Goal: Transaction & Acquisition: Purchase product/service

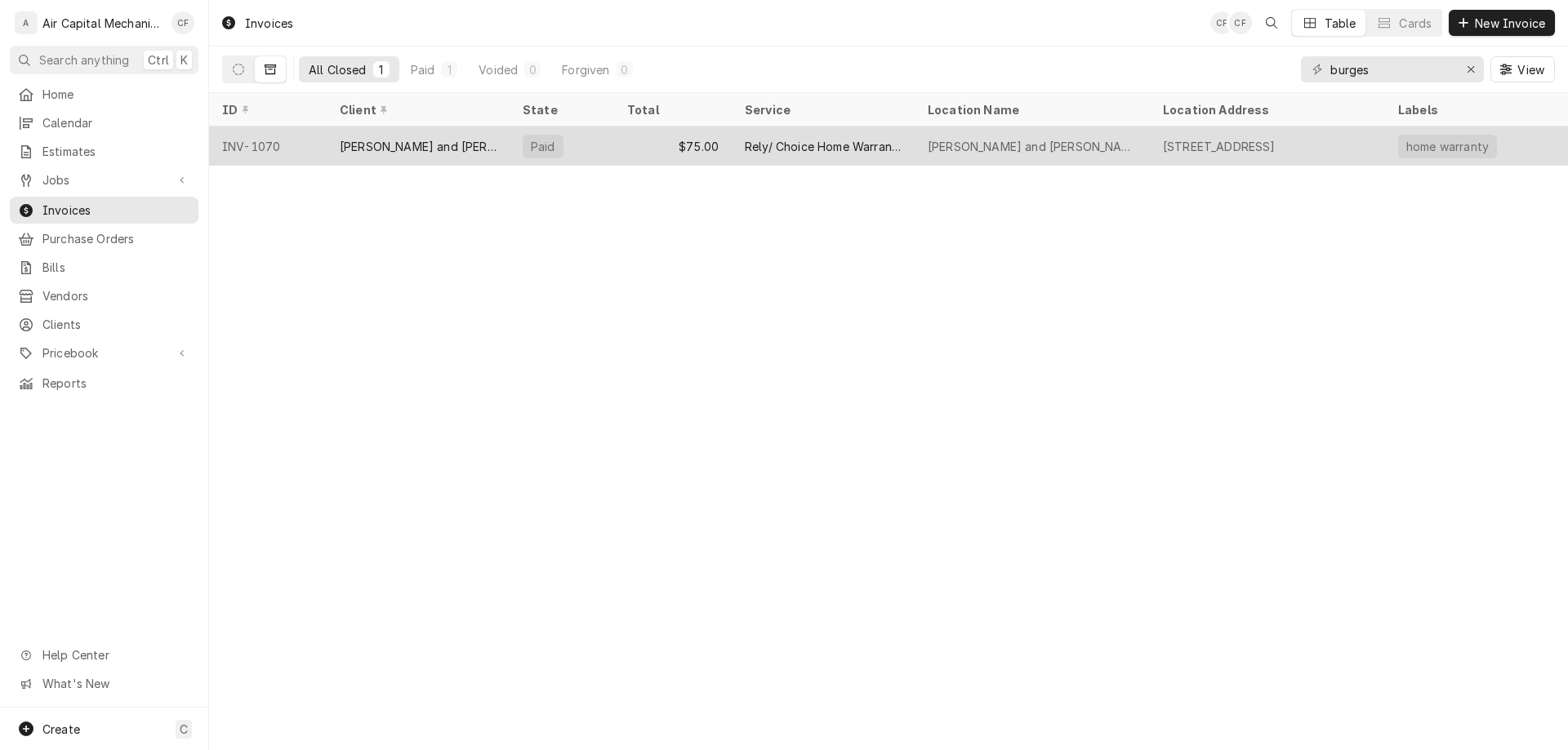
click at [588, 150] on div "Paid" at bounding box center [562, 146] width 105 height 39
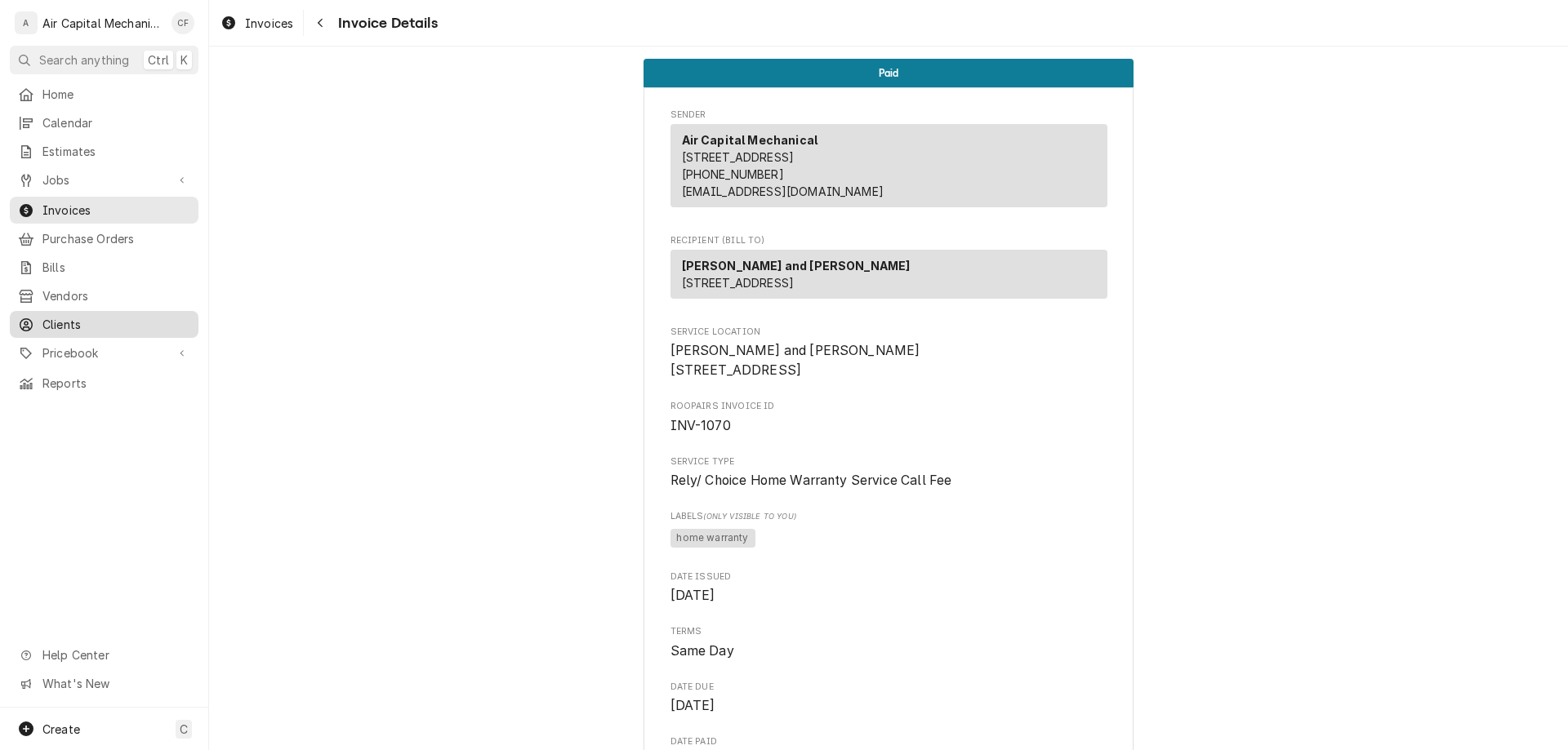
click at [87, 316] on span "Clients" at bounding box center [117, 325] width 148 height 17
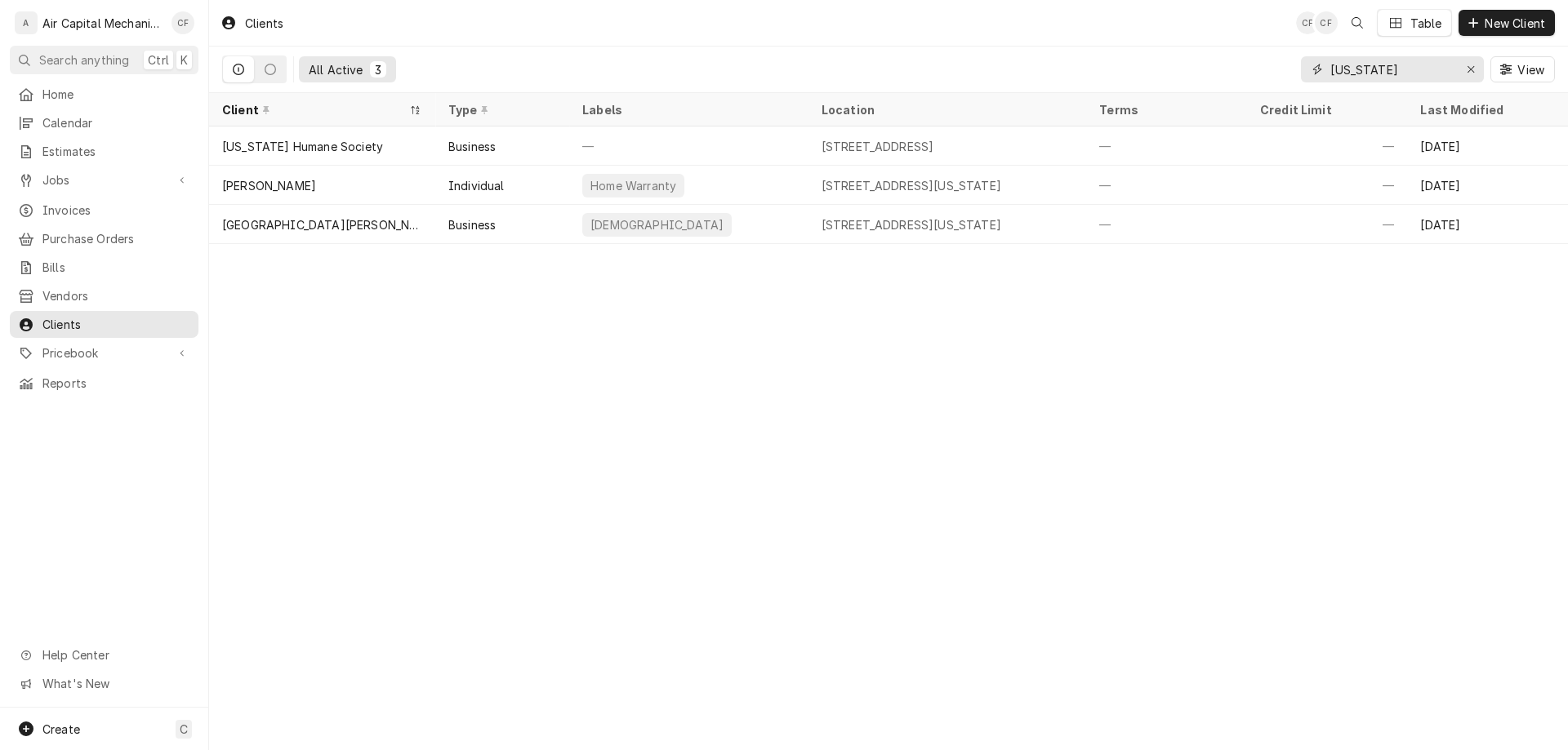
click at [1438, 72] on input "[US_STATE]" at bounding box center [1392, 69] width 123 height 26
click at [1438, 72] on input "kansas" at bounding box center [1392, 69] width 123 height 26
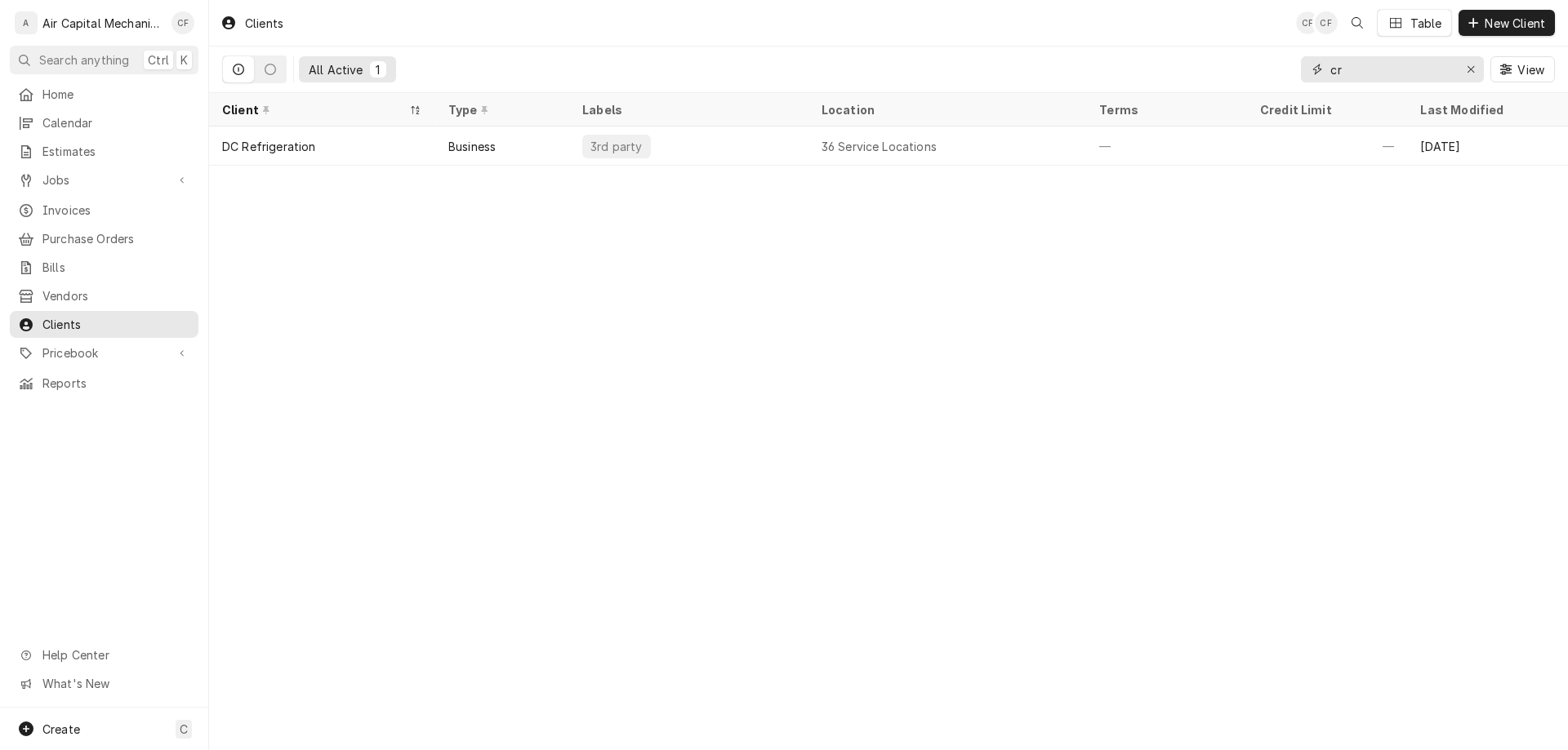
type input "c"
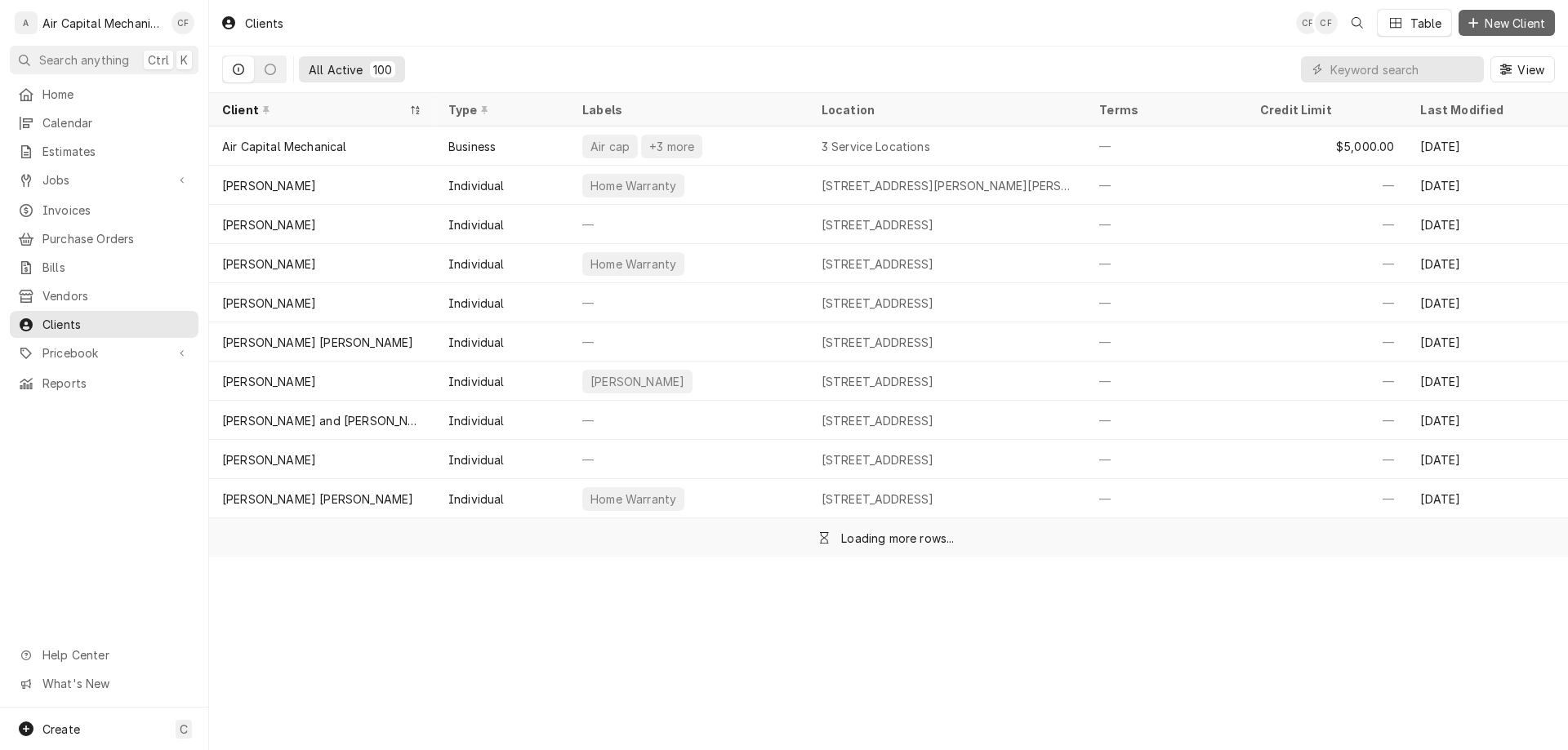
click at [1537, 14] on span "New Client" at bounding box center [1514, 23] width 67 height 17
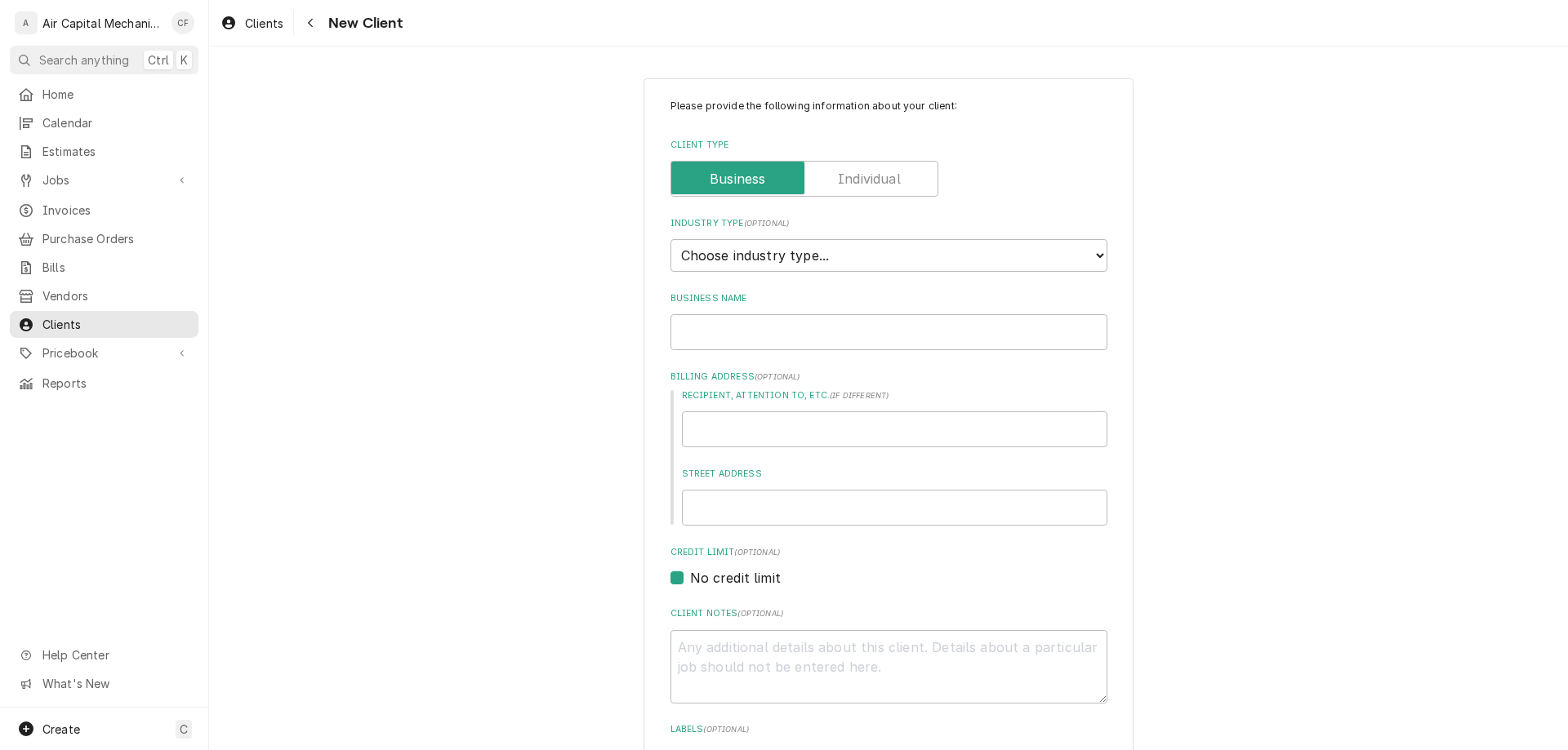
type textarea "x"
click at [873, 176] on label "Client Type" at bounding box center [804, 179] width 268 height 36
click at [873, 176] on input "Client Type" at bounding box center [805, 179] width 254 height 36
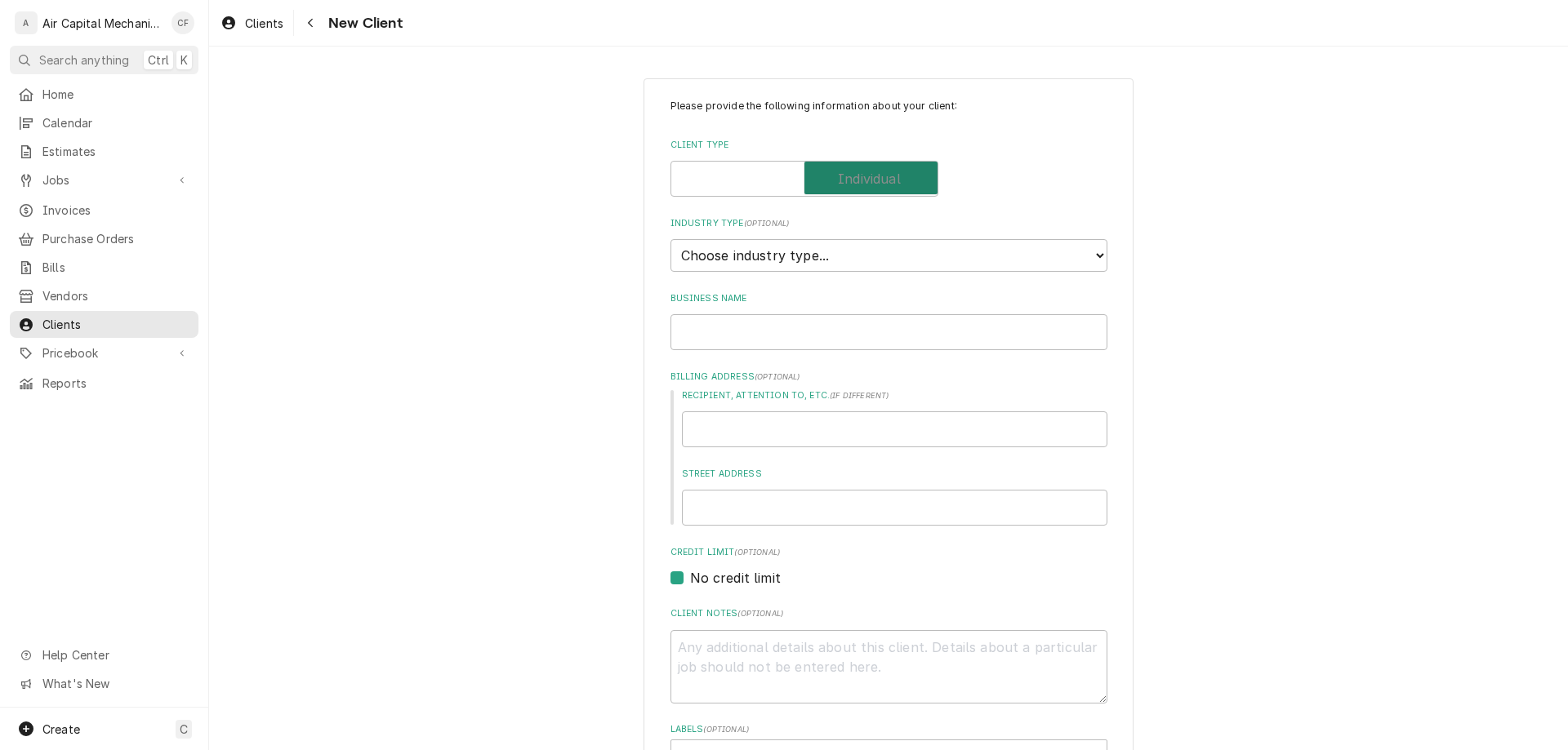
checkbox input "true"
type textarea "x"
select select "1"
click at [670, 239] on select "Choose industry type... Residential Commercial Industrial Government" at bounding box center [889, 255] width 437 height 32
click at [852, 312] on div "Individual Name" at bounding box center [889, 321] width 437 height 58
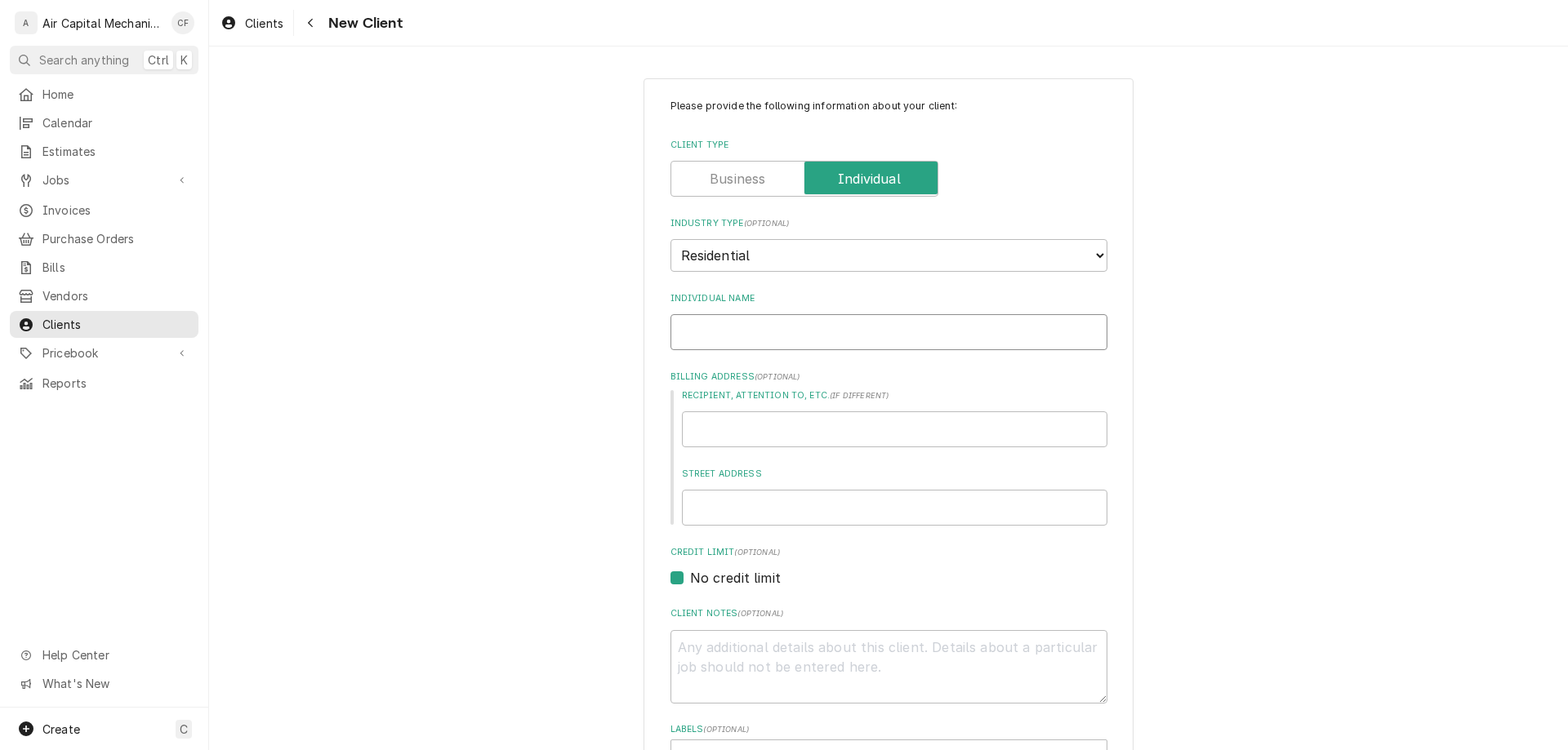
click at [852, 325] on input "Individual Name" at bounding box center [889, 332] width 437 height 36
type textarea "x"
type input "J"
type textarea "x"
type input "Ju"
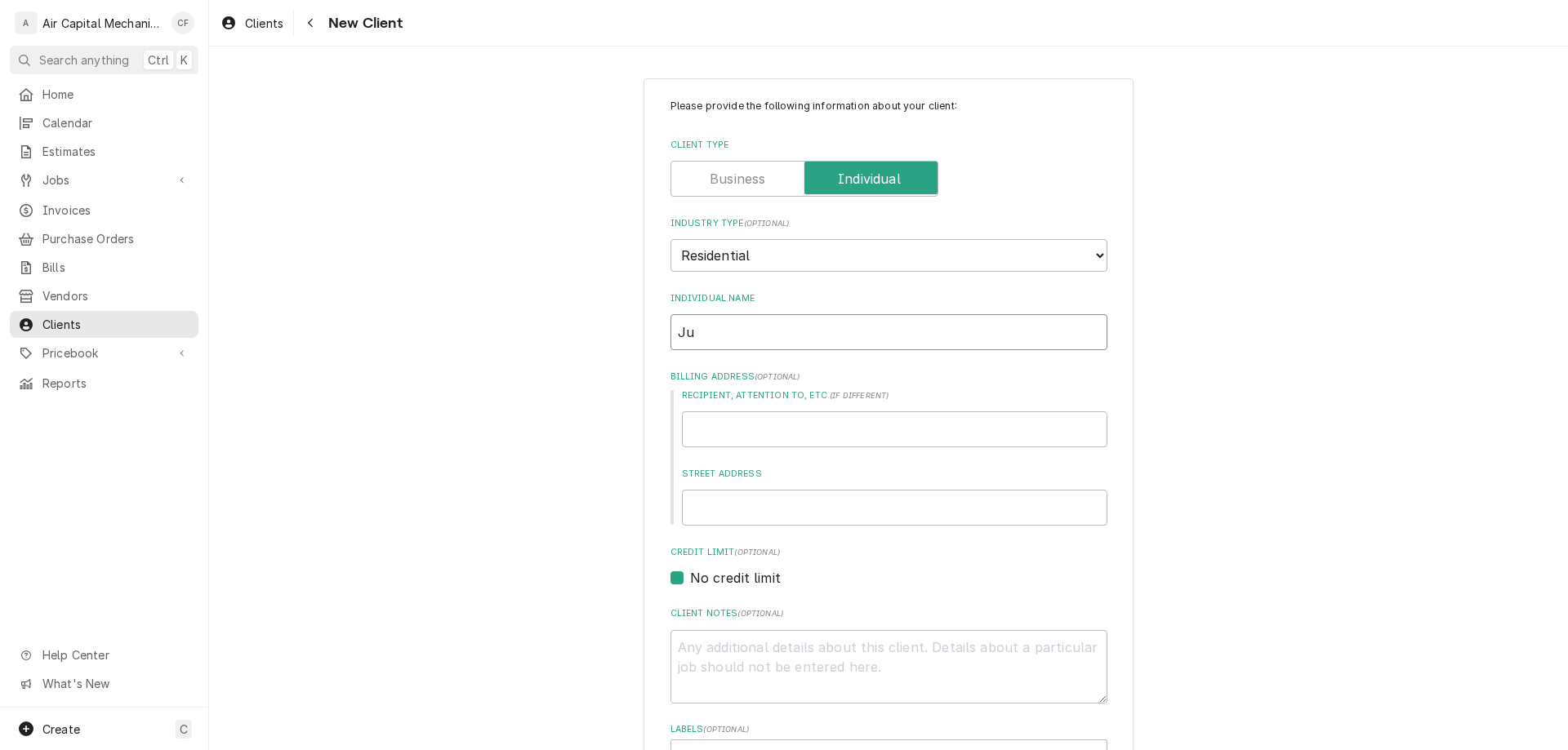
type textarea "x"
type input "Jus"
type textarea "x"
type input "Ju"
type textarea "x"
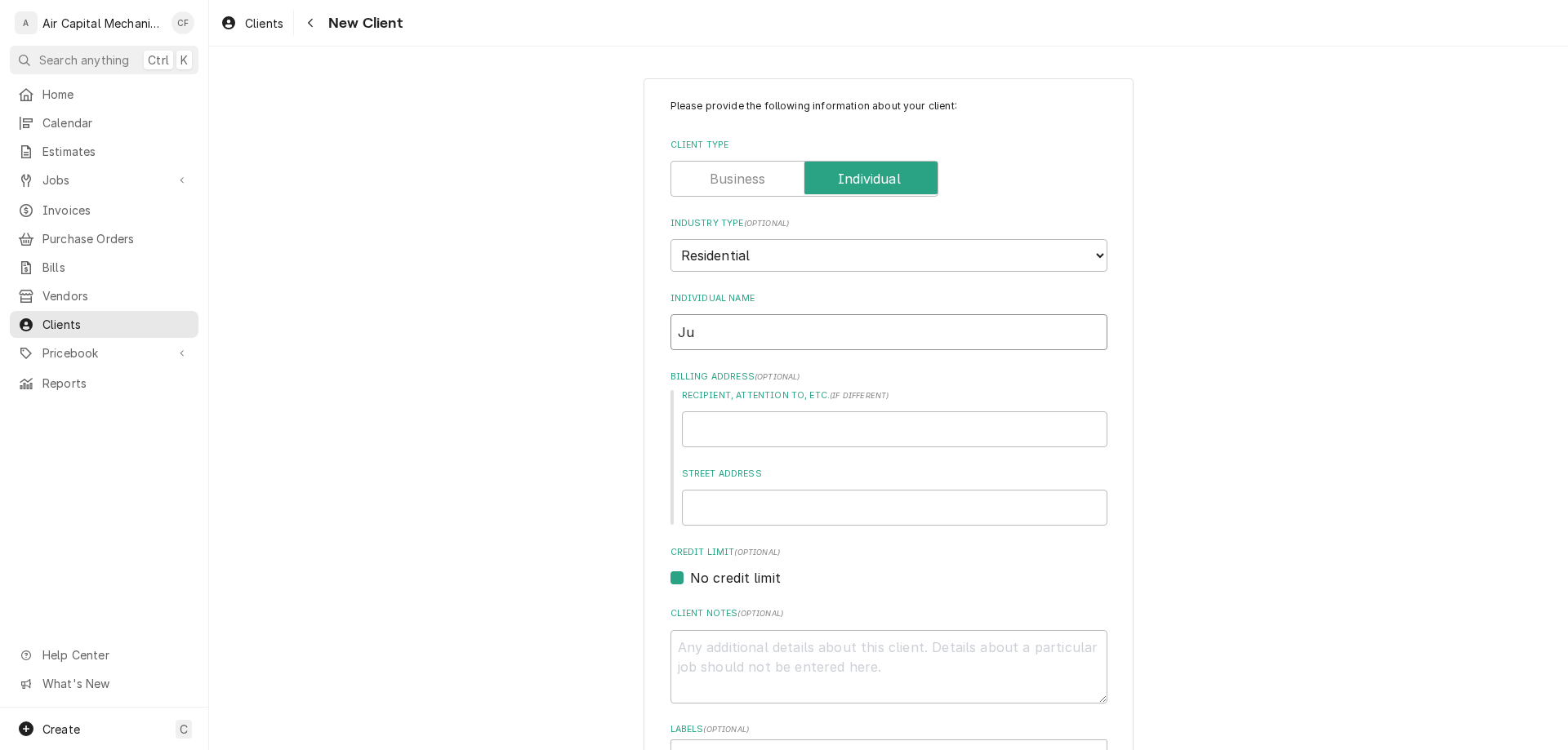
type input "Jud"
type textarea "x"
type input "Judy"
type textarea "x"
type input "Judy"
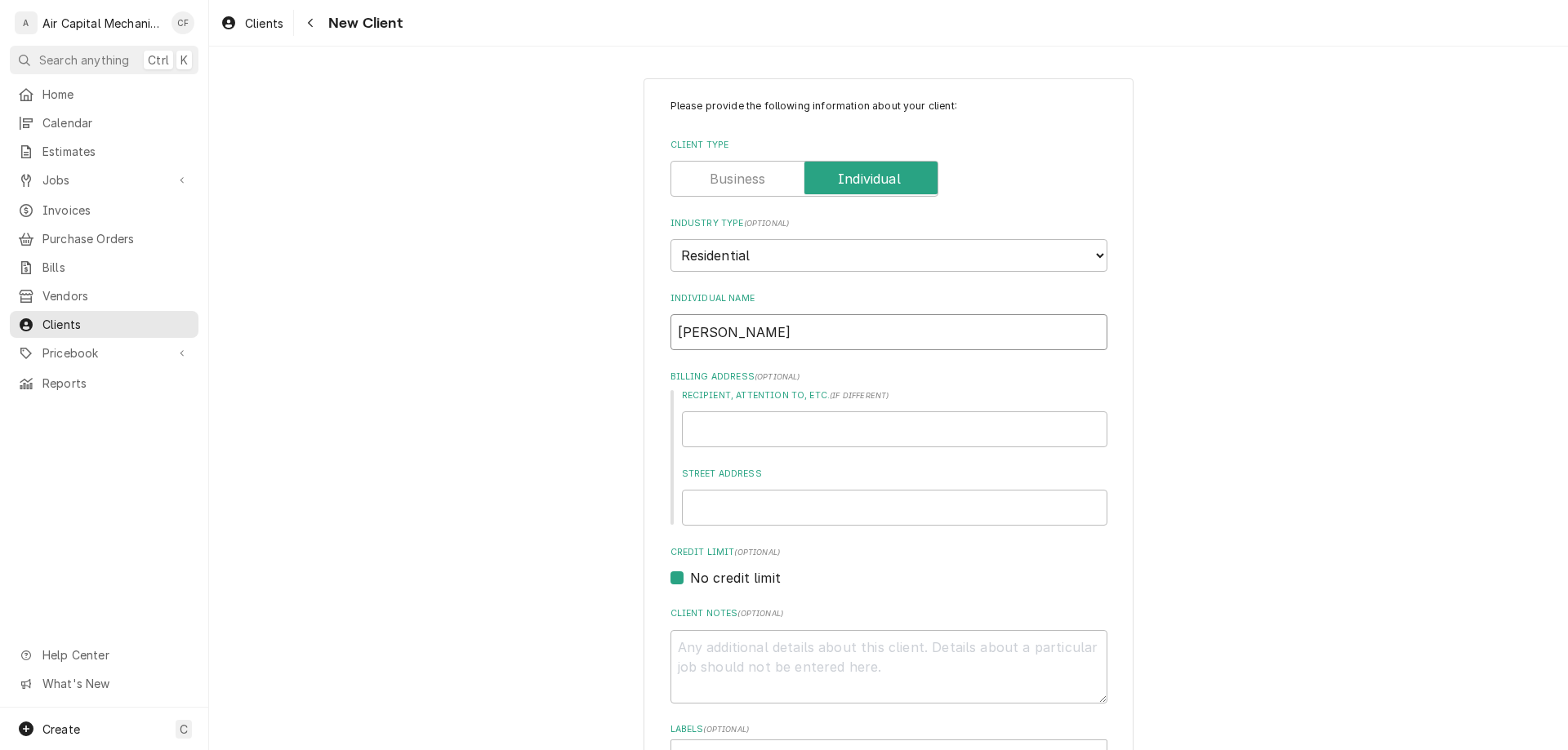
type textarea "x"
type input "Judy C"
type textarea "x"
type input "Judy Cr"
type textarea "x"
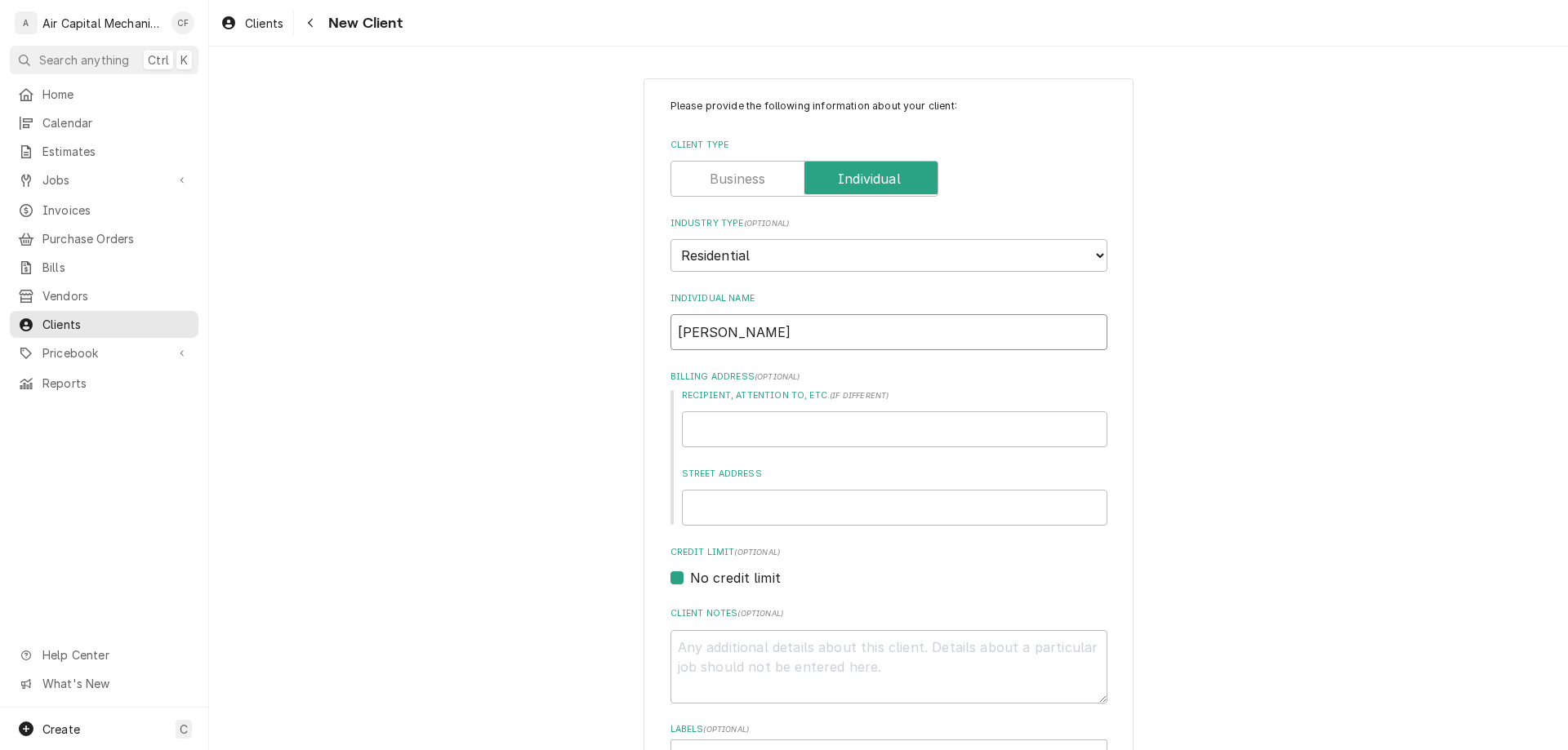
type input "Judy Cru"
type textarea "x"
type input "Judy Crum"
type textarea "x"
type input "Judy Cruml"
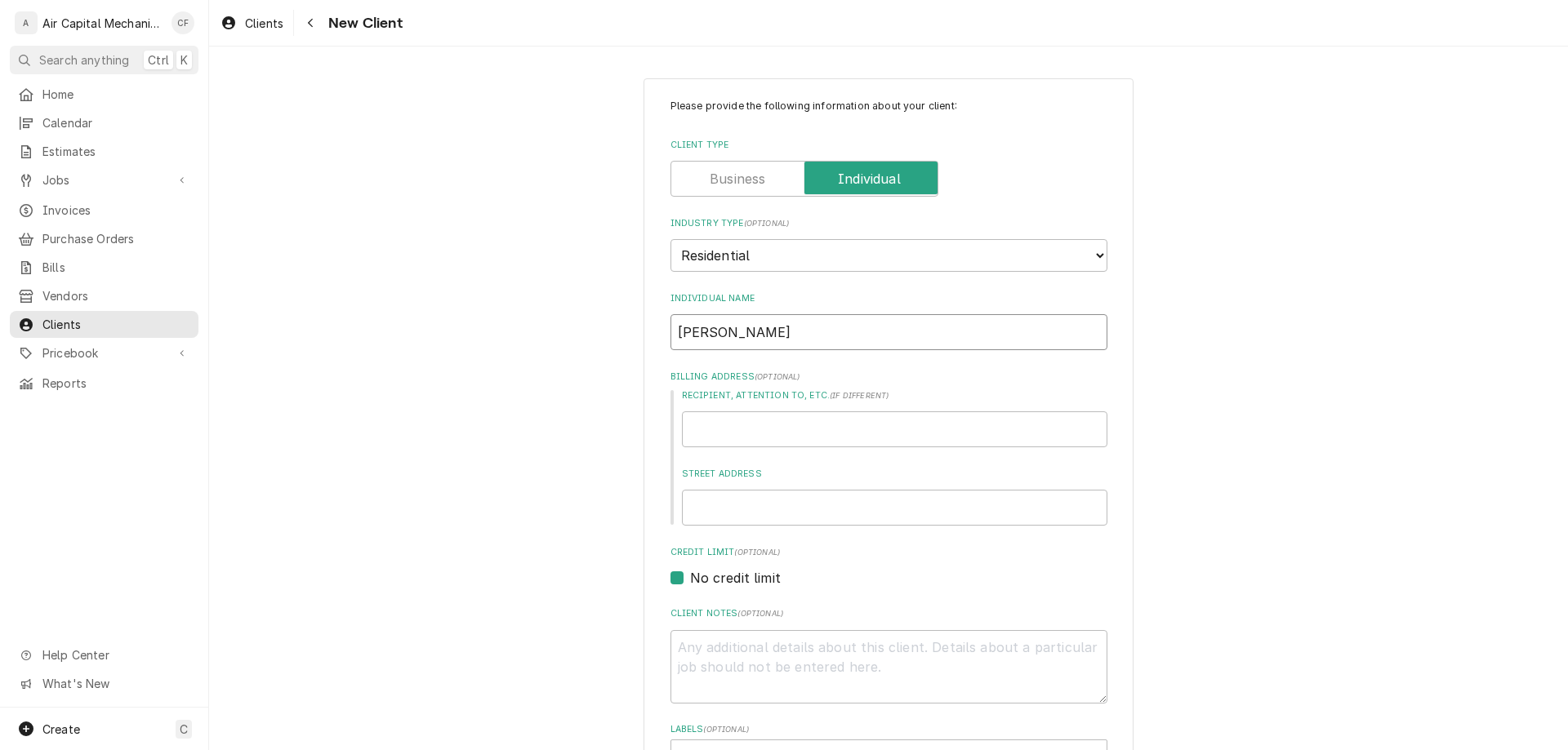
type textarea "x"
type input "Judy Crumly"
type textarea "x"
type input "Judy Crumle"
type textarea "x"
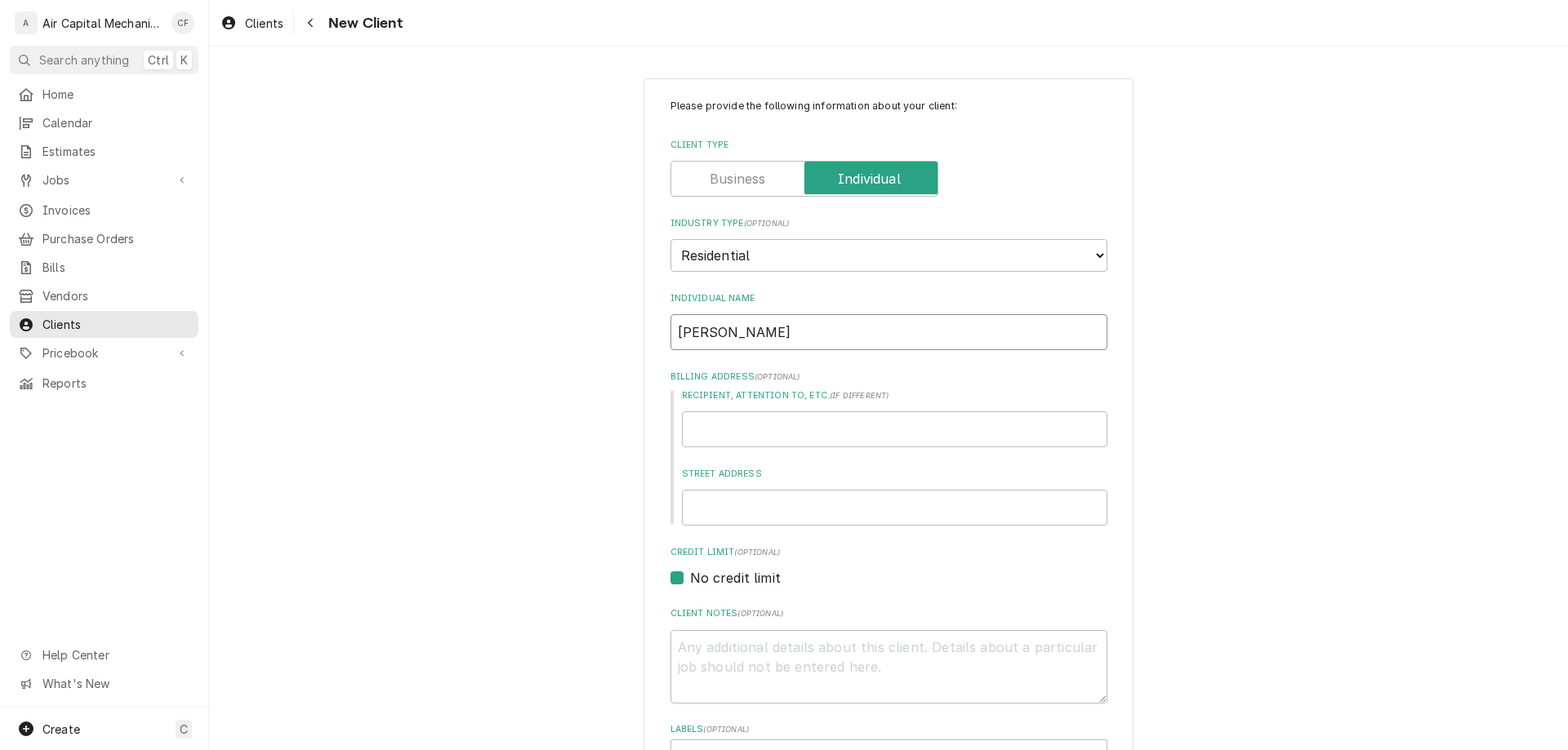
type input "Judy Crumlety"
type textarea "x"
type input "Judy Crumlet"
type textarea "x"
type input "Judy Crumle"
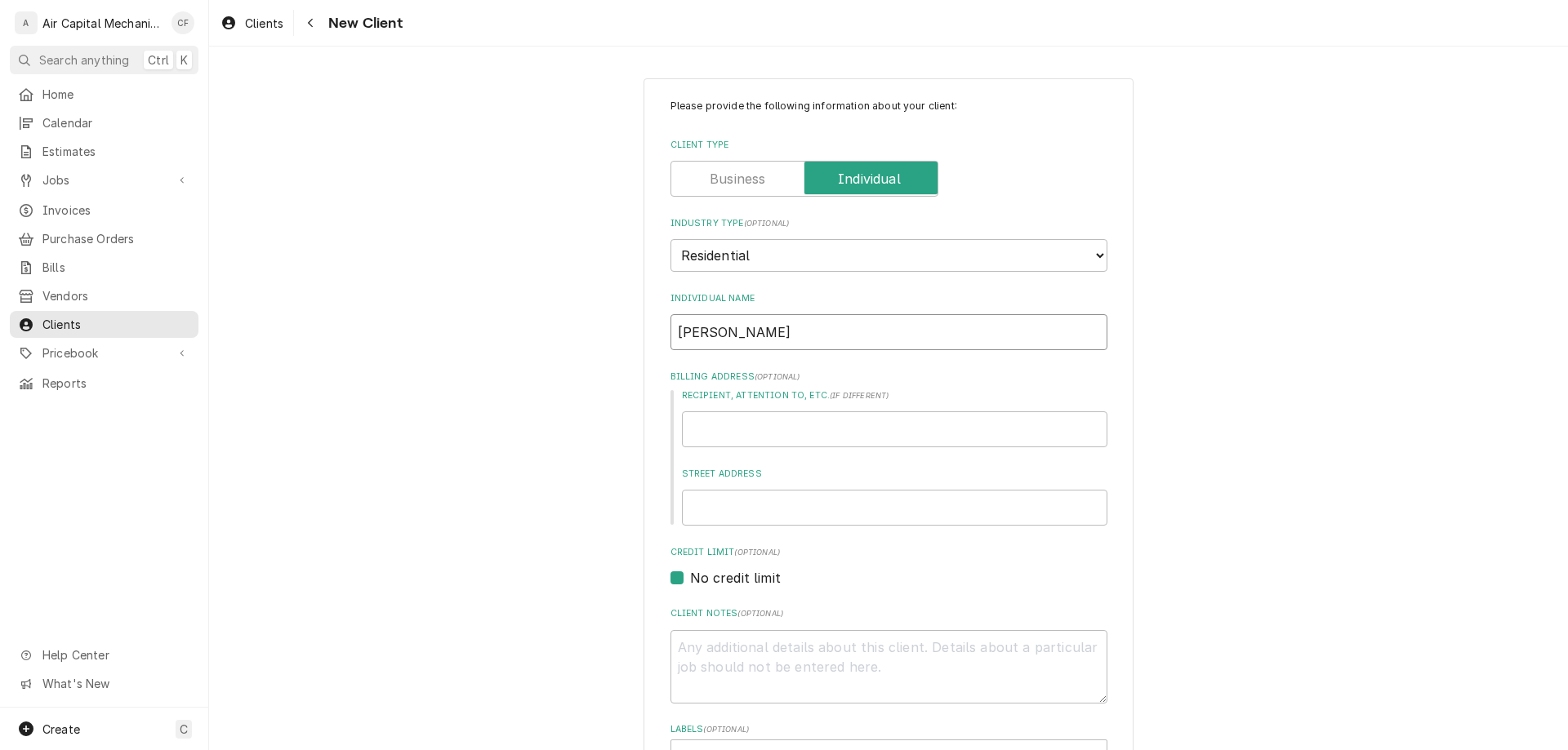
type textarea "x"
type input "Judy Cruml"
click at [825, 333] on input "Judy Cruml" at bounding box center [889, 332] width 437 height 36
type textarea "x"
type input "Judy Crumle"
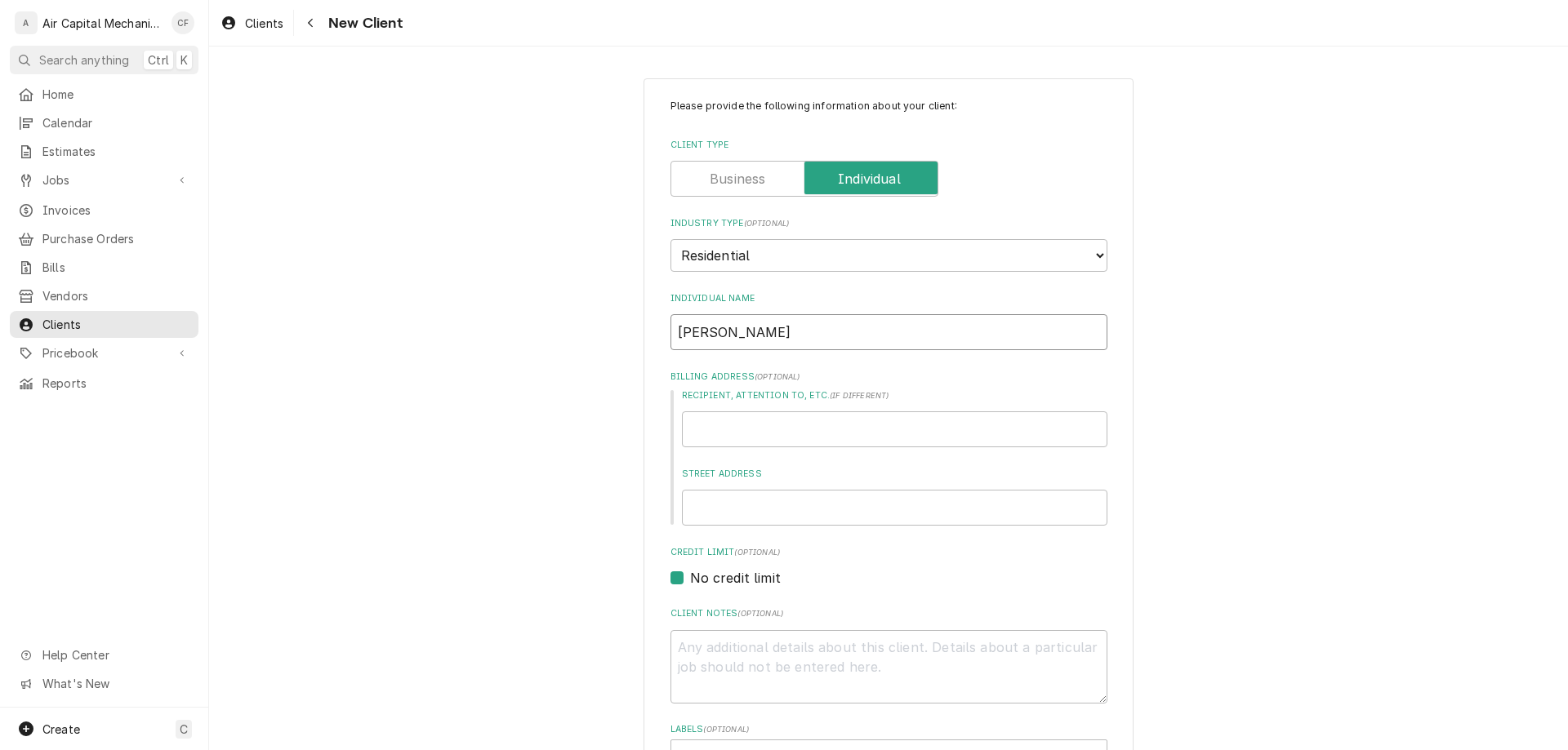
type textarea "x"
type input "[PERSON_NAME]"
type textarea "x"
type input "h"
type textarea "x"
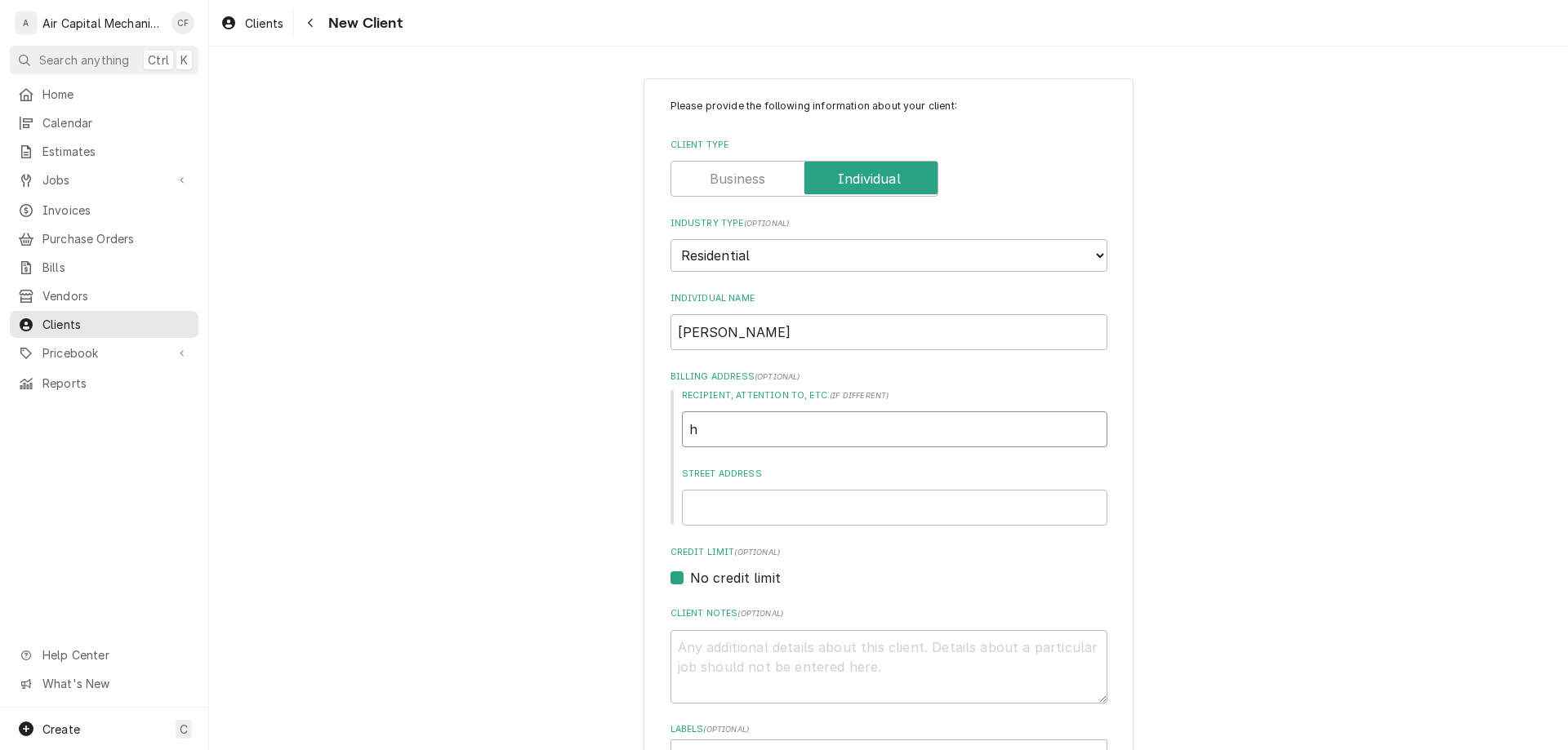
type input "ho"
type textarea "x"
type input "hom"
type textarea "x"
type input "home"
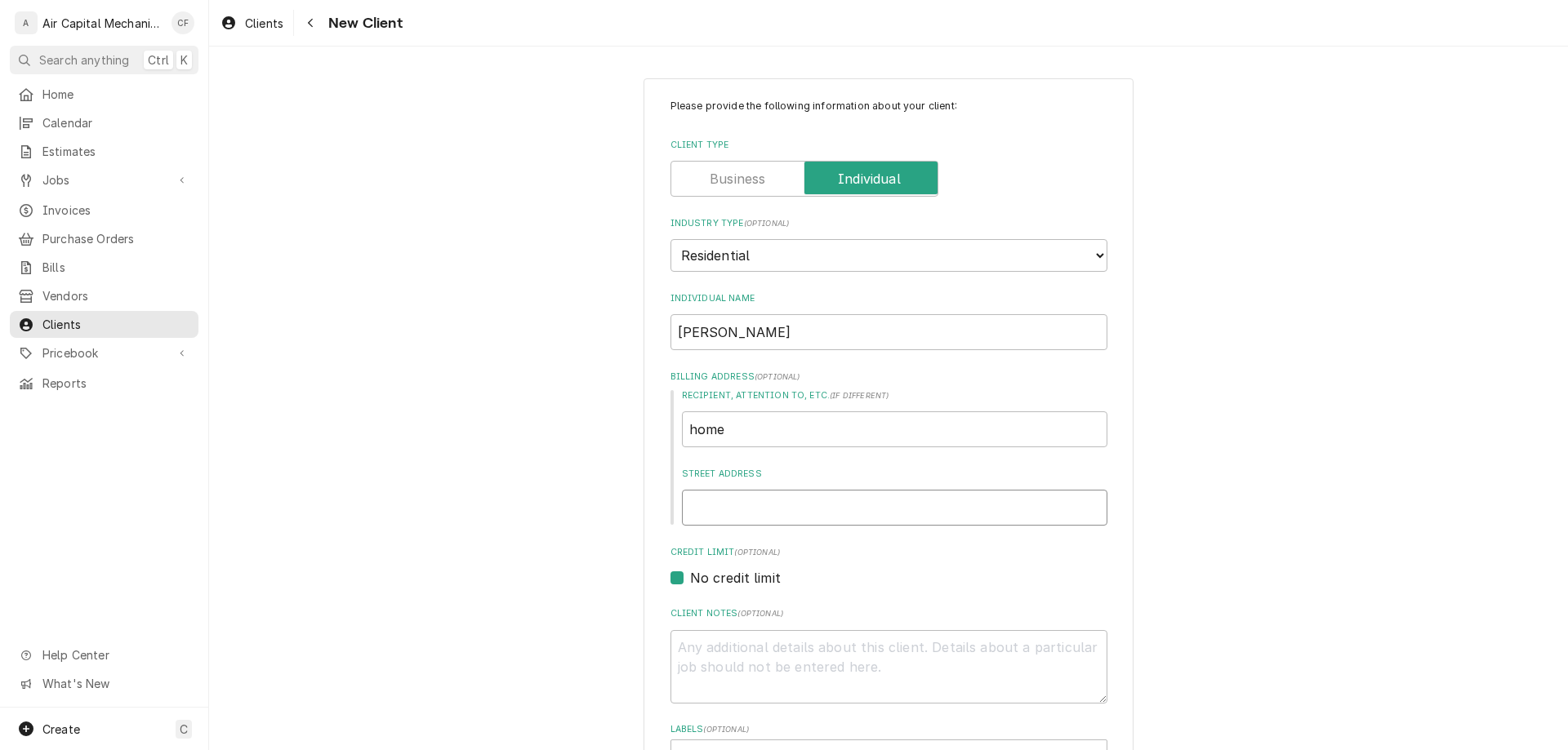
type textarea "x"
type input "7"
type textarea "x"
type input "70"
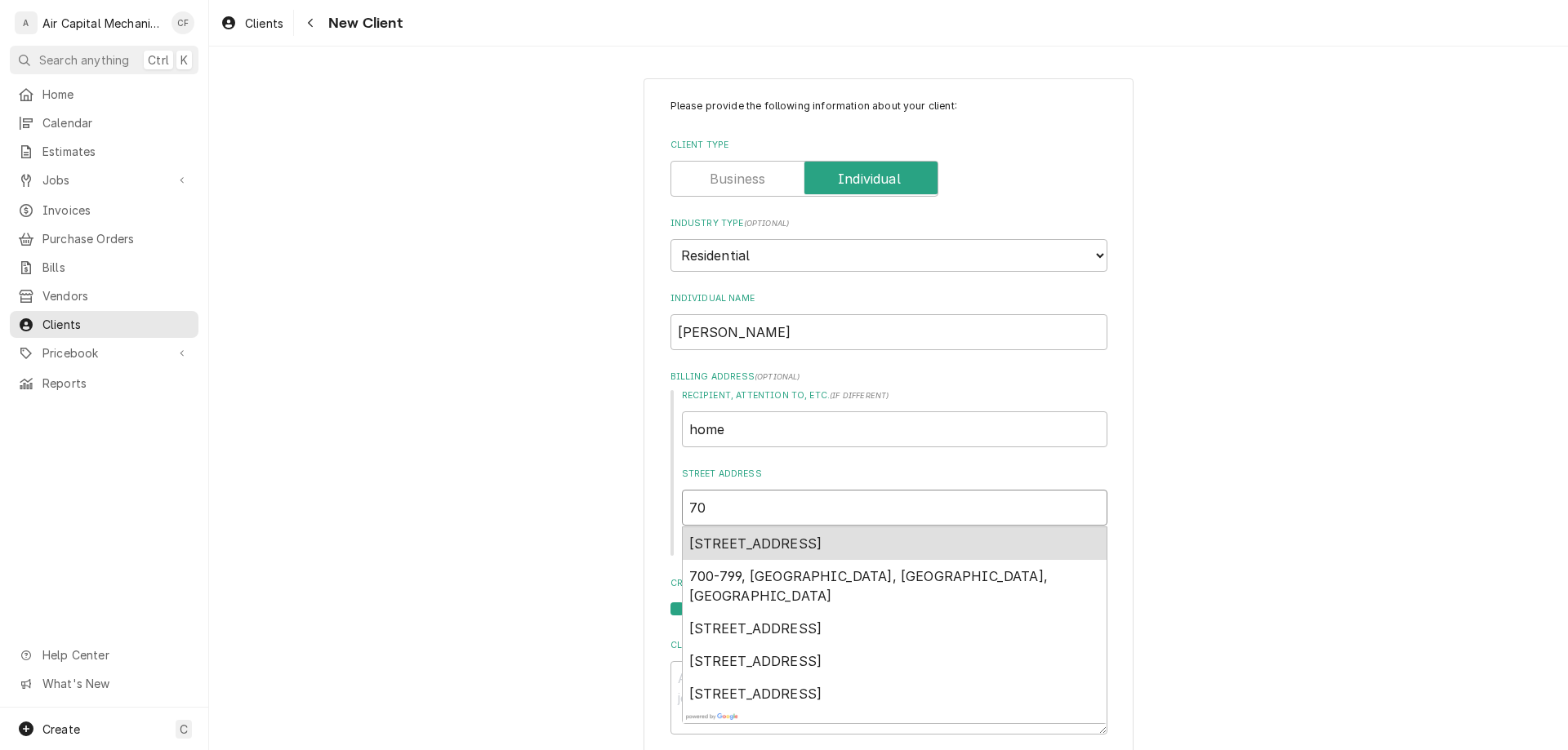
type textarea "x"
type input "705"
type textarea "x"
type input "705"
type textarea "x"
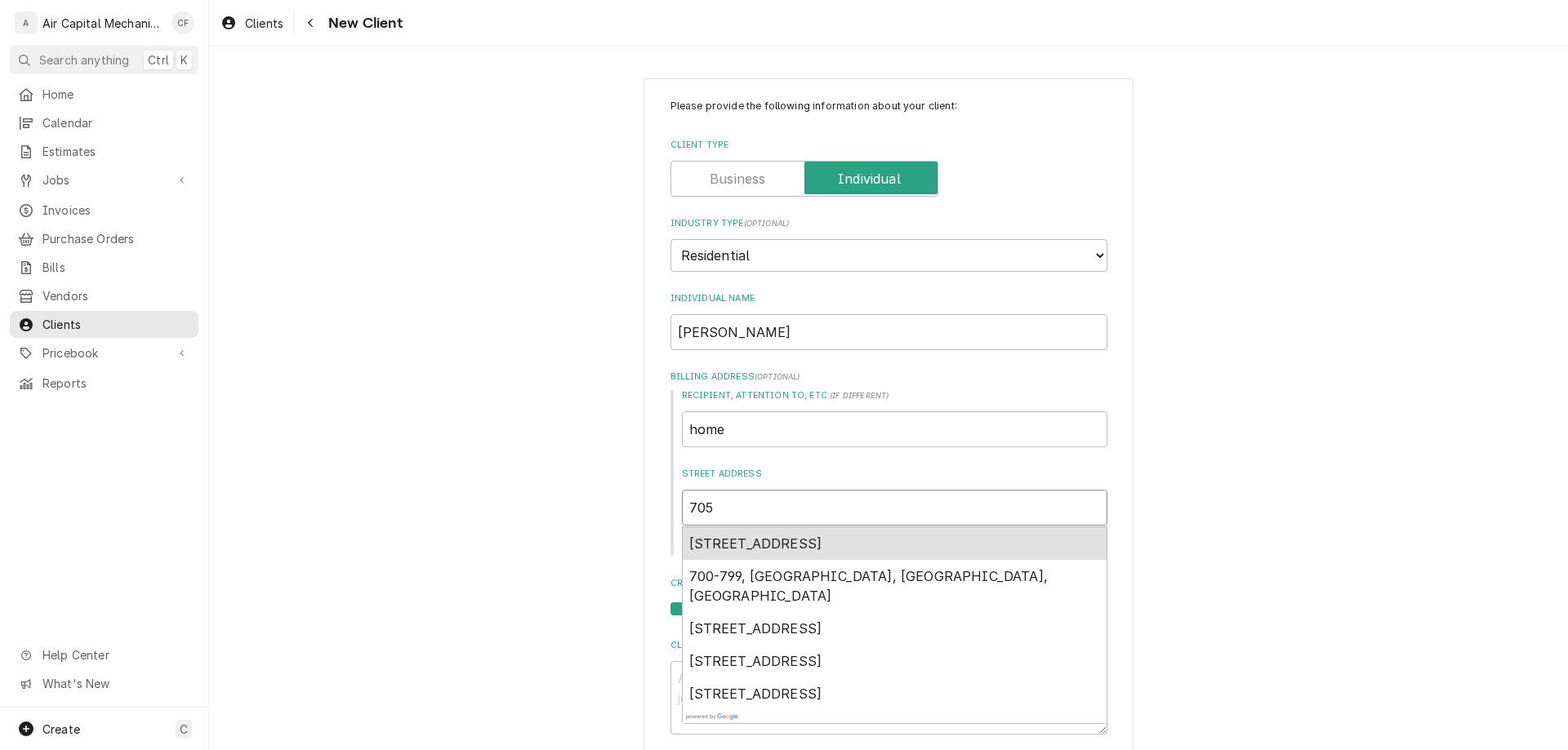
type input "705 w"
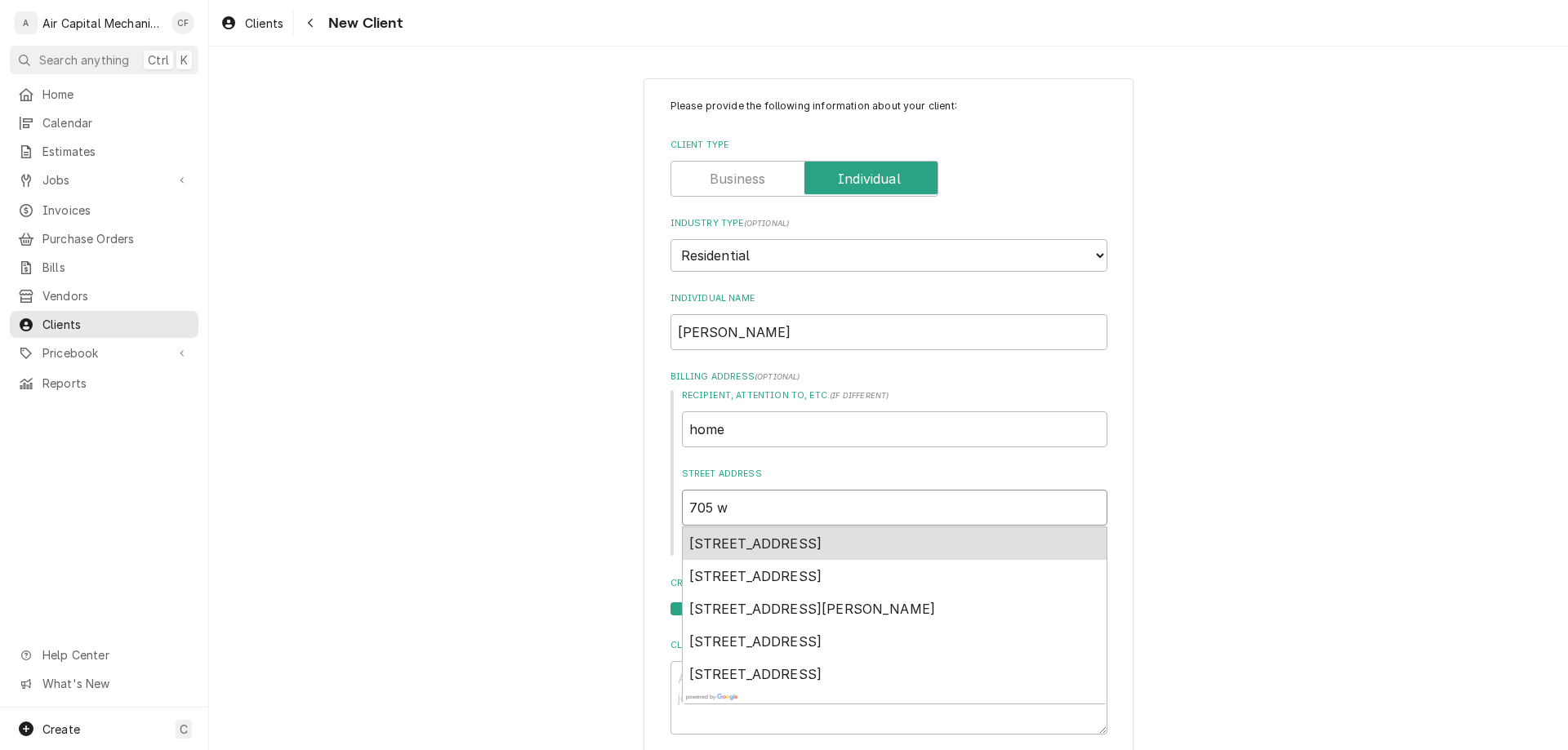
type textarea "x"
type input "705 w"
type textarea "x"
type input "705 w 8"
type textarea "x"
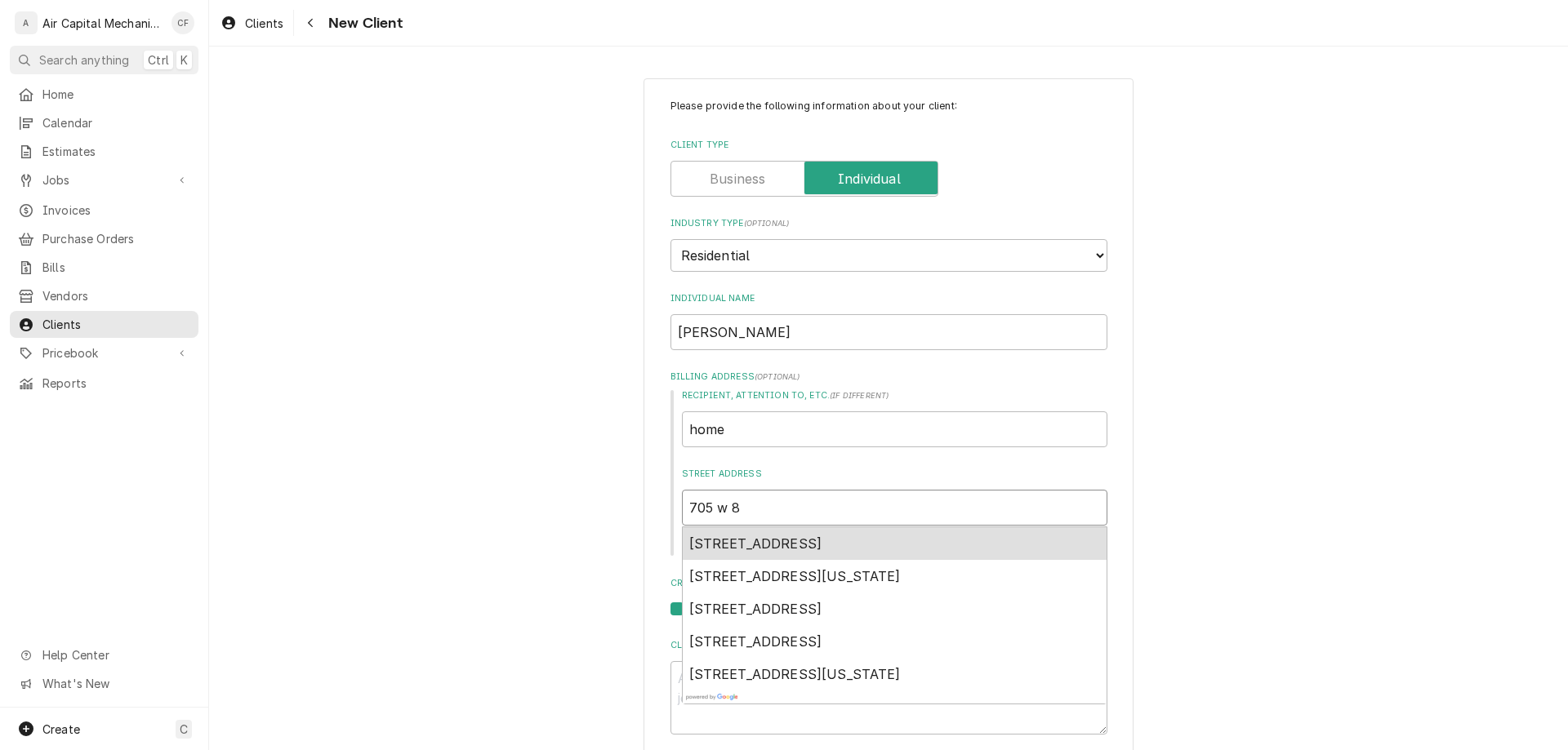
type input "705 w 8y"
type textarea "x"
type input "705 w 8yh"
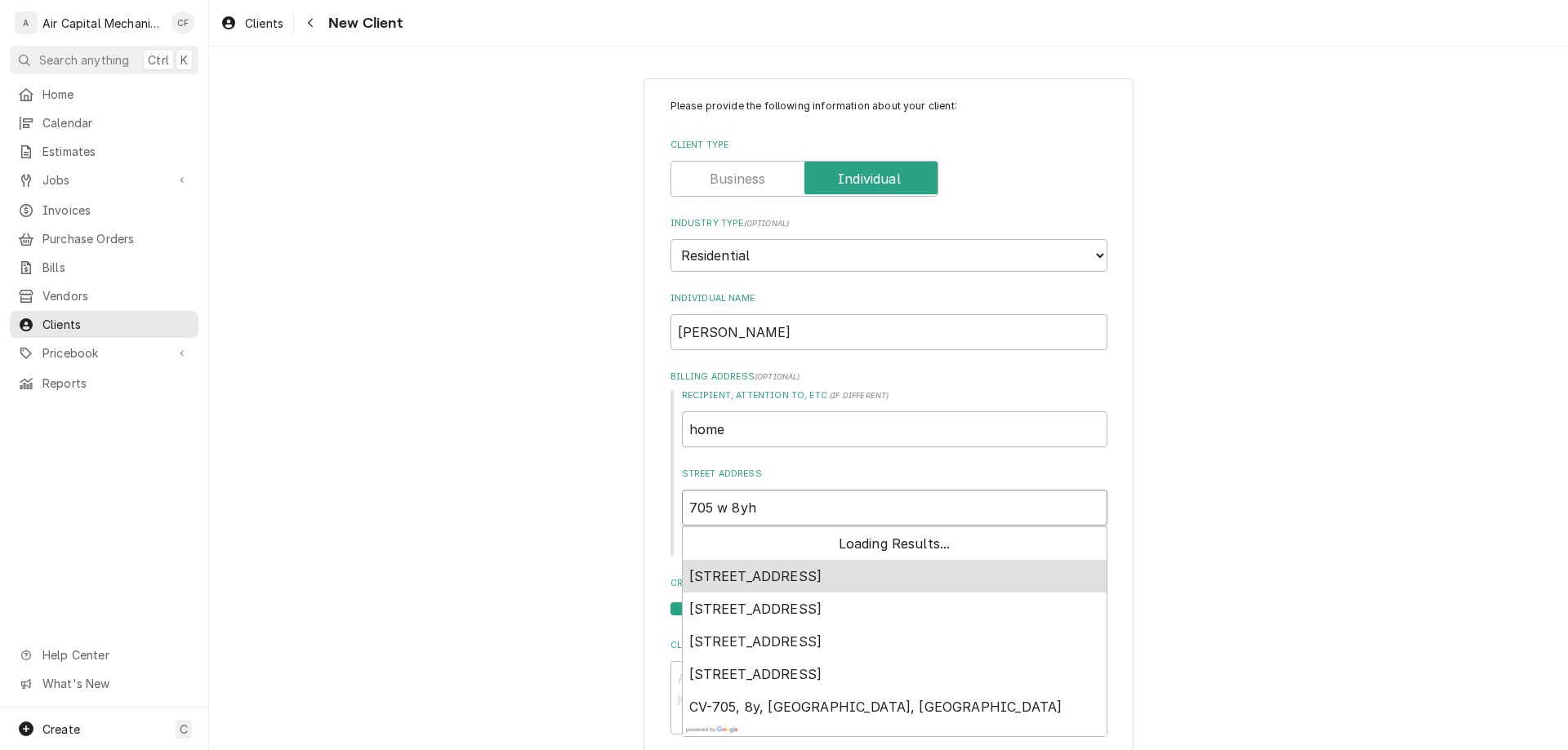
type textarea "x"
type input "705 w 8y"
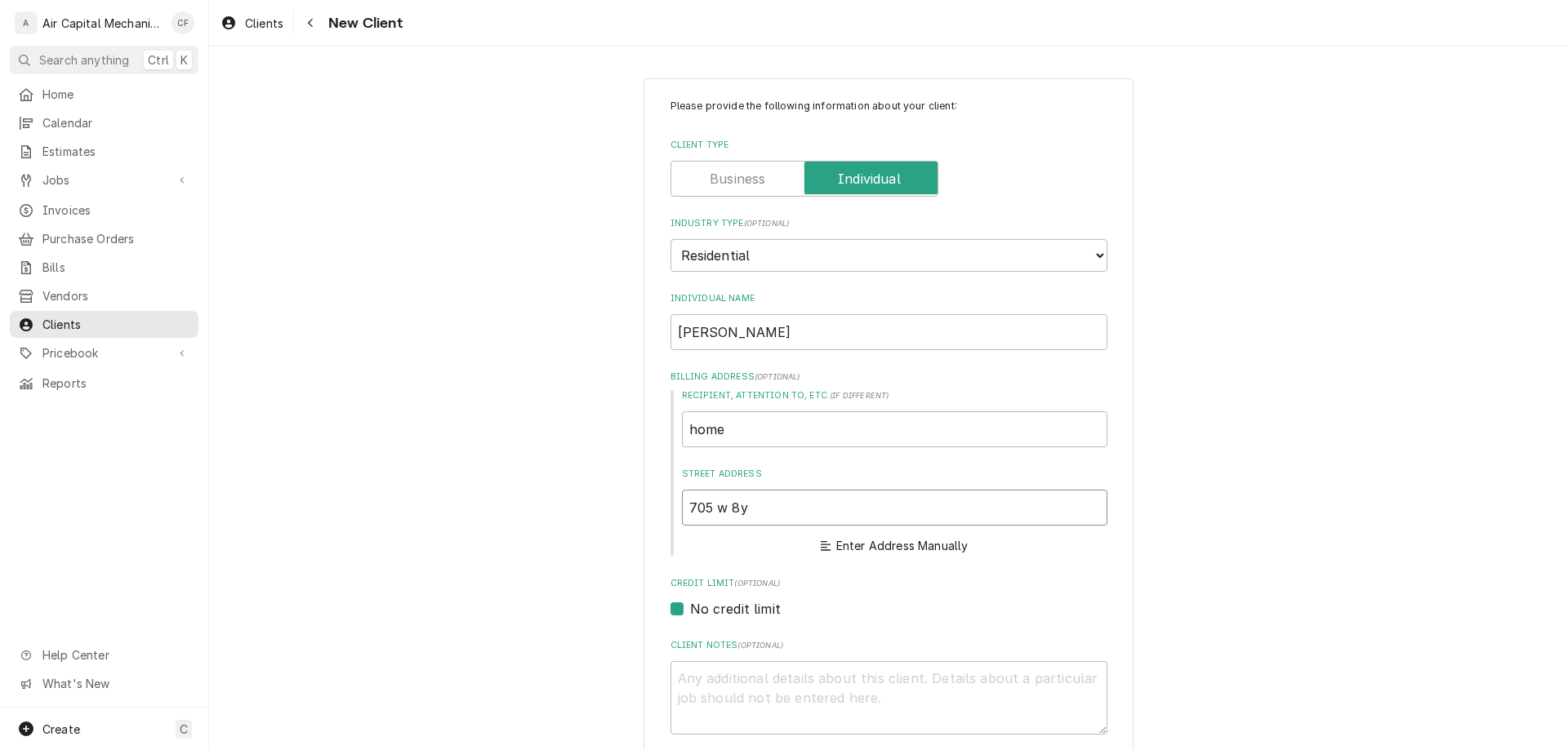
type textarea "x"
type input "705 w 8"
type textarea "x"
type input "705 w 8th"
type textarea "x"
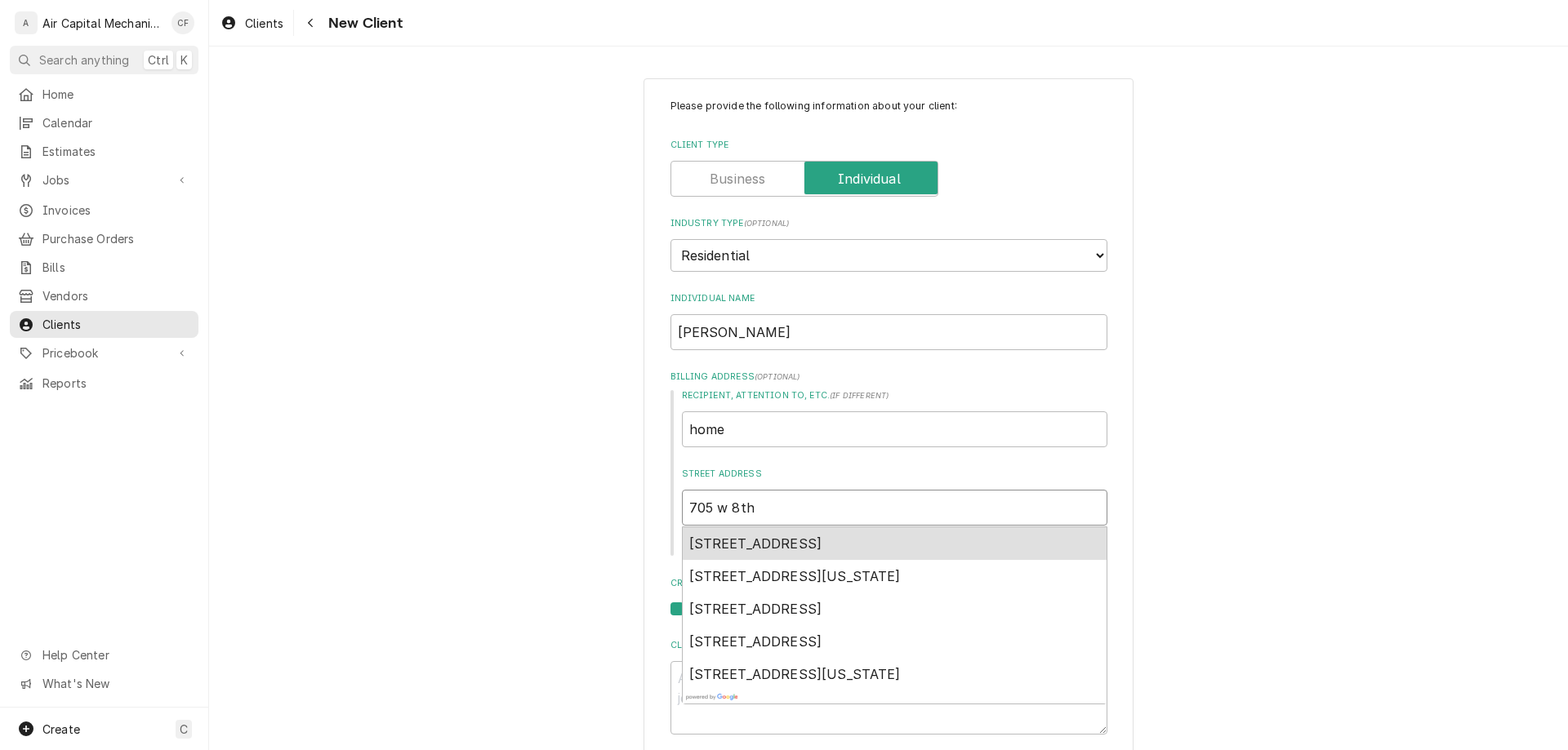
type input "705 w 8th"
type textarea "x"
type input "705 w 8th a"
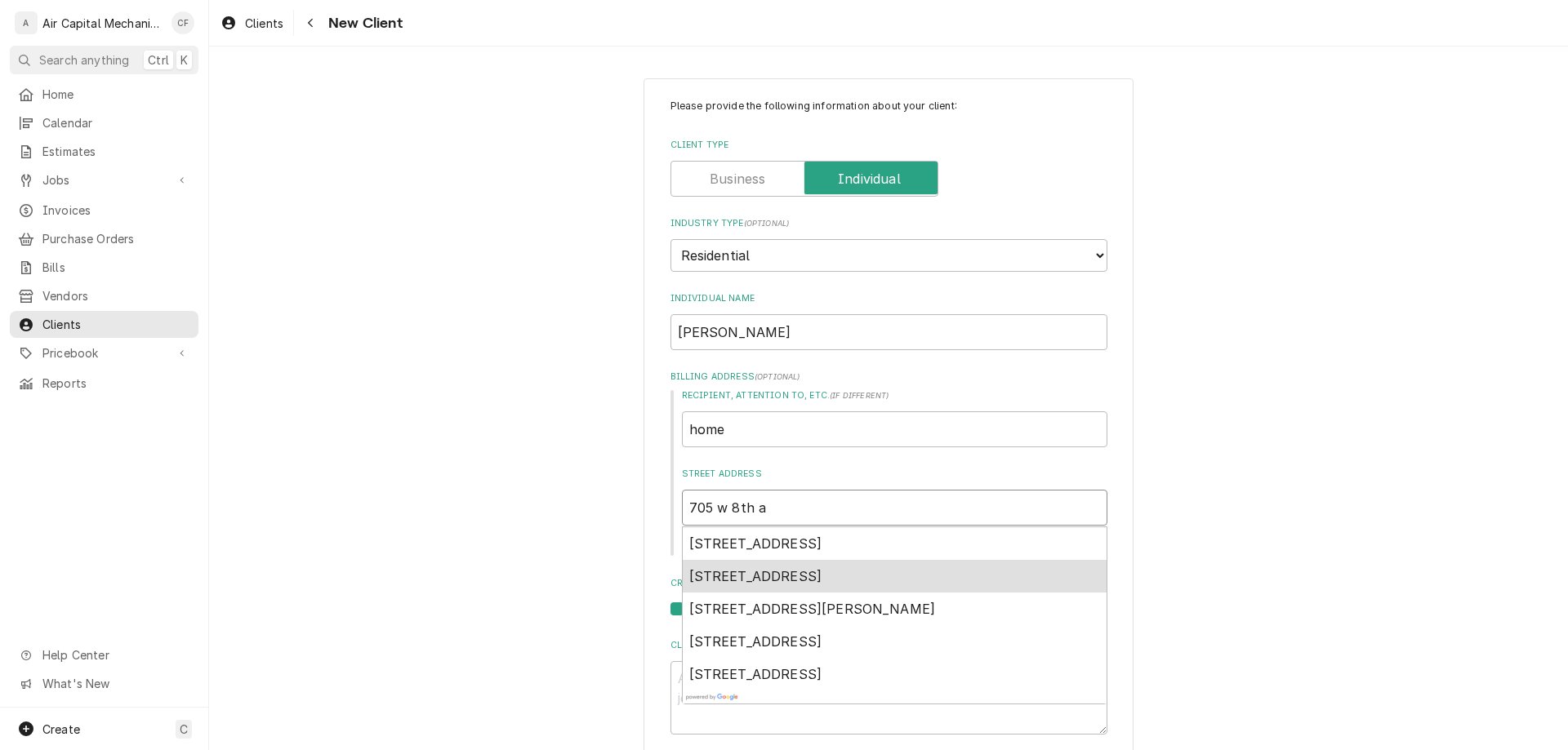
click at [823, 572] on span "705 West 8th Avenue, Belle Plaine, KS, USA" at bounding box center [755, 576] width 133 height 16
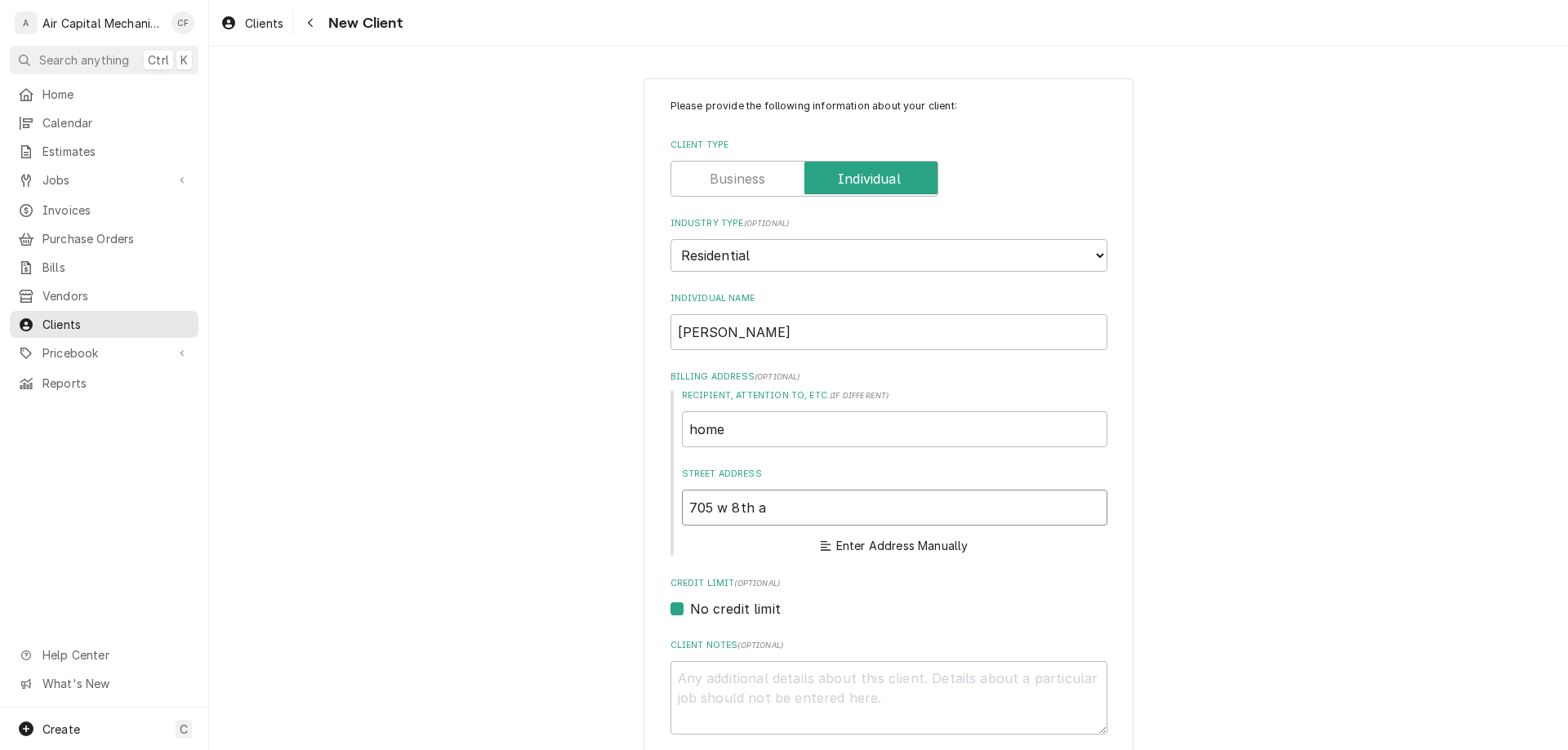
type textarea "x"
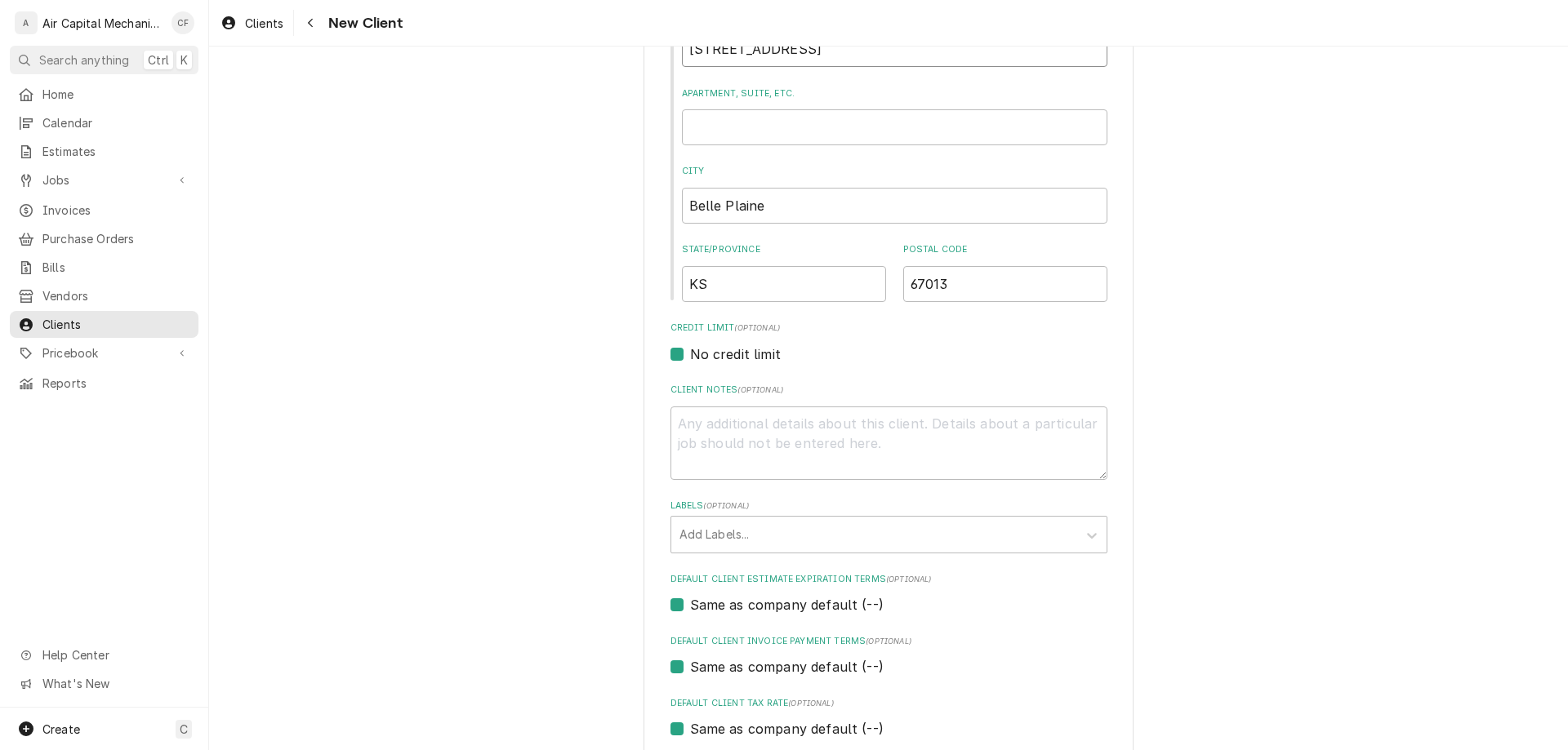
scroll to position [622, 0]
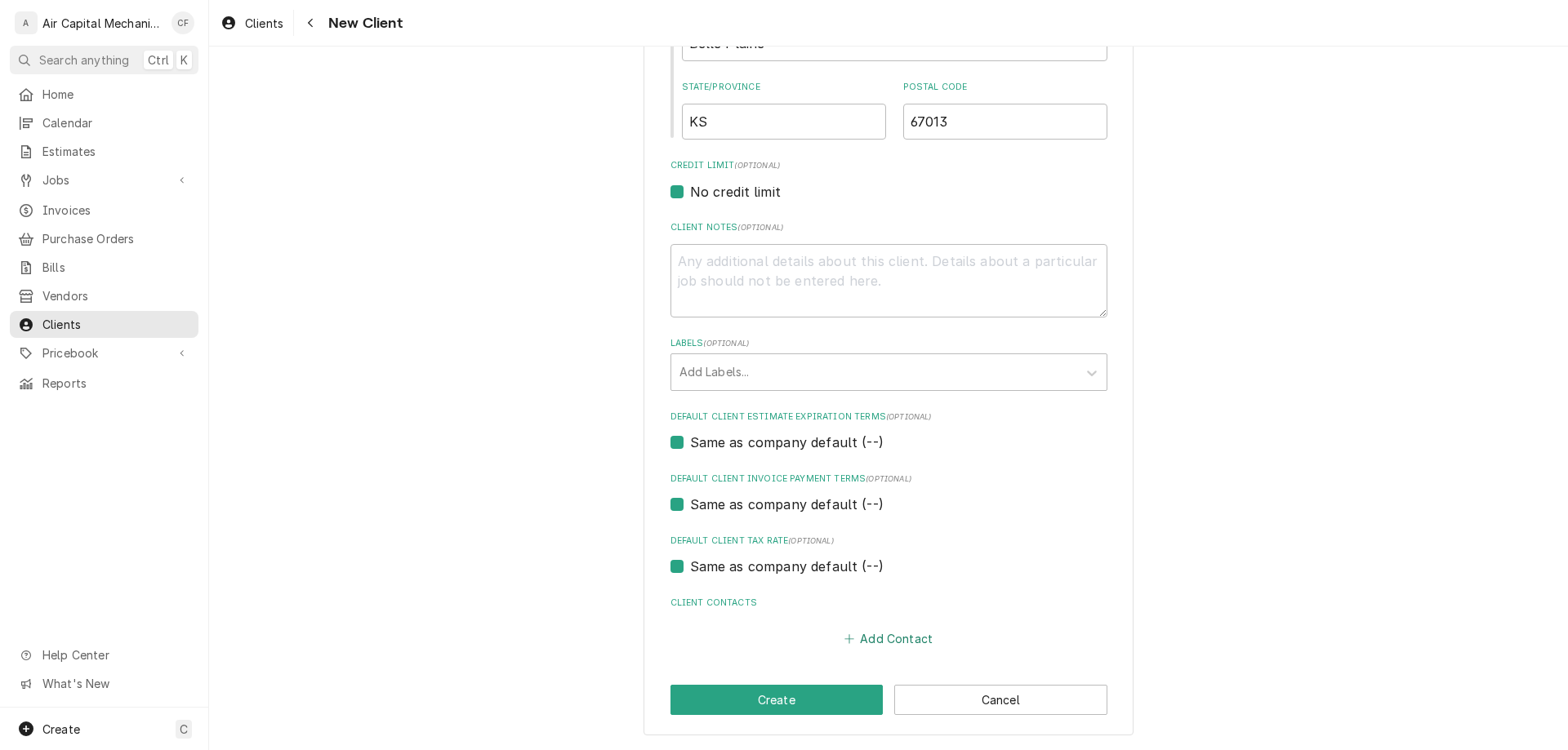
type input "705 W 8th Ave"
click at [881, 638] on button "Add Contact" at bounding box center [888, 639] width 94 height 23
type textarea "x"
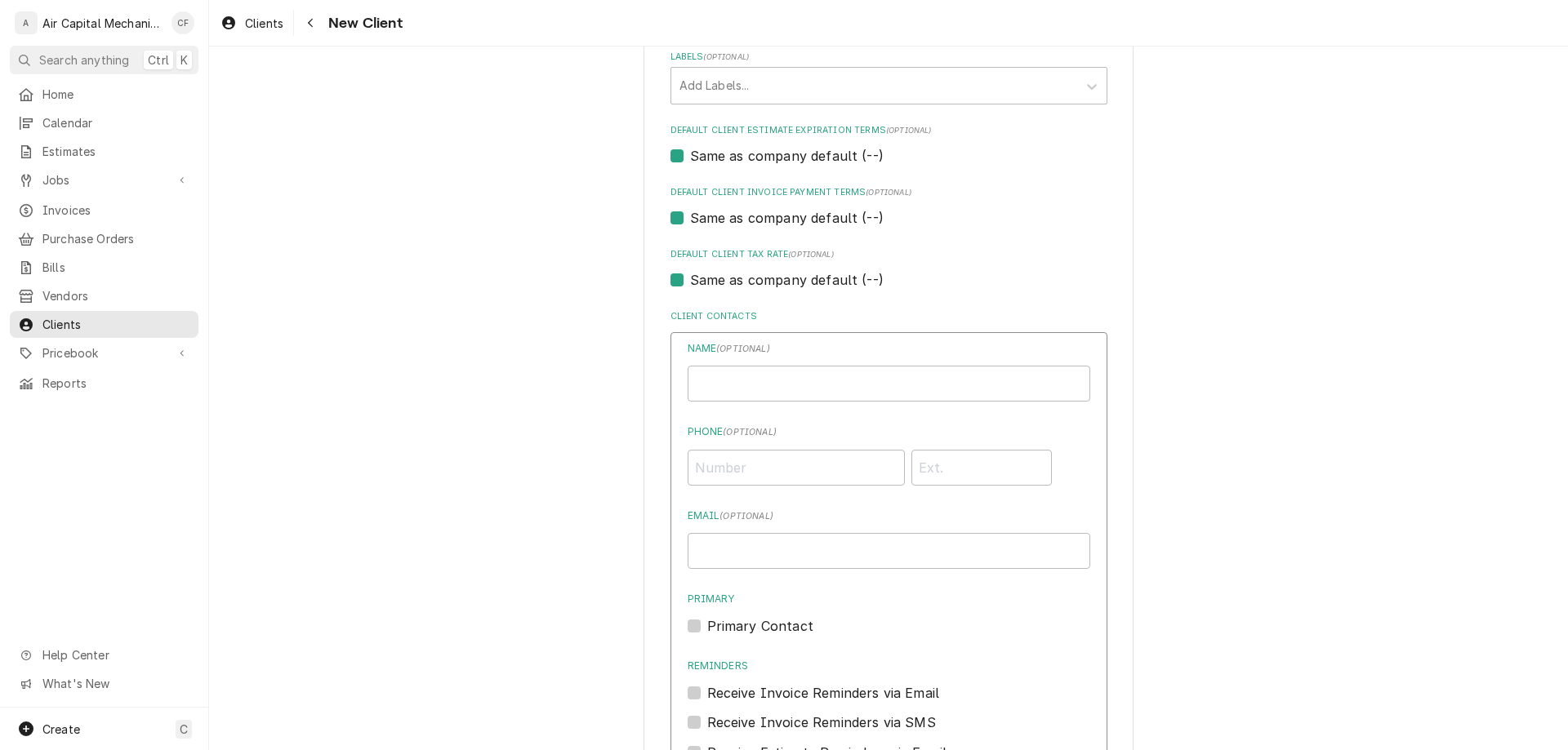
scroll to position [1026, 0]
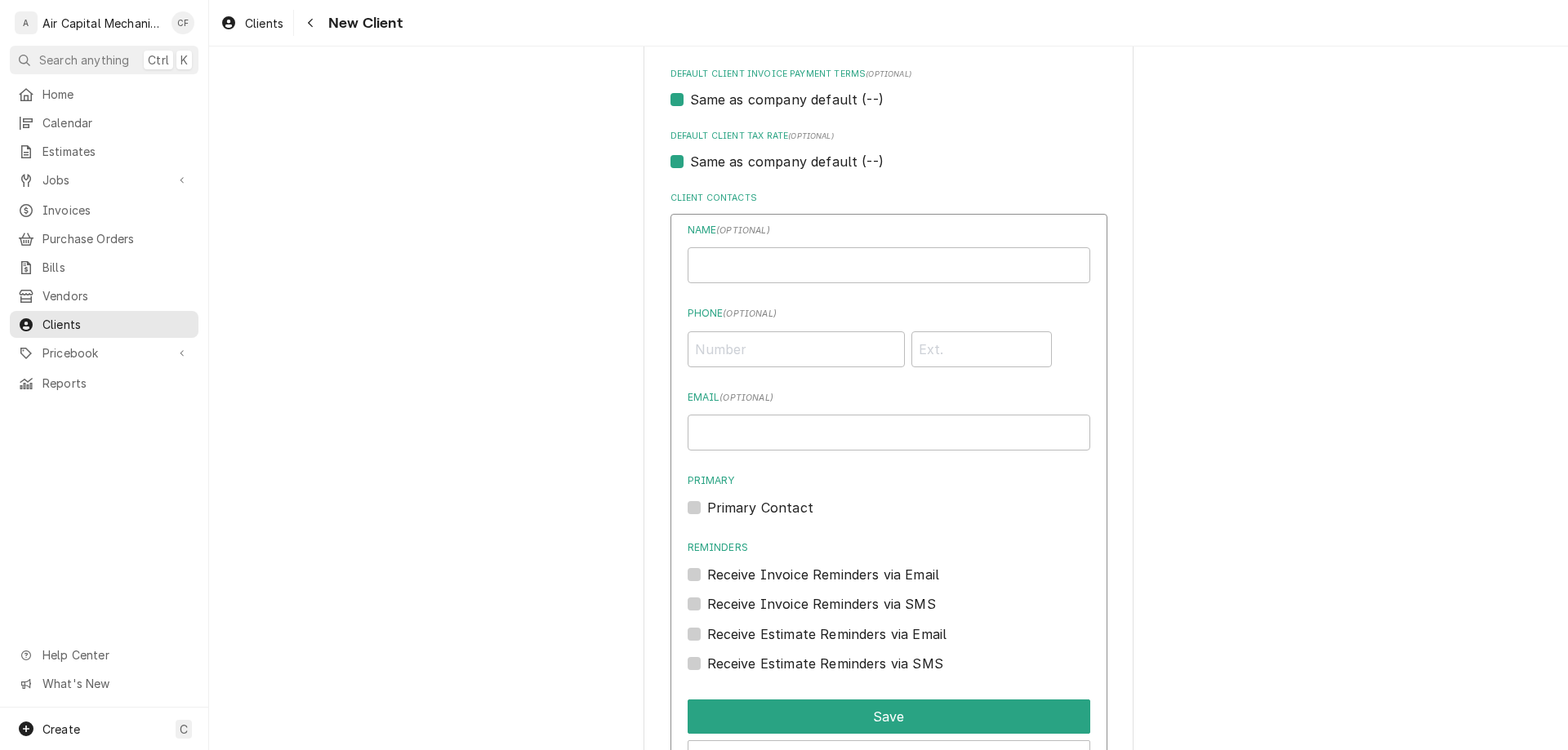
click at [821, 247] on div "Name ( optional )" at bounding box center [888, 253] width 402 height 60
click at [847, 255] on input "Individual Name" at bounding box center [888, 265] width 402 height 36
type input "Judy Crumley"
click at [875, 436] on input "Email ( optional )" at bounding box center [888, 433] width 402 height 36
type input "oldworldtextures@yahoo.com"
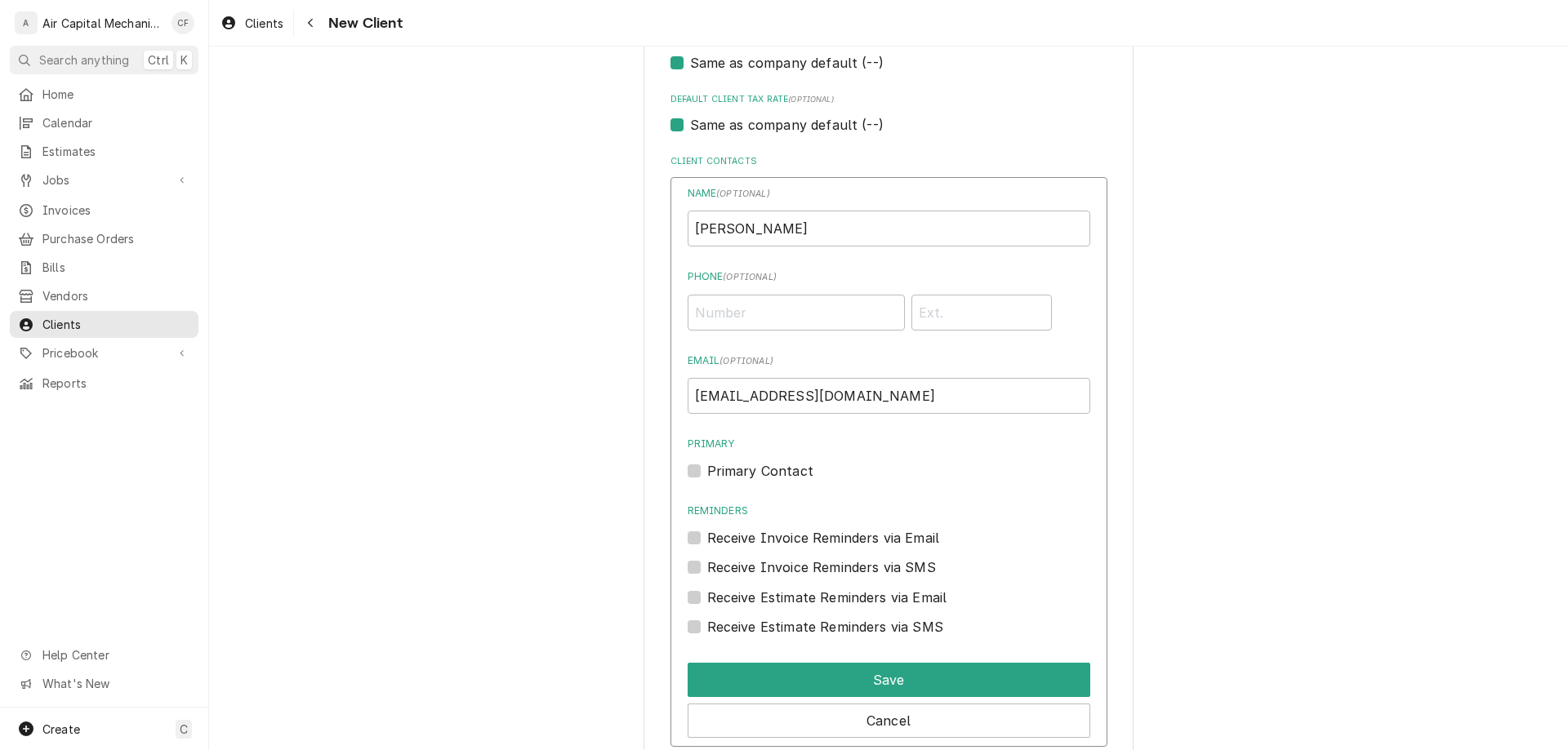
scroll to position [1065, 0]
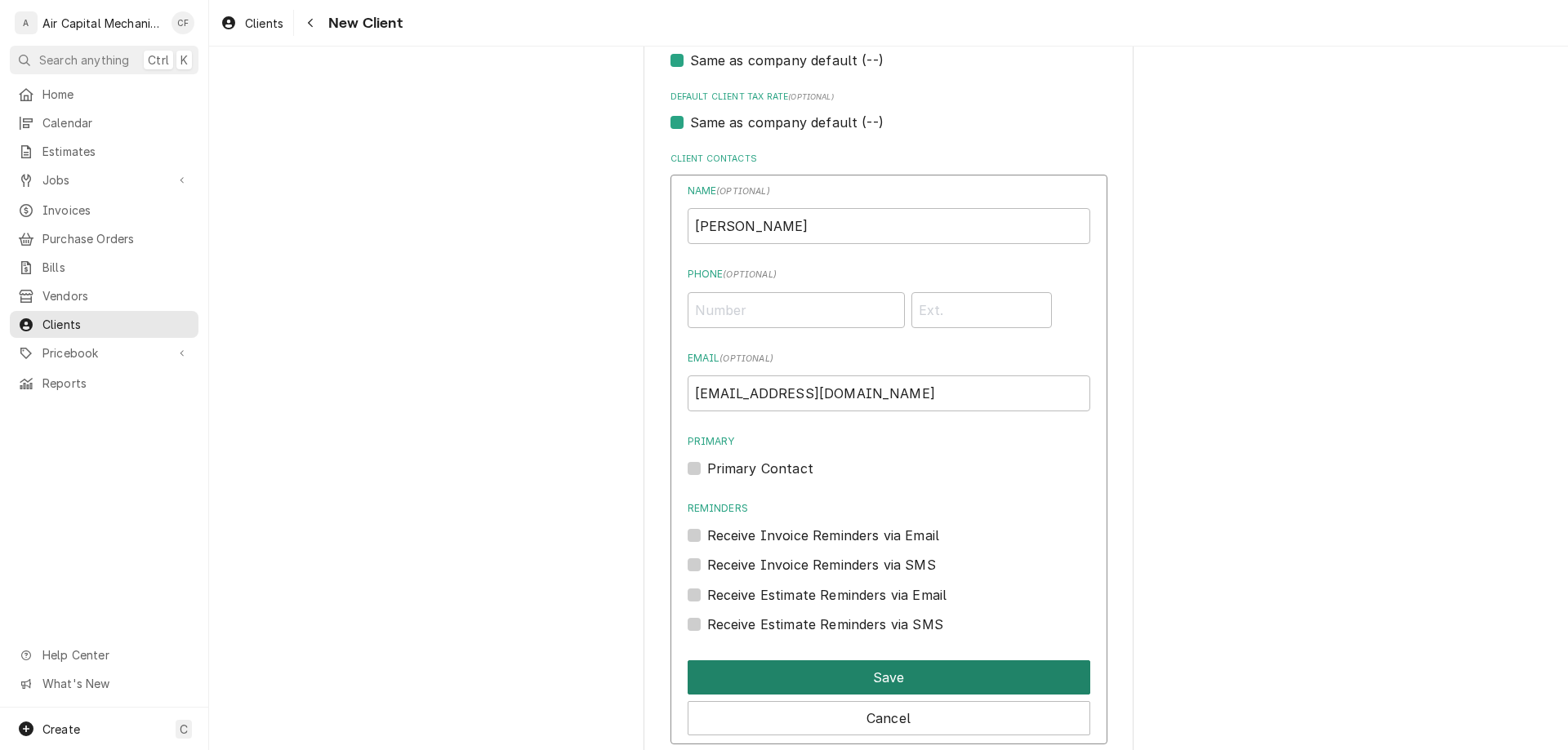
click at [906, 673] on button "Save" at bounding box center [888, 678] width 402 height 34
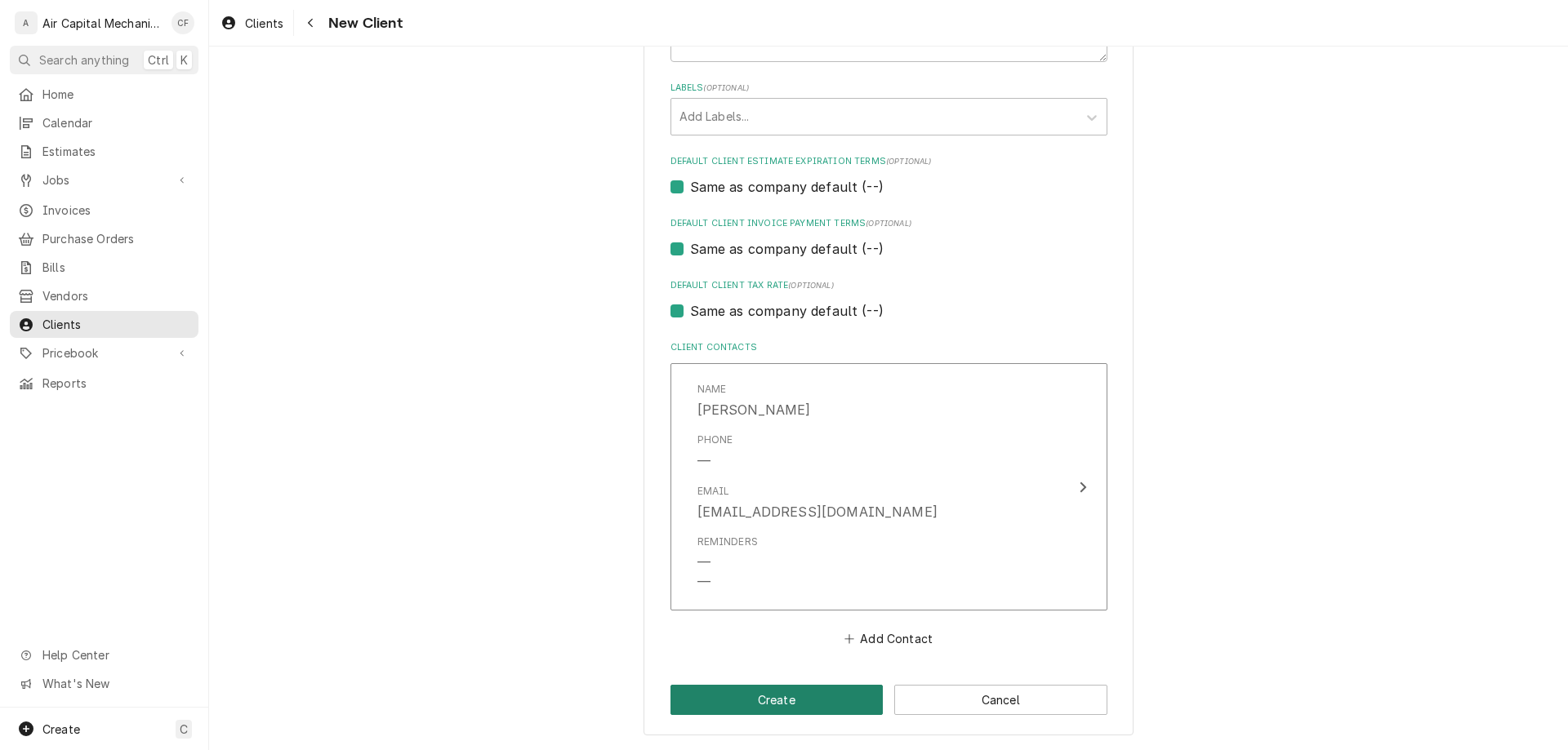
click at [827, 695] on button "Create" at bounding box center [777, 700] width 214 height 31
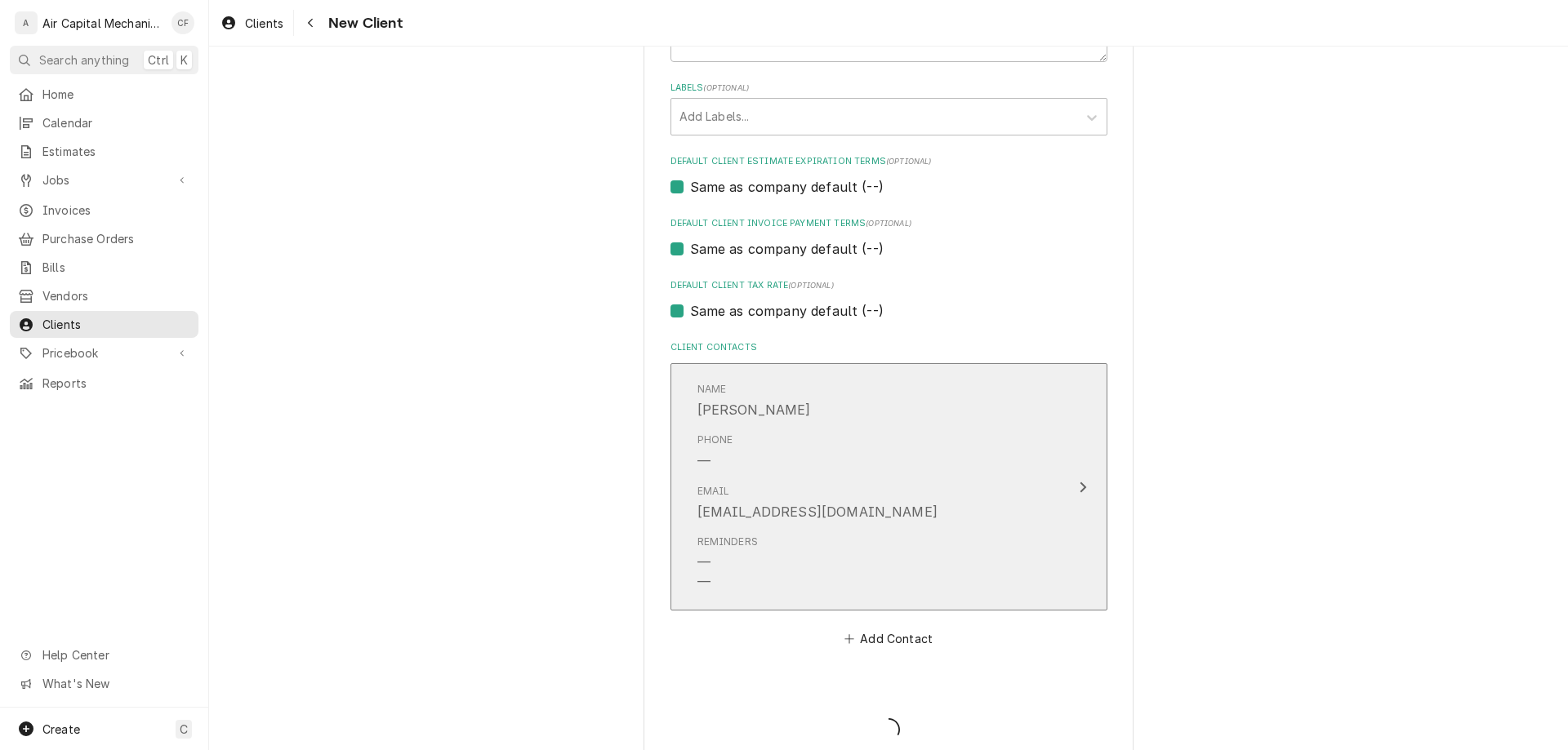
type textarea "x"
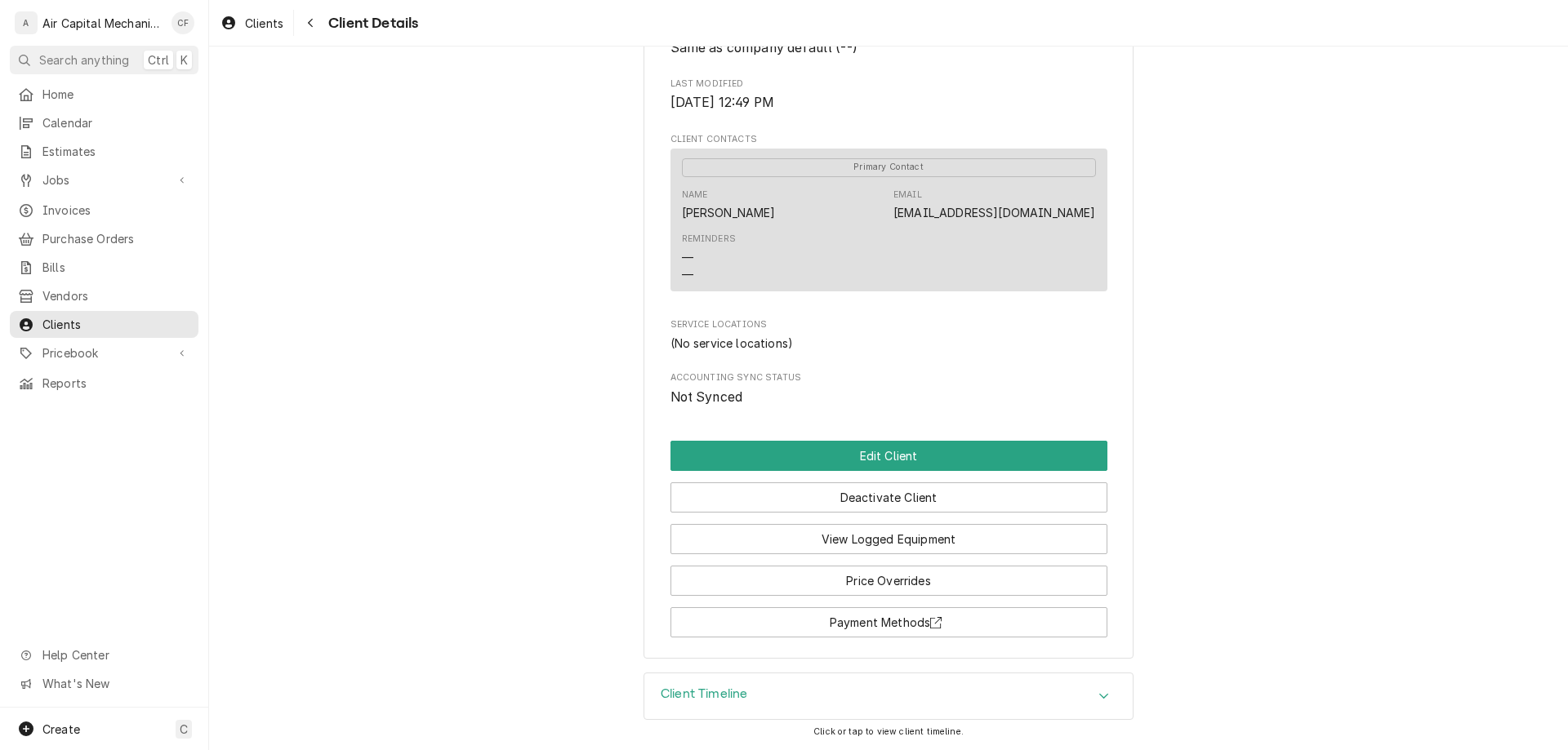
scroll to position [483, 0]
click at [884, 541] on button "View Logged Equipment" at bounding box center [889, 539] width 437 height 31
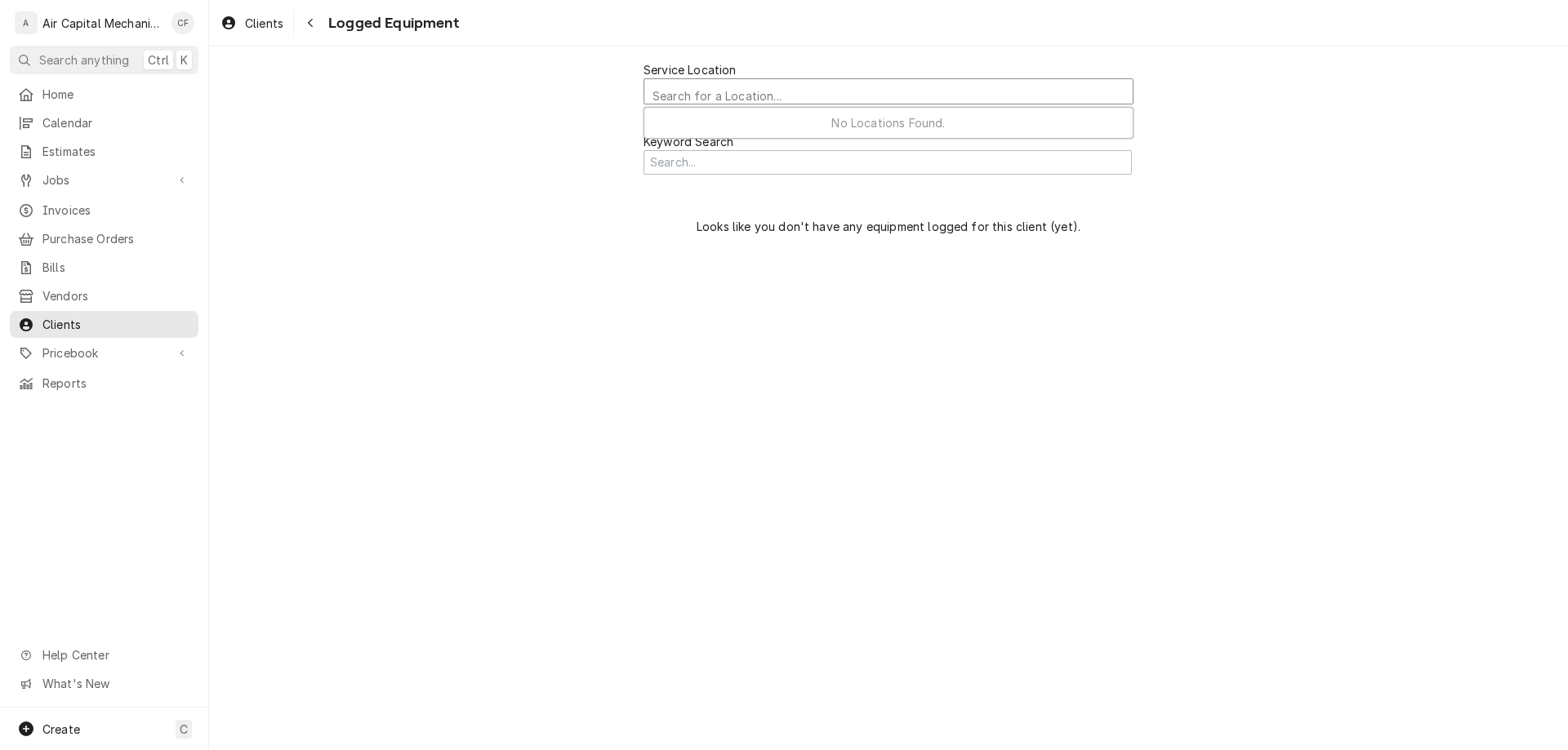
scroll to position [4, 0]
click at [744, 102] on div "Service Location" at bounding box center [888, 93] width 472 height 29
click at [664, 223] on span "Looks like you don't have any equipment logged for this client (yet)." at bounding box center [888, 226] width 490 height 40
click at [692, 159] on input "Search Mechanism" at bounding box center [887, 163] width 488 height 26
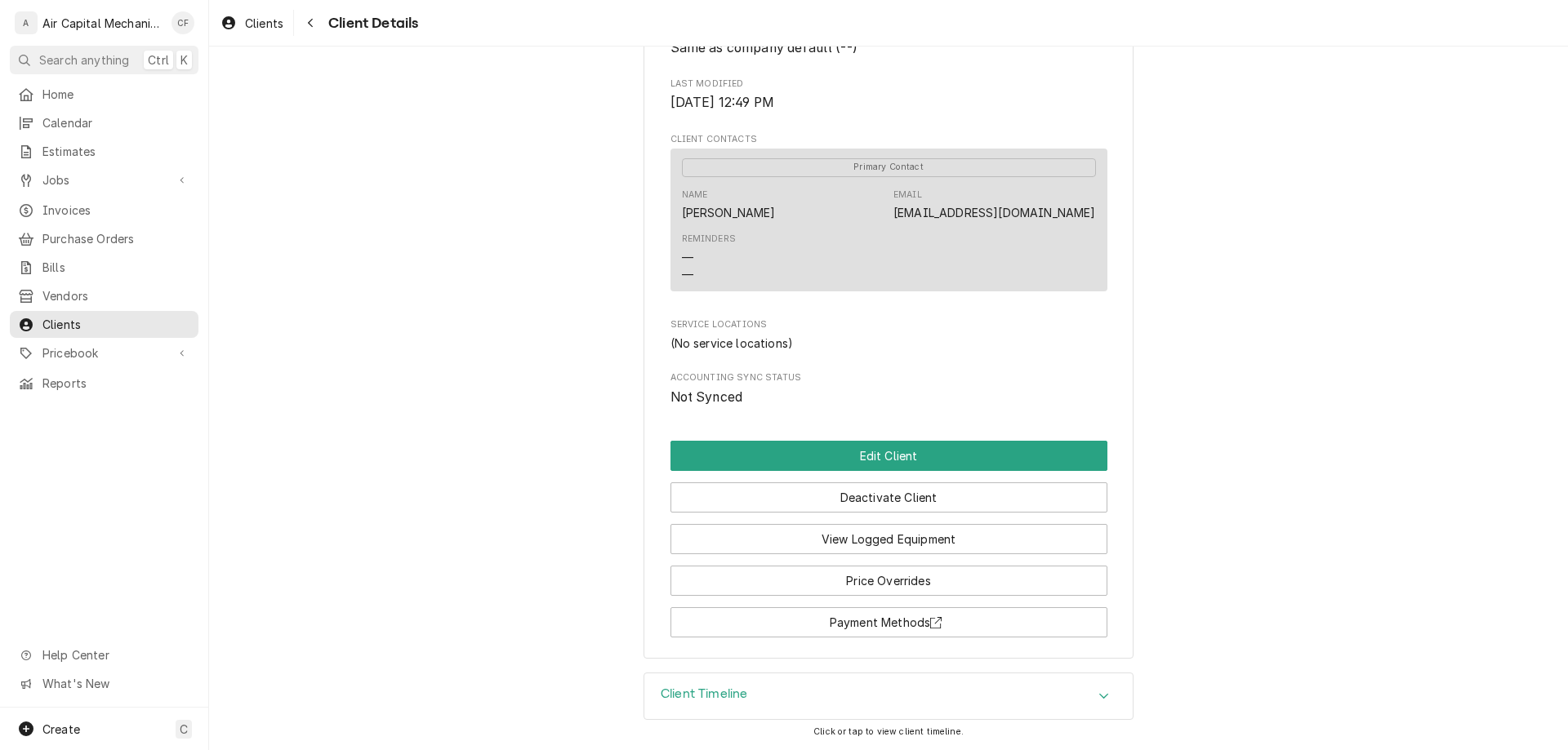
scroll to position [483, 0]
click at [120, 213] on div "Invoices" at bounding box center [104, 210] width 182 height 20
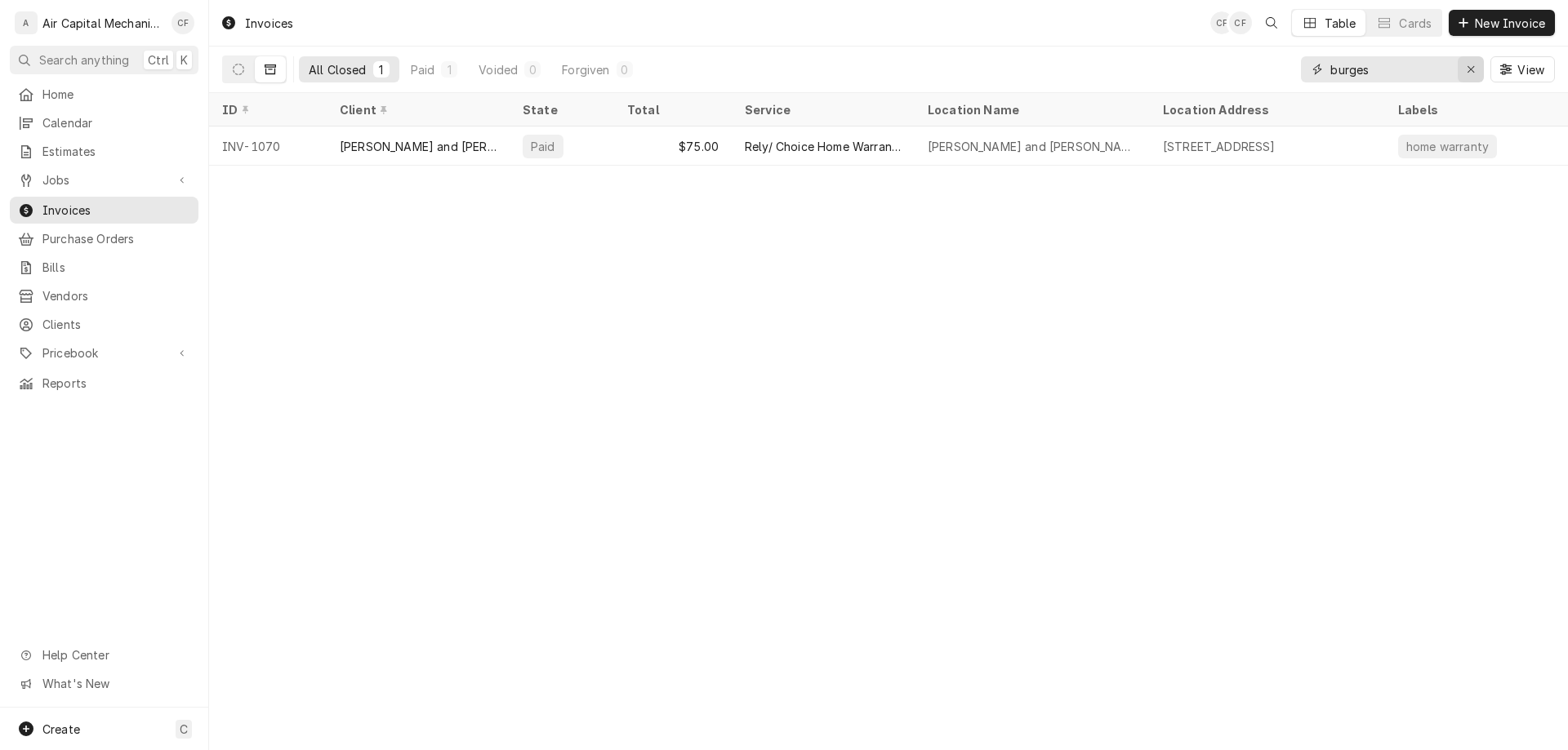
click at [1465, 60] on button "Erase input" at bounding box center [1471, 69] width 26 height 26
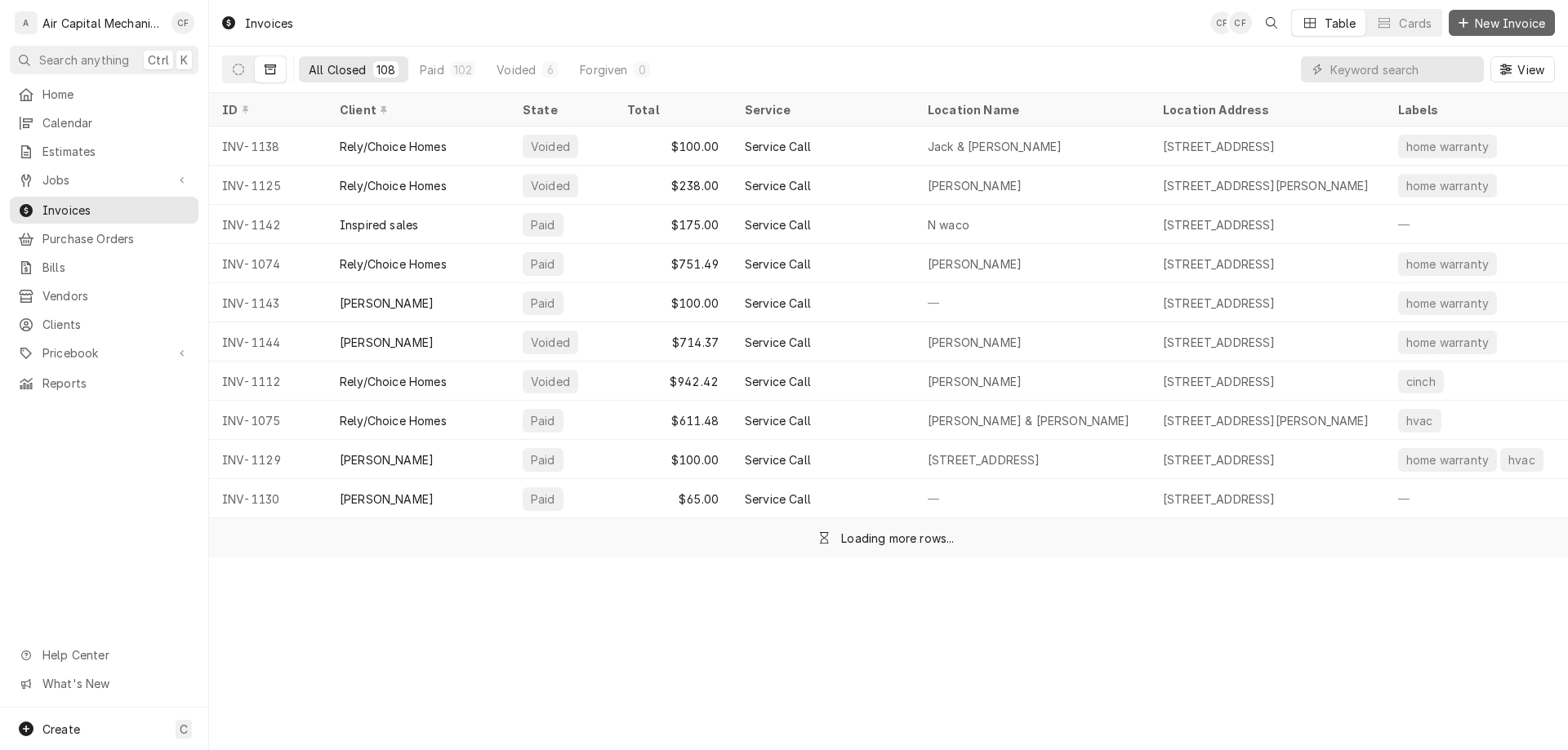
click at [1531, 28] on span "New Invoice" at bounding box center [1510, 23] width 77 height 17
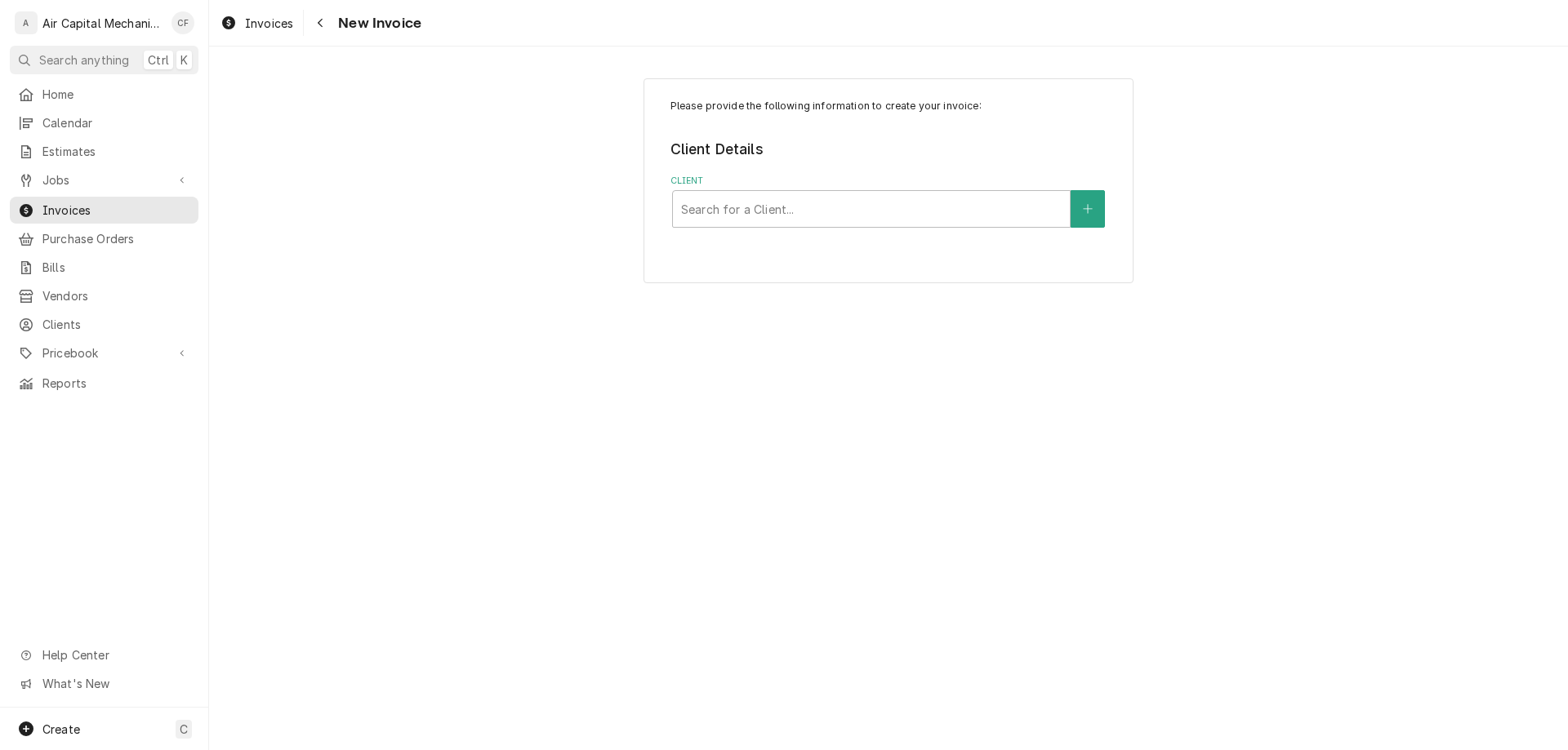
click at [837, 233] on div "Please provide the following information to create your invoice: Client Details…" at bounding box center [888, 180] width 490 height 205
click at [864, 210] on div "Client" at bounding box center [871, 208] width 380 height 30
type input "[PERSON_NAME]"
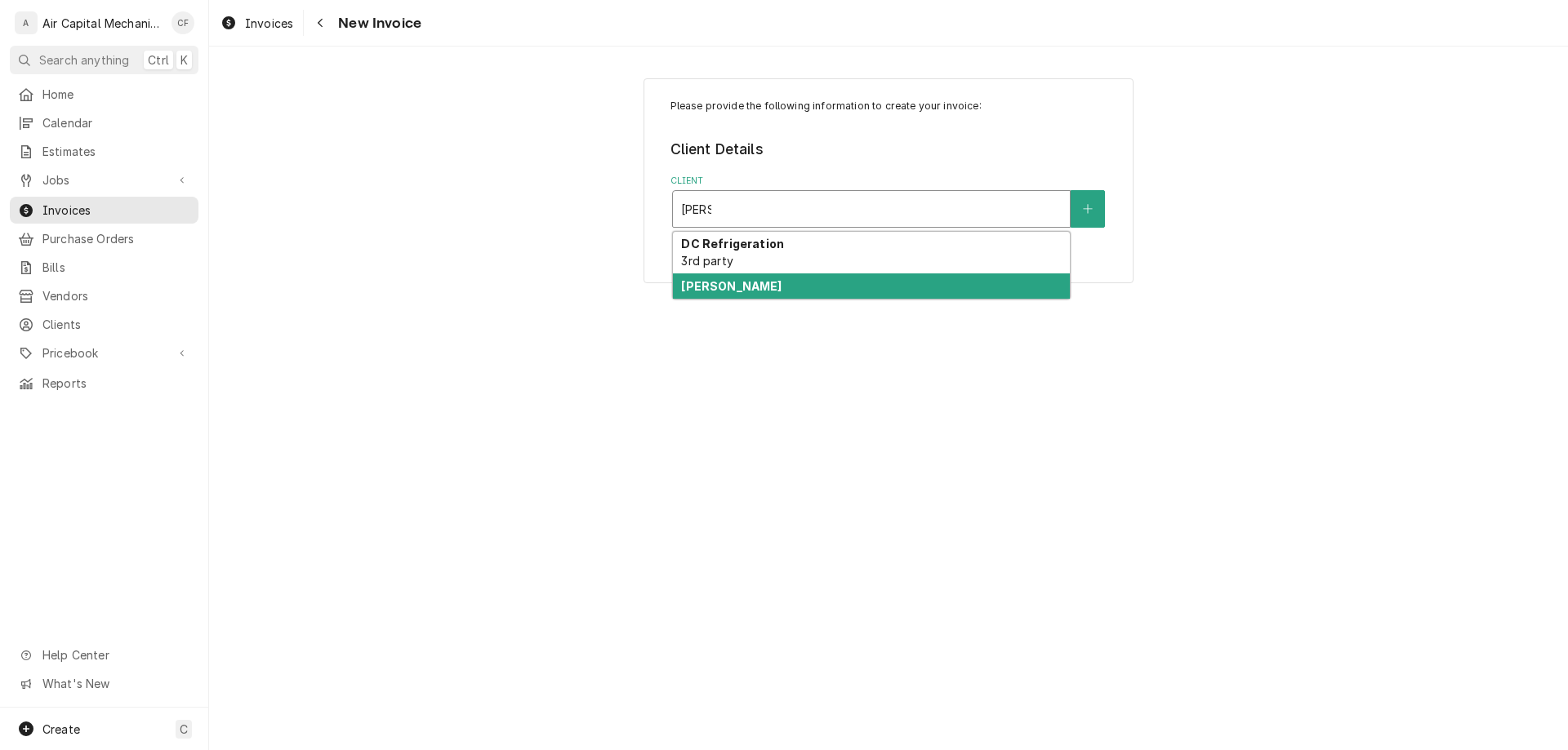
click at [828, 283] on div "[PERSON_NAME]" at bounding box center [871, 287] width 397 height 26
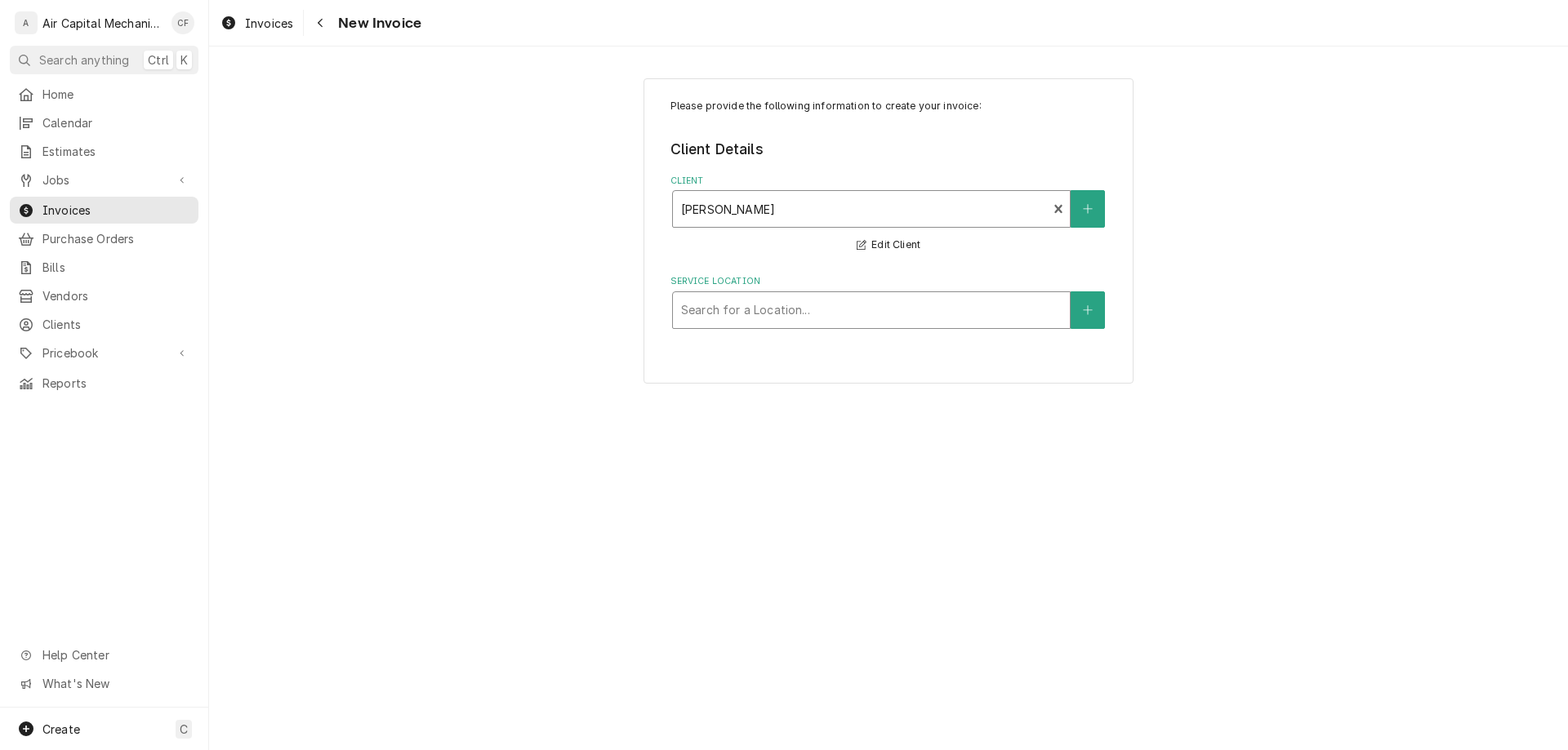
click at [966, 299] on div "Service Location" at bounding box center [871, 310] width 380 height 30
click at [1099, 309] on button "Service Location" at bounding box center [1088, 310] width 34 height 37
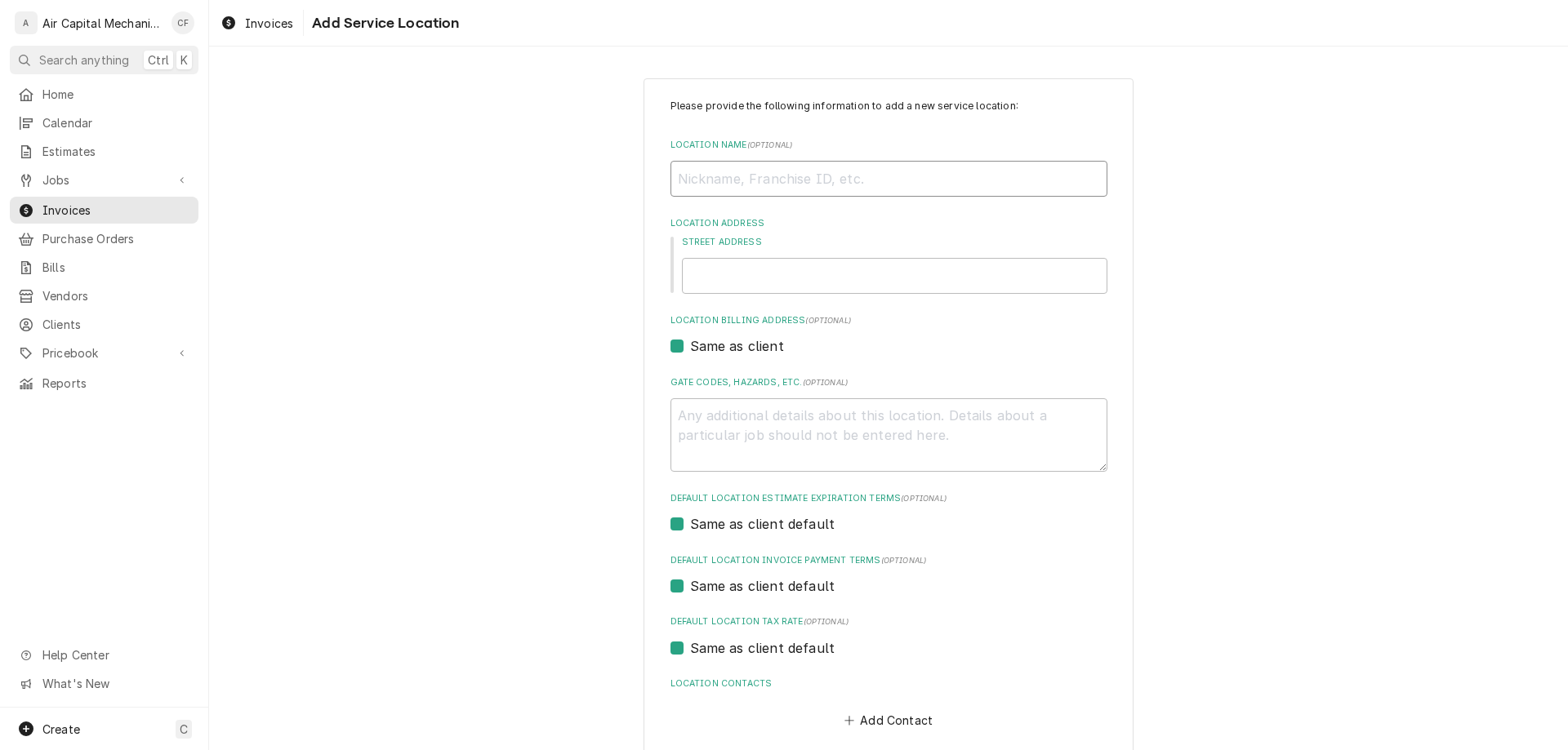
click at [787, 179] on input "Location Name ( optional )" at bounding box center [889, 179] width 437 height 36
type textarea "x"
type input "h"
type textarea "x"
type input "ho"
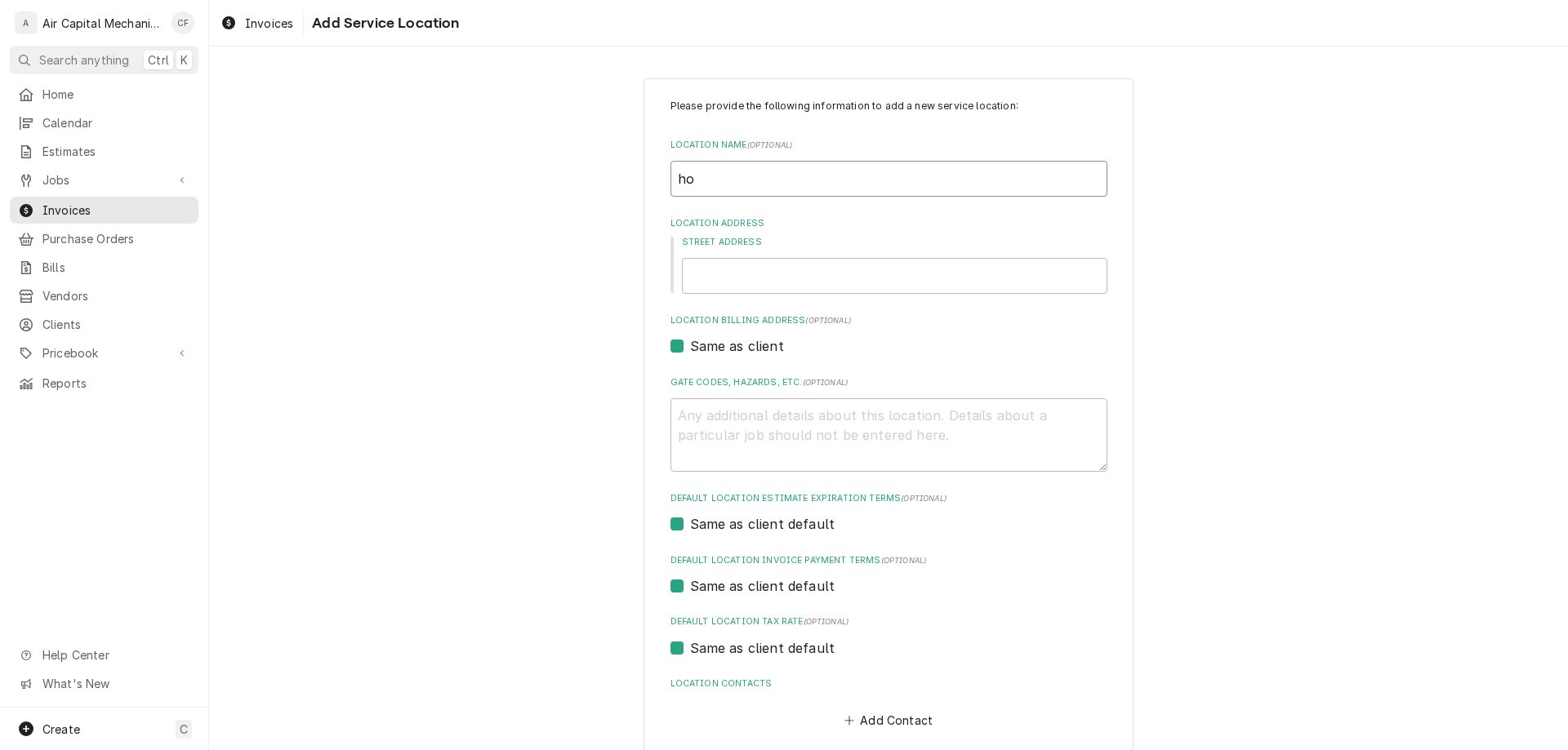
type textarea "x"
type input "home"
type textarea "x"
type input "home"
type textarea "x"
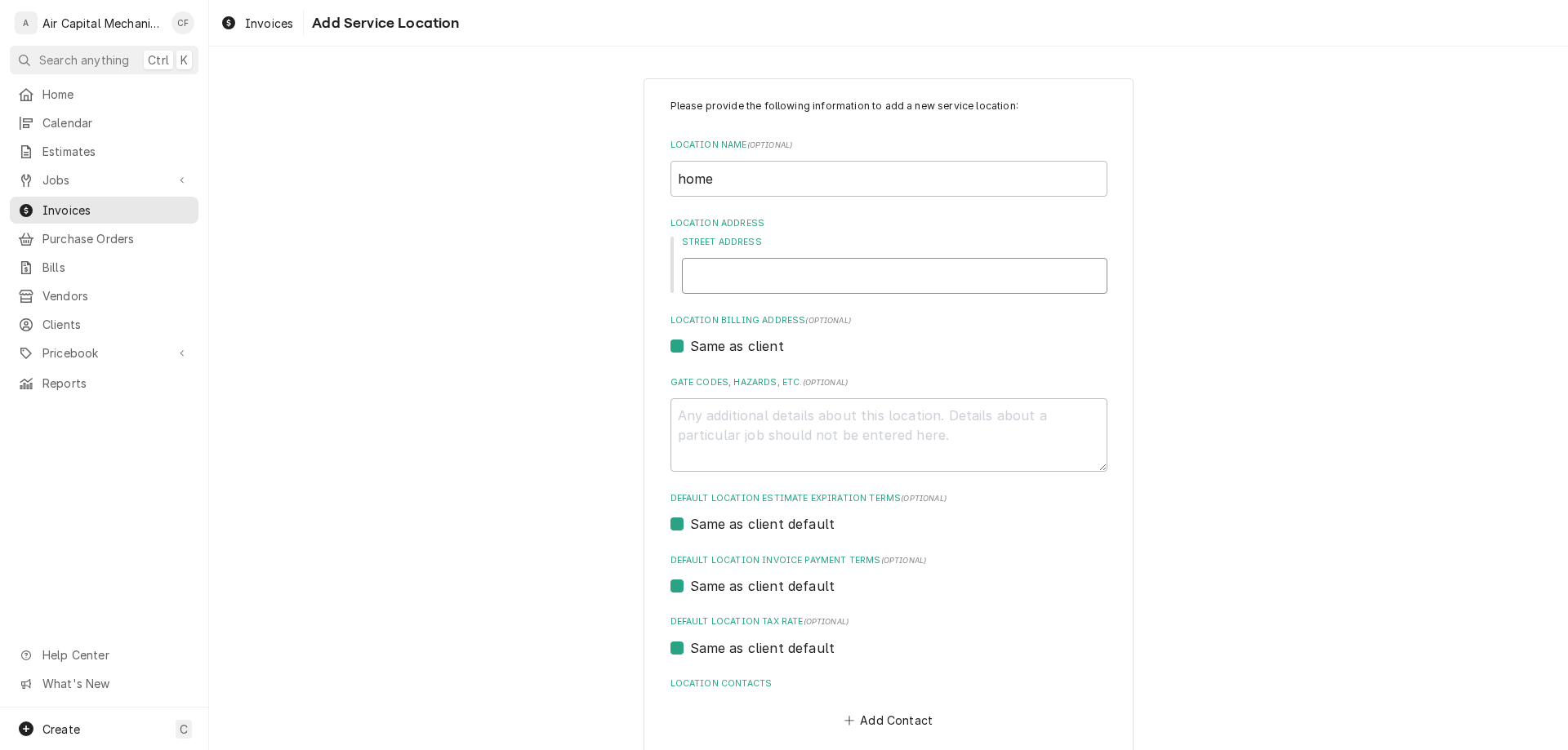
type input "j"
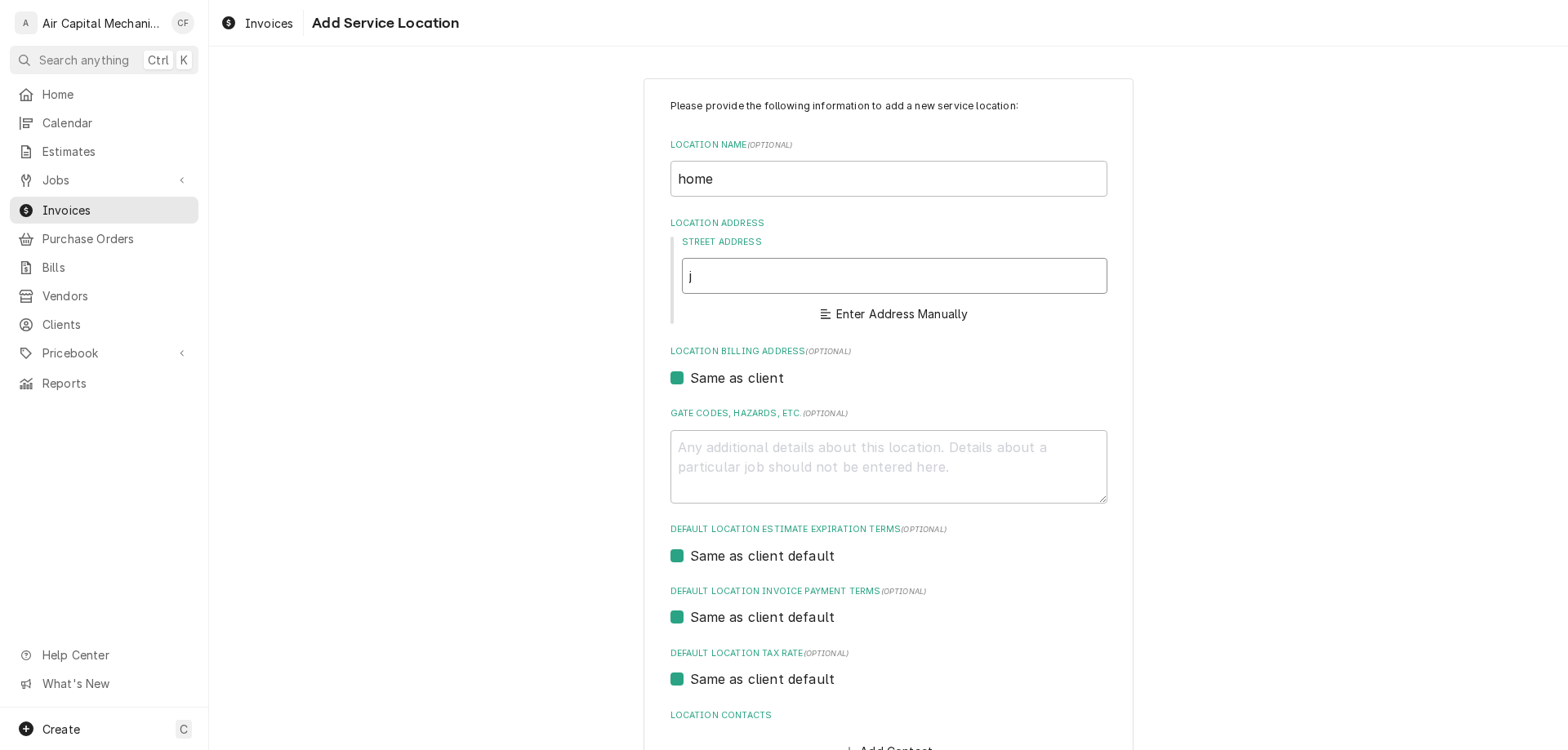
type textarea "x"
type input "ju"
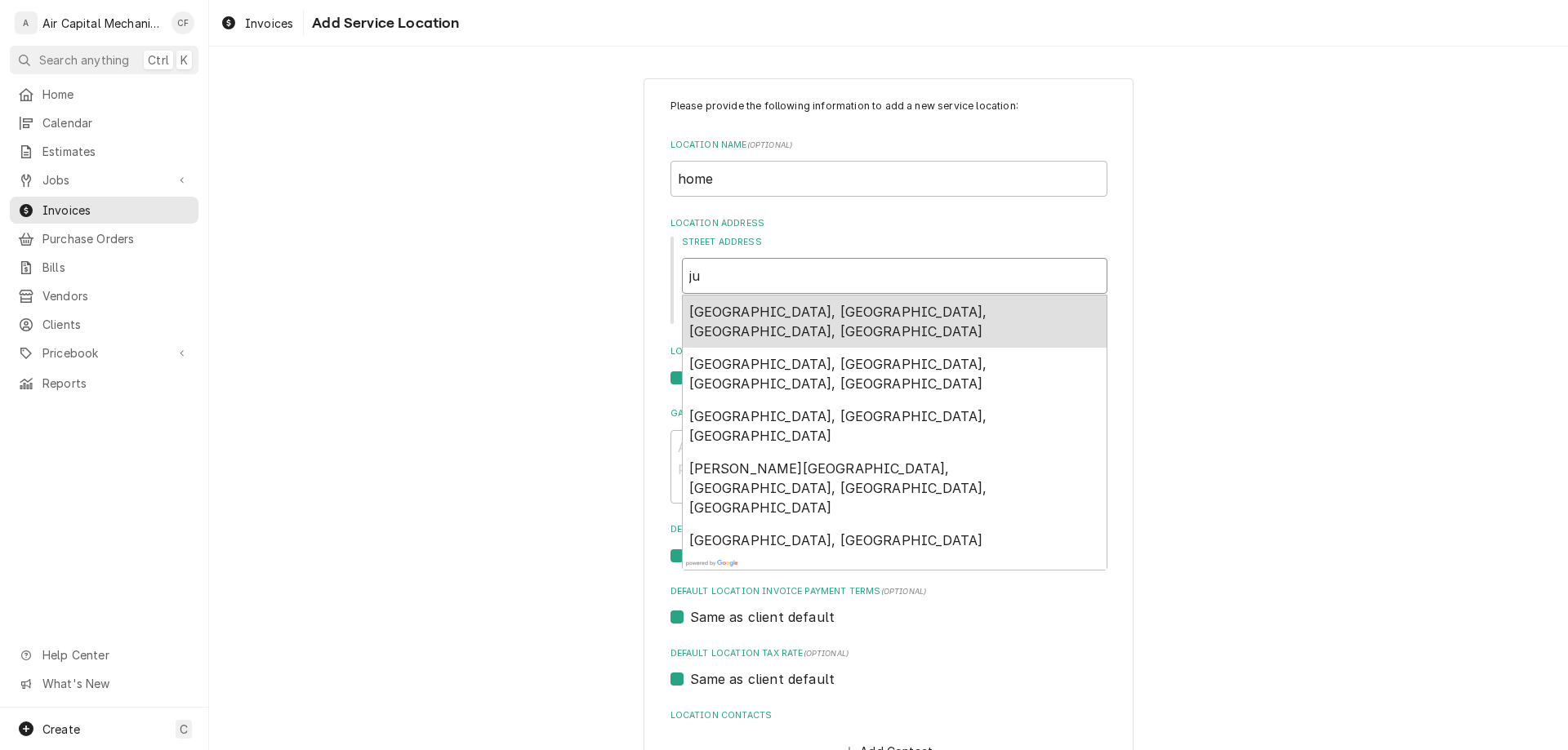
type textarea "x"
type input "j"
type textarea "x"
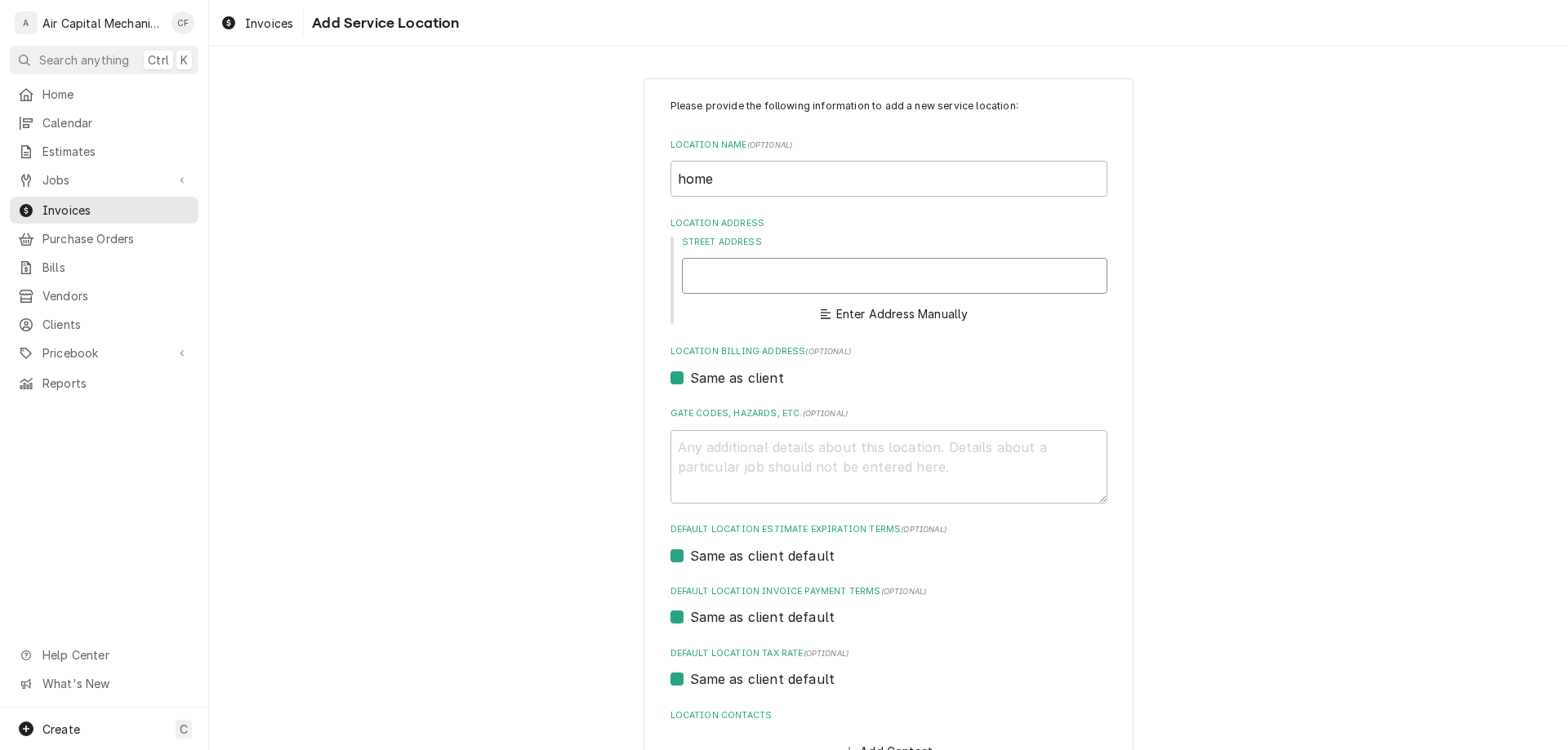
type textarea "x"
type input "7"
type textarea "x"
type input "70"
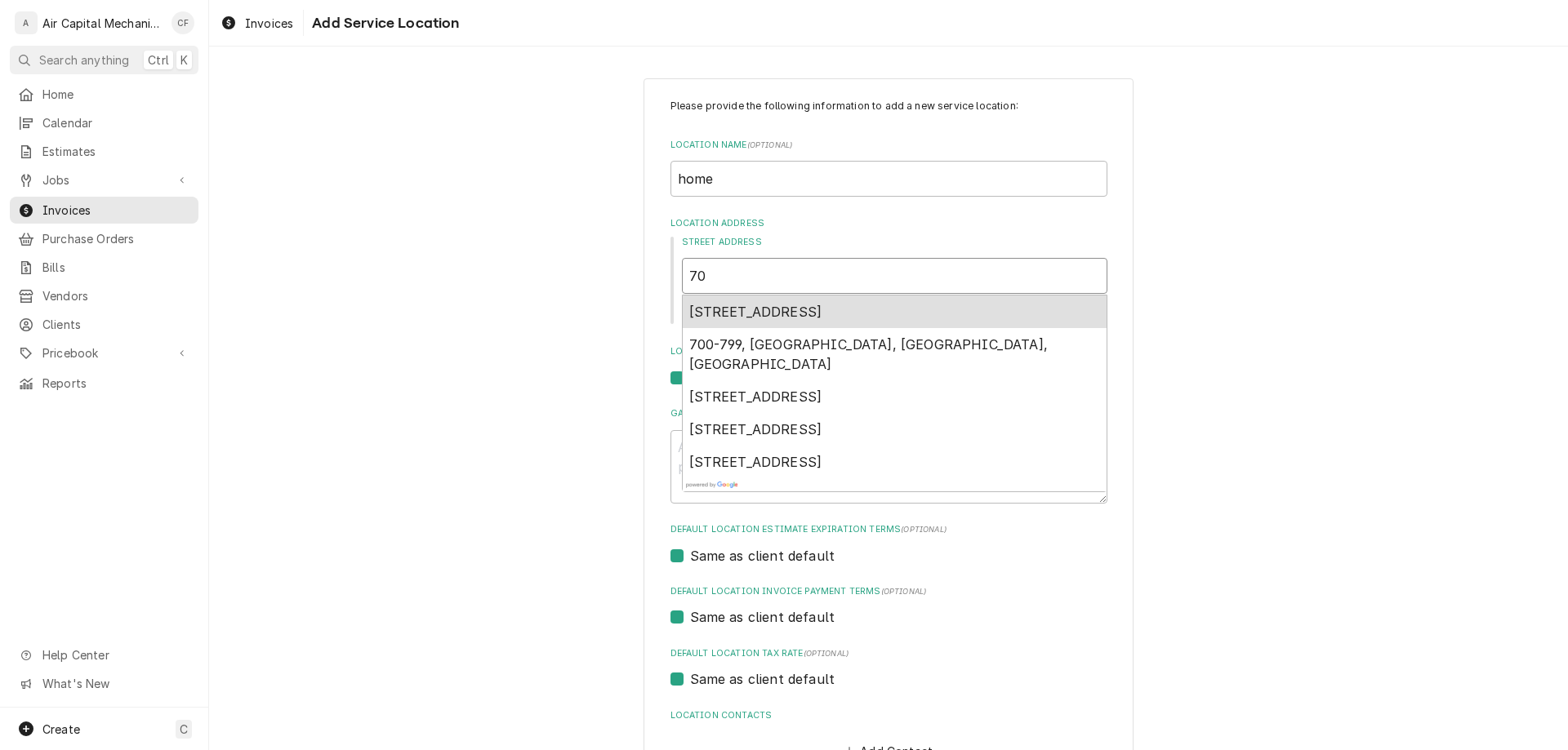
type textarea "x"
type input "705"
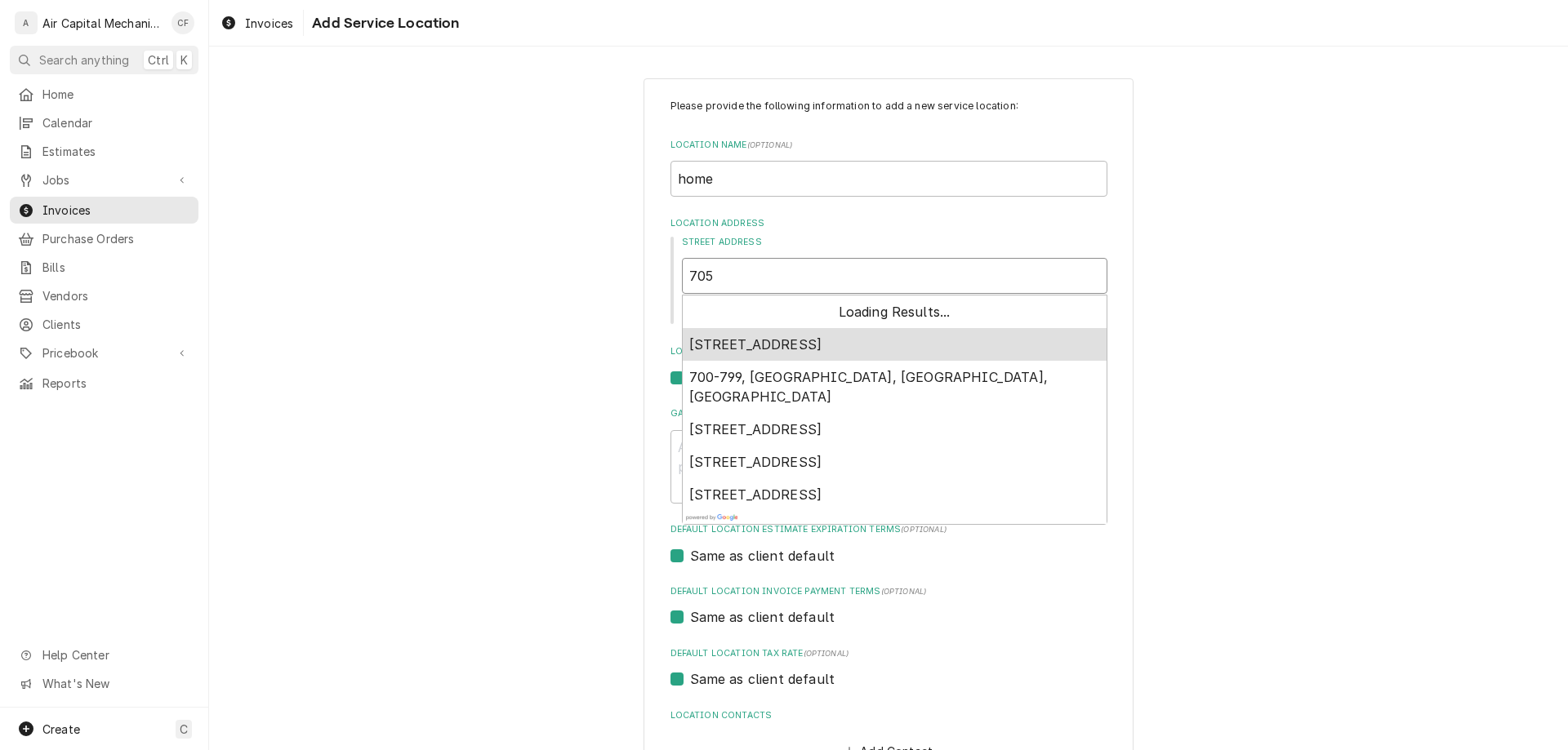
type textarea "x"
type input "705"
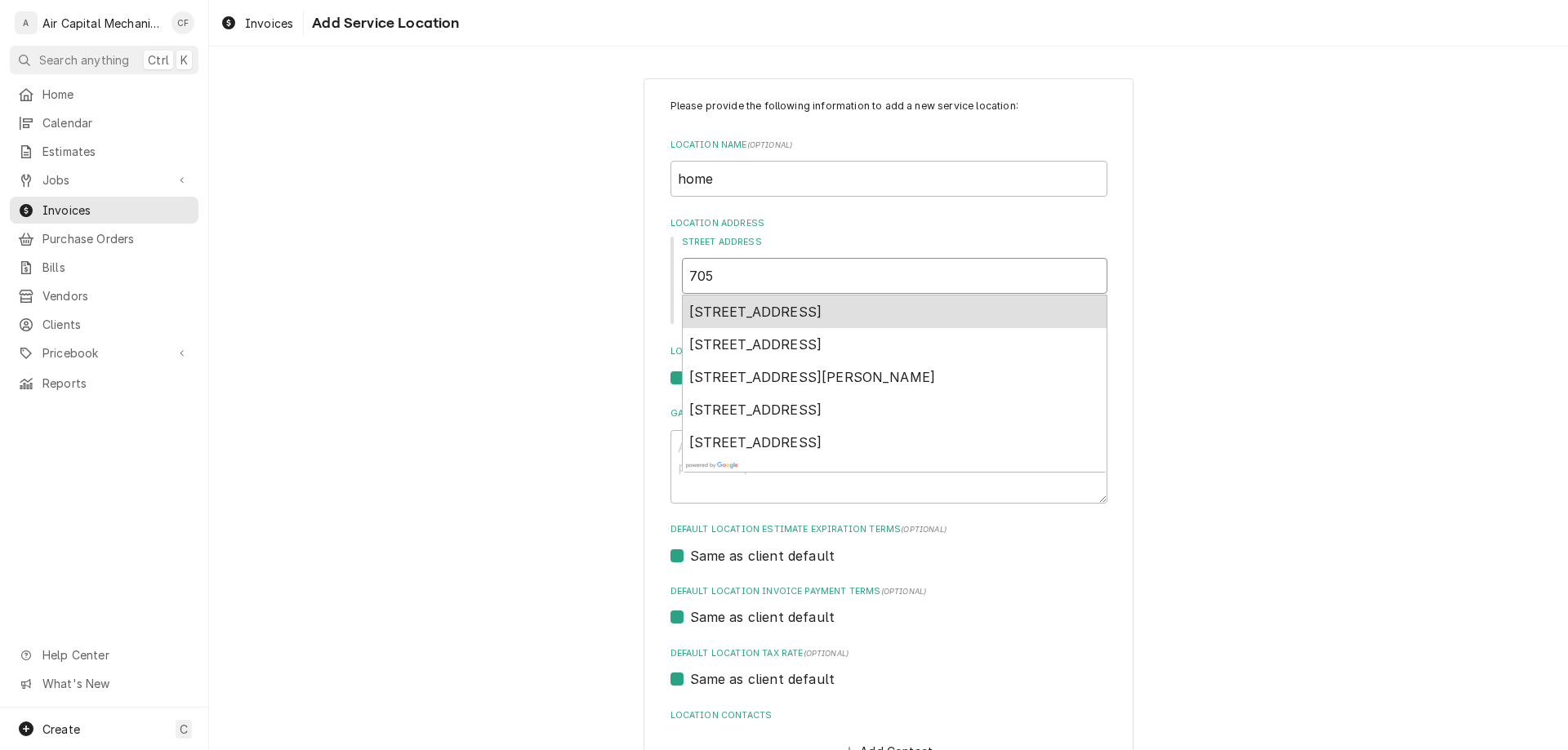
type textarea "x"
type input "705 w"
type textarea "x"
type input "705 w"
type textarea "x"
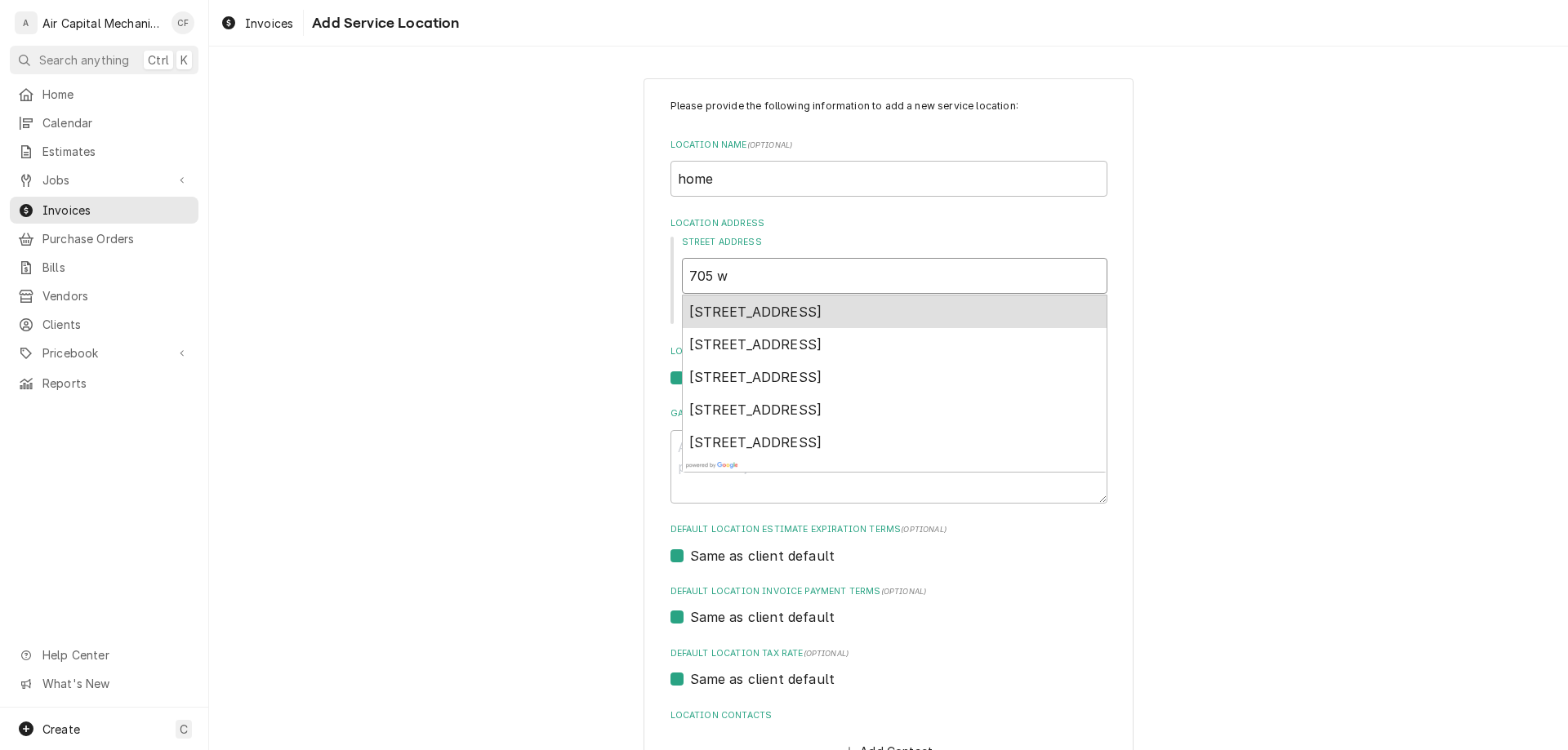
type input "705 w 8"
type textarea "x"
type input "705 w 8t"
type textarea "x"
type input "705 w 8th"
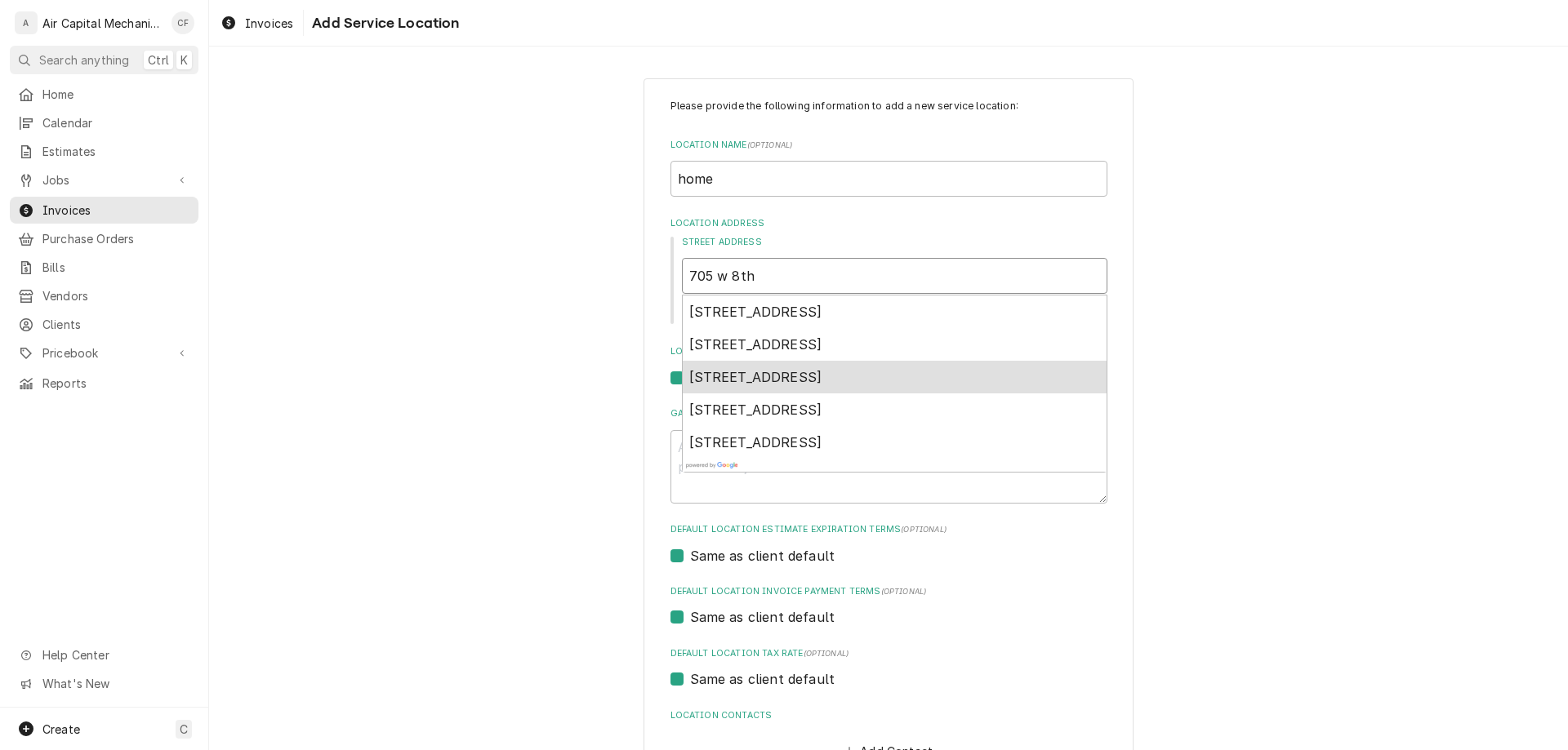
click at [823, 376] on span "705 West 8th Avenue, Belle Plaine, KS, USA" at bounding box center [755, 377] width 133 height 16
type textarea "x"
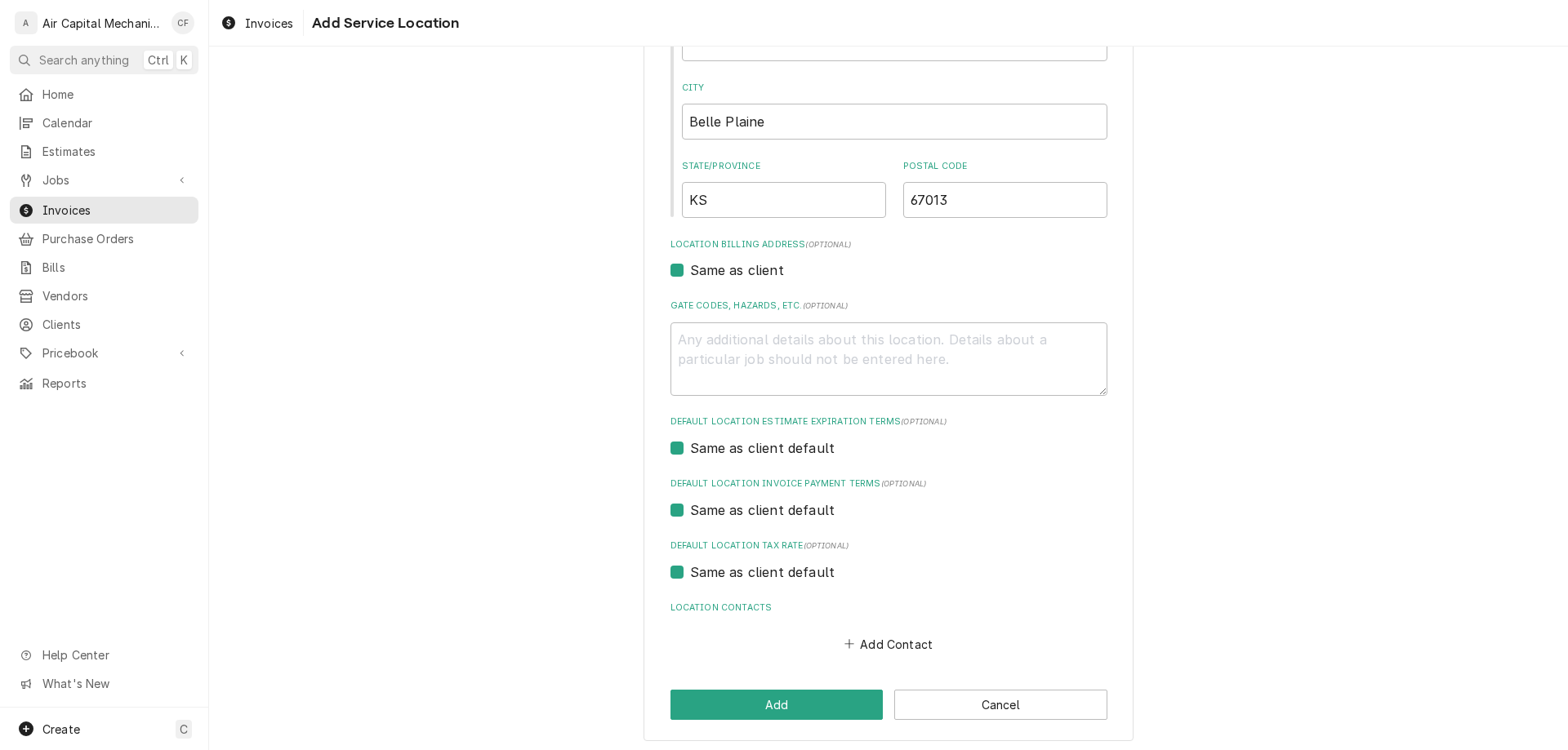
scroll to position [316, 0]
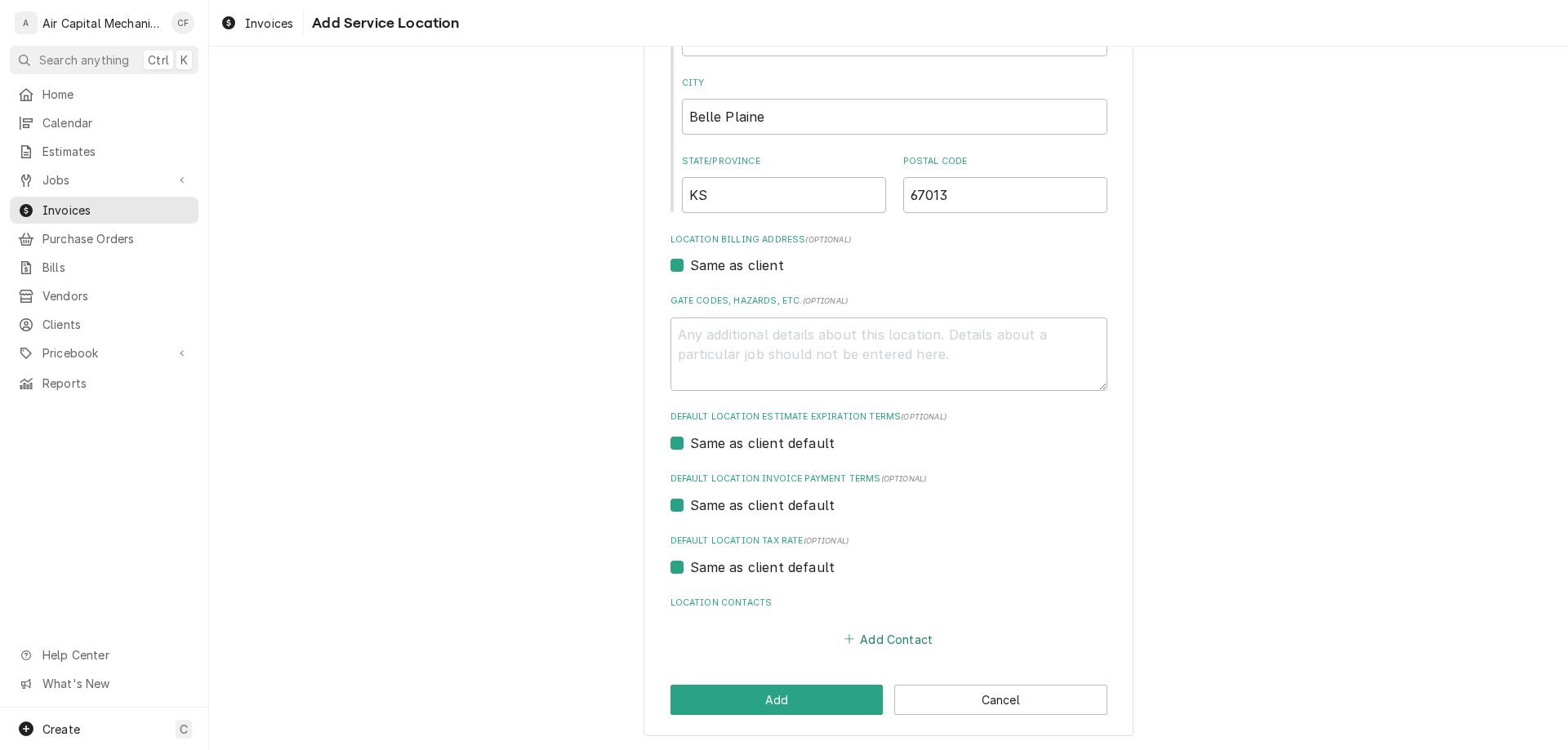
type input "705 W 8th Ave"
click at [895, 634] on button "Add Contact" at bounding box center [888, 639] width 94 height 23
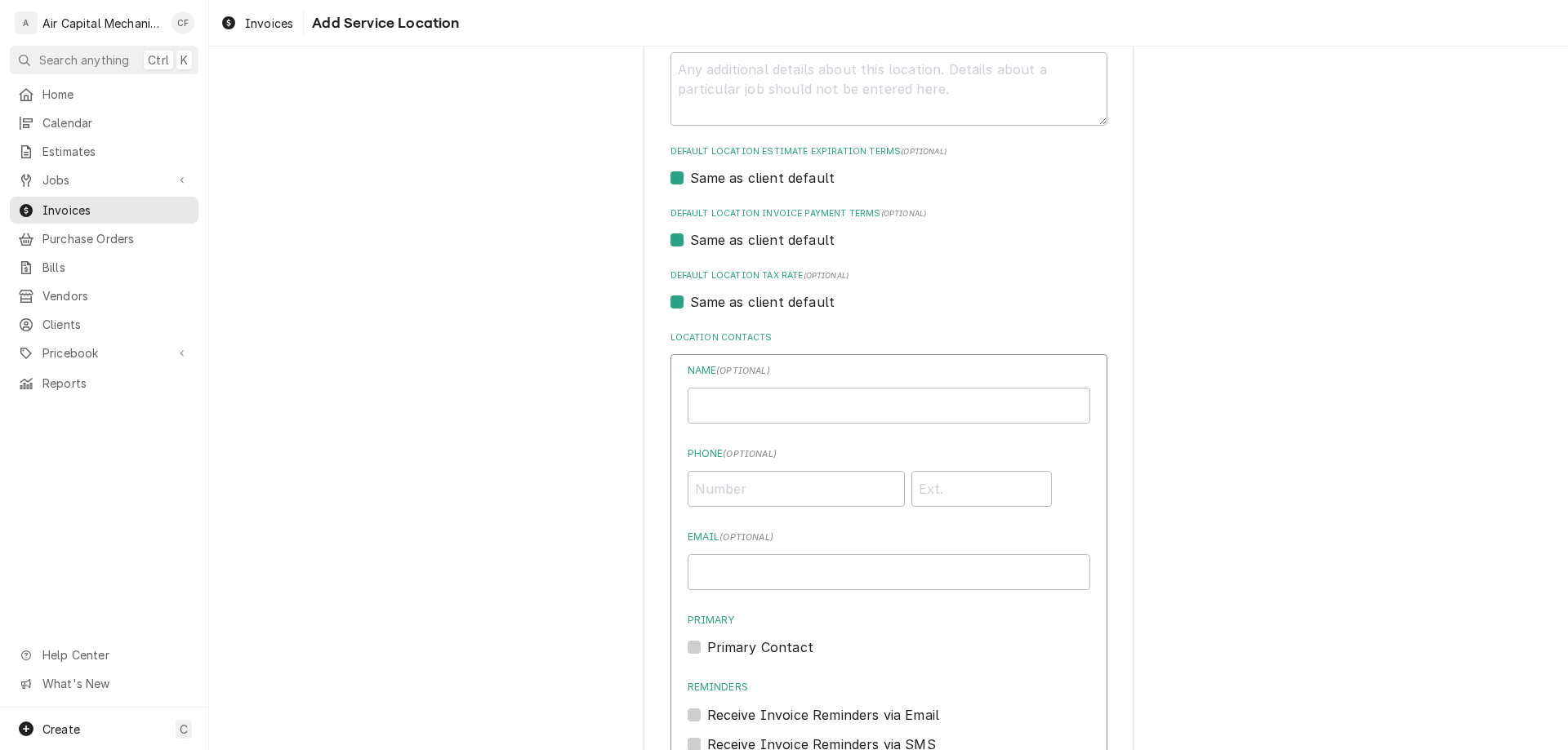
scroll to position [826, 0]
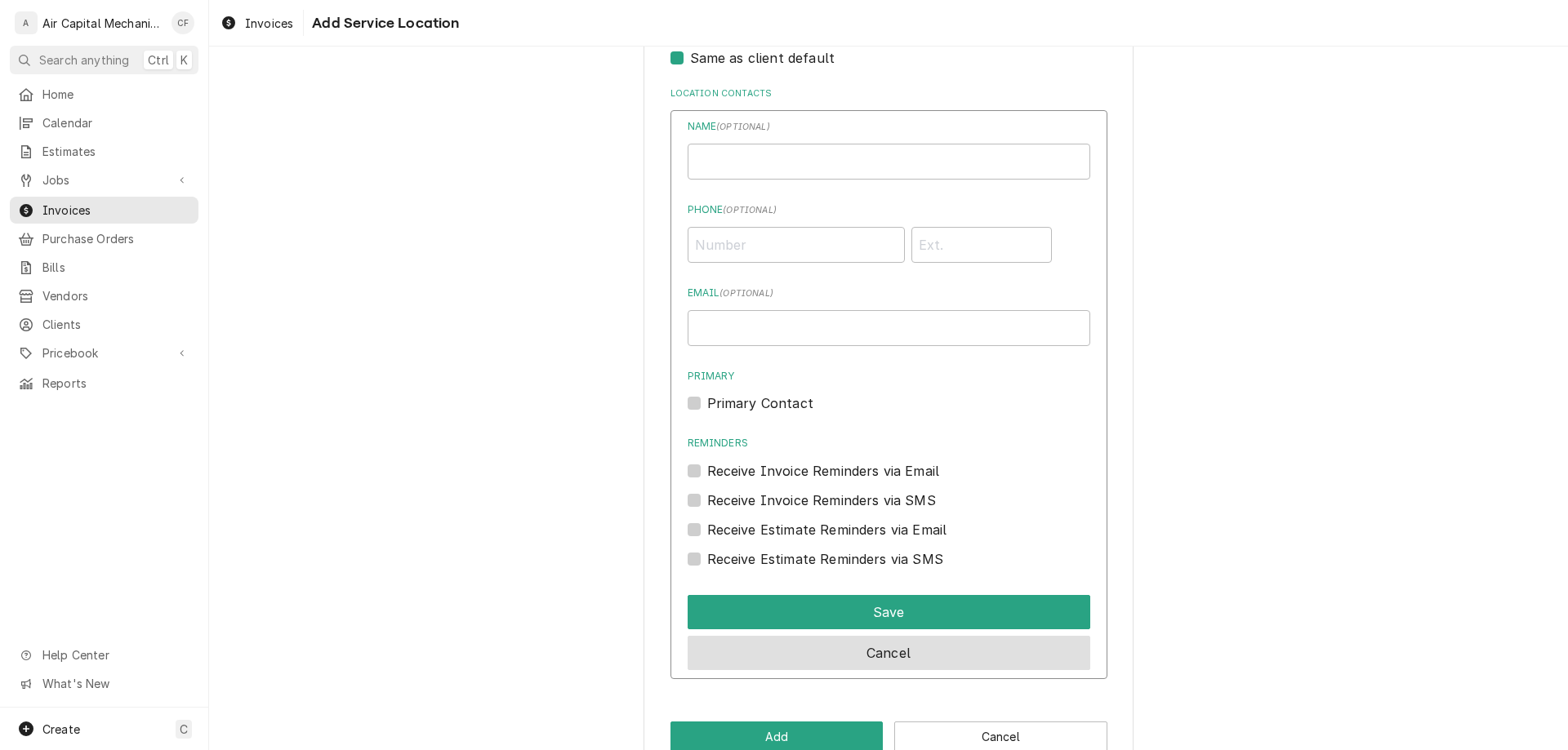
click at [941, 645] on button "Cancel" at bounding box center [888, 653] width 402 height 34
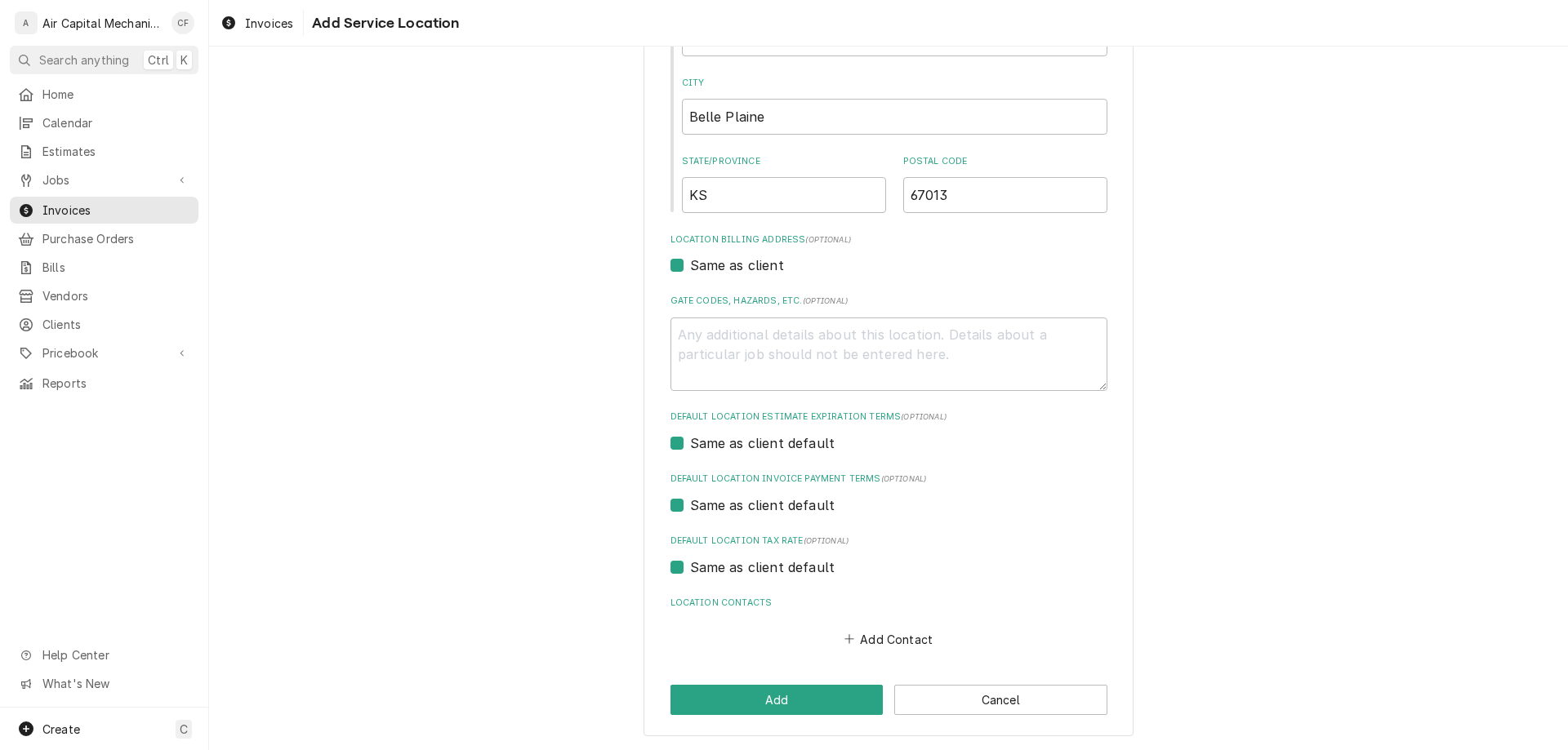
scroll to position [316, 0]
click at [794, 707] on button "Add" at bounding box center [777, 700] width 214 height 31
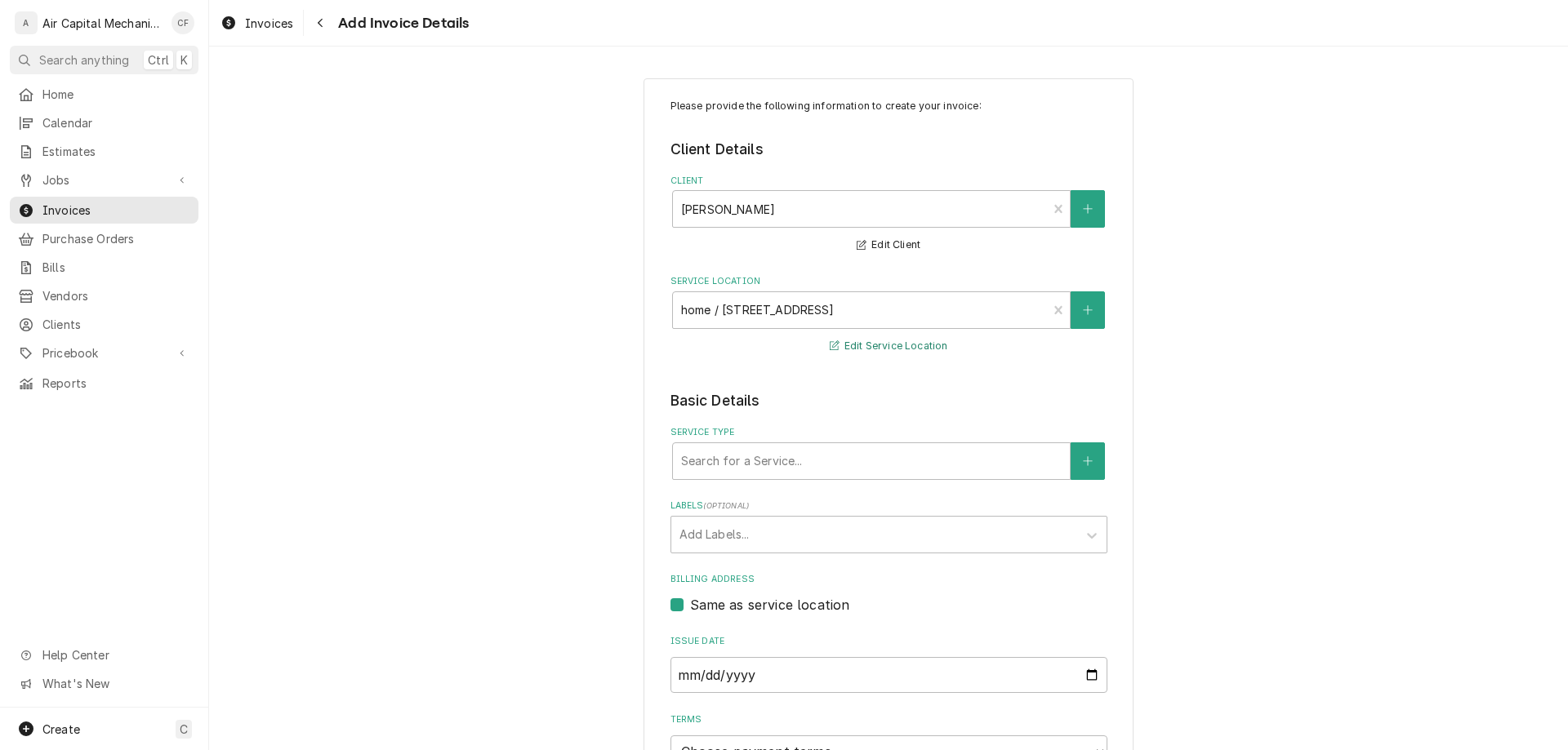
click at [927, 348] on button "Edit Service Location" at bounding box center [888, 347] width 123 height 20
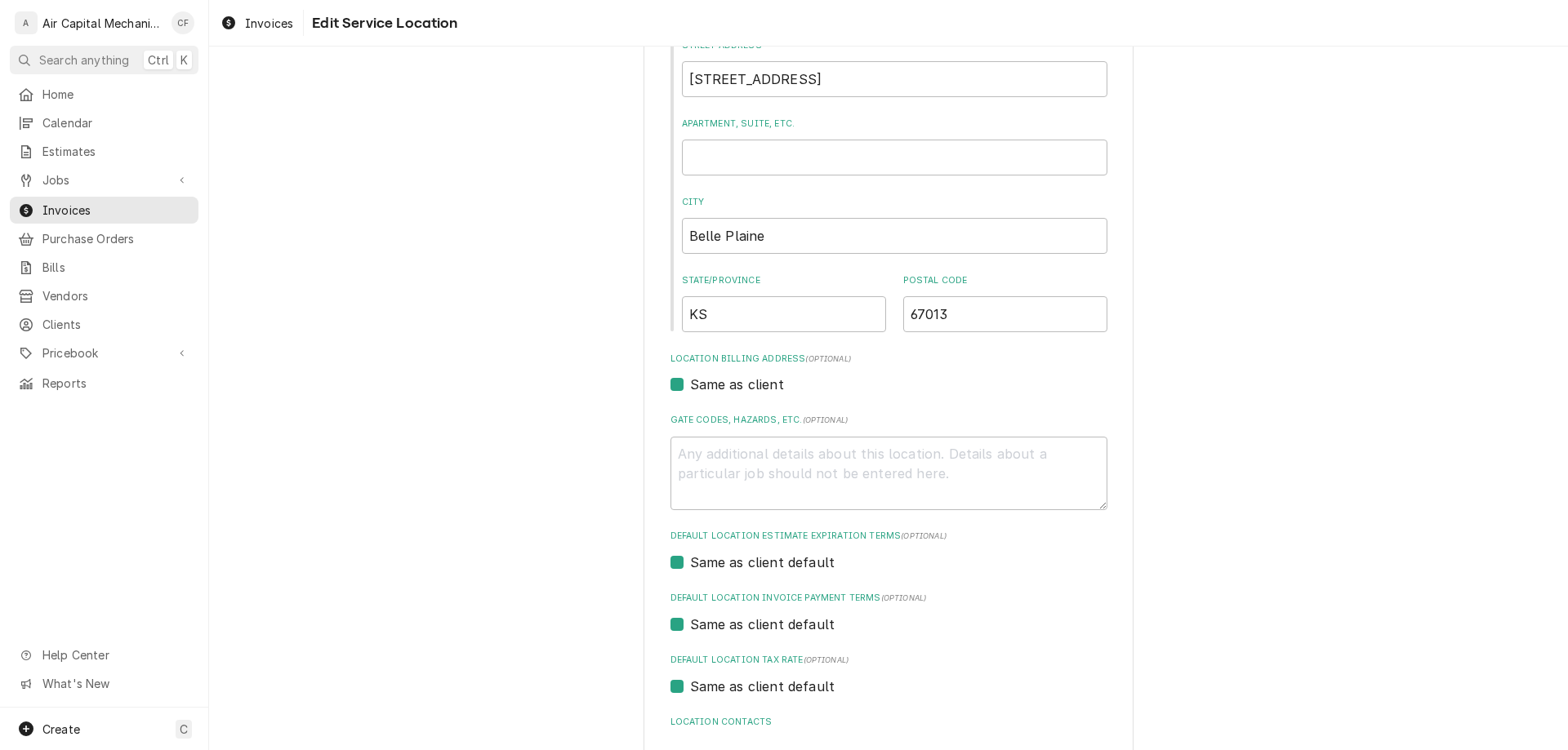
scroll to position [316, 0]
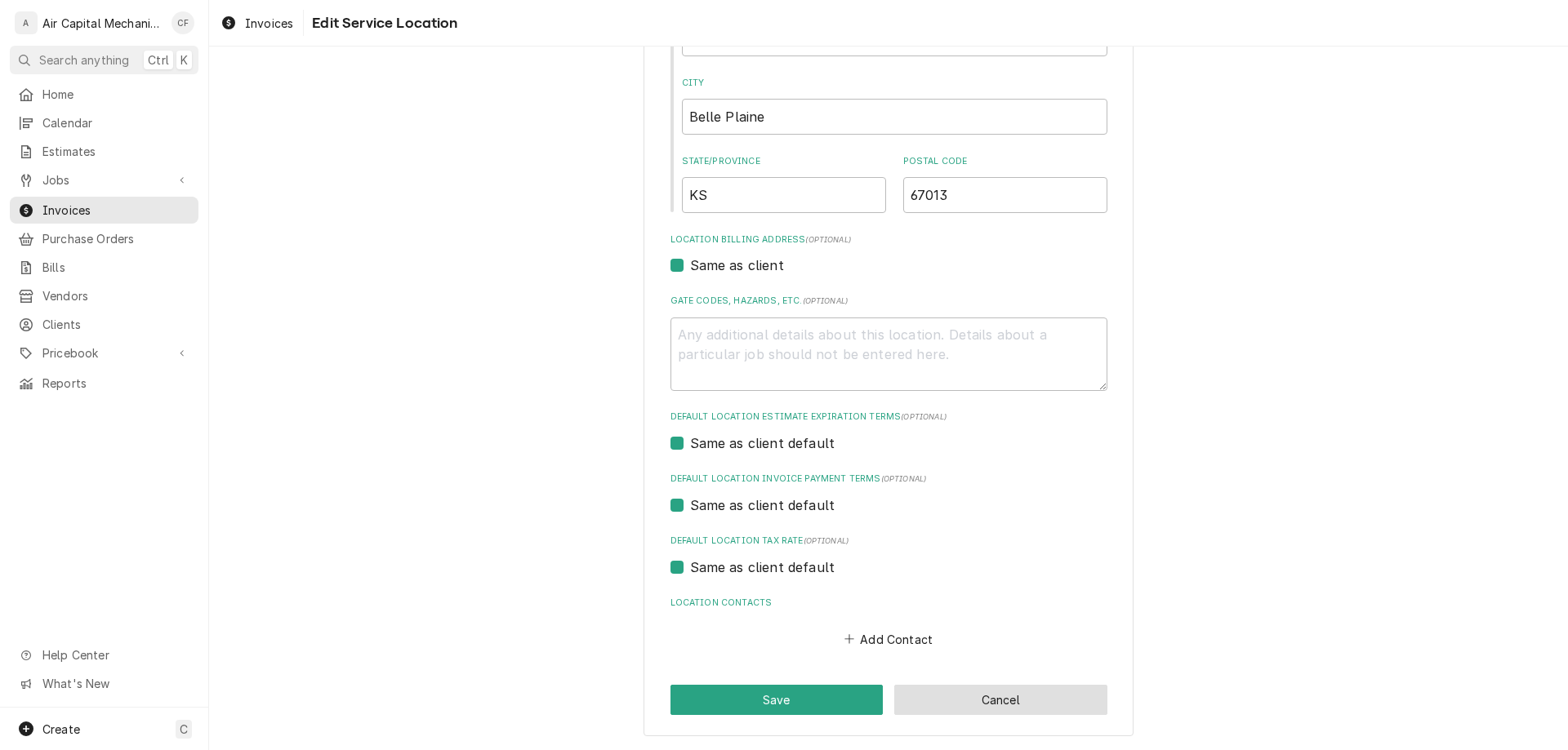
click at [986, 712] on button "Cancel" at bounding box center [1001, 700] width 214 height 31
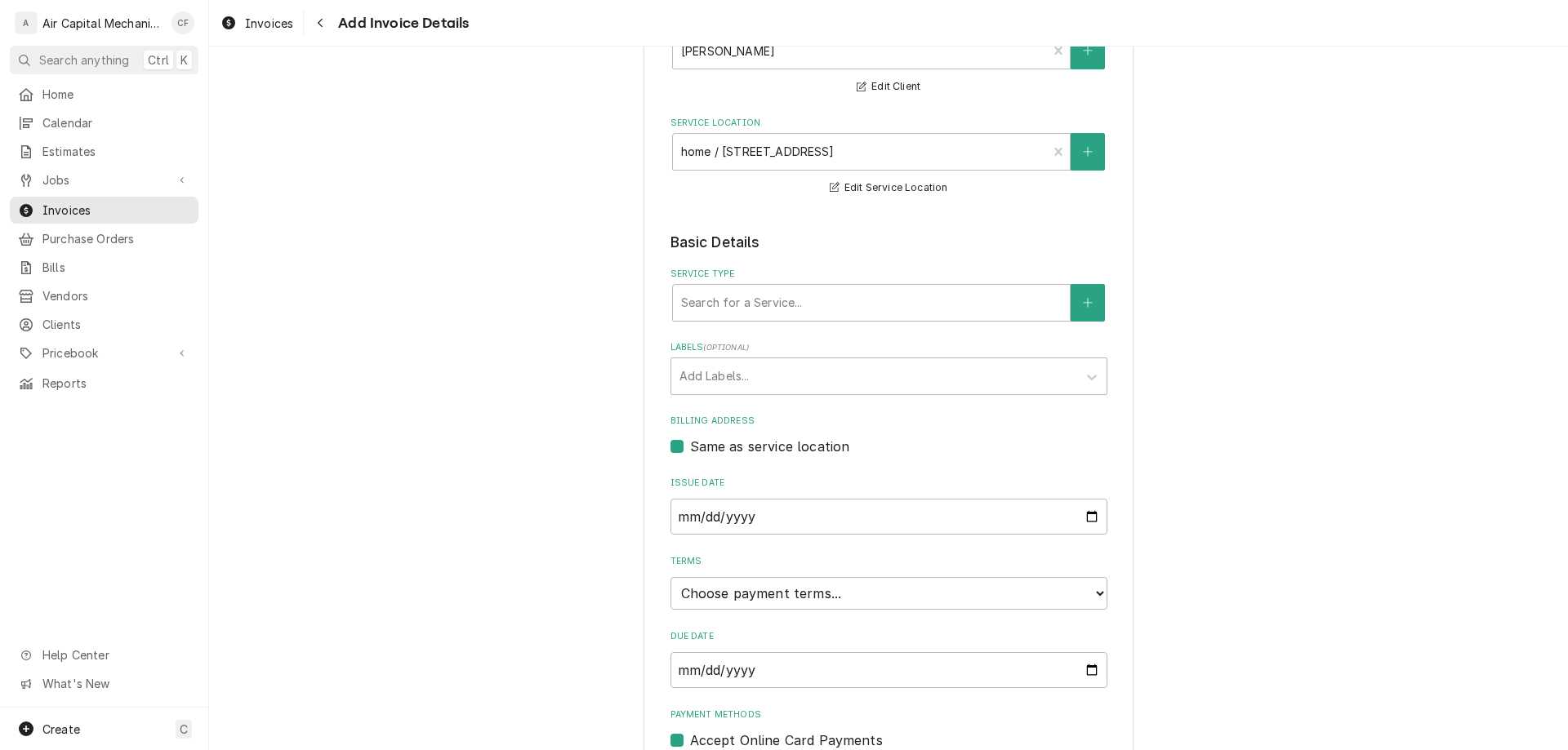
scroll to position [228, 0]
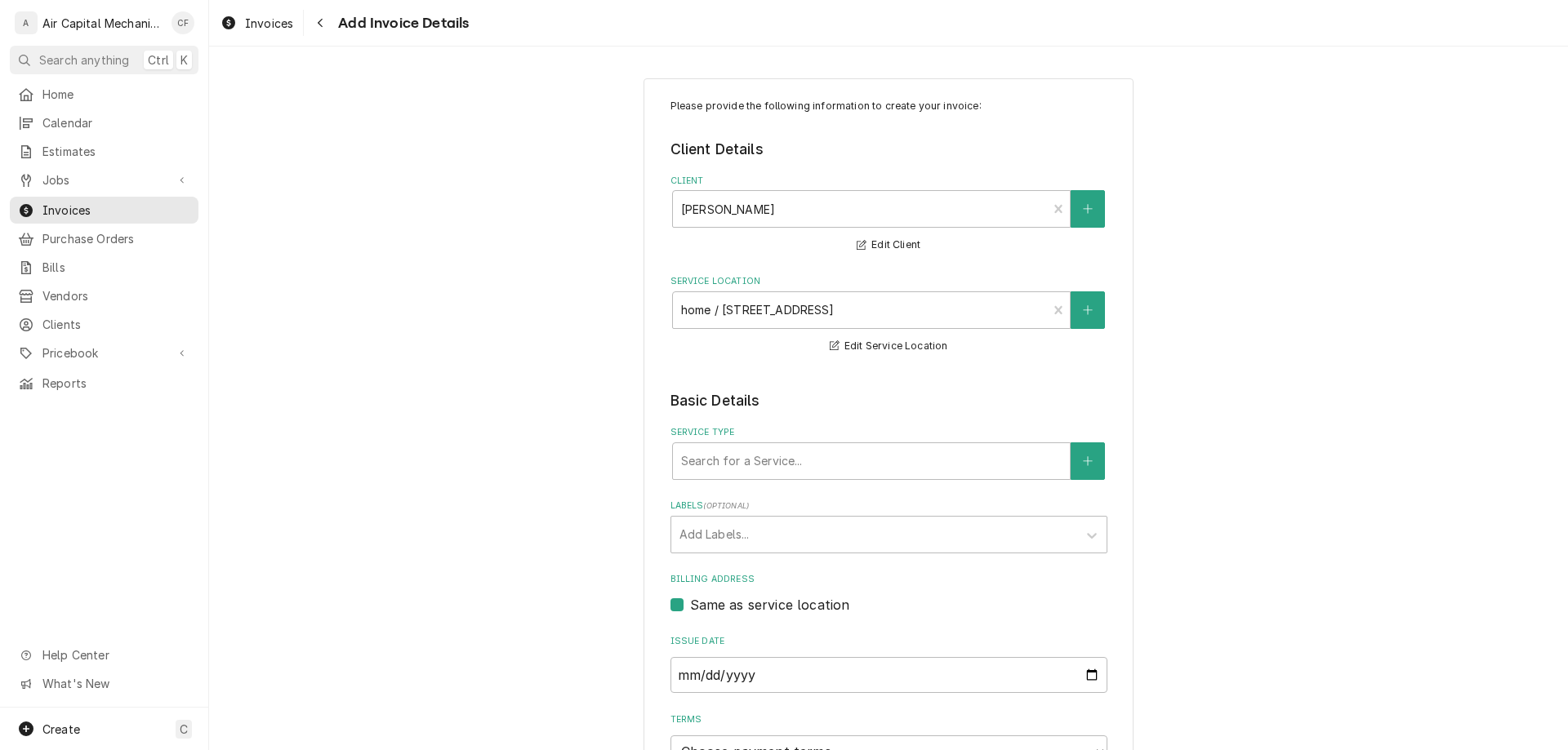
type textarea "x"
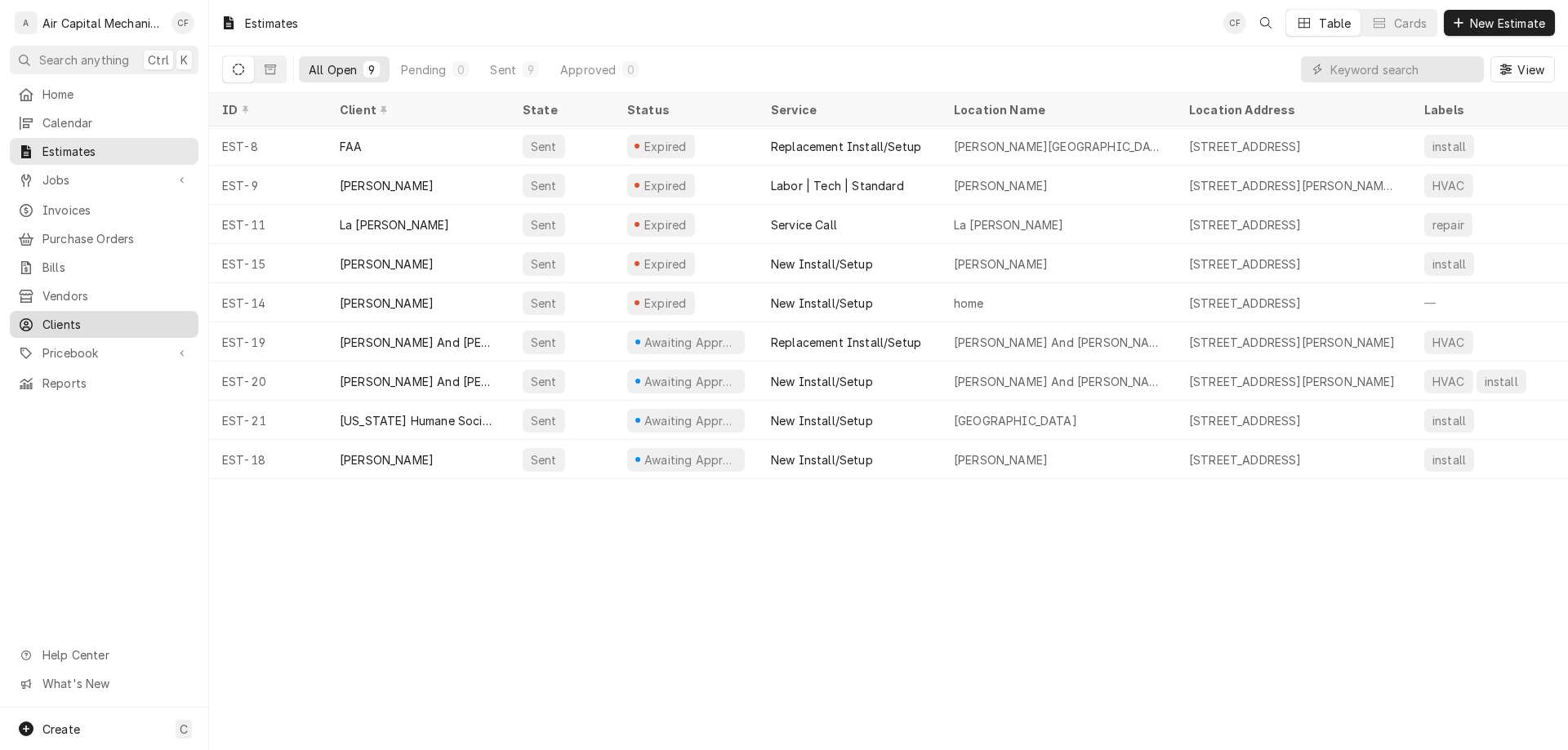
click at [133, 311] on link "Clients" at bounding box center [105, 325] width 189 height 27
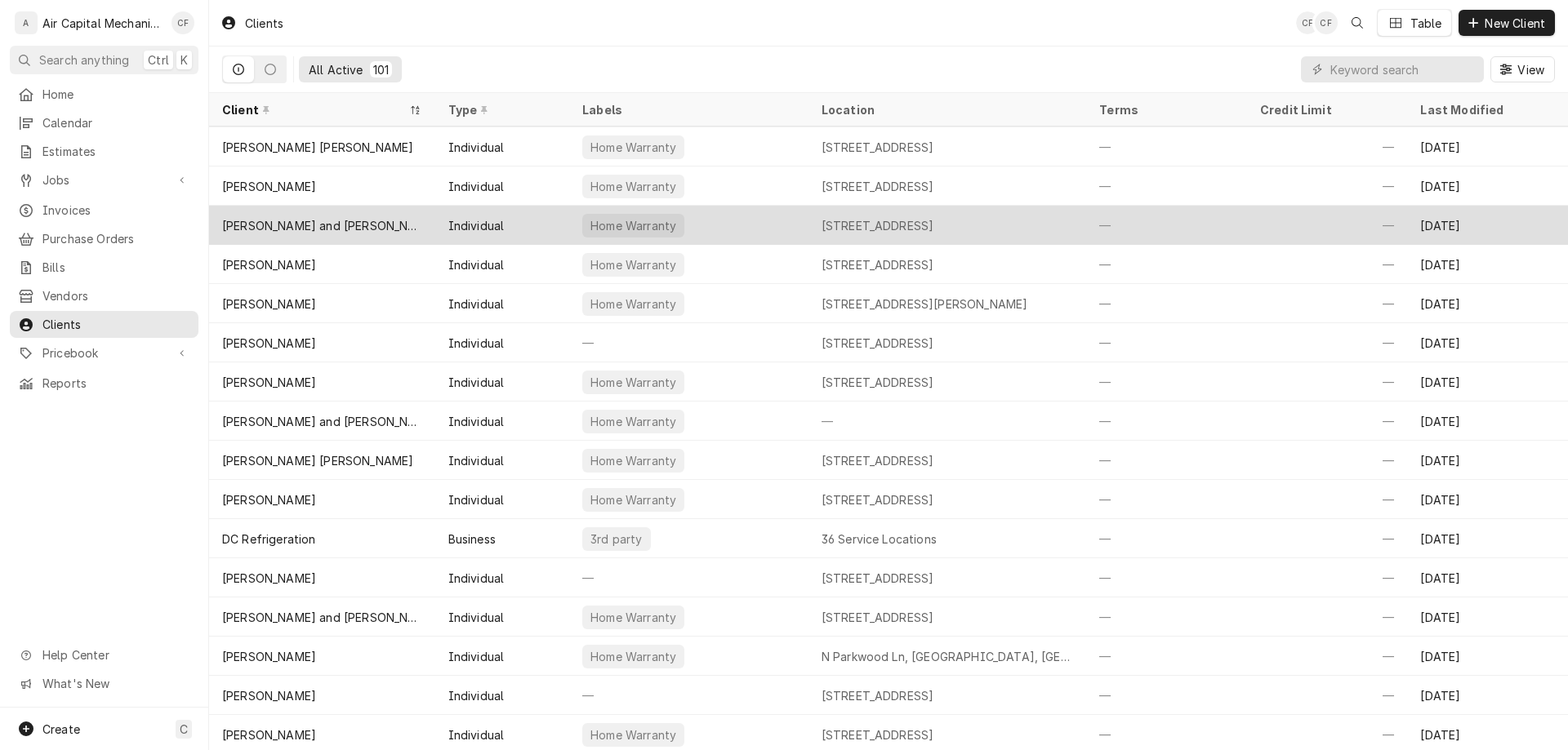
scroll to position [354, 0]
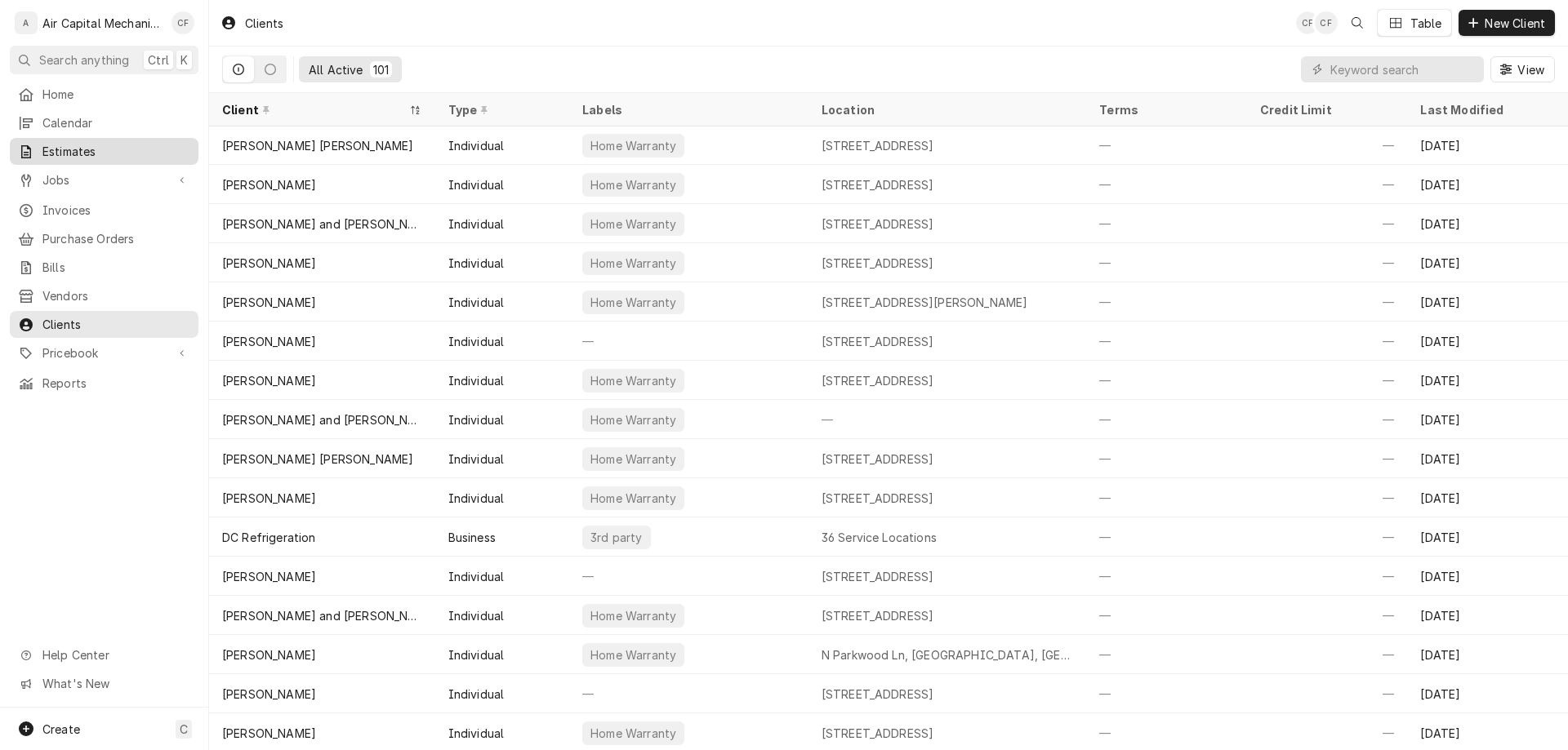
click at [59, 144] on span "Estimates" at bounding box center [117, 151] width 148 height 17
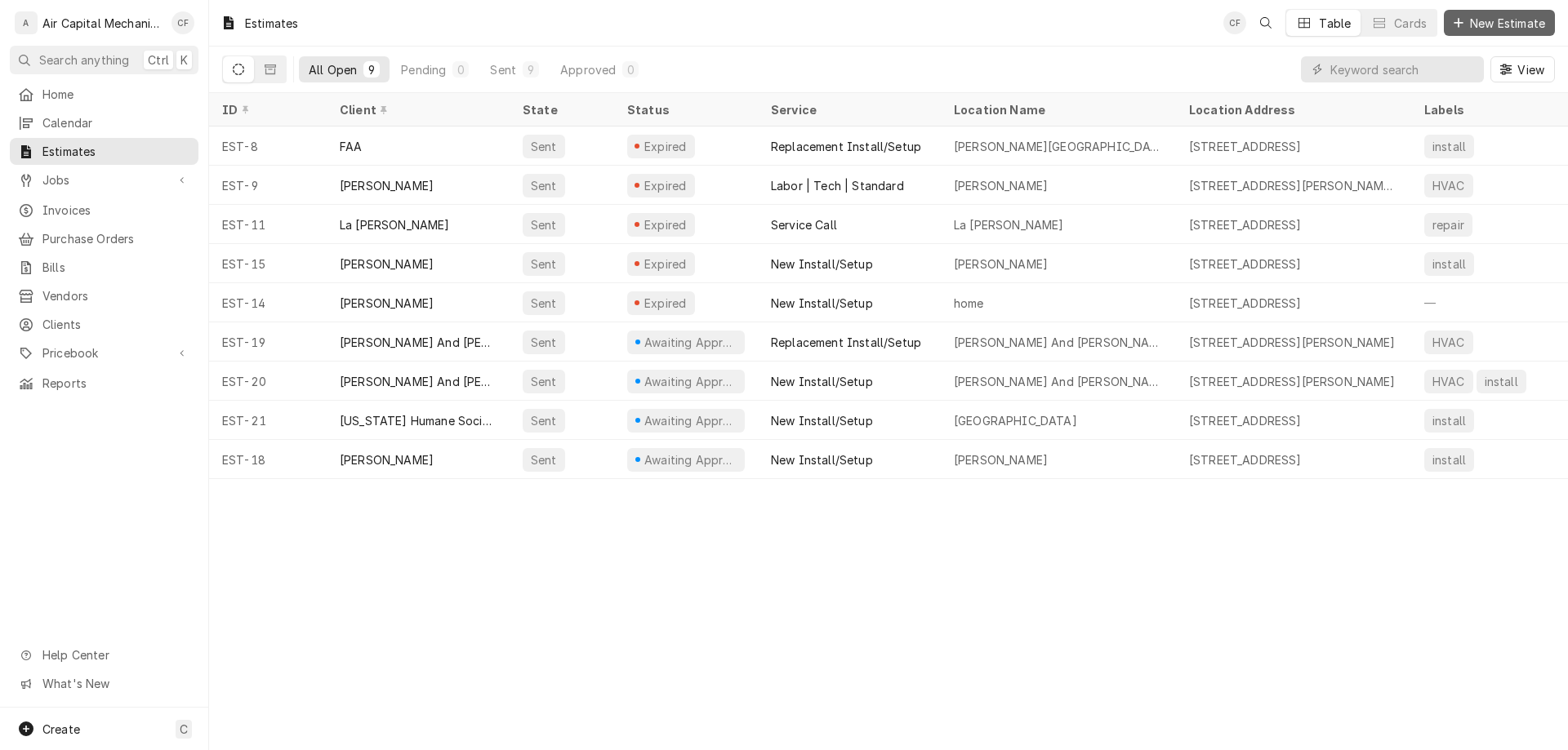
click at [1517, 10] on button "New Estimate" at bounding box center [1499, 23] width 111 height 26
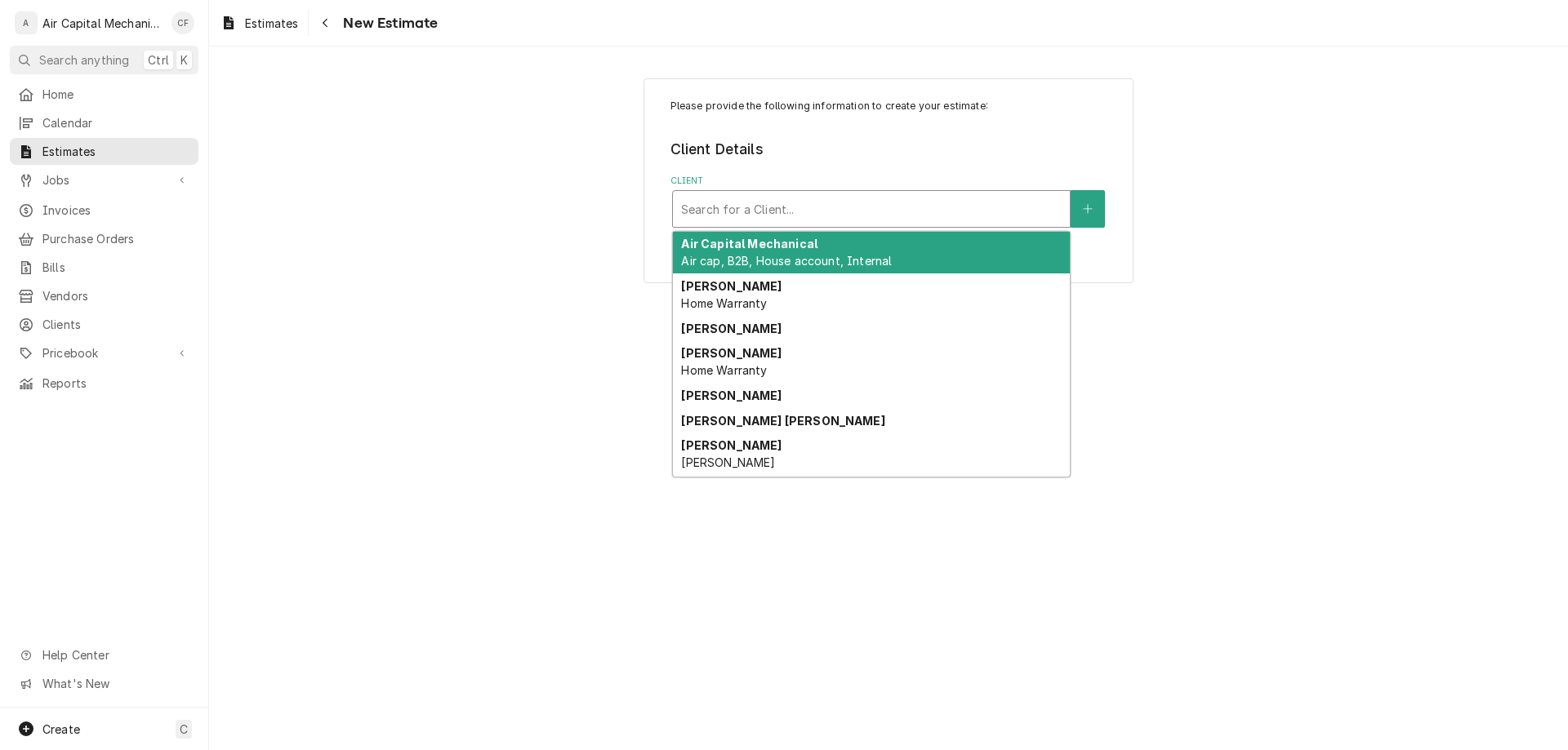
click at [800, 218] on div "Client" at bounding box center [871, 208] width 380 height 30
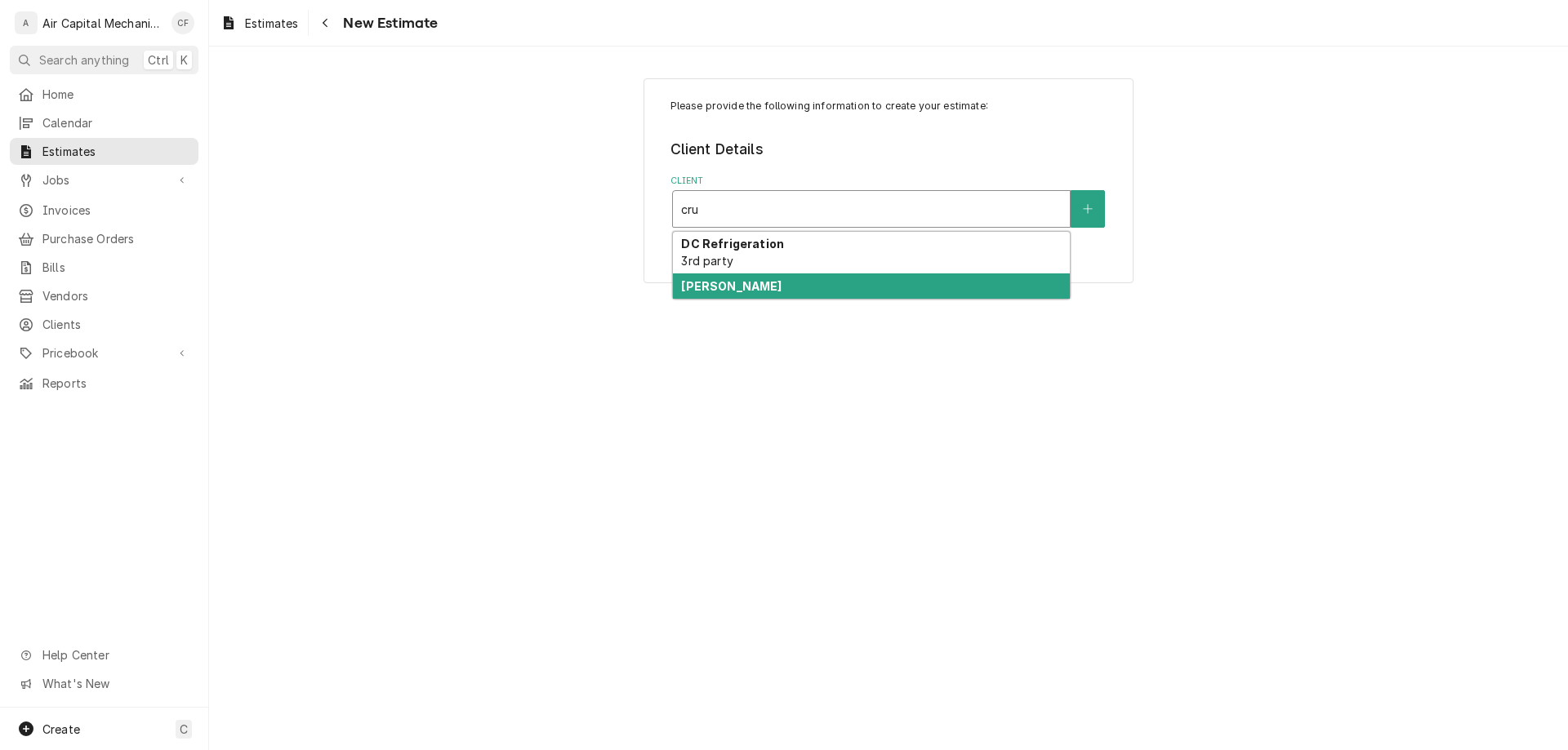
type input "cru"
click at [797, 301] on div "Please provide the following information to create your estimate: Client Detail…" at bounding box center [888, 399] width 1359 height 704
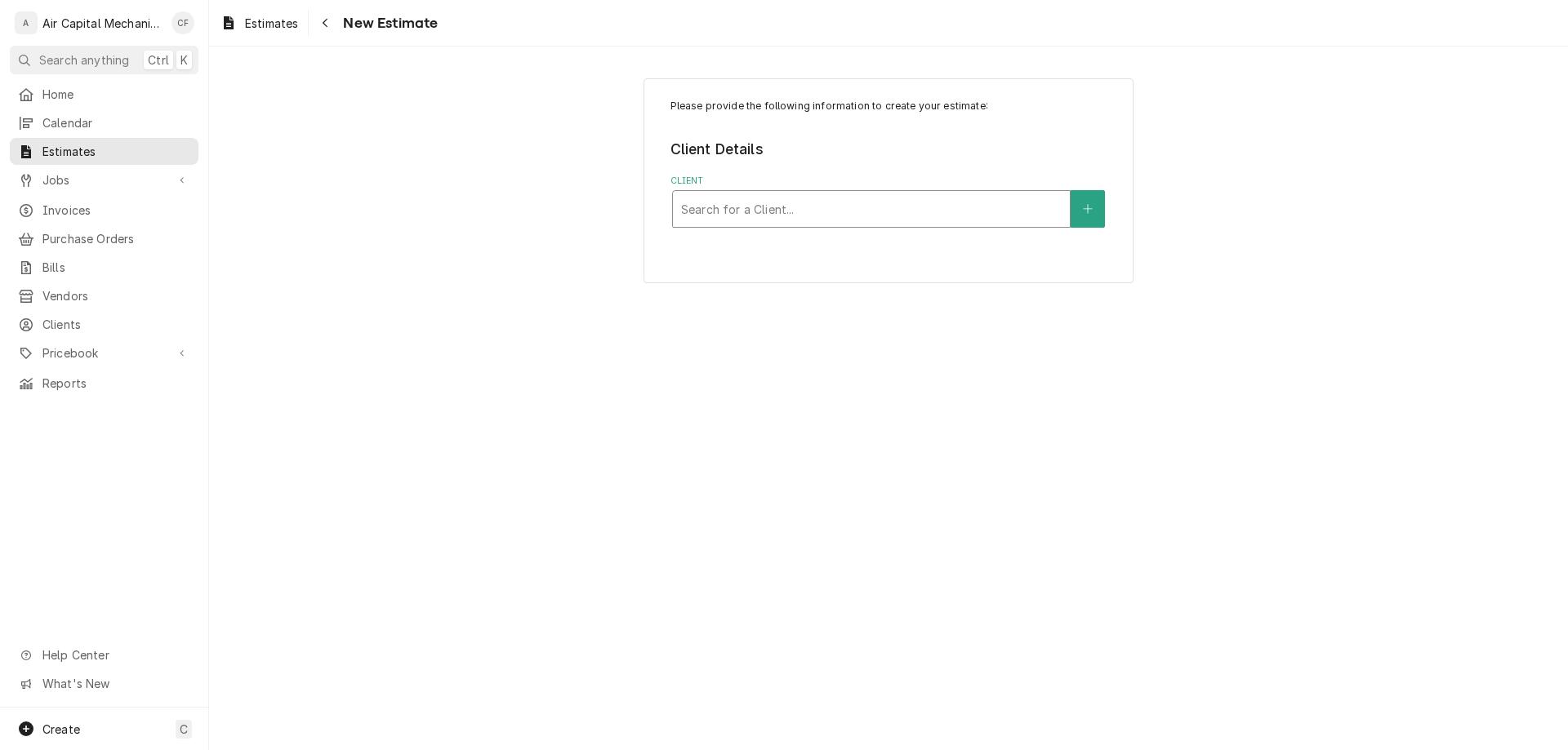
click at [843, 209] on div "Client" at bounding box center [871, 208] width 380 height 30
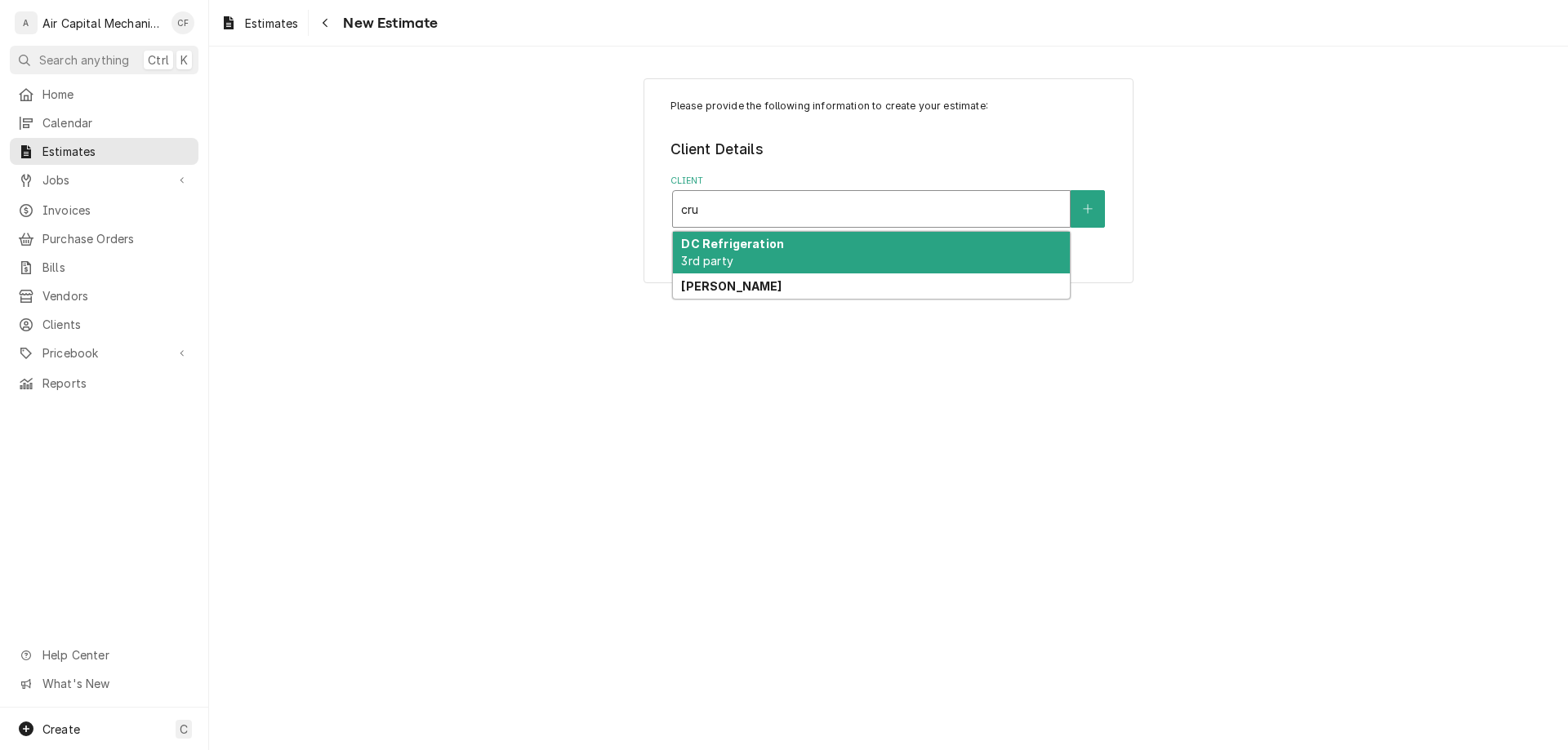
type input "[PERSON_NAME]"
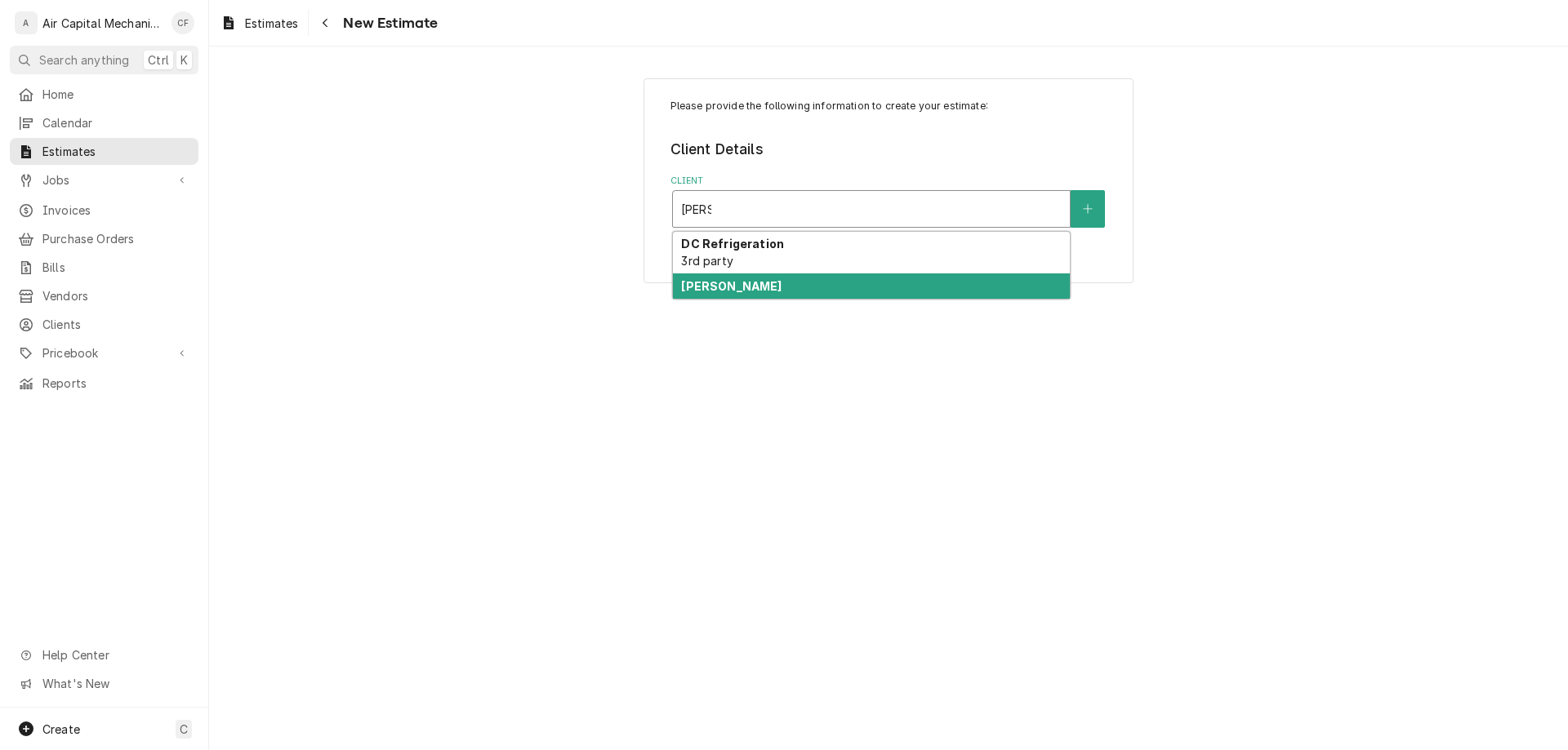
click at [807, 281] on div "[PERSON_NAME]" at bounding box center [871, 287] width 397 height 26
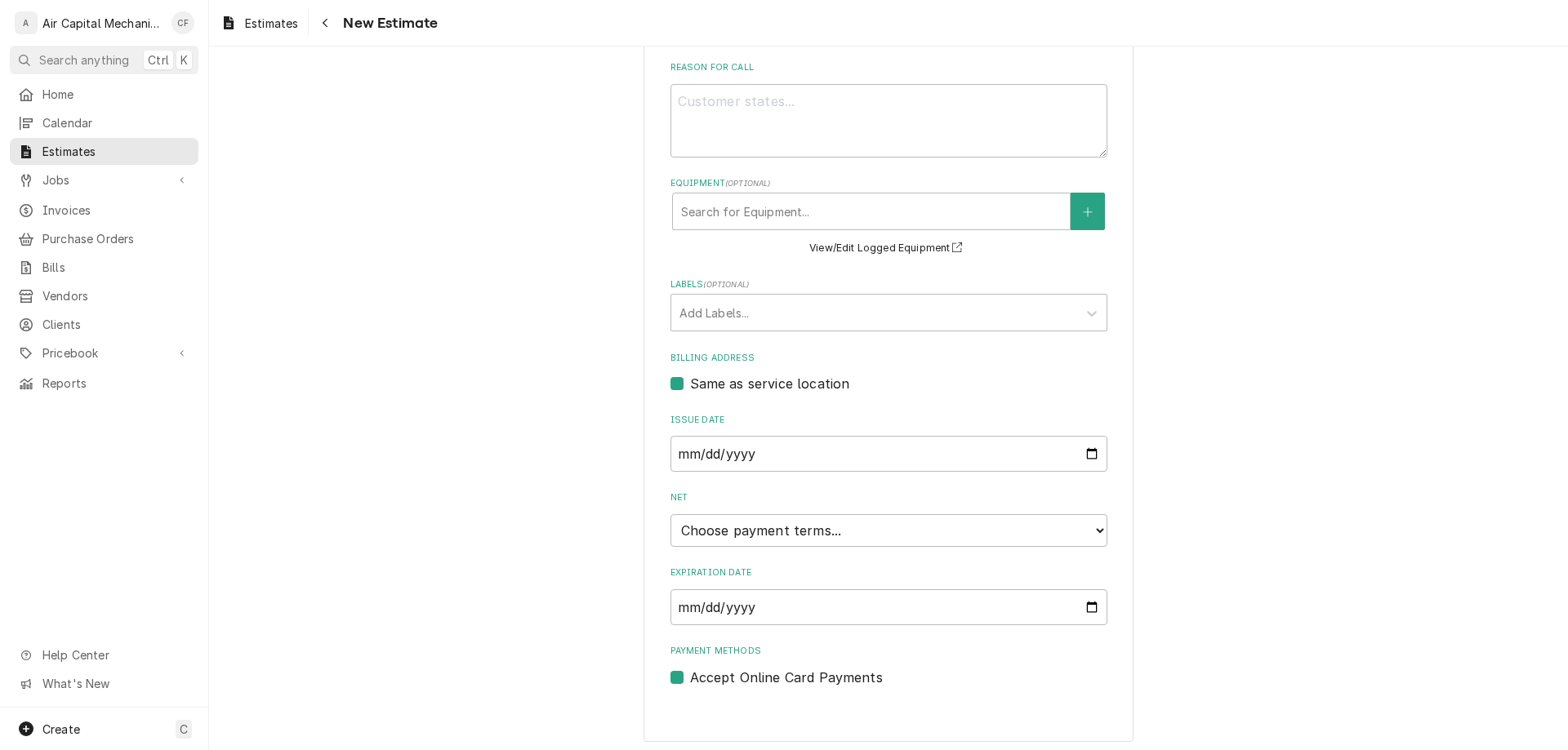
scroll to position [445, 0]
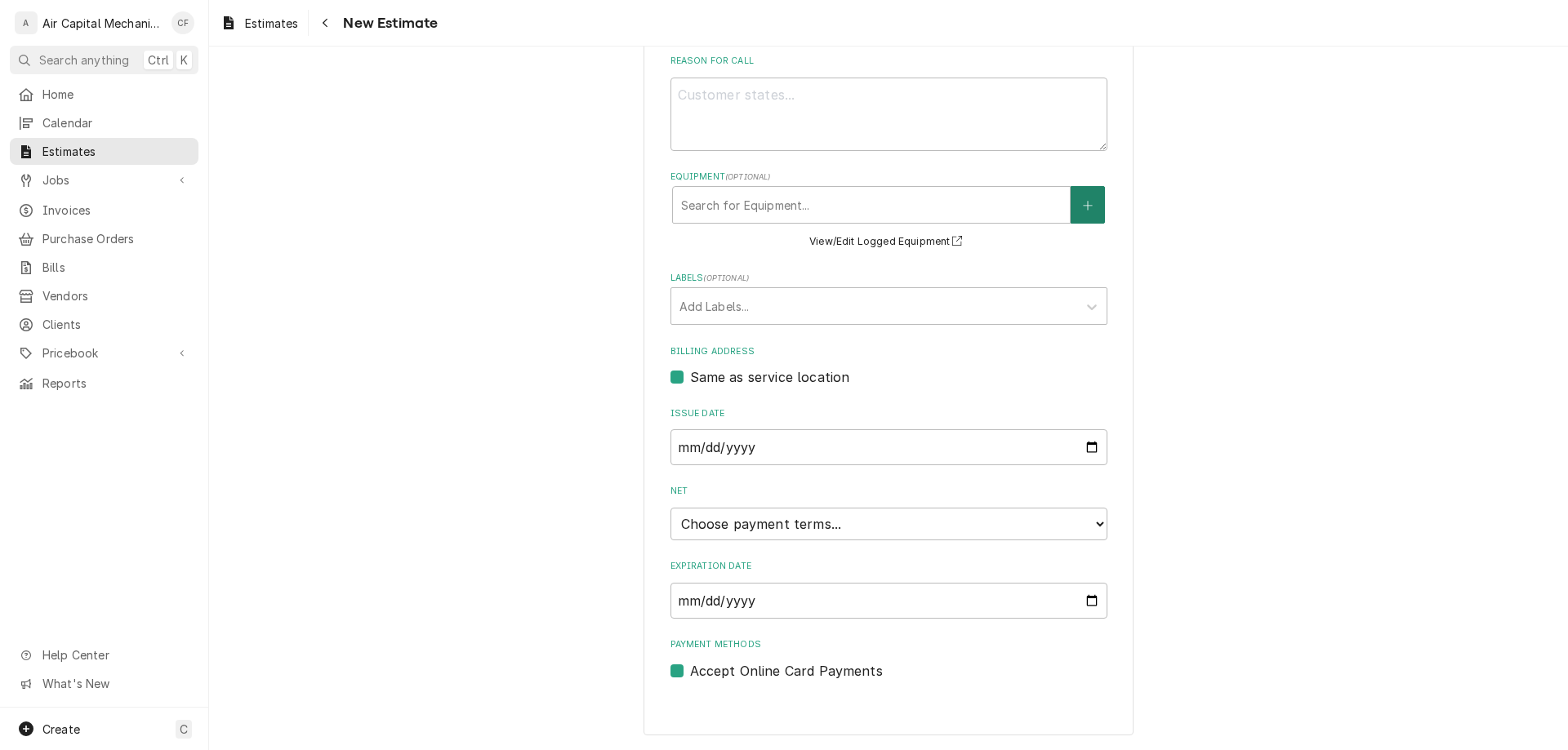
click at [1098, 212] on button "Equipment" at bounding box center [1088, 205] width 34 height 37
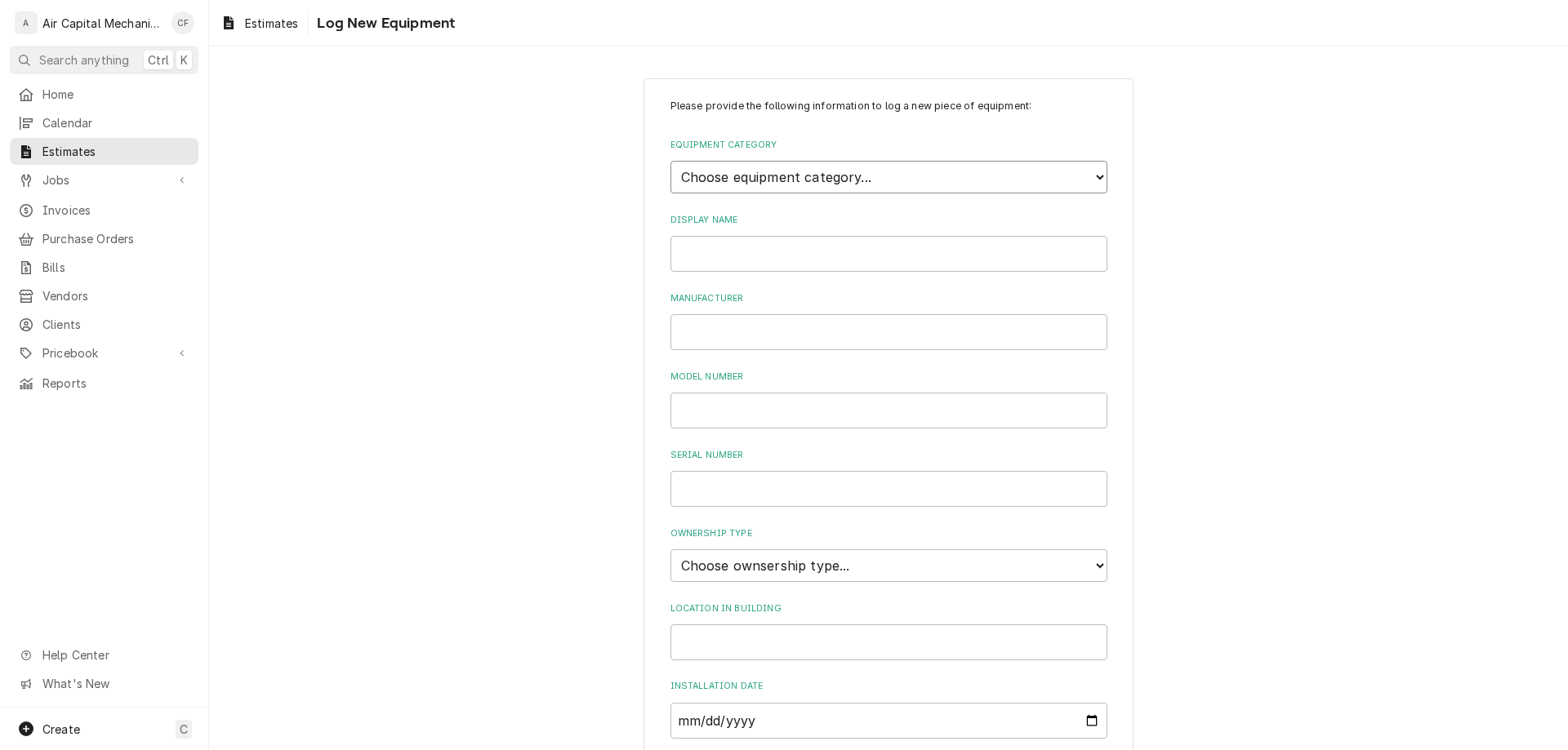
select select "15"
click at [670, 161] on select "Choose equipment category... Cooking Equipment Fryers Ice Machines Ovens and Ra…" at bounding box center [889, 177] width 437 height 32
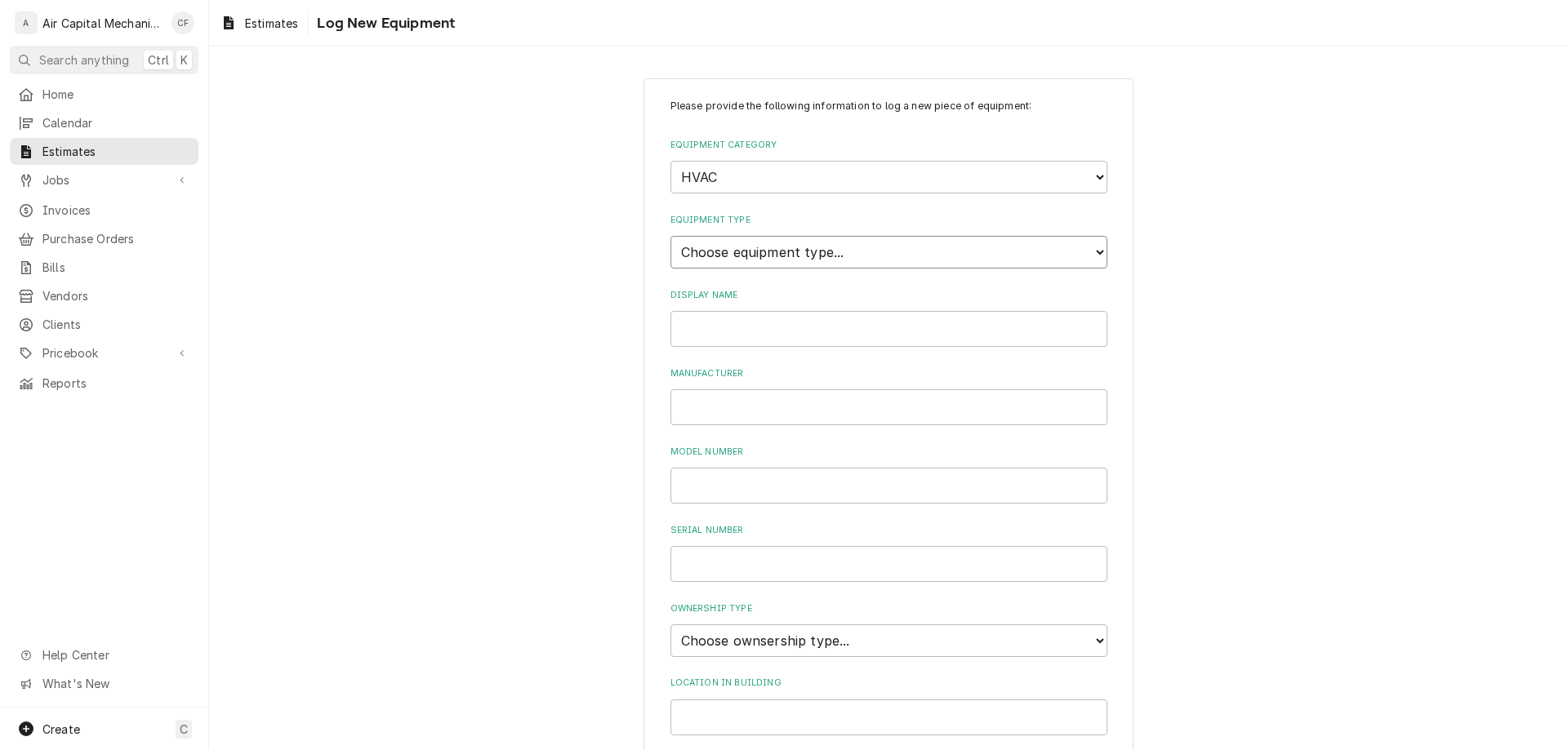
select select "121"
click at [670, 236] on select "Choose equipment type... Condenser Furnace Chiller Air Handler VRF Mini Split M…" at bounding box center [889, 252] width 437 height 32
click at [838, 336] on input "Display Name" at bounding box center [889, 329] width 437 height 36
type input "Evaporator"
type input "Lennox"
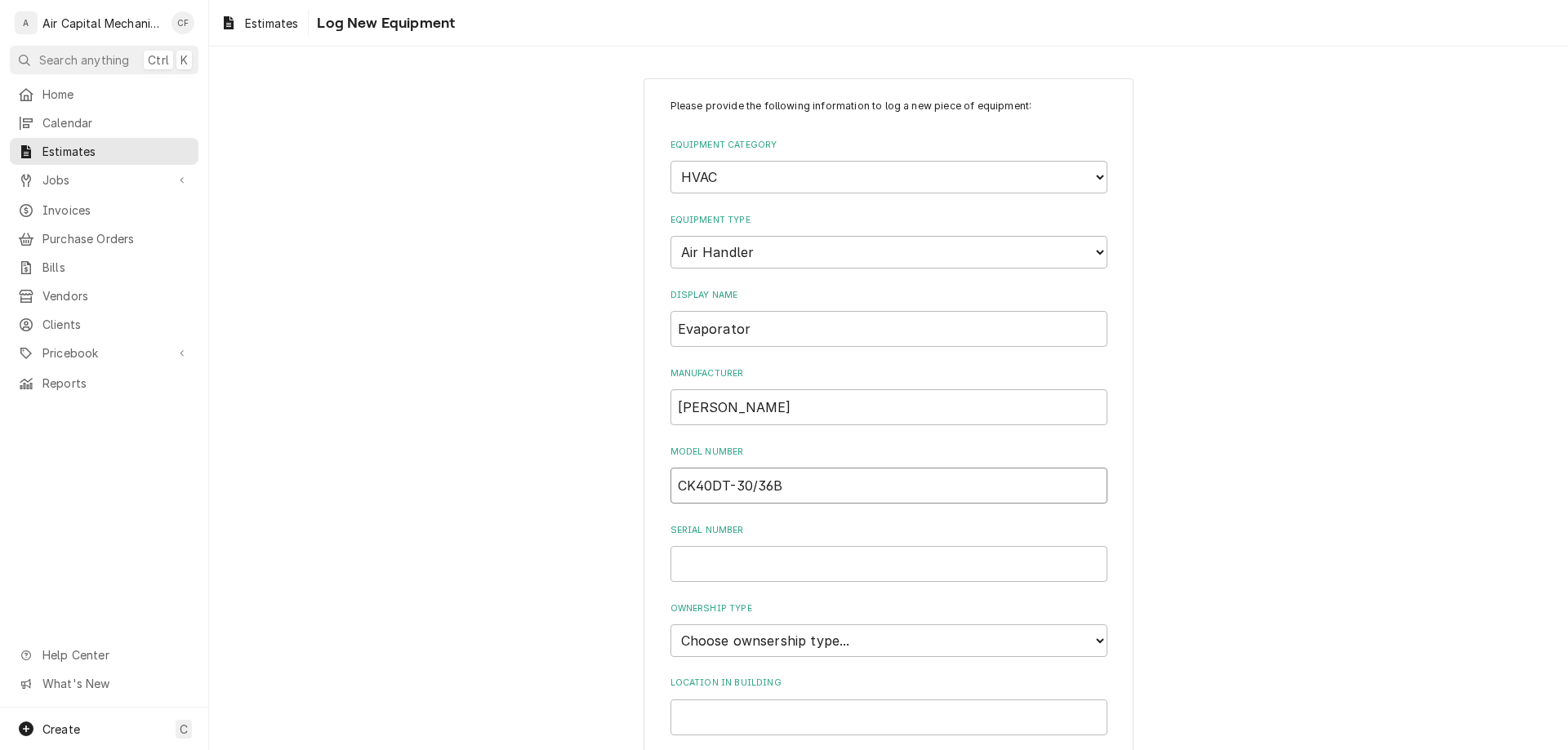
type input "CK40DT-30/36B"
type input "5025C04117"
select select "1"
type input "closet"
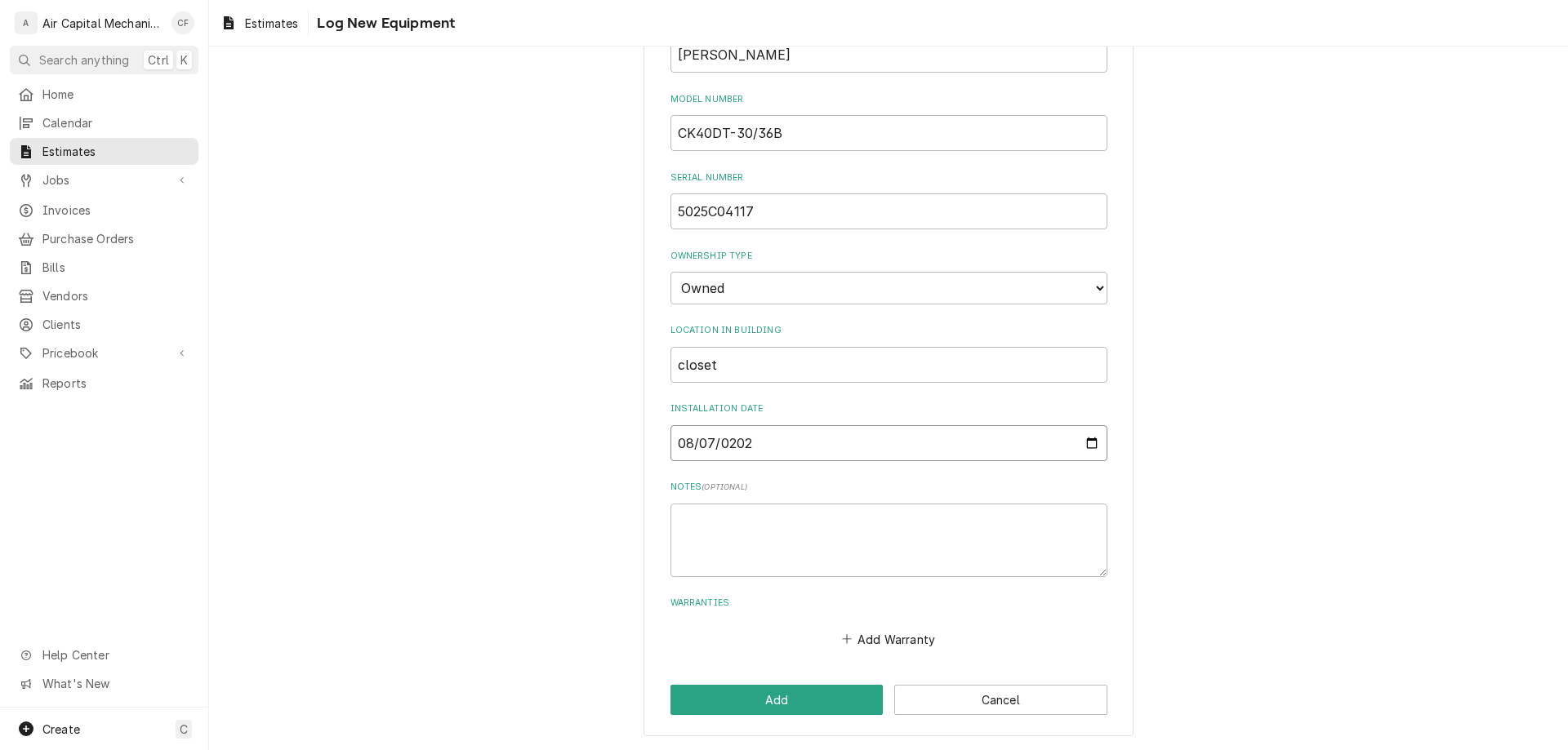
type input "2025-08-07"
click at [895, 628] on button "Add Warranty" at bounding box center [888, 639] width 99 height 23
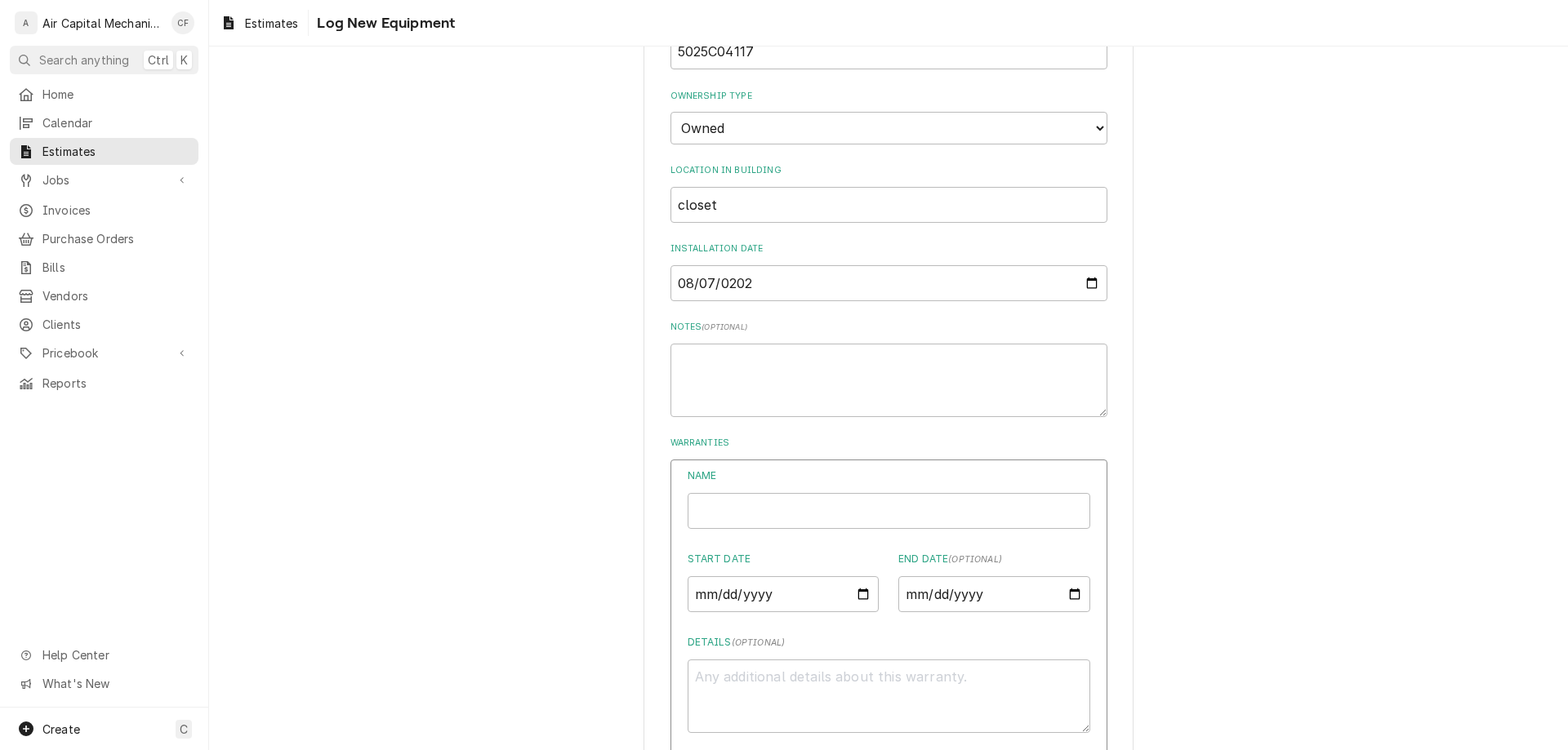
scroll to position [594, 0]
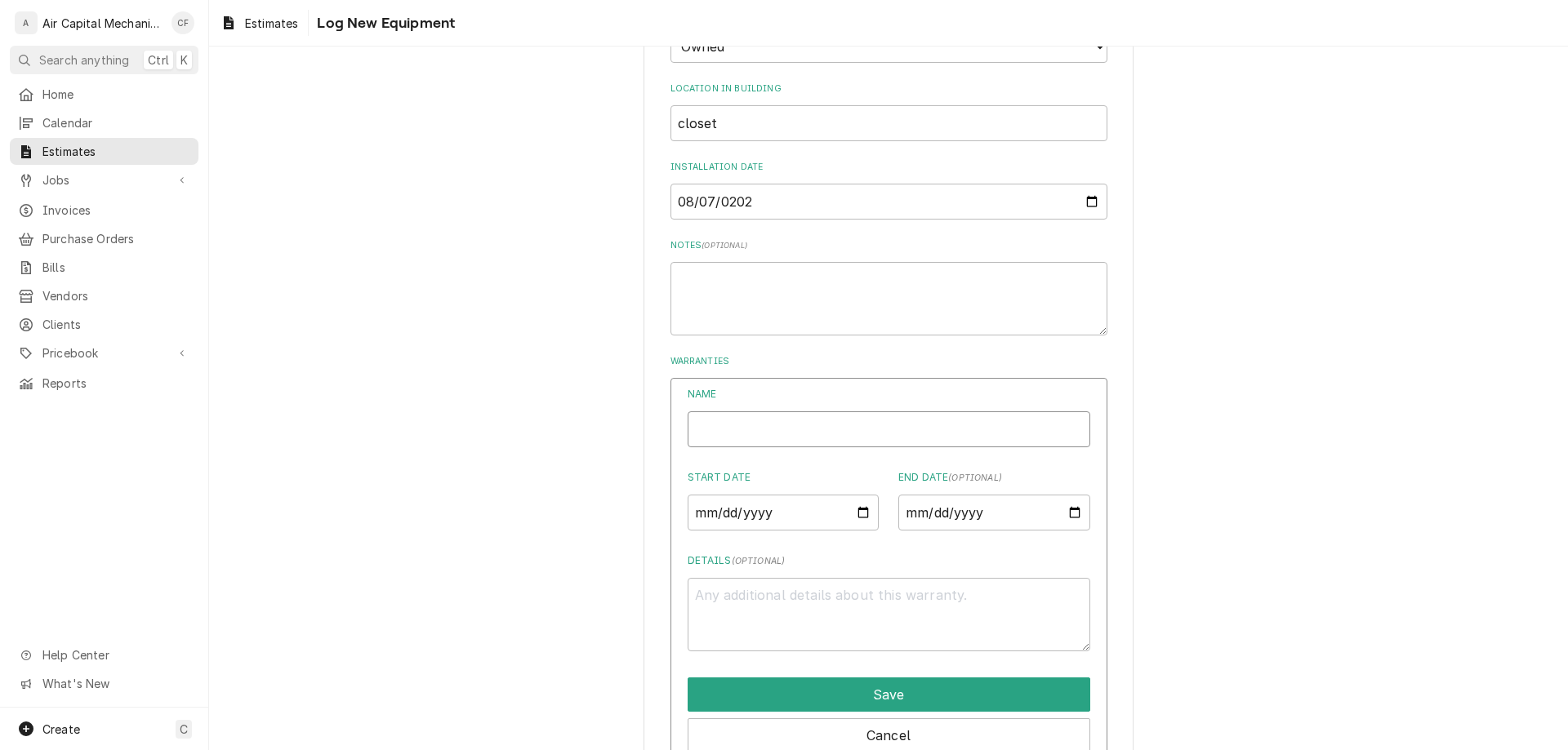
click at [876, 412] on input "Name" at bounding box center [888, 429] width 402 height 36
type textarea "x"
type input "L"
type textarea "x"
type input "Le"
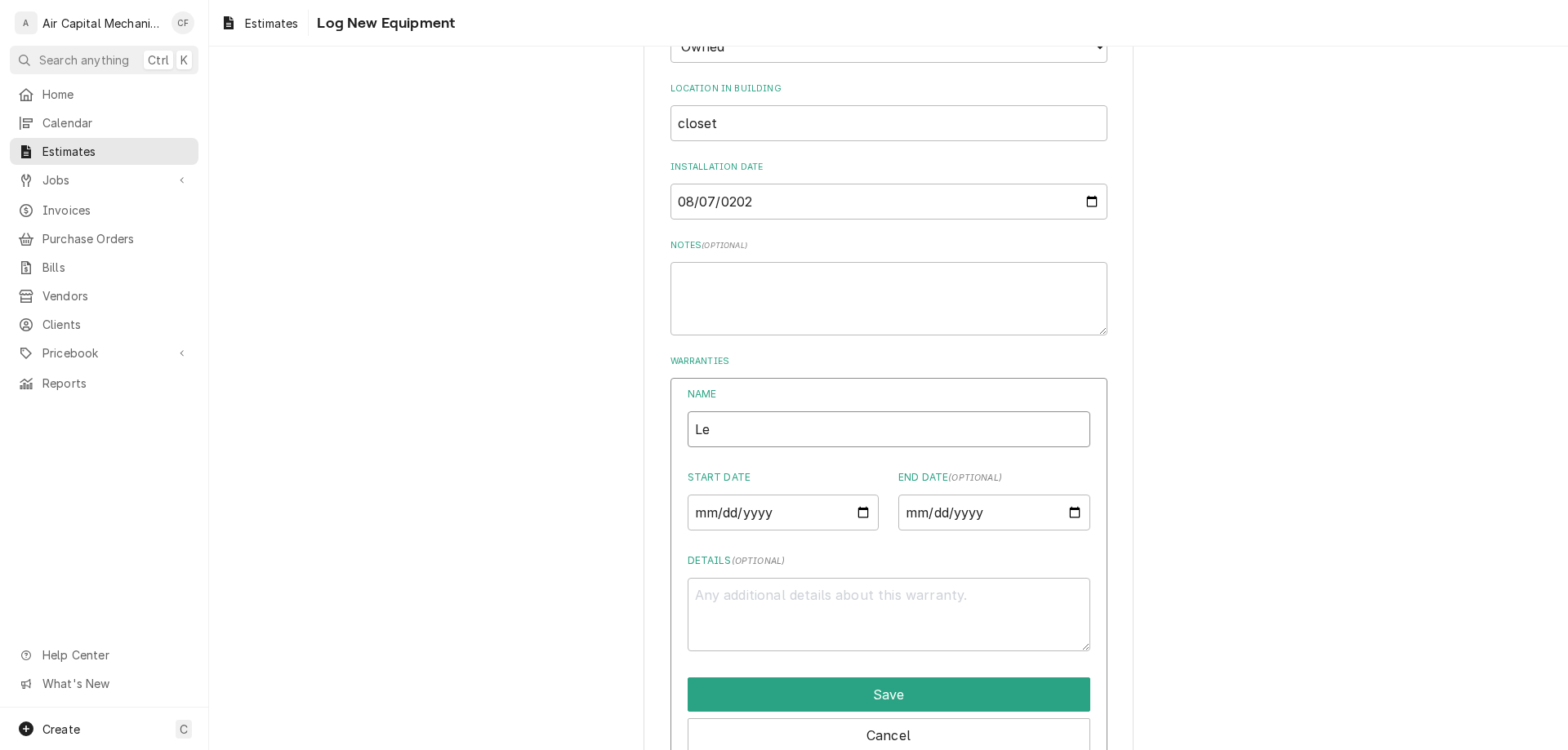
type textarea "x"
type input "Len"
type textarea "x"
type input "Lenn"
type textarea "x"
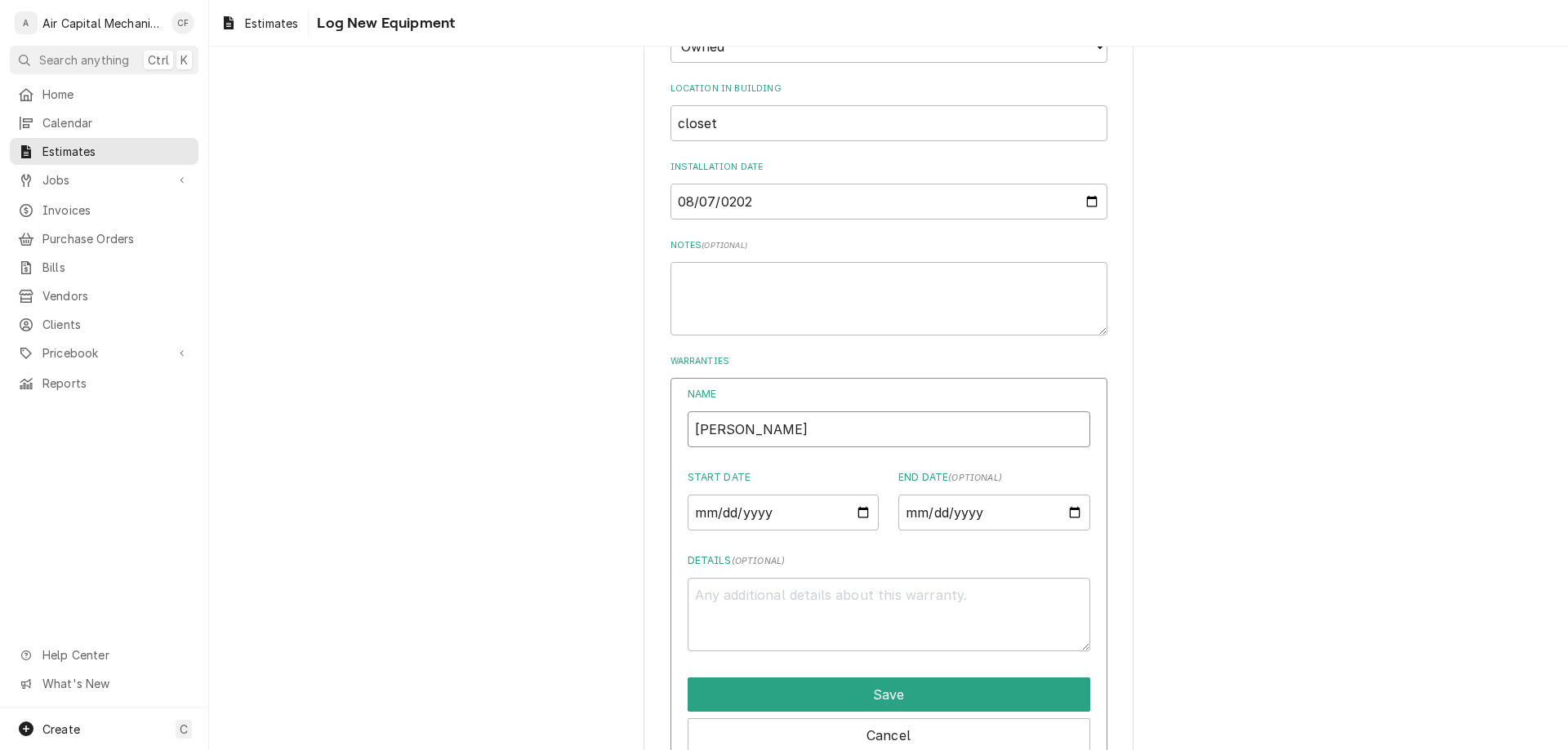
type input "Lenno"
type textarea "x"
type input "Lennox"
type textarea "x"
type input "Lennox"
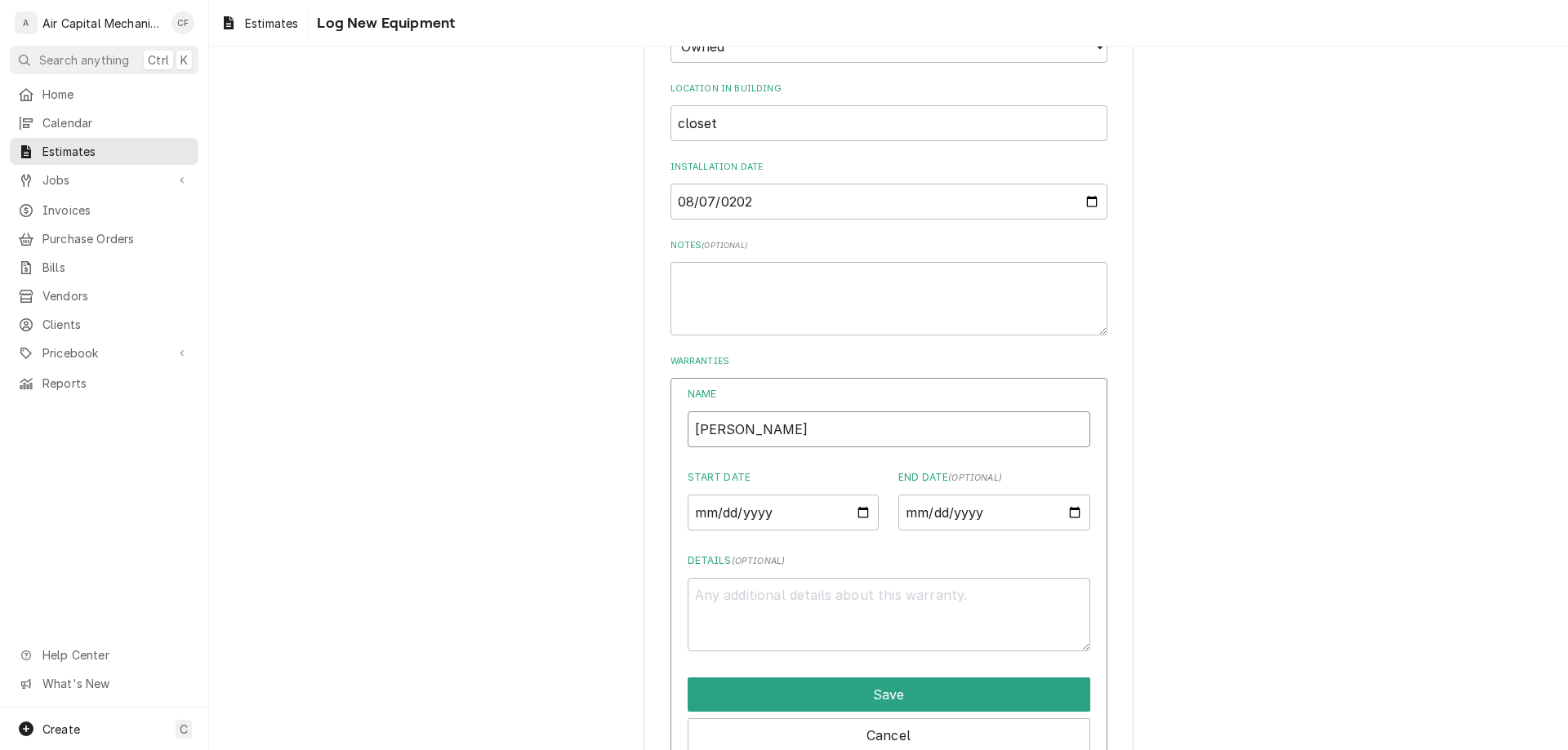
type textarea "x"
type input "Lennox W"
type textarea "x"
type input "Lennox Wa"
type textarea "x"
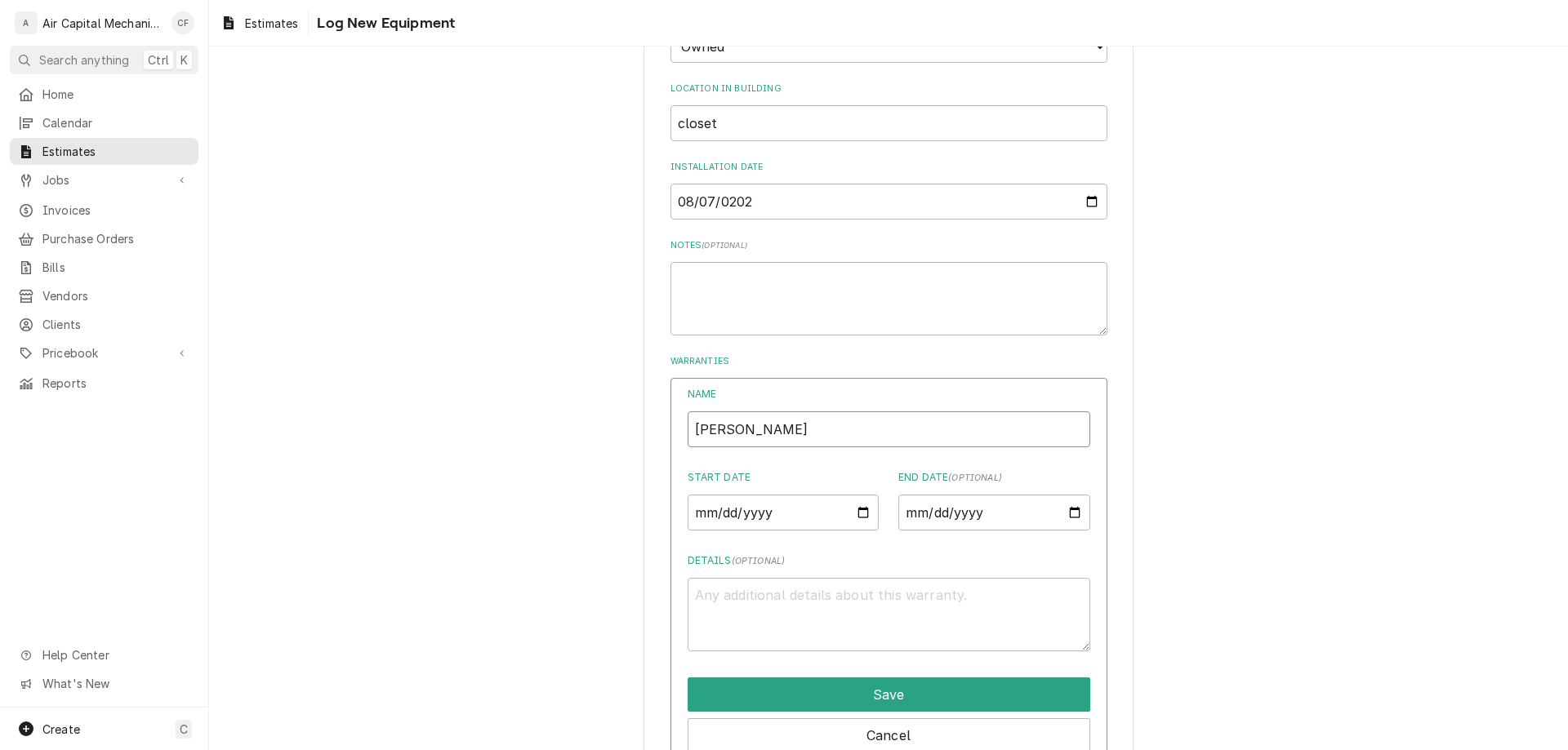
type input "Lennox War"
type textarea "x"
type input "Lennox Warr"
type textarea "x"
type input "Lennox Warra"
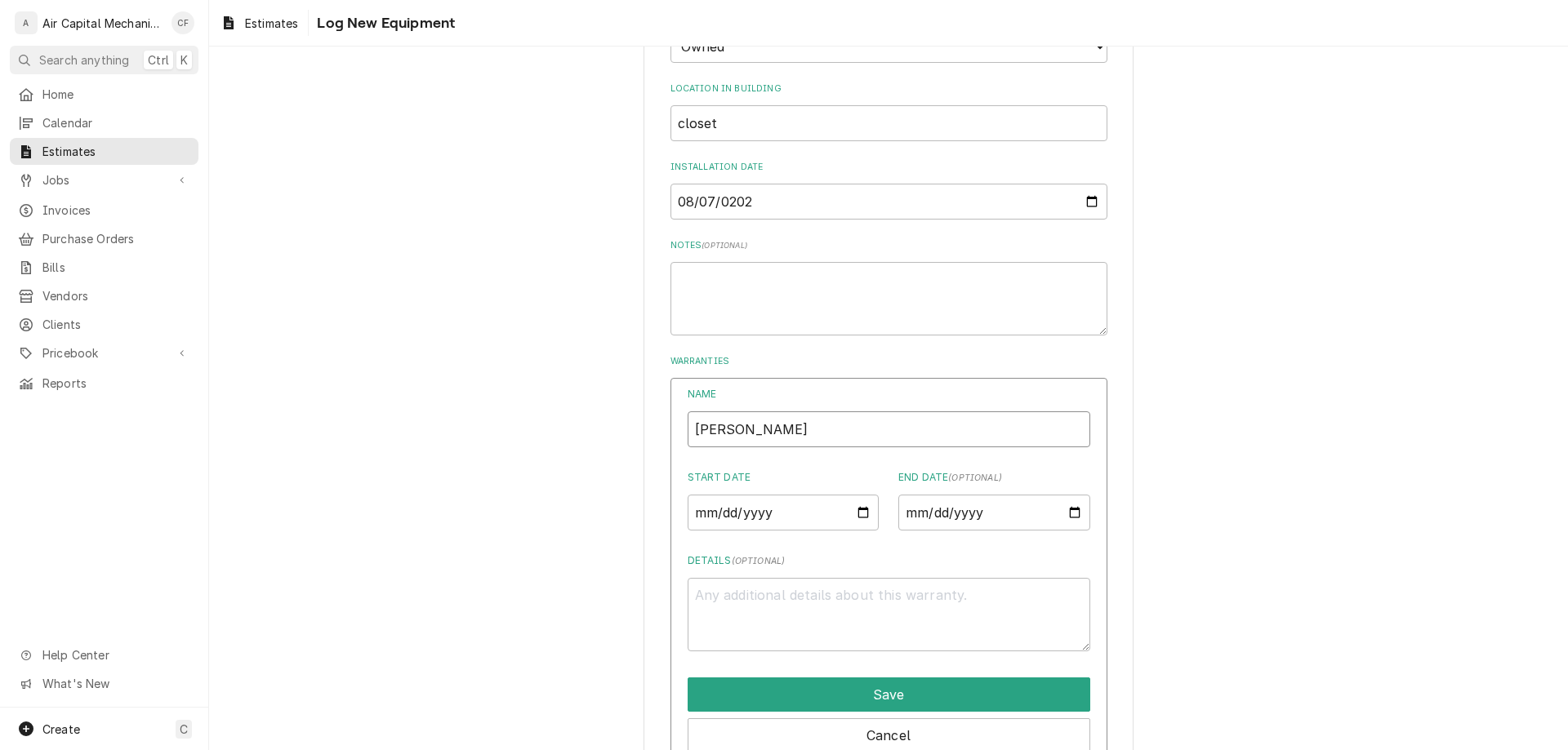
type textarea "x"
type input "Lennox Warran"
type textarea "x"
type input "Lennox Warrany"
type textarea "x"
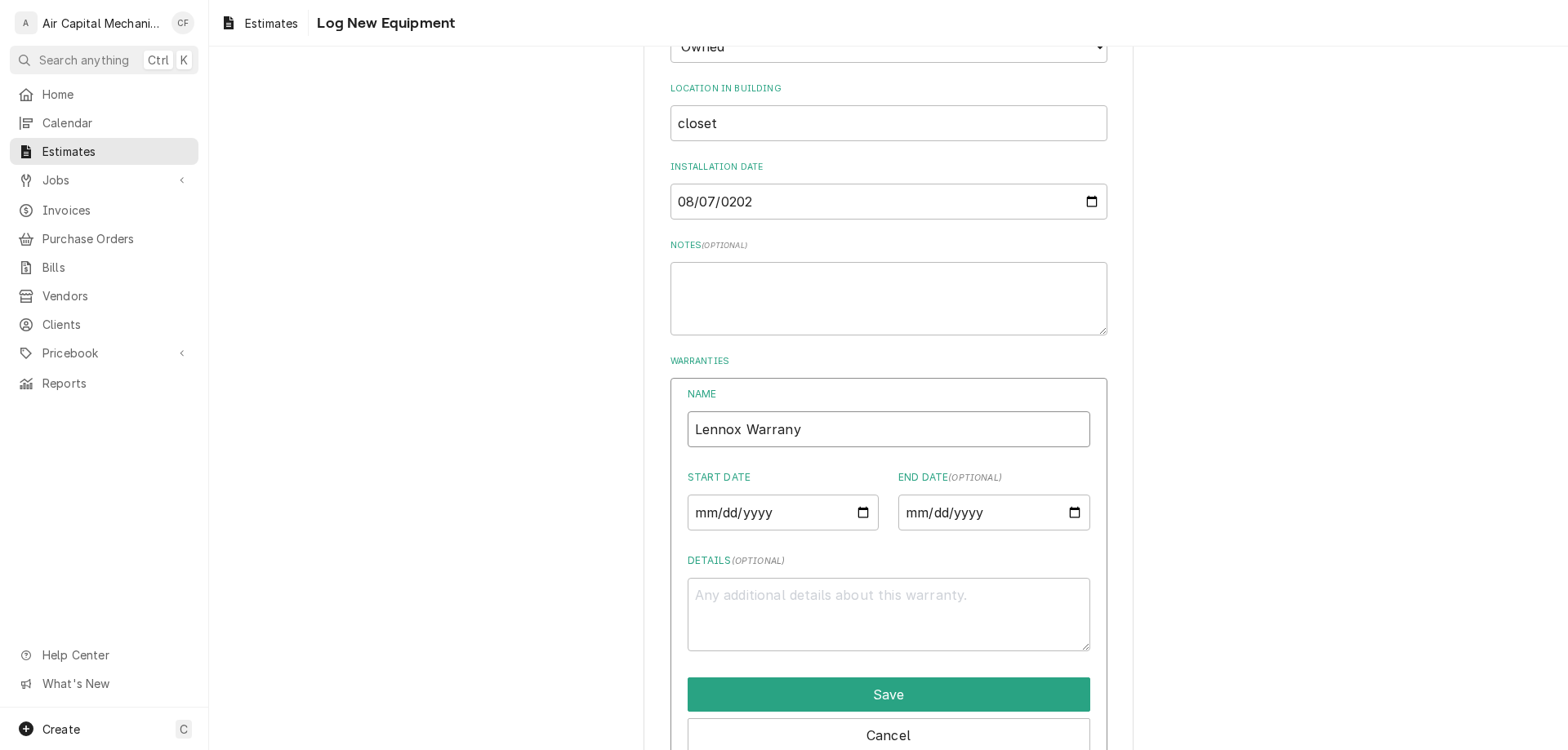
type input "Lennox Warran"
type textarea "x"
type input "Lennox Warrant"
type textarea "x"
type input "Lennox Warranty"
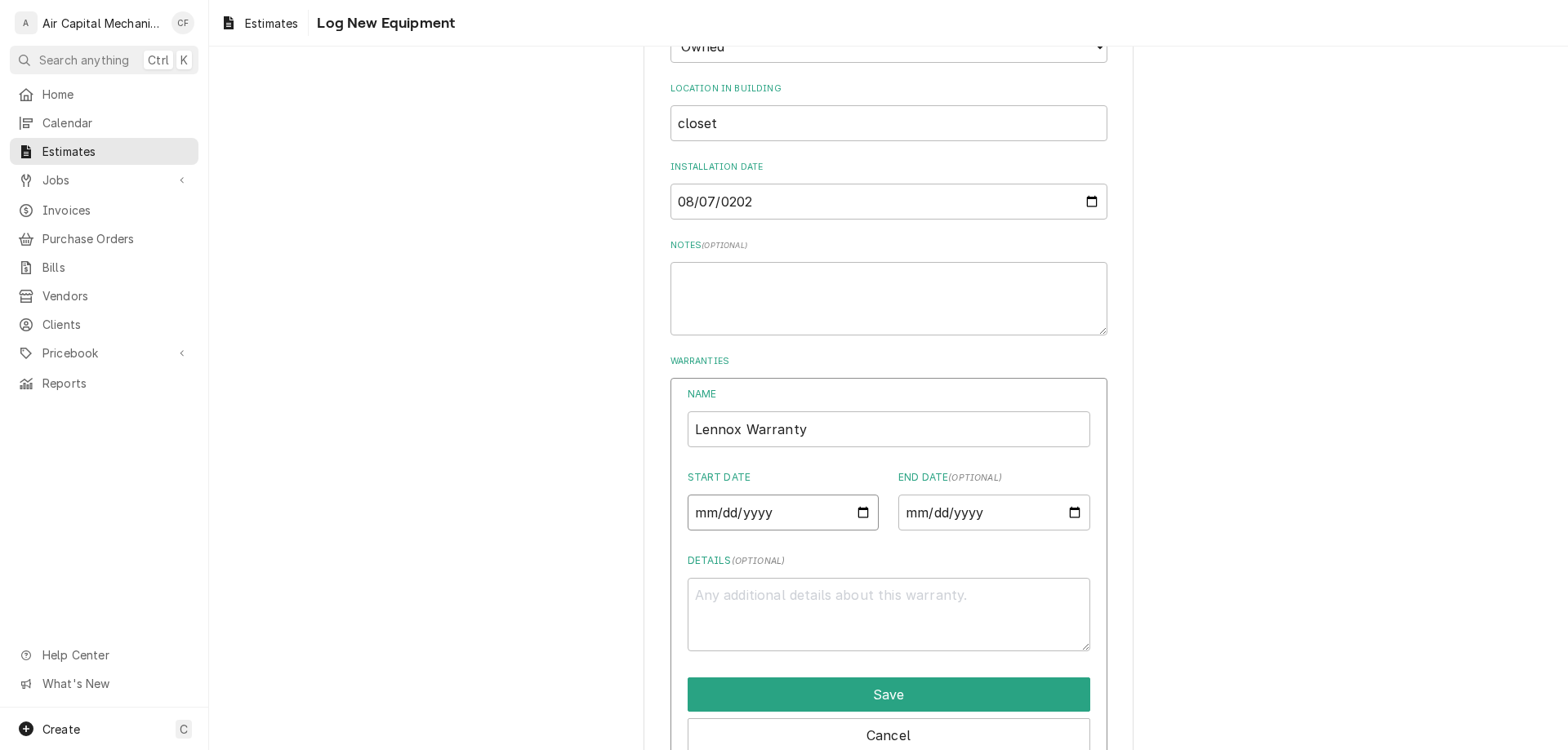
type input "0002-08-07"
type textarea "x"
type input "0020-08-07"
type textarea "x"
type input "0202-08-07"
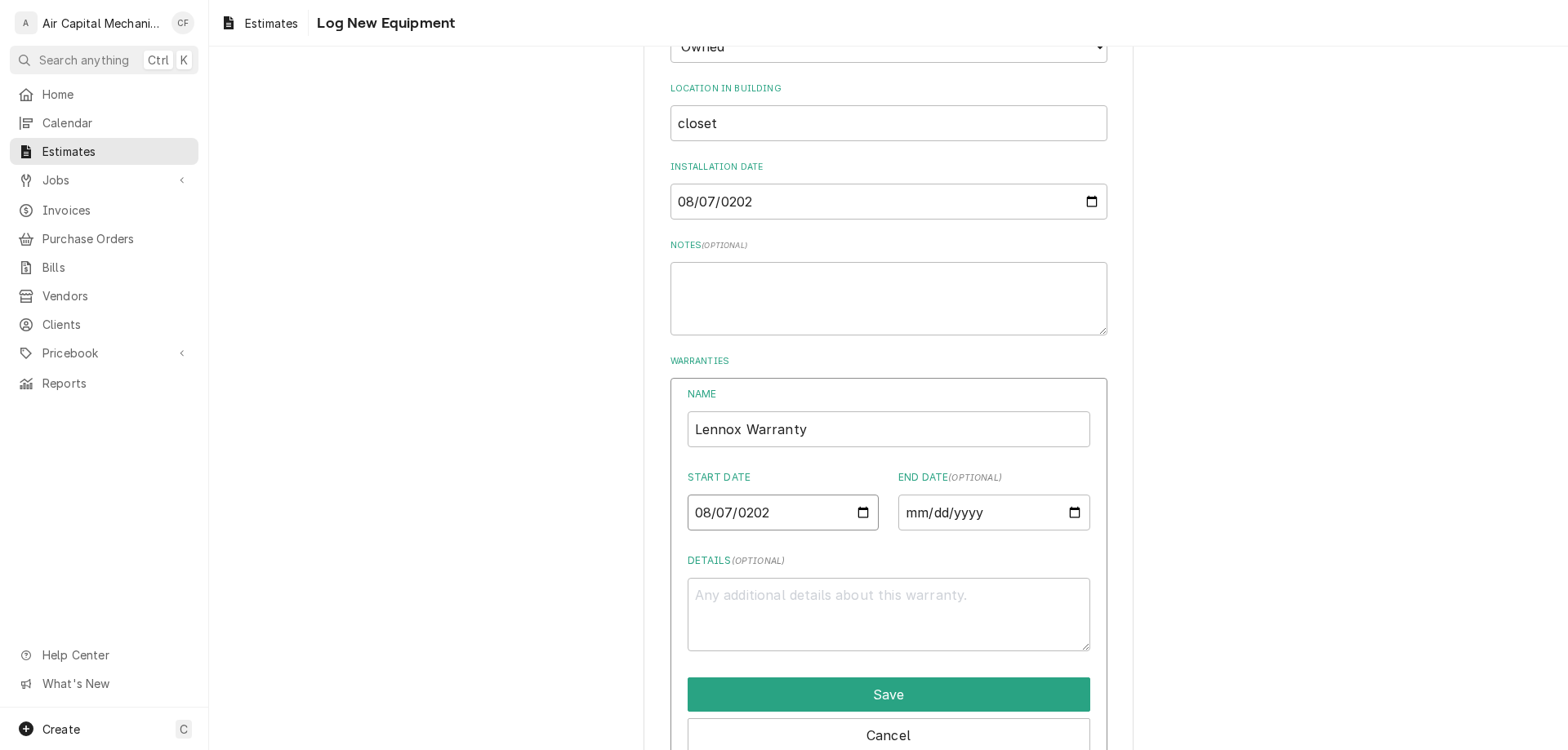
type textarea "x"
type input "2025-08-07"
type textarea "x"
type input "0002-08-07"
type textarea "x"
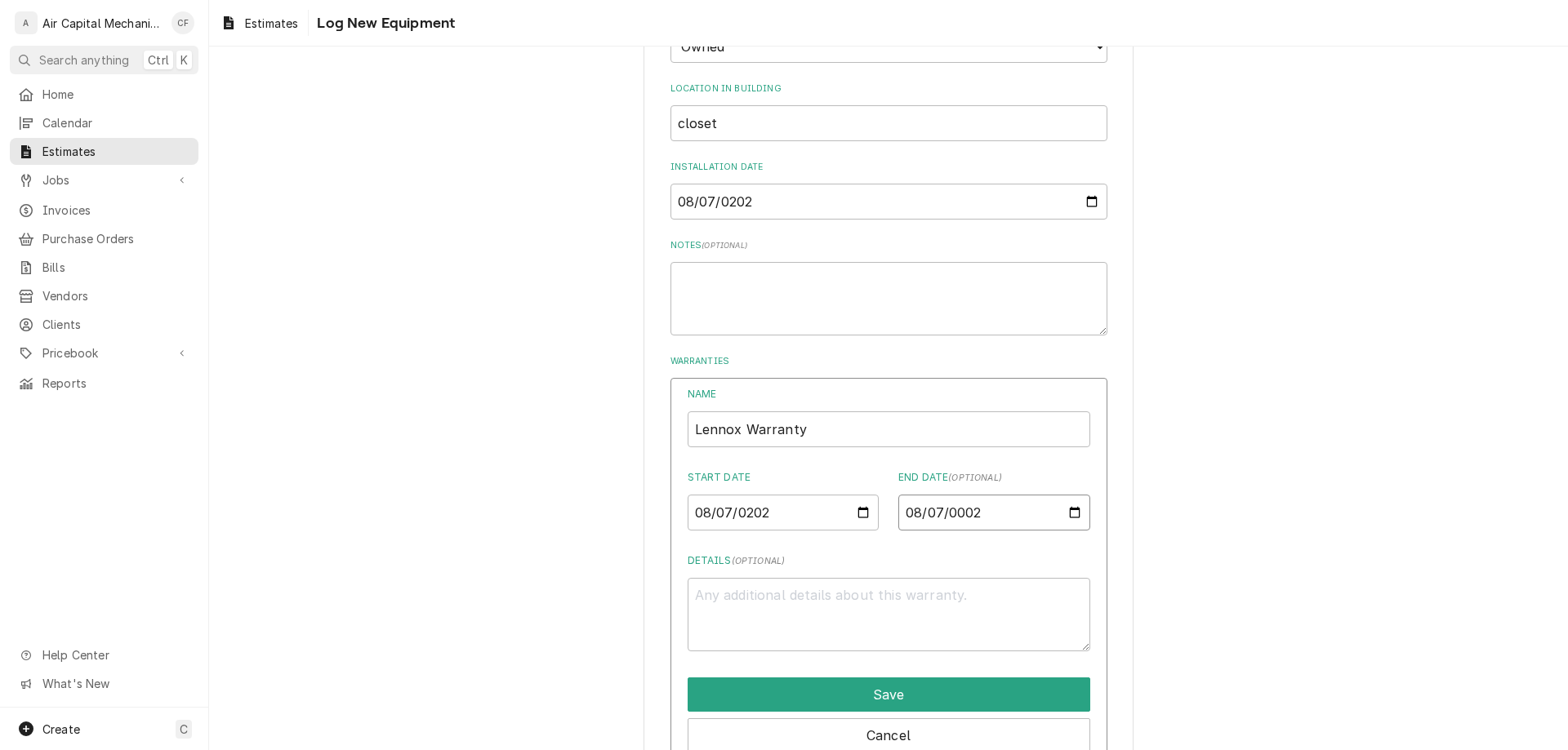
type input "0020-08-07"
type textarea "x"
type input "0202-08-07"
type textarea "x"
type input "2028-08-07"
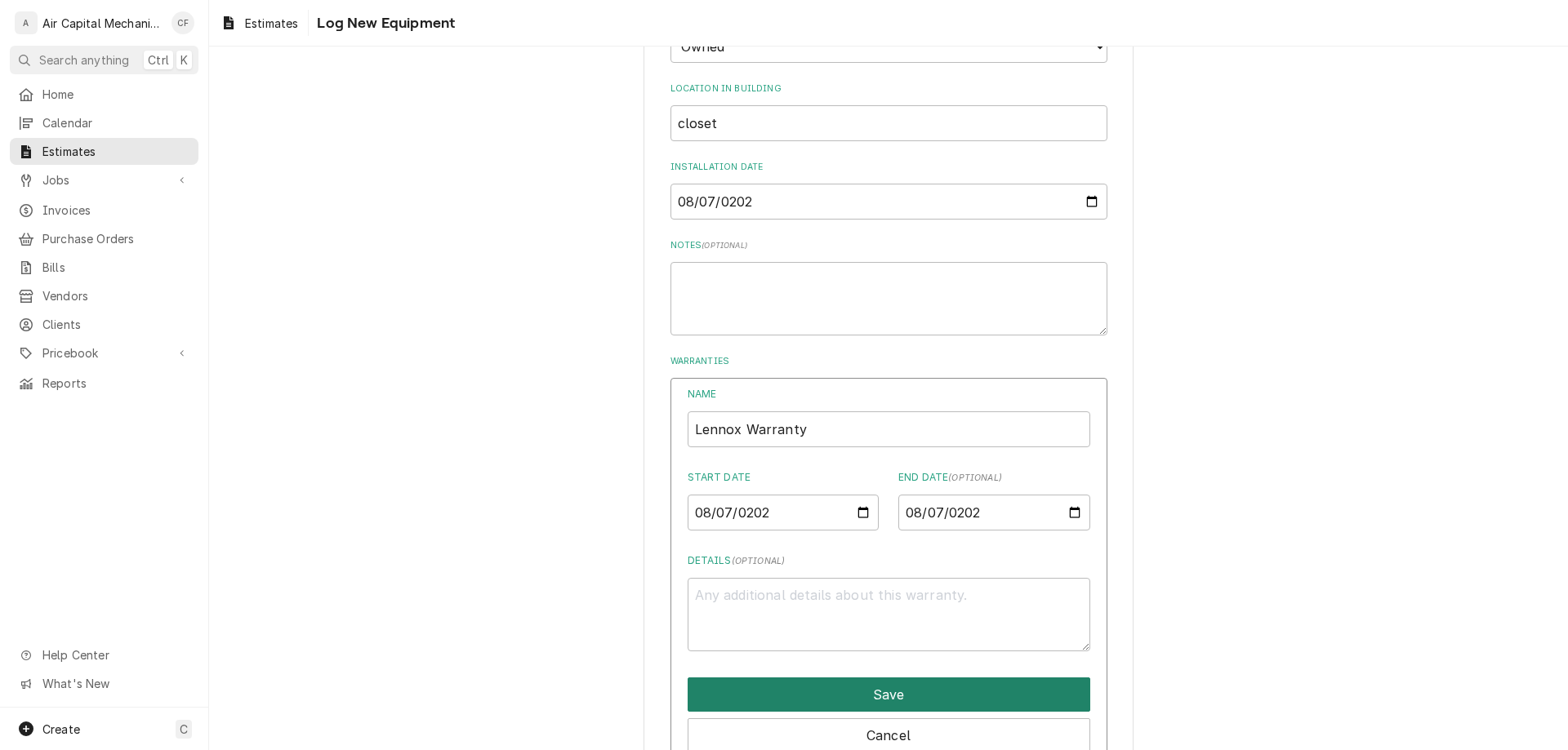
click at [884, 700] on button "Save" at bounding box center [888, 695] width 402 height 34
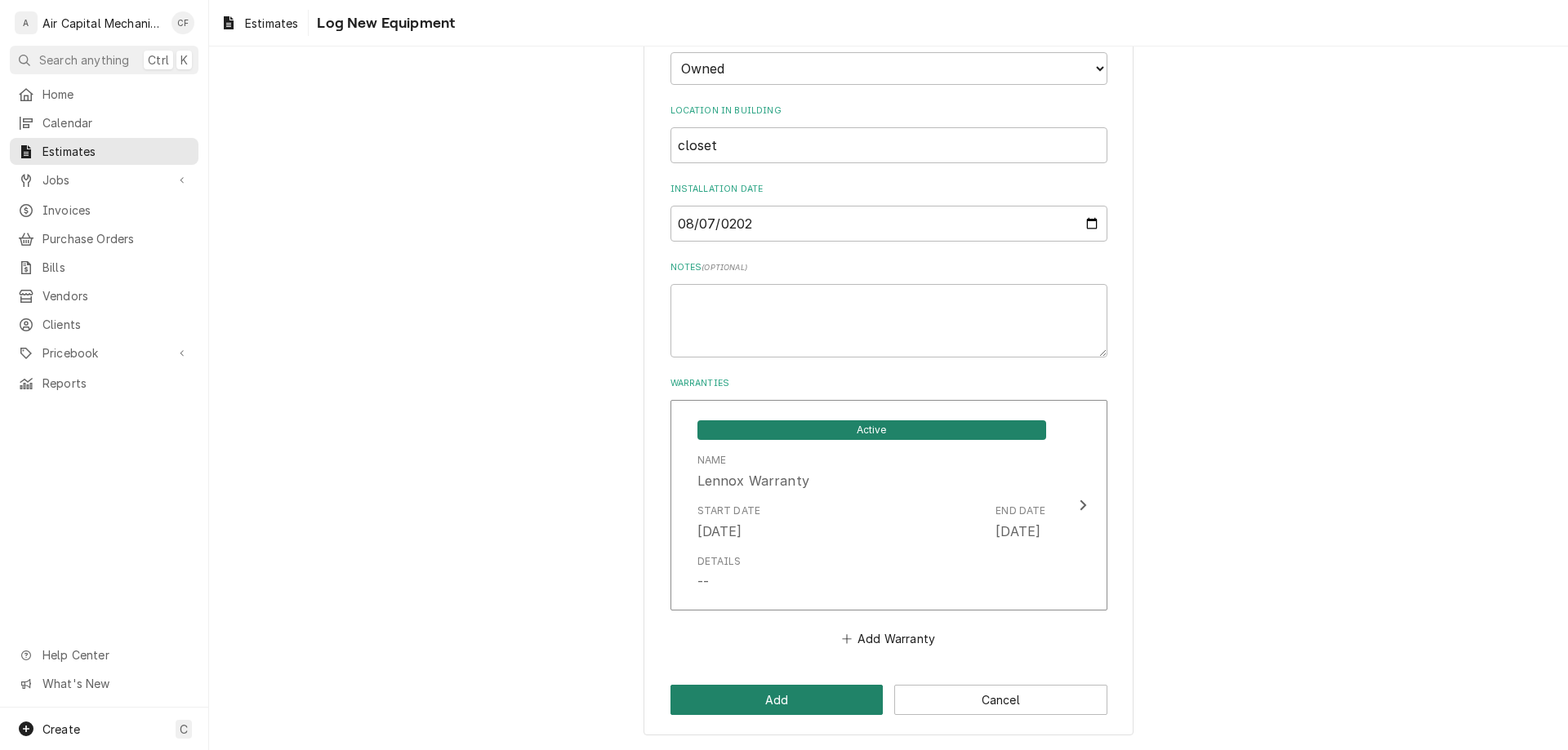
click at [839, 695] on button "Add" at bounding box center [777, 700] width 214 height 31
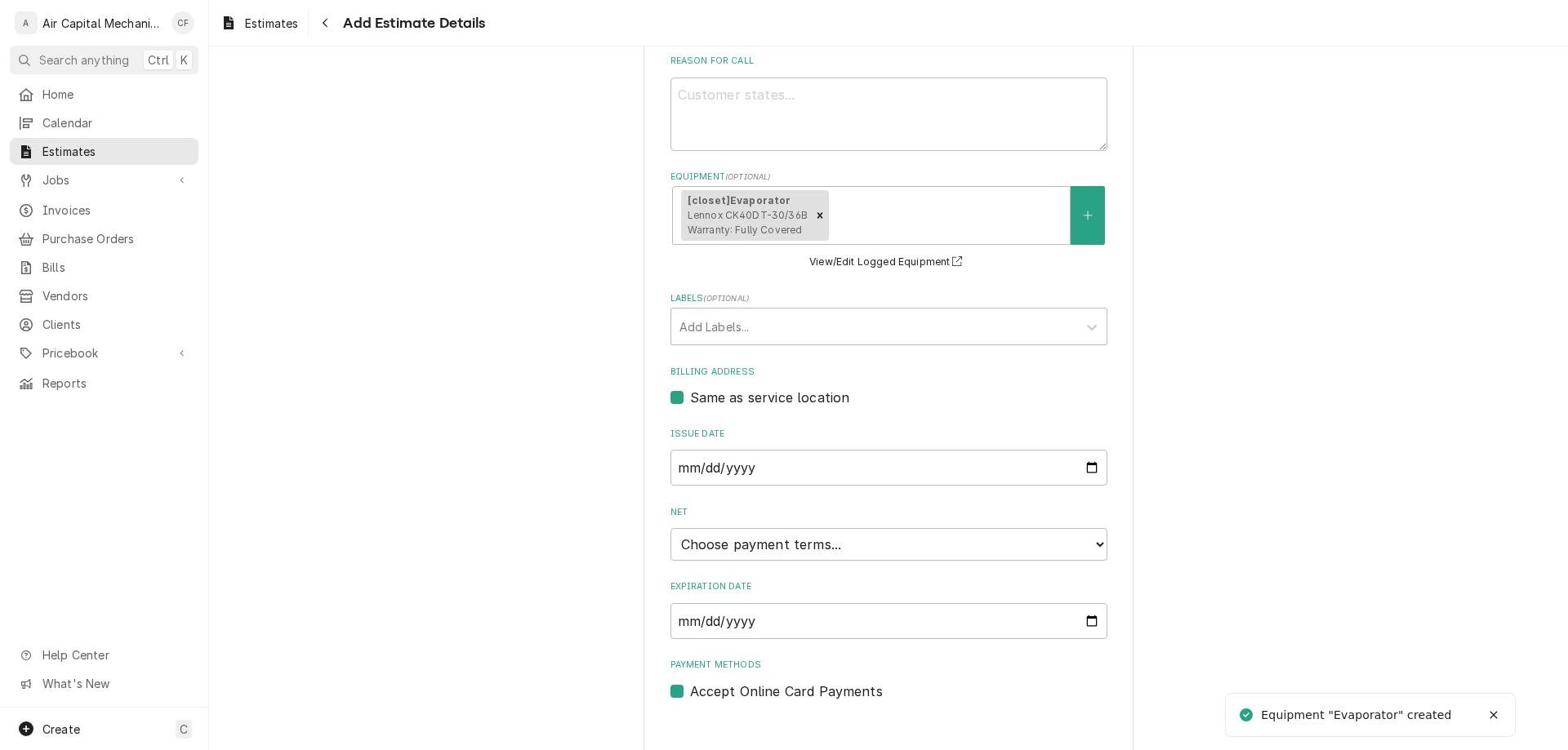
type textarea "x"
click at [1063, 223] on div "[closet] Evaporator Lennox CK40DT-30/36B Warranty: Fully Covered" at bounding box center [871, 215] width 397 height 56
click at [1078, 209] on button "Equipment" at bounding box center [1088, 215] width 34 height 58
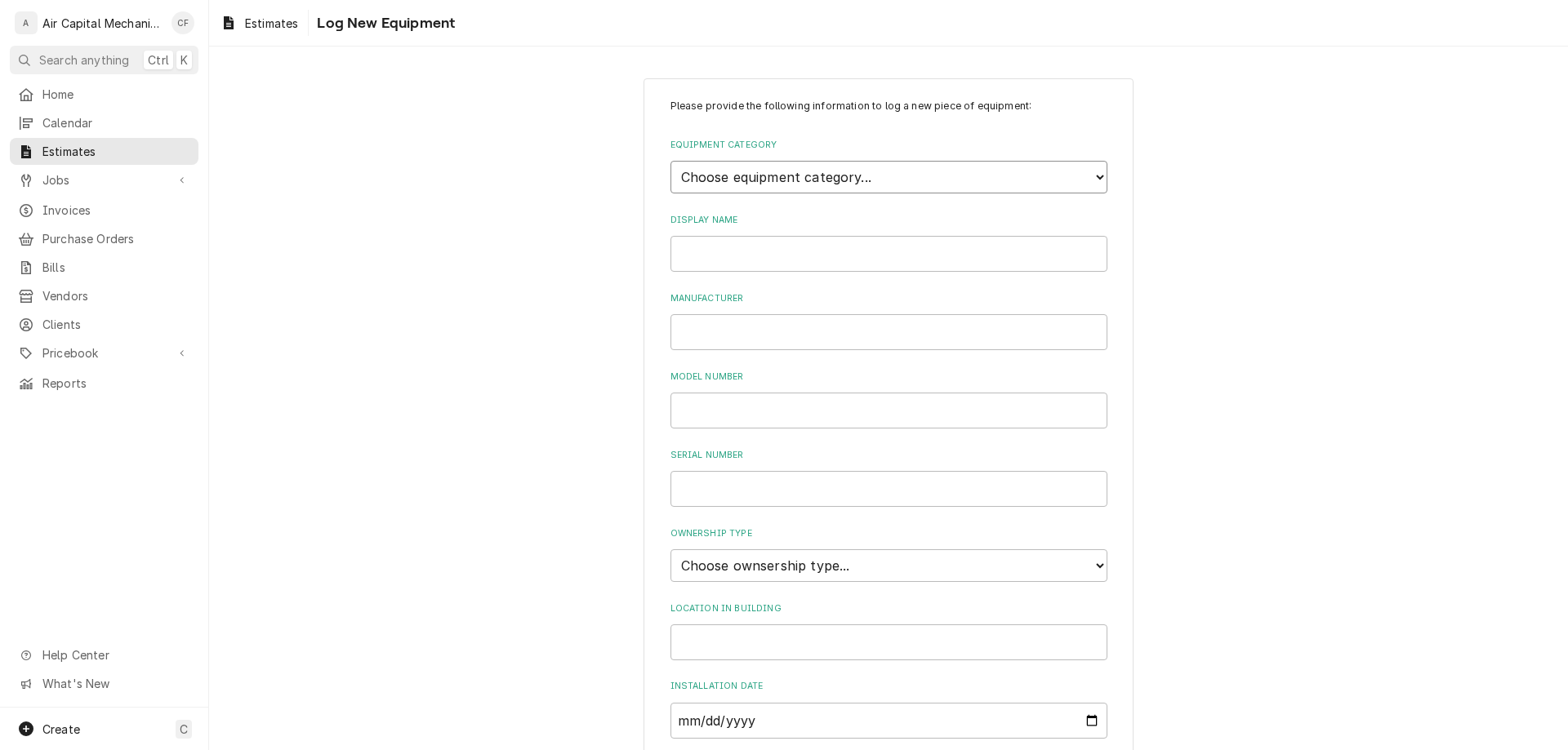
select select "15"
click at [670, 161] on select "Choose equipment category... Cooking Equipment Fryers Ice Machines Ovens and Ra…" at bounding box center [889, 177] width 437 height 32
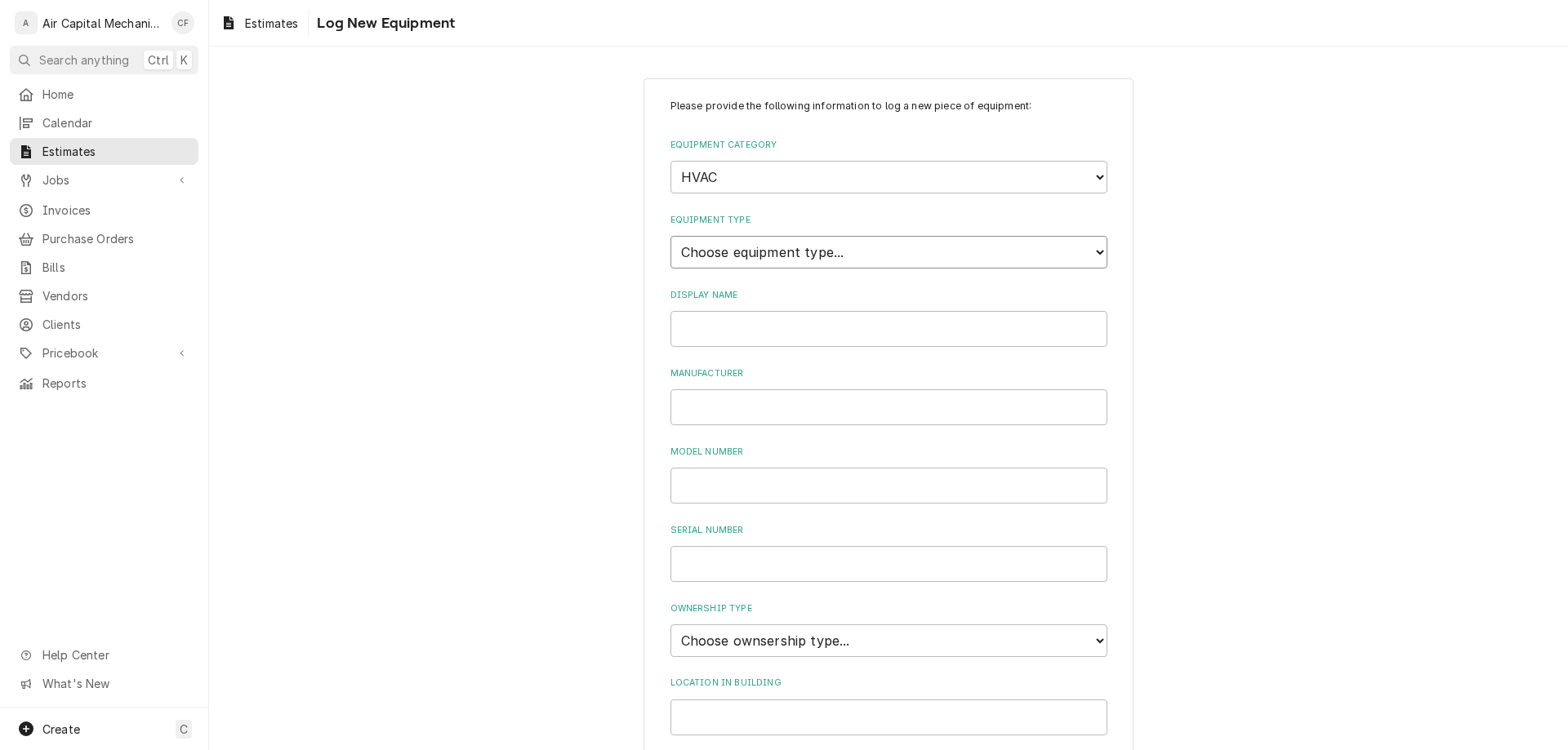
select select "119"
click at [670, 236] on select "Choose equipment type... Condenser Furnace Chiller Air Handler VRF Mini Split M…" at bounding box center [889, 252] width 437 height 32
click at [807, 316] on input "Display Name" at bounding box center [889, 329] width 437 height 36
type input "Furnace"
type input "L"
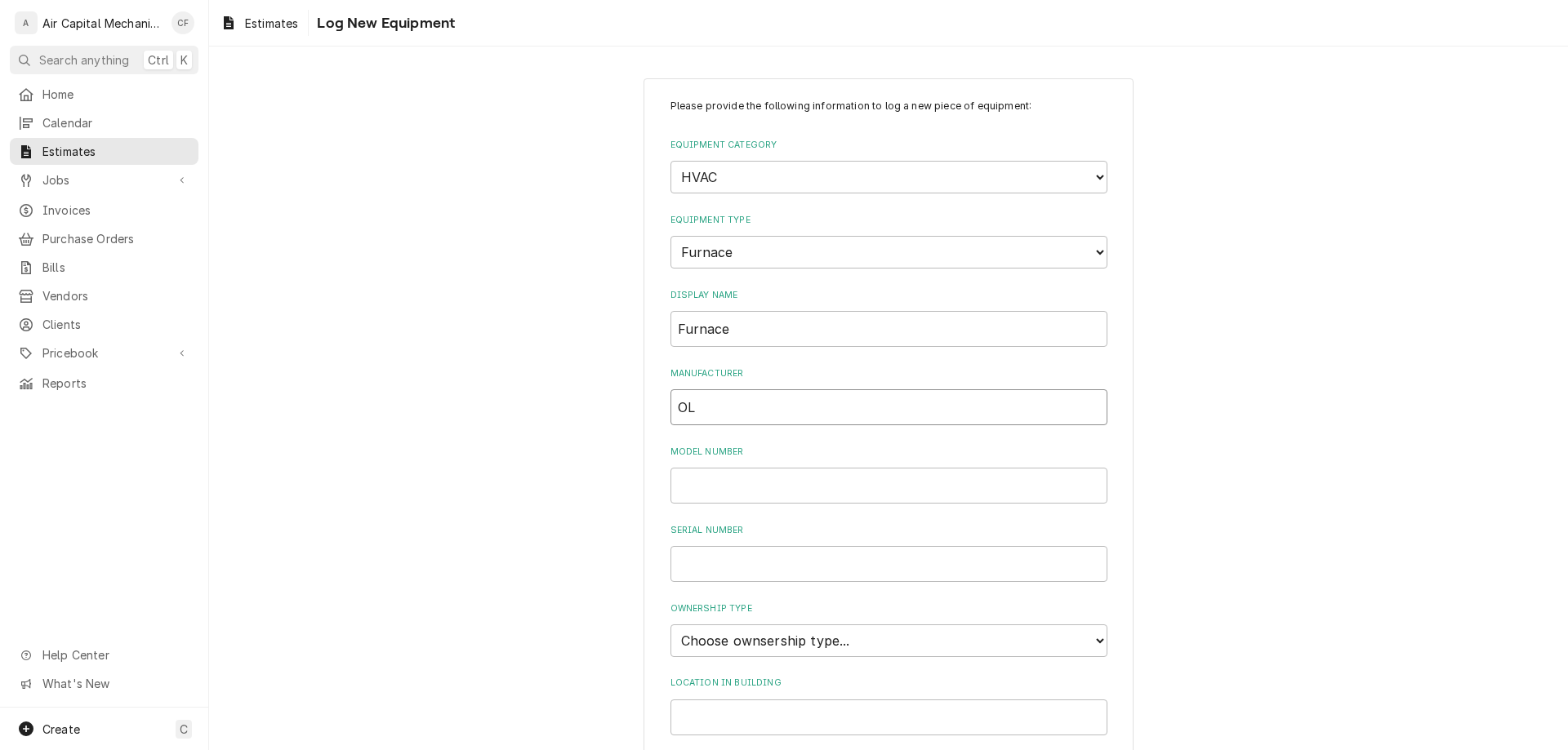
type input "O"
type input "Lennox"
type input "o"
type input "ML180DF045E36A-55"
type input "1722L20765"
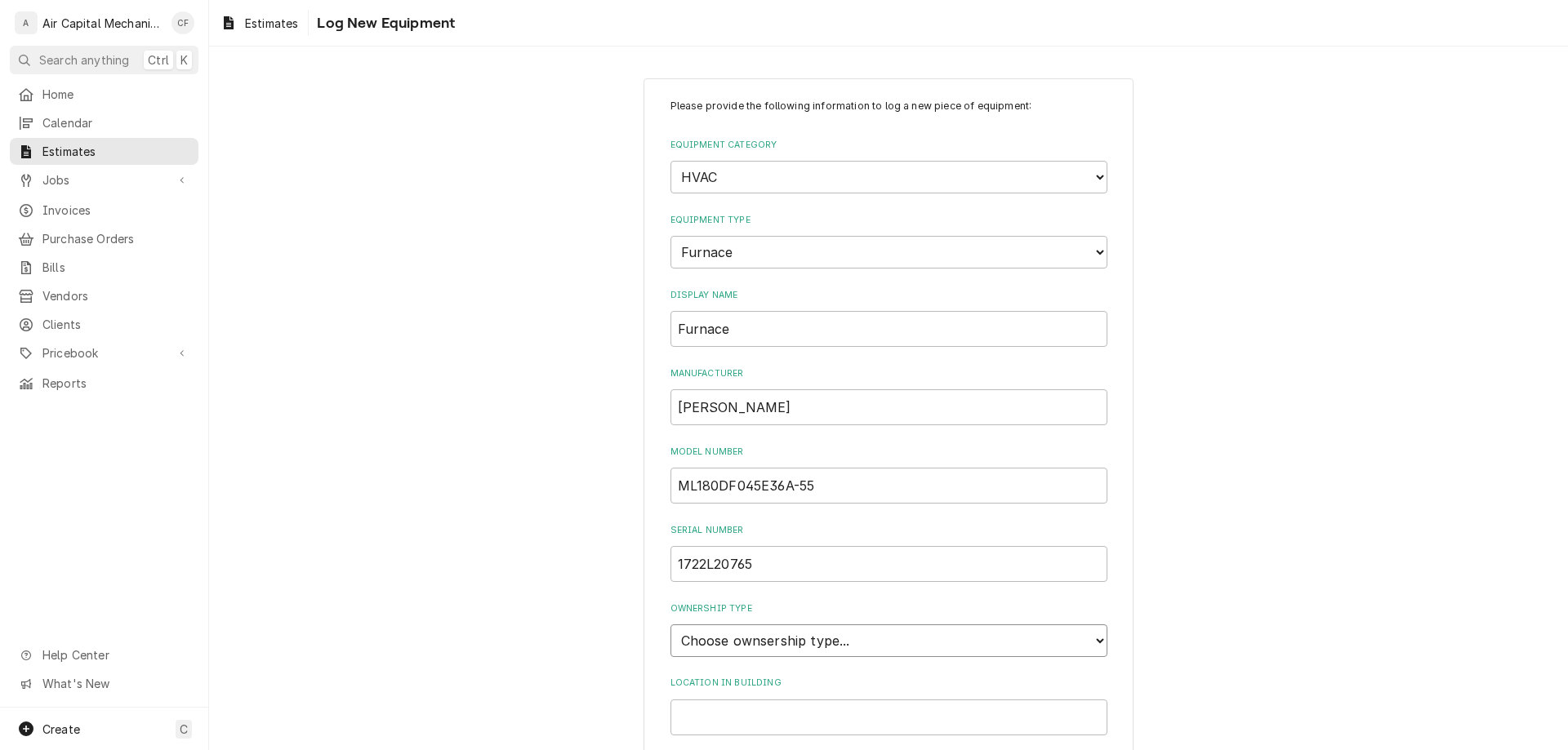
select select "1"
click at [670, 624] on select "Choose ownsership type... Unknown Owned Leased Rented" at bounding box center [889, 640] width 437 height 32
click at [807, 705] on input "Location in Building" at bounding box center [889, 718] width 437 height 36
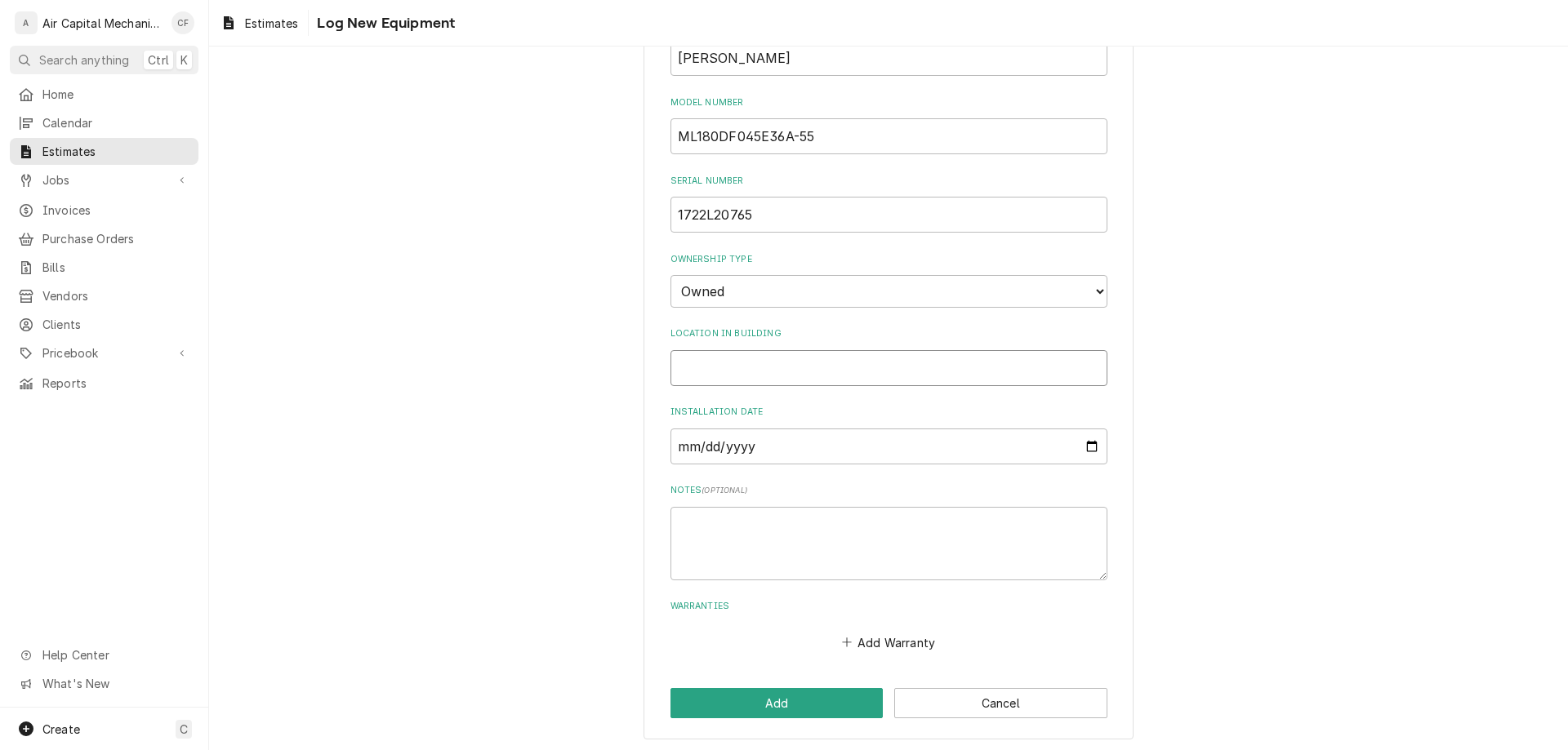
scroll to position [353, 0]
click at [809, 372] on input "Location in Building" at bounding box center [889, 365] width 437 height 36
type input "CLOSET"
click at [808, 441] on input "Installation Date" at bounding box center [889, 443] width 437 height 36
type input "2025-08-07"
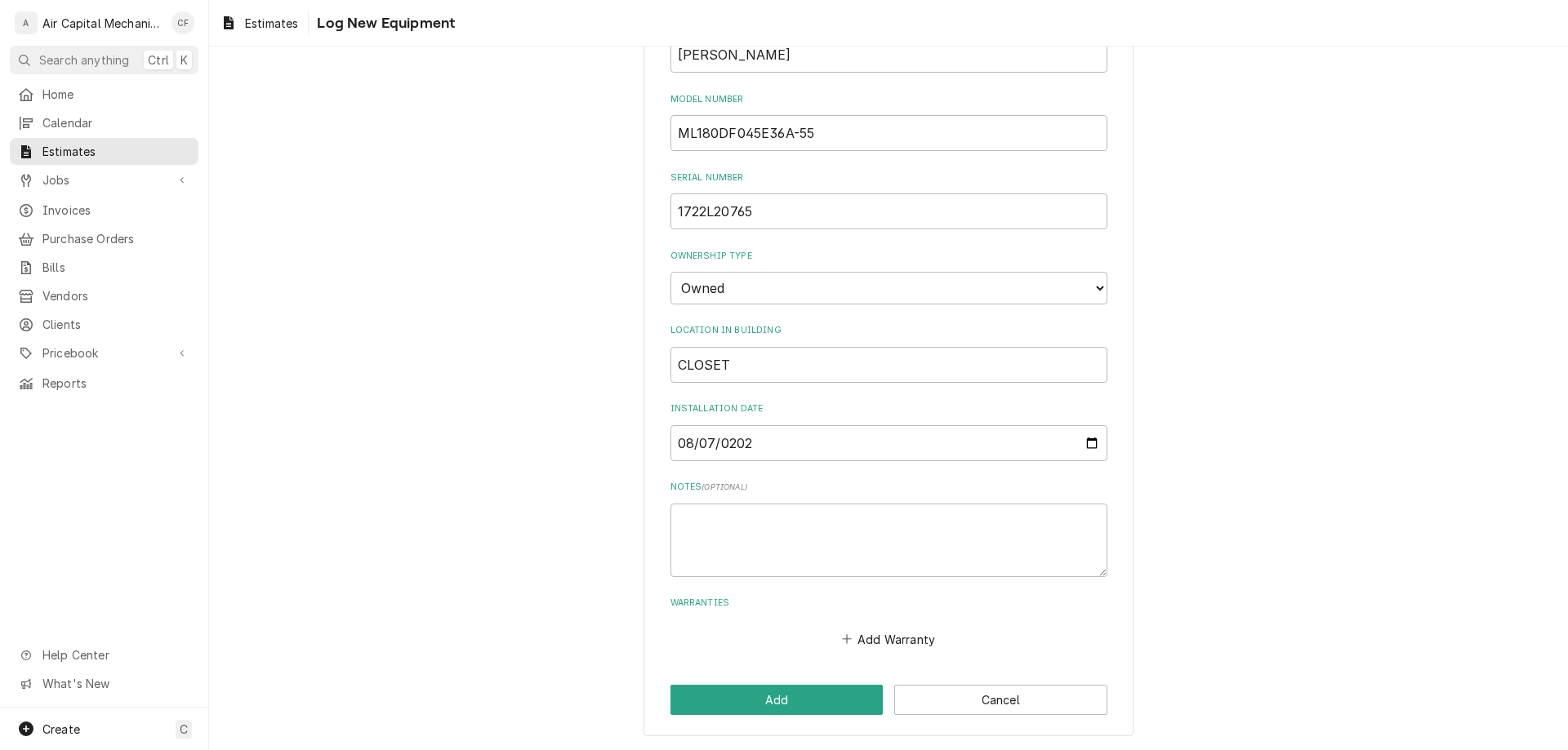
click at [888, 627] on div "Add Warranty" at bounding box center [889, 635] width 437 height 31
click at [888, 632] on button "Add Warranty" at bounding box center [888, 639] width 99 height 23
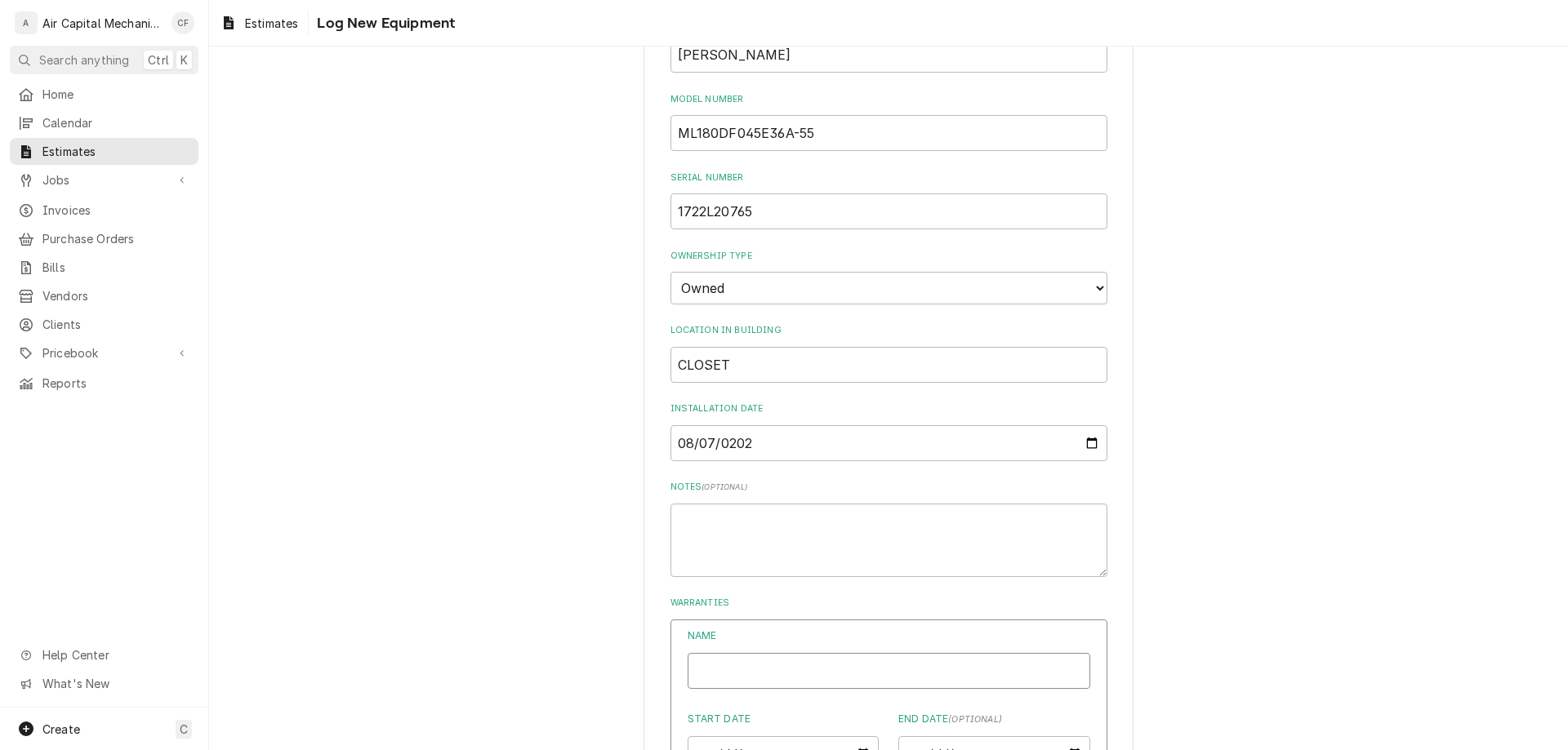
click at [836, 666] on input "Name" at bounding box center [888, 671] width 402 height 36
type textarea "x"
type input "l"
type textarea "x"
type input "lE"
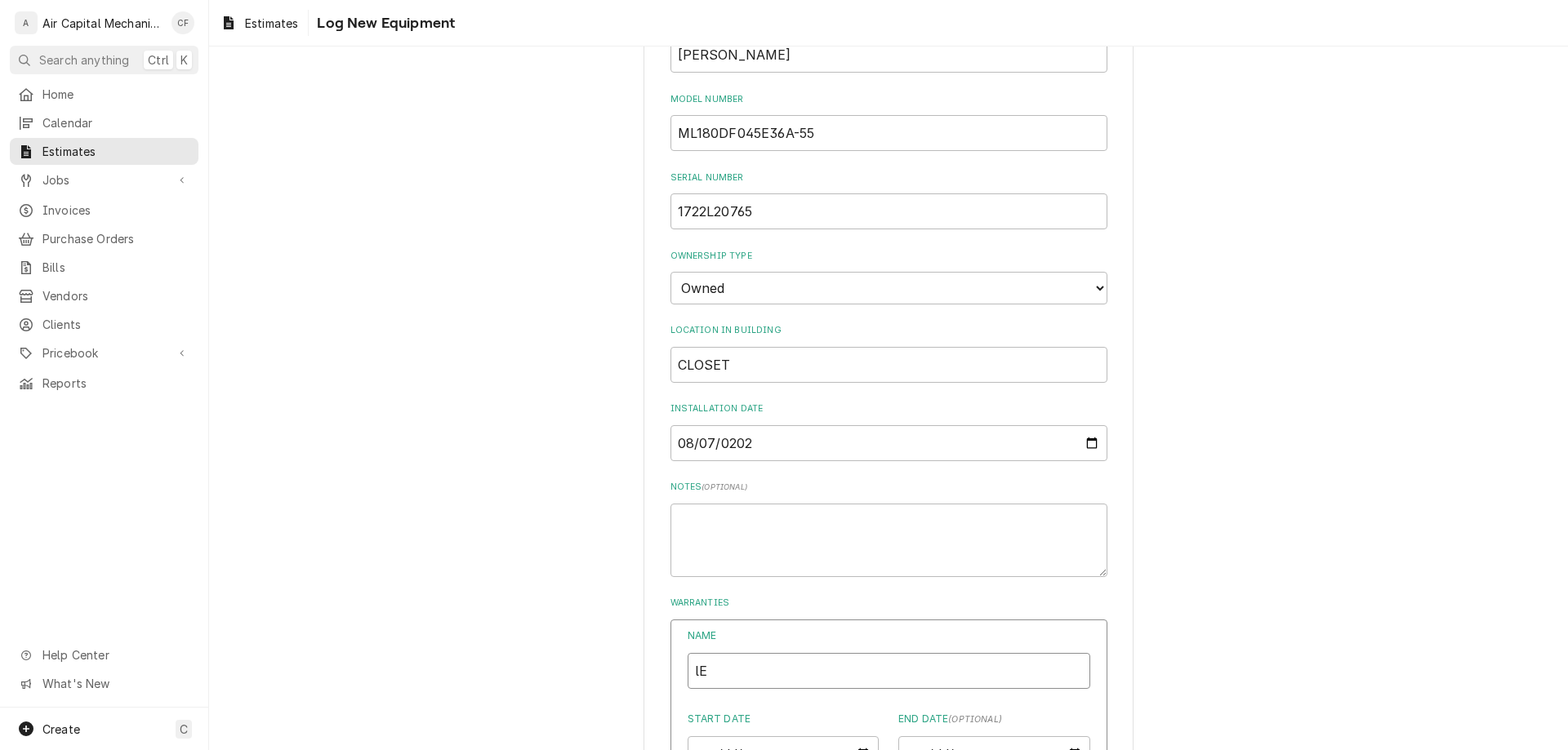
type textarea "x"
type input "lEN"
type textarea "x"
type input "lENN"
type textarea "x"
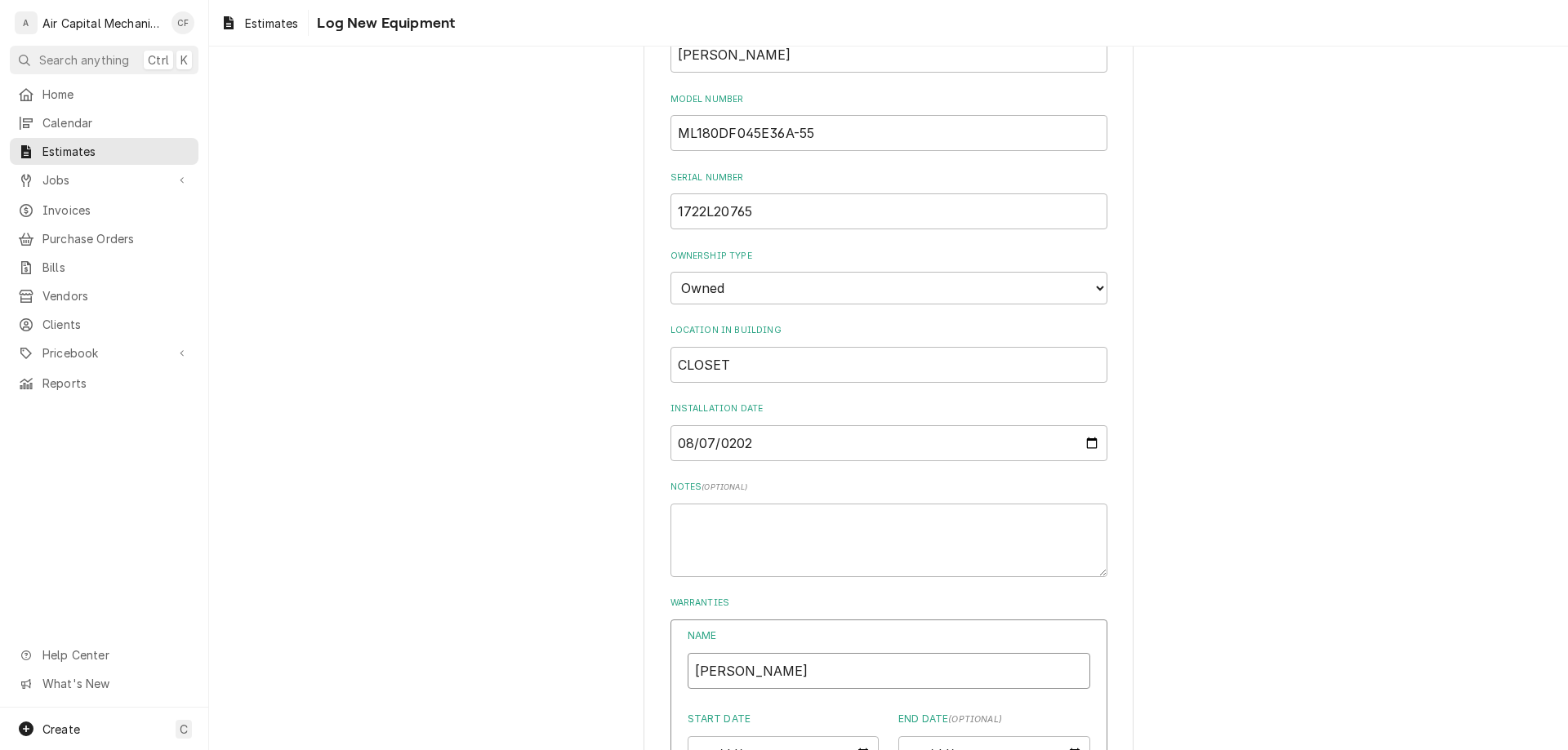
type input "lENNO"
type textarea "x"
type input "lENNOX"
type textarea "x"
type input "lENNOX"
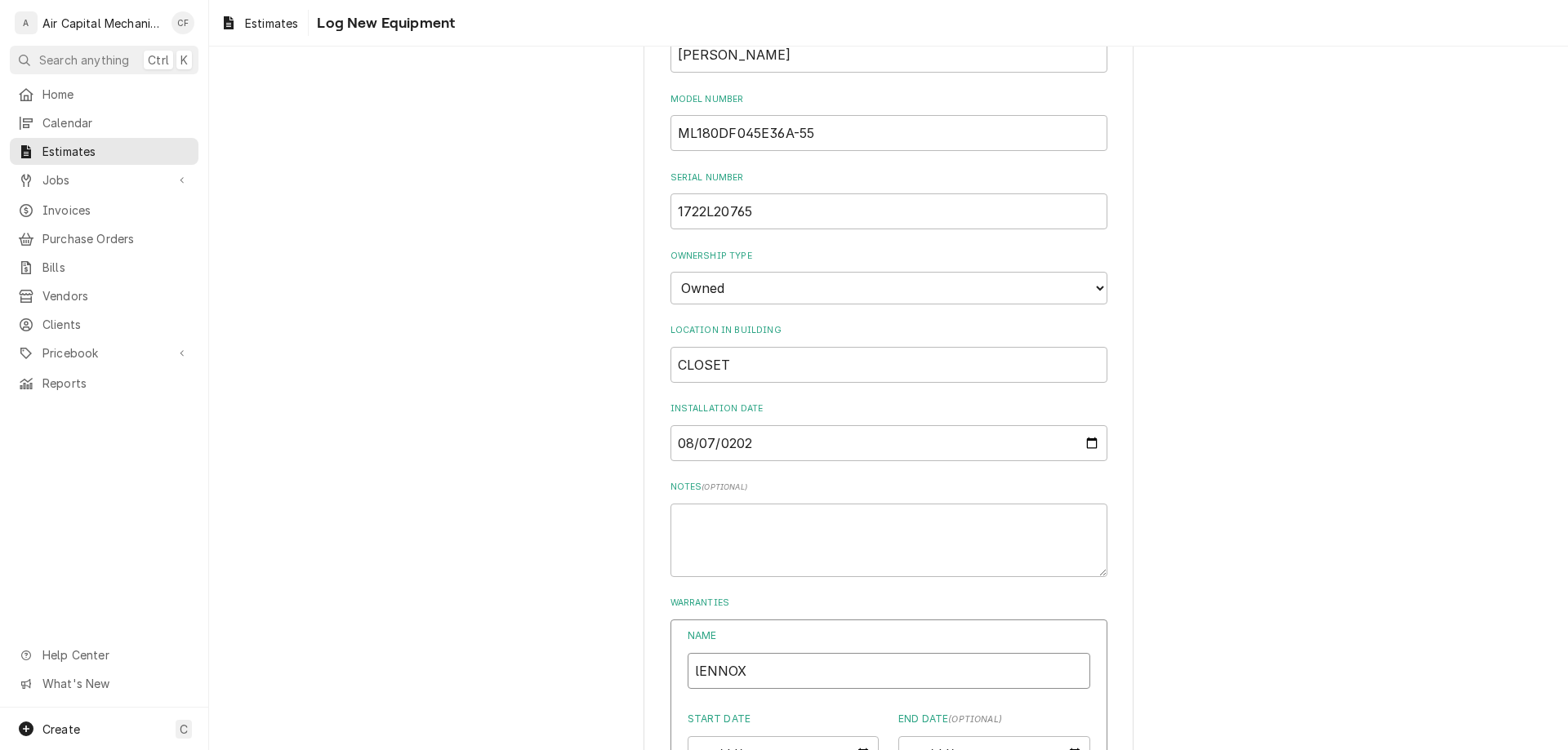
type textarea "x"
type input "lENNOX w"
type textarea "x"
type input "lENNOX wA"
type textarea "x"
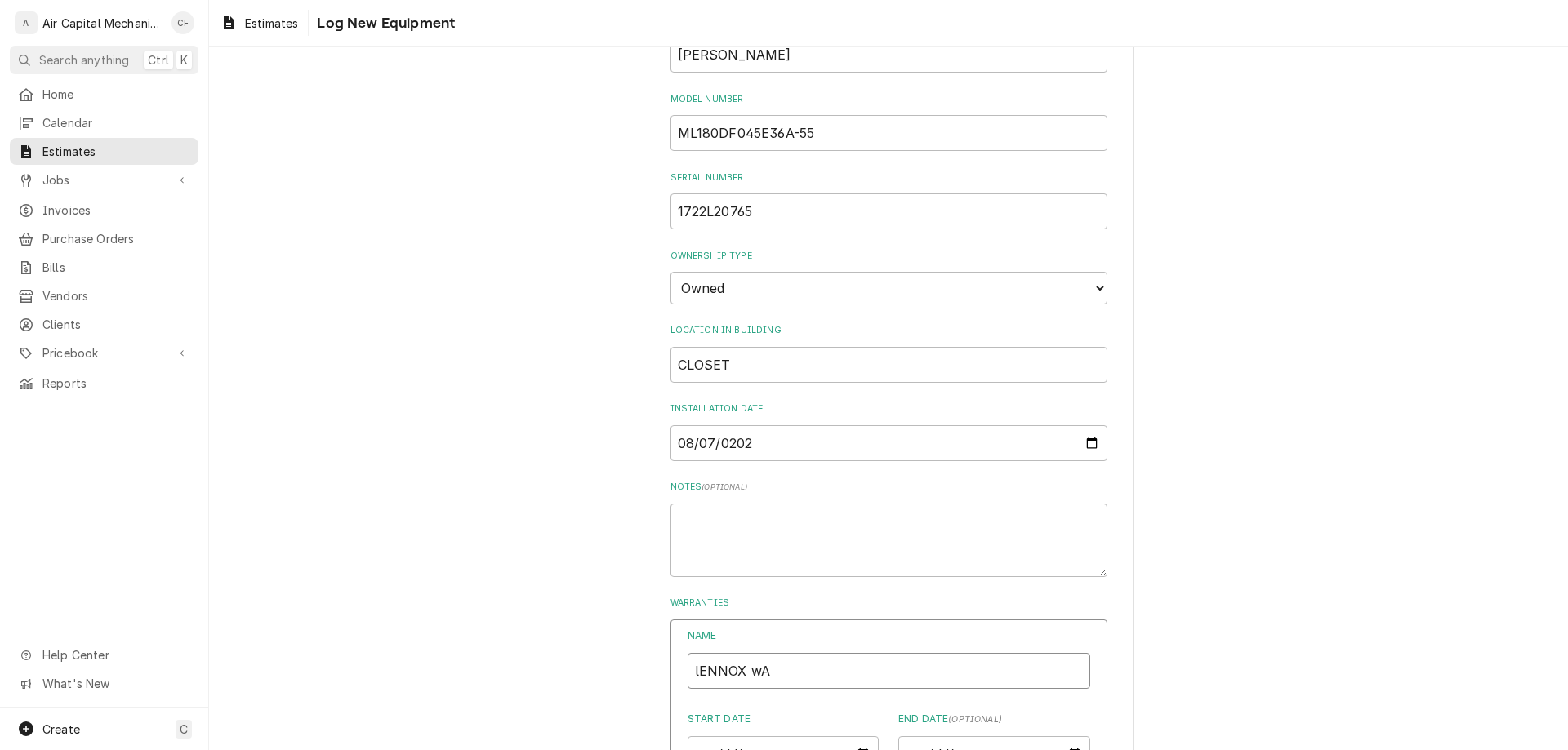
type input "lENNOX wAR"
type textarea "x"
type input "lENNOX wARR"
type textarea "x"
type input "lENNOX wARRA"
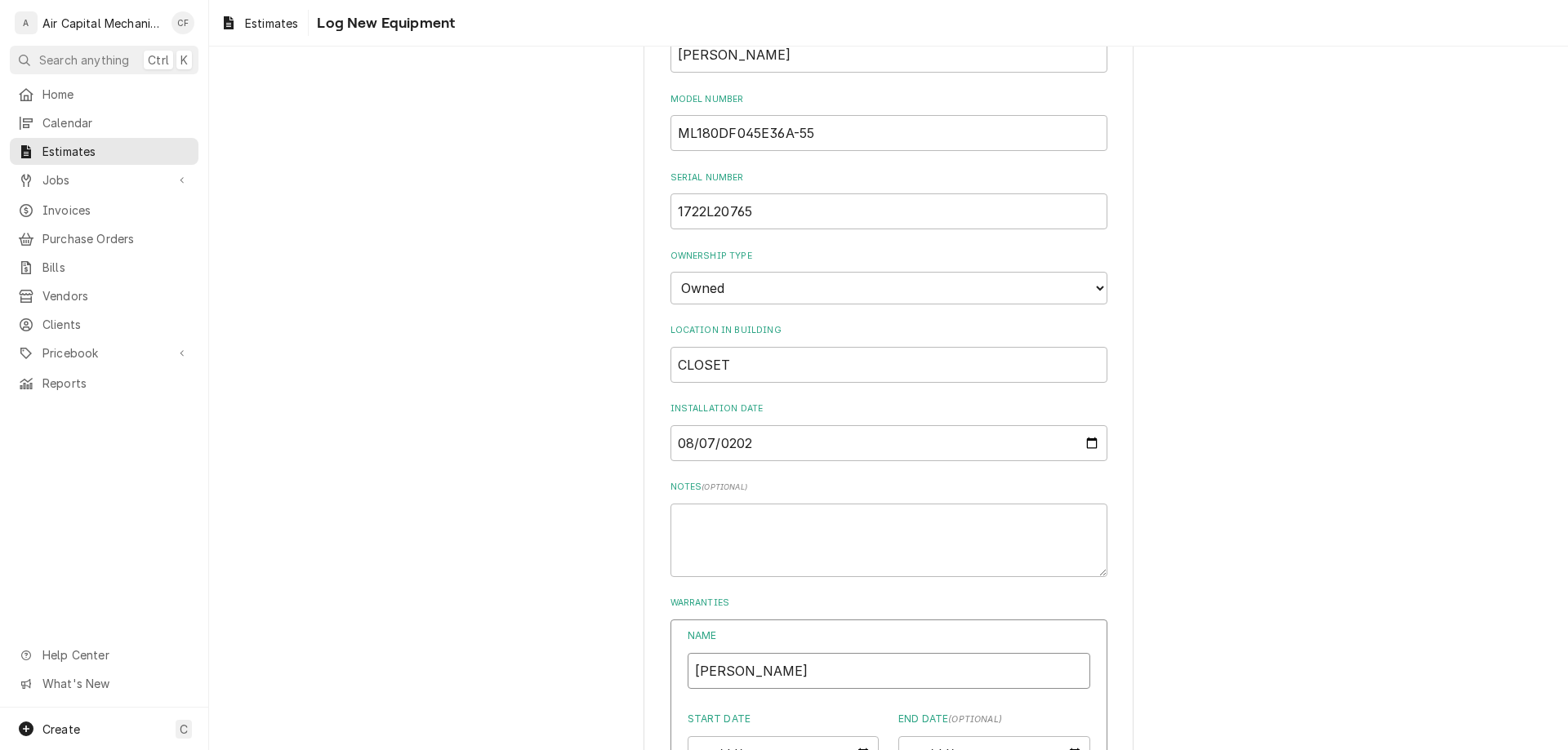
type textarea "x"
type input "lENNOX wARRAN"
type textarea "x"
type input "lENNOX wARRANT"
type textarea "x"
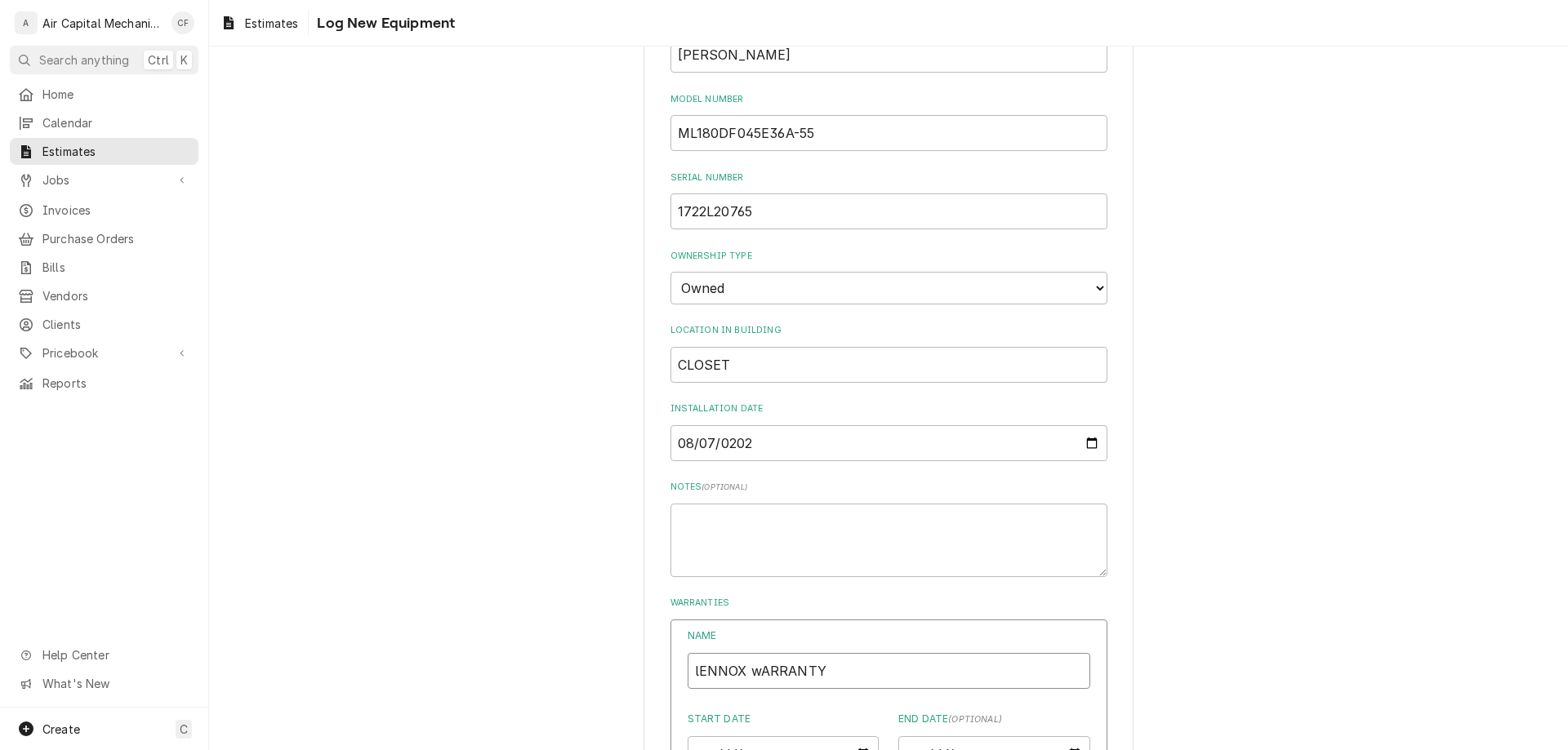
type input "lENNOX wARRANTY"
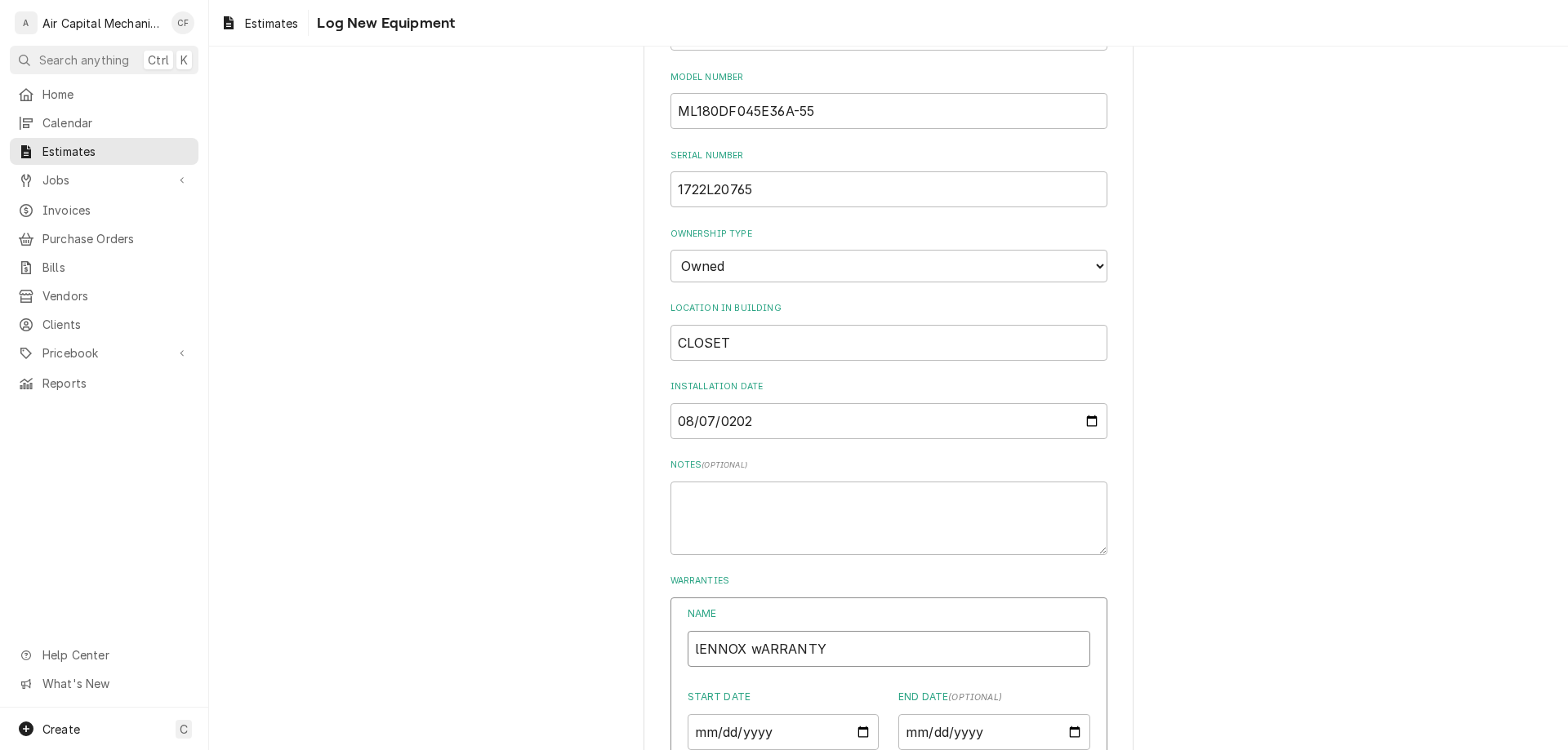
type textarea "x"
type input "L"
type textarea "x"
type input "Le"
type textarea "x"
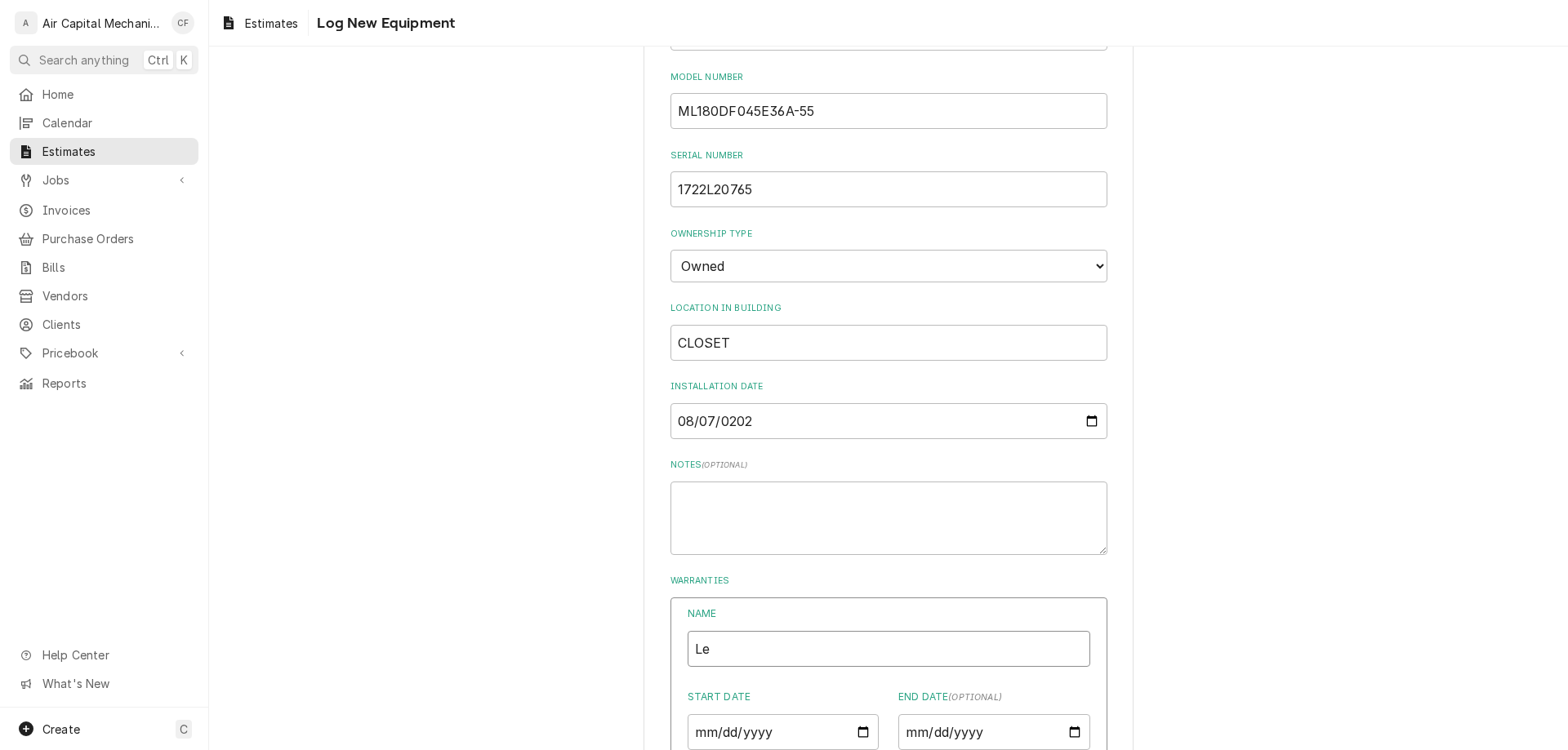
type input "Len"
type textarea "x"
type input "Lenn"
type textarea "x"
type input "Lenno"
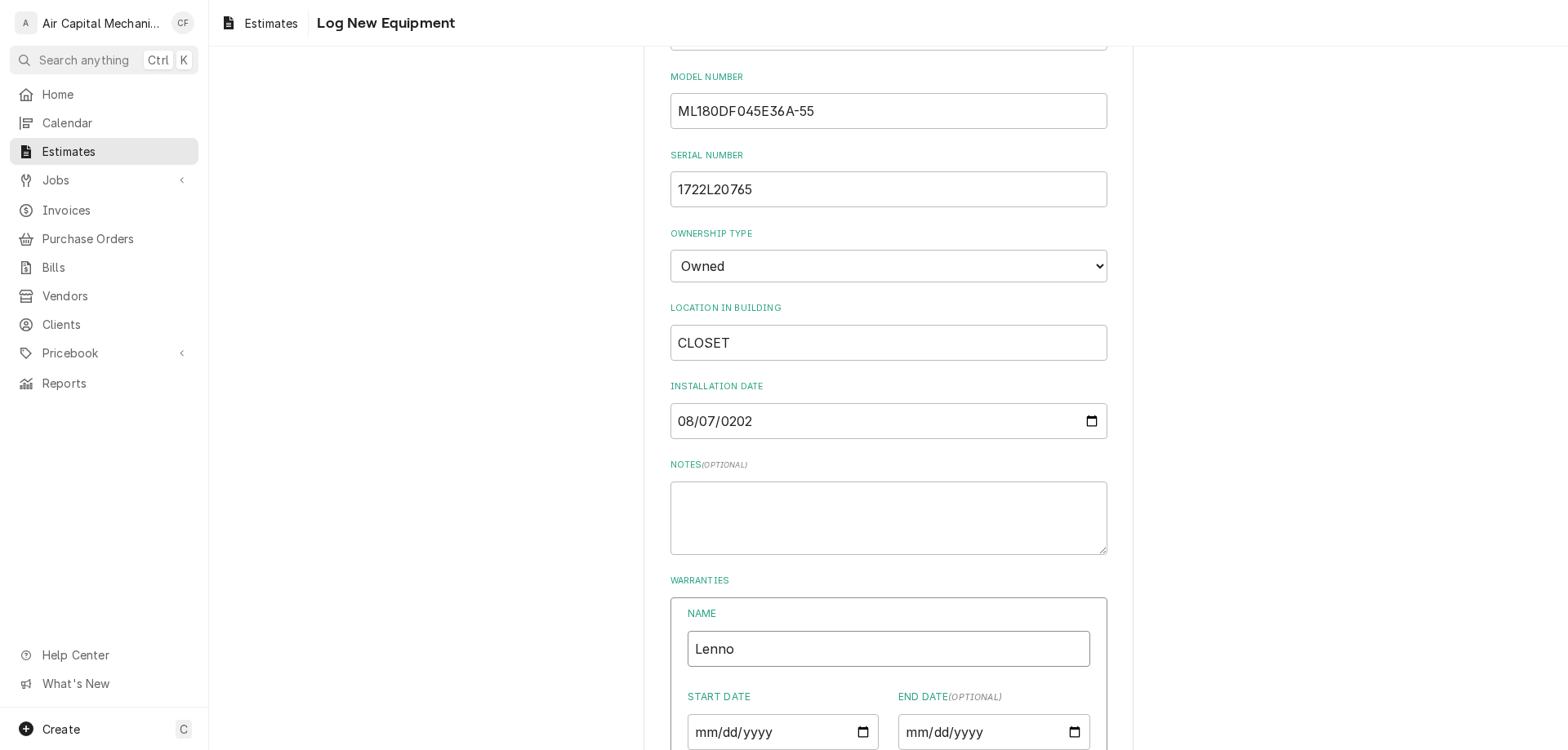
type textarea "x"
type input "Lennox"
type textarea "x"
type input "Lennox"
type textarea "x"
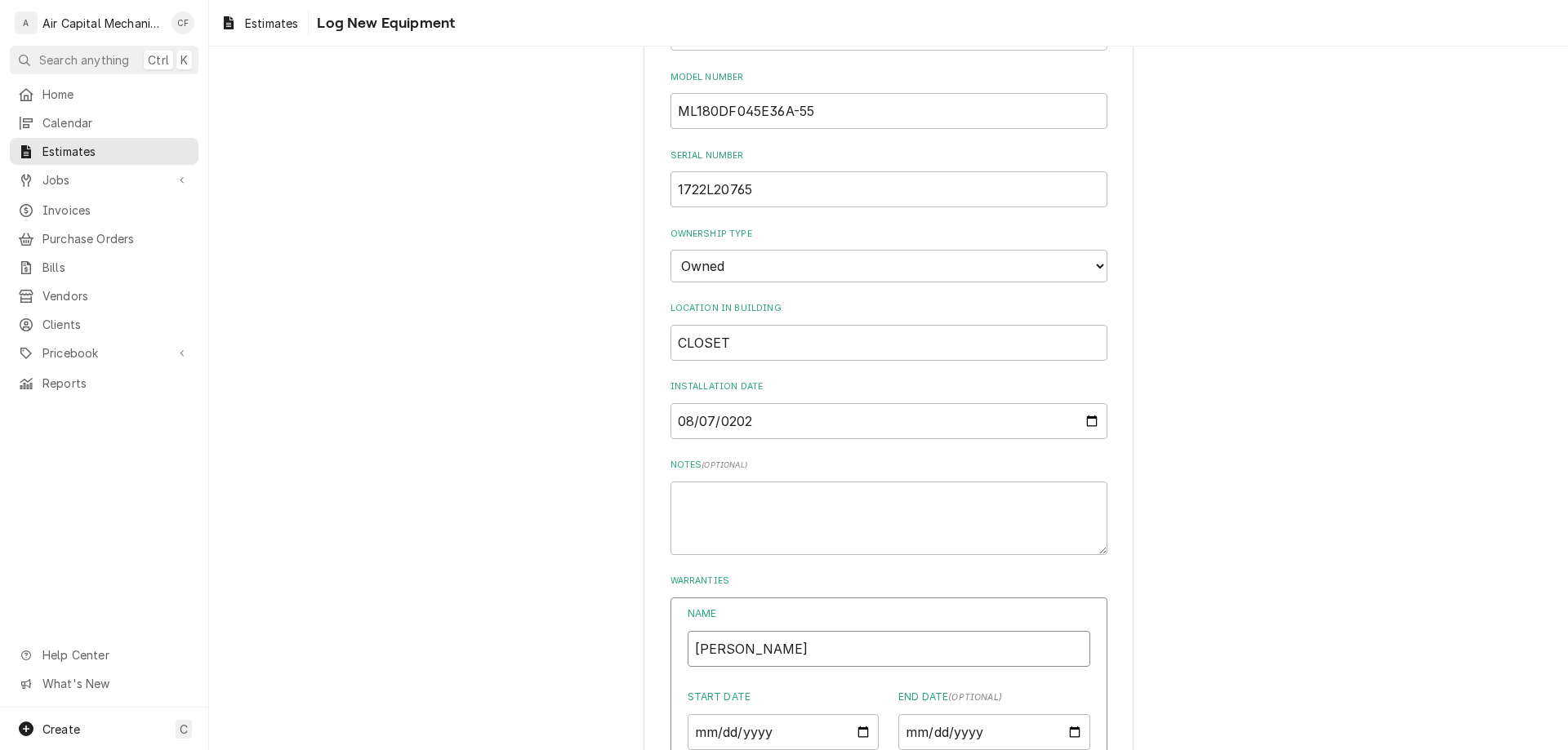
type input "Lennox W"
type textarea "x"
type input "Lennox Wa"
type textarea "x"
type input "Lennox War"
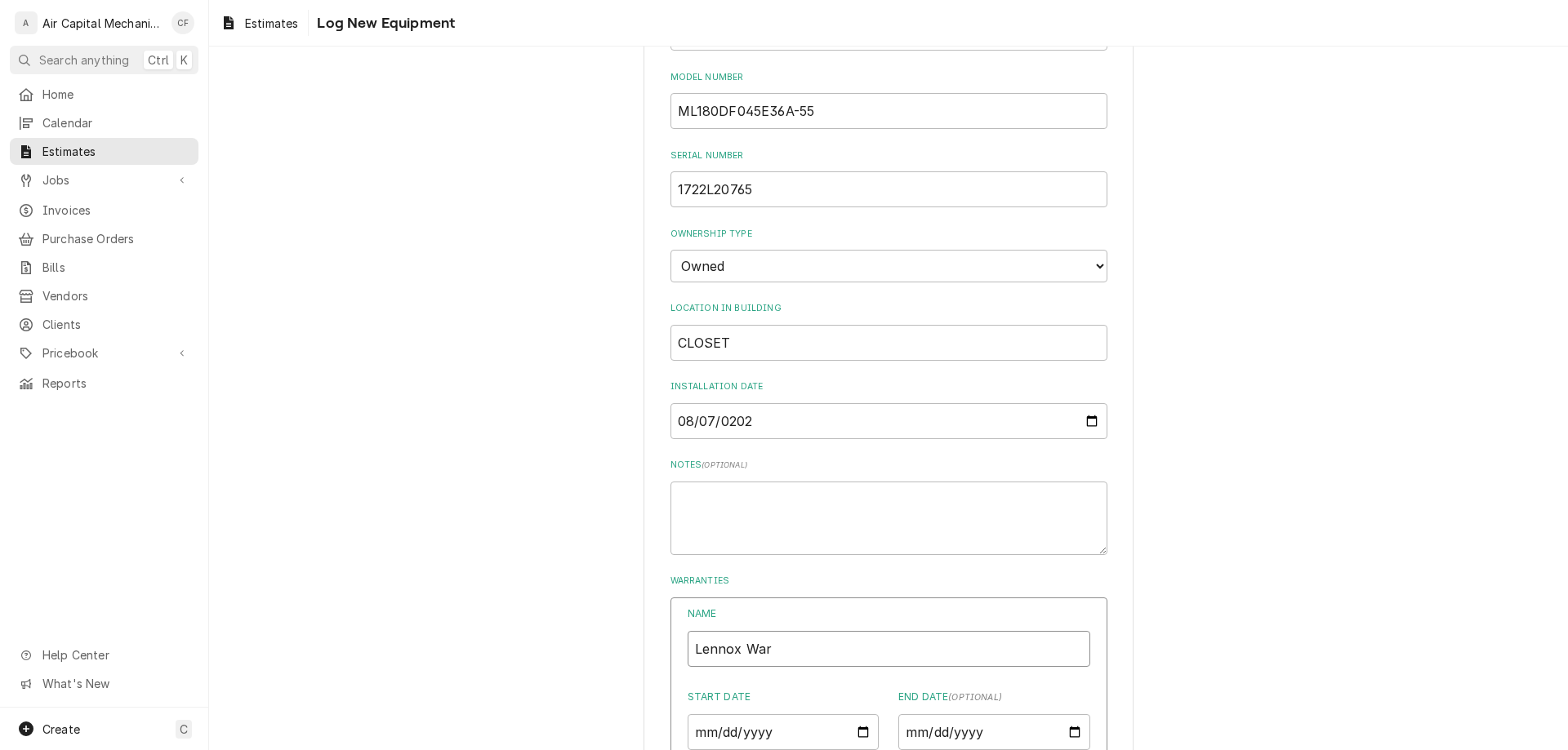
type textarea "x"
type input "Lennox Warr"
type textarea "x"
type input "Lennox Warra"
type textarea "x"
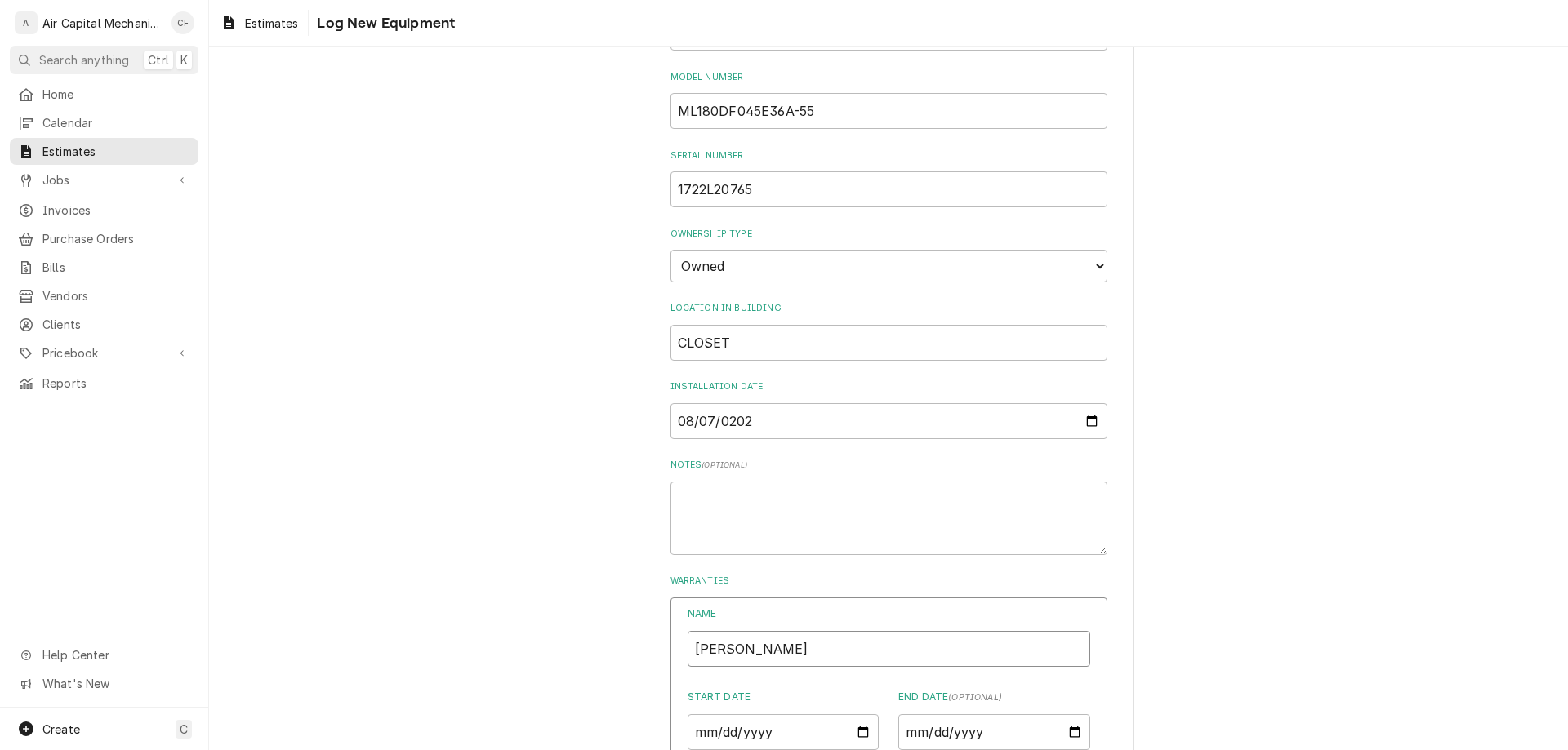
type input "Lennox Warran"
type textarea "x"
type input "Lennox Warrant"
type textarea "x"
type input "Lennox Warranty"
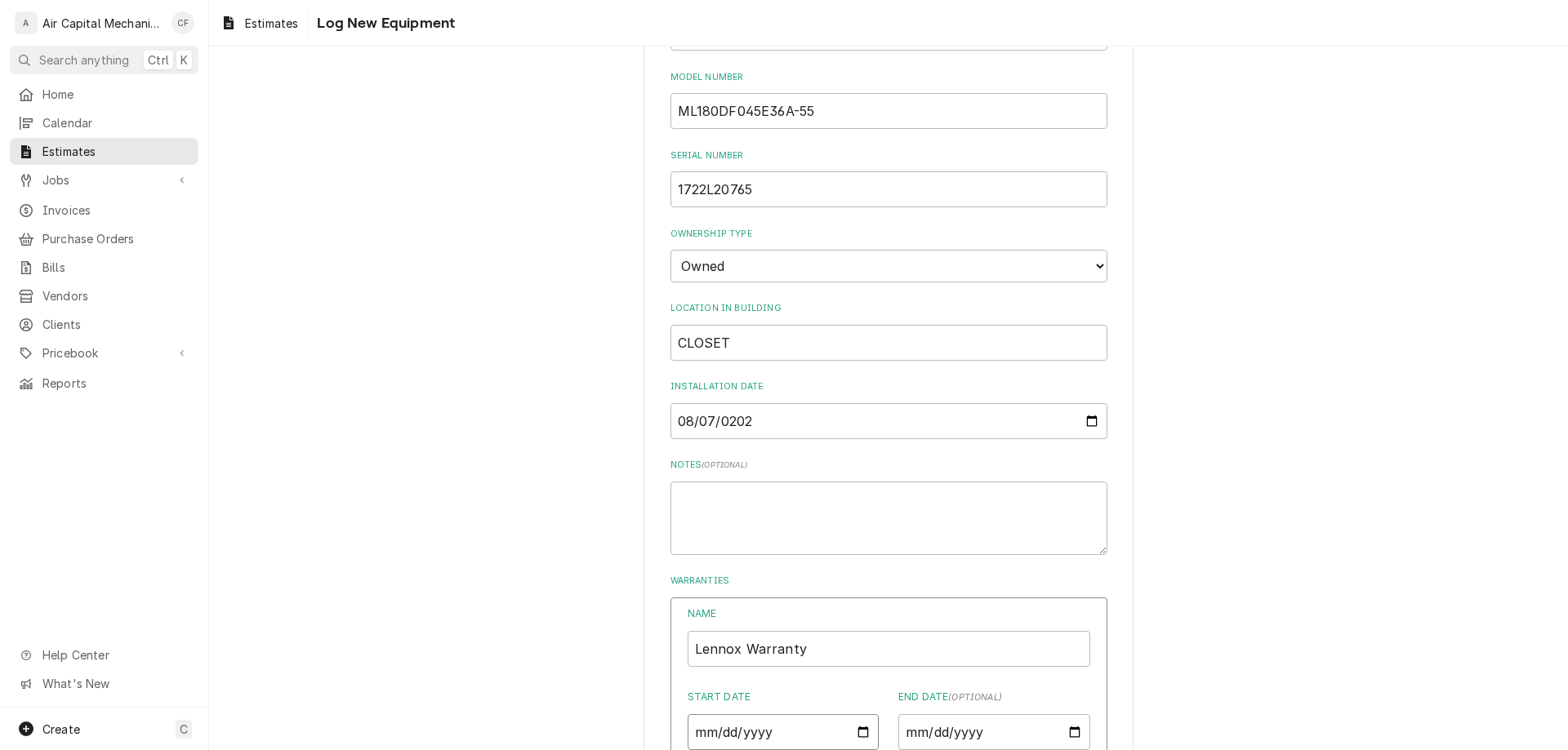
type input "0002-08-07"
type textarea "x"
type input "0020-08-07"
type textarea "x"
type input "0202-08-07"
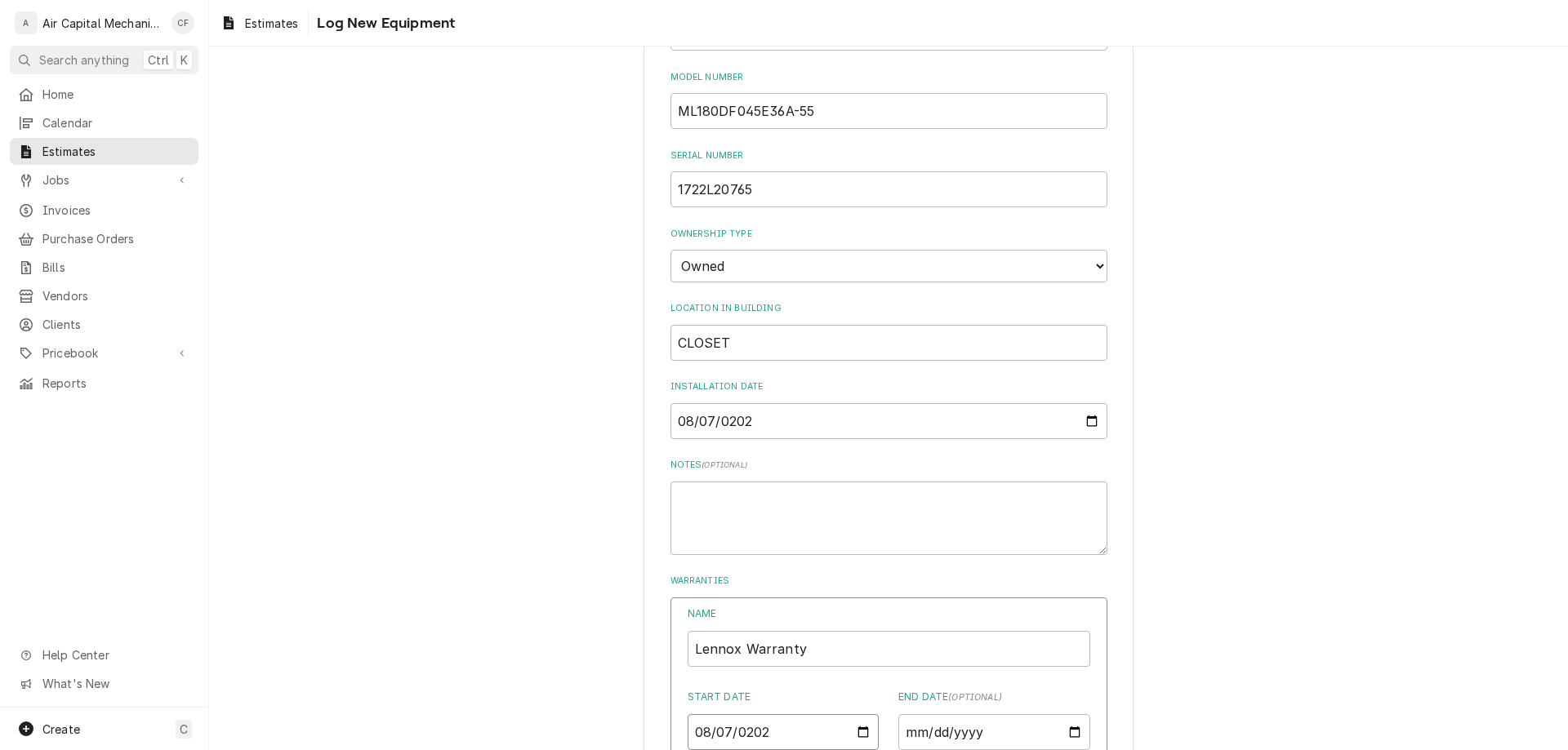
type textarea "x"
type input "2025-08-07"
type textarea "x"
type input "0002-08-07"
type textarea "x"
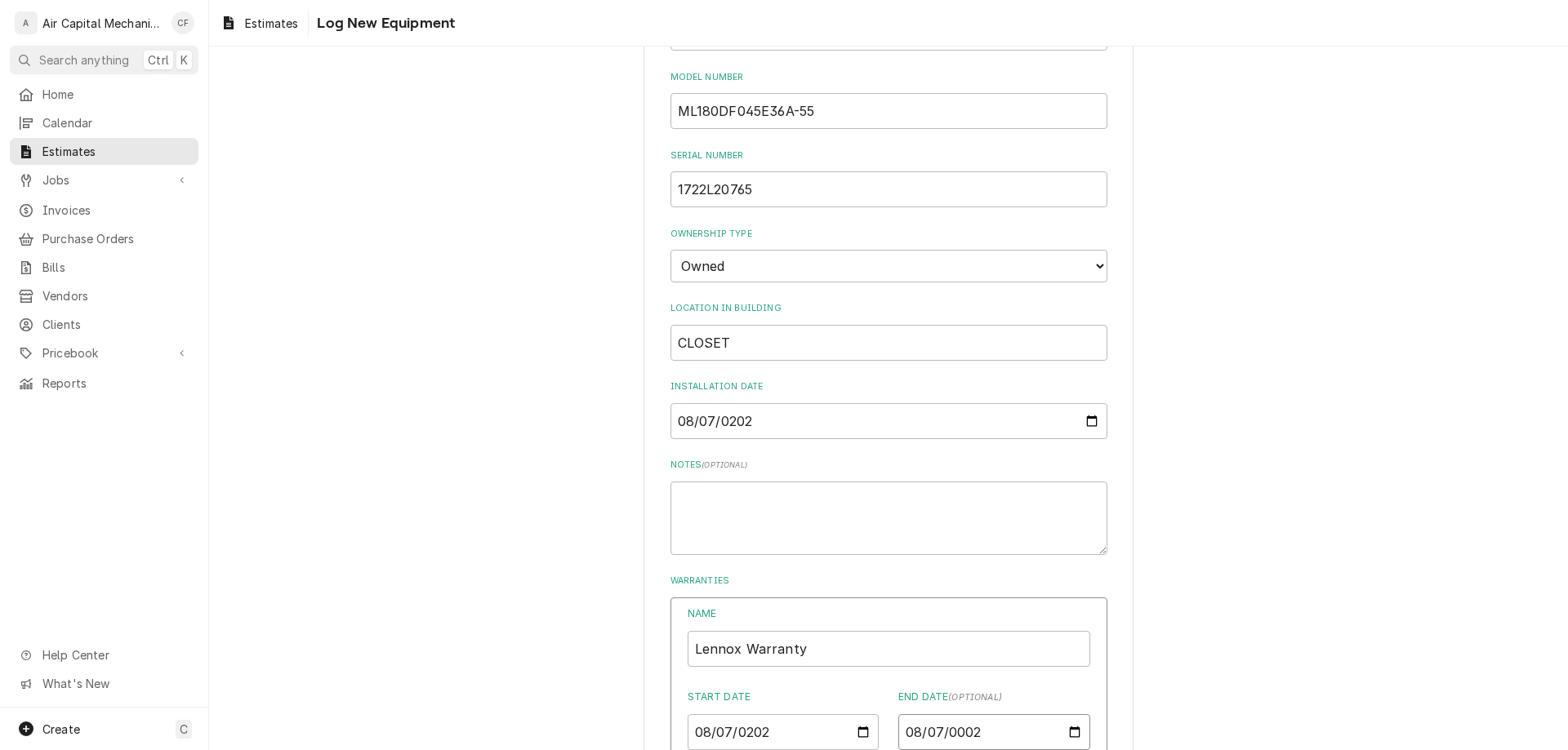
type input "0020-08-07"
type textarea "x"
type input "0203-08-07"
type textarea "x"
type input "2035-08-07"
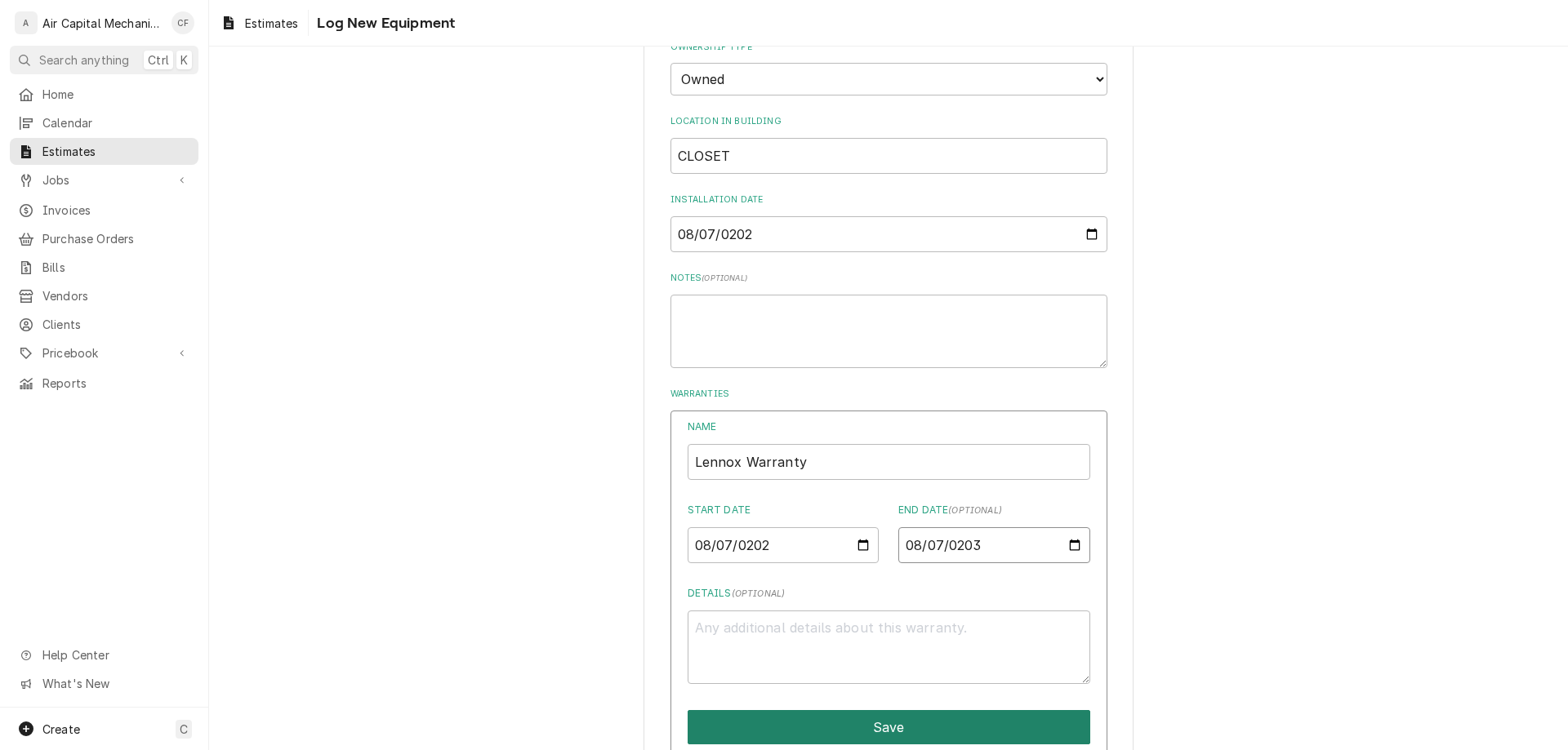
scroll to position [564, 0]
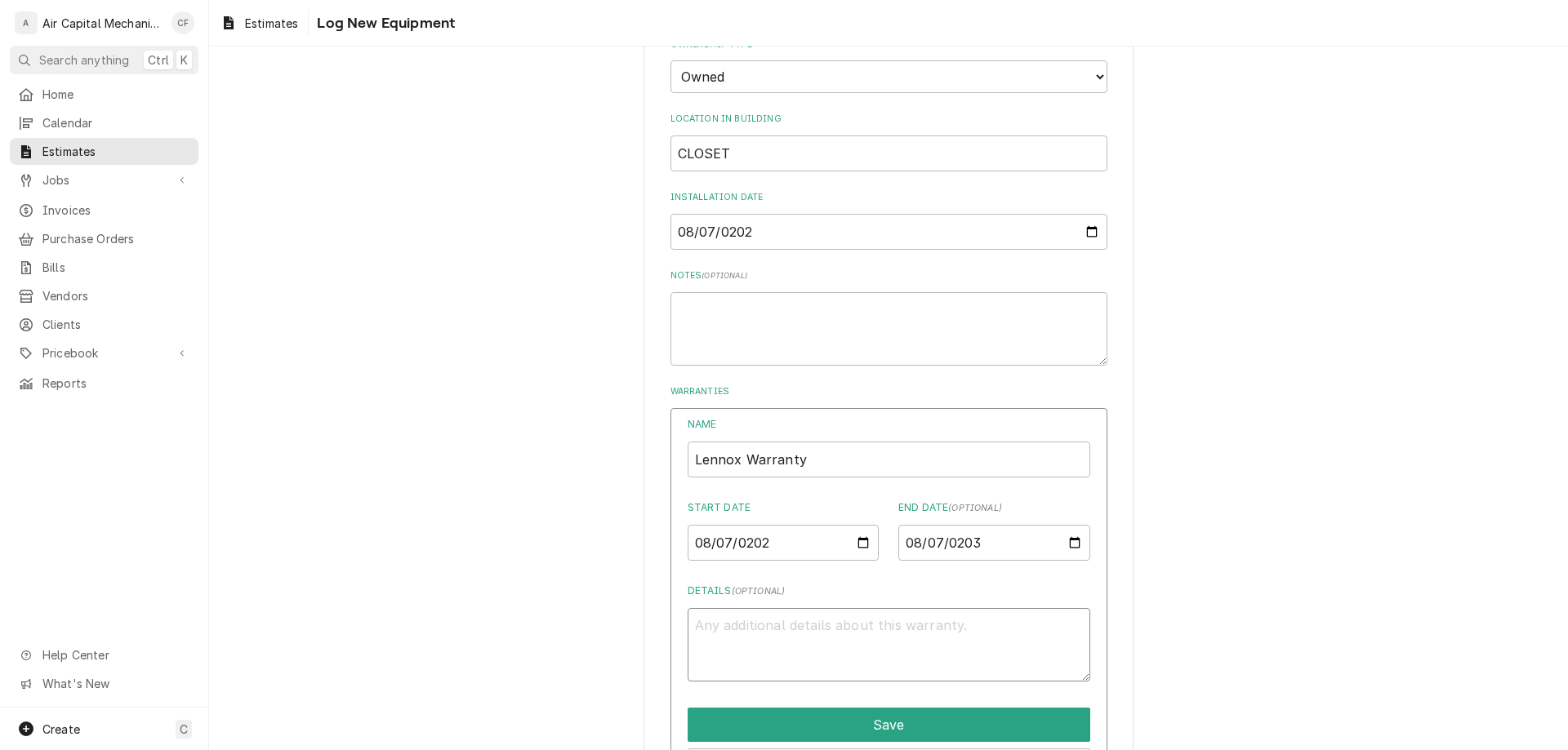
click at [978, 640] on textarea "Details ( optional )" at bounding box center [888, 645] width 402 height 73
type textarea "x"
type textarea "L"
type textarea "x"
type textarea "Le"
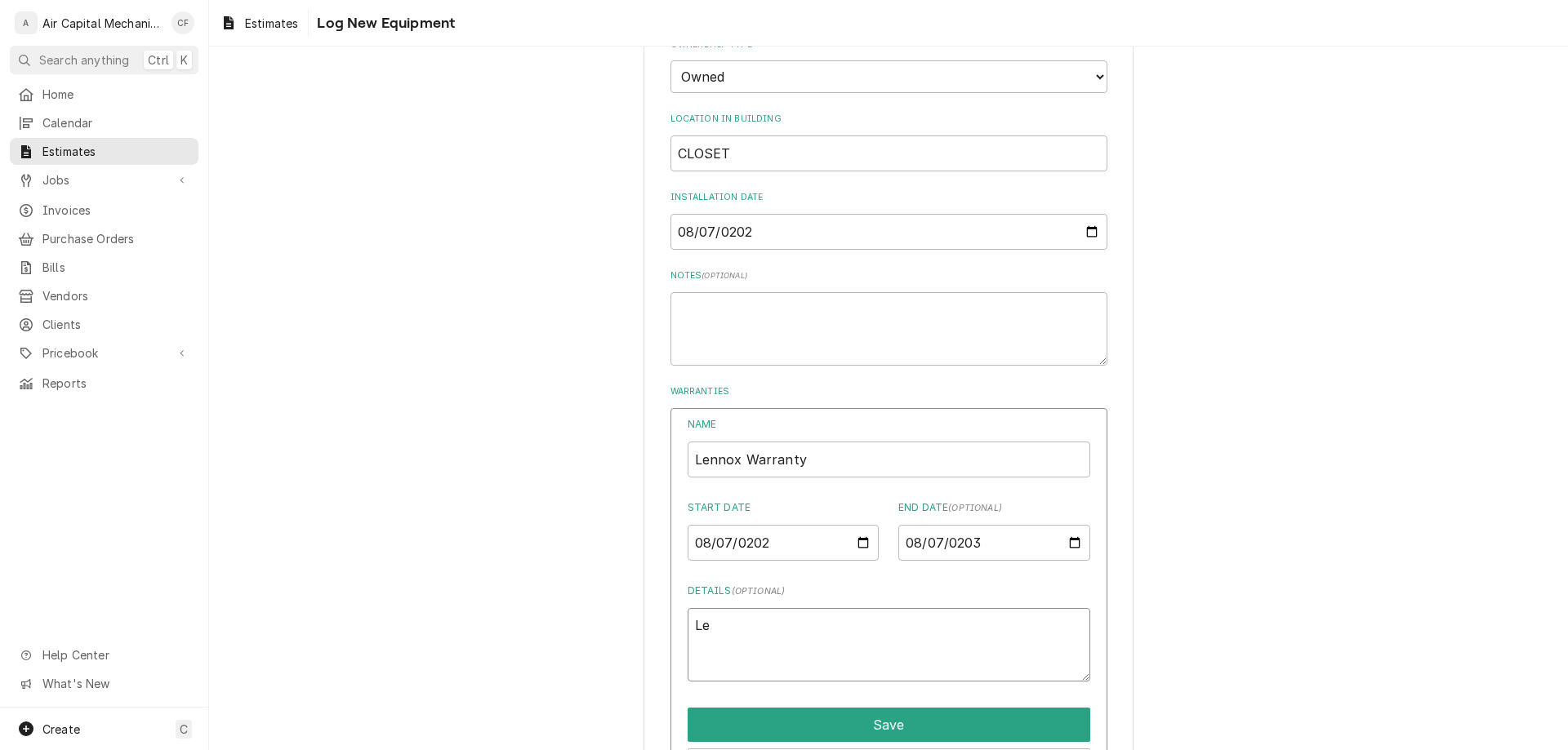
type textarea "x"
type textarea "Len"
type textarea "x"
type textarea "Lenno"
type textarea "x"
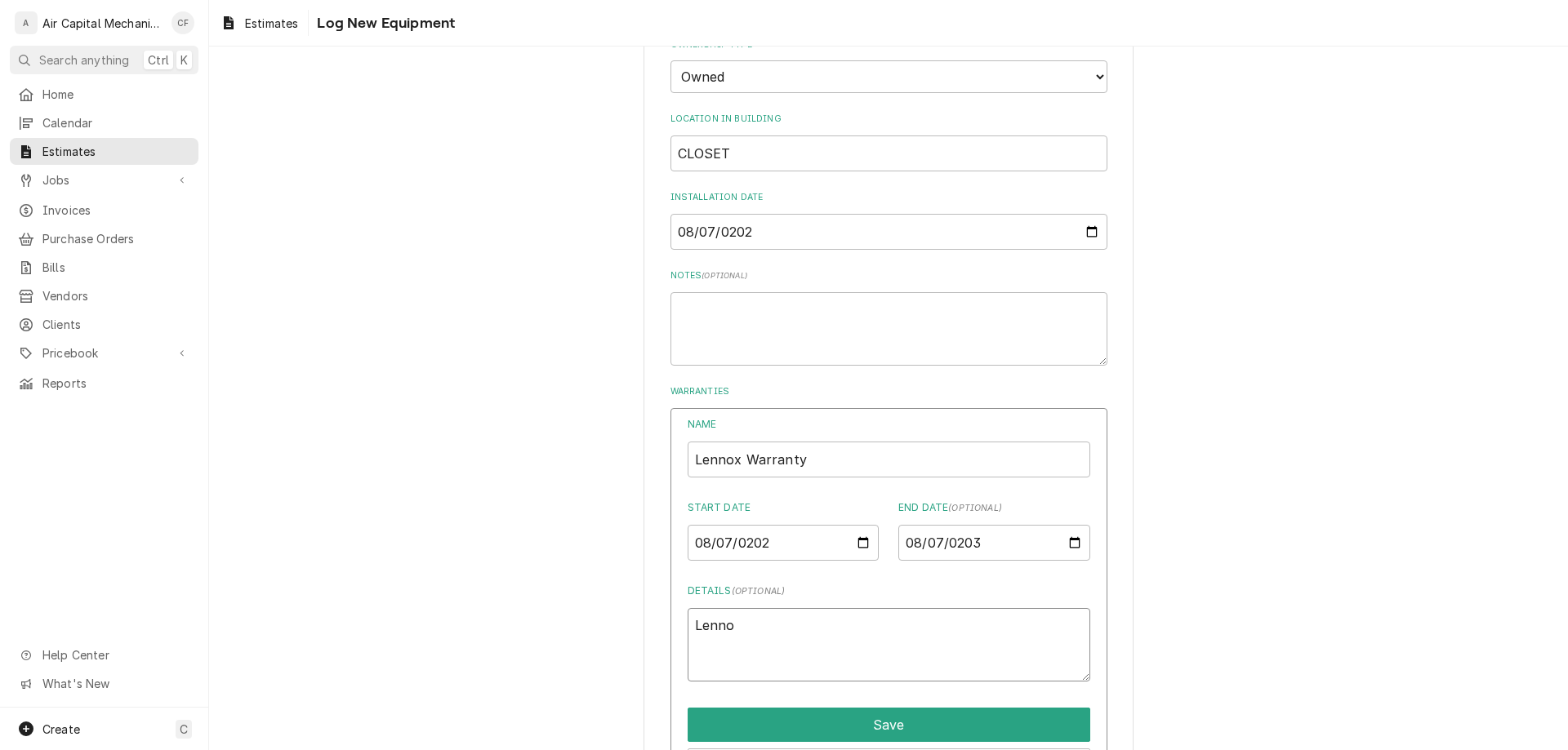
type textarea "Lennox"
type textarea "x"
type textarea "Lennox"
type textarea "x"
type textarea "Lennox W"
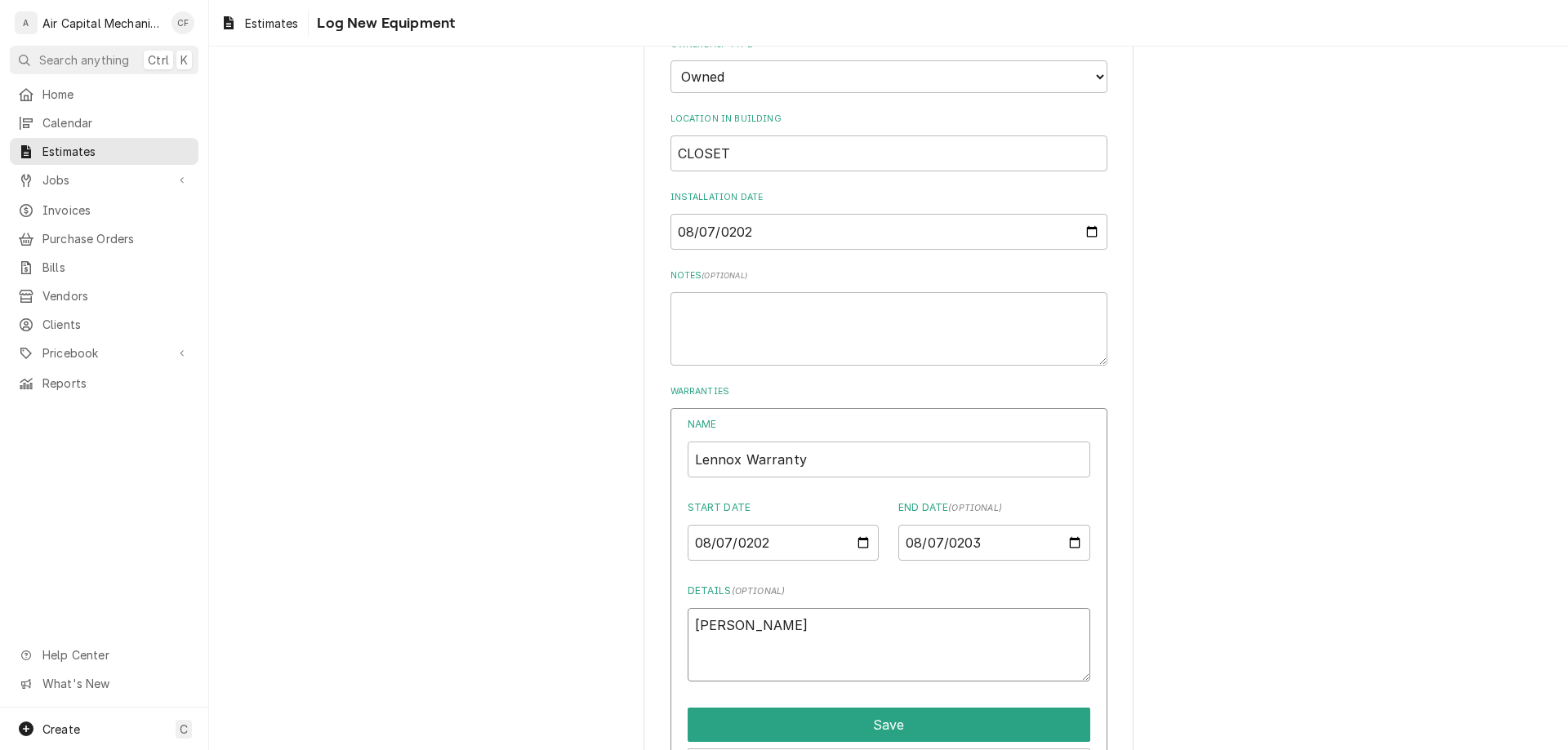
type textarea "x"
type textarea "Lennox Wa"
type textarea "x"
type textarea "Lennox War"
type textarea "x"
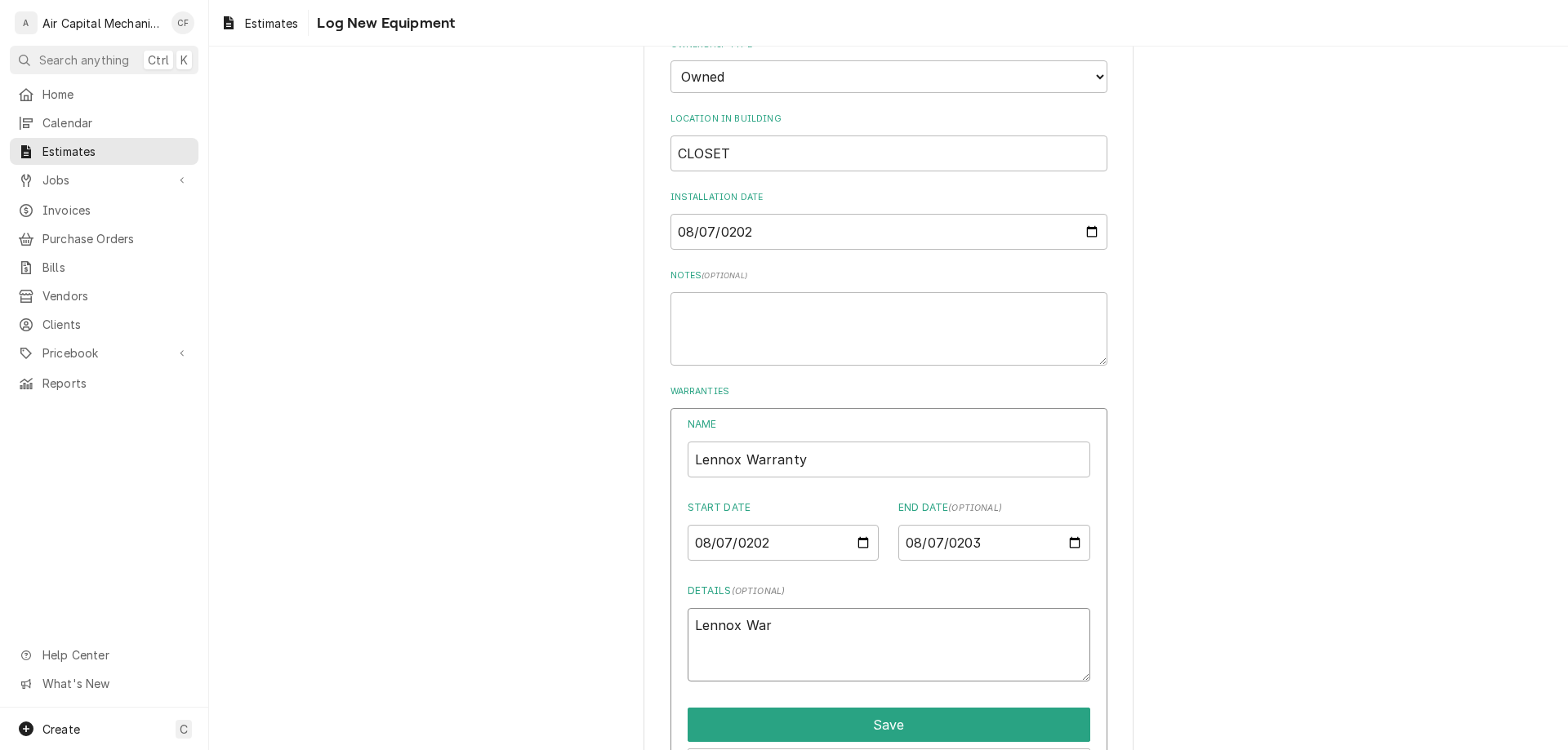
type textarea "Lennox Warr"
type textarea "x"
type textarea "Lennox Warran"
type textarea "x"
type textarea "Lennox Warrant"
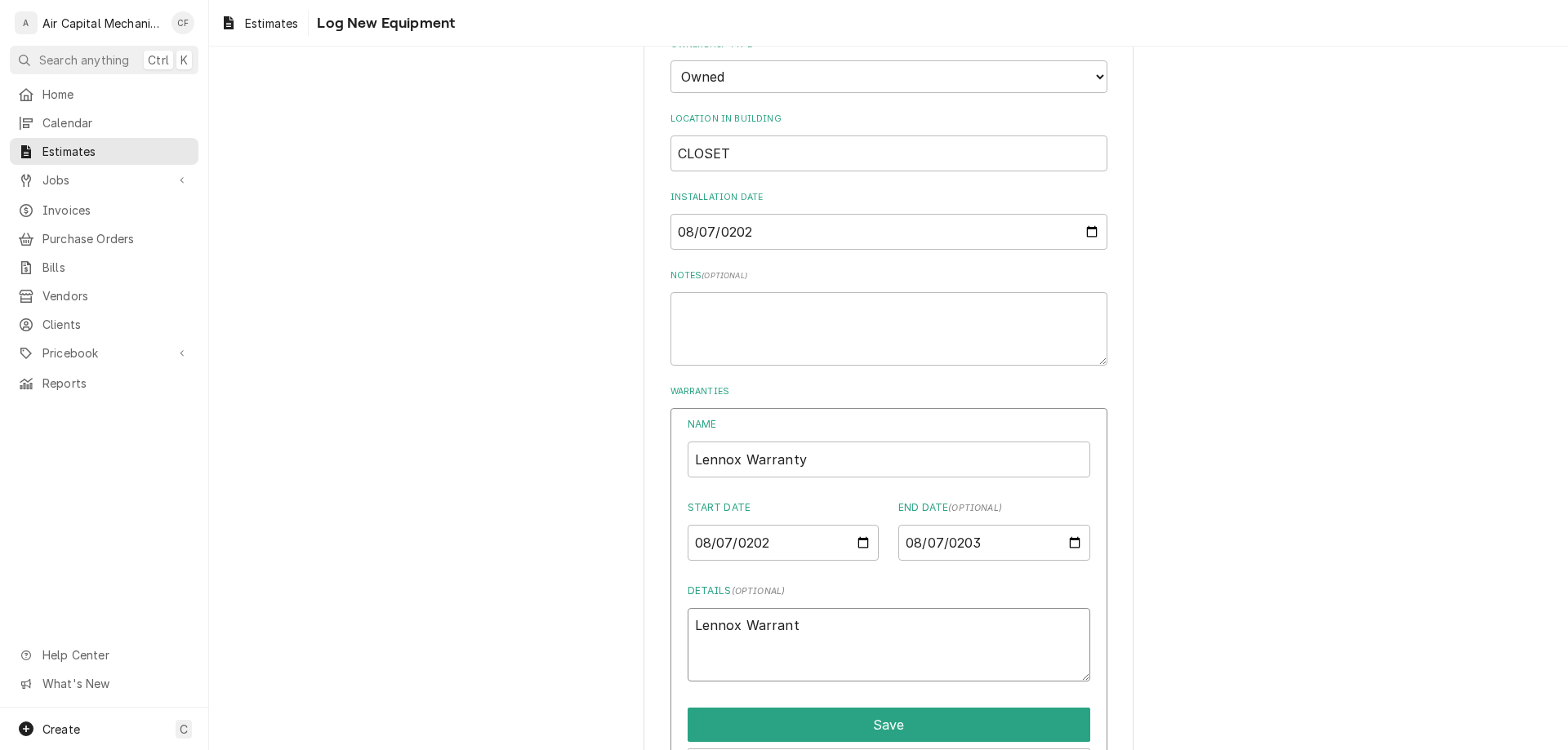
type textarea "x"
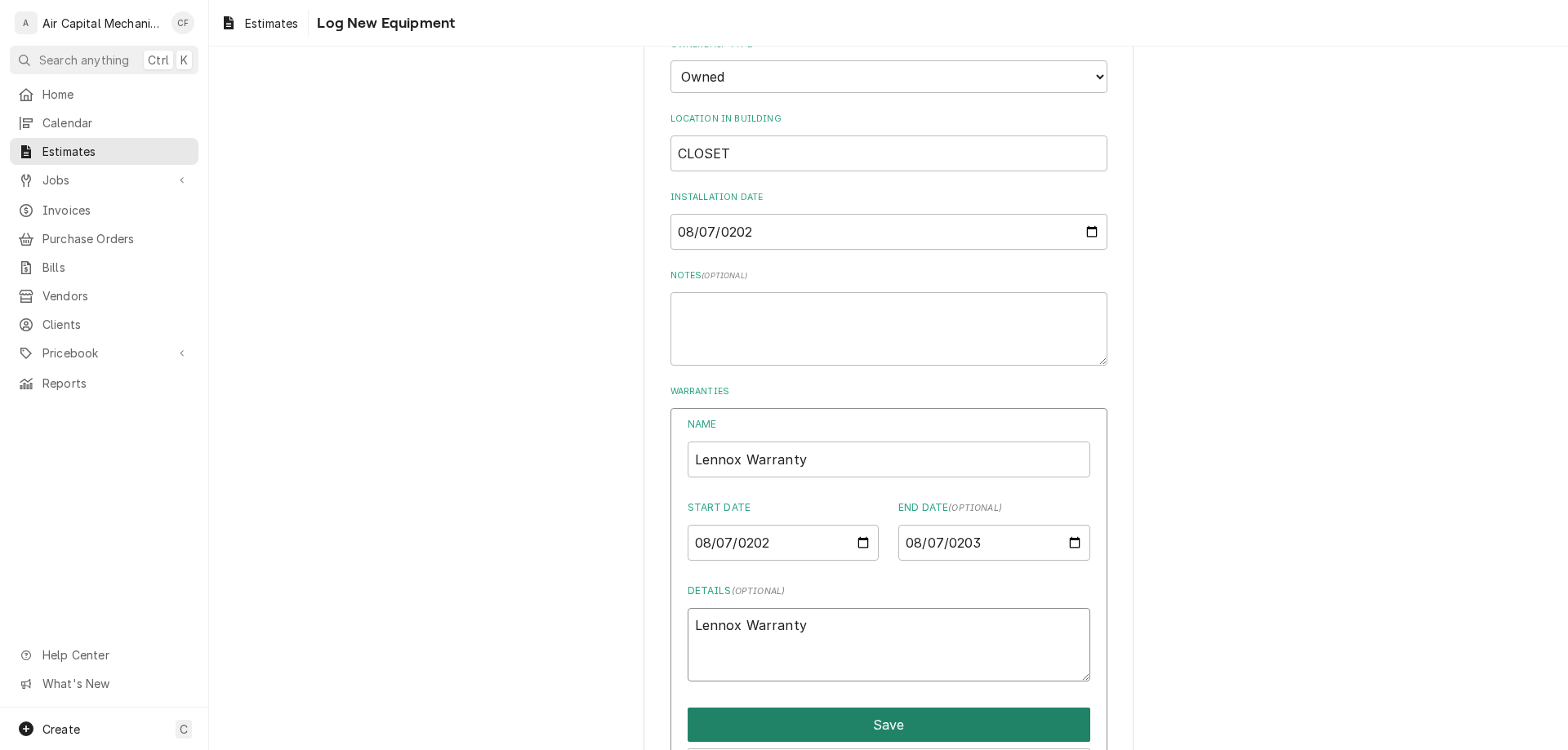
type textarea "Lennox Warranty"
click at [959, 718] on button "Save" at bounding box center [888, 724] width 402 height 34
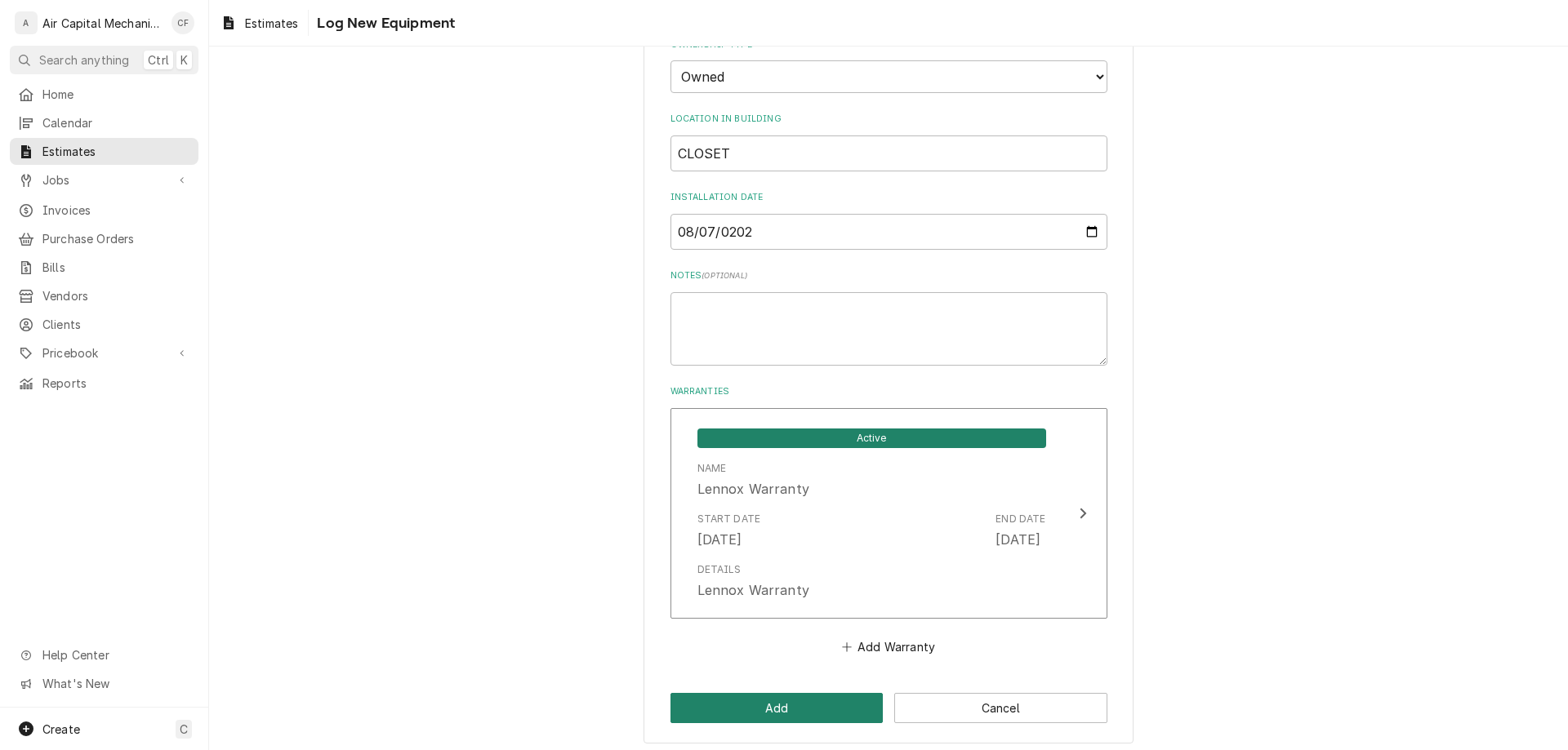
click at [823, 709] on button "Add" at bounding box center [777, 708] width 214 height 31
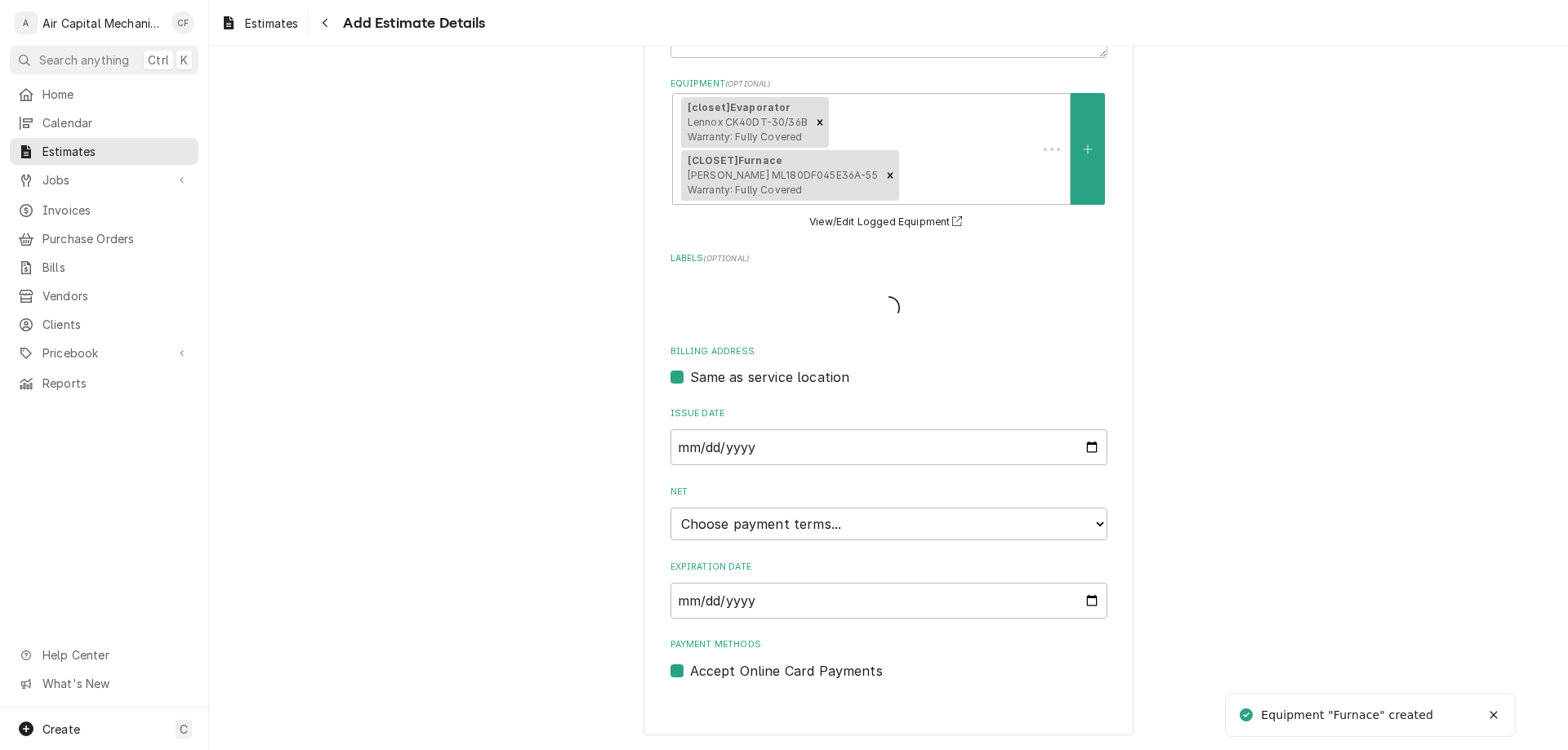
scroll to position [445, 0]
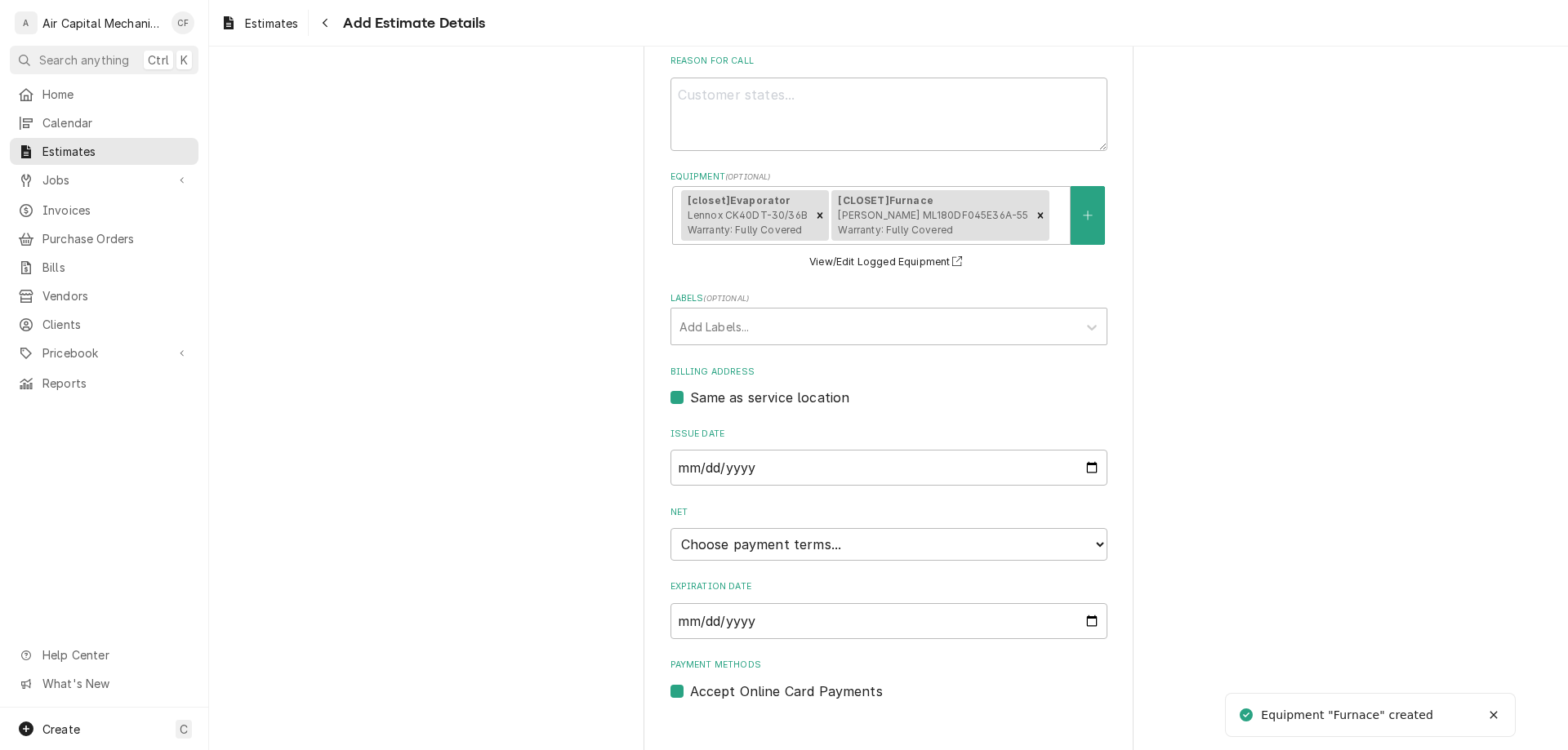
type textarea "x"
click at [886, 552] on select "Choose payment terms... Same Day Net 7 Net 14 Net 21 Net 30 Net 45 Net 60 Net 90" at bounding box center [889, 544] width 437 height 32
click at [1092, 224] on button "Equipment" at bounding box center [1088, 215] width 34 height 58
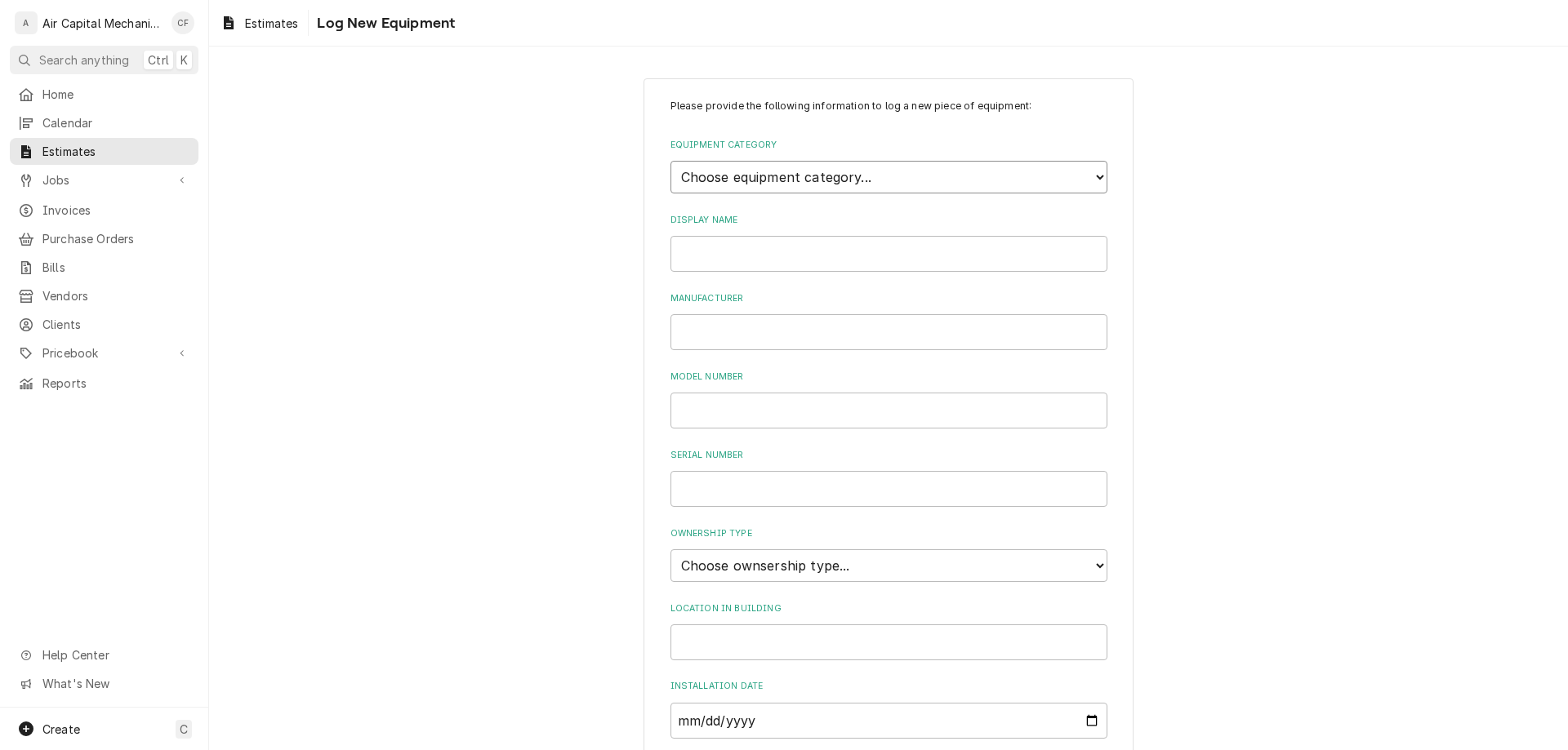
select select "15"
click at [670, 161] on select "Choose equipment category... Cooking Equipment Fryers Ice Machines Ovens and Ra…" at bounding box center [889, 177] width 437 height 32
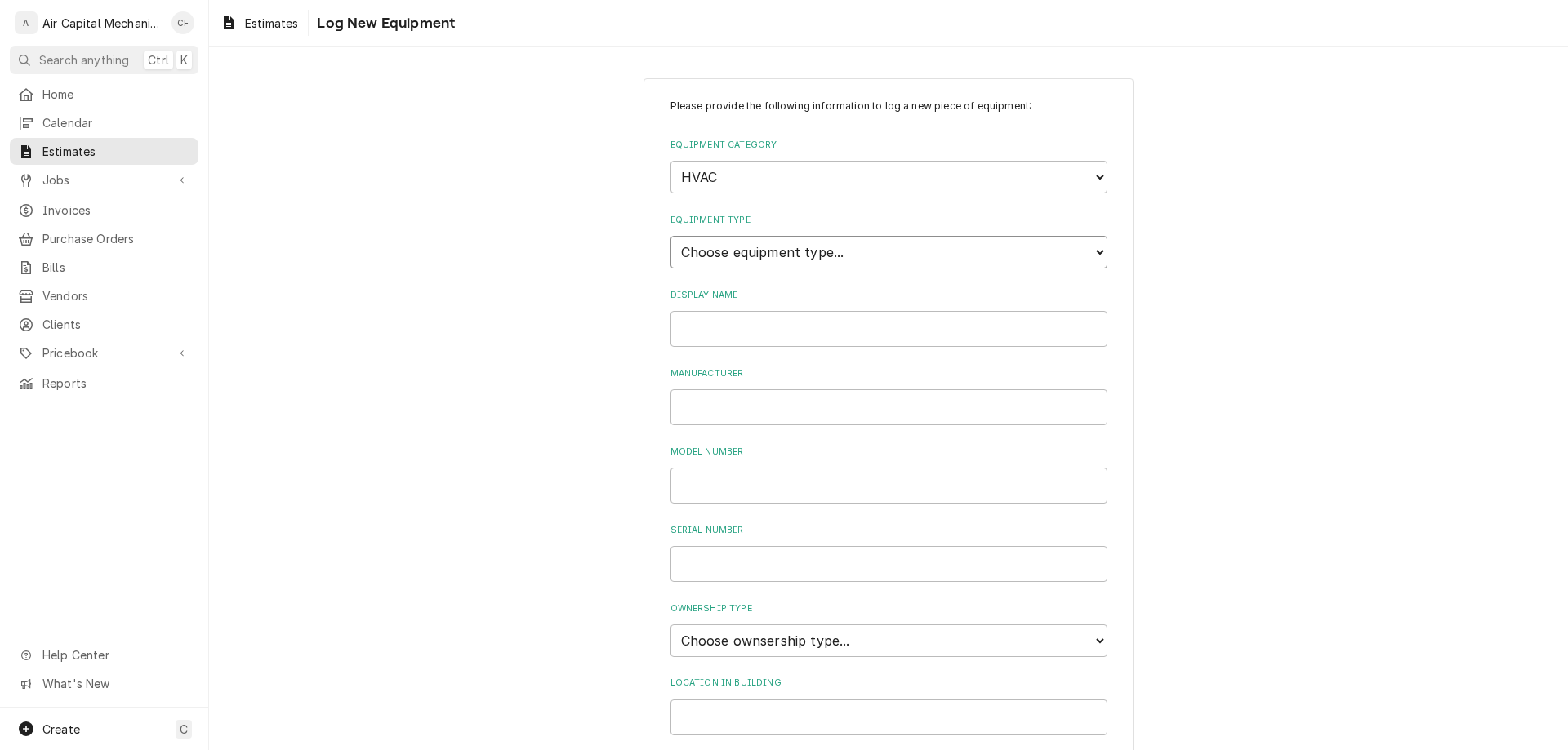
select select "118"
click at [670, 236] on select "Choose equipment type... Condenser Furnace Chiller Air Handler VRF Mini Split M…" at bounding box center [889, 252] width 437 height 32
click at [801, 354] on div "Please provide the following information to log a new piece of equipment: Equip…" at bounding box center [889, 551] width 437 height 905
click at [806, 343] on input "Display Name" at bounding box center [889, 329] width 437 height 36
type input "Condensing unit"
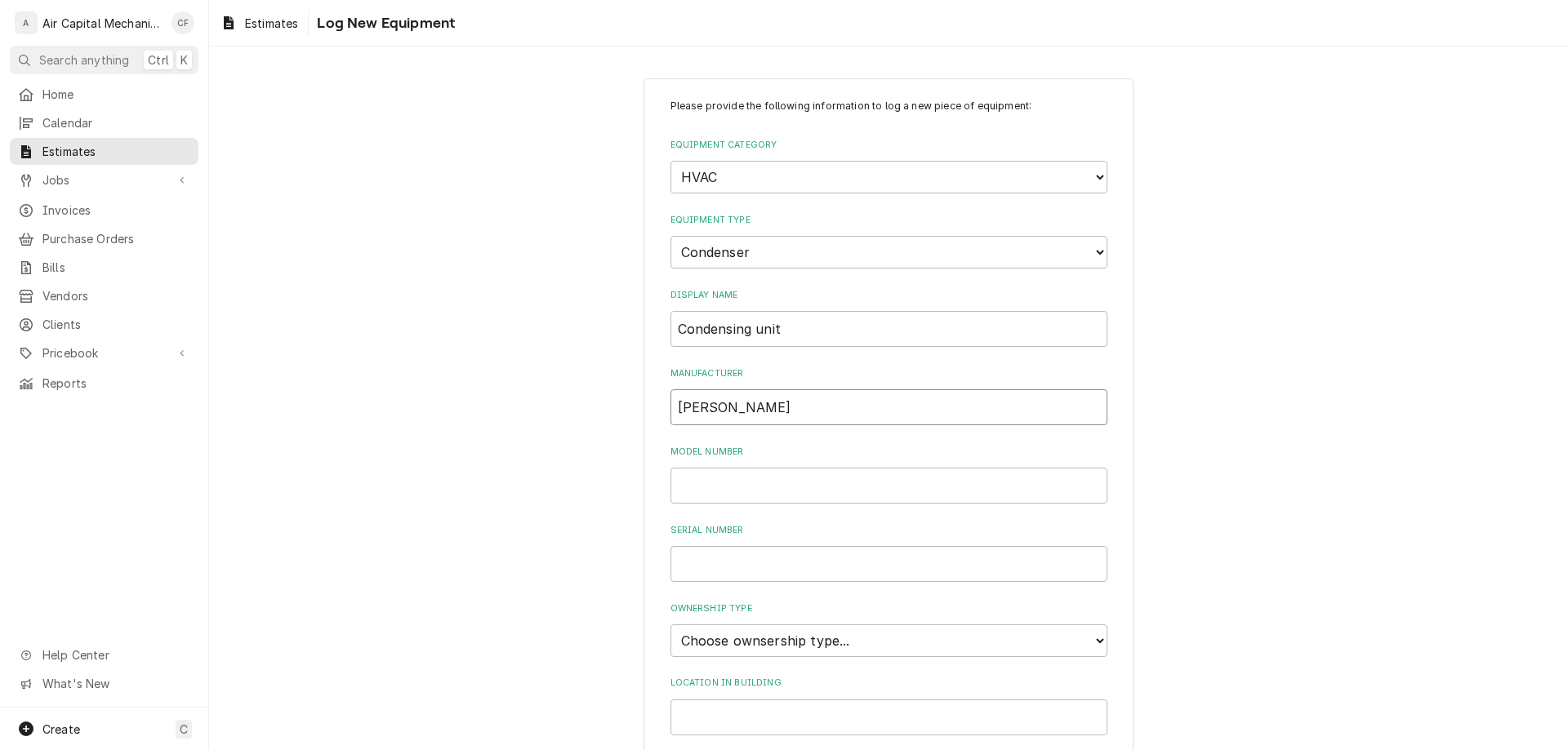
type input "Lennox"
type input "ML13KC1-030-230A02"
type input "1925B38945"
select select "1"
type input "outside"
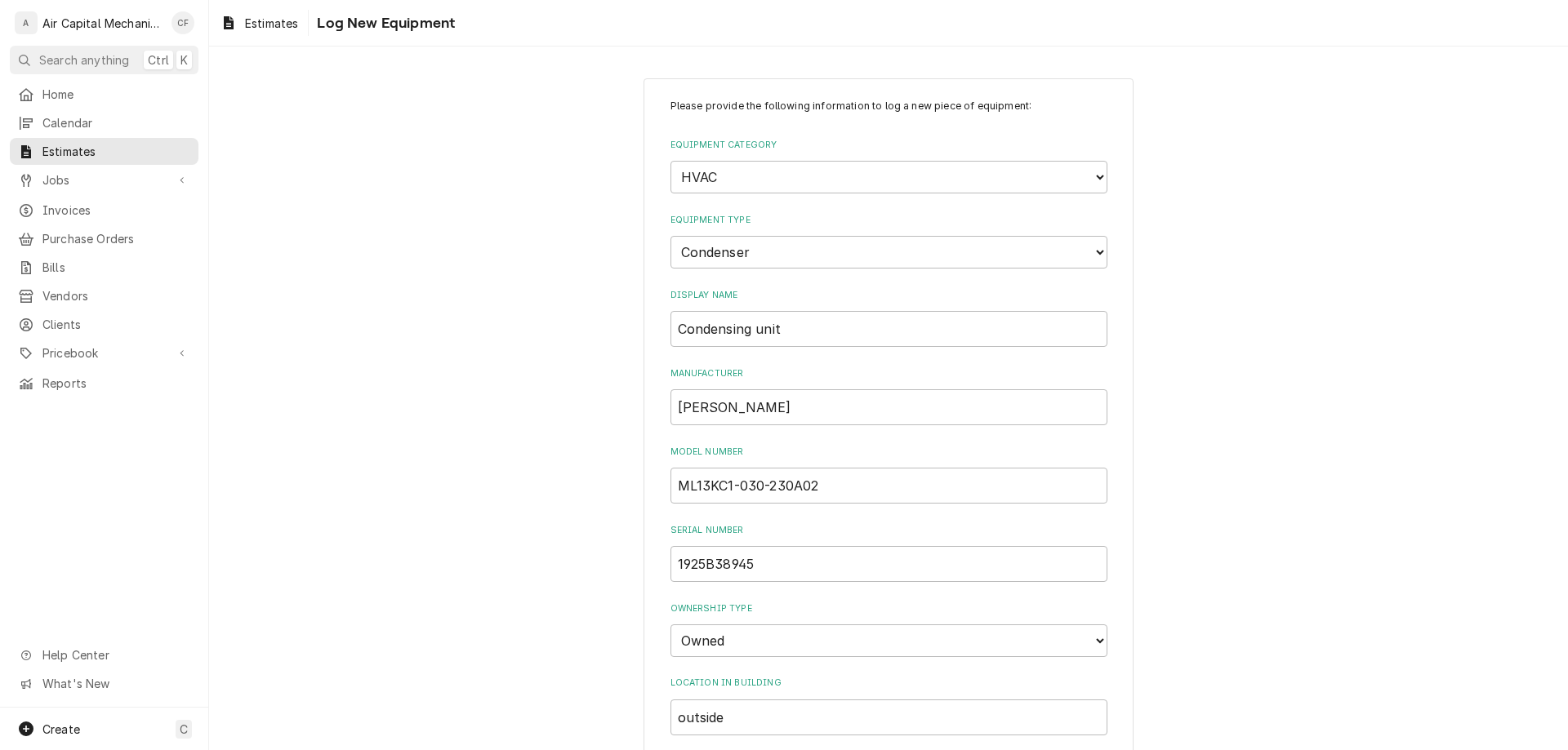
scroll to position [353, 0]
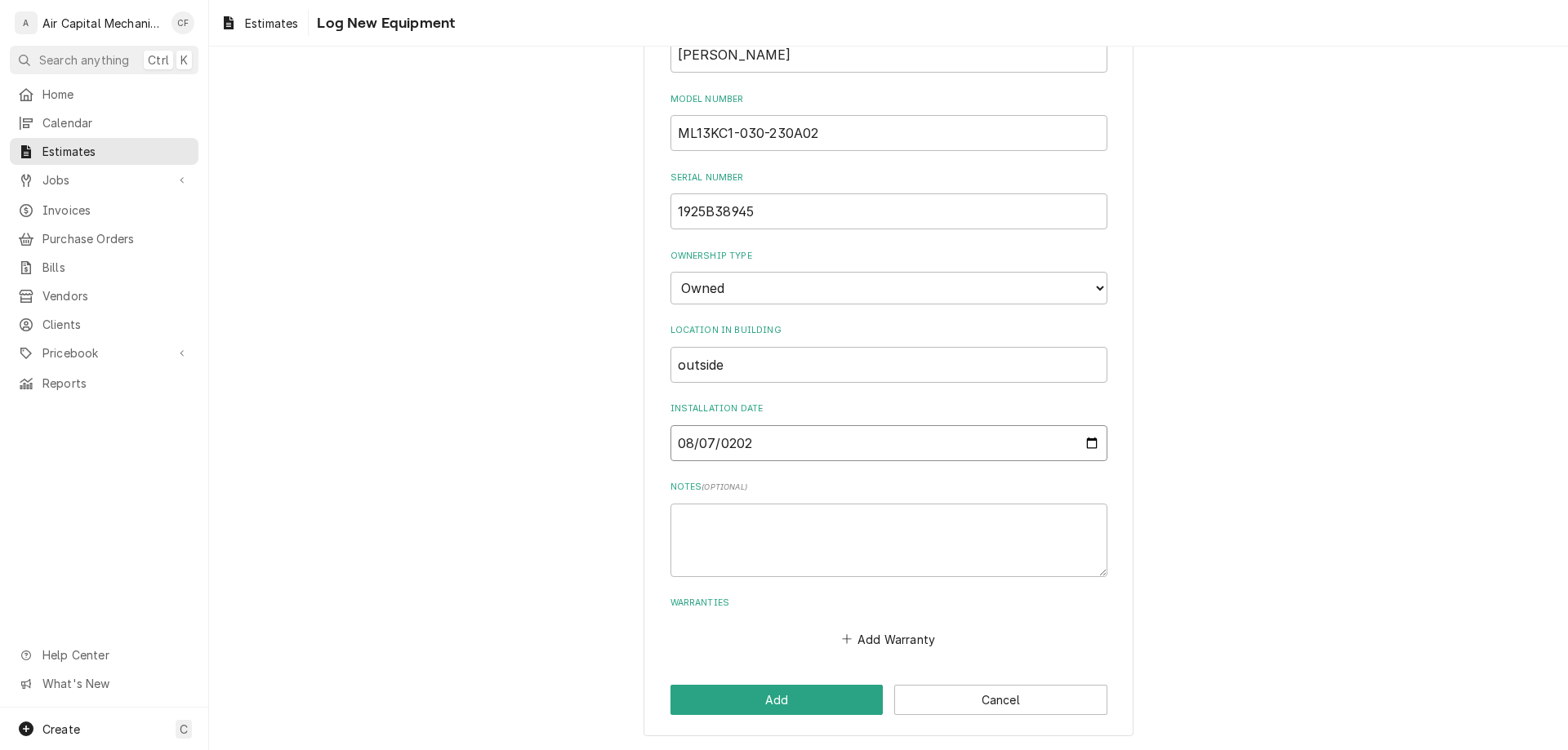
type input "2025-08-07"
click at [830, 519] on textarea "Notes ( optional )" at bounding box center [889, 540] width 437 height 73
click at [894, 641] on button "Add Warranty" at bounding box center [888, 639] width 99 height 23
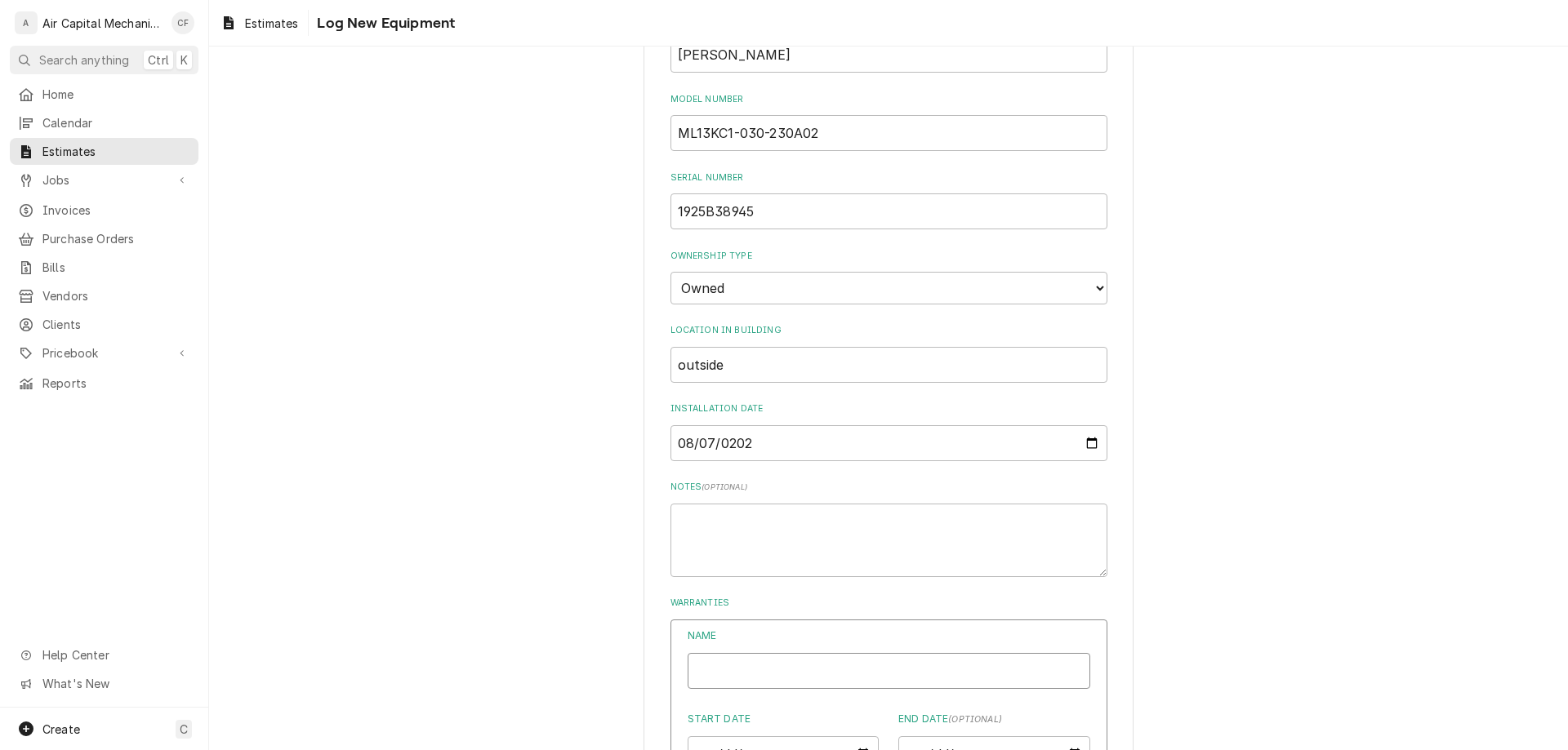
click at [874, 669] on input "Name" at bounding box center [888, 671] width 402 height 36
type textarea "x"
type input "L"
type textarea "x"
type input "Le"
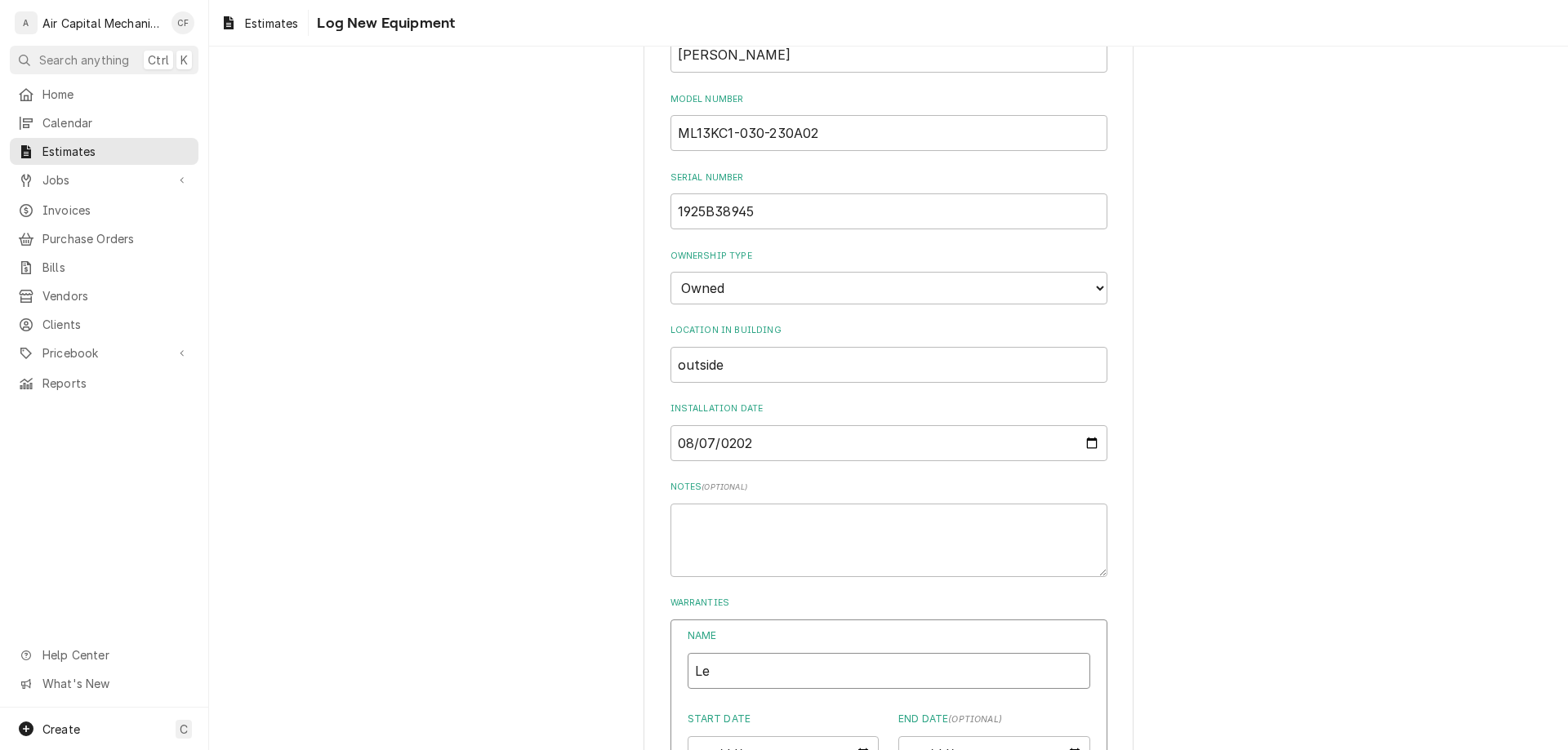
type textarea "x"
type input "Len"
type textarea "x"
type input "Lenn"
type textarea "x"
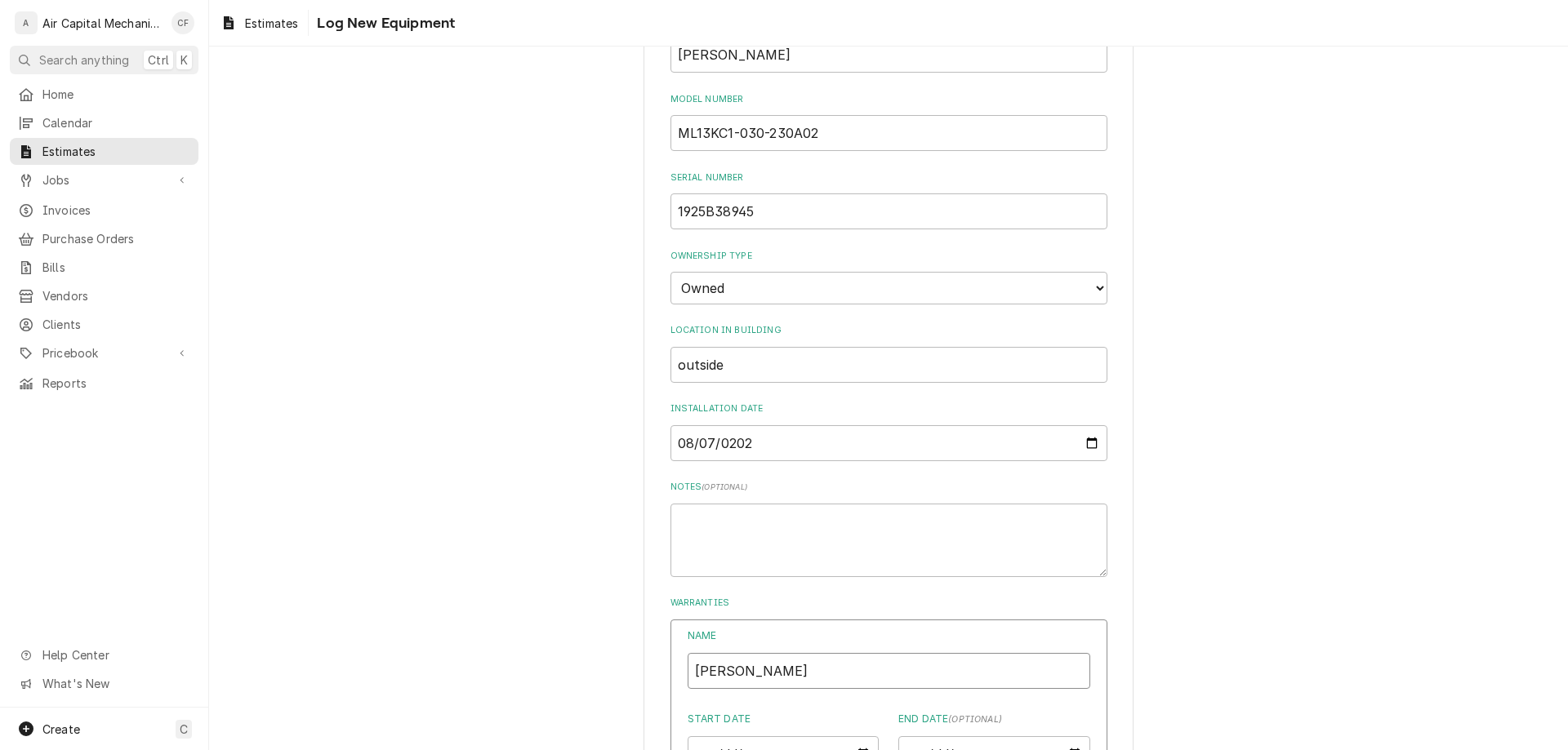
type input "Lenno"
type textarea "x"
type input "Lennox"
type textarea "x"
type input "Lennox"
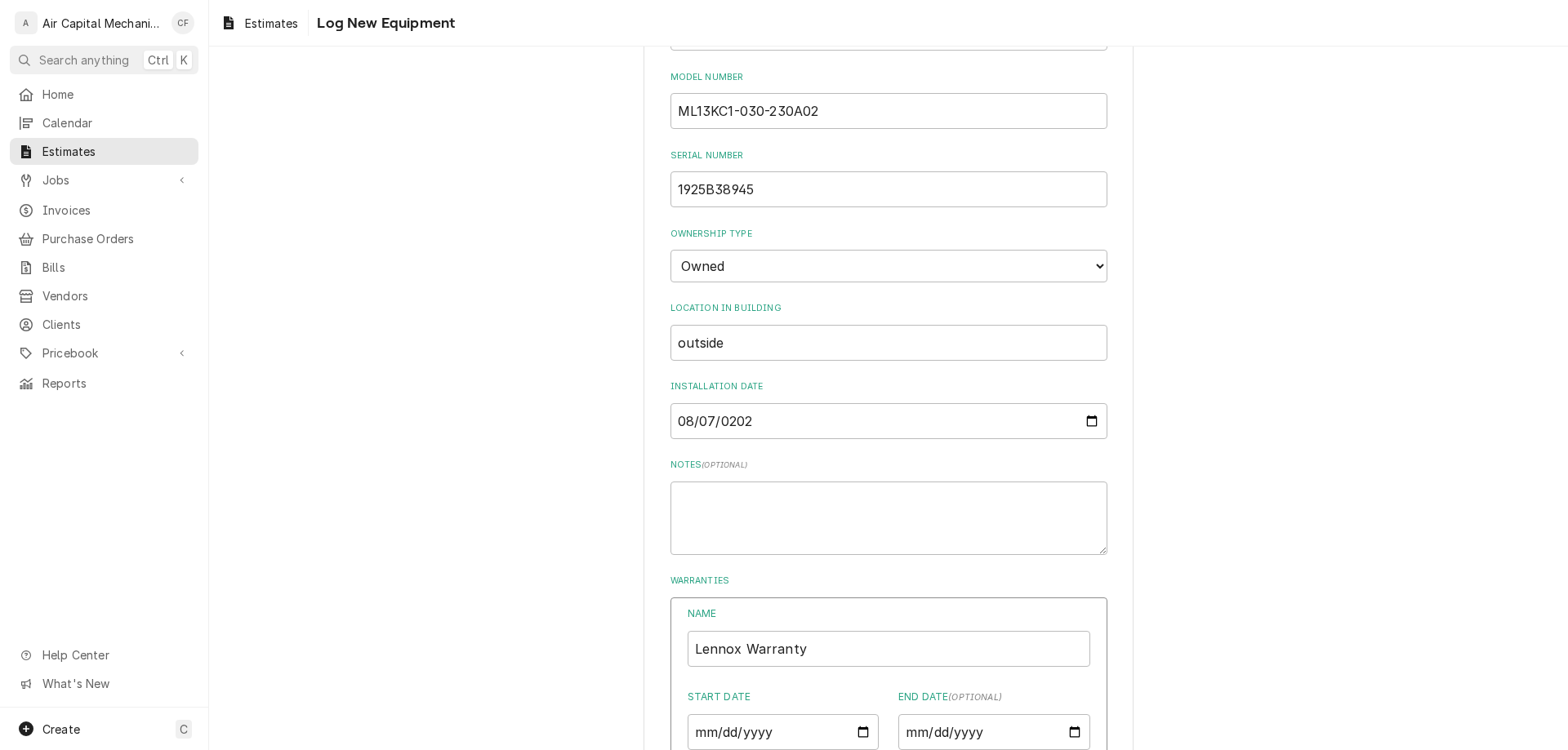
scroll to position [713, 0]
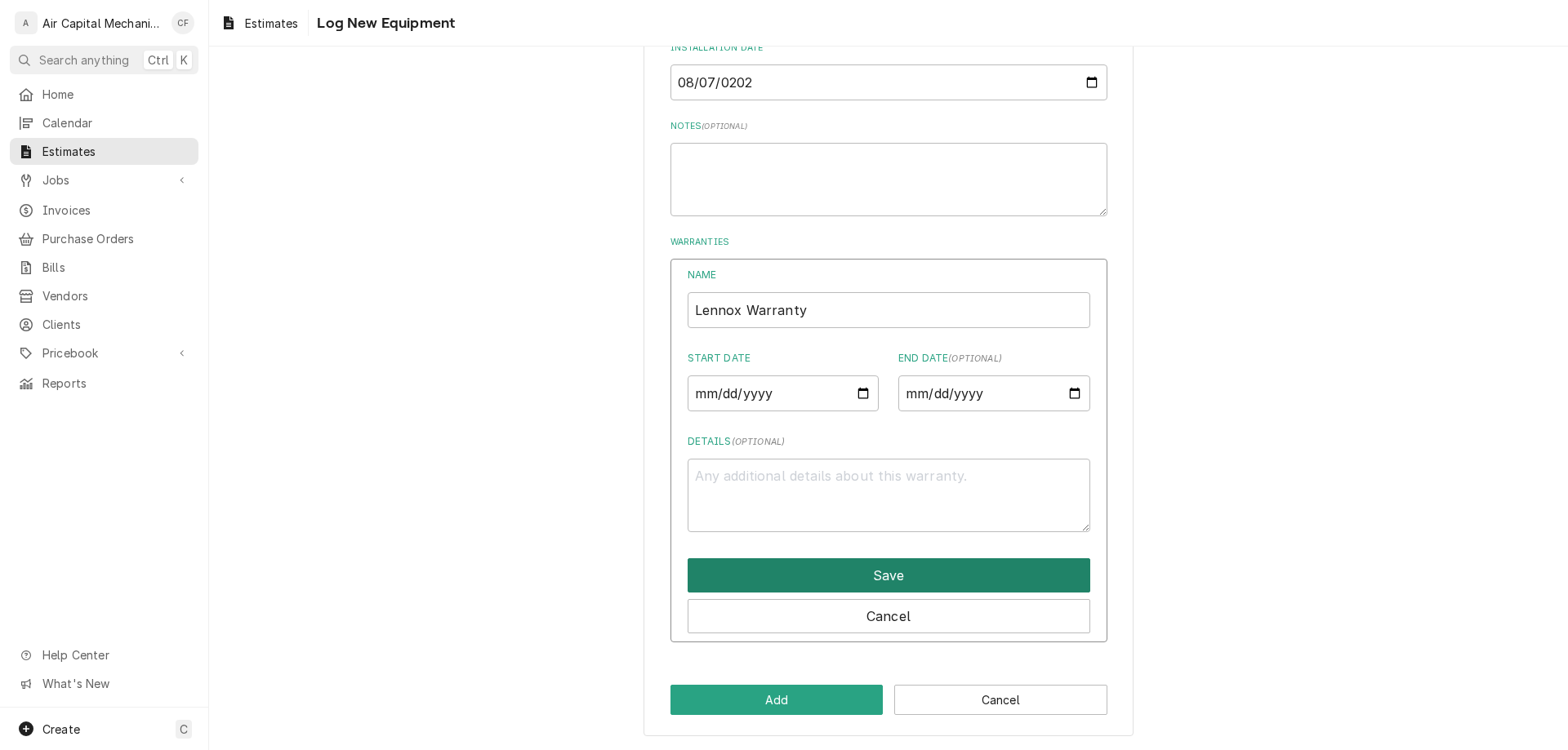
click at [905, 577] on button "Save" at bounding box center [888, 576] width 402 height 34
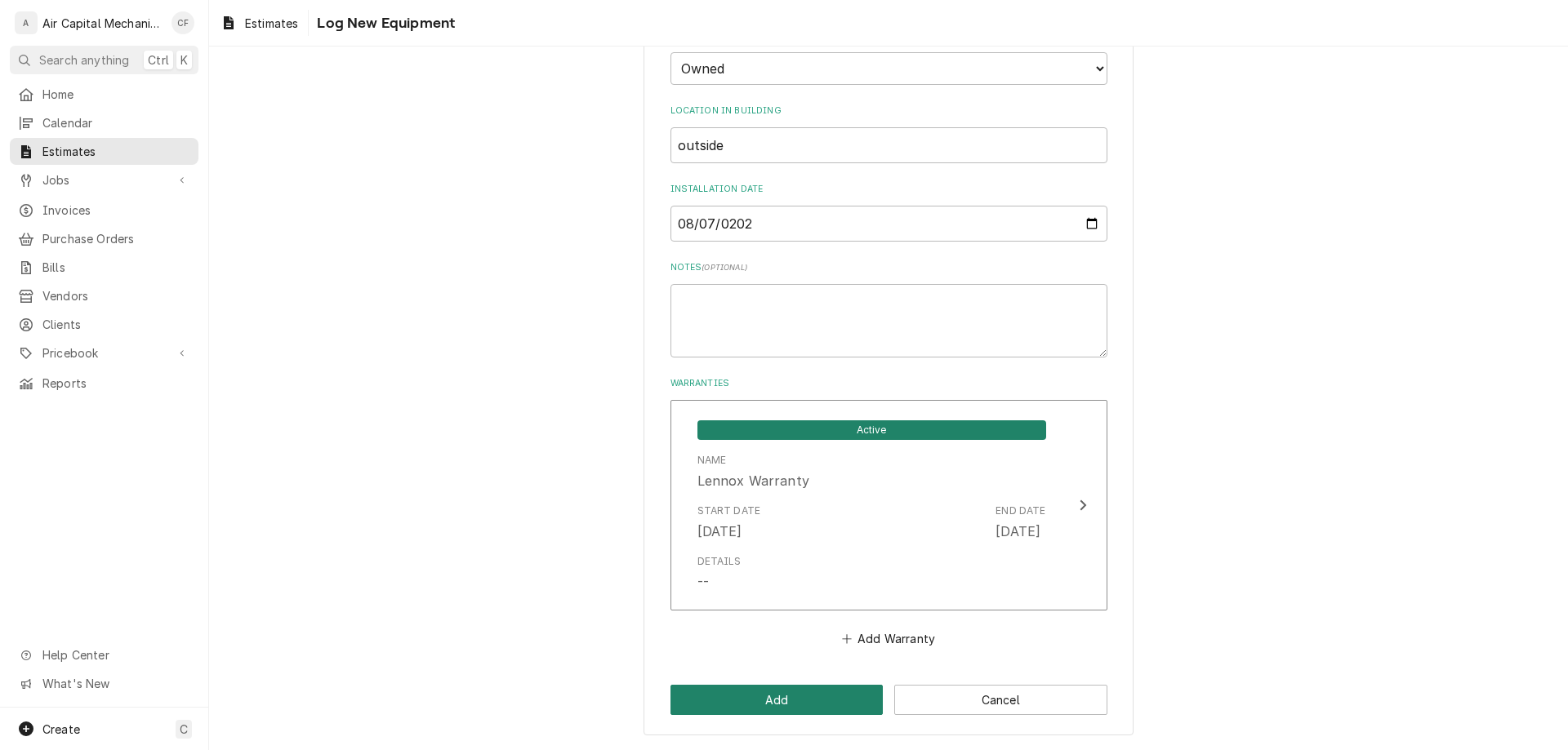
click at [796, 695] on button "Add" at bounding box center [777, 700] width 214 height 31
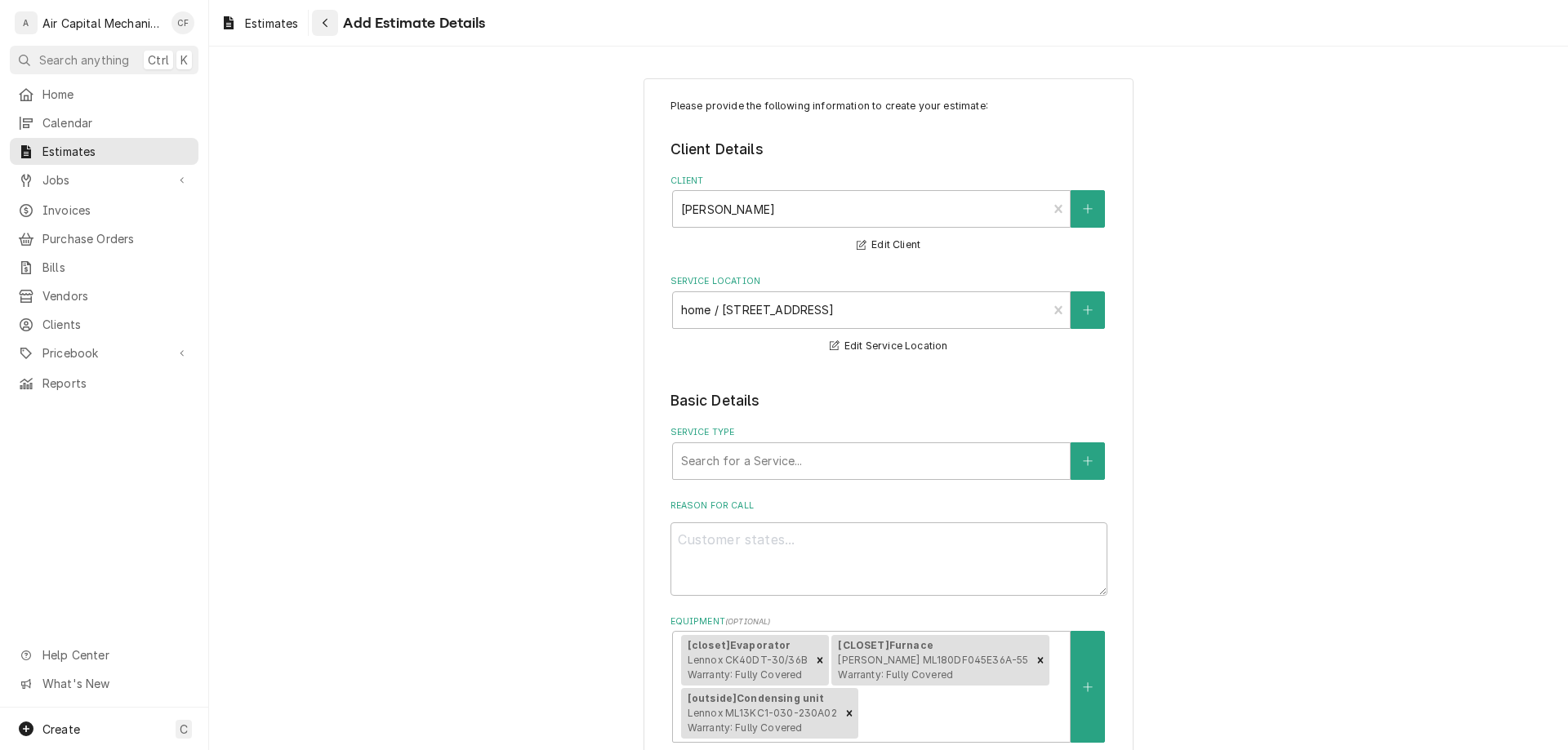
click at [328, 21] on icon "Navigate back" at bounding box center [325, 22] width 8 height 11
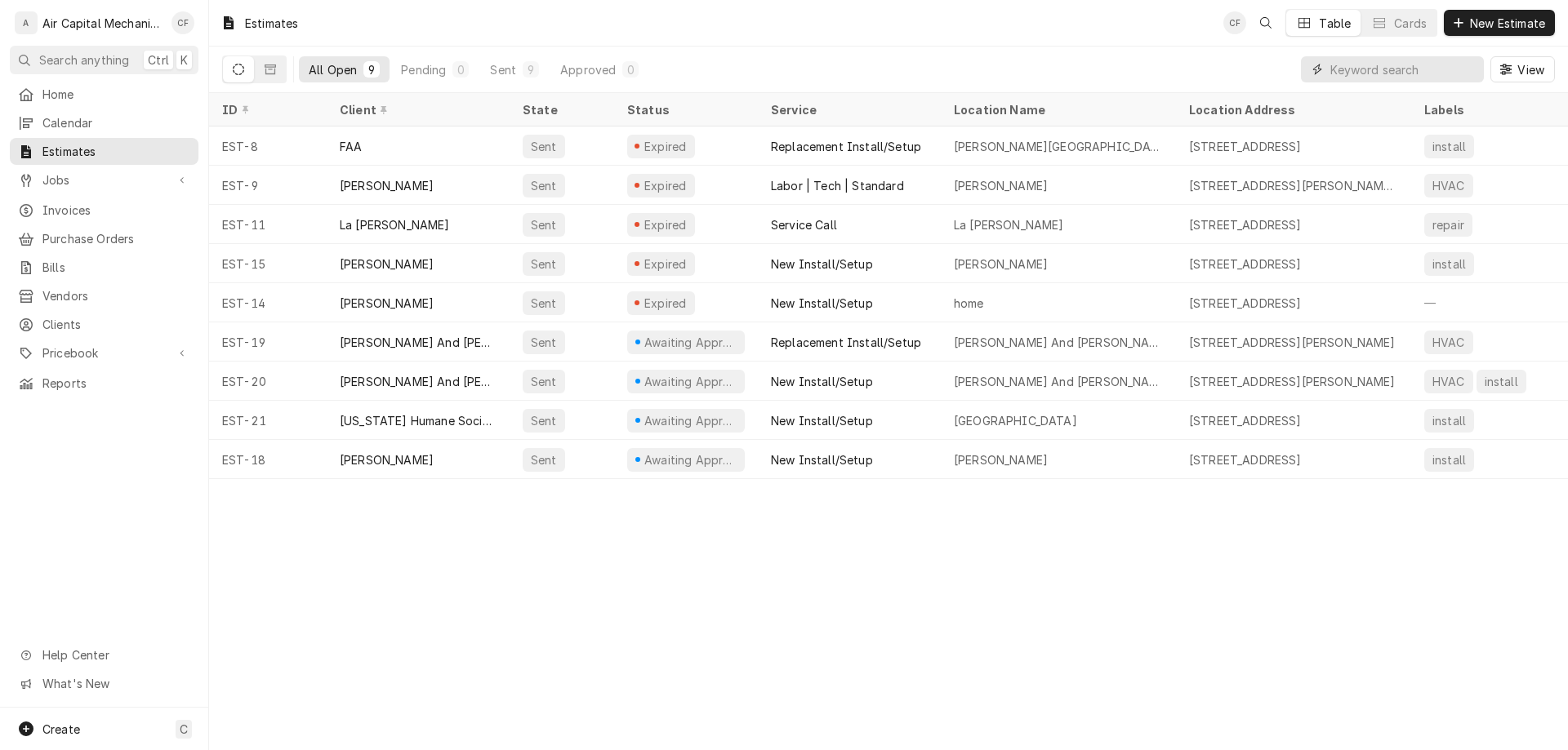
click at [1353, 71] on input "Dynamic Content Wrapper" at bounding box center [1403, 69] width 145 height 26
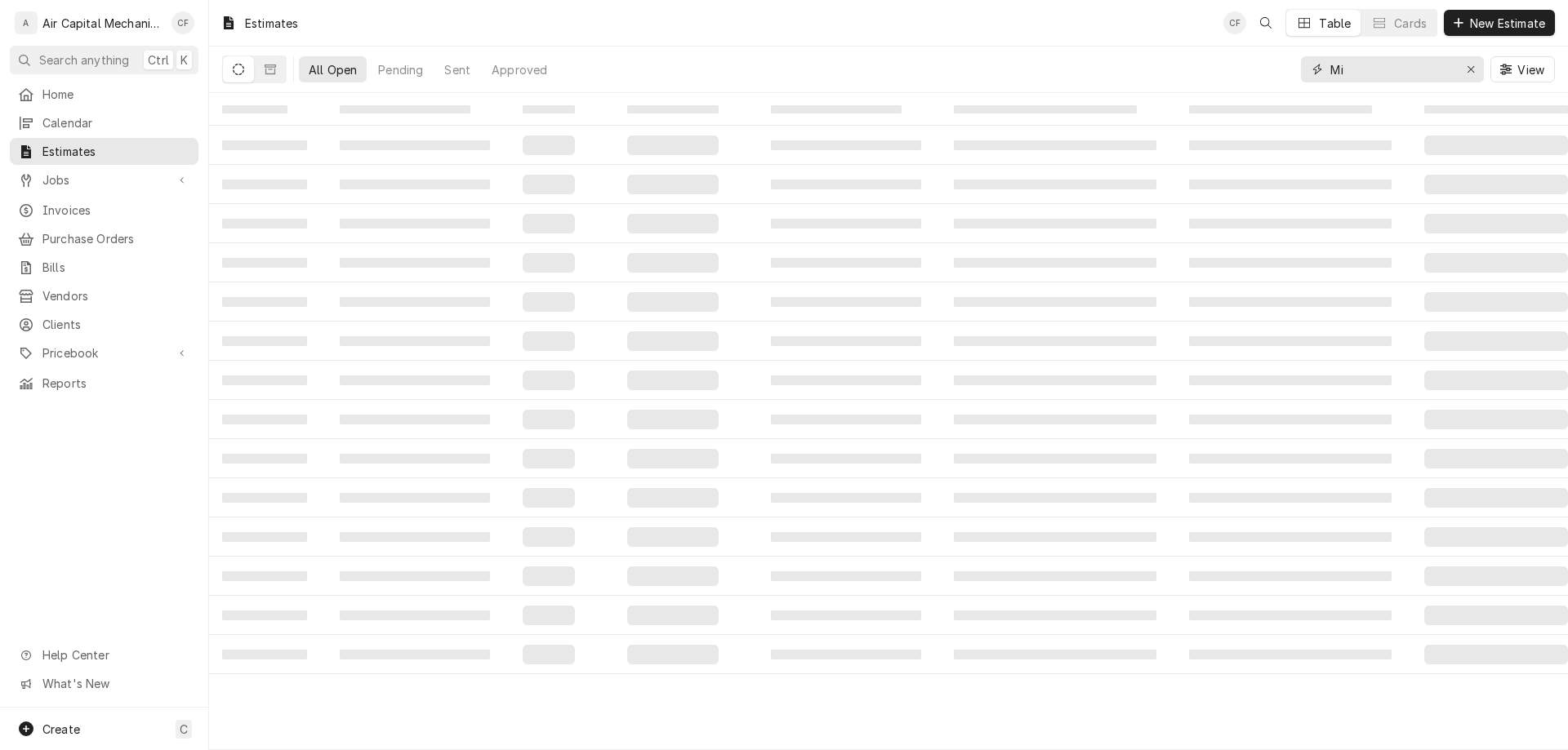
type input "M"
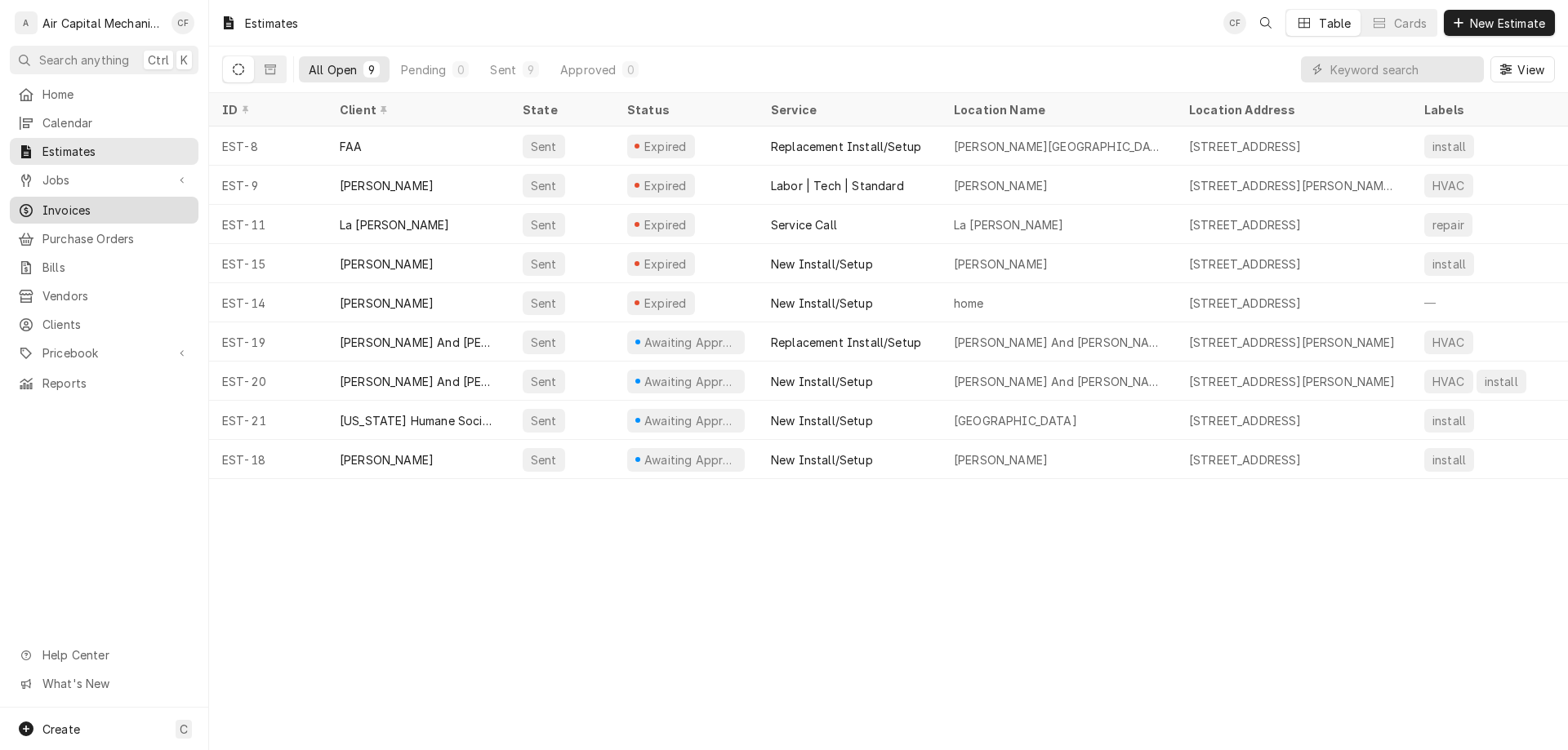
click at [112, 196] on link "Invoices" at bounding box center [105, 210] width 189 height 27
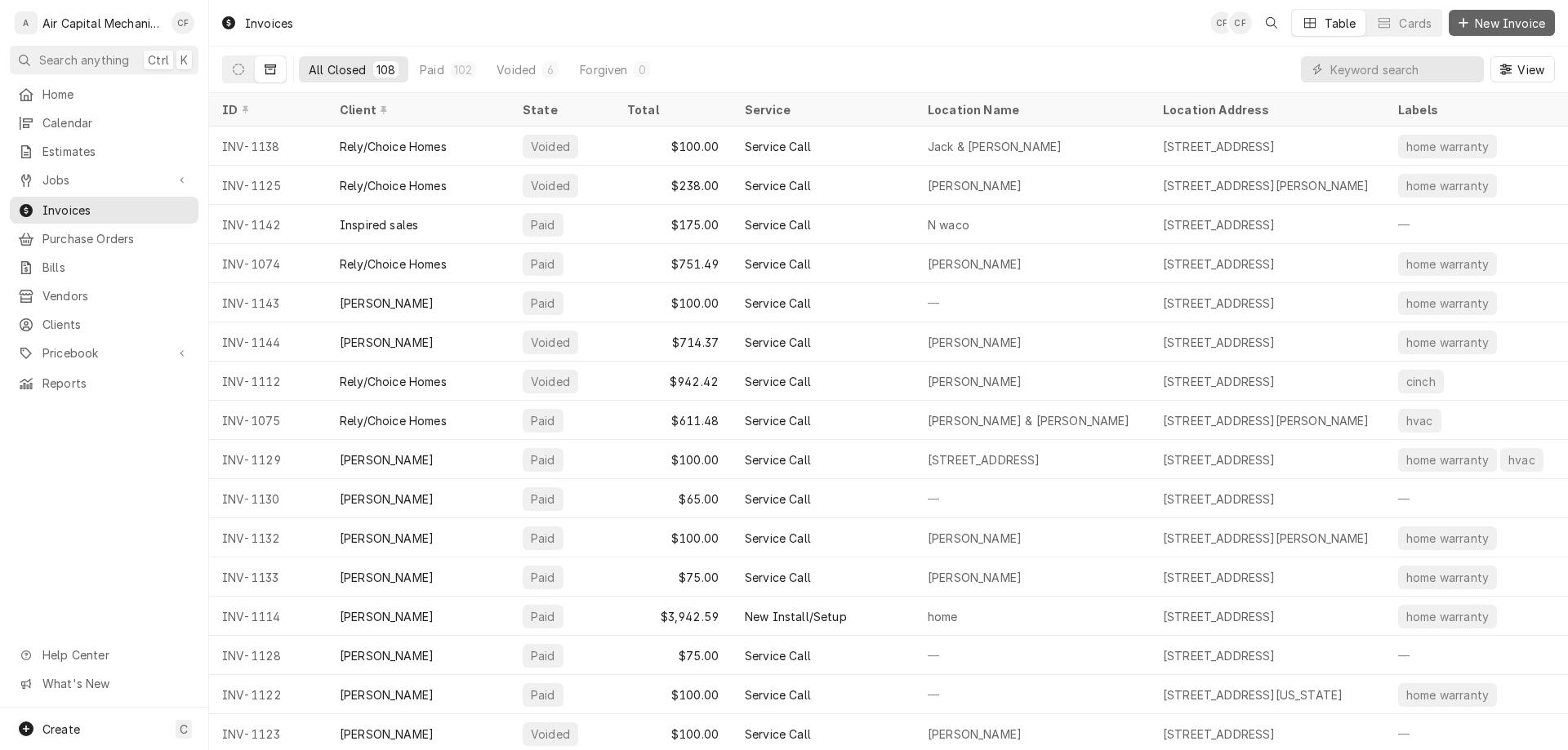
click at [1523, 21] on span "New Invoice" at bounding box center [1510, 23] width 77 height 17
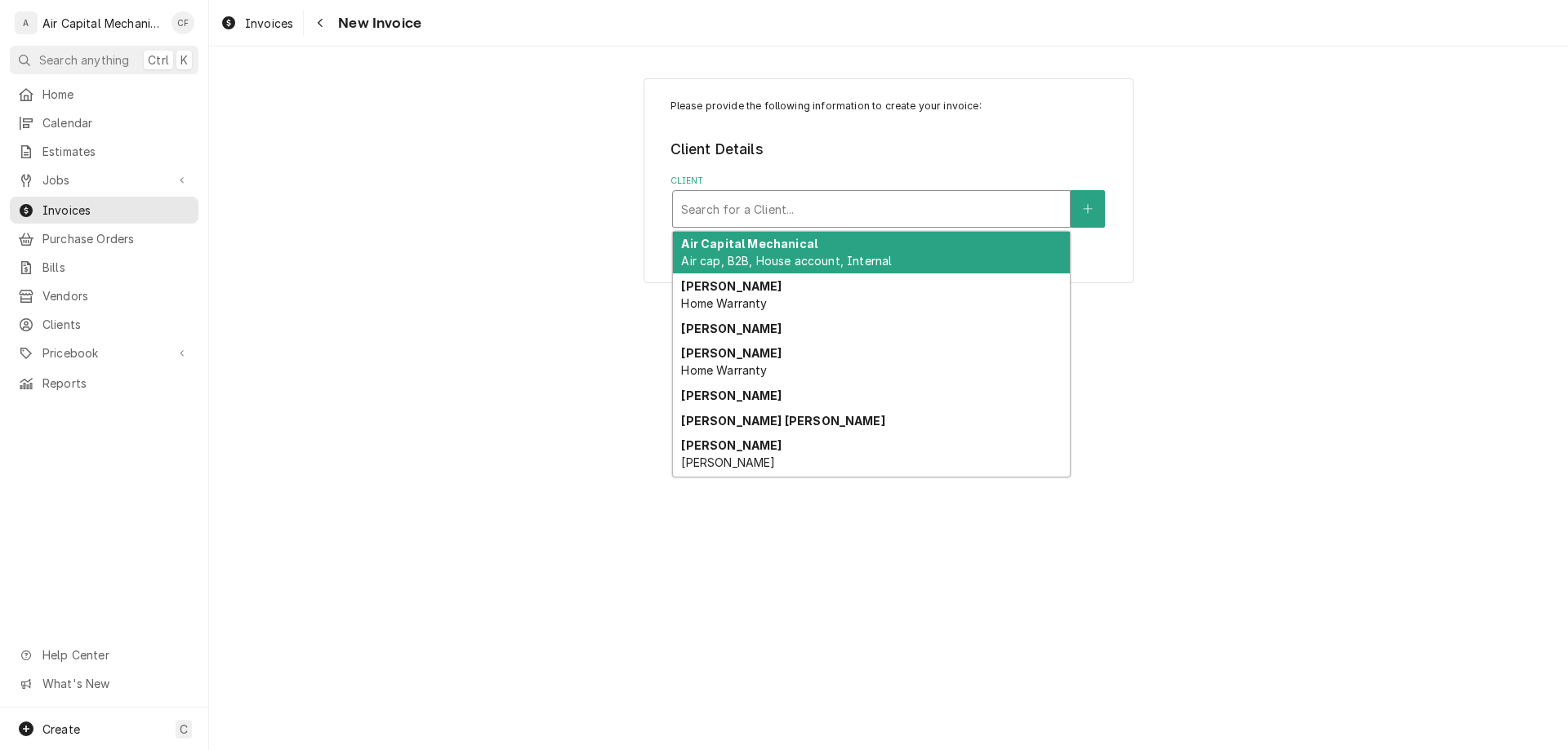
click at [820, 213] on div "Client" at bounding box center [871, 208] width 380 height 30
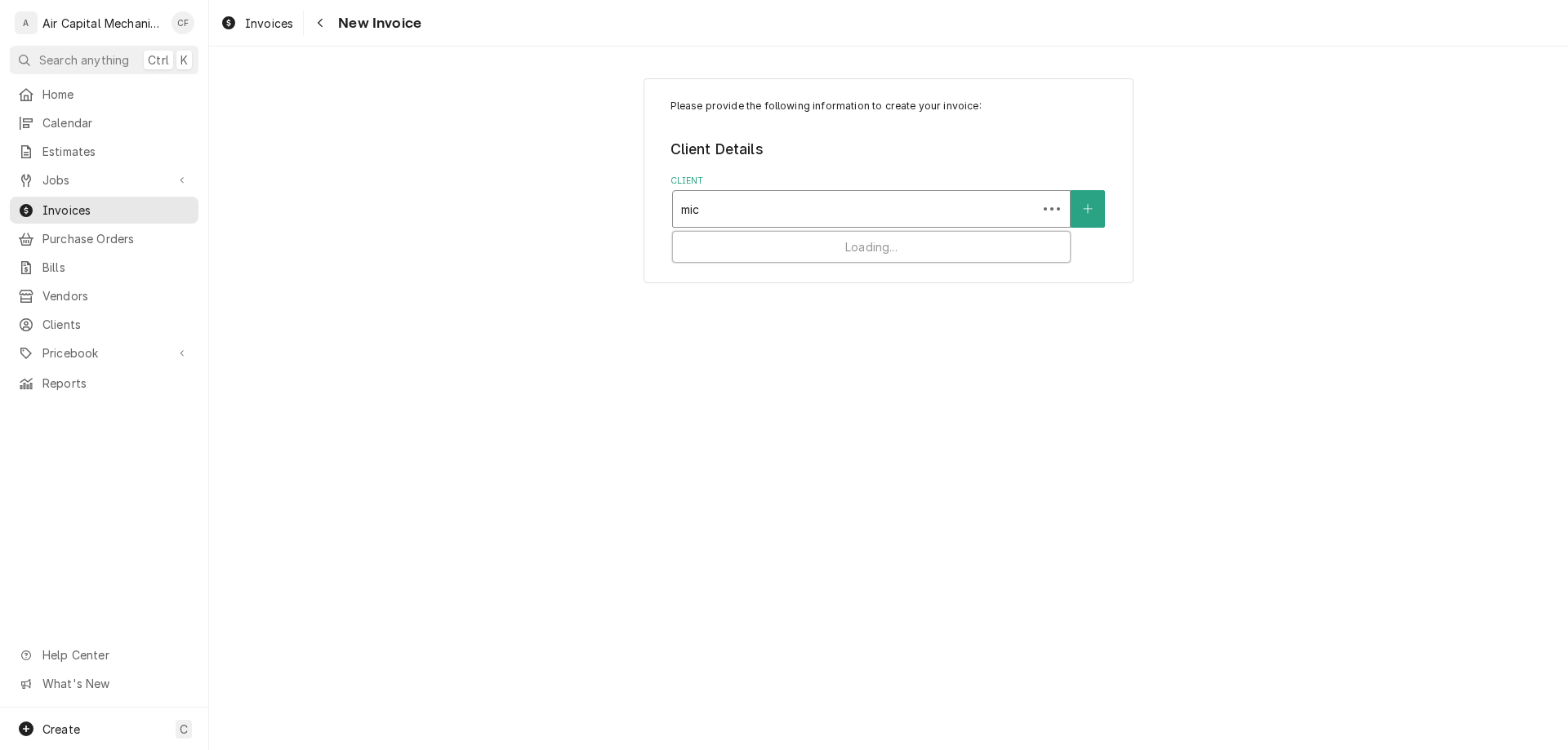
type input "mich"
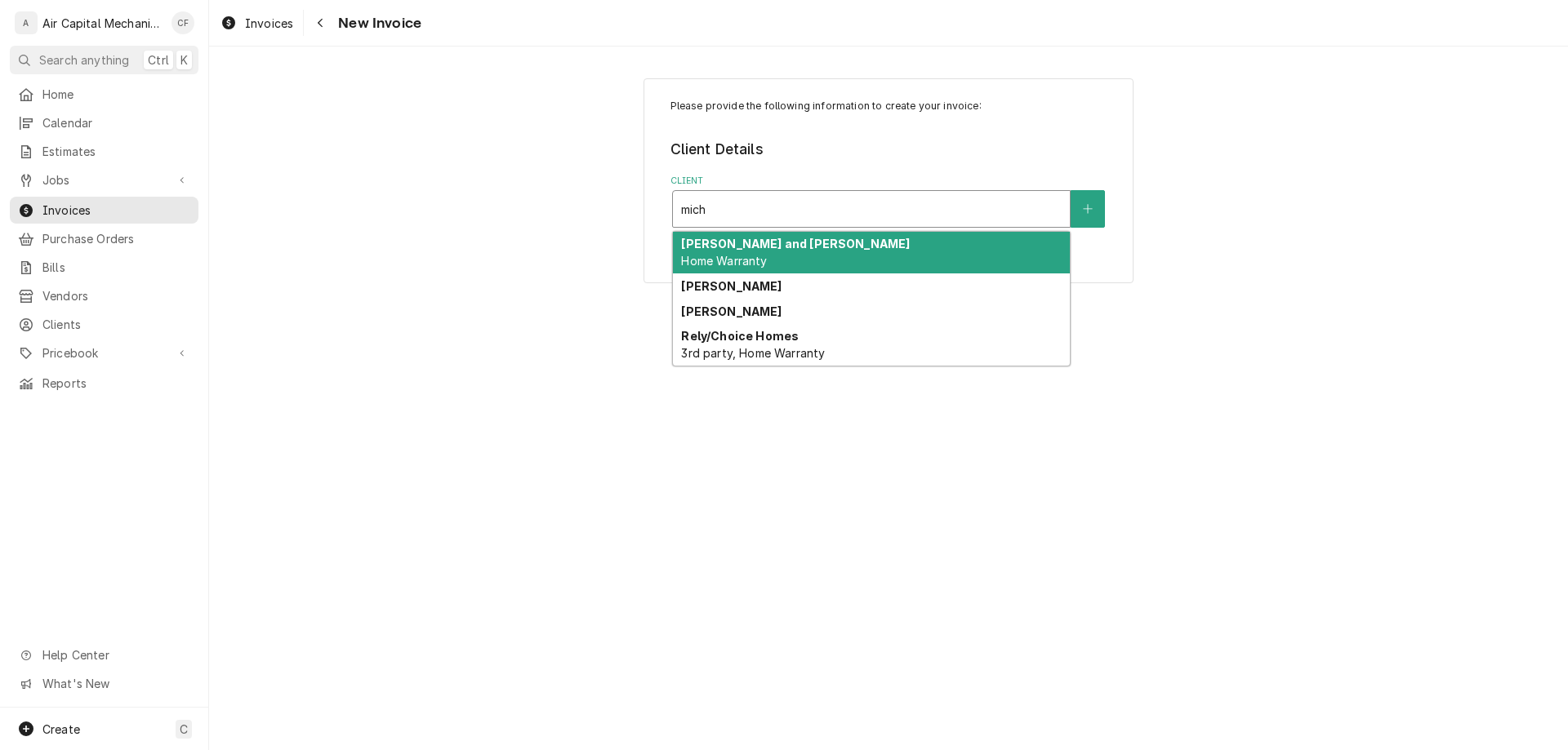
click at [812, 261] on div "[PERSON_NAME] and [PERSON_NAME] Home Warranty" at bounding box center [871, 253] width 397 height 43
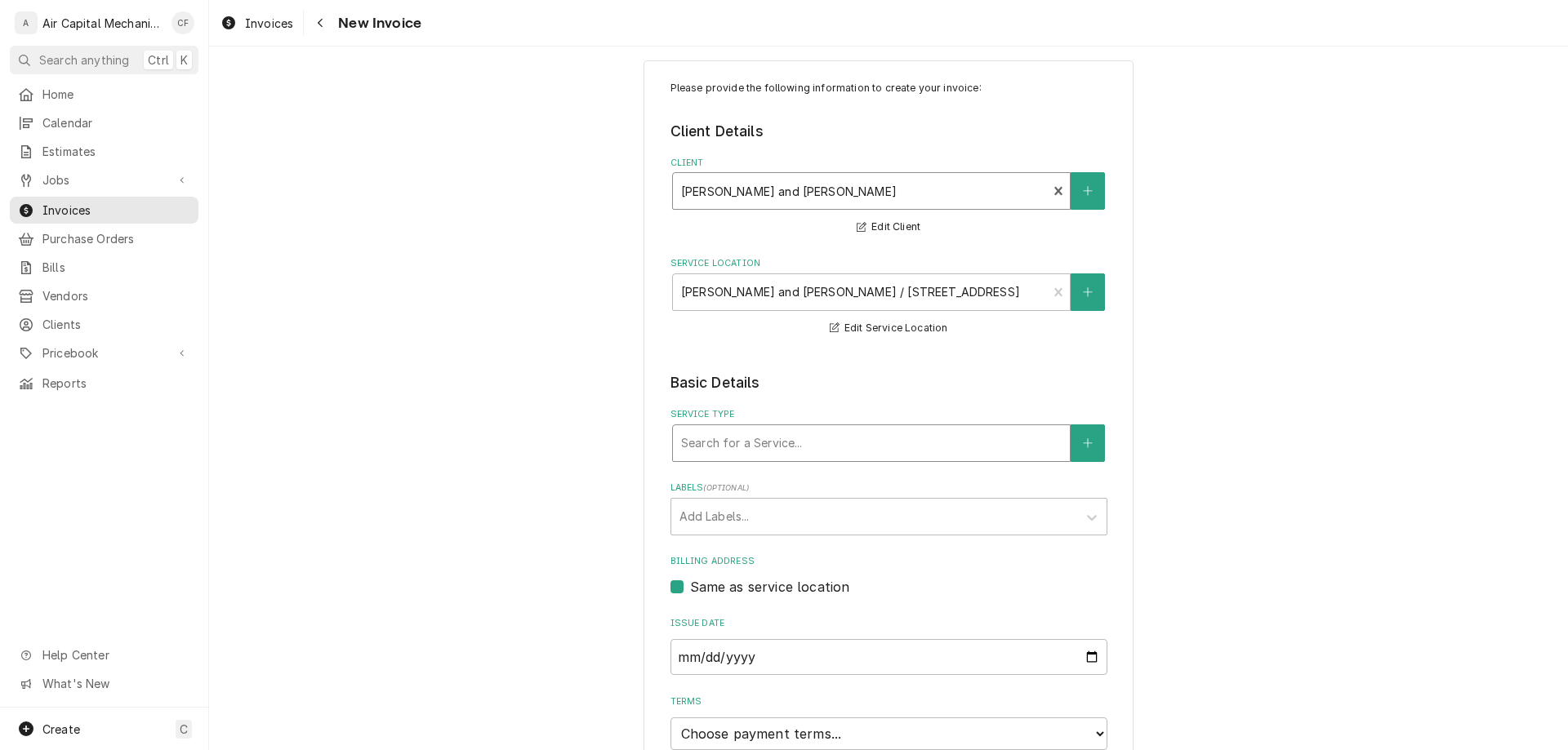
scroll to position [39, 0]
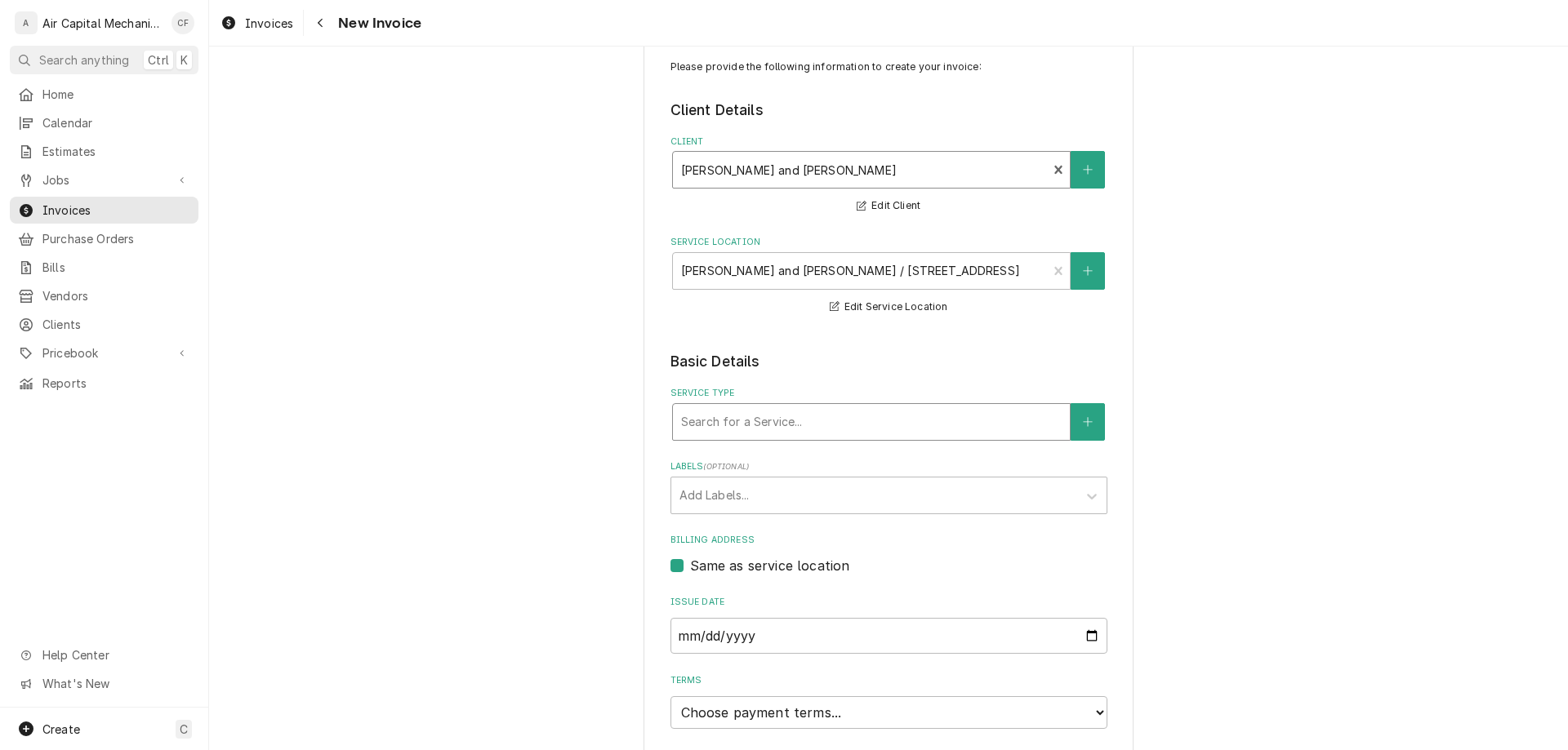
click at [830, 418] on div "Service Type" at bounding box center [871, 422] width 380 height 30
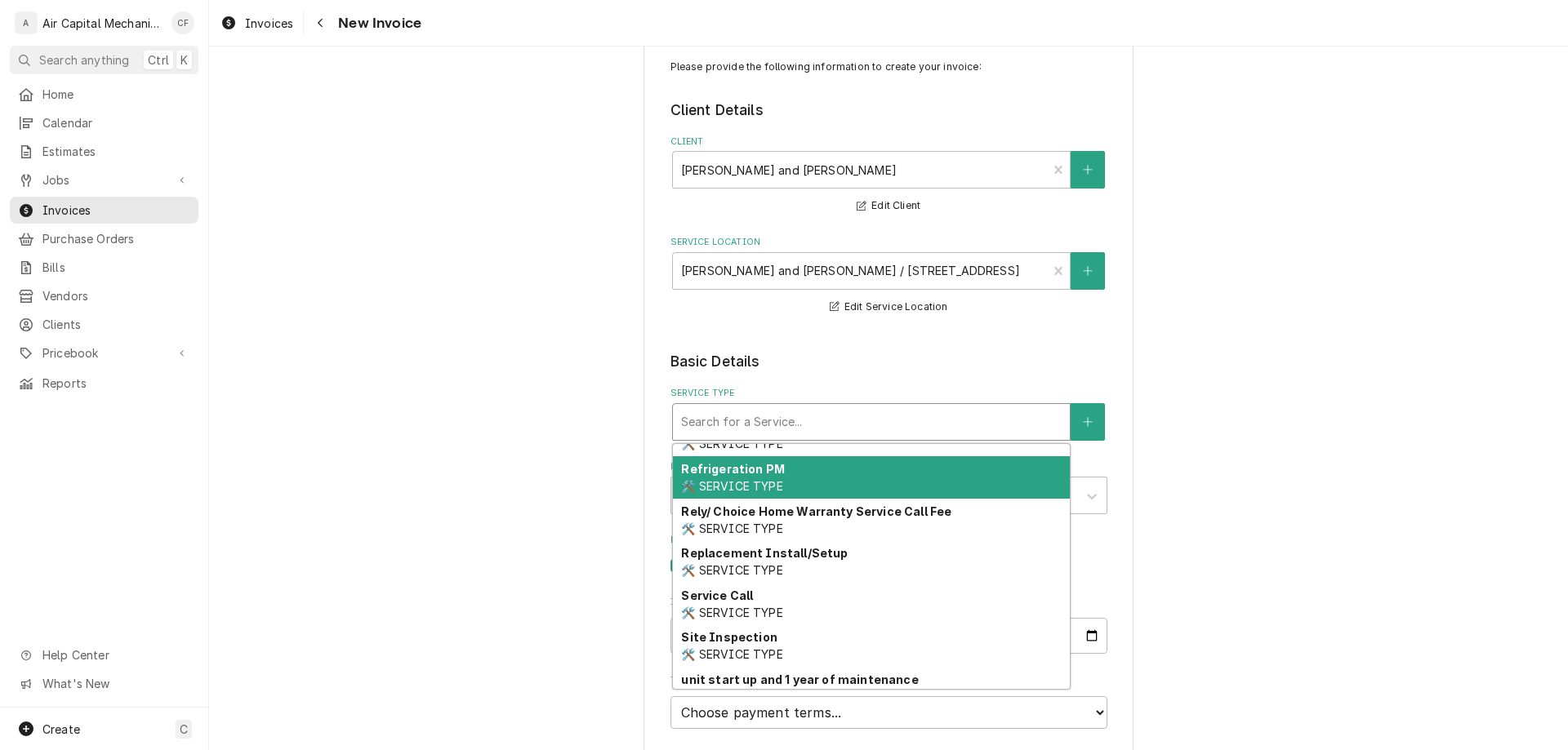
scroll to position [648, 0]
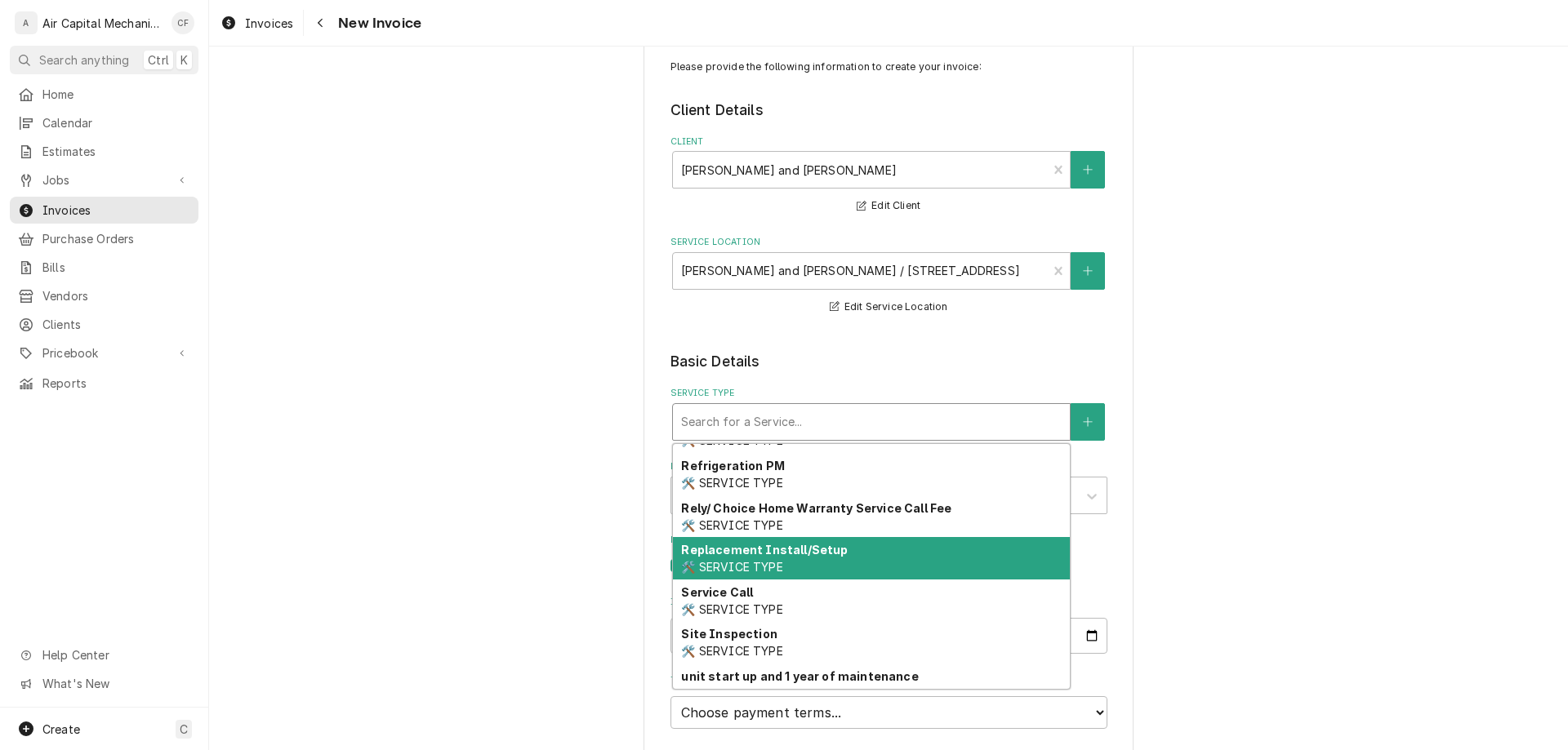
click at [849, 570] on div "Replacement Install/Setup 🛠️ SERVICE TYPE" at bounding box center [871, 559] width 397 height 43
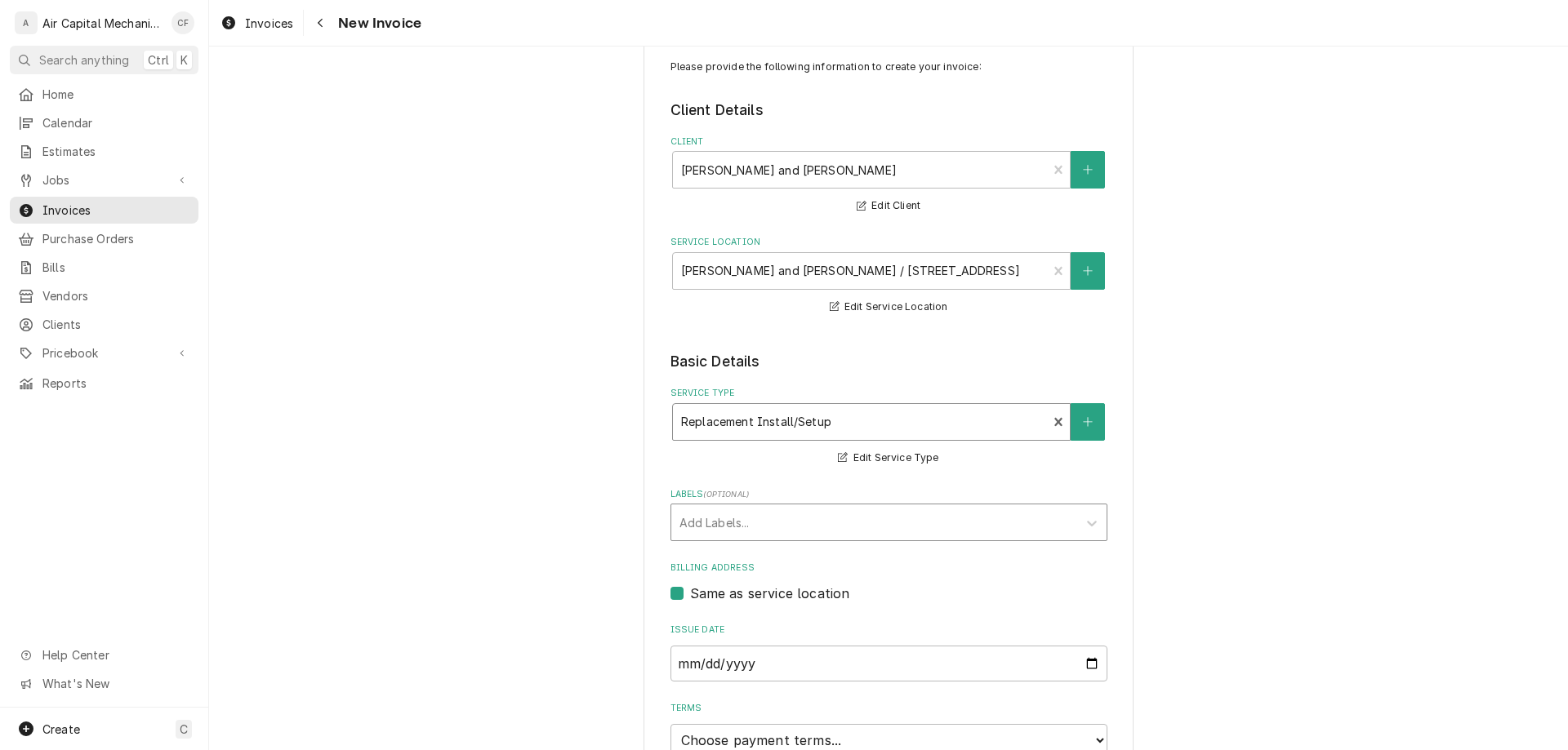
click at [793, 520] on div "Labels" at bounding box center [875, 522] width 390 height 30
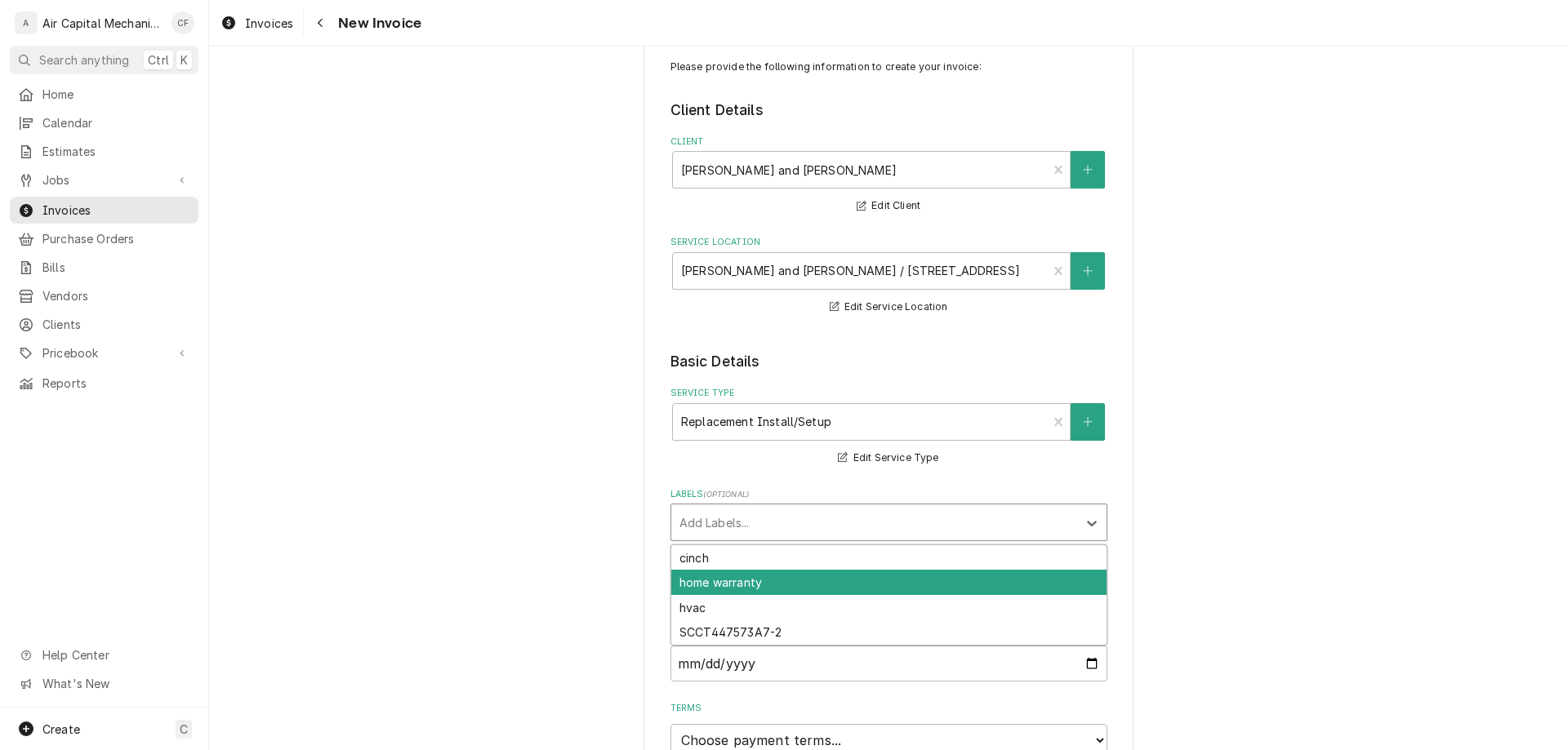
click at [793, 585] on div "home warranty" at bounding box center [889, 582] width 436 height 26
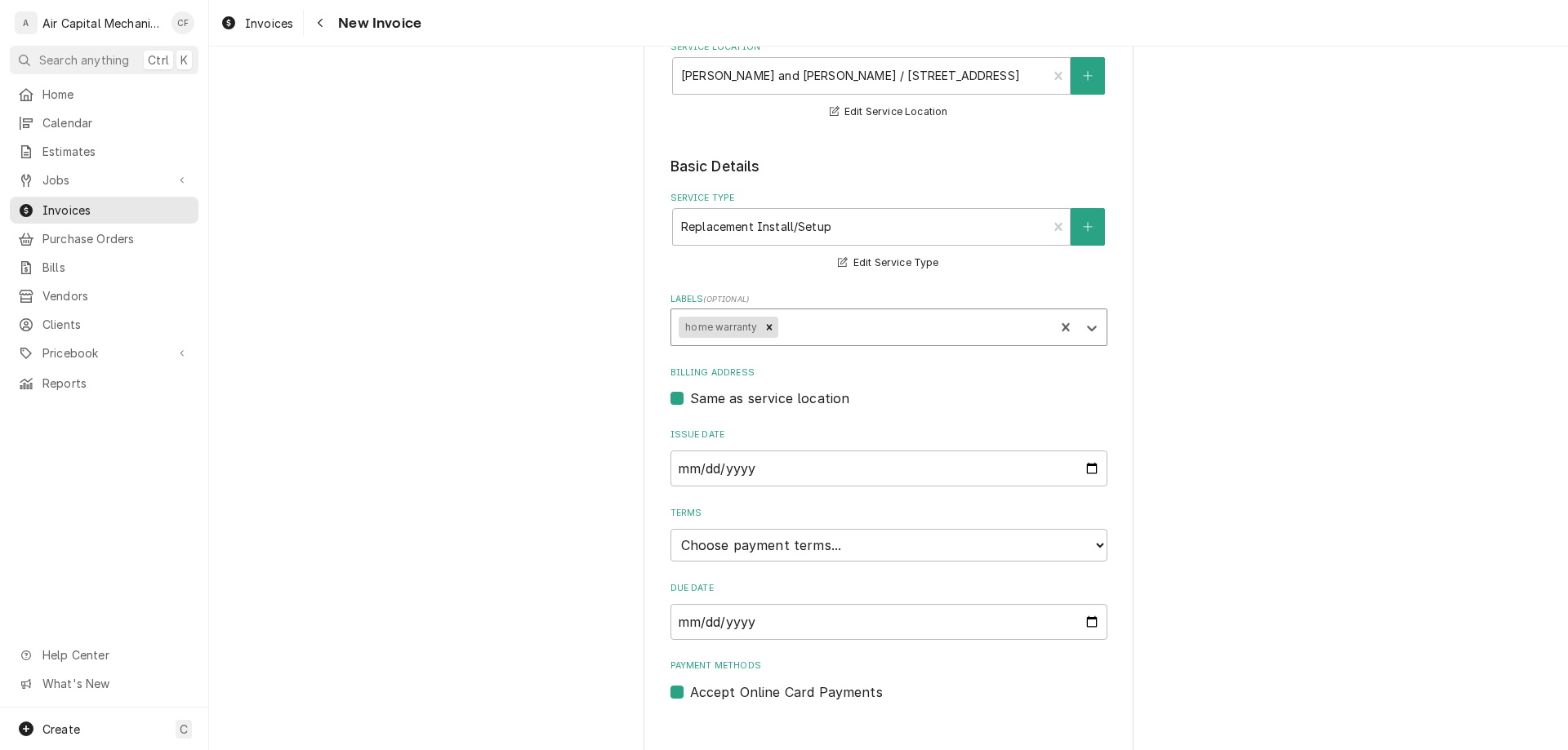
scroll to position [255, 0]
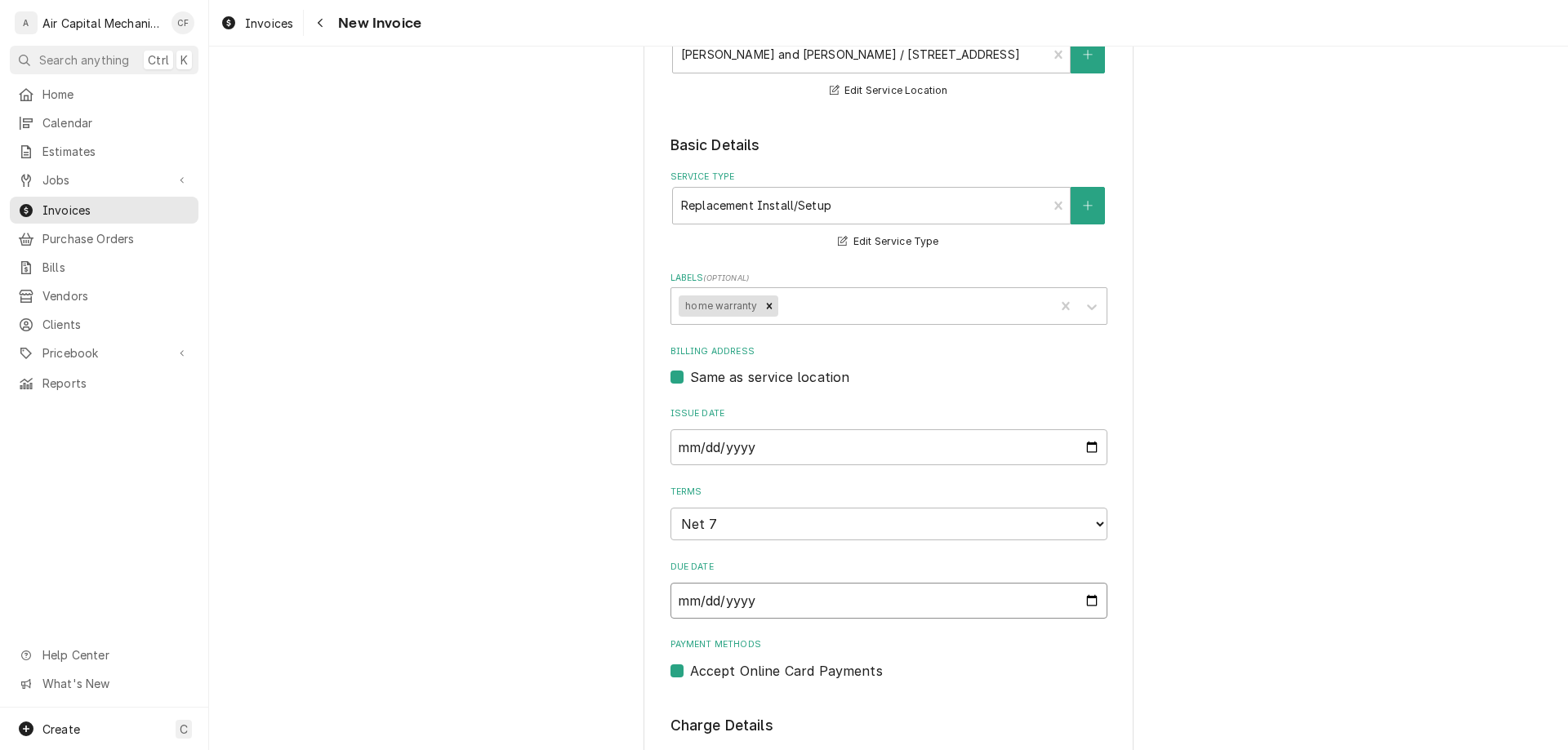
click at [812, 605] on input "[DATE]" at bounding box center [889, 600] width 437 height 36
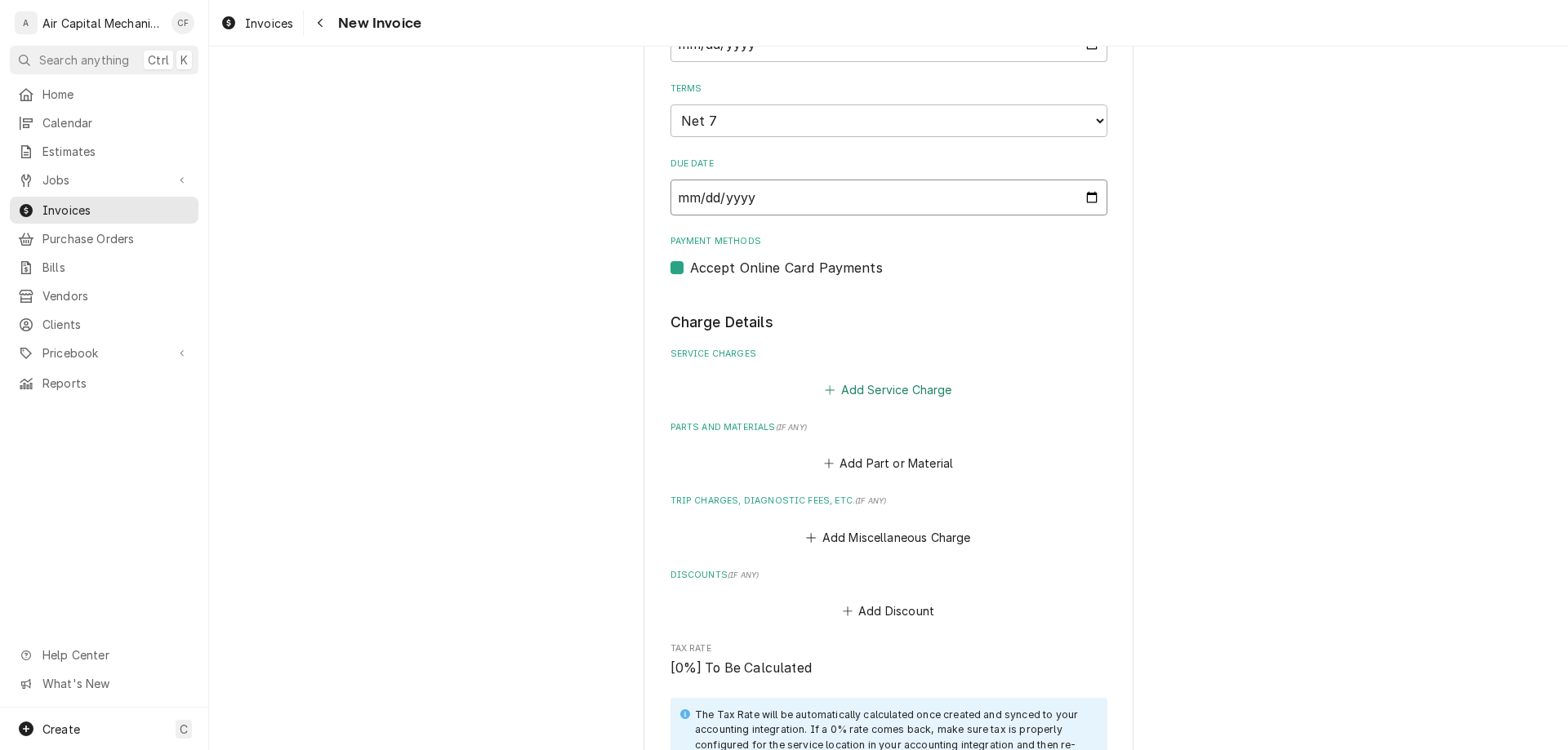
scroll to position [673, 0]
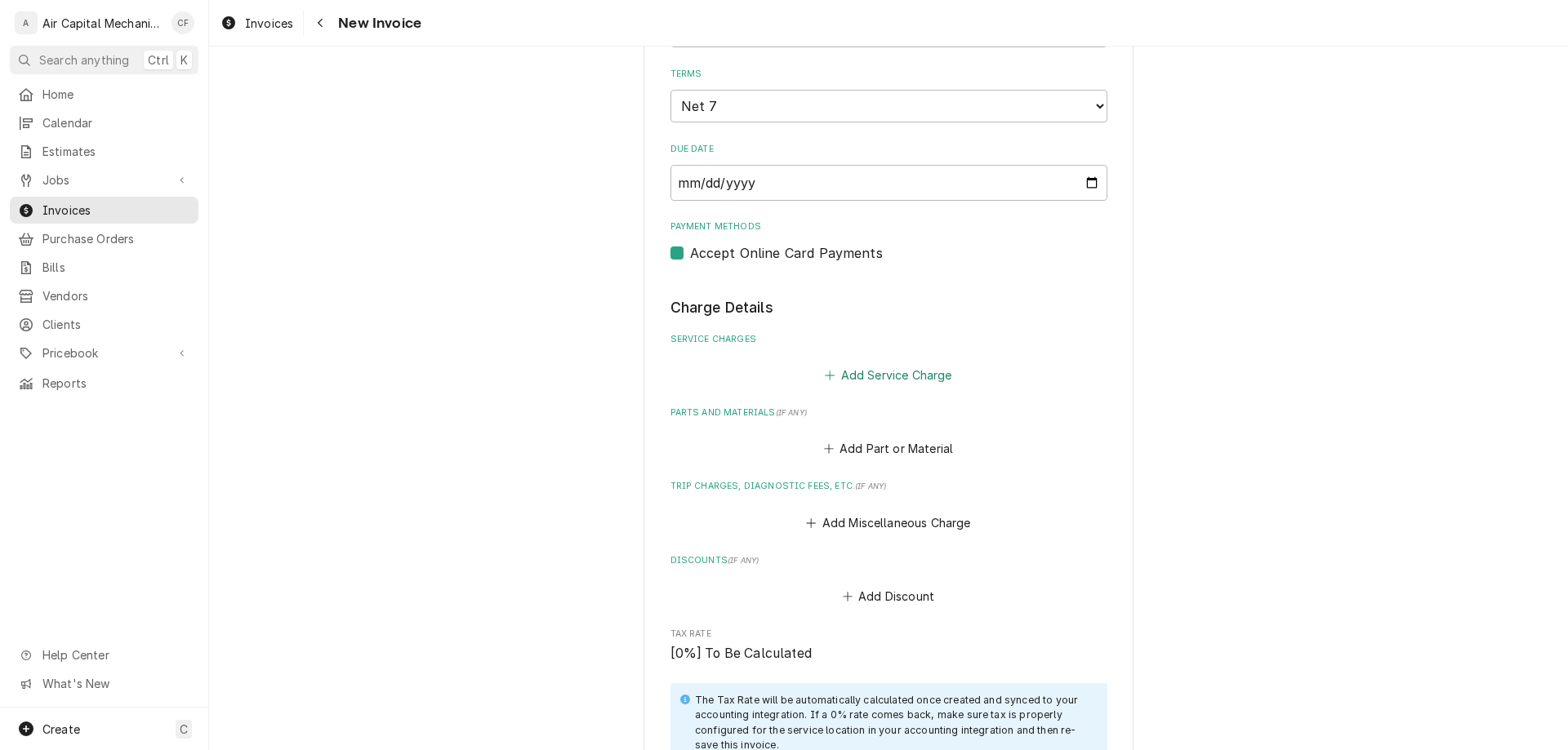
click at [874, 378] on button "Add Service Charge" at bounding box center [889, 375] width 133 height 23
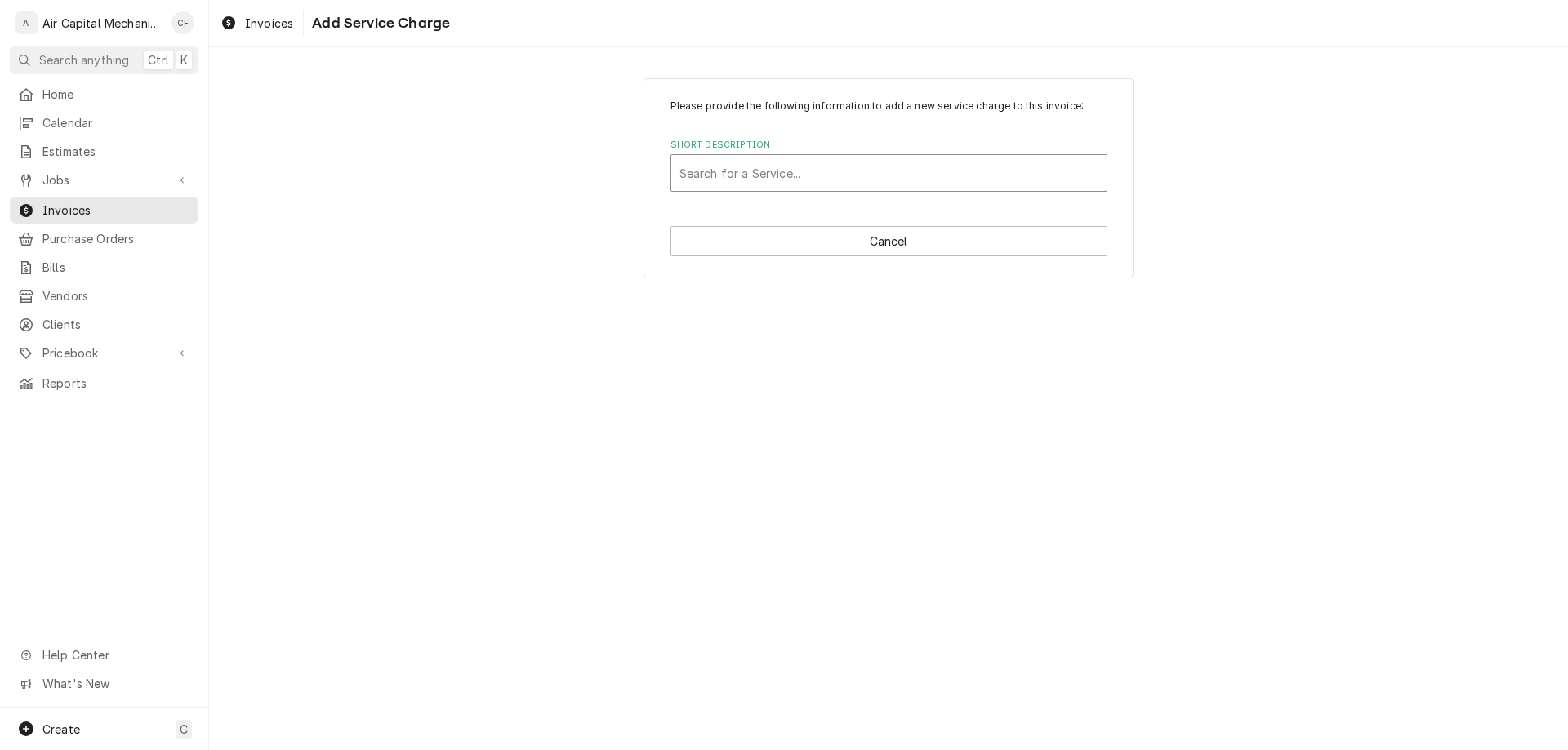
click at [795, 190] on div "Search for a Service..." at bounding box center [889, 173] width 436 height 36
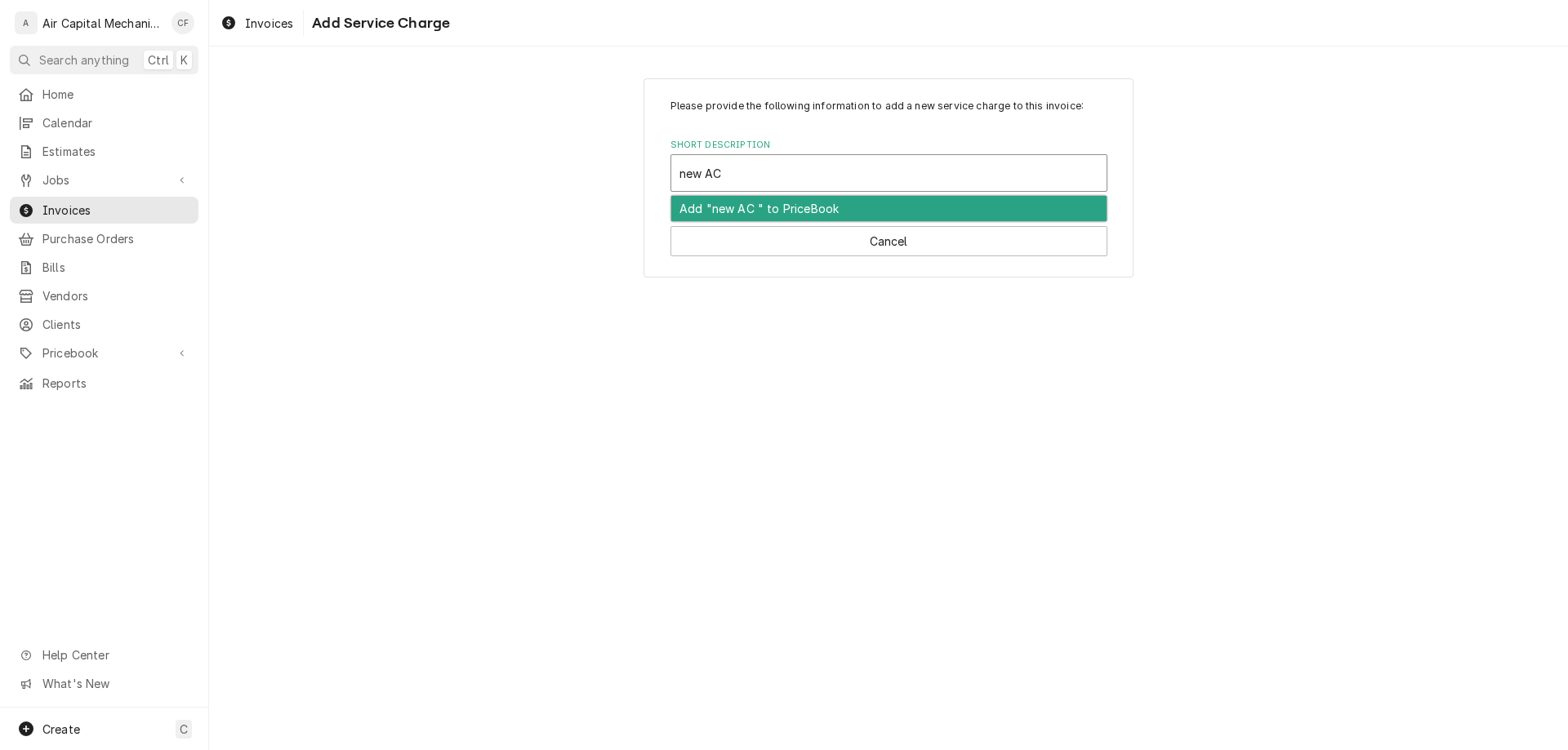
type input "new"
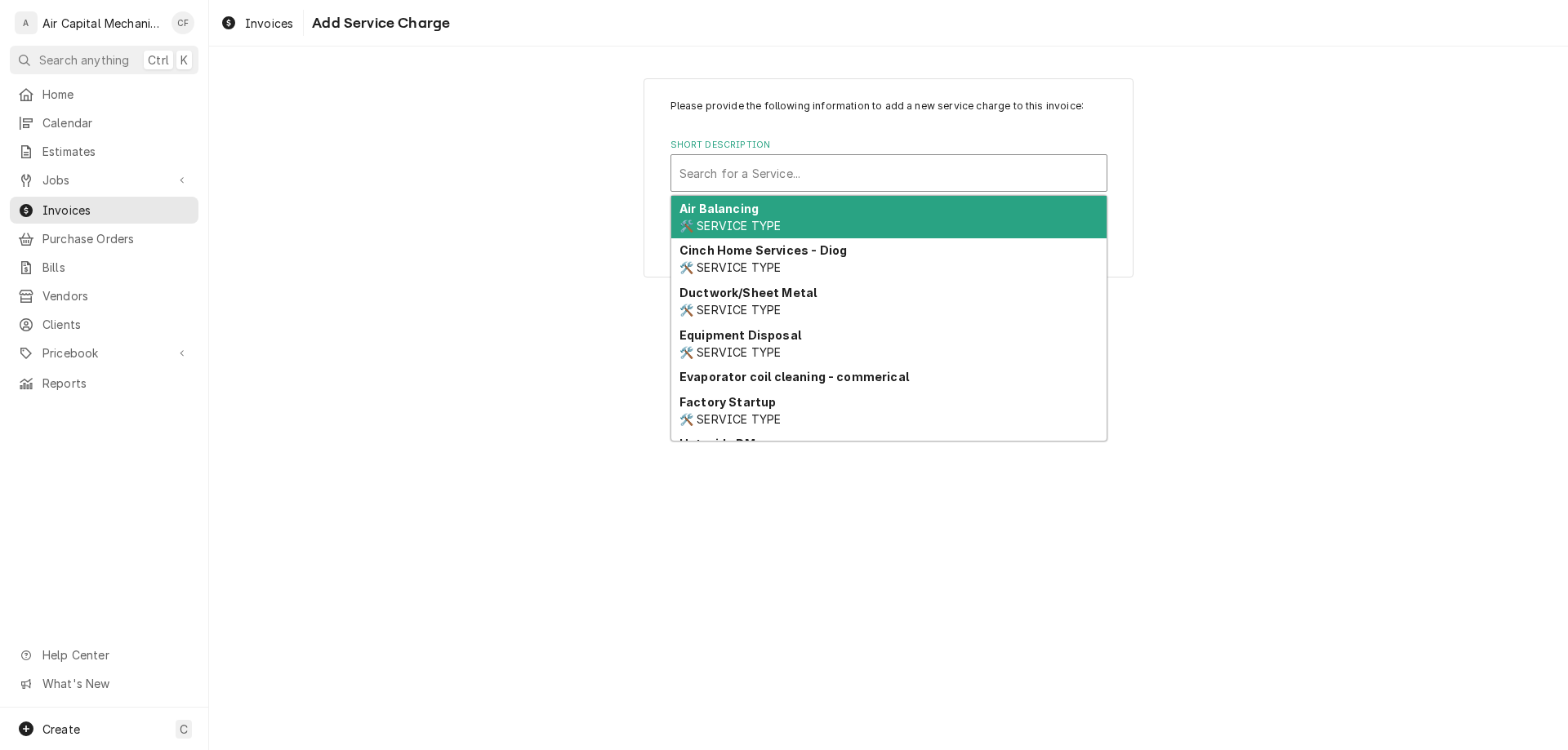
type input "N"
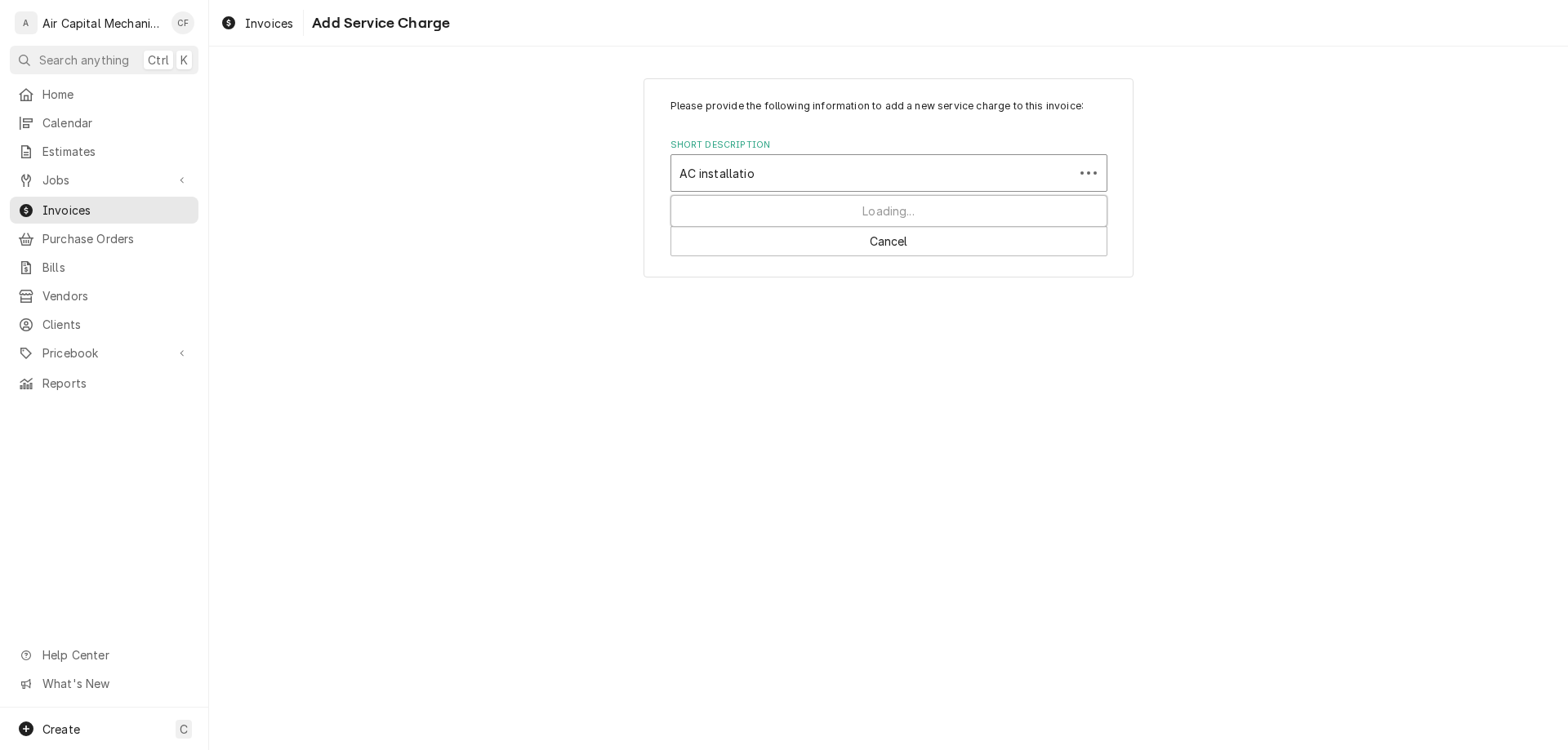
type input "AC installation"
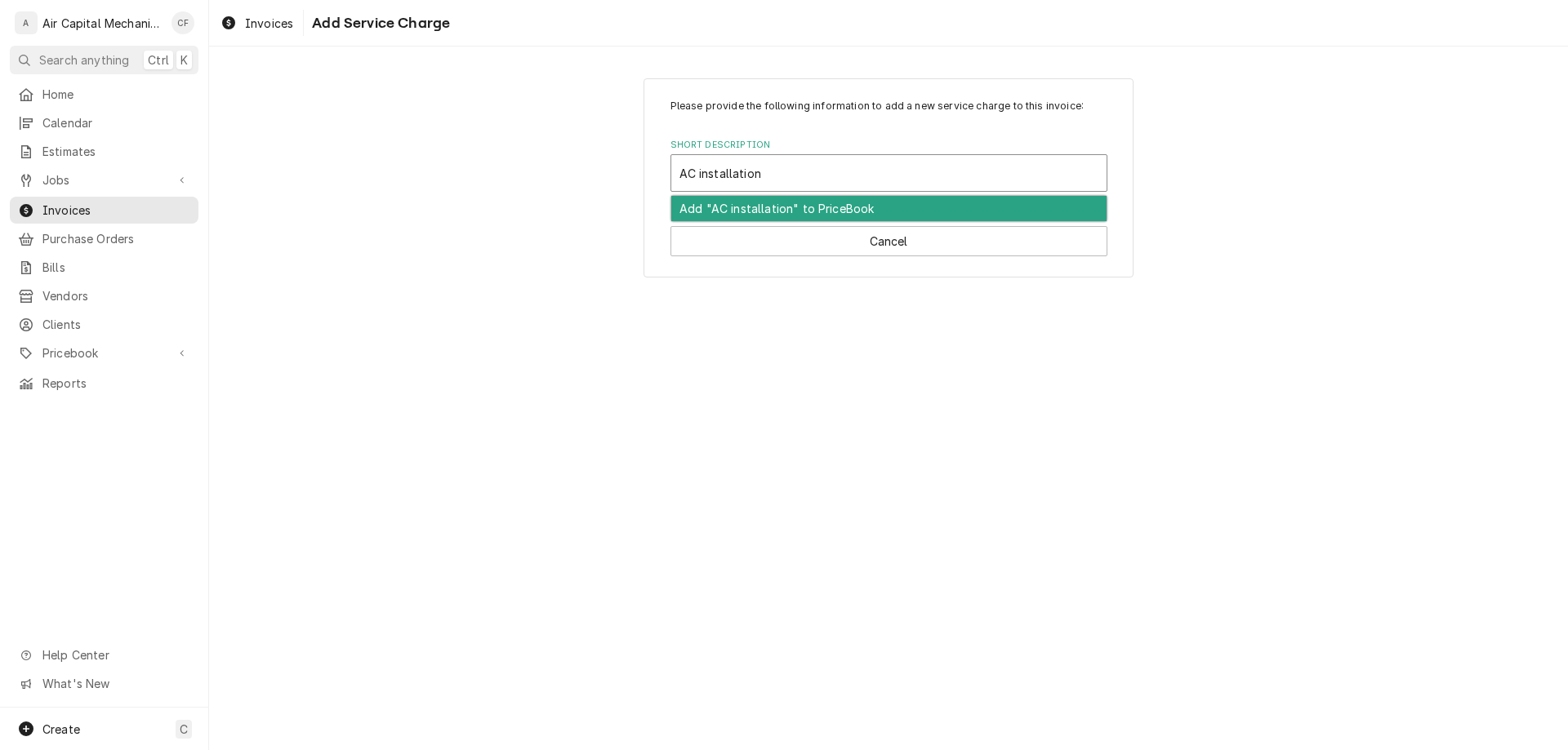
type textarea "x"
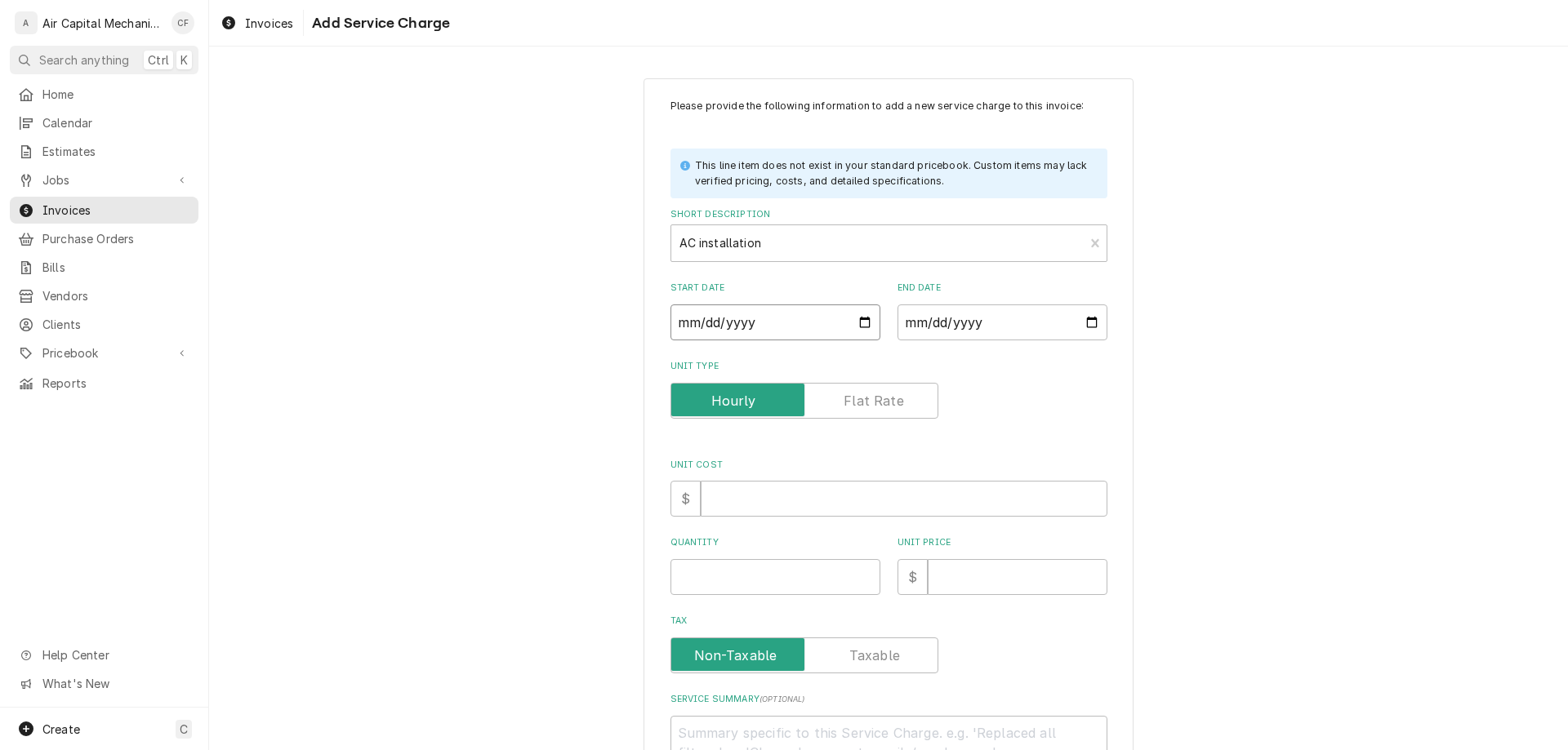
click at [681, 327] on input "Start Date" at bounding box center [775, 322] width 210 height 36
type input "0002-08-18"
type textarea "x"
type input "0020-08-18"
type textarea "x"
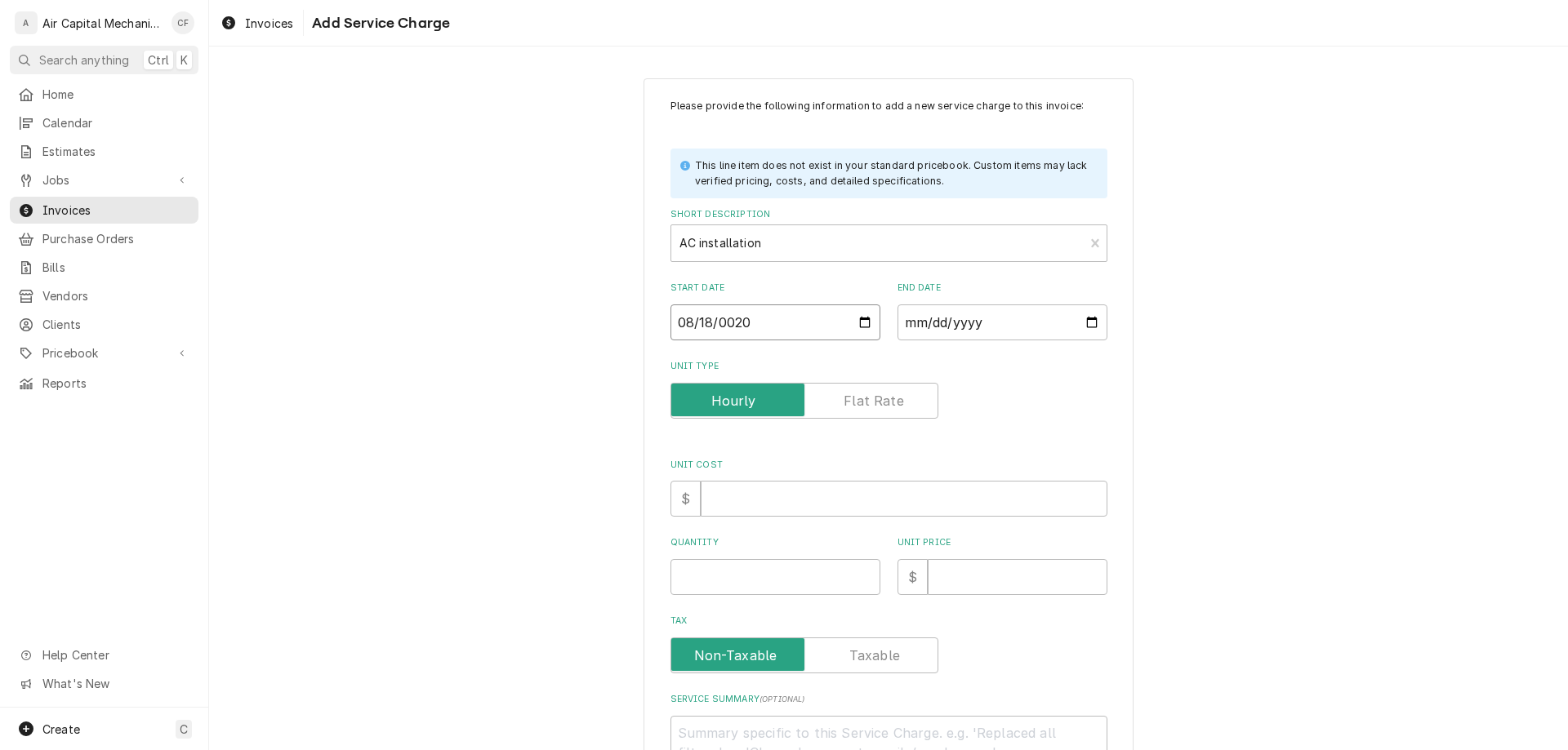
type input "0202-08-18"
type textarea "x"
type input "[DATE]"
type textarea "x"
type input "0002-08-18"
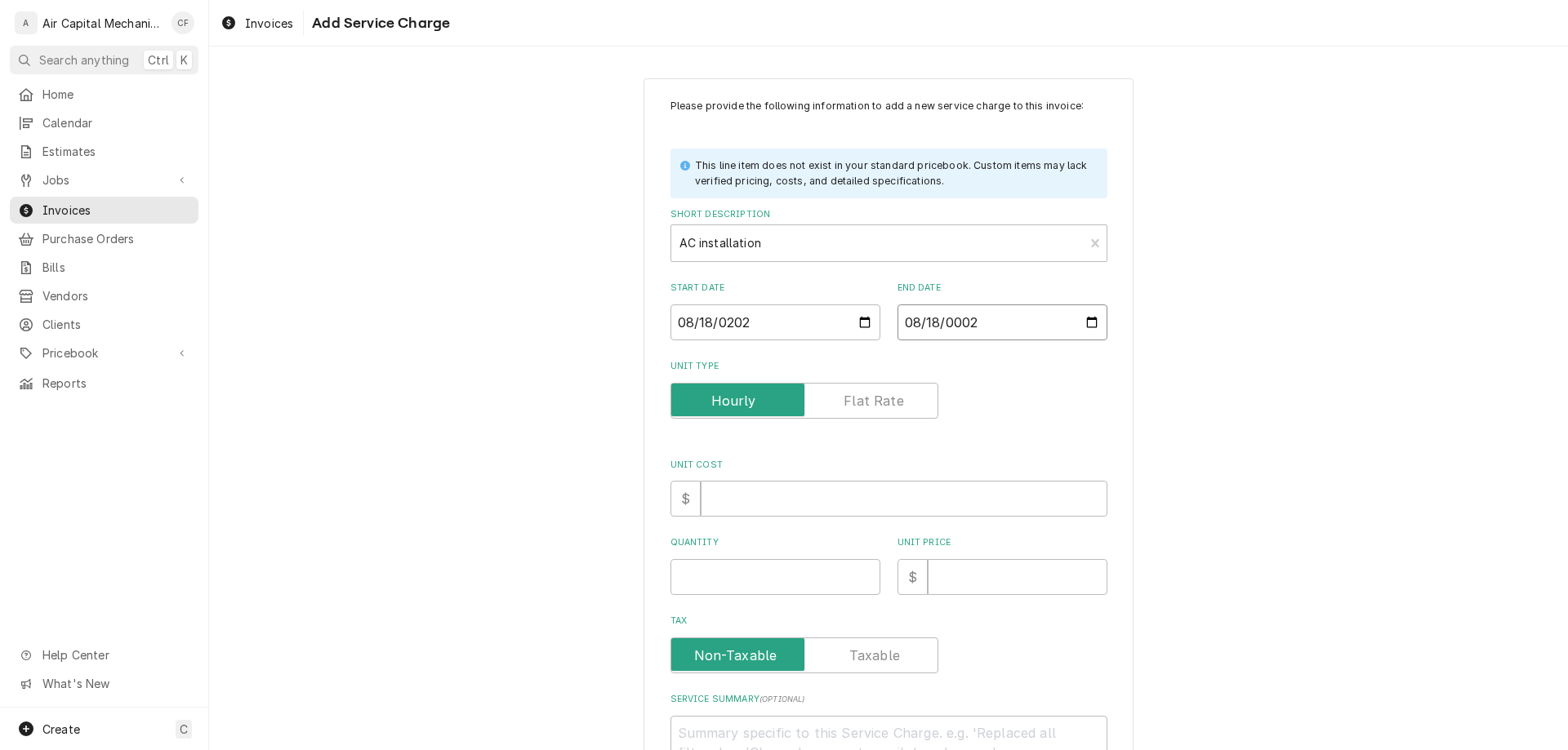
type textarea "x"
type input "0020-08-18"
type textarea "x"
type input "0202-08-18"
type textarea "x"
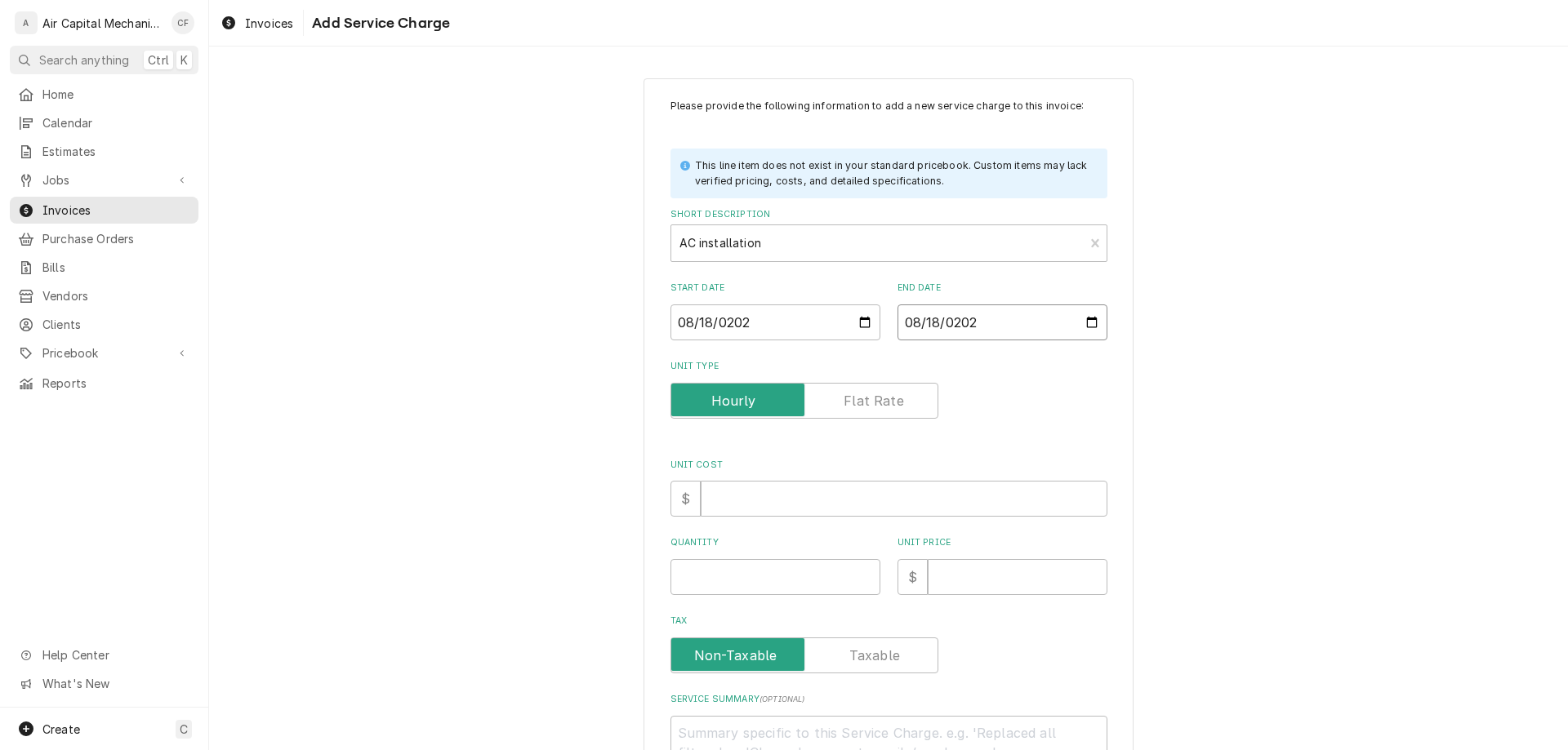
type input "2025-08-18"
type textarea "x"
type input "2"
type textarea "x"
type input "25"
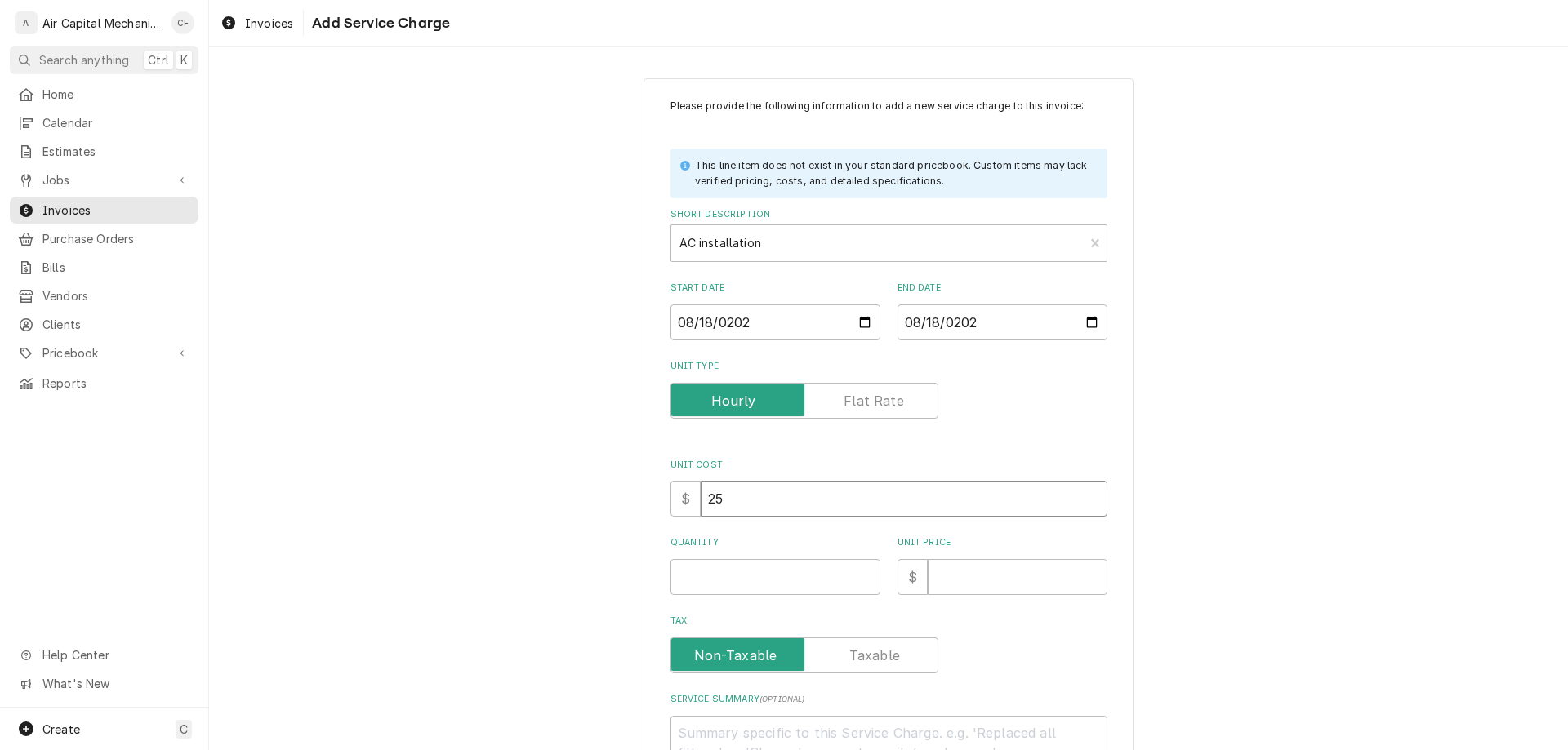
type textarea "x"
type input "250"
type textarea "x"
type input "1"
type textarea "x"
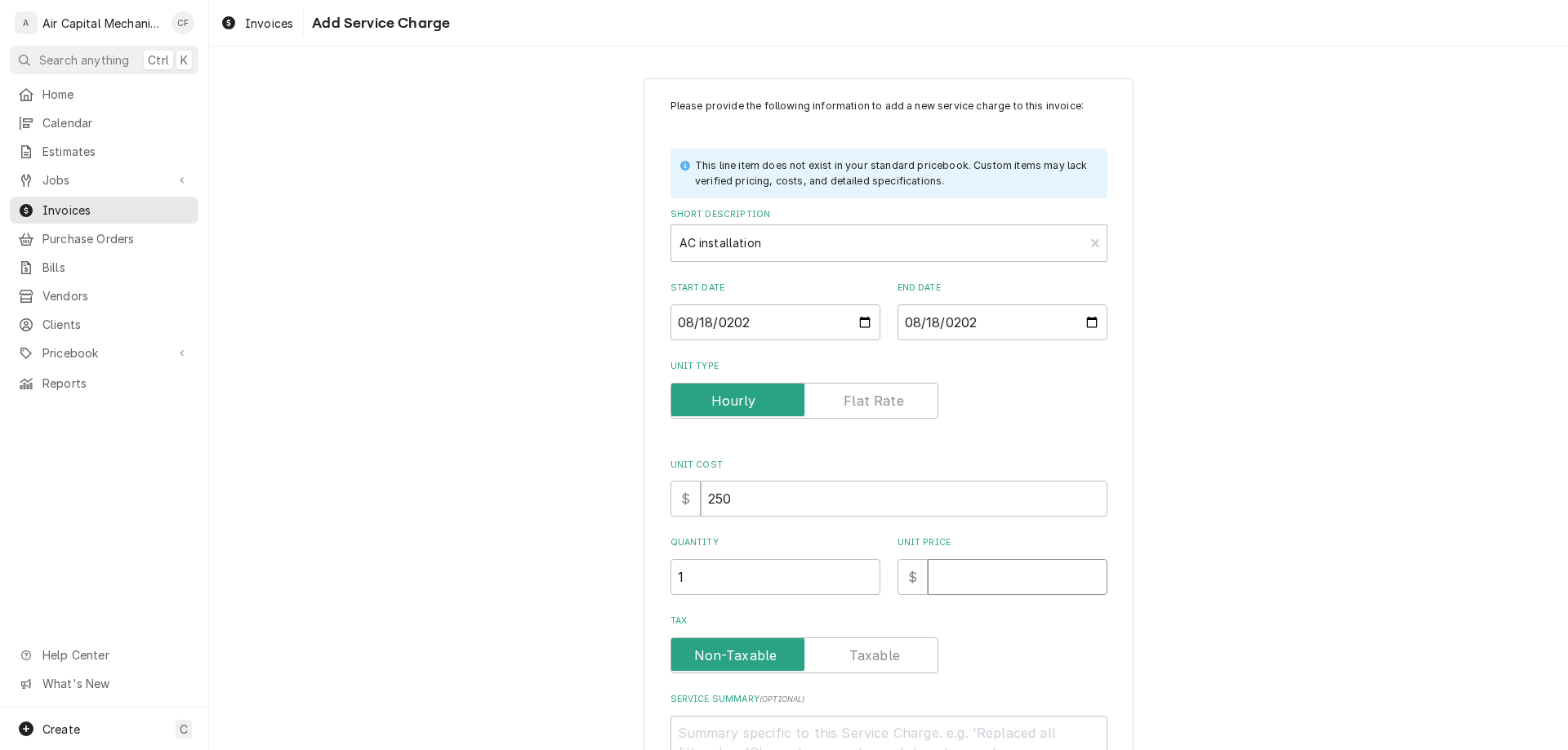
type input "7"
type textarea "x"
type input "75"
type textarea "x"
type input "750"
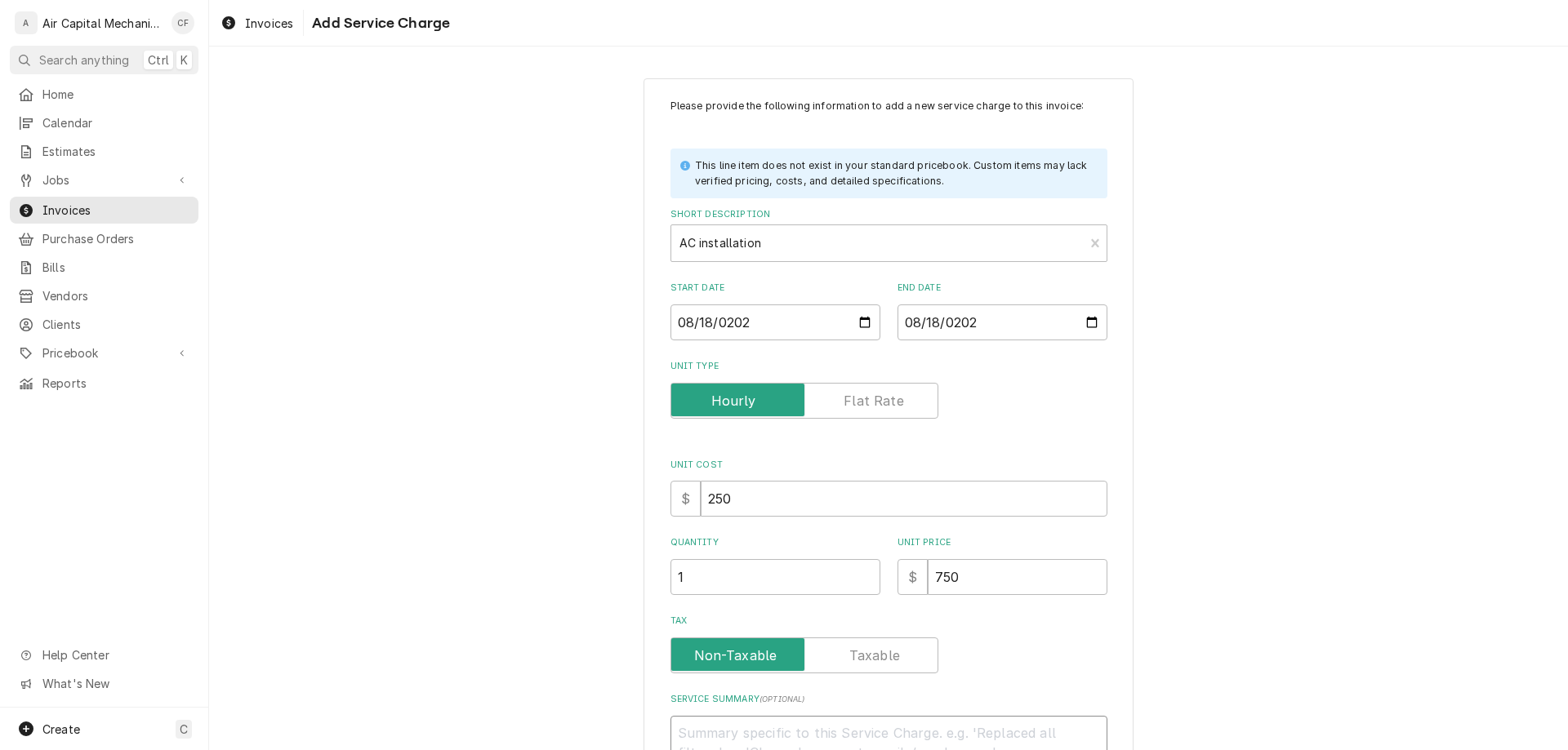
type textarea "x"
type textarea "`"
type textarea "x"
type textarea "N"
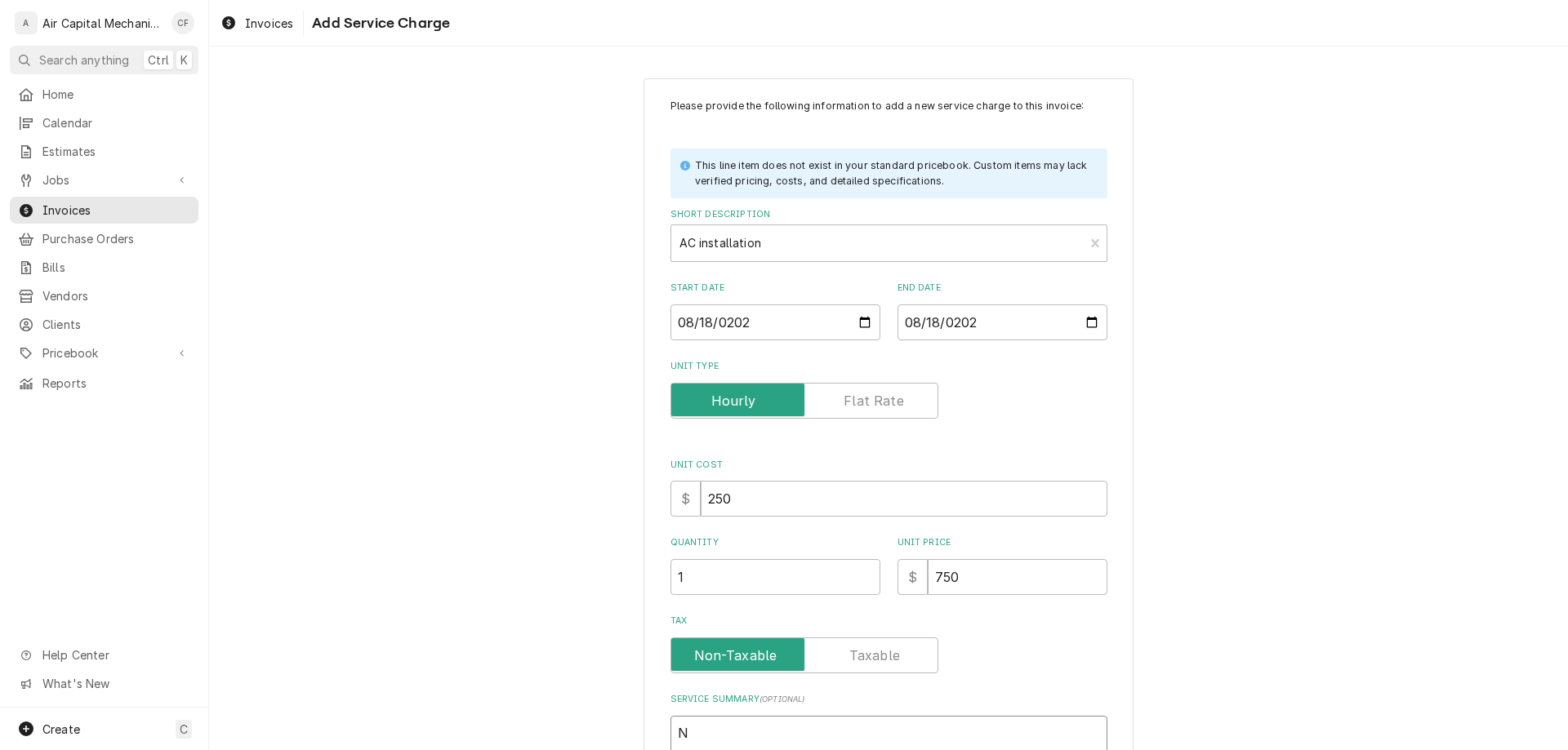
type textarea "x"
type textarea "NE"
type textarea "x"
type textarea "N"
type textarea "x"
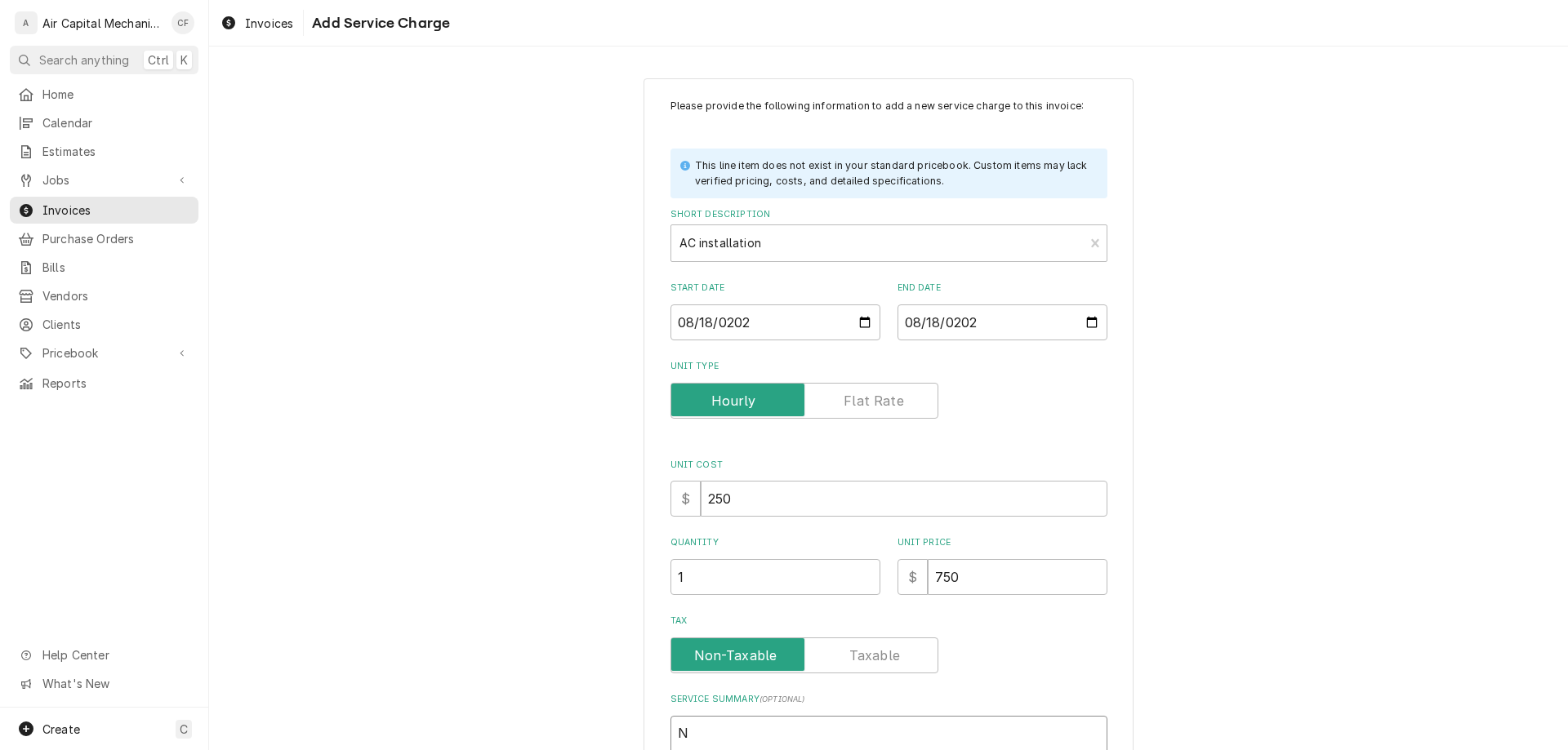
type textarea "Ne"
type textarea "x"
type textarea "New"
type textarea "x"
type textarea "New"
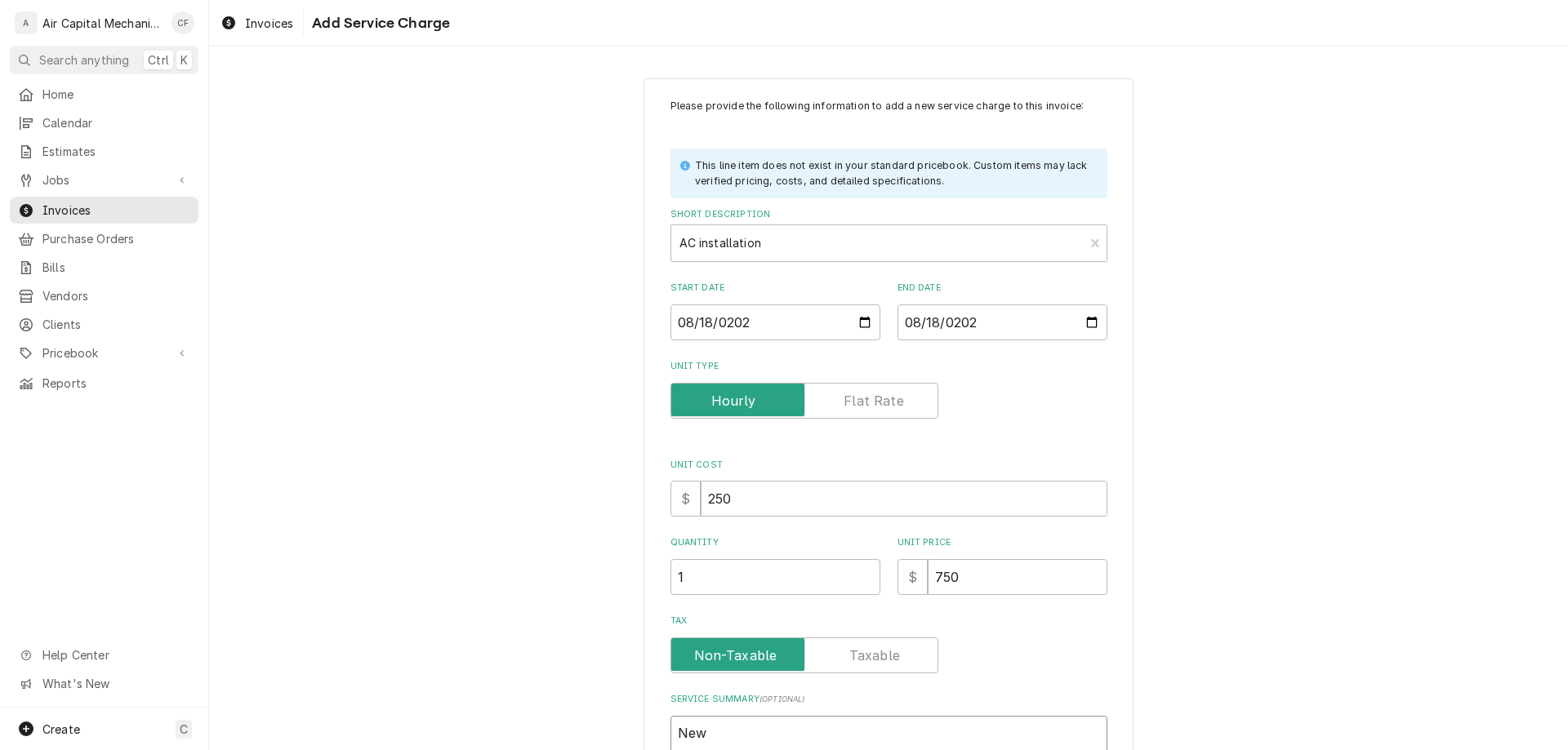
type textarea "x"
type textarea "New A"
type textarea "x"
type textarea "New AC"
type textarea "x"
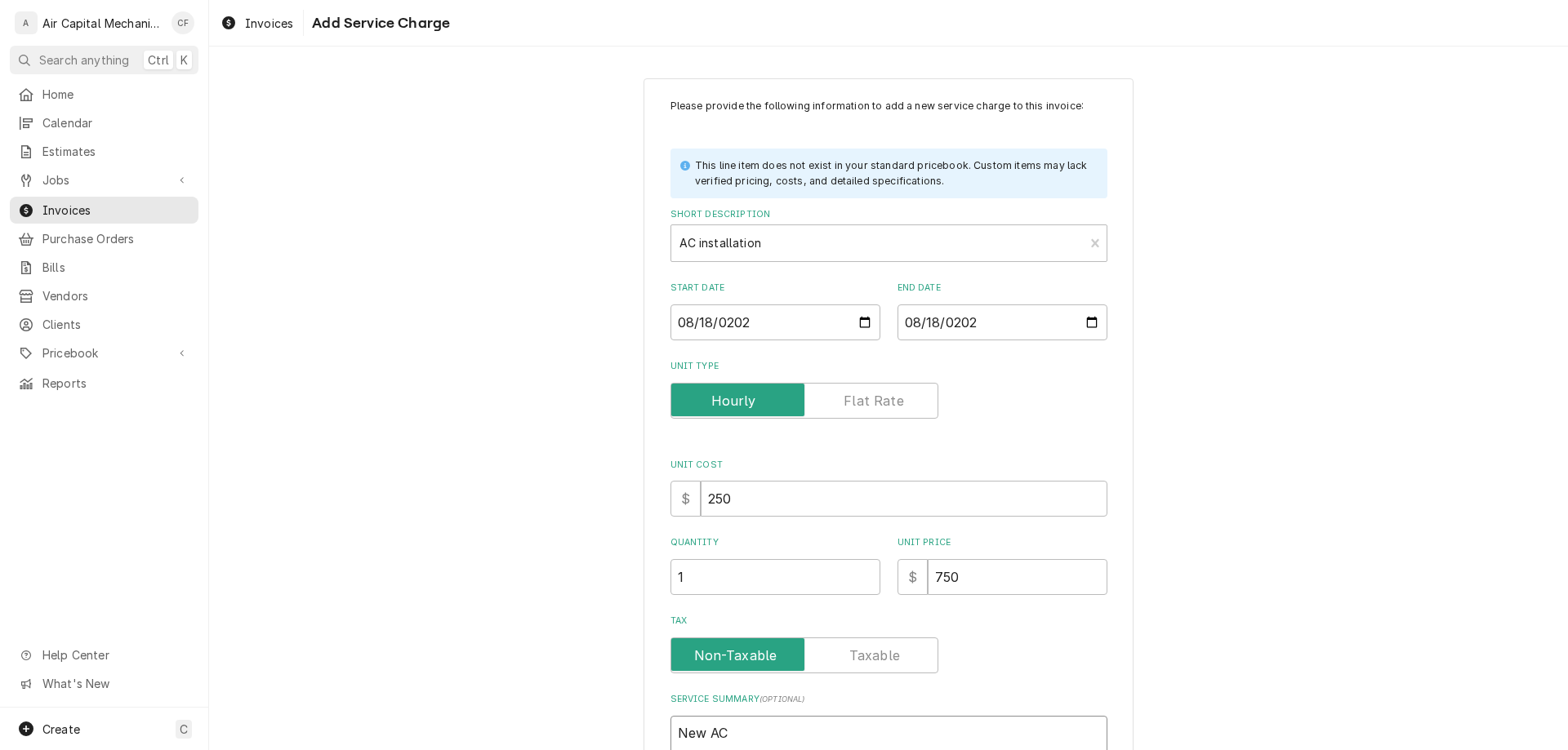
type textarea "New AC"
type textarea "x"
type textarea "New AC i"
type textarea "x"
type textarea "New AC ins"
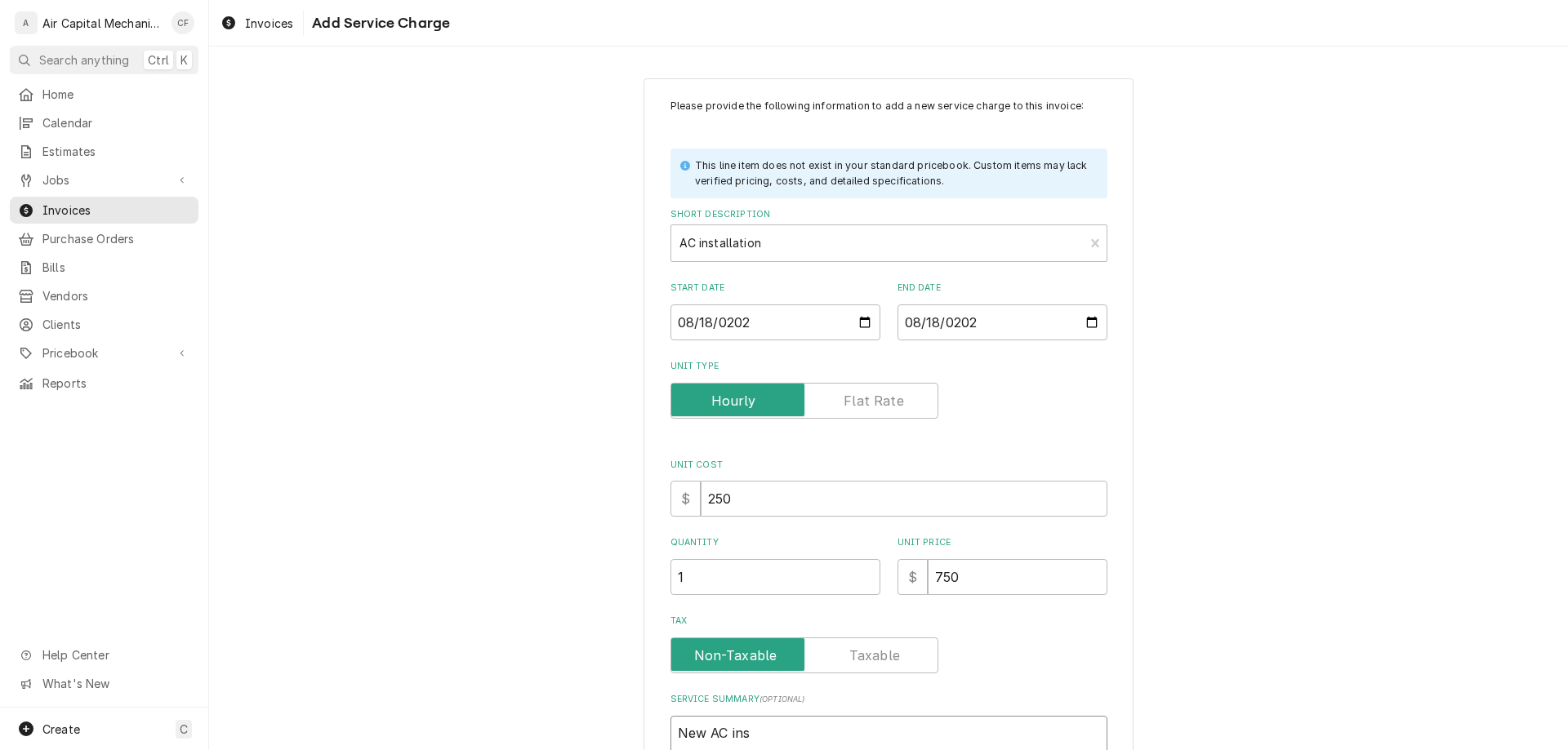
type textarea "x"
type textarea "New AC inst"
type textarea "x"
type textarea "New AC insta"
type textarea "x"
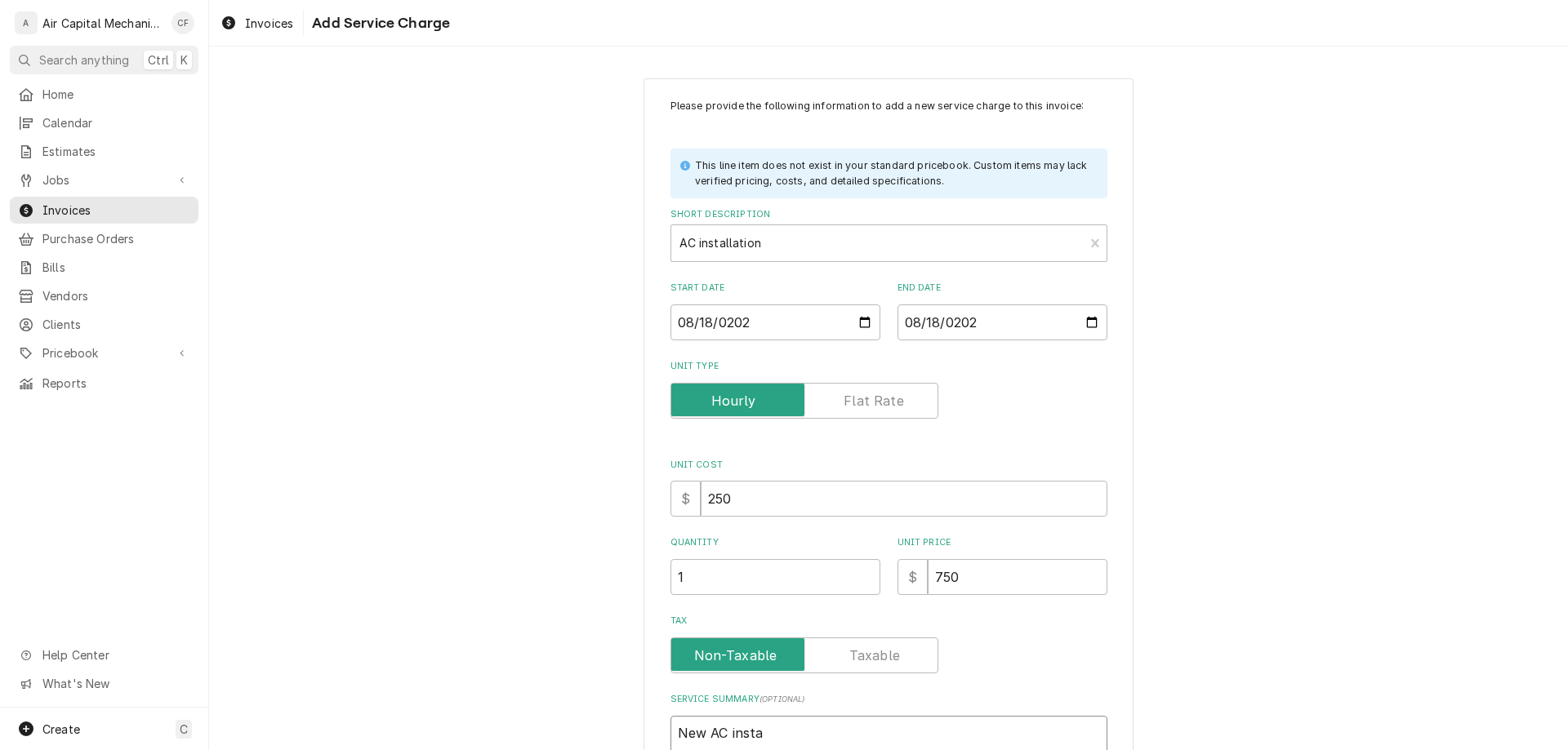
type textarea "New AC instal"
type textarea "x"
type textarea "New AC install"
type textarea "x"
type textarea "New AC installa"
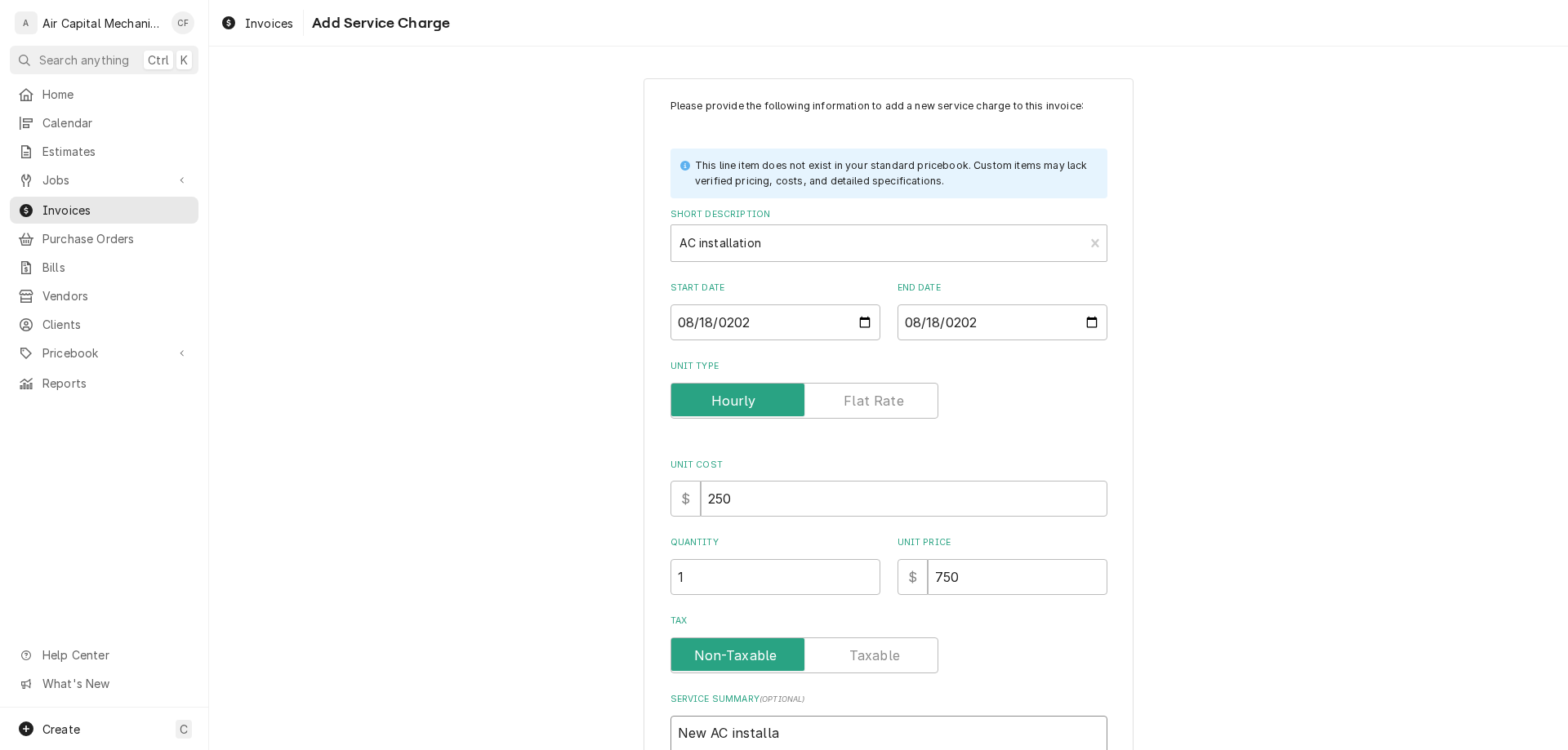
type textarea "x"
type textarea "New AC installat"
type textarea "x"
type textarea "New AC installati"
type textarea "x"
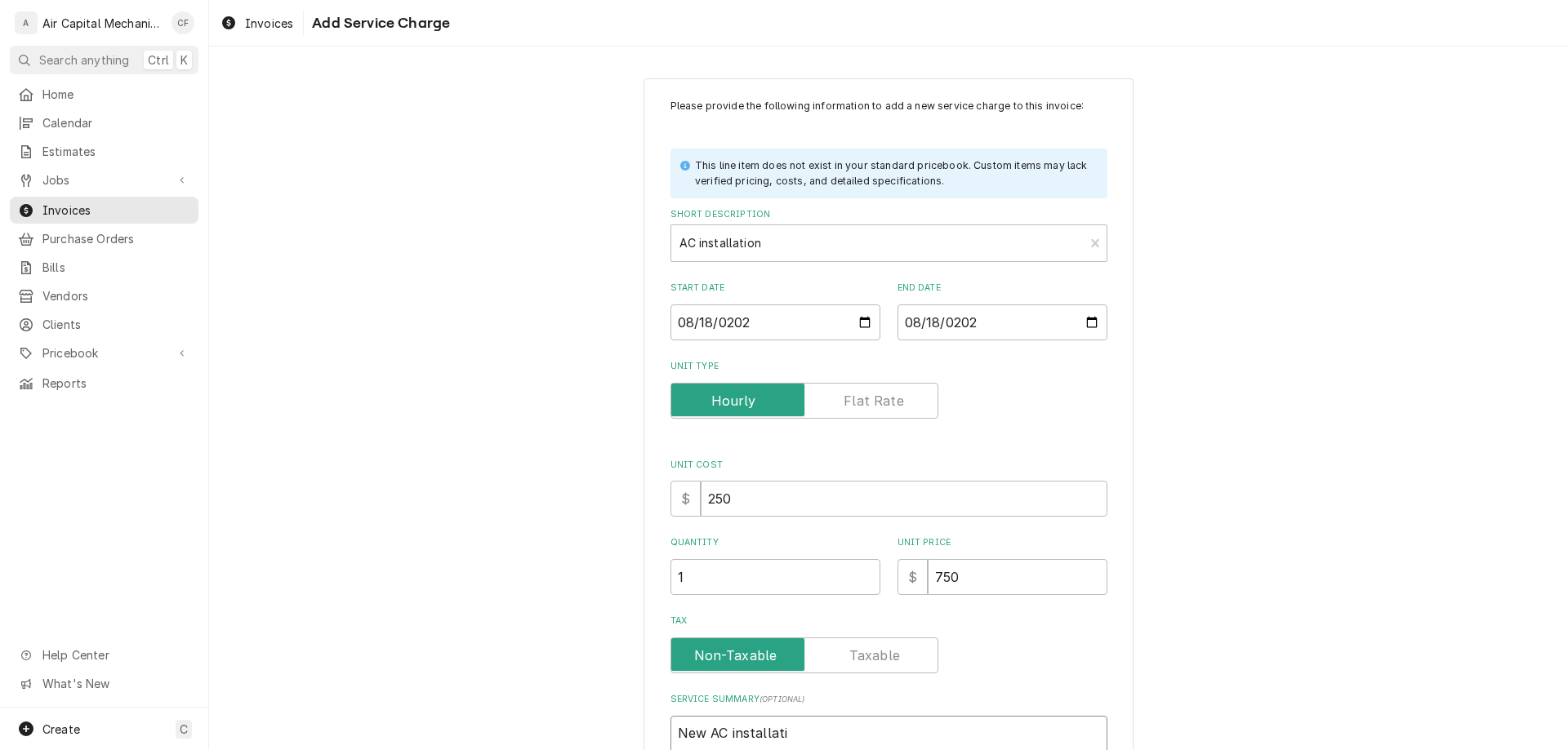
type textarea "New AC installatio"
type textarea "x"
type textarea "New AC installation"
type textarea "x"
type textarea "New AC installation"
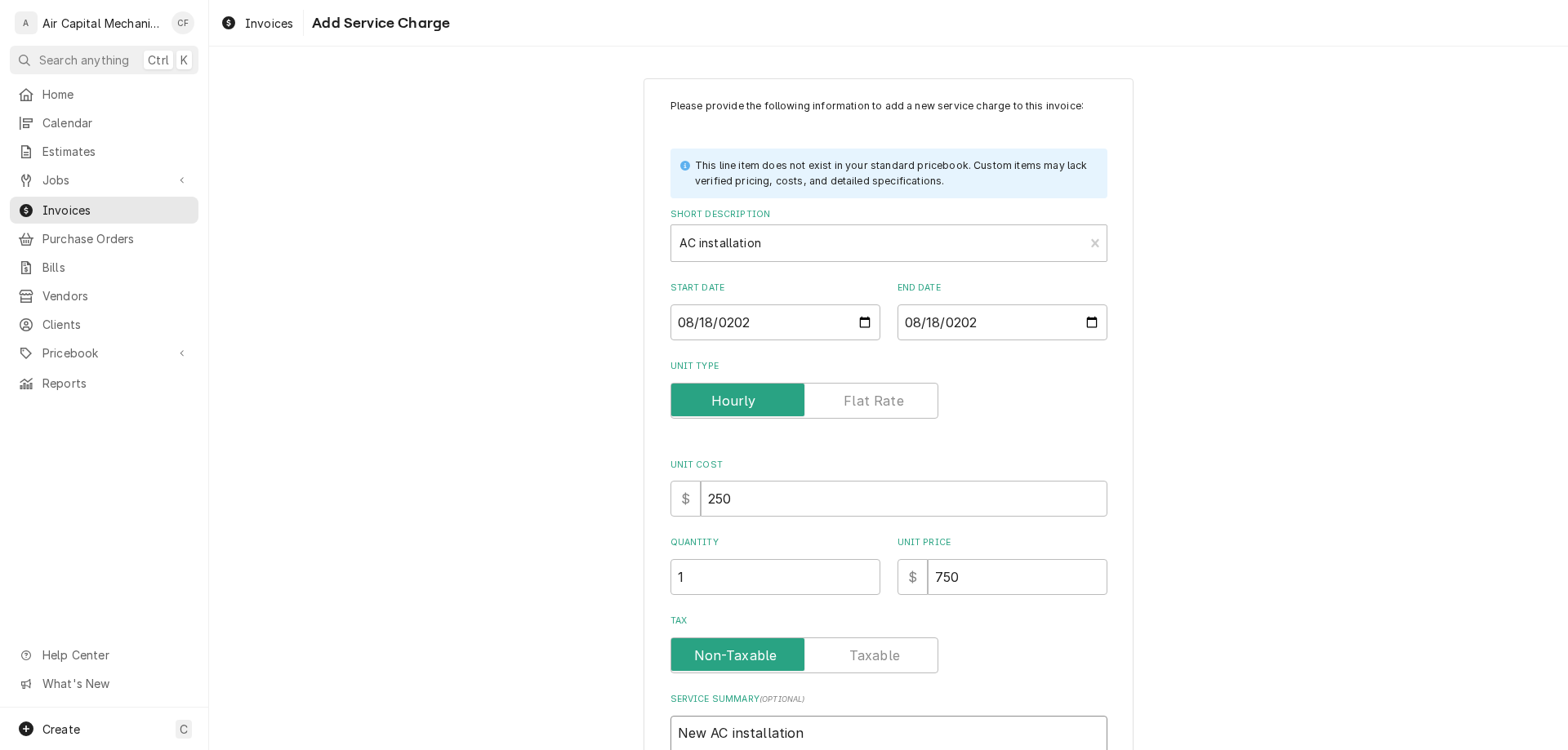
type textarea "x"
type textarea "New AC installation"
type textarea "x"
type textarea "New AC installation,"
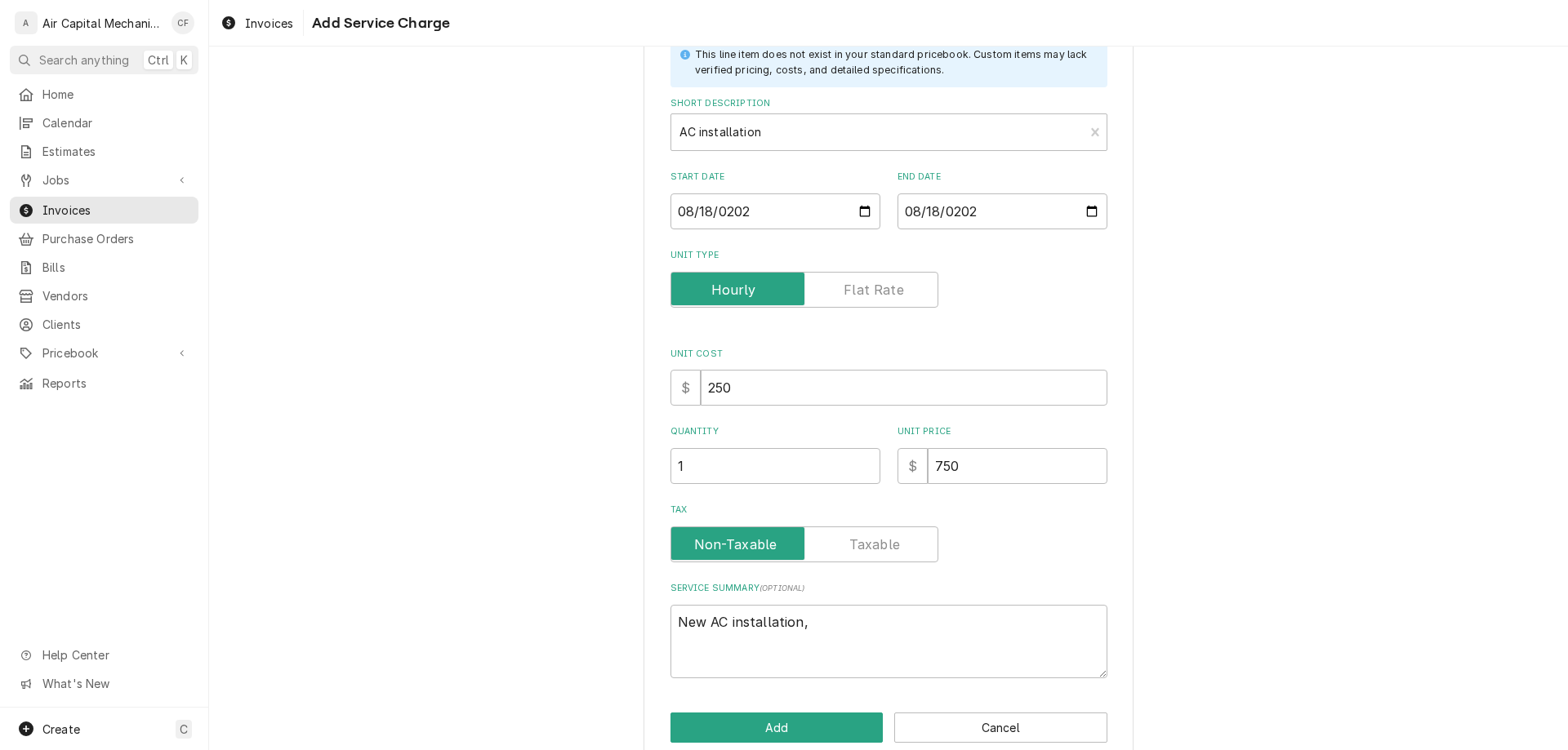
scroll to position [139, 0]
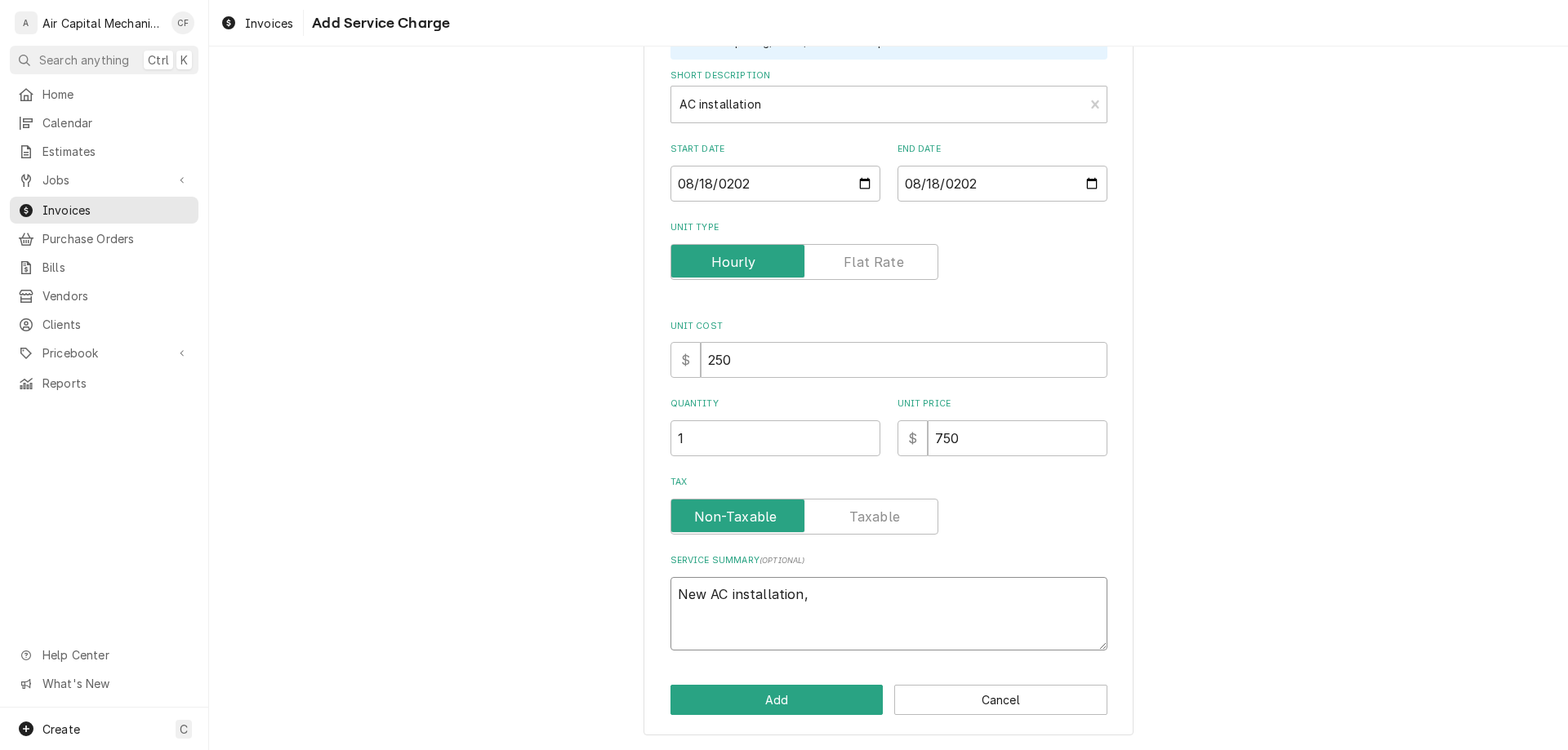
click at [858, 628] on textarea "New AC installation," at bounding box center [889, 614] width 437 height 73
type textarea "x"
type textarea "New AC installation,"
type textarea "x"
type textarea "New AC installation, l"
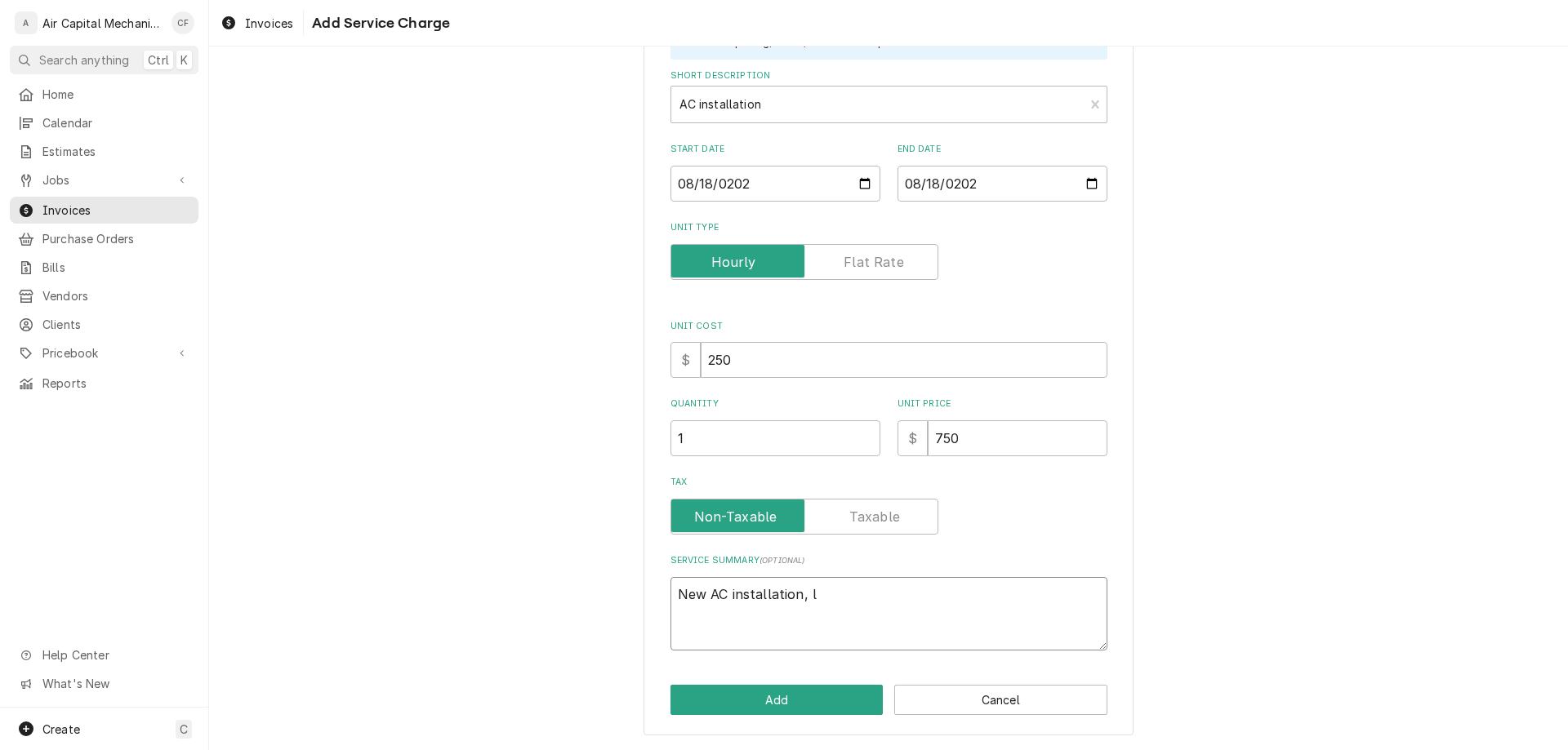
type textarea "x"
type textarea "New AC installation, la"
type textarea "x"
type textarea "New AC installation, lab"
type textarea "x"
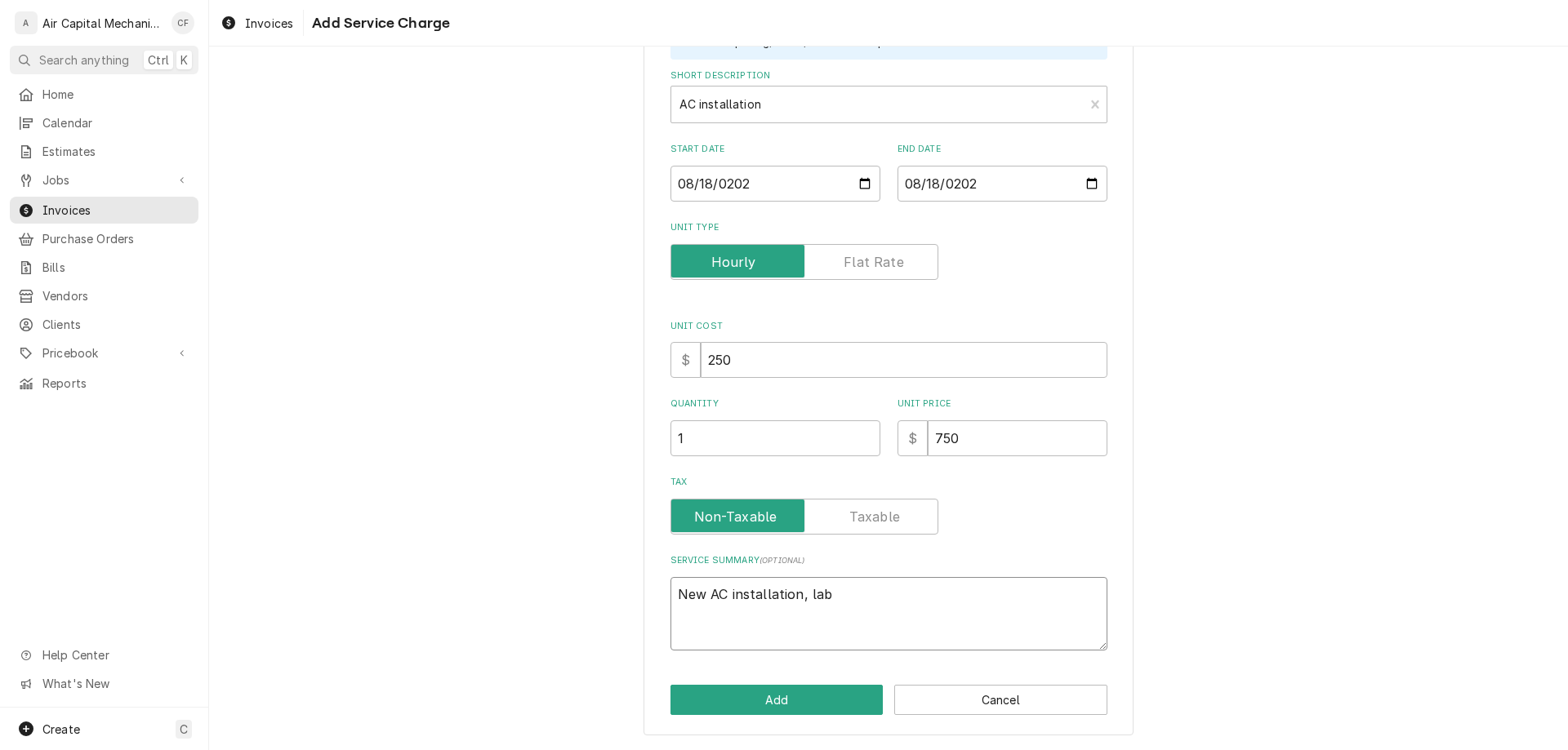
type textarea "New AC installation, labo"
type textarea "x"
type textarea "New AC installation, labor"
type textarea "x"
type textarea "New AC installation, labor"
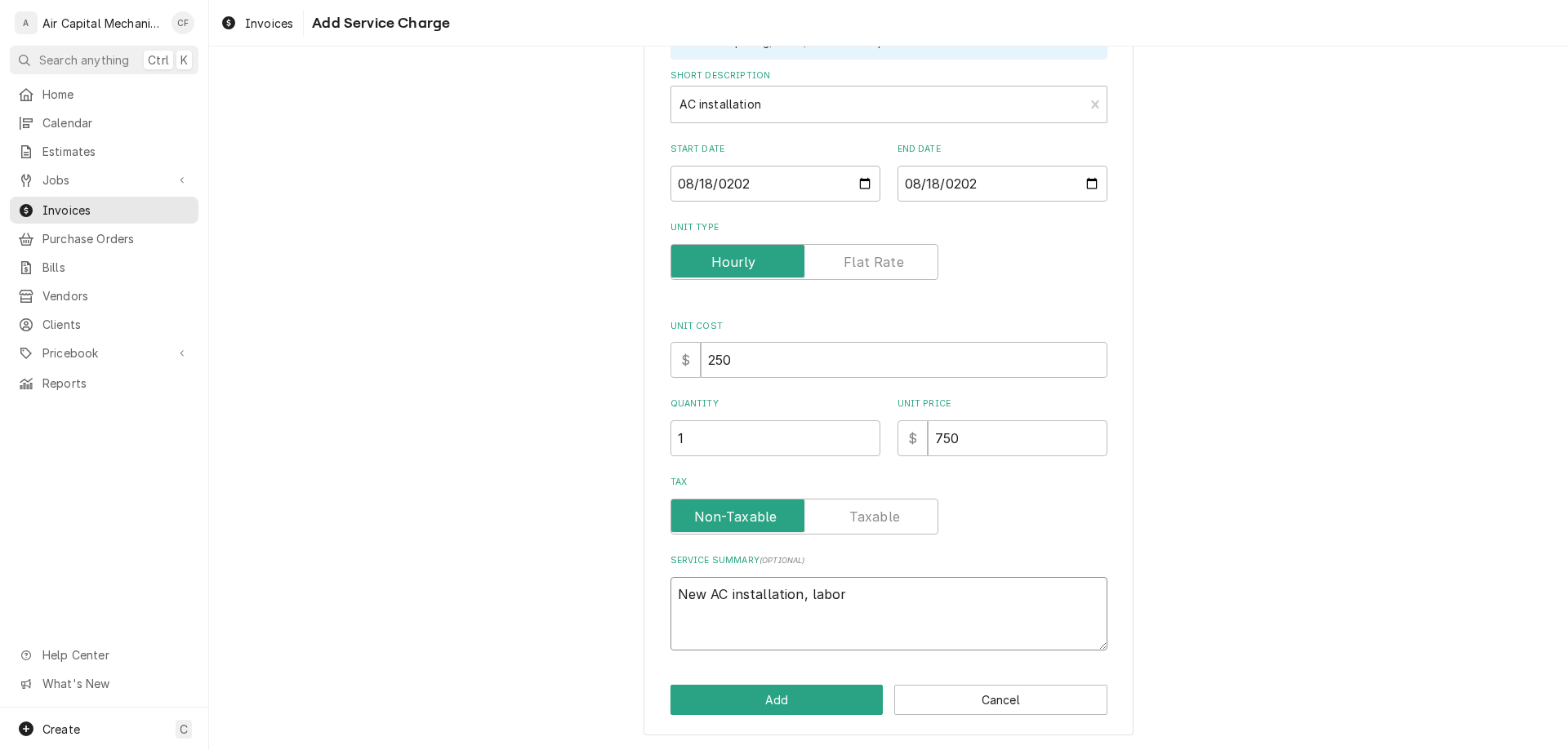
type textarea "x"
type textarea "New AC installation, labor n"
type textarea "x"
type textarea "New AC installation, labor no"
type textarea "x"
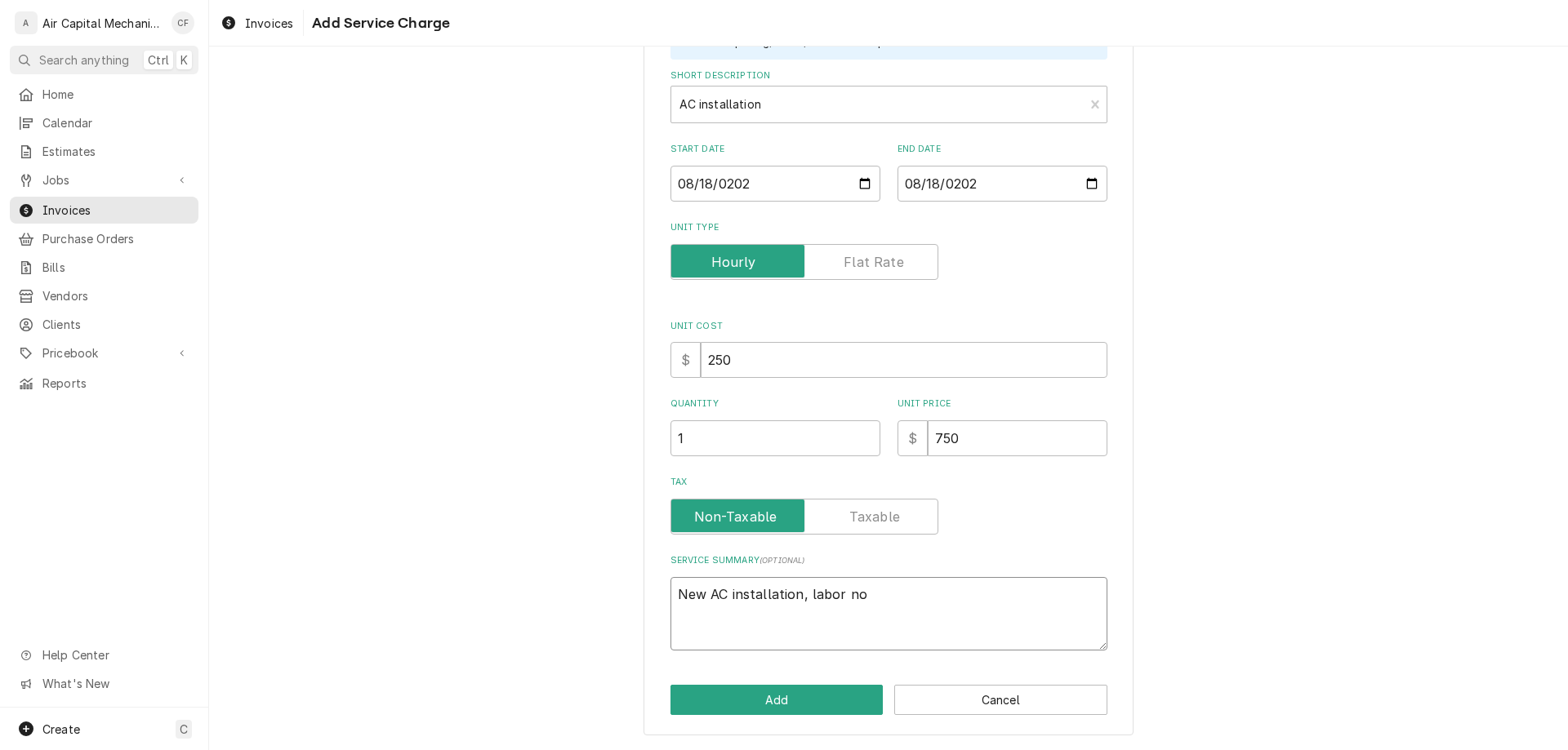
type textarea "New AC installation, labor not"
type textarea "x"
type textarea "New AC installation, labor not"
type textarea "x"
type textarea "New AC installation, labor not c"
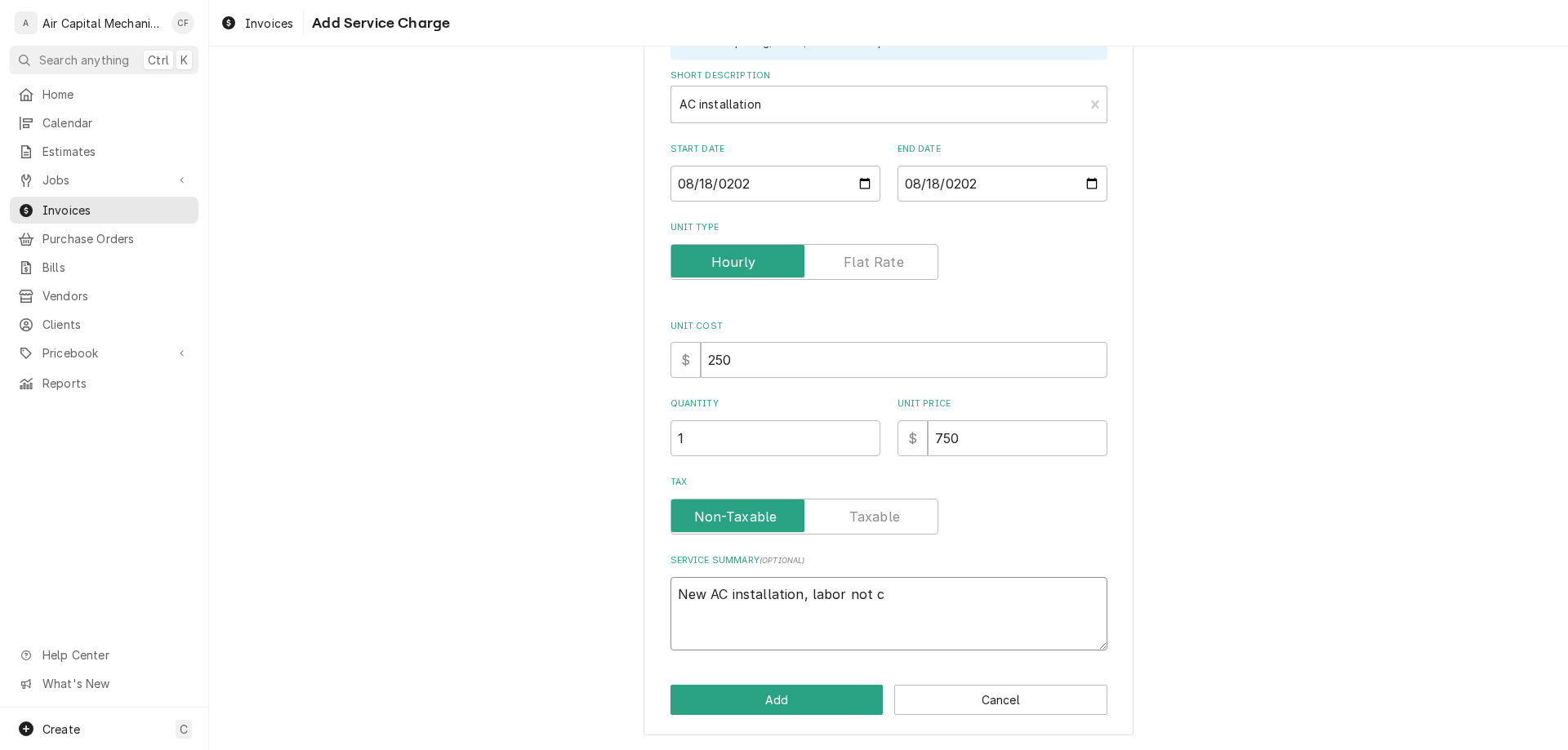
type textarea "x"
type textarea "New AC installation, labor not co"
type textarea "x"
type textarea "New AC installation, labor not cov"
type textarea "x"
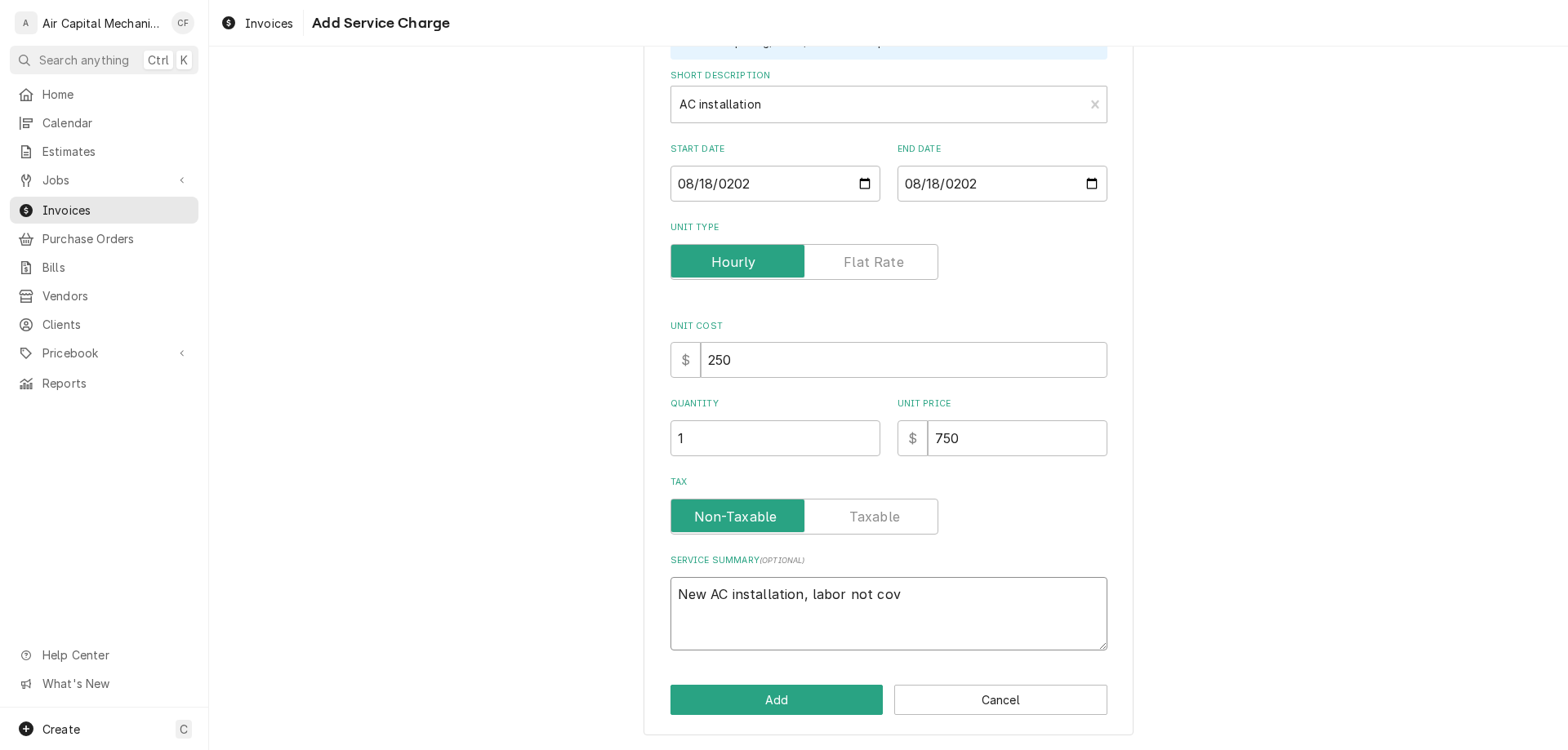
type textarea "New AC installation, labor not cove"
type textarea "x"
type textarea "New AC installation, labor not cover"
type textarea "x"
type textarea "New AC installation, labor not covere"
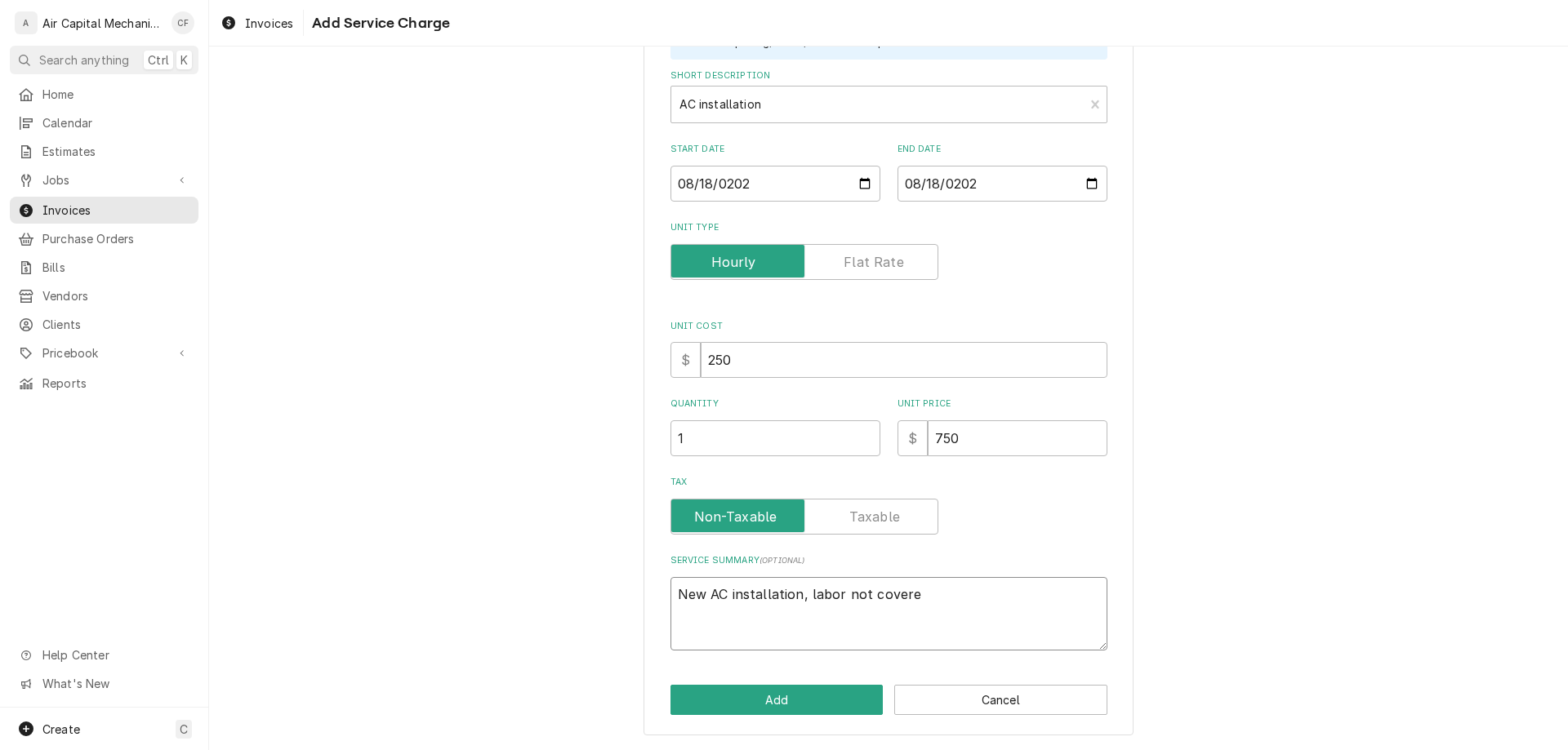
type textarea "x"
type textarea "New AC installation, labor not covered"
type textarea "x"
type textarea "New AC installation, labor not covered"
type textarea "x"
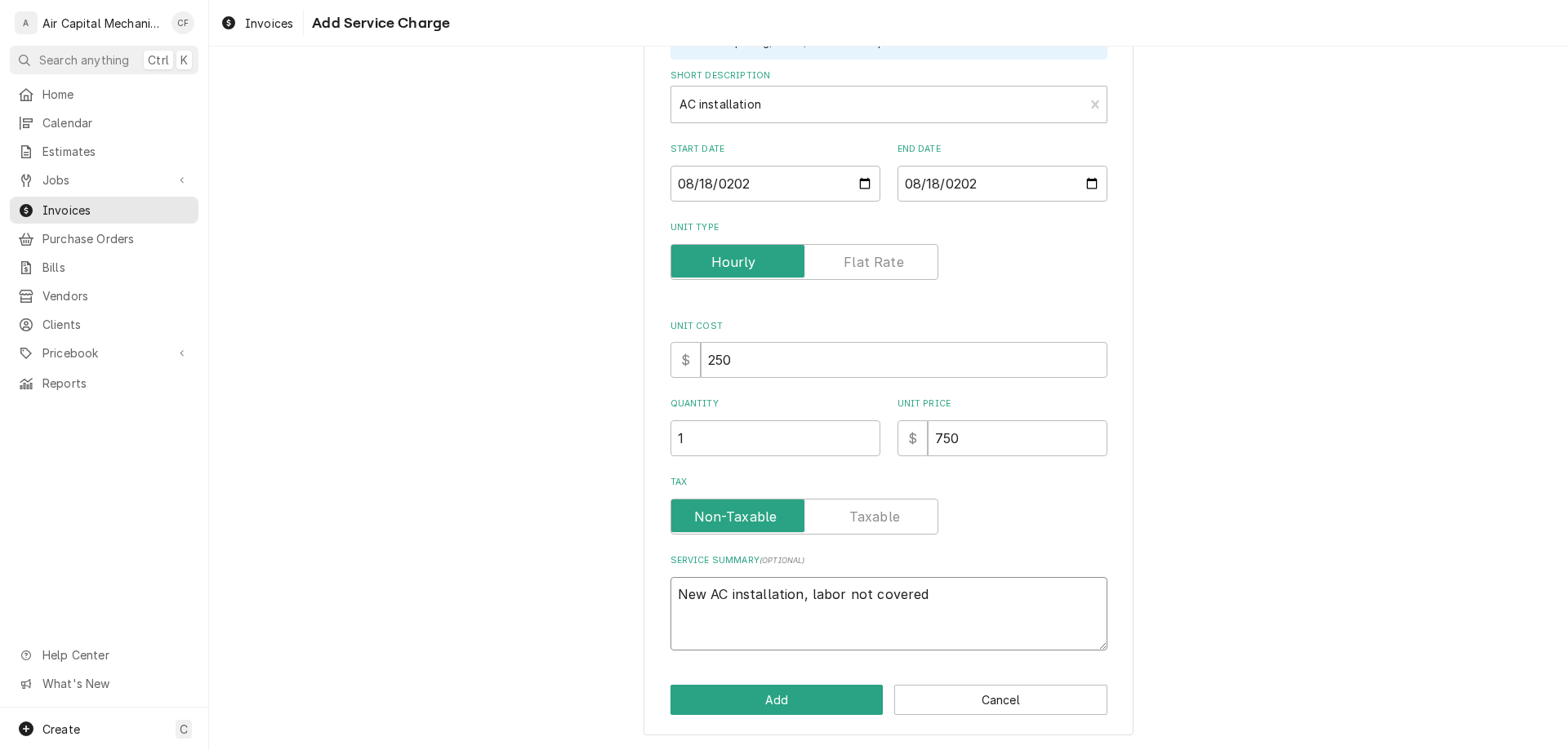
type textarea "New AC installation, labor not covered b"
type textarea "x"
type textarea "New AC installation, labor not covered by"
type textarea "x"
type textarea "New AC installation, labor not covered by"
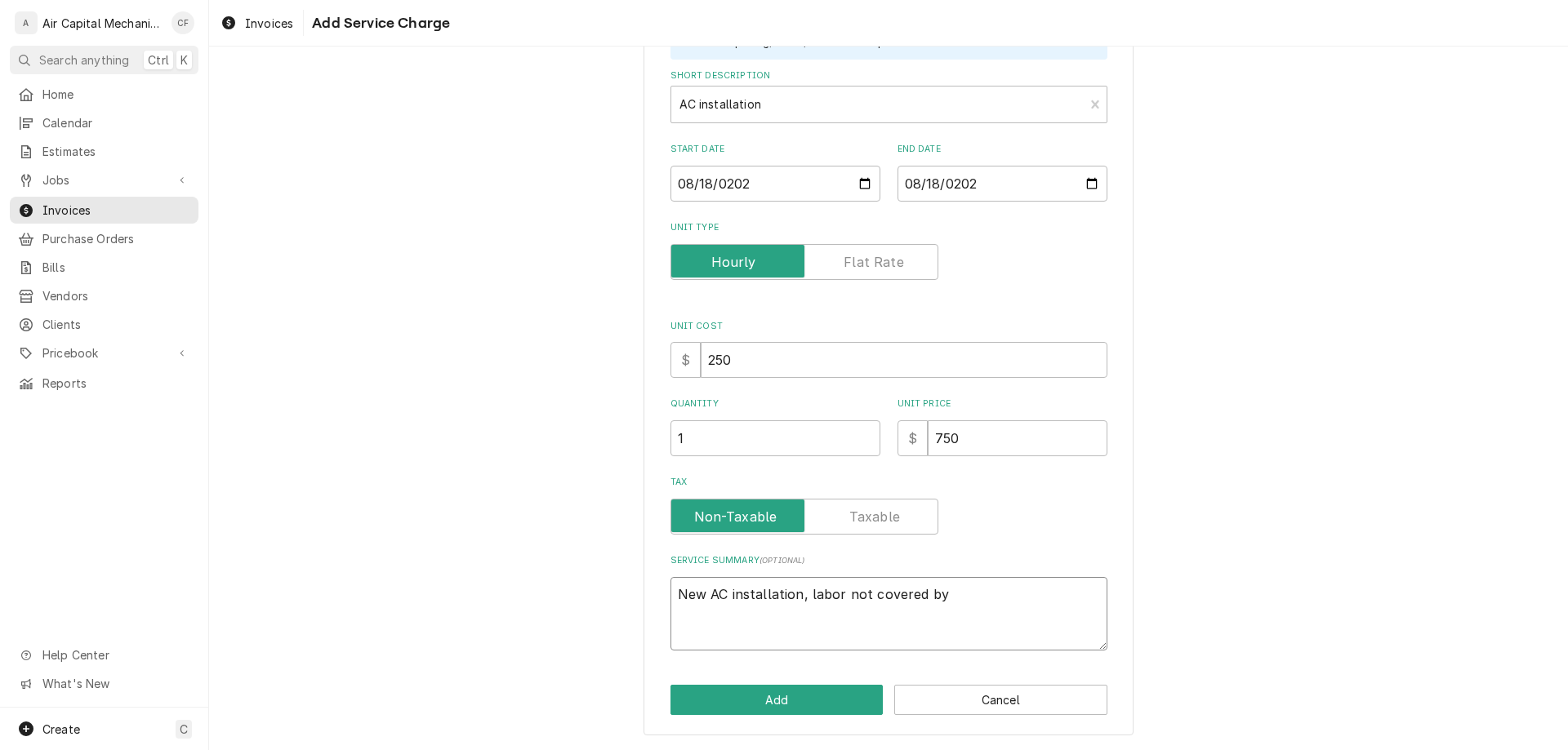
type textarea "x"
type textarea "New AC installation, labor not covered by h"
type textarea "x"
type textarea "New AC installation, labor not covered by ho"
type textarea "x"
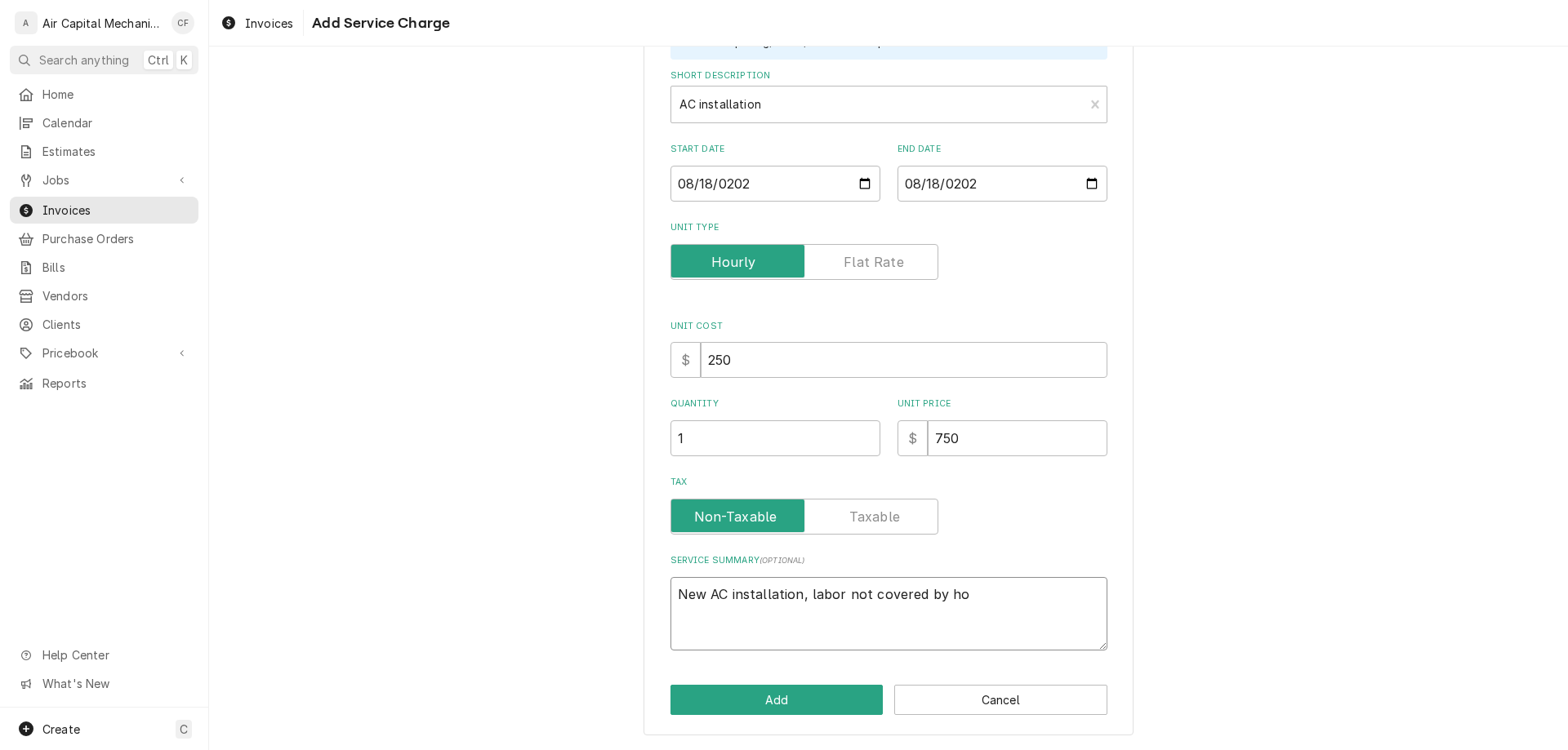
type textarea "New AC installation, labor not covered by hom"
type textarea "x"
type textarea "New AC installation, labor not covered by home"
type textarea "x"
type textarea "New AC installation, labor not covered by home"
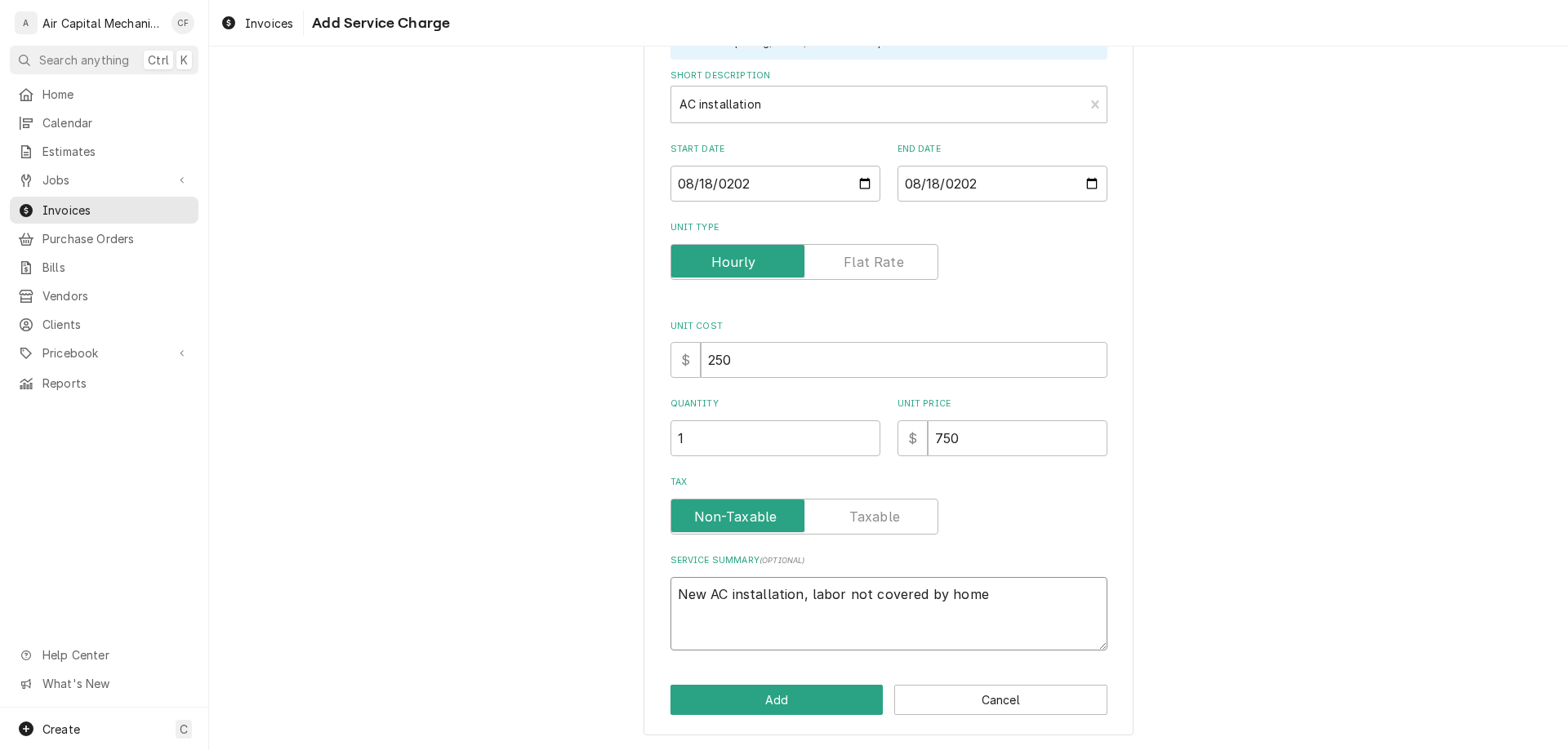
type textarea "x"
type textarea "New AC installation, labor not covered by home w"
type textarea "x"
type textarea "New AC installation, labor not covered by home wa"
type textarea "x"
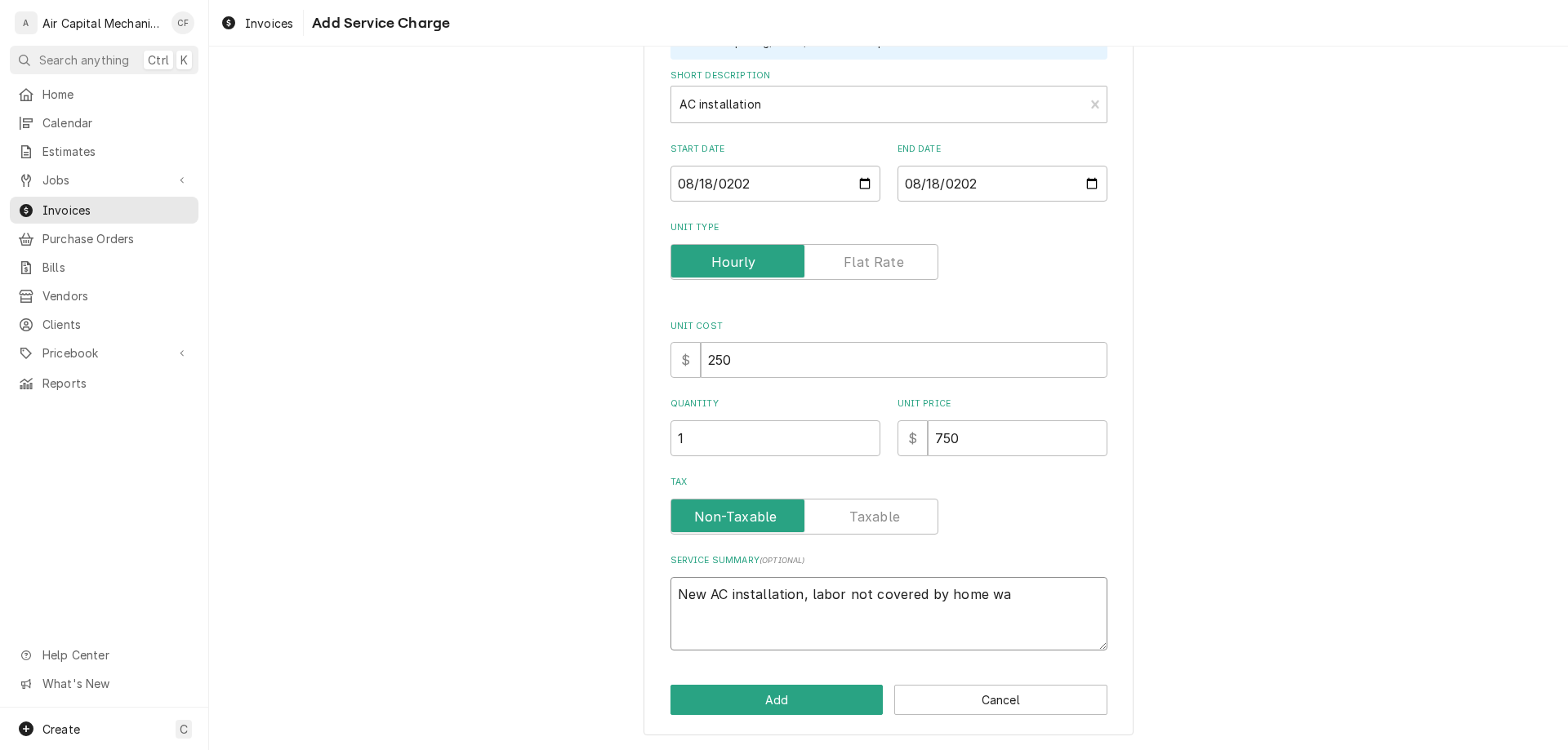
type textarea "New AC installation, labor not covered by home war"
type textarea "x"
type textarea "New AC installation, labor not covered by home warr"
type textarea "x"
type textarea "New AC installation, labor not covered by home warra"
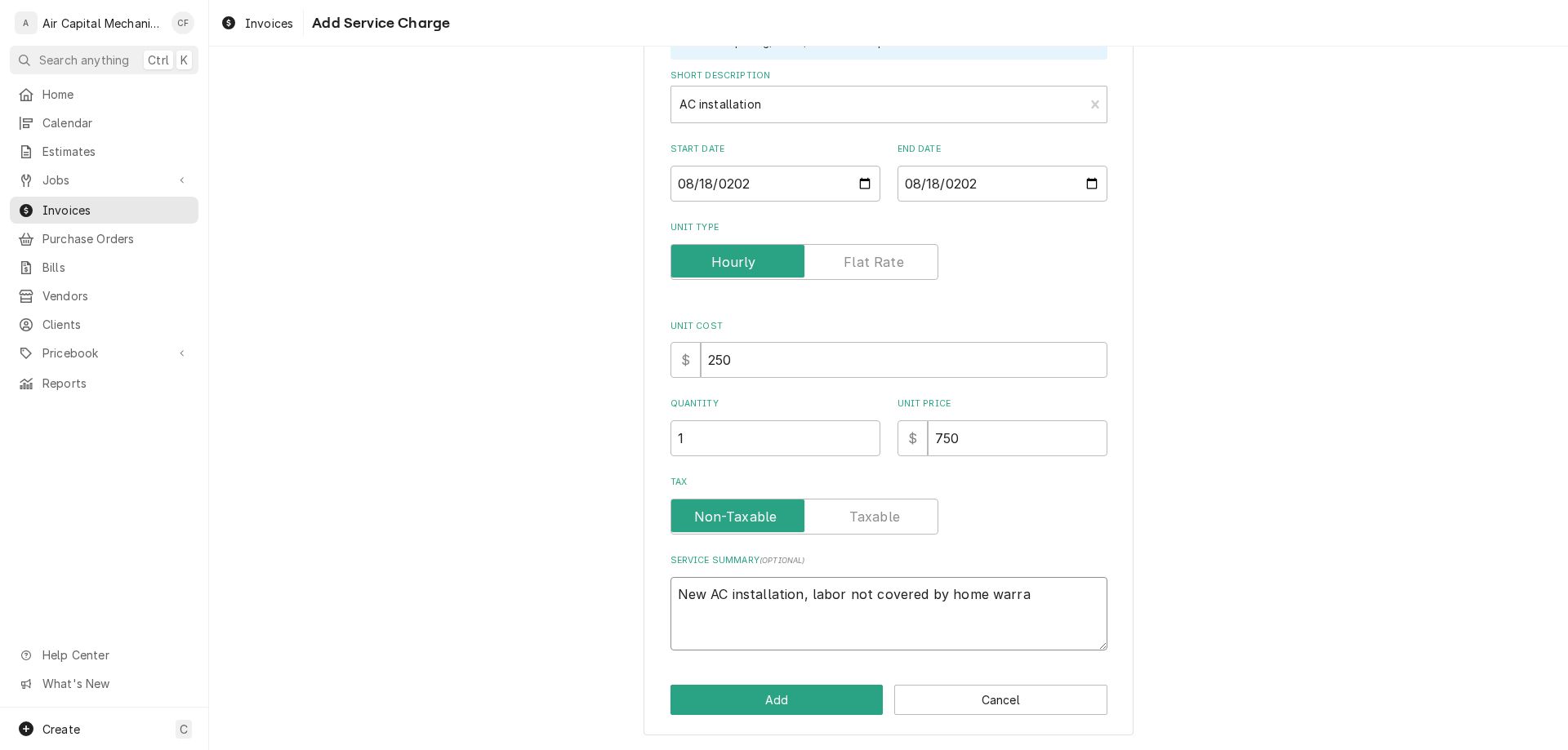
type textarea "x"
type textarea "New AC installation, labor not covered by home warran"
type textarea "x"
type textarea "New AC installation, labor not covered by home warrant"
type textarea "x"
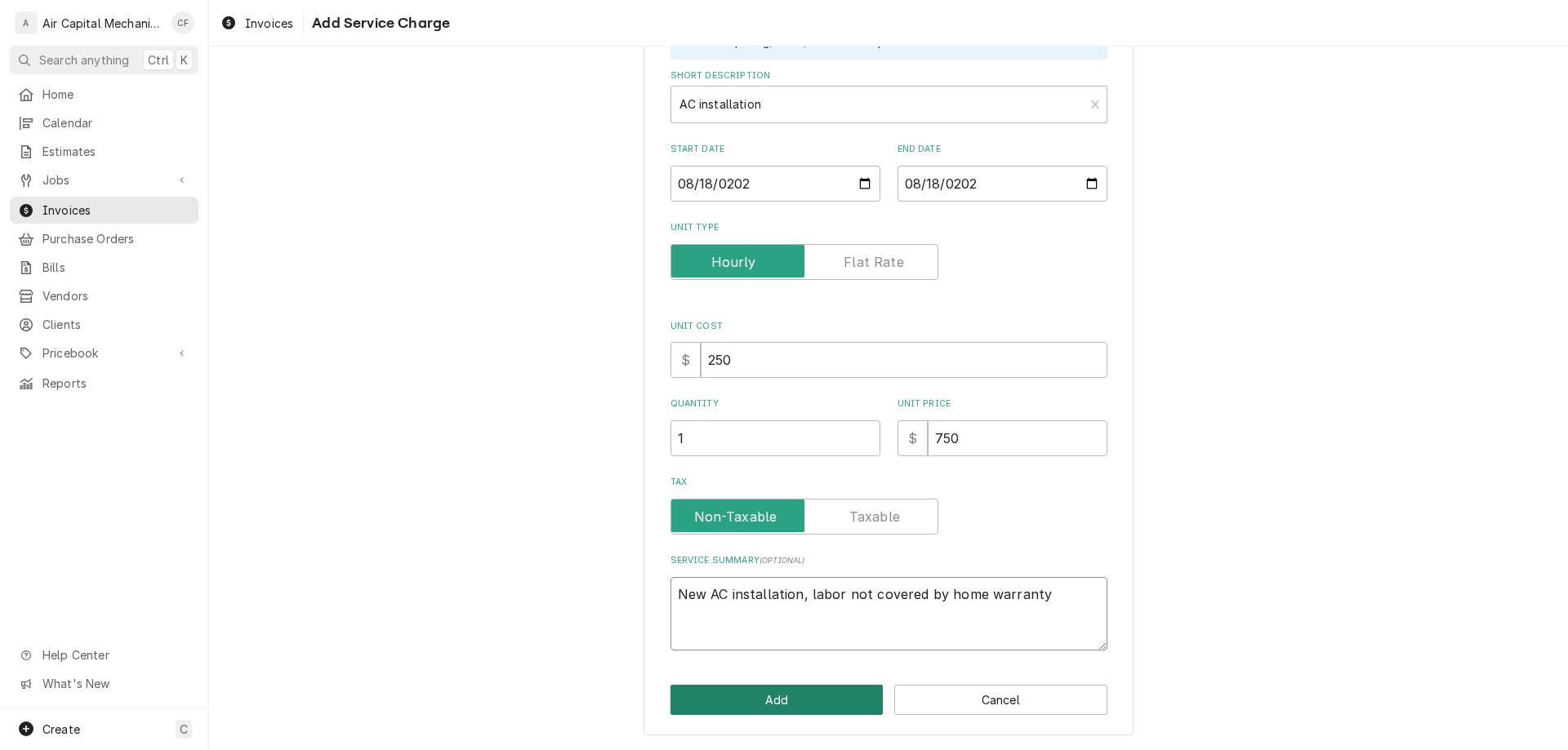
type textarea "New AC installation, labor not covered by home warranty"
click at [796, 693] on button "Add" at bounding box center [777, 700] width 214 height 31
type textarea "x"
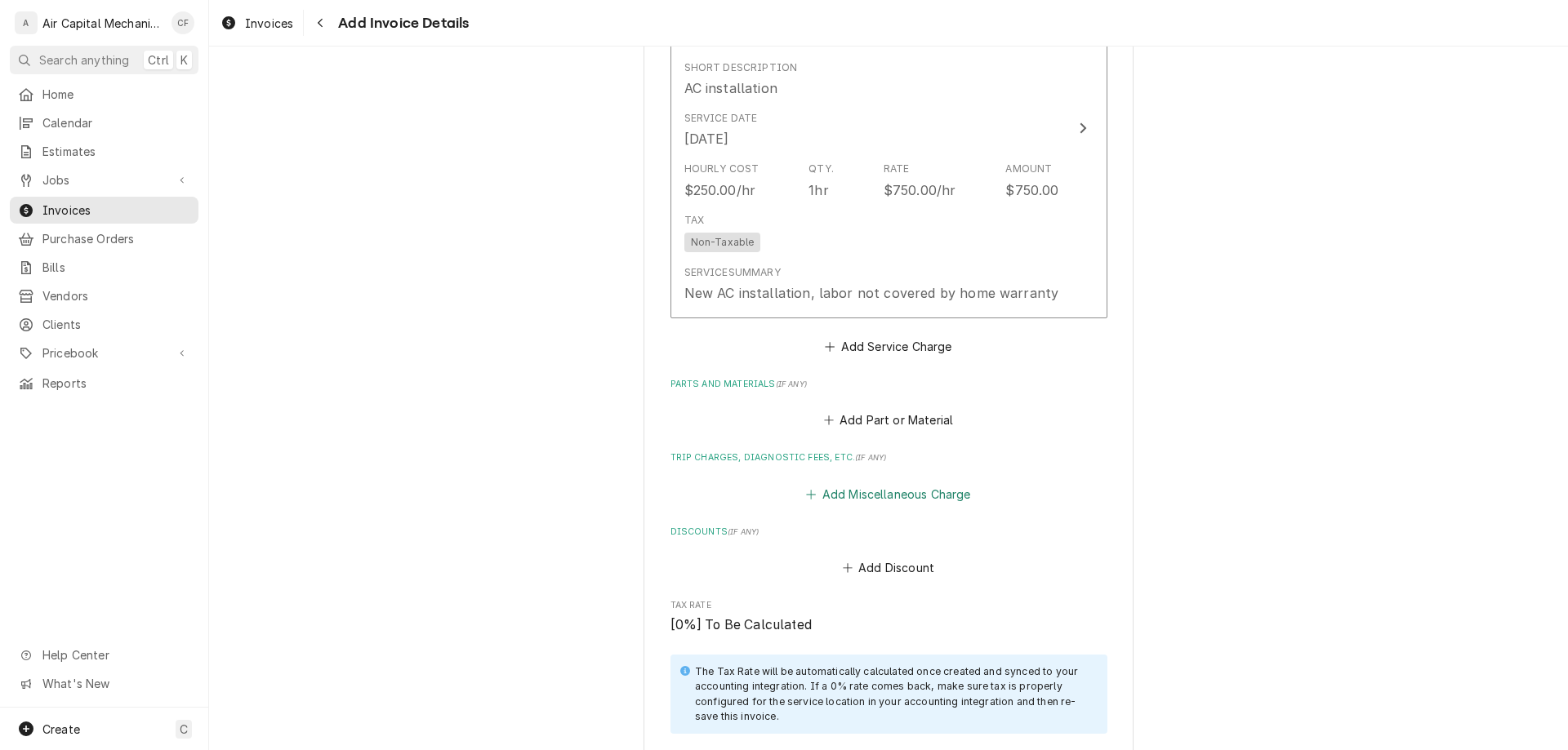
scroll to position [1156, 0]
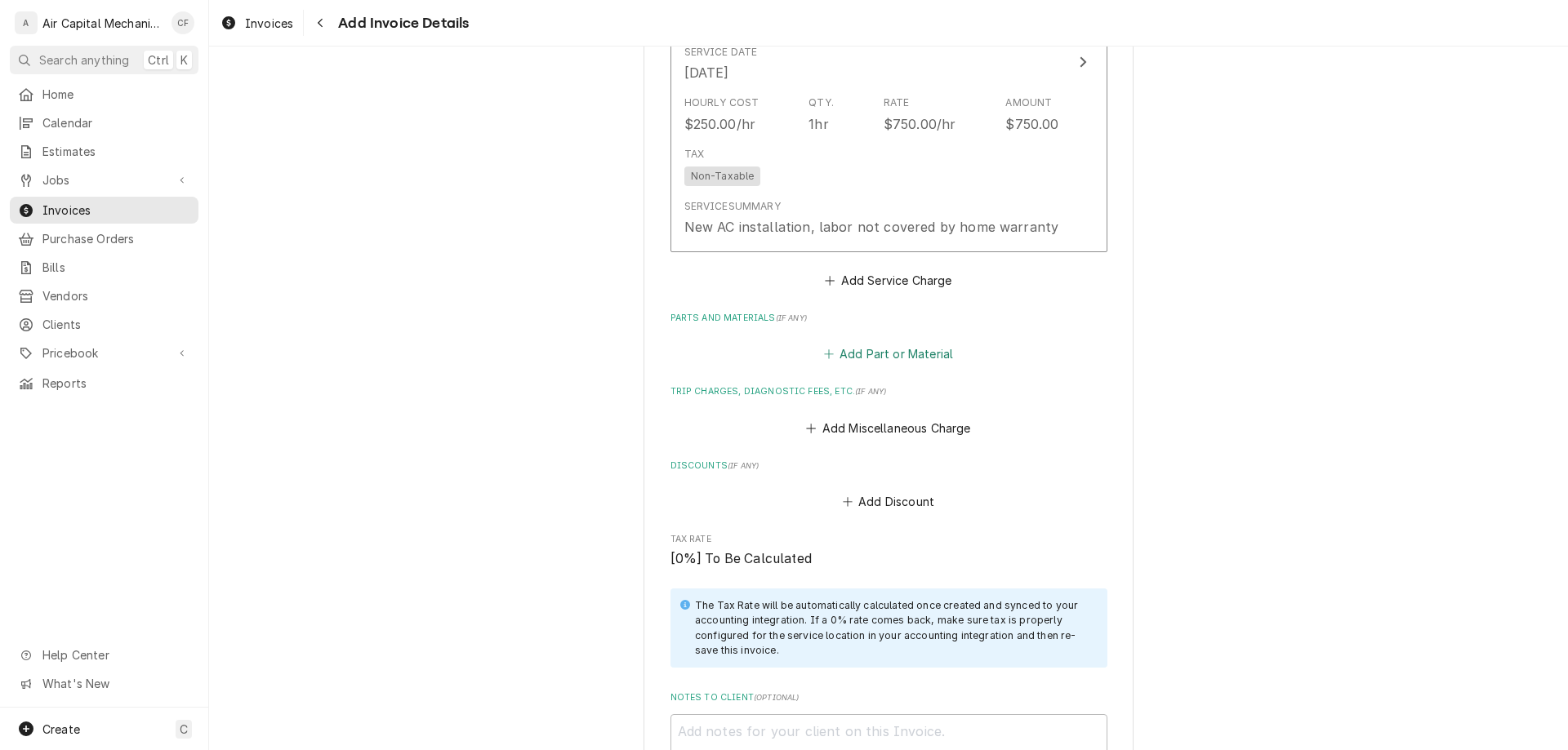
click at [883, 351] on button "Add Part or Material" at bounding box center [888, 354] width 134 height 23
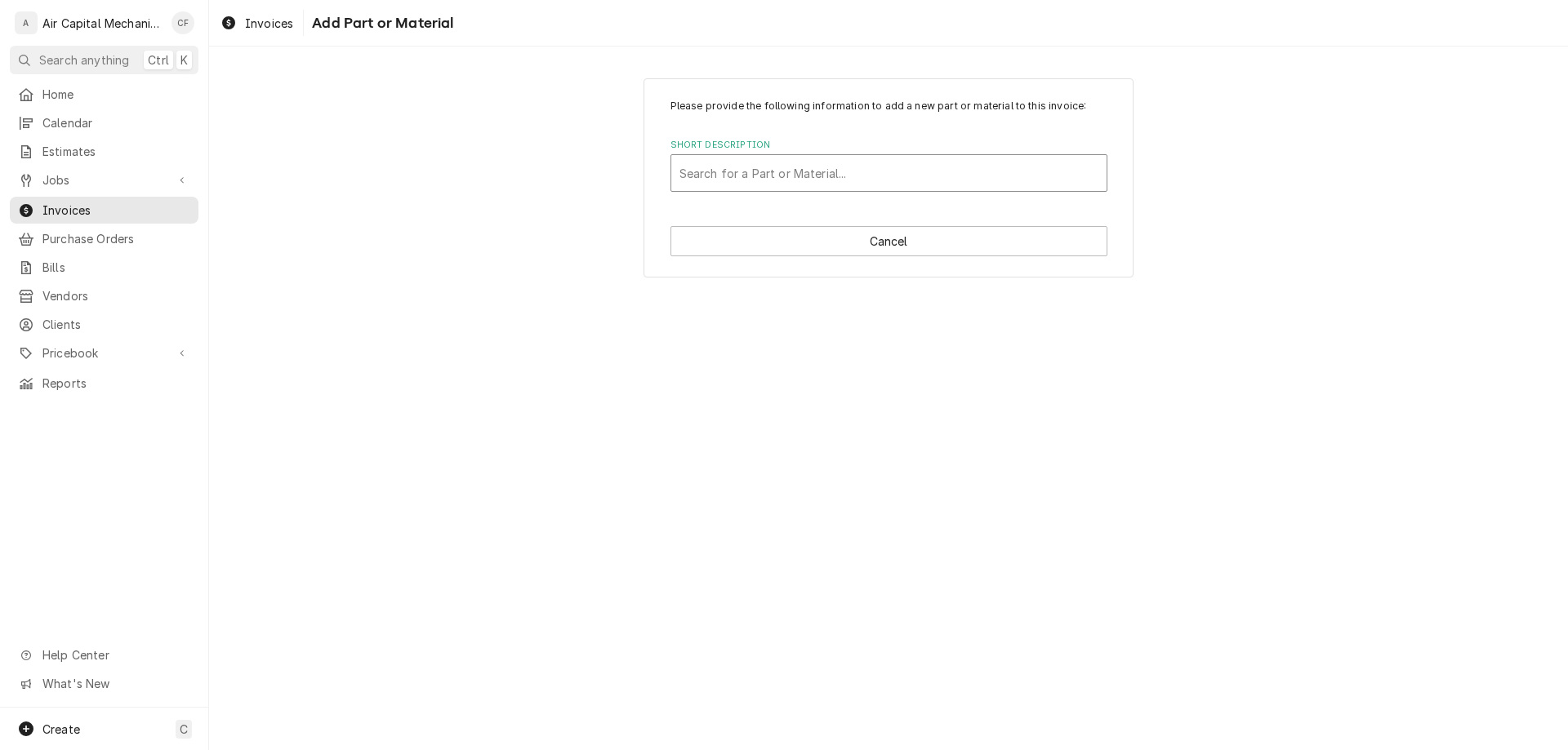
click at [801, 173] on div "Short Description" at bounding box center [889, 173] width 419 height 30
type input "new ac installation materials"
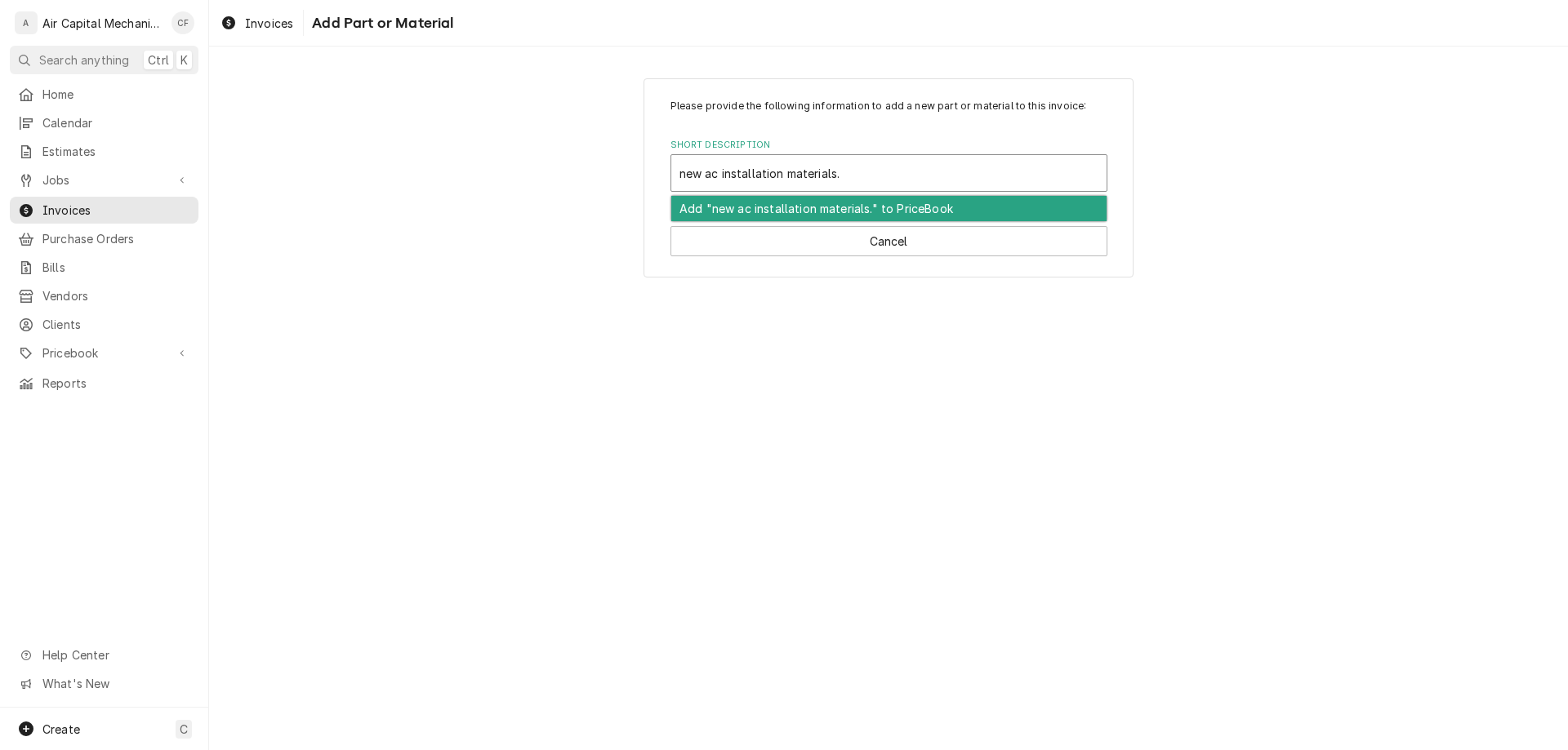
type input "new ac installation materials"
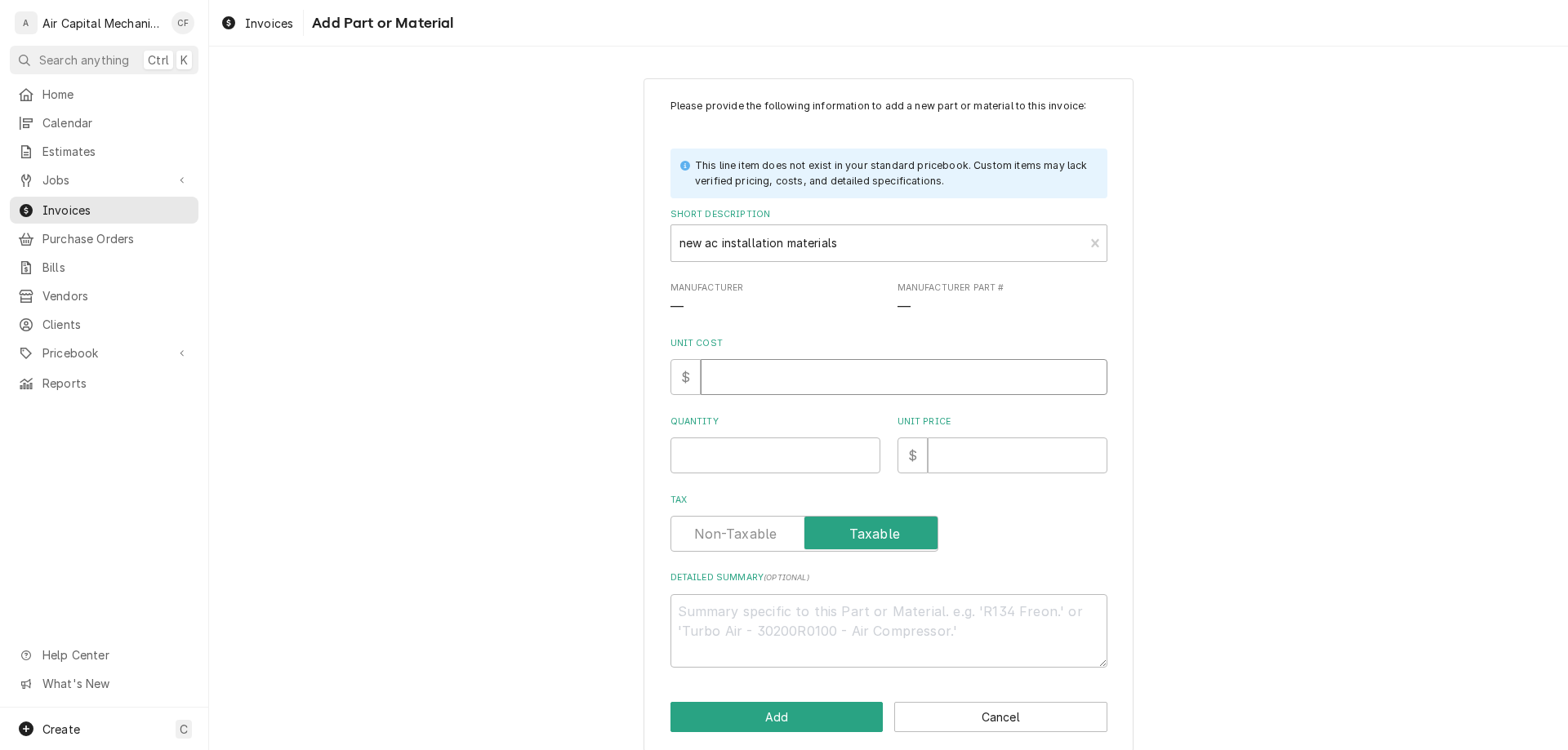
type textarea "x"
type input "1"
type textarea "x"
type input "10"
type textarea "x"
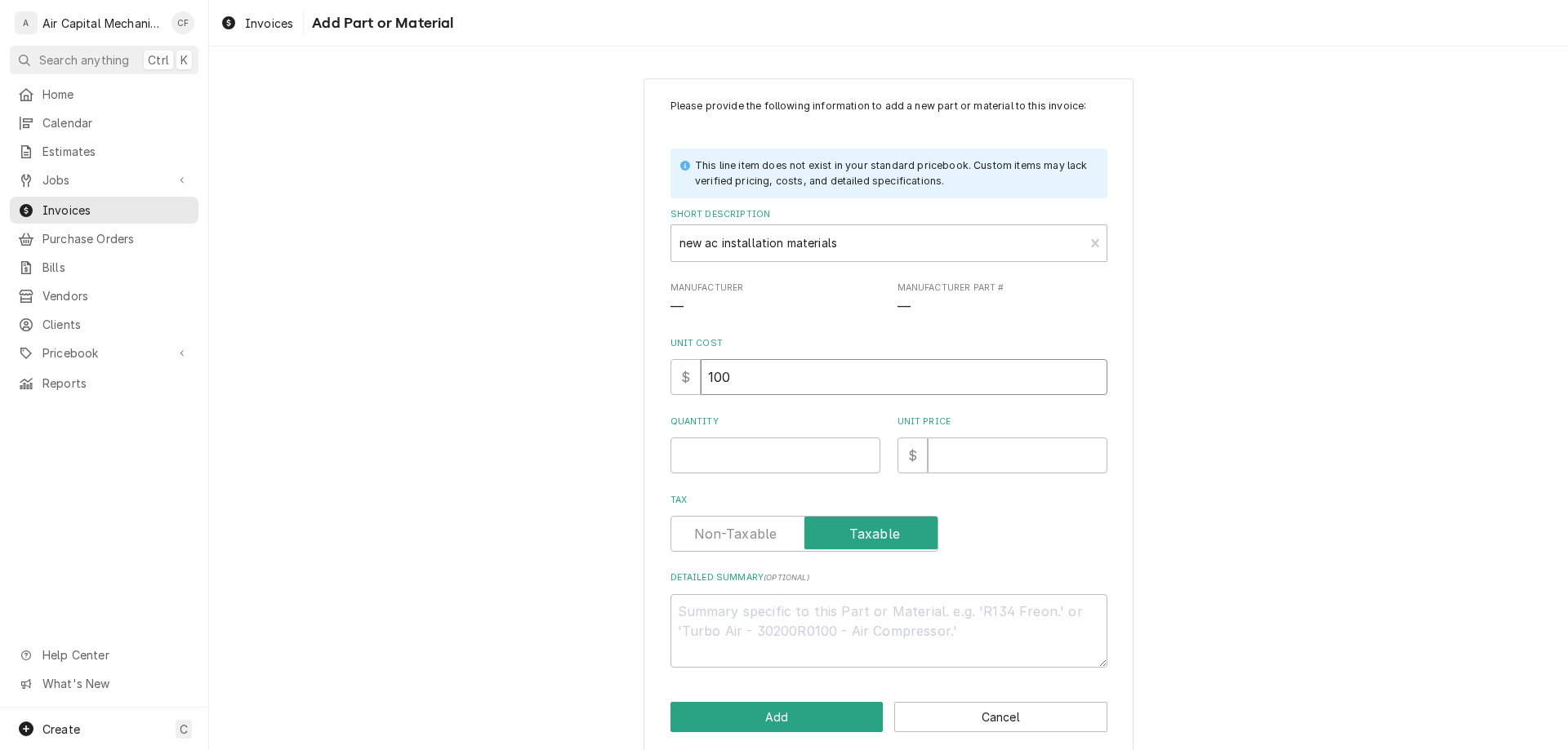
type input "100"
type textarea "x"
type input "1"
type textarea "x"
type input "2"
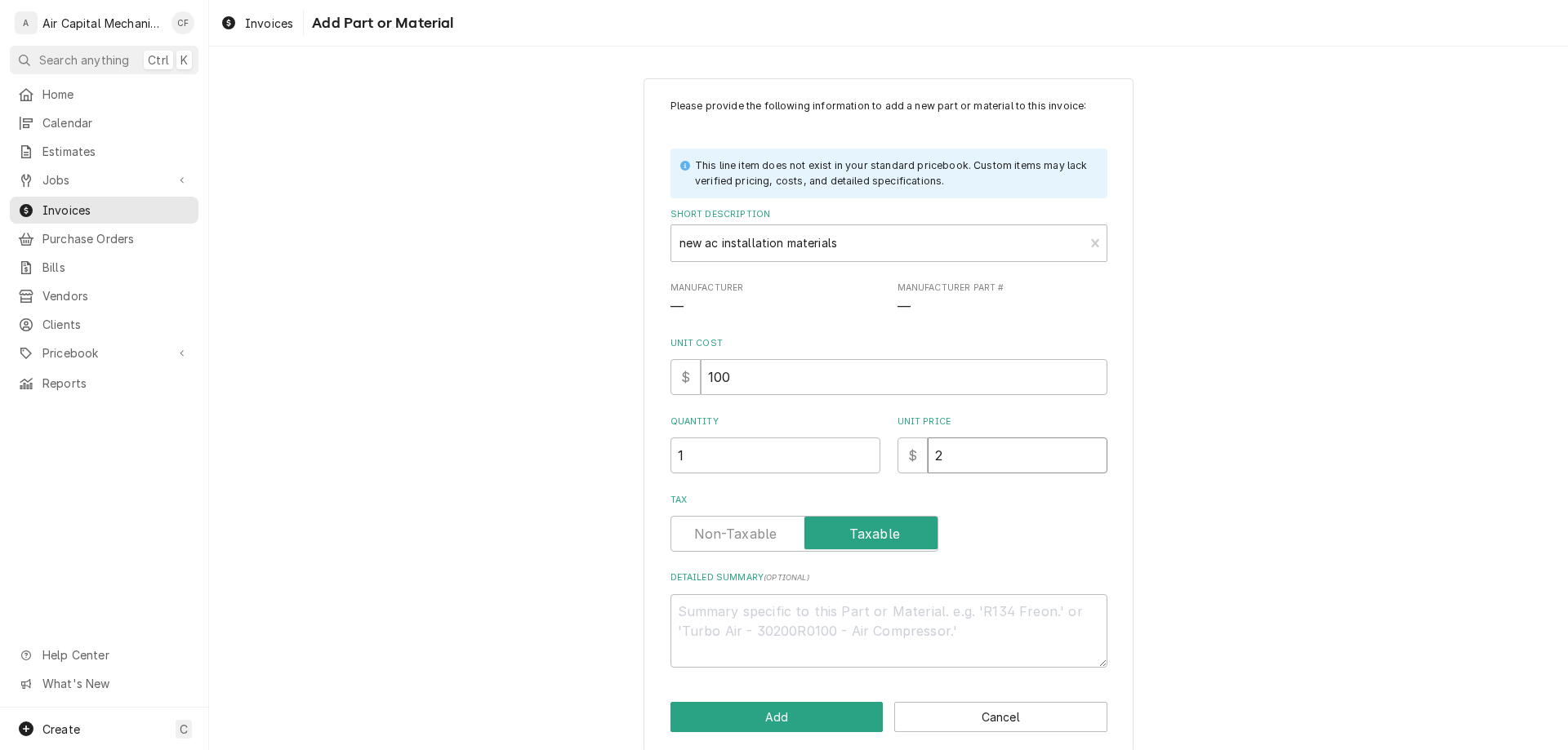
type textarea "x"
type input "26"
type textarea "x"
type input "265"
type textarea "x"
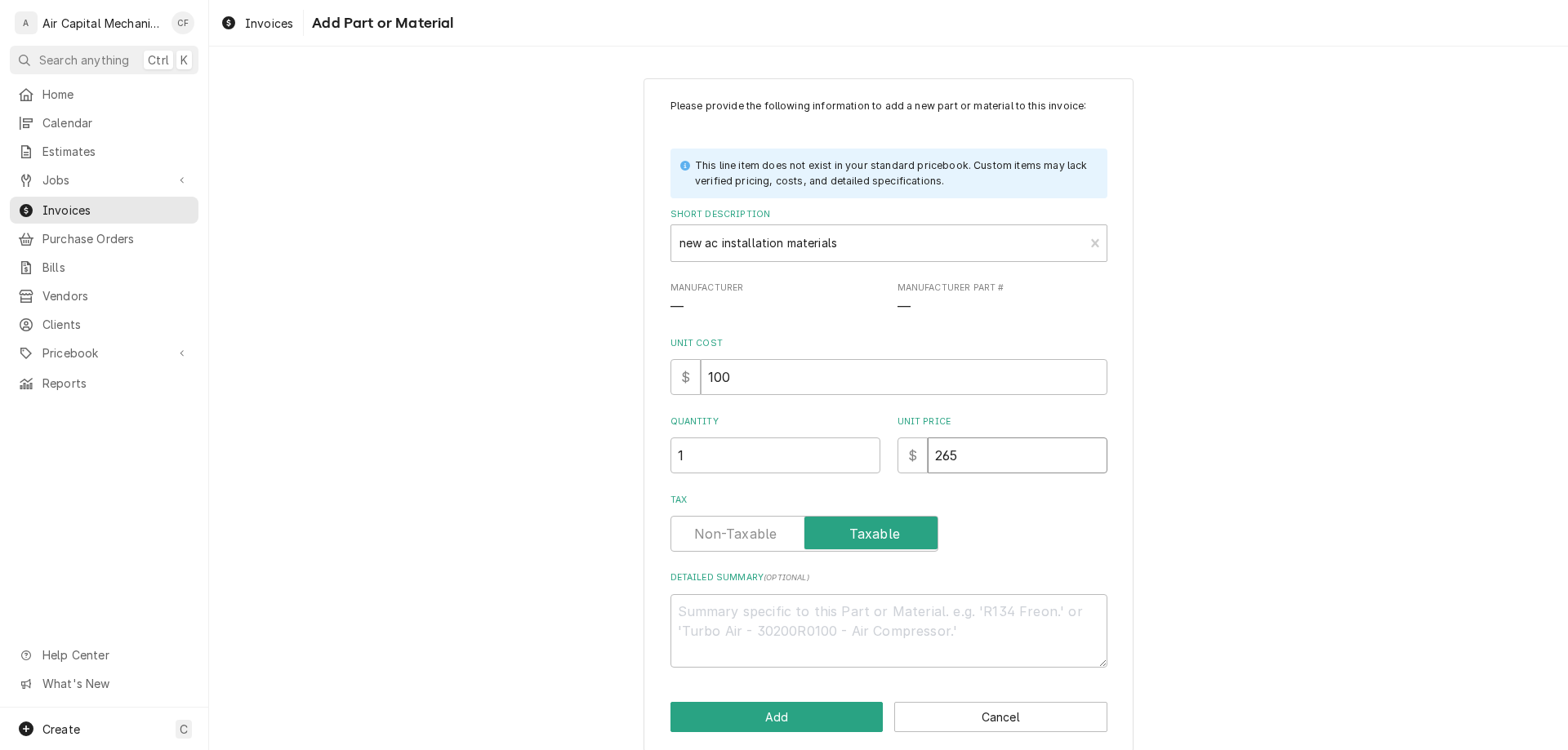
type input "26"
type textarea "x"
type input "2"
type textarea "x"
type input "25"
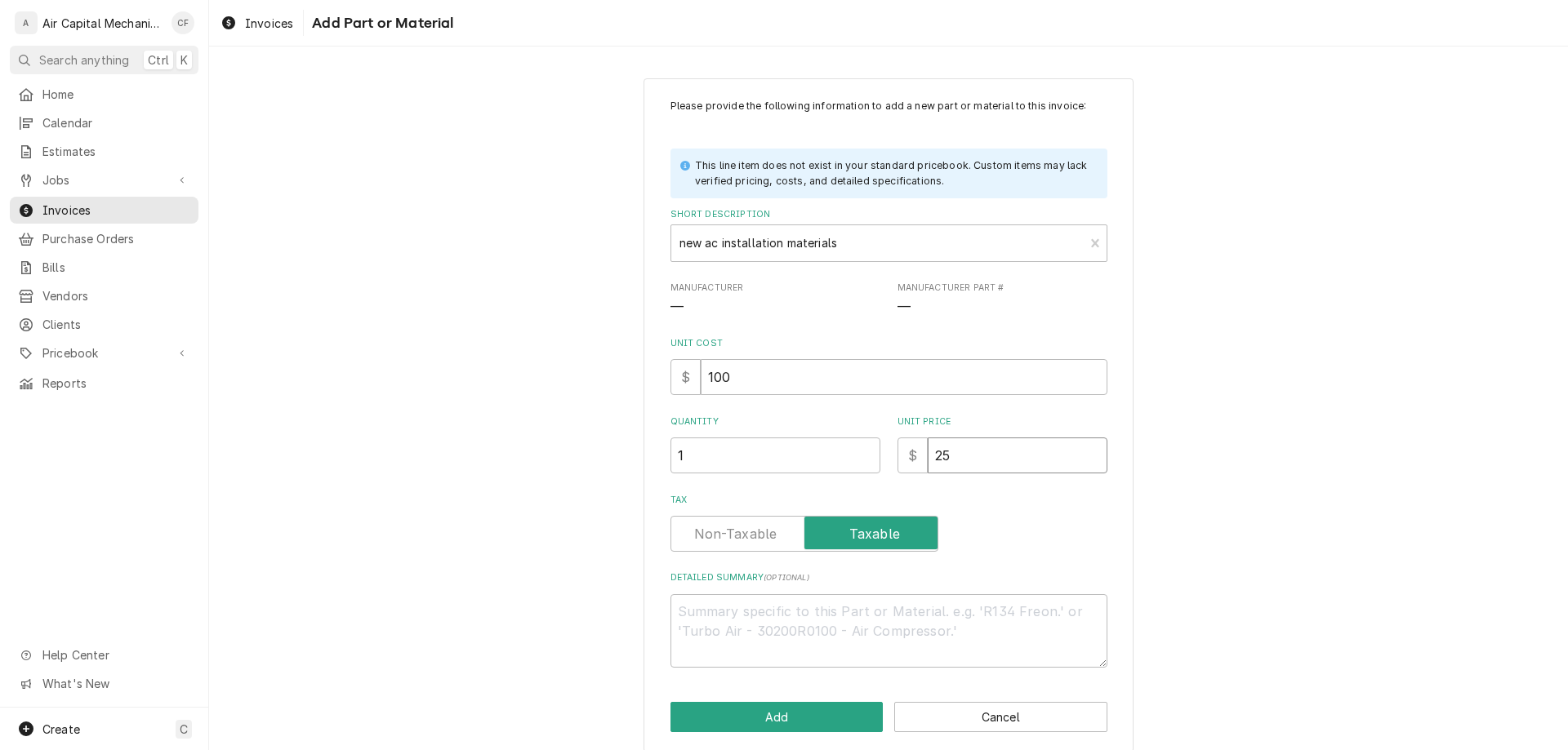
type textarea "x"
type input "250"
type textarea "x"
type textarea "n"
type textarea "x"
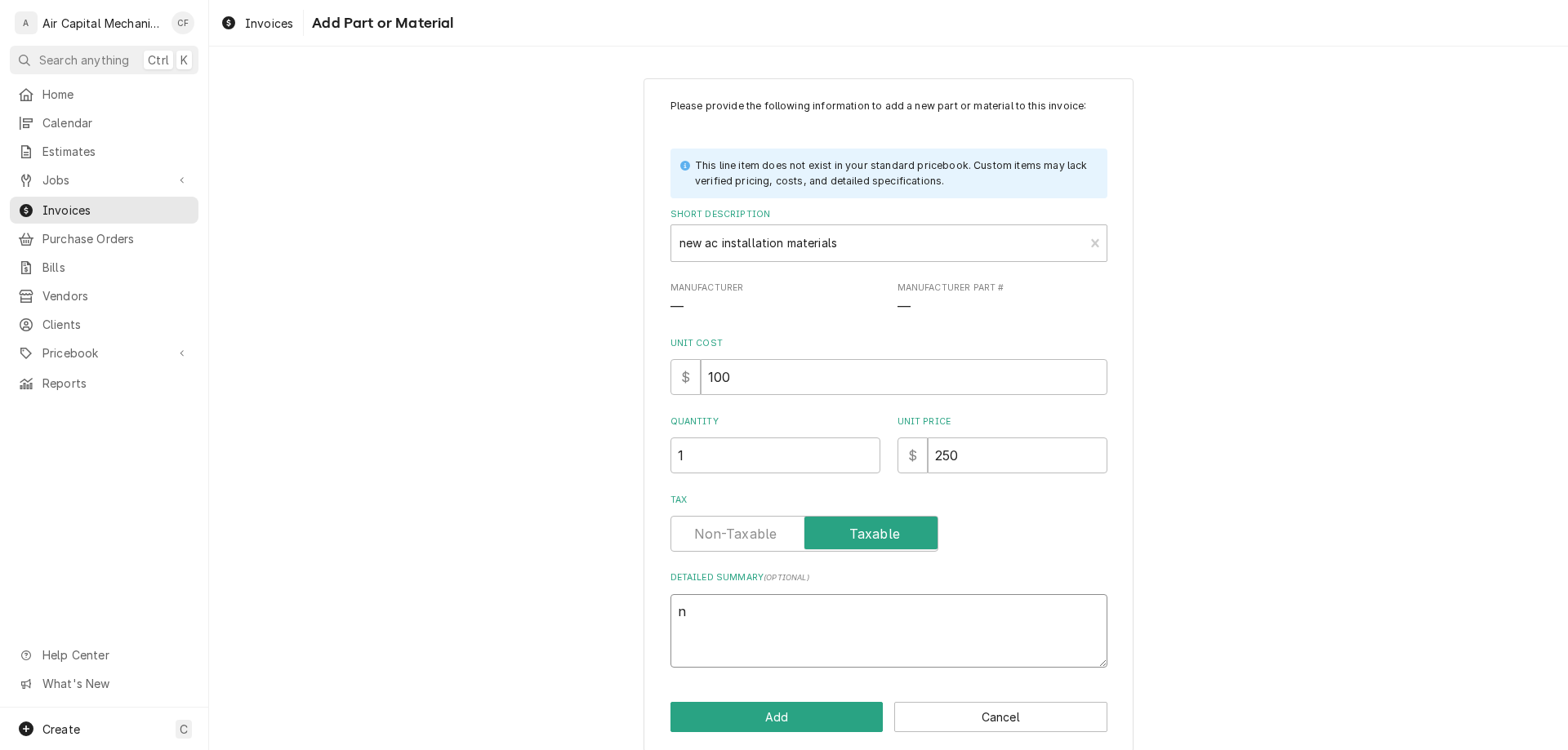
type textarea "ne"
type textarea "x"
type textarea "new"
type textarea "x"
type textarea "new"
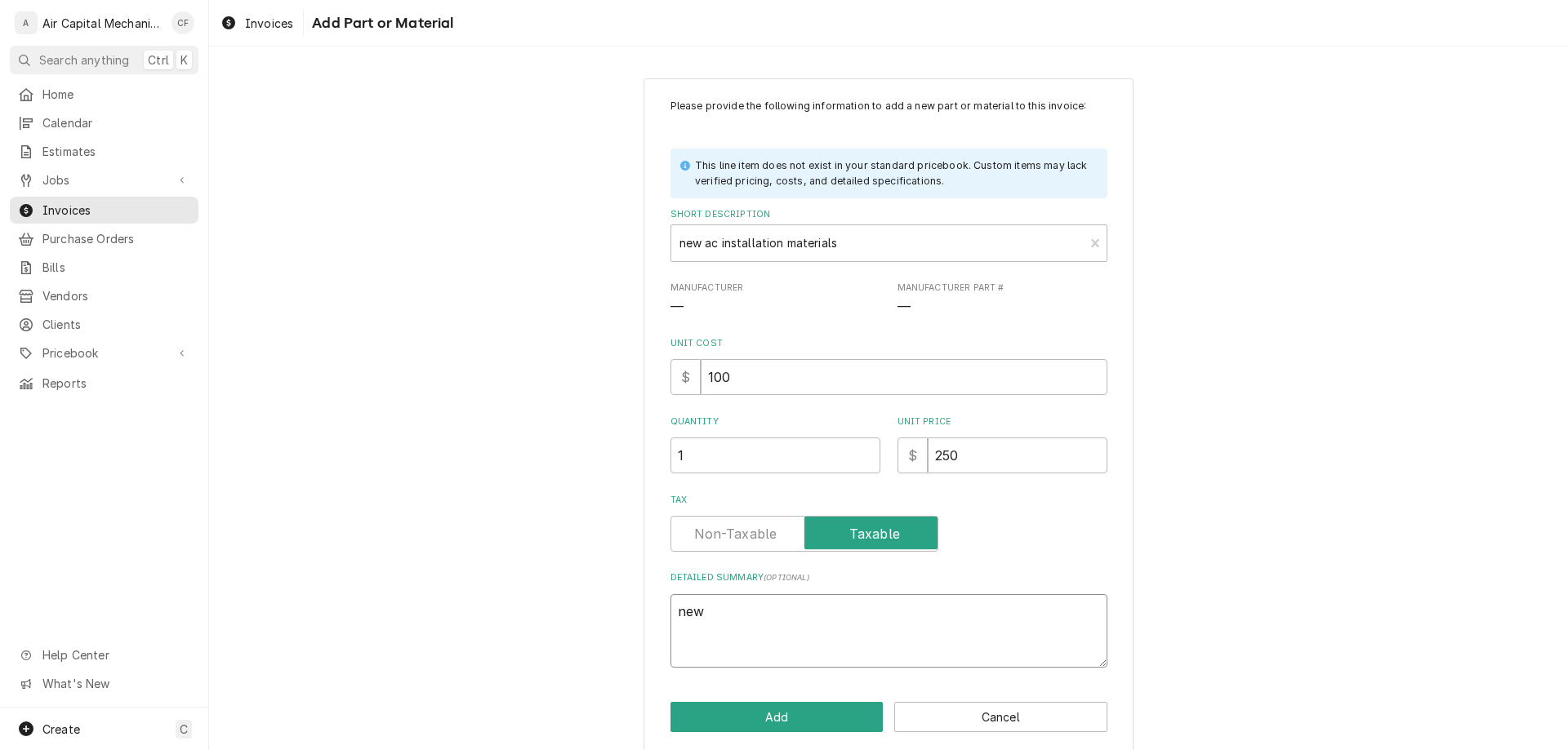
type textarea "x"
type textarea "new"
type textarea "x"
type textarea "ne"
type textarea "x"
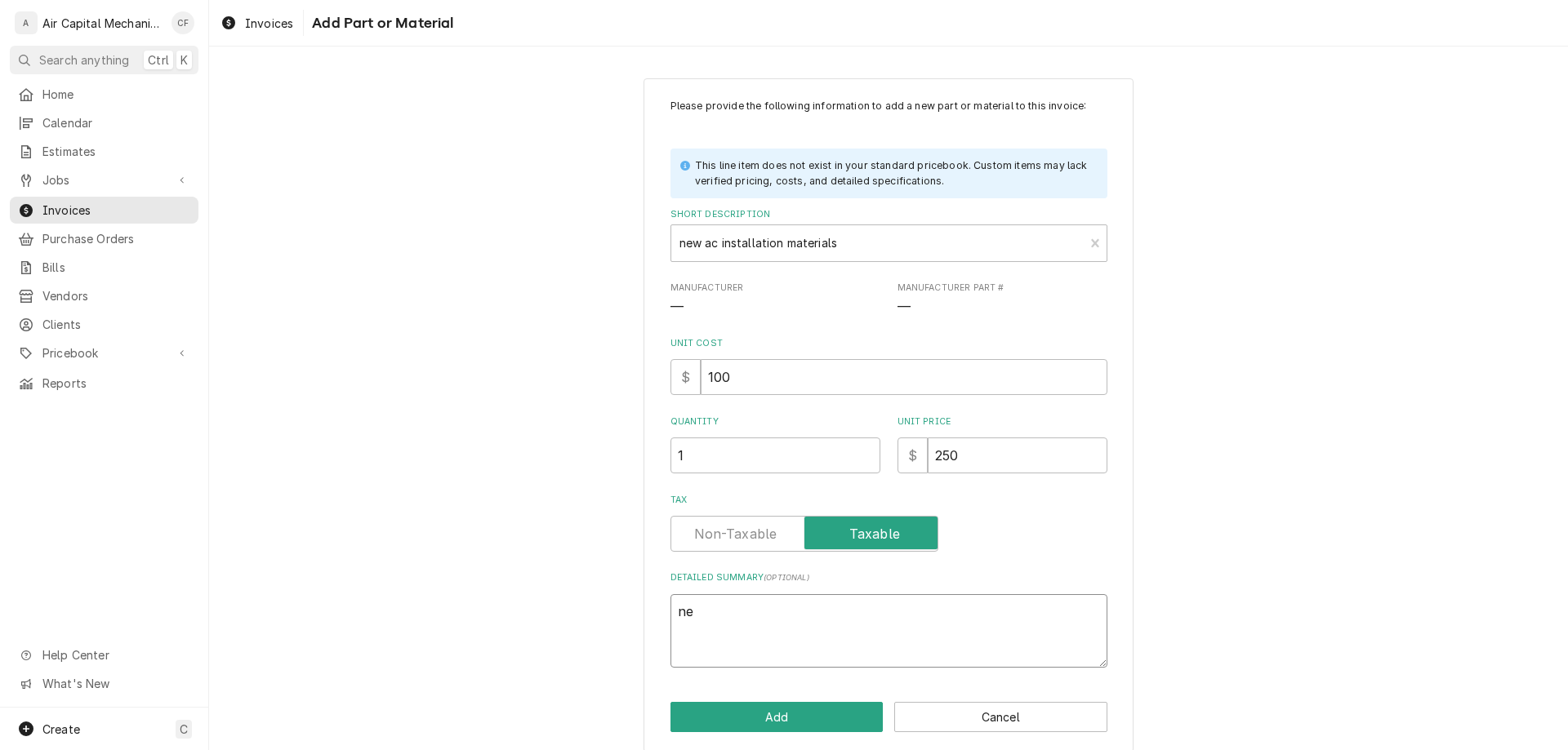
type textarea "n"
type textarea "x"
type textarea "a"
click at [922, 676] on div "Please provide the following information to add a new part or material to this …" at bounding box center [888, 416] width 490 height 675
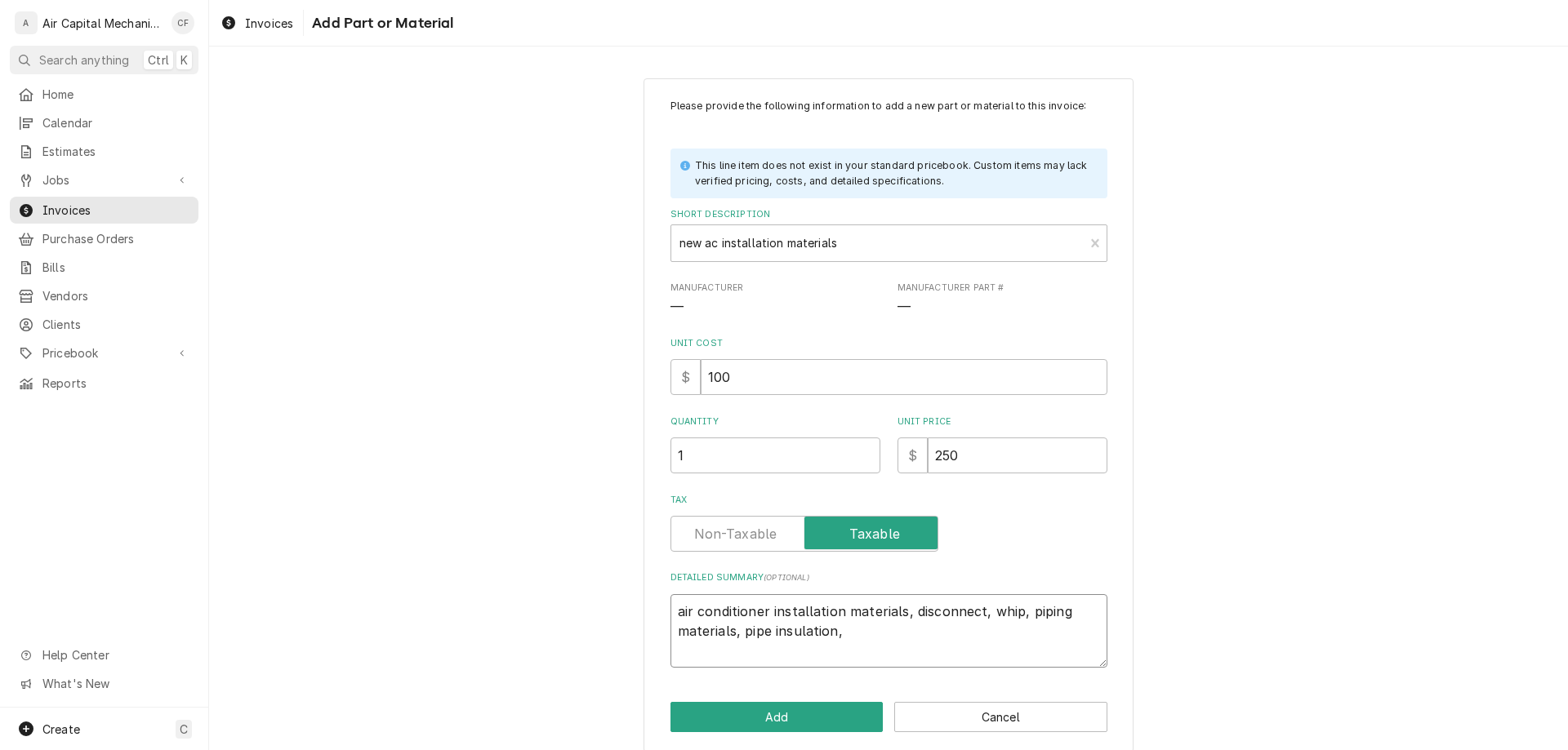
click at [924, 644] on textarea "air conditioner installation materials, disconnect, whip, piping materials, pip…" at bounding box center [889, 631] width 437 height 73
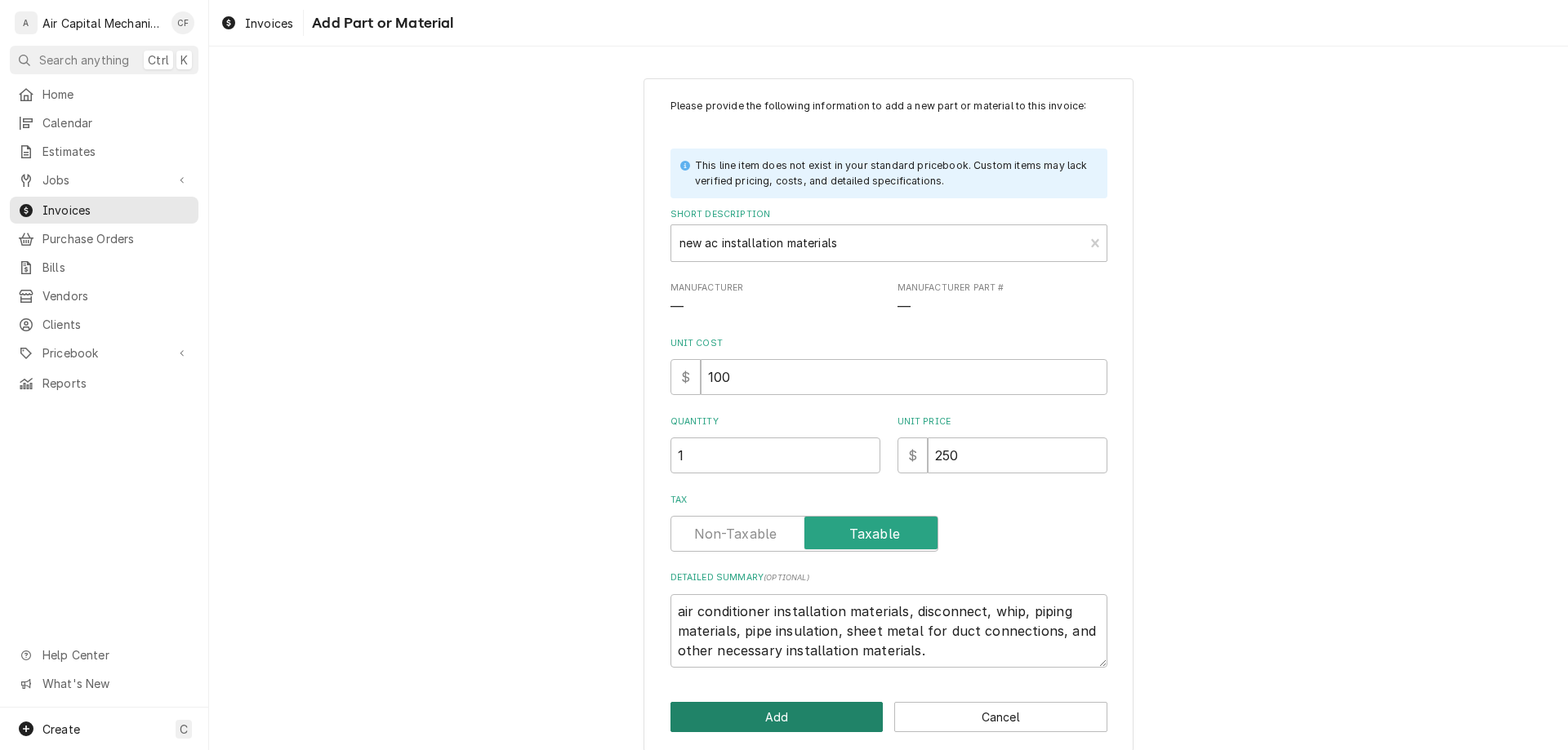
click at [823, 714] on button "Add" at bounding box center [777, 718] width 214 height 31
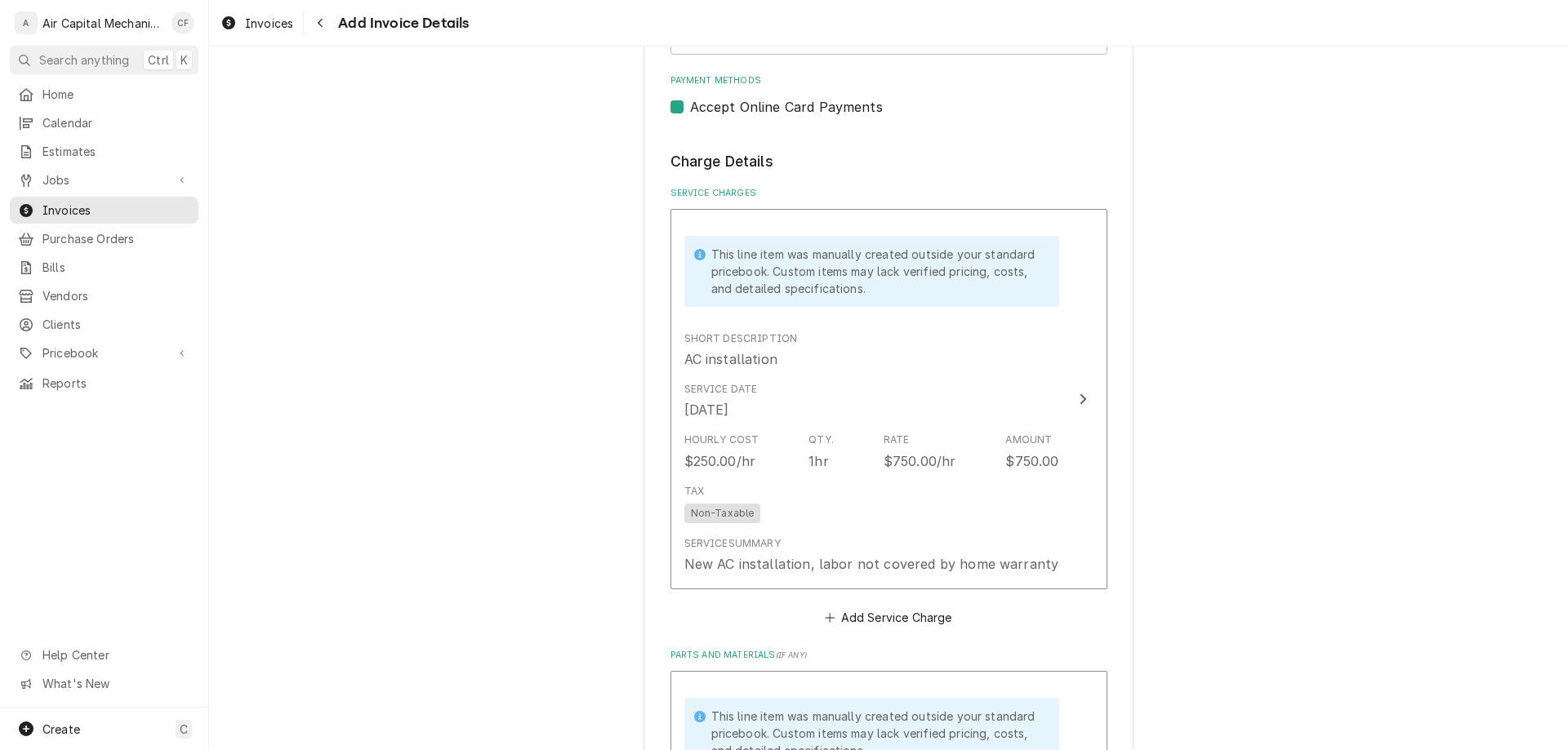
scroll to position [819, 0]
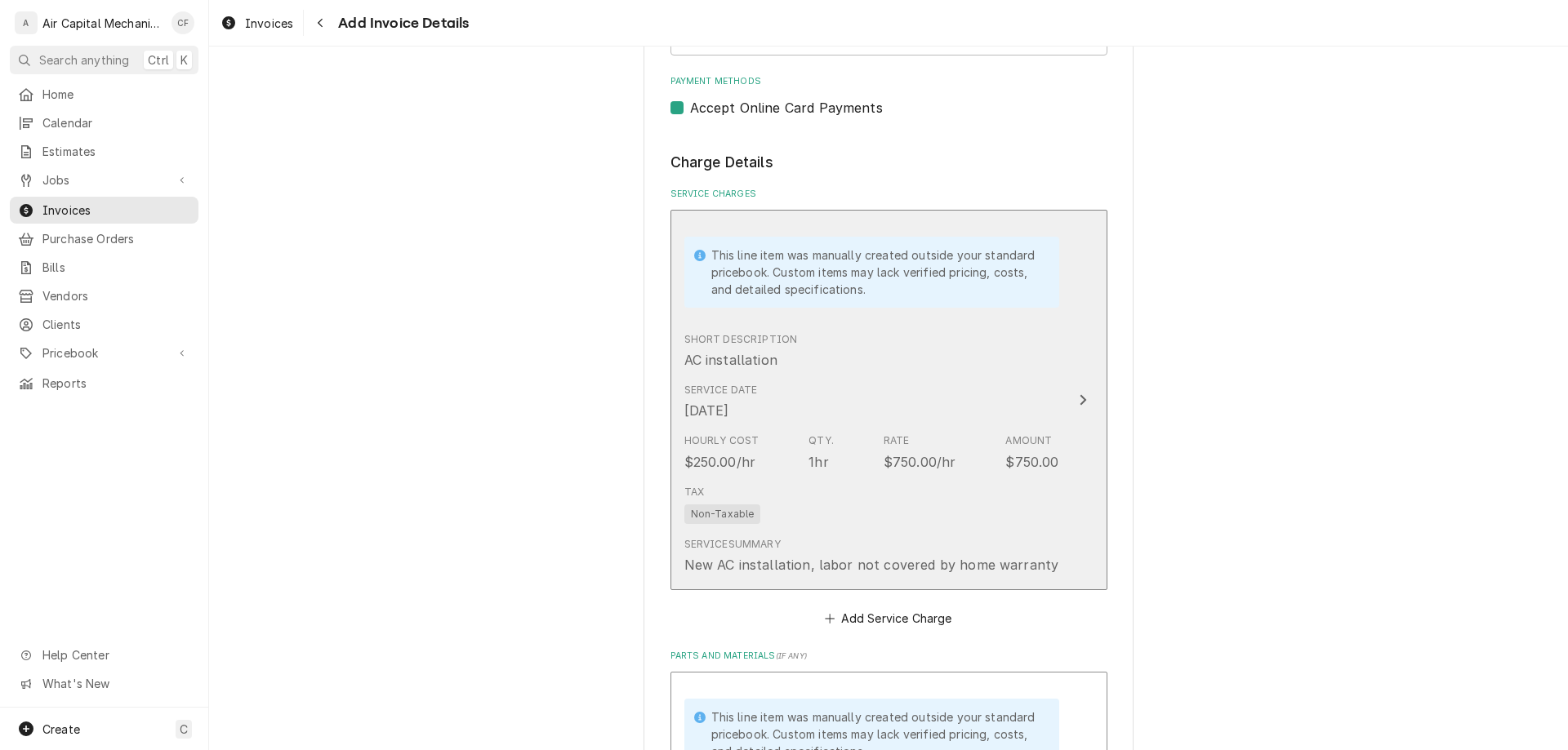
click at [915, 449] on div "Rate $750.00/hr" at bounding box center [920, 452] width 72 height 37
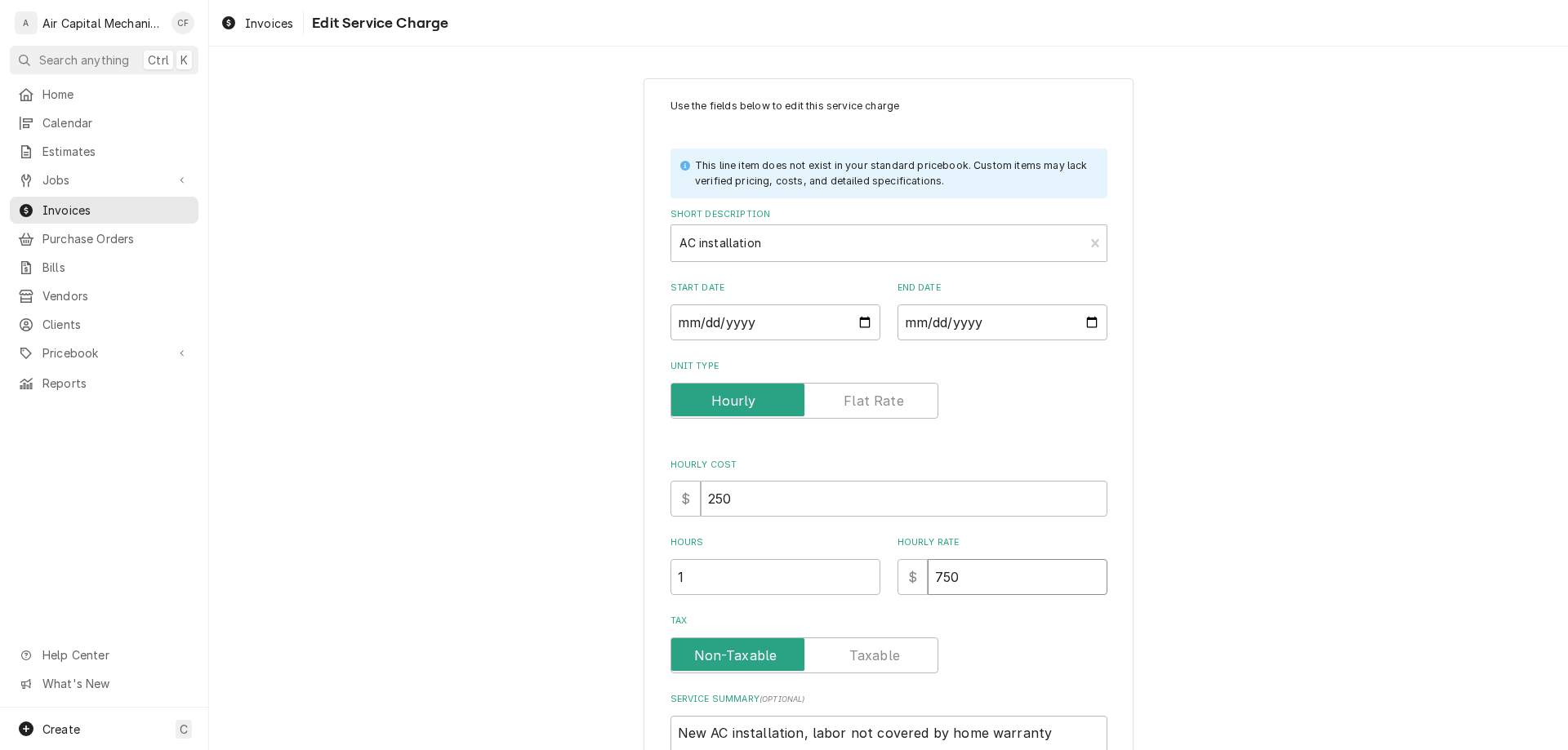
click at [1052, 575] on input "750" at bounding box center [1018, 577] width 180 height 36
click at [1037, 556] on div "Hourly Rate $ 750" at bounding box center [1002, 565] width 210 height 58
click at [1008, 577] on input "750" at bounding box center [1018, 577] width 180 height 36
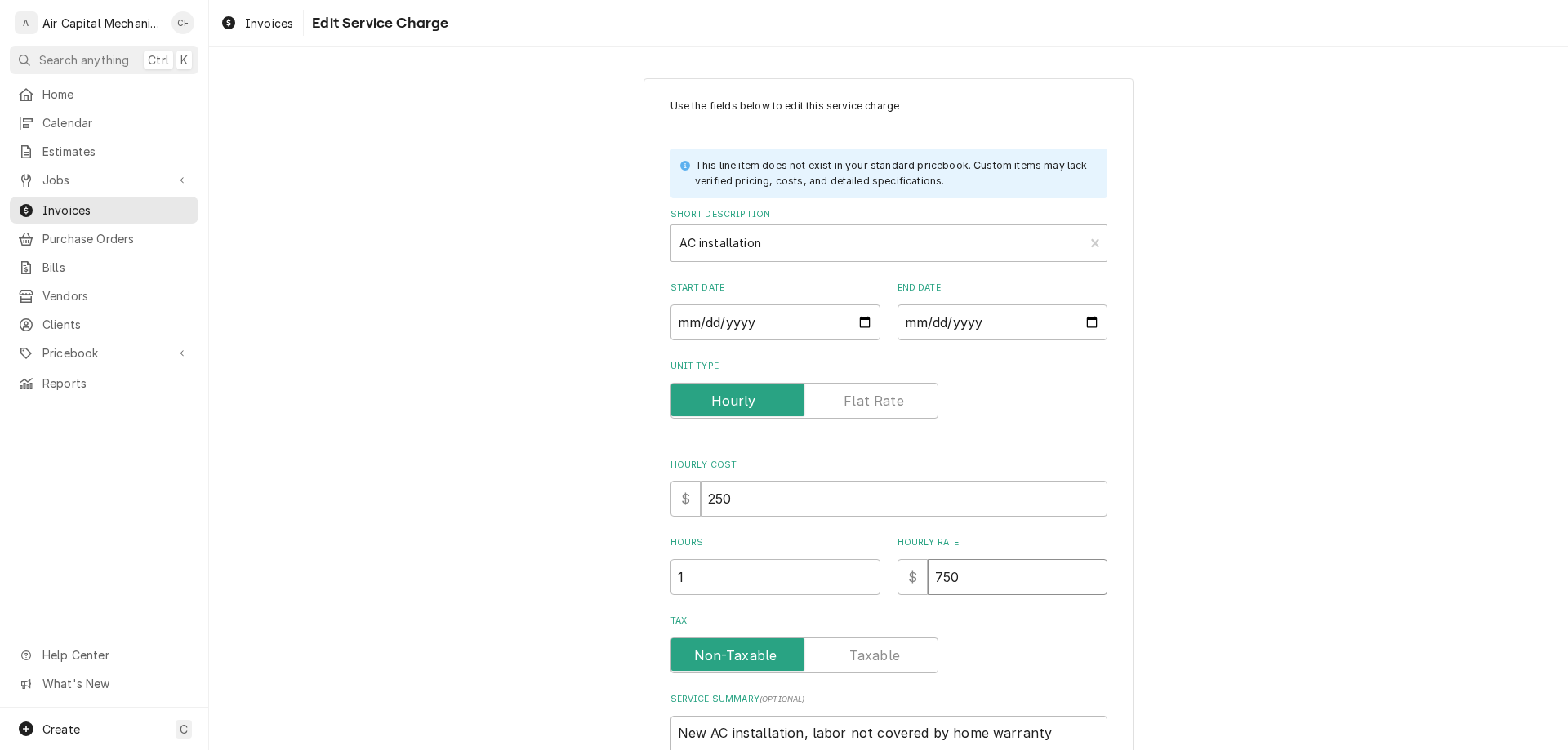
click at [1008, 577] on input "750" at bounding box center [1018, 577] width 180 height 36
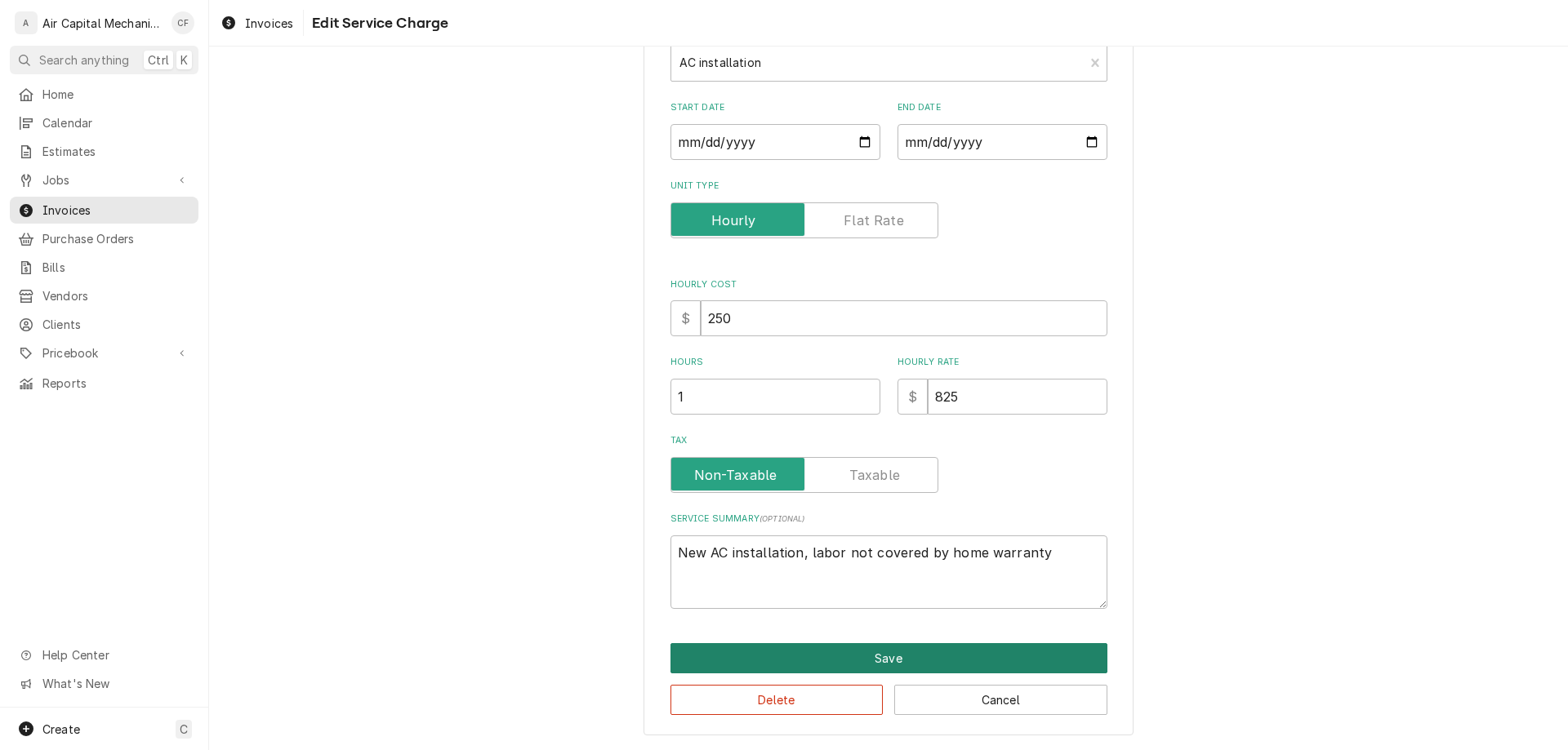
click at [755, 665] on button "Save" at bounding box center [889, 658] width 437 height 31
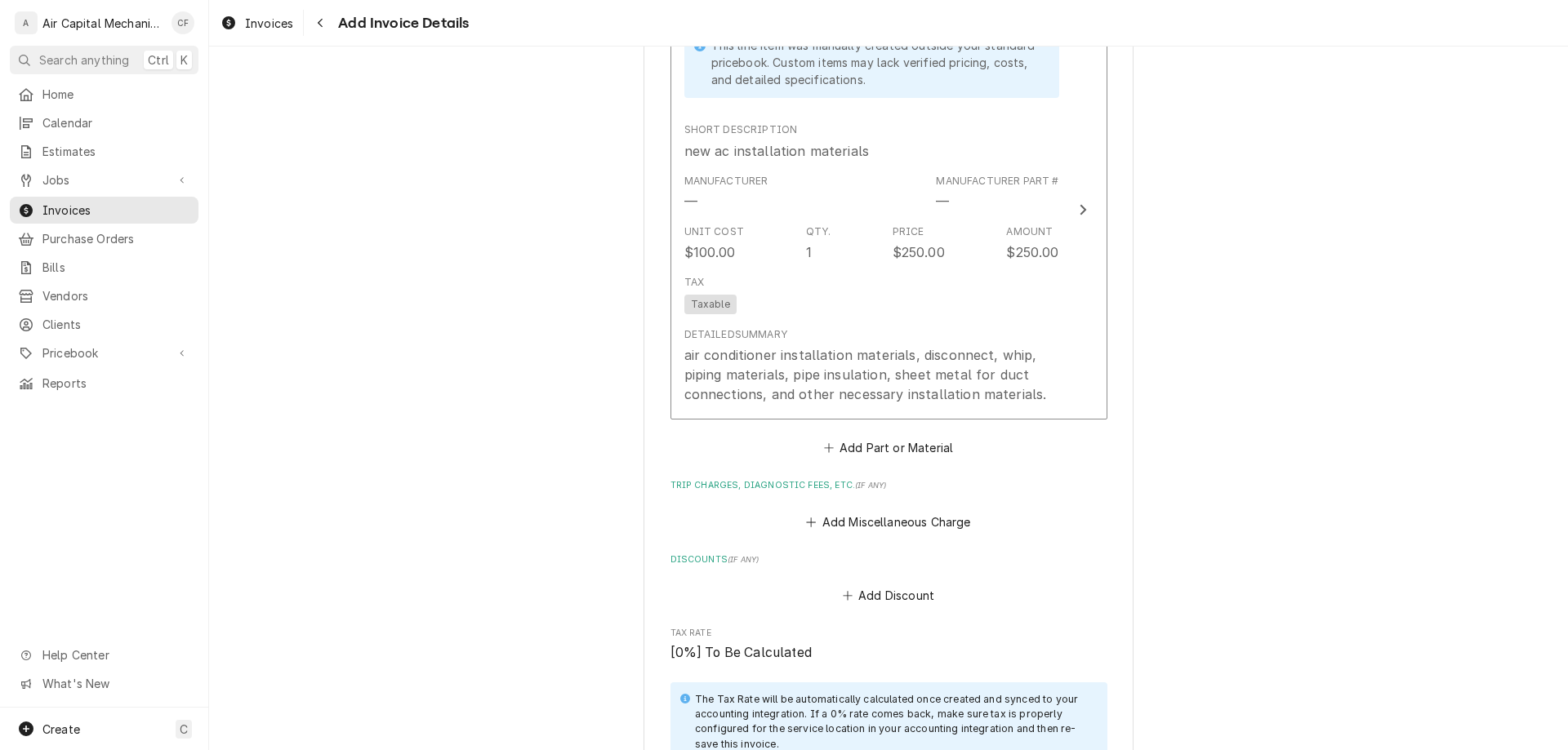
scroll to position [1491, 0]
click at [859, 597] on button "Add Discount" at bounding box center [888, 594] width 97 height 23
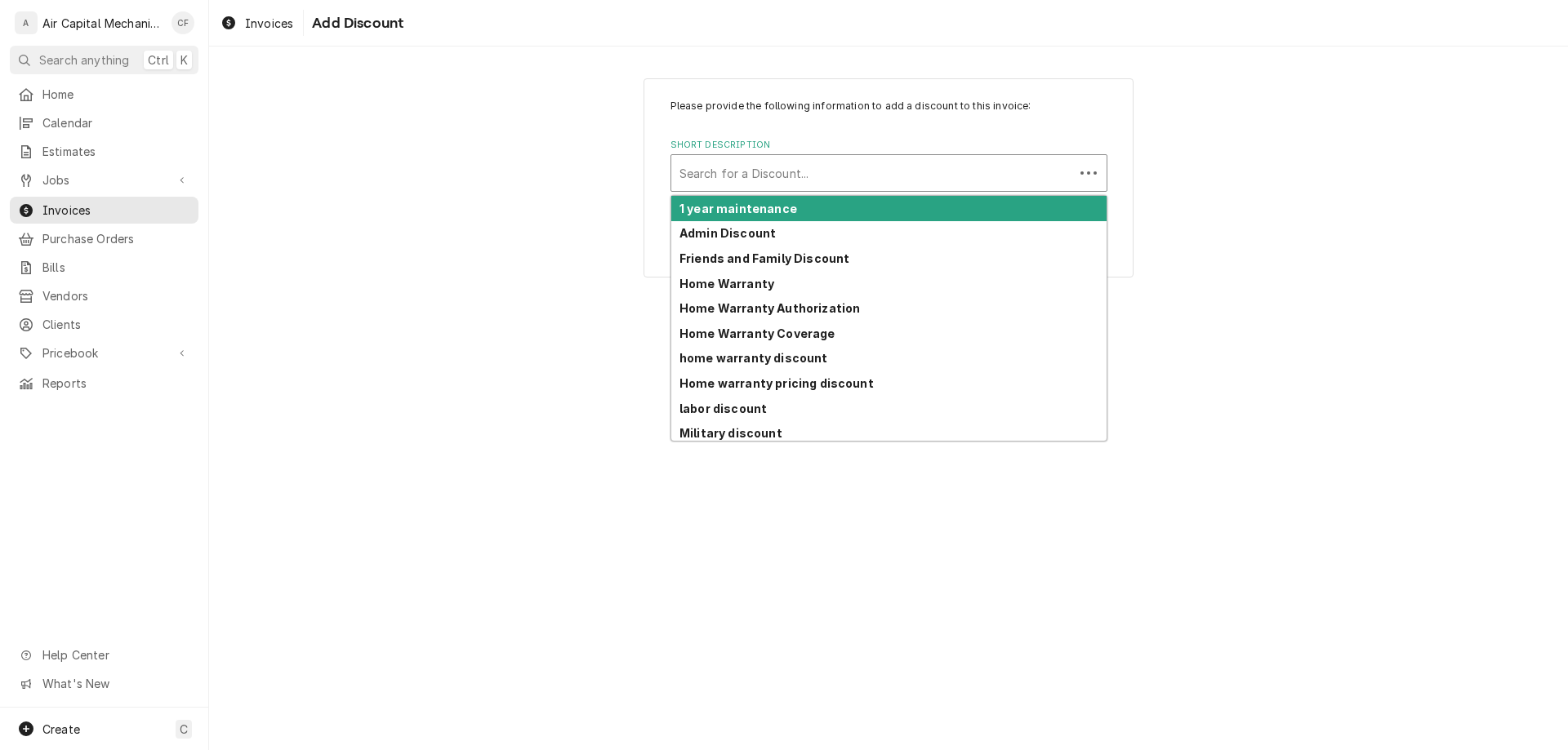
click at [881, 181] on div "Short Description" at bounding box center [873, 173] width 386 height 30
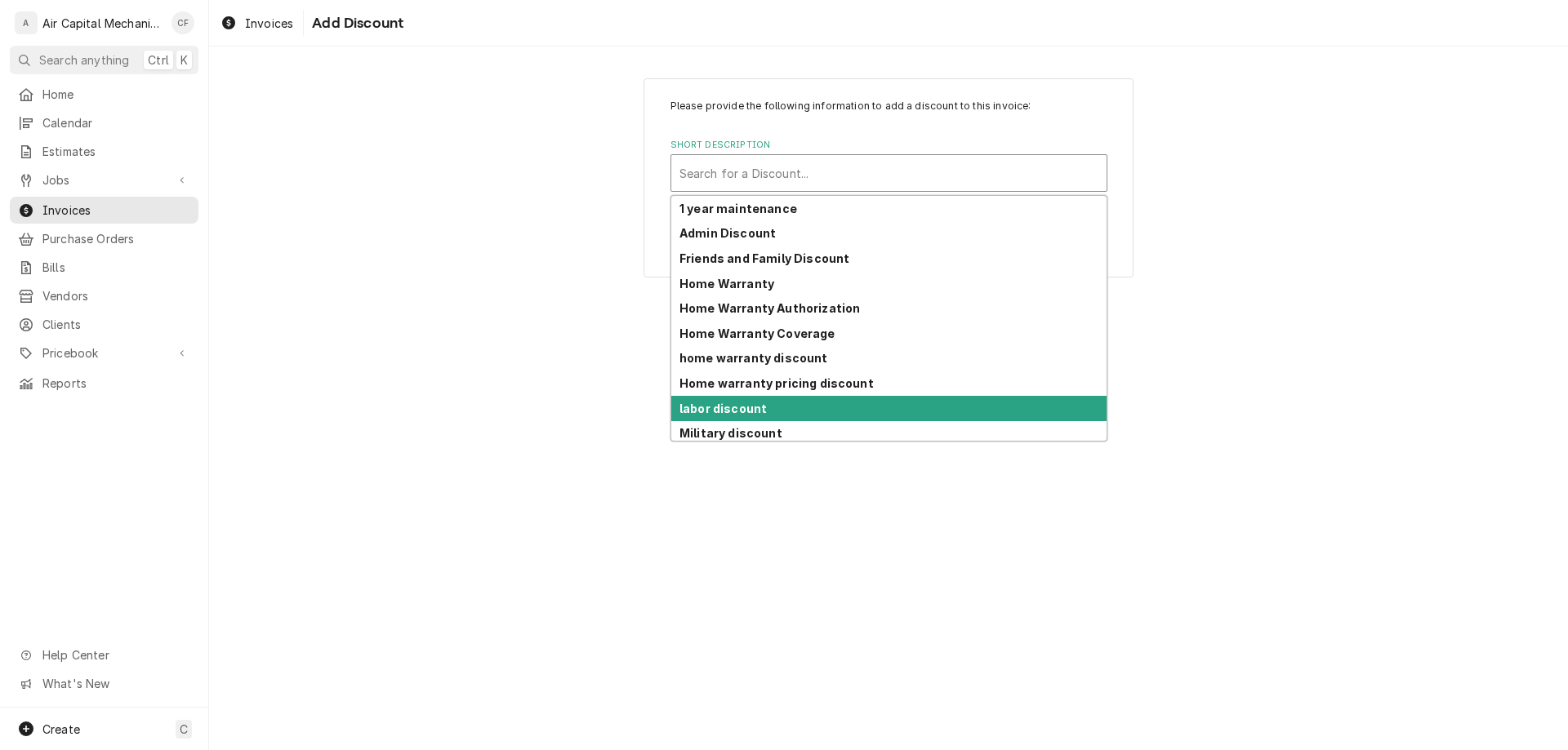
scroll to position [31, 0]
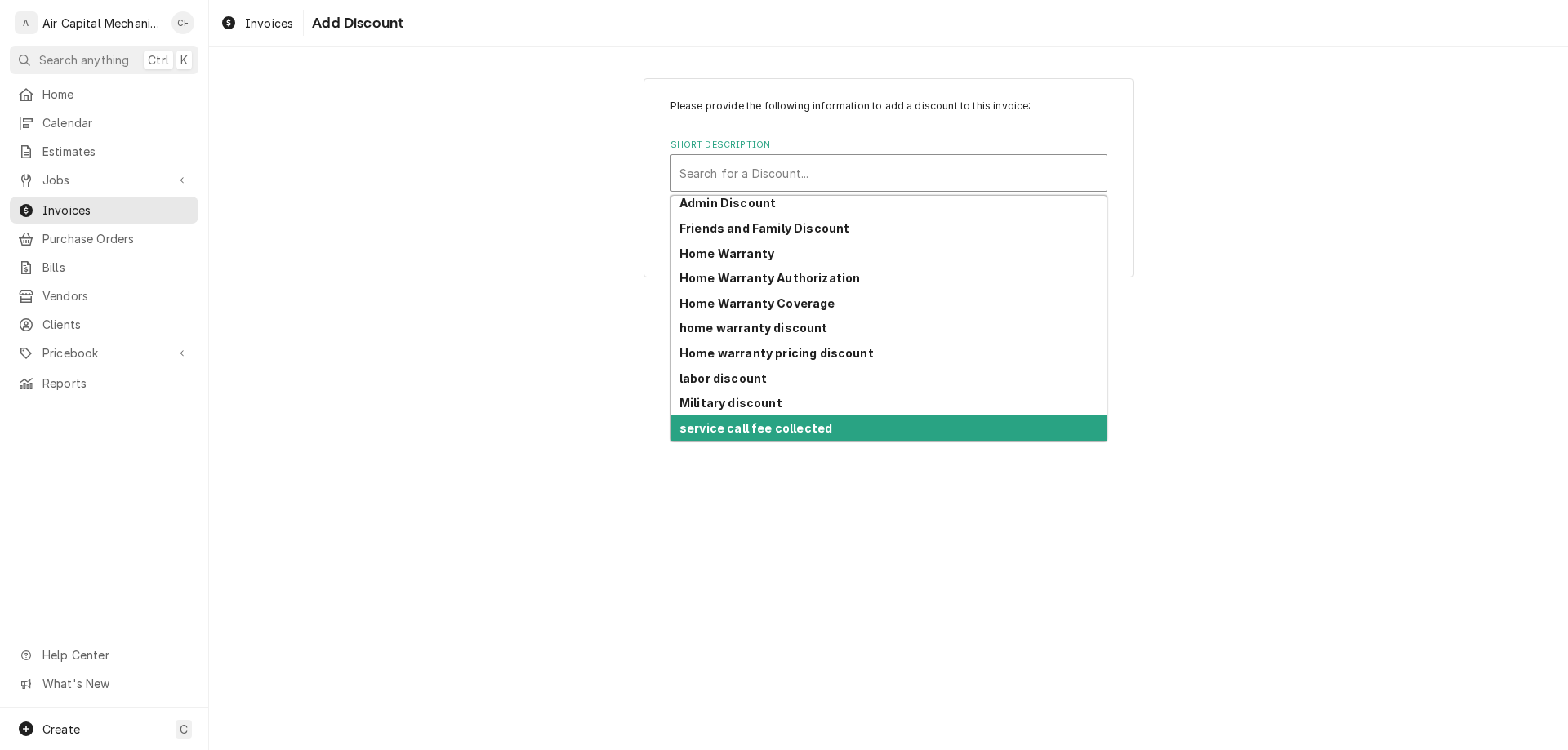
click at [832, 418] on div "service call fee collected" at bounding box center [889, 429] width 436 height 26
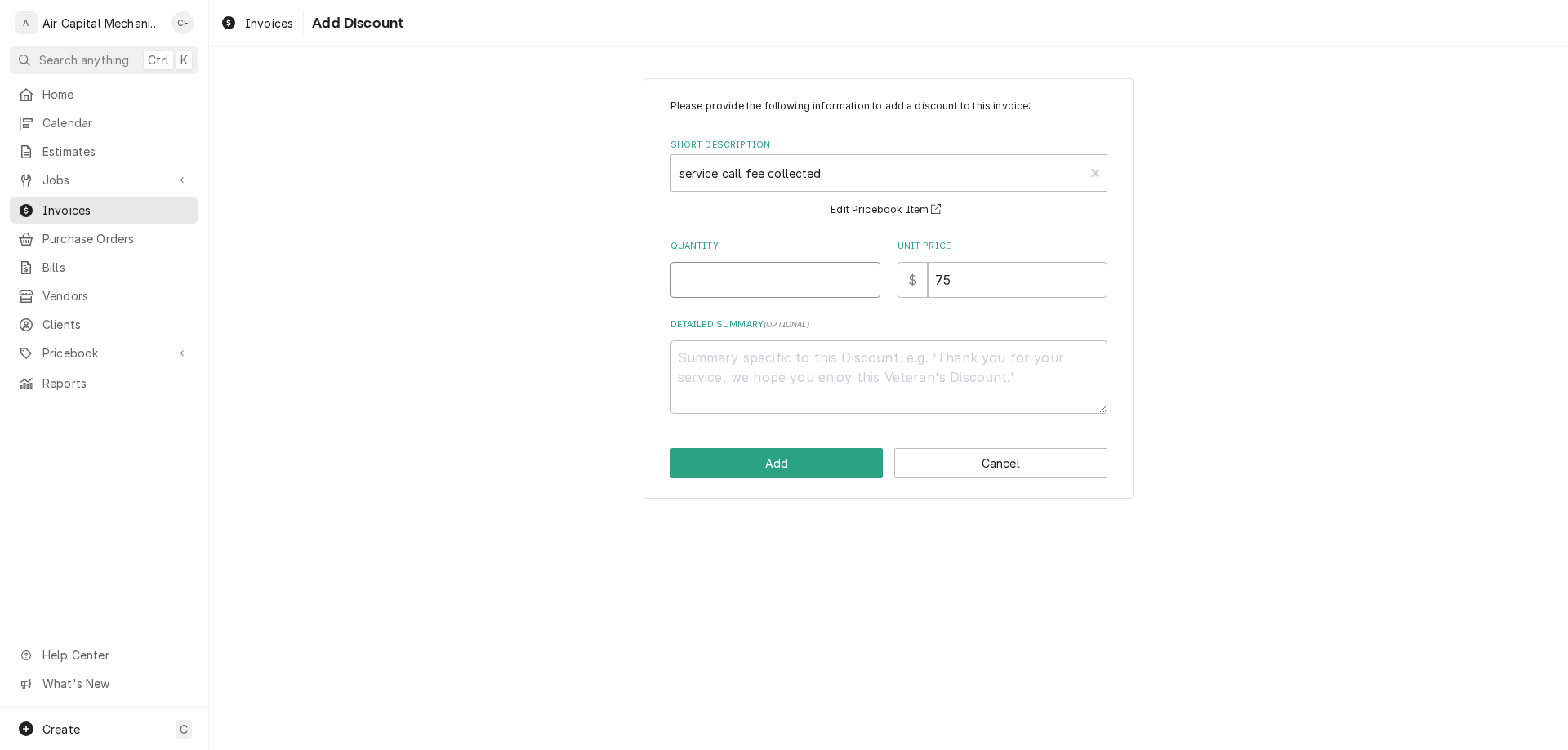
click at [830, 285] on input "Quantity" at bounding box center [775, 280] width 210 height 36
click at [820, 386] on textarea "Detailed Summary ( optional )" at bounding box center [889, 377] width 437 height 73
click at [838, 479] on div "Please provide the following information to add a discount to this invoice: Sho…" at bounding box center [888, 288] width 490 height 421
click at [830, 465] on button "Add" at bounding box center [777, 463] width 214 height 31
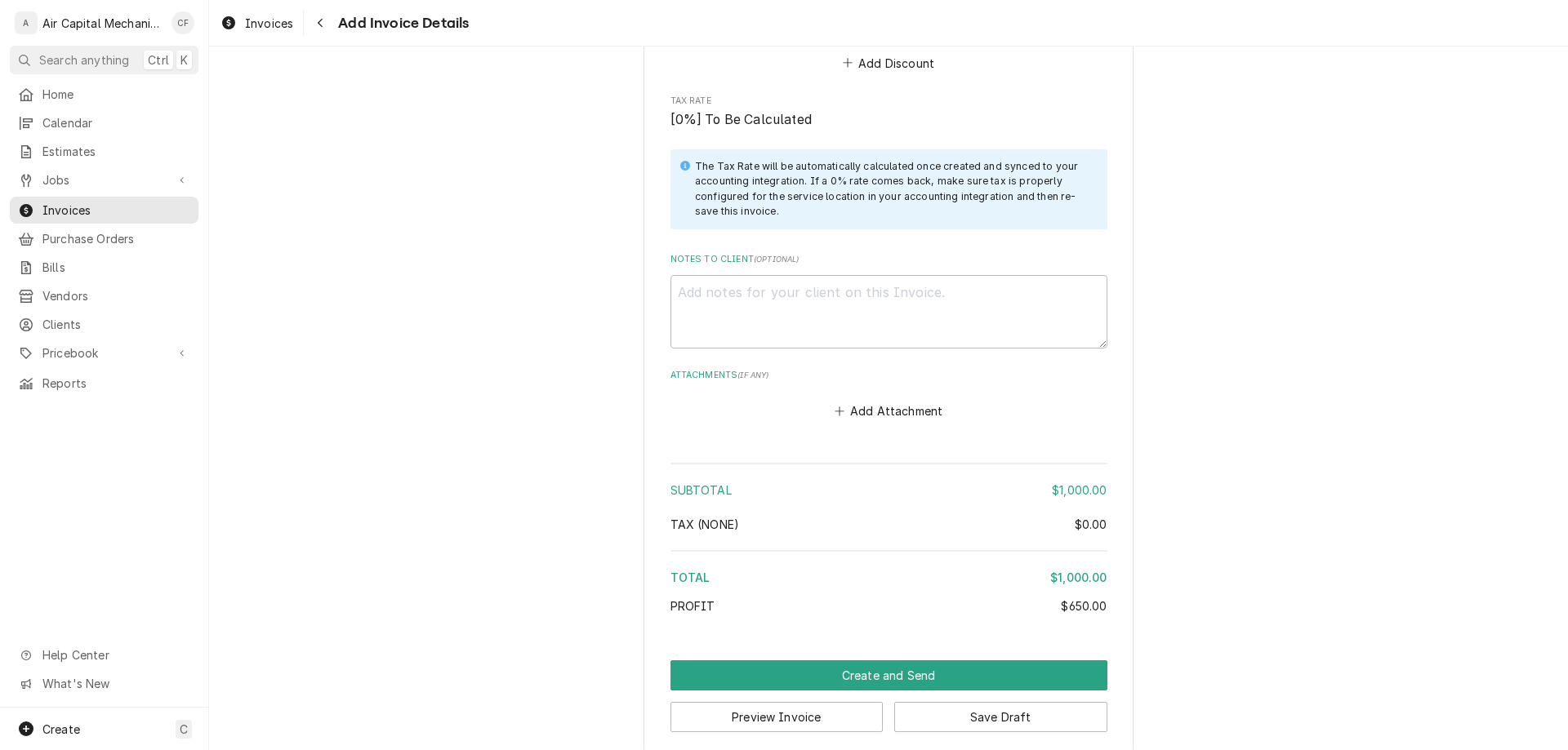
scroll to position [2168, 0]
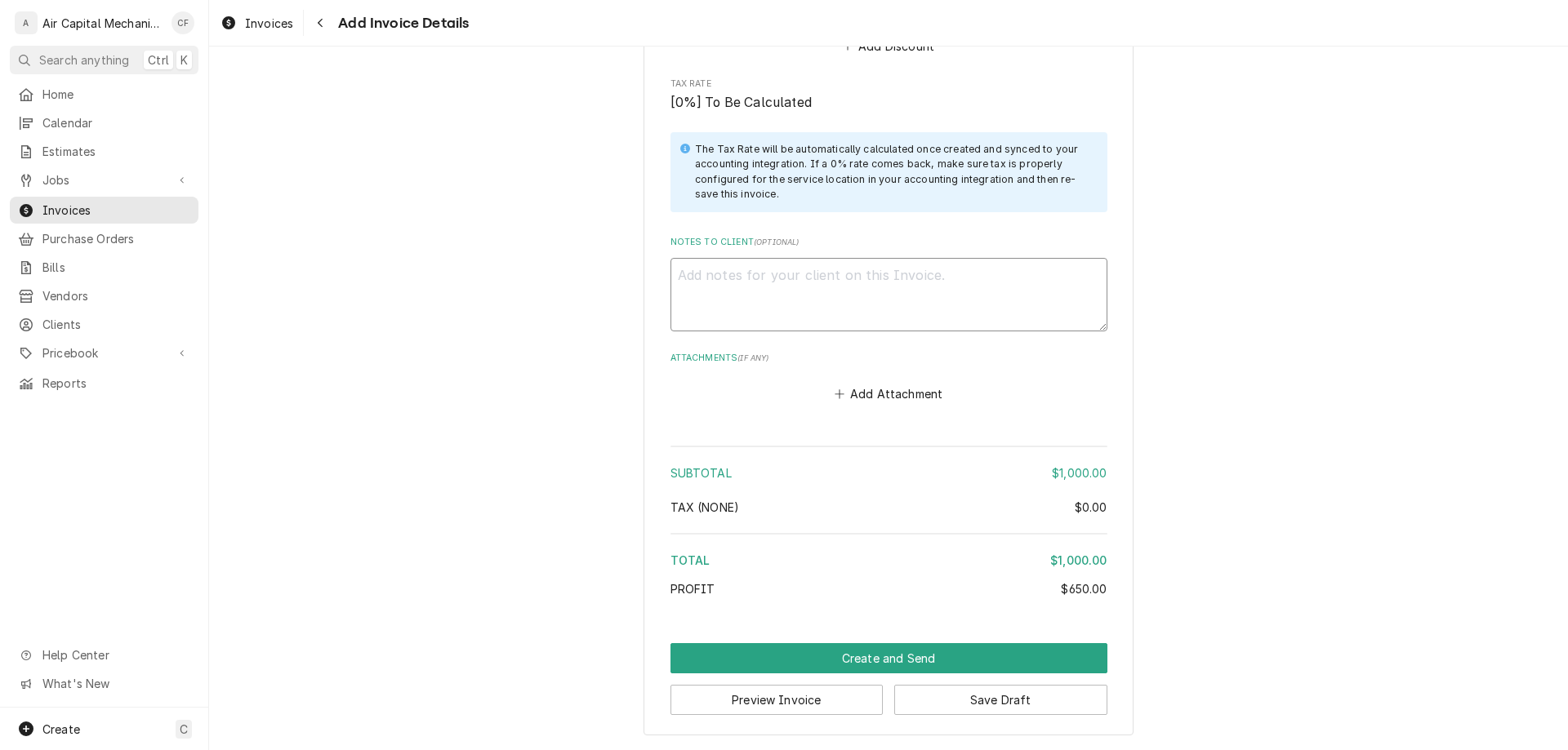
click at [789, 298] on textarea "Notes to Client ( optional )" at bounding box center [889, 294] width 437 height 73
click at [904, 390] on button "Add Attachment" at bounding box center [888, 394] width 114 height 23
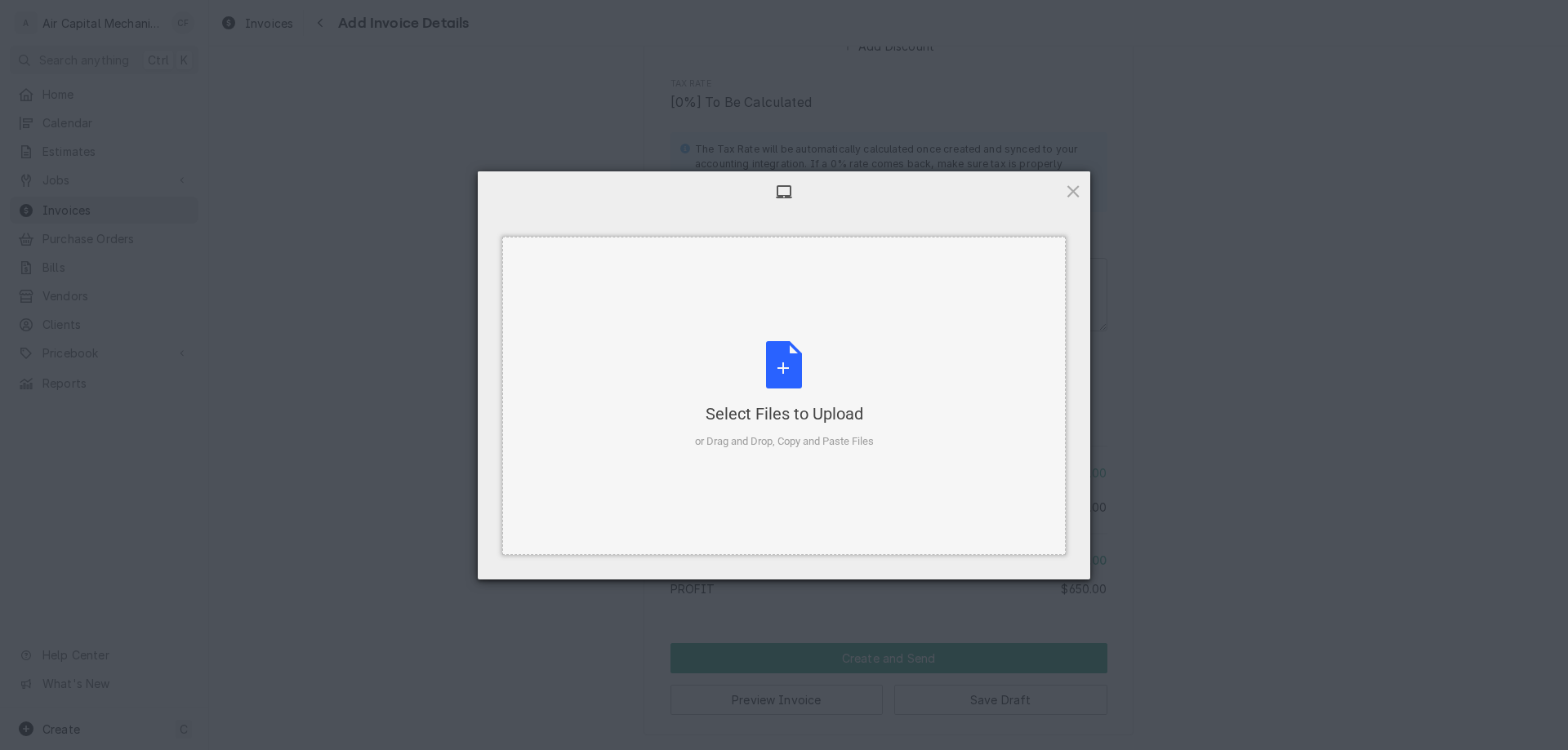
click at [839, 383] on div "Select Files to Upload or Drag and Drop, Copy and Paste Files" at bounding box center [784, 395] width 179 height 109
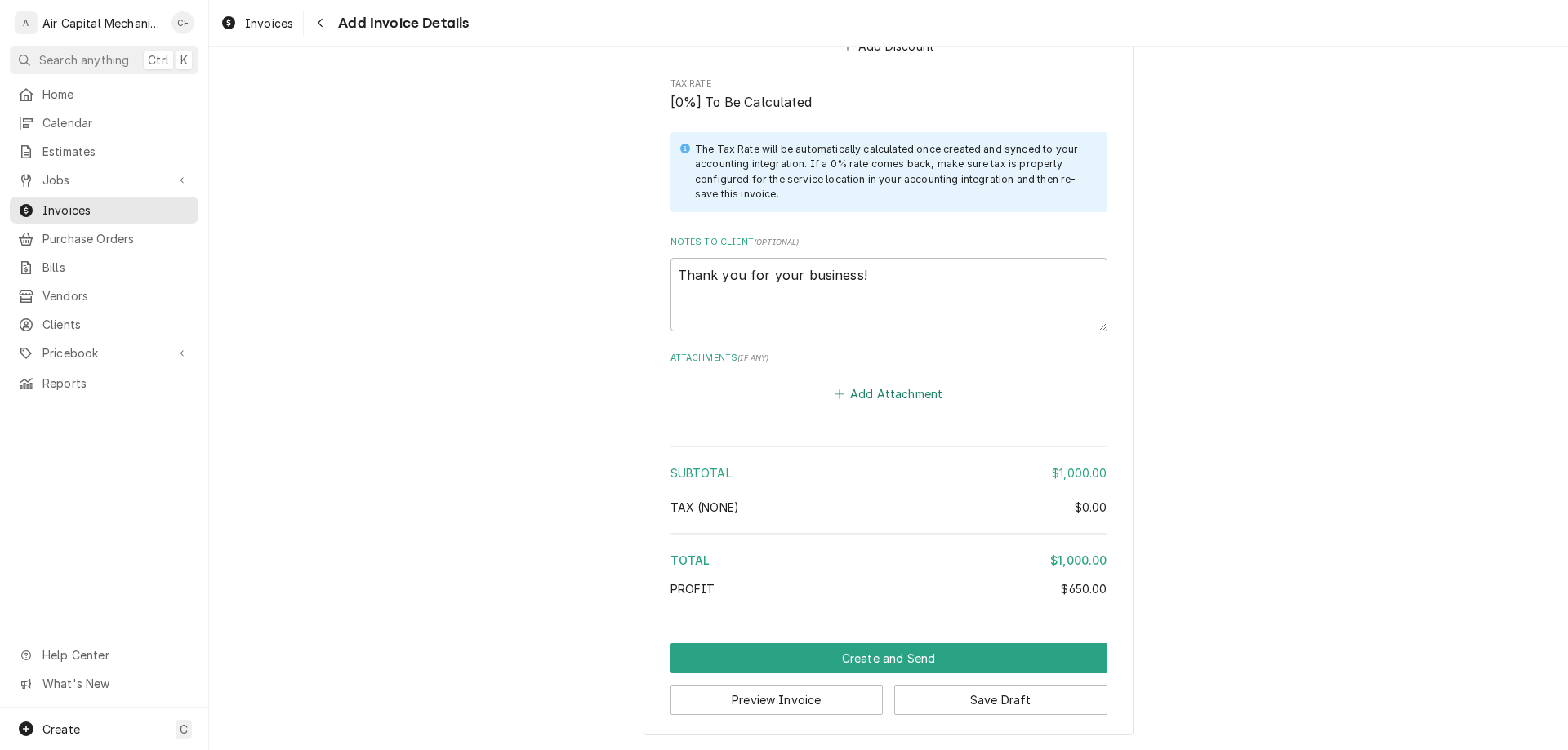
click at [898, 398] on button "Add Attachment" at bounding box center [888, 394] width 114 height 23
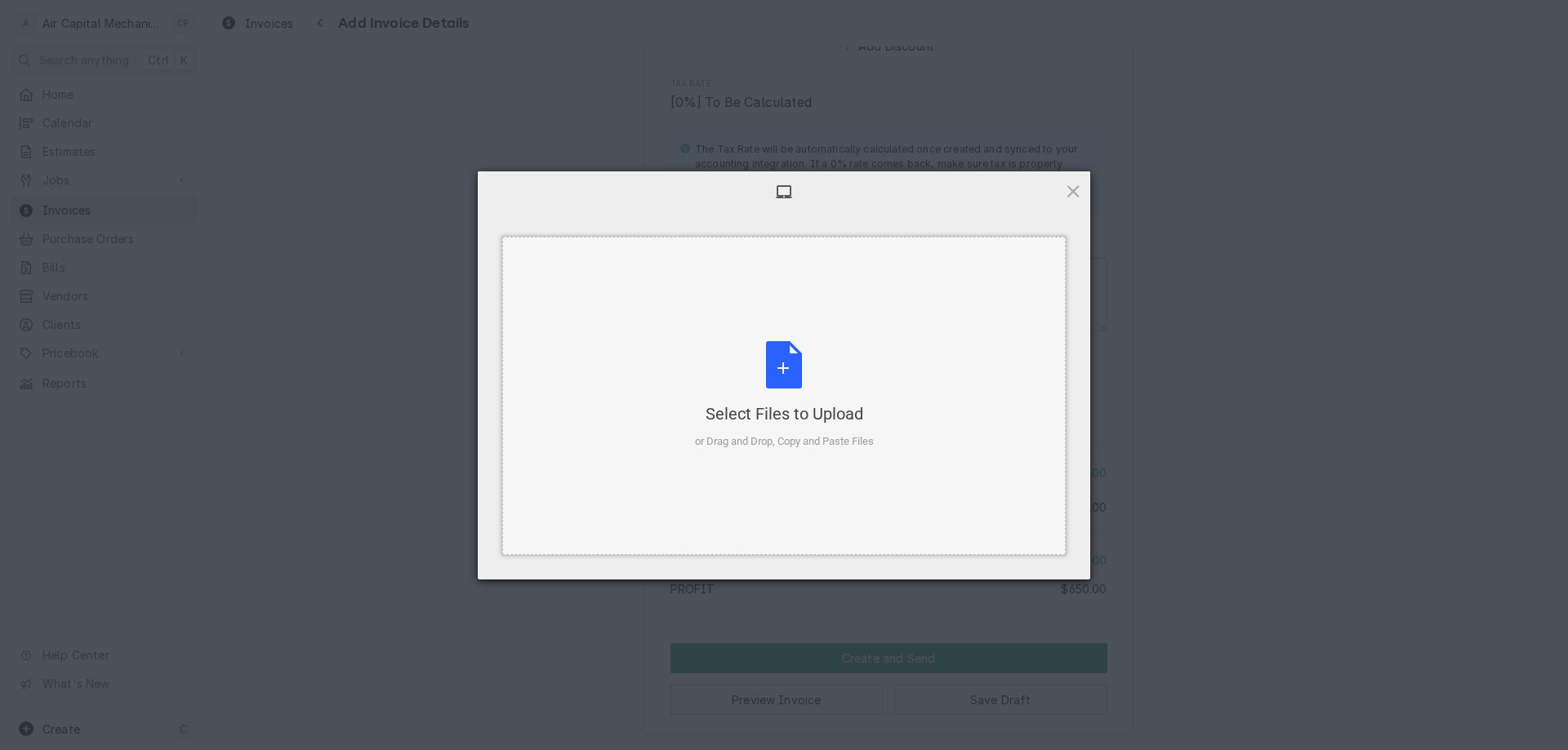
click at [736, 331] on div "Select Files to Upload or Drag and Drop, Copy and Paste Files" at bounding box center [784, 395] width 563 height 318
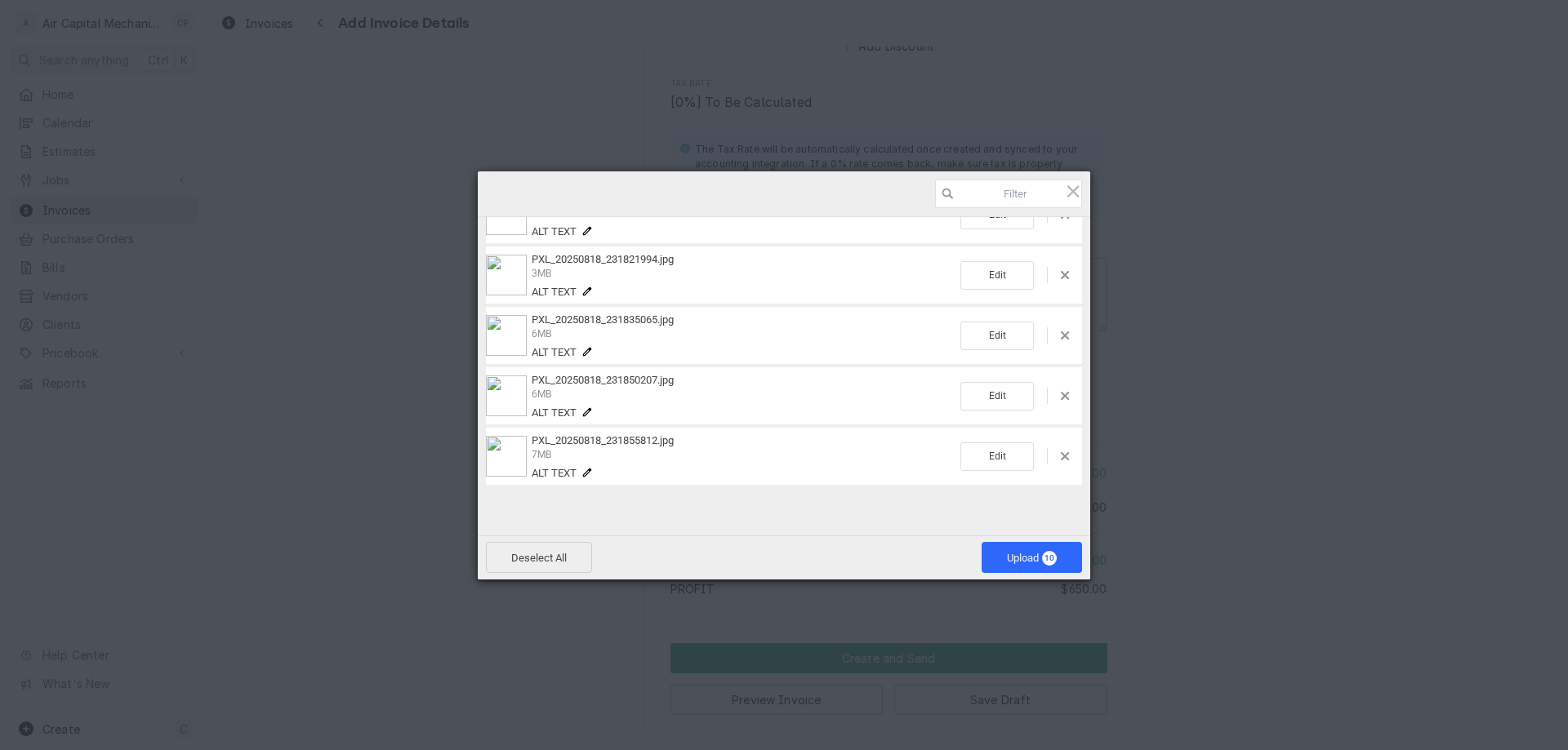
scroll to position [378, 0]
click at [1012, 568] on span "Upload 10" at bounding box center [1032, 557] width 100 height 31
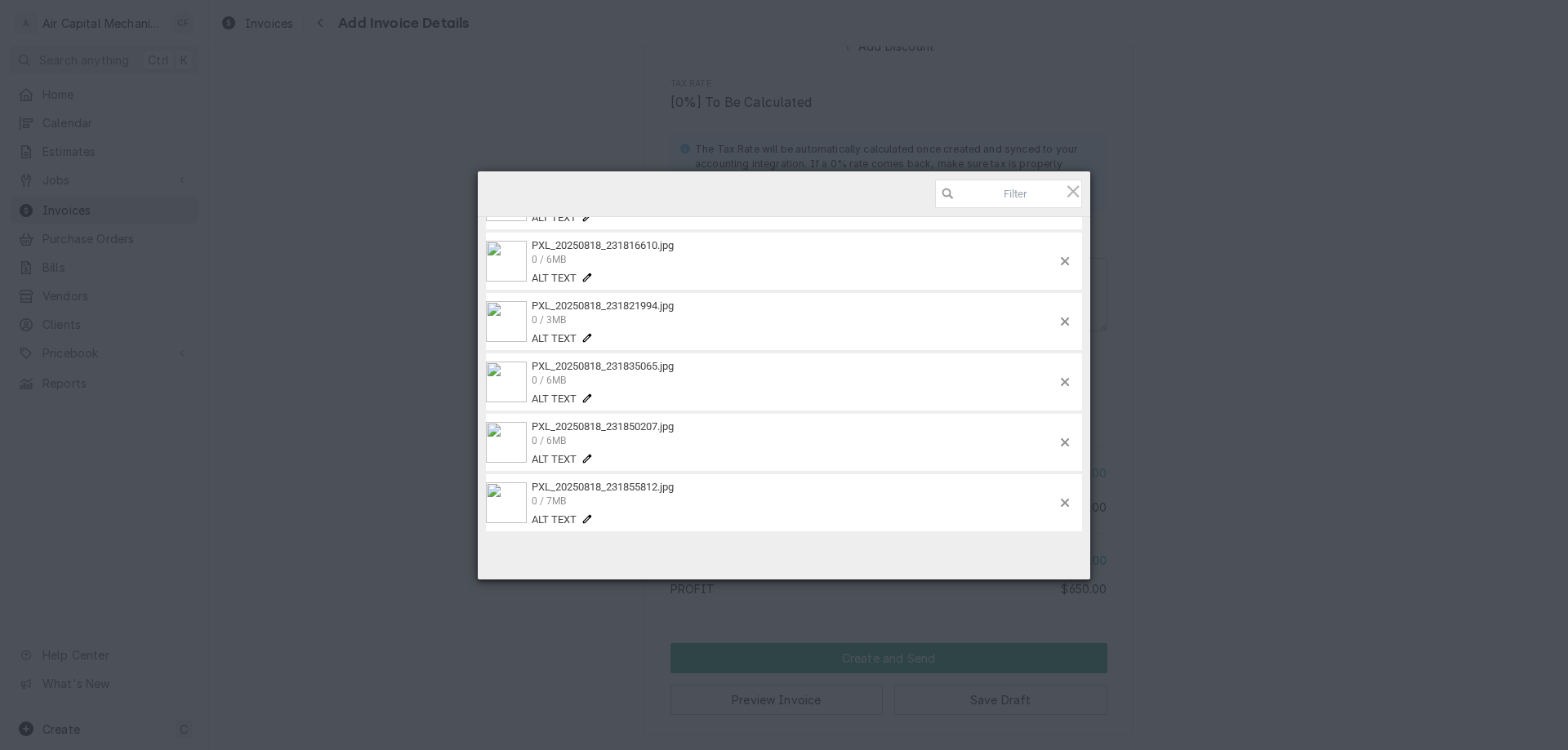
scroll to position [361, 0]
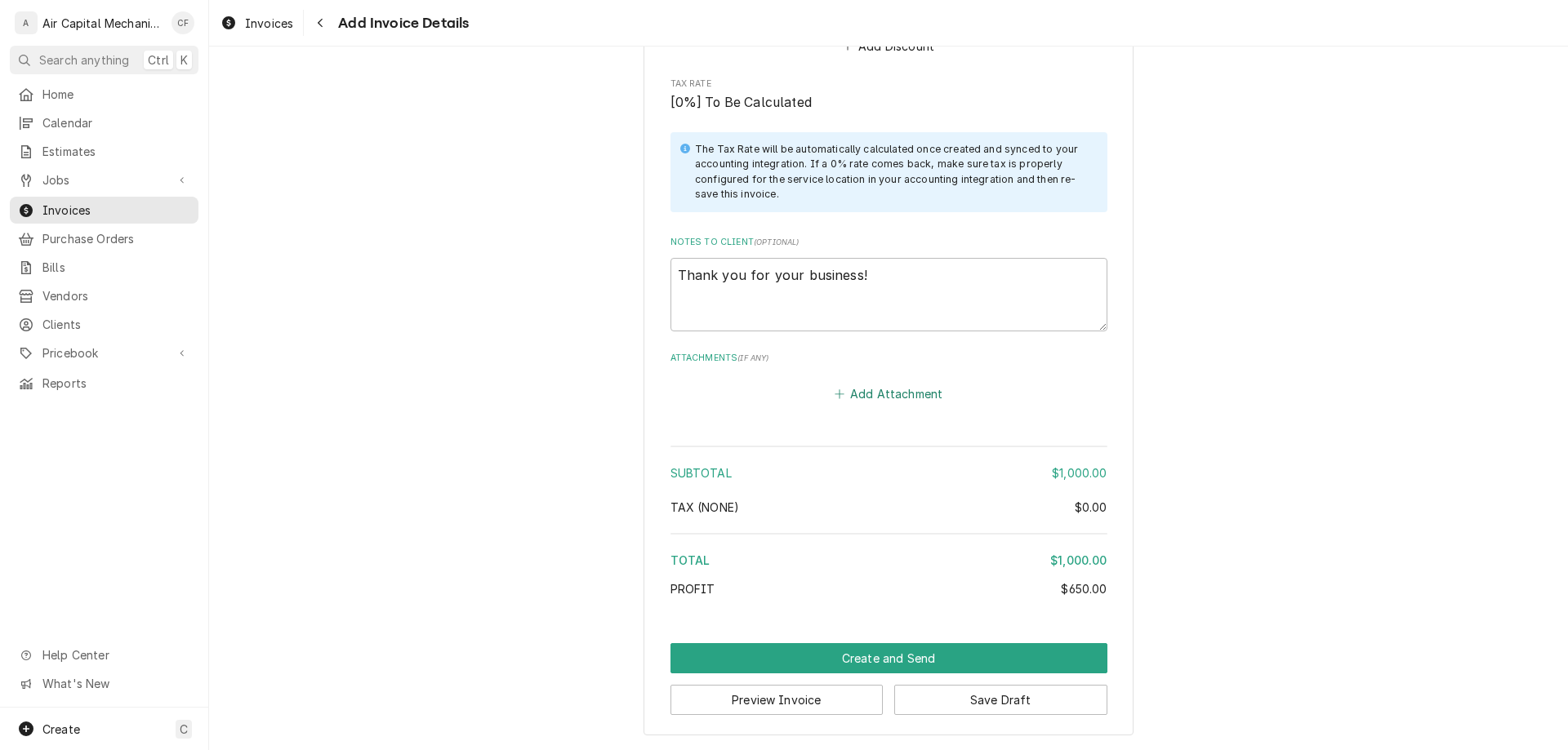
click at [882, 389] on button "Add Attachment" at bounding box center [888, 394] width 114 height 23
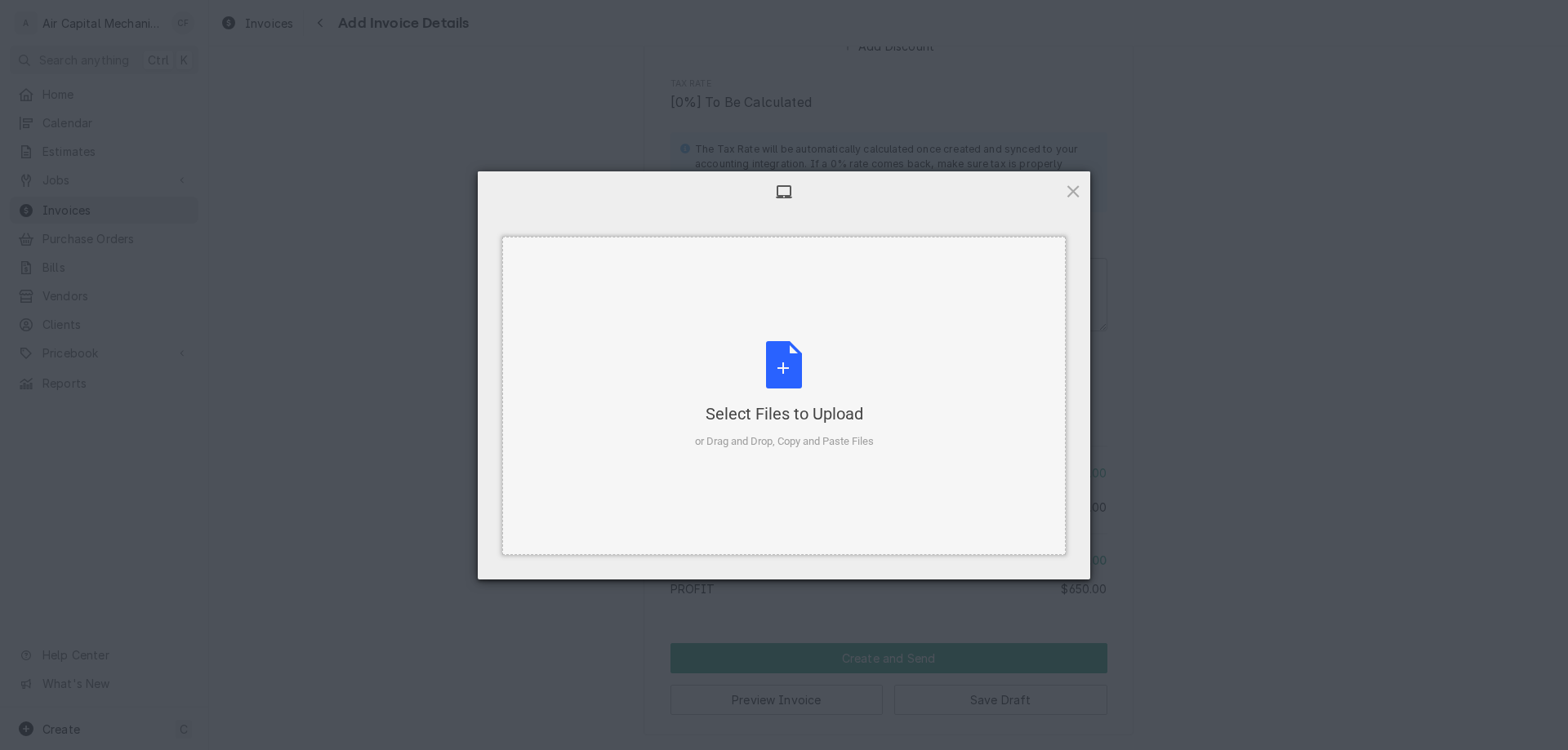
click at [850, 378] on div "Select Files to Upload or Drag and Drop, Copy and Paste Files" at bounding box center [784, 395] width 179 height 109
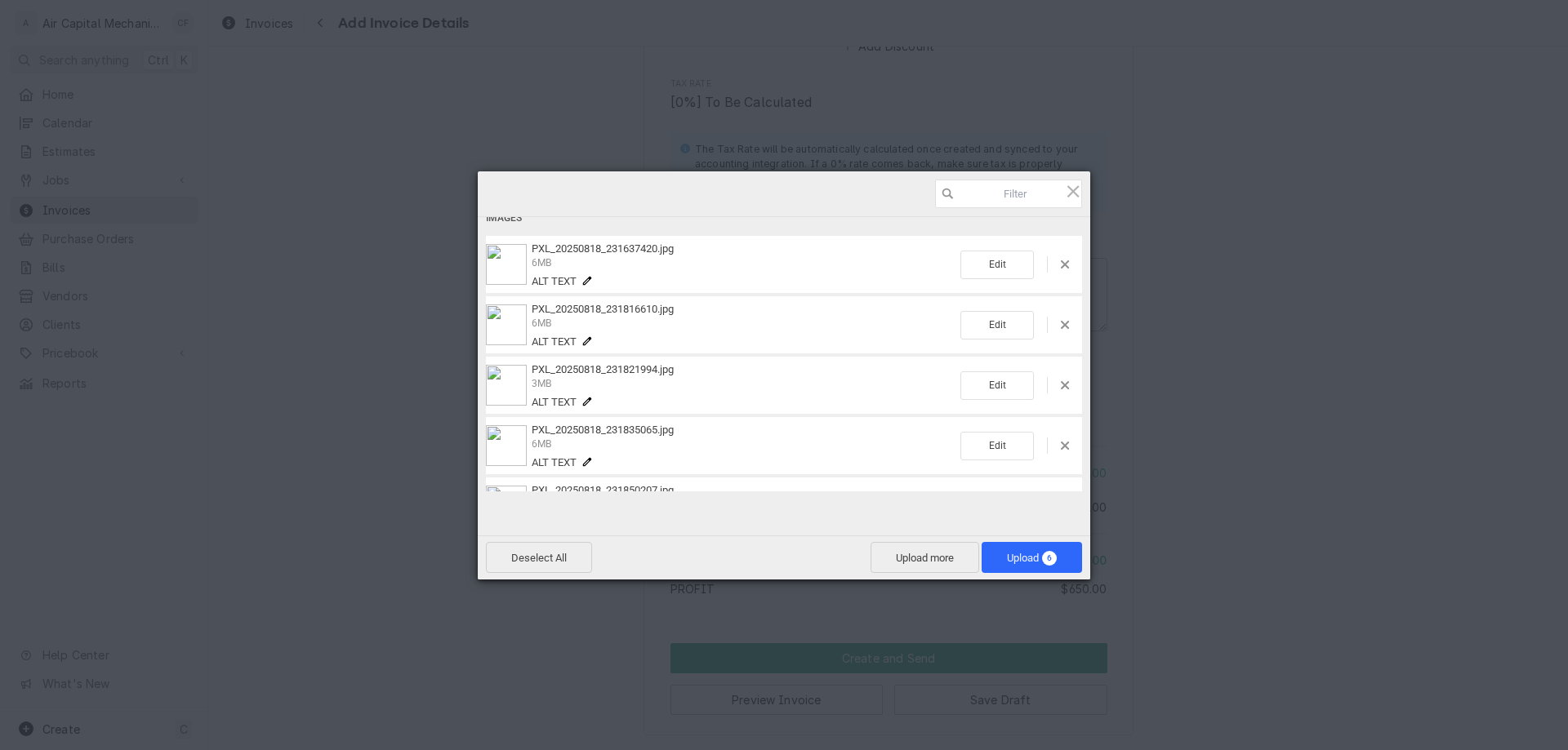
scroll to position [0, 0]
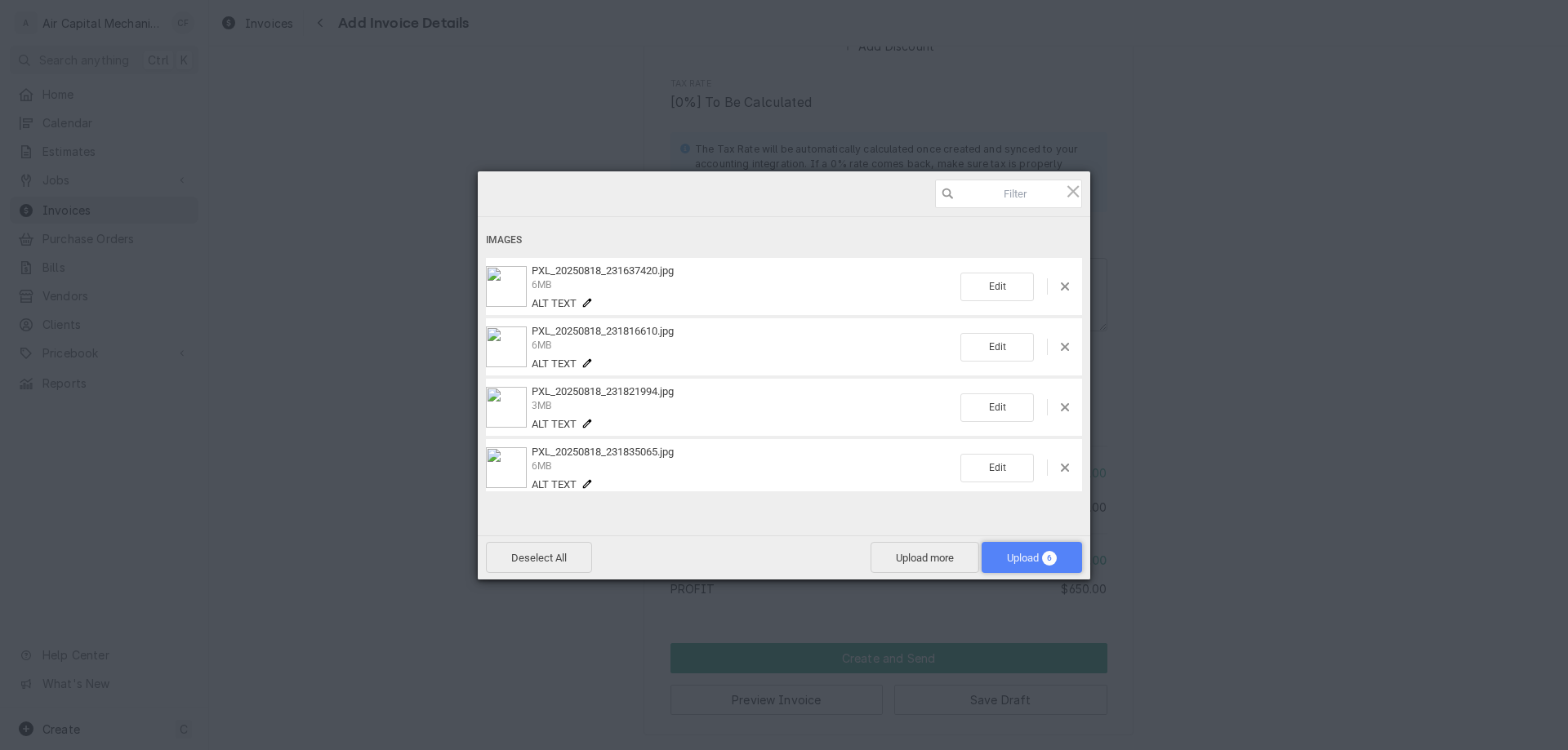
click at [1043, 549] on span "Upload 6" at bounding box center [1032, 557] width 100 height 31
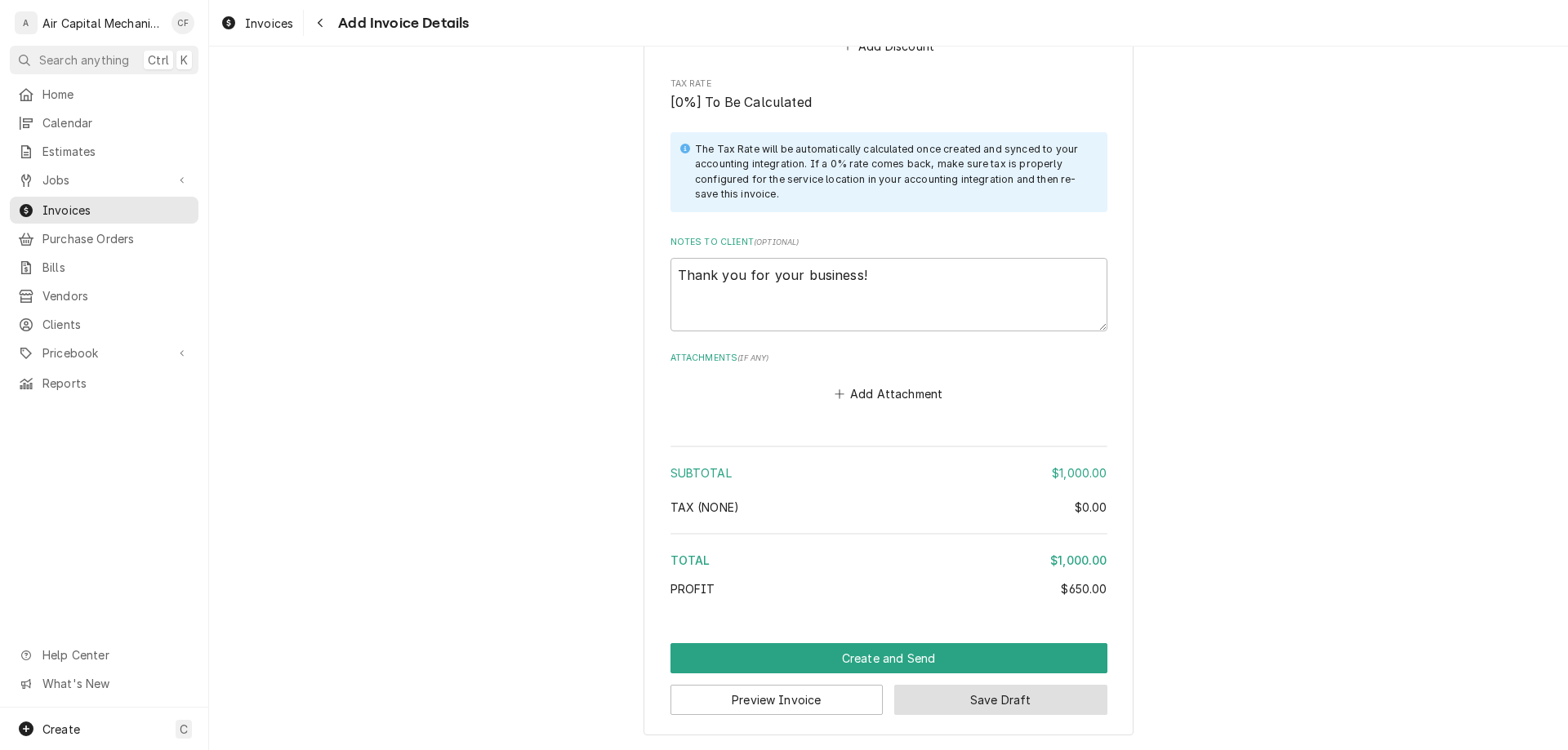
click at [955, 702] on button "Save Draft" at bounding box center [1001, 700] width 214 height 31
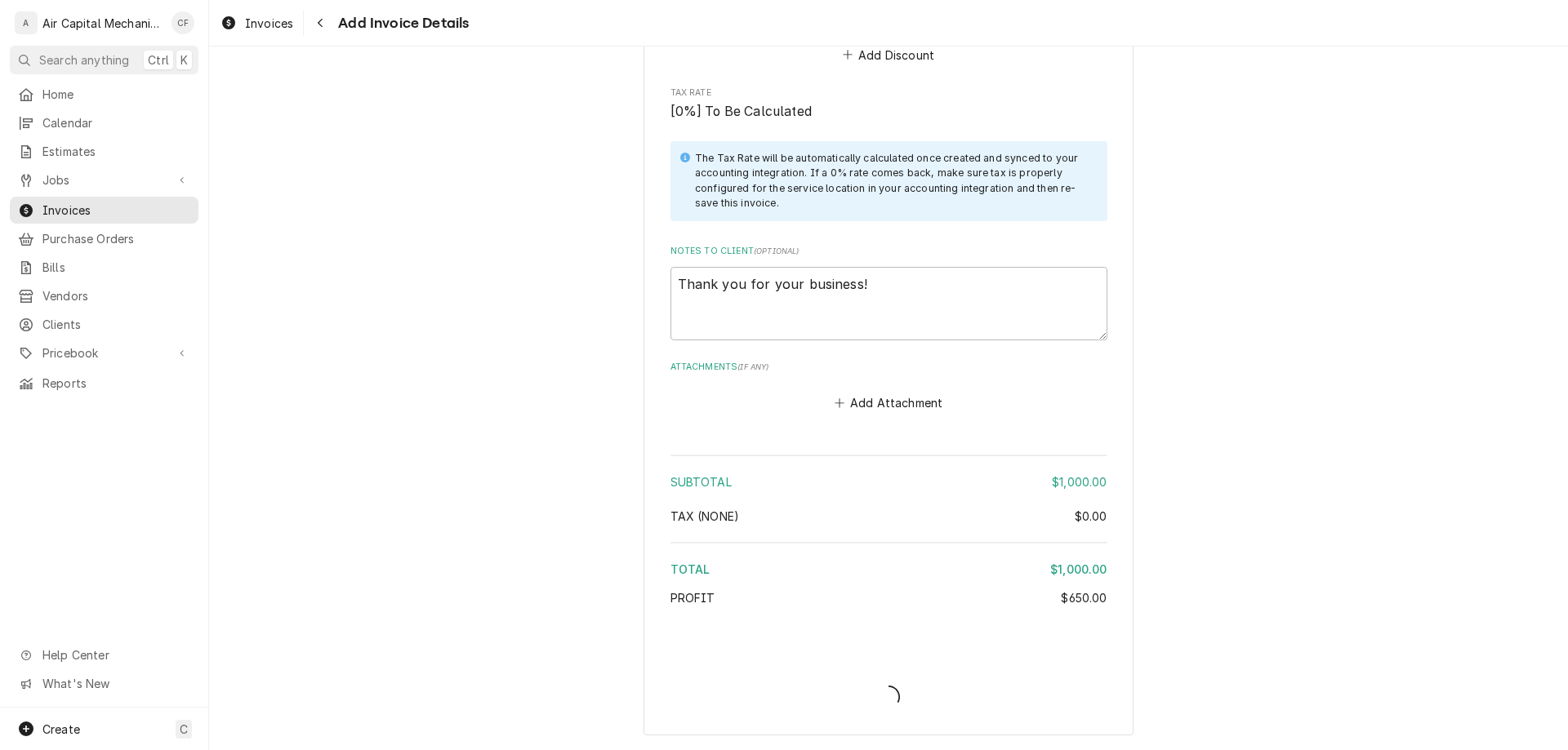
scroll to position [2159, 0]
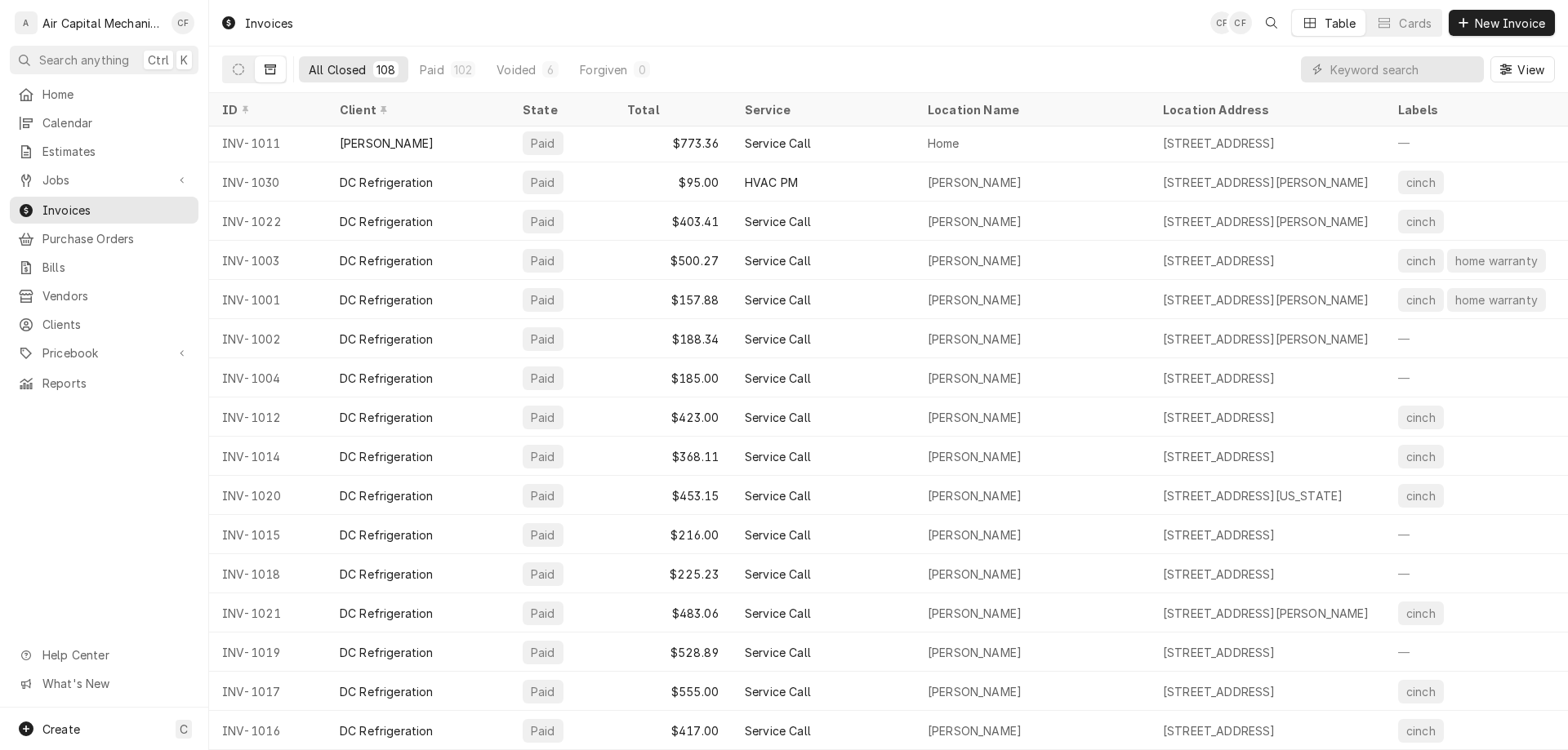
scroll to position [3618, 0]
click at [241, 64] on icon "Dynamic Content Wrapper" at bounding box center [238, 69] width 11 height 11
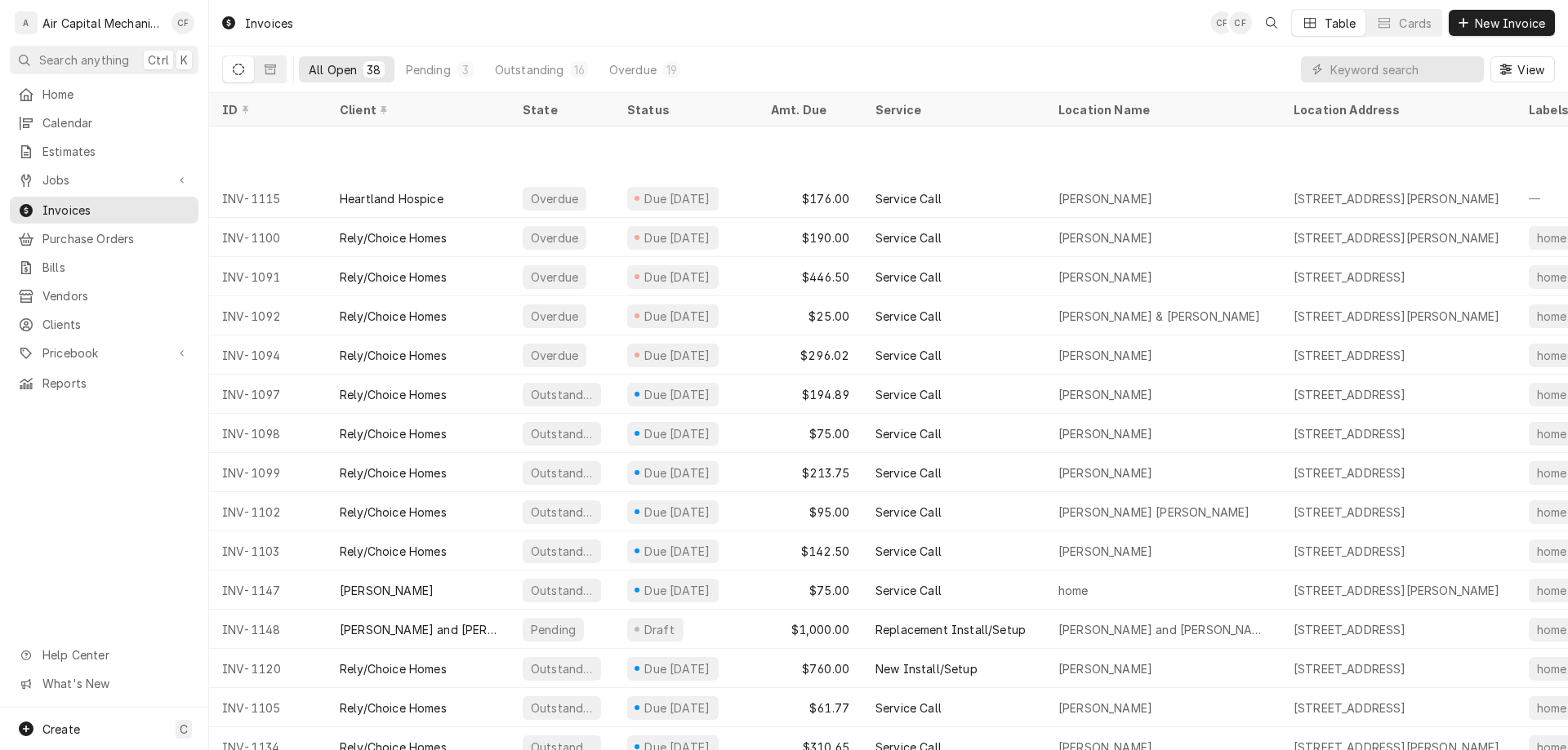
scroll to position [660, 0]
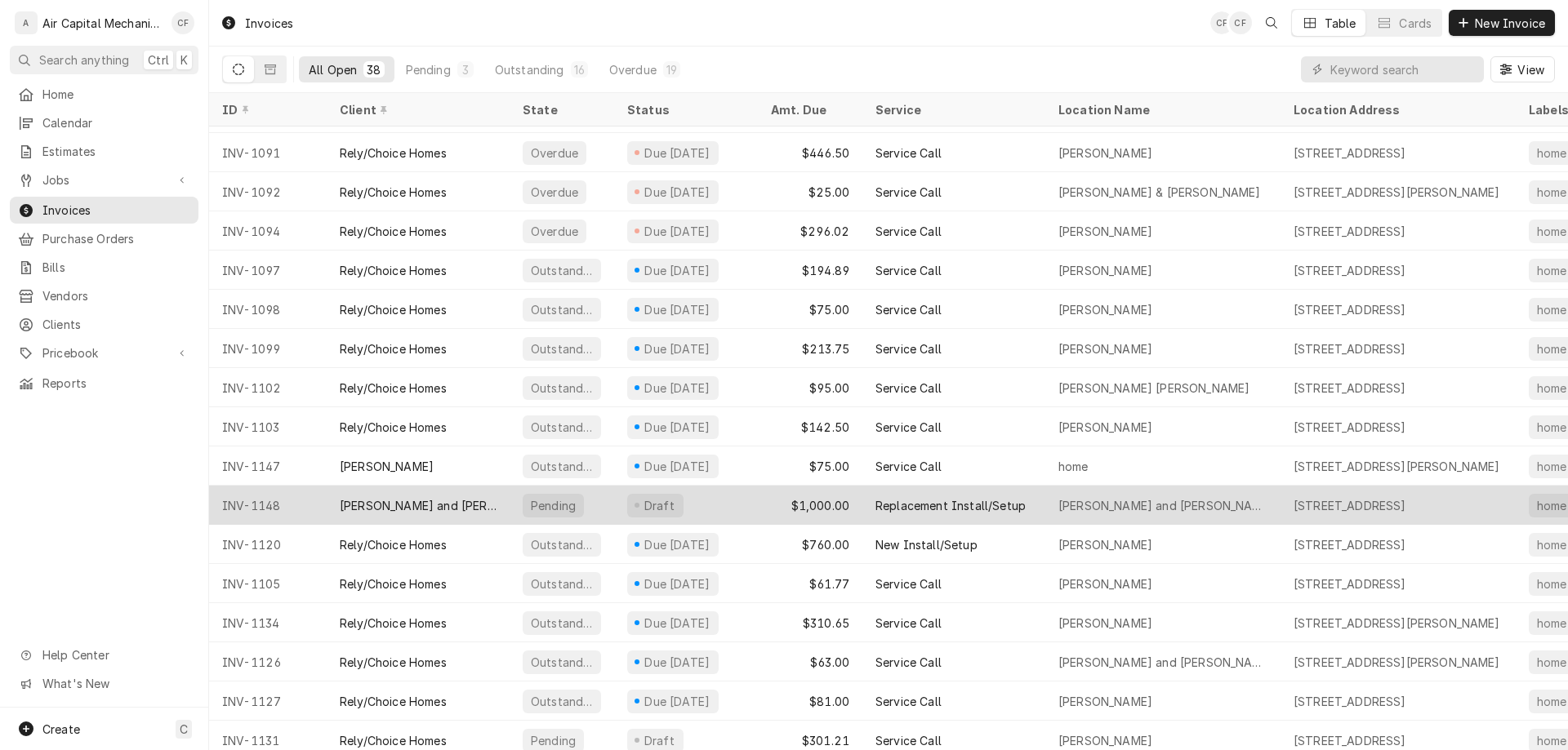
click at [716, 498] on div "Draft" at bounding box center [686, 505] width 144 height 39
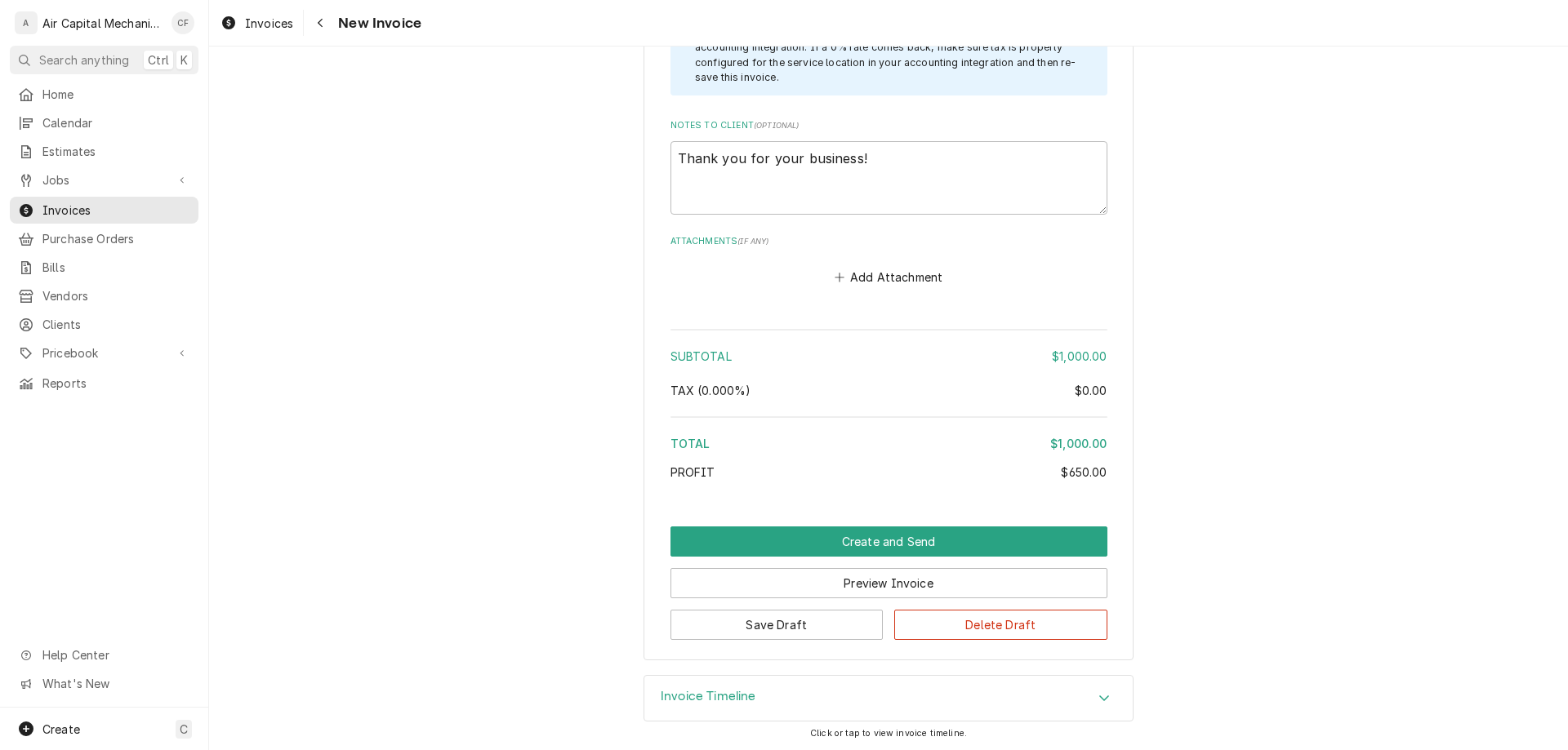
scroll to position [2287, 0]
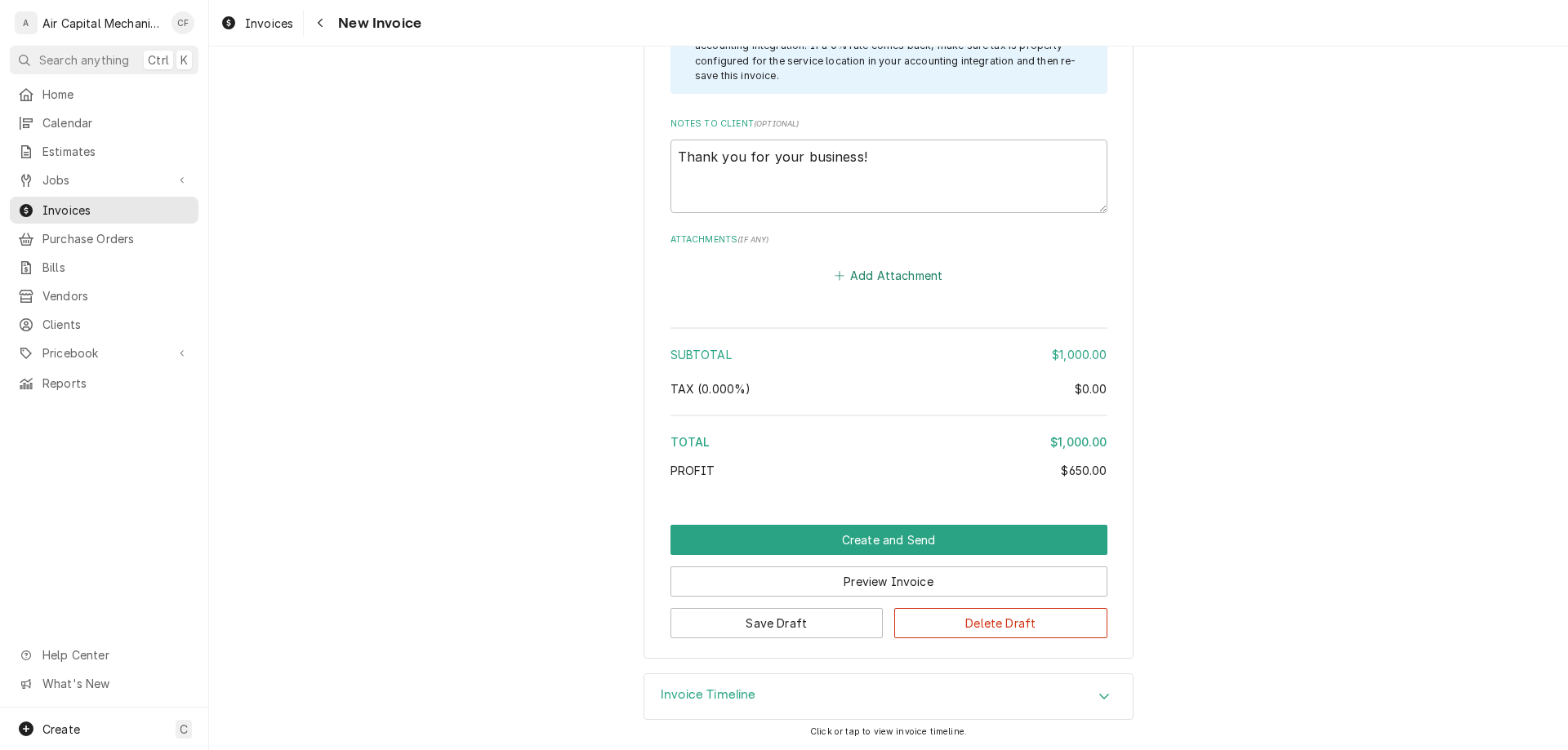
click at [860, 275] on button "Add Attachment" at bounding box center [888, 276] width 114 height 23
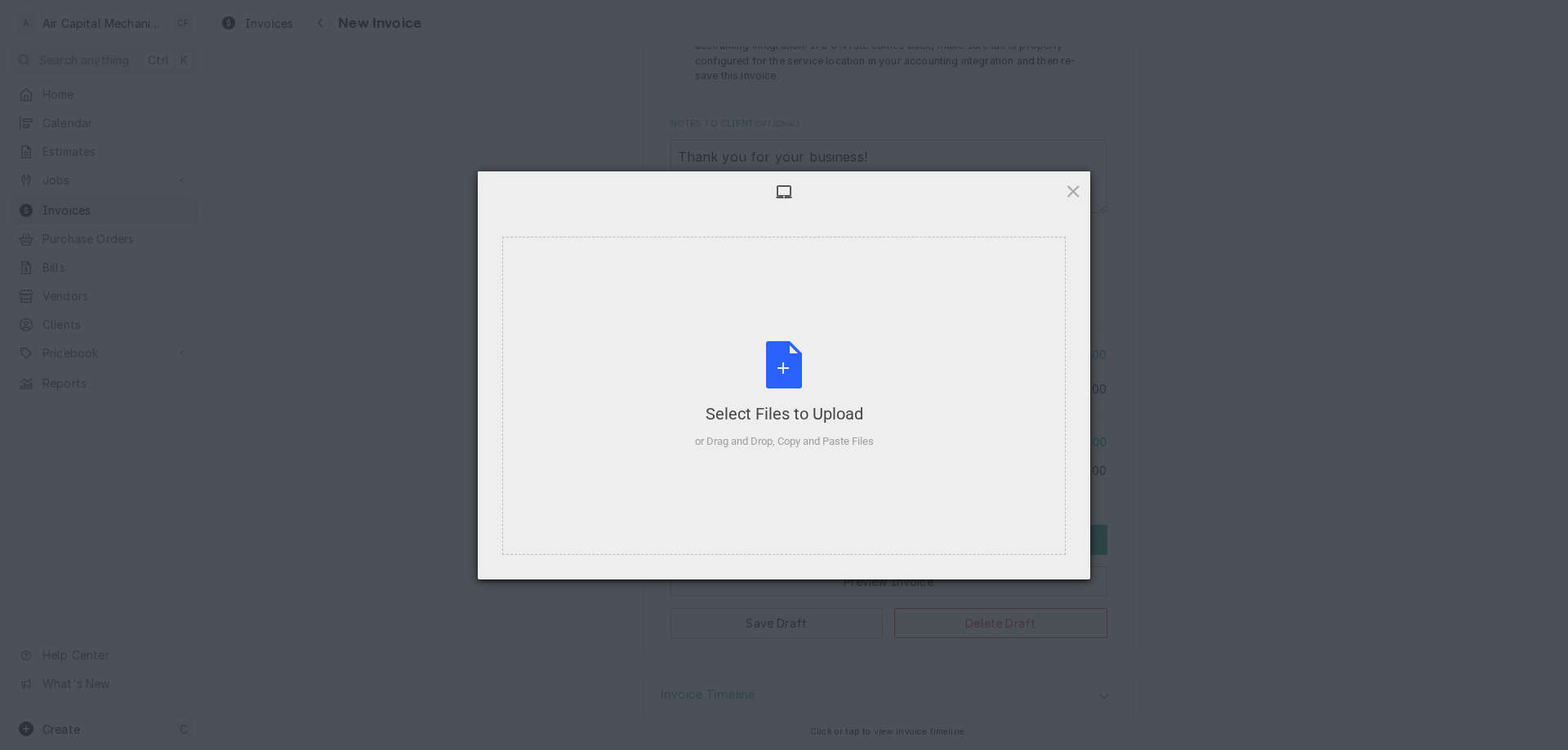
type textarea "x"
click at [801, 390] on div "Select Files to Upload or Drag and Drop, Copy and Paste Files" at bounding box center [784, 395] width 179 height 109
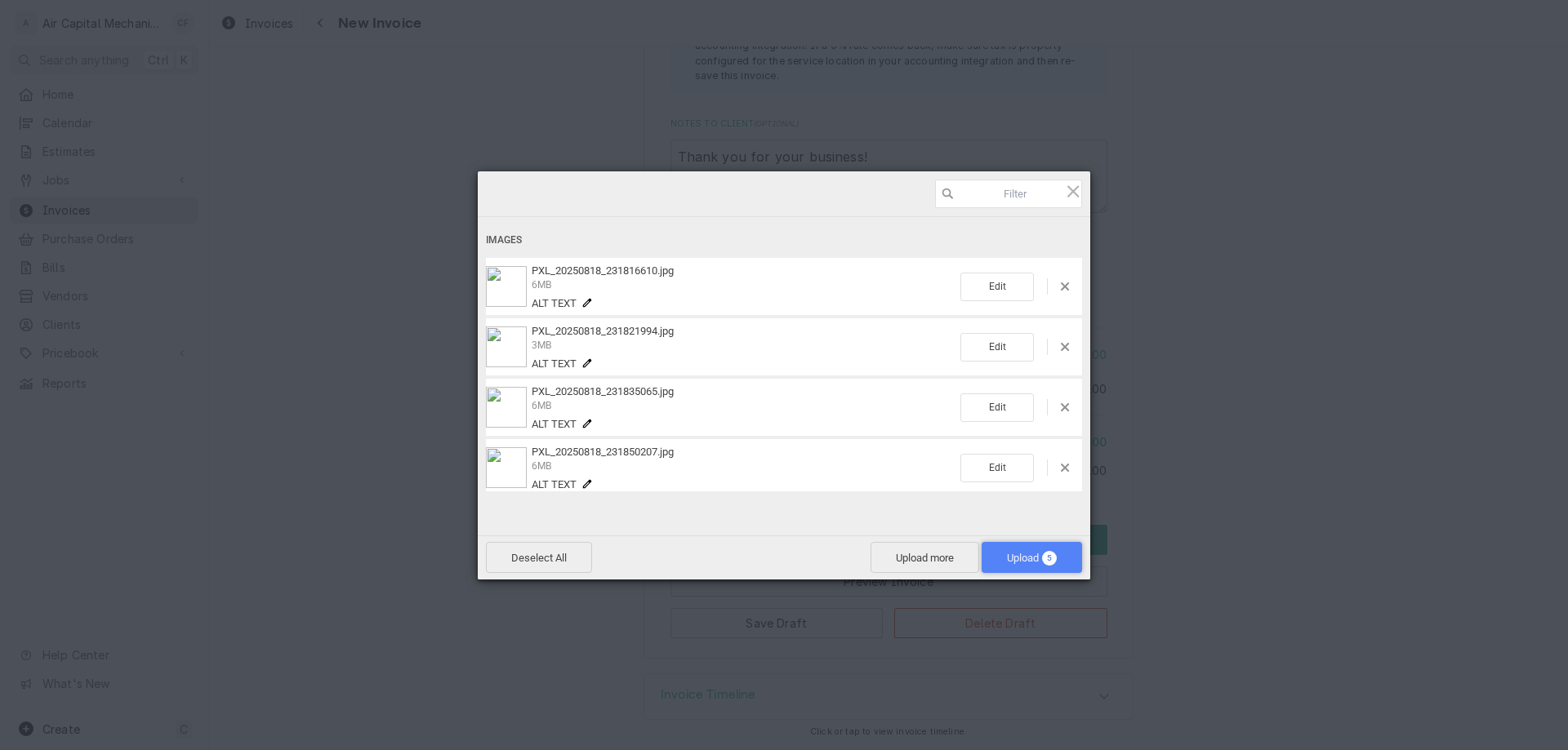
click at [1044, 547] on span "Upload 5" at bounding box center [1032, 557] width 100 height 31
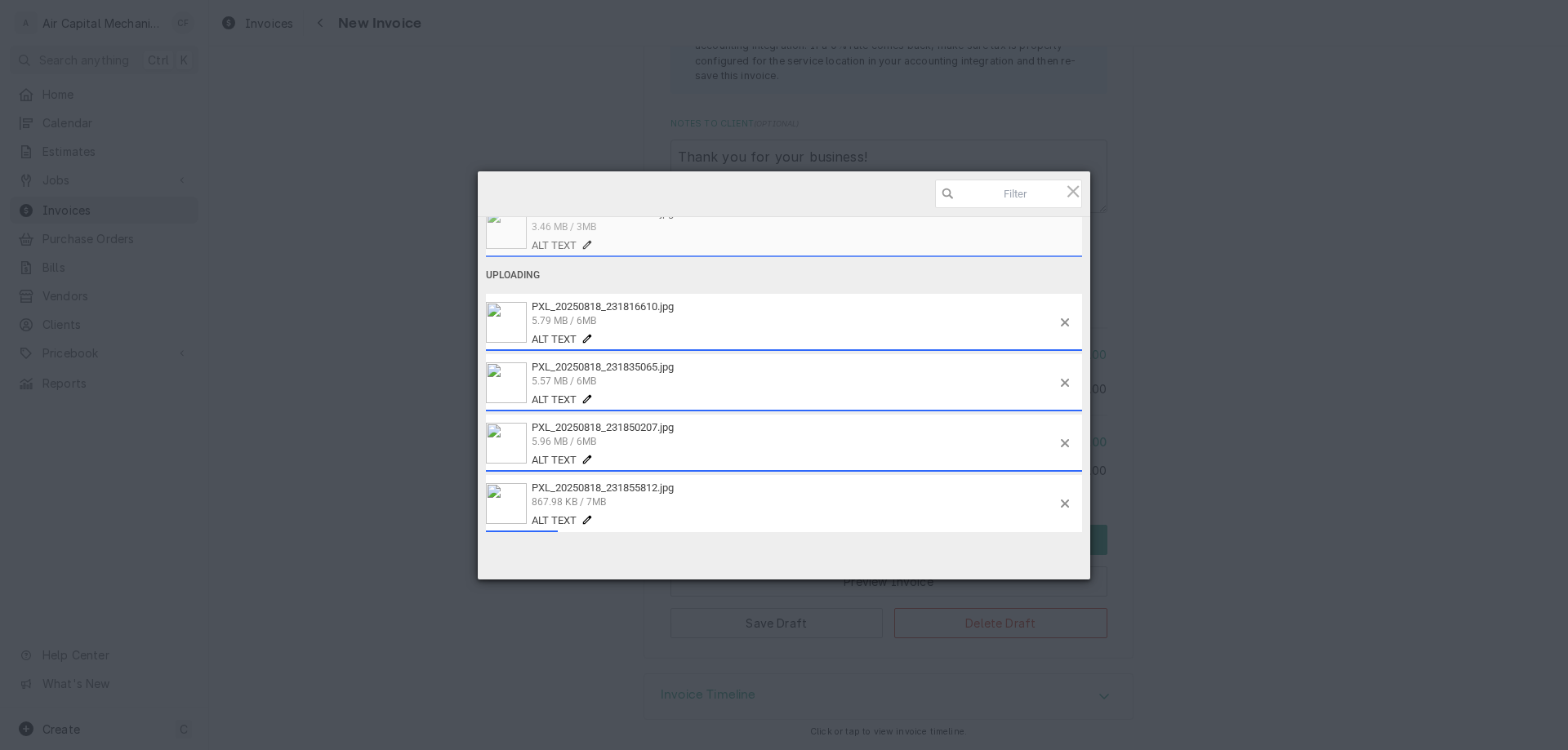
scroll to position [59, 0]
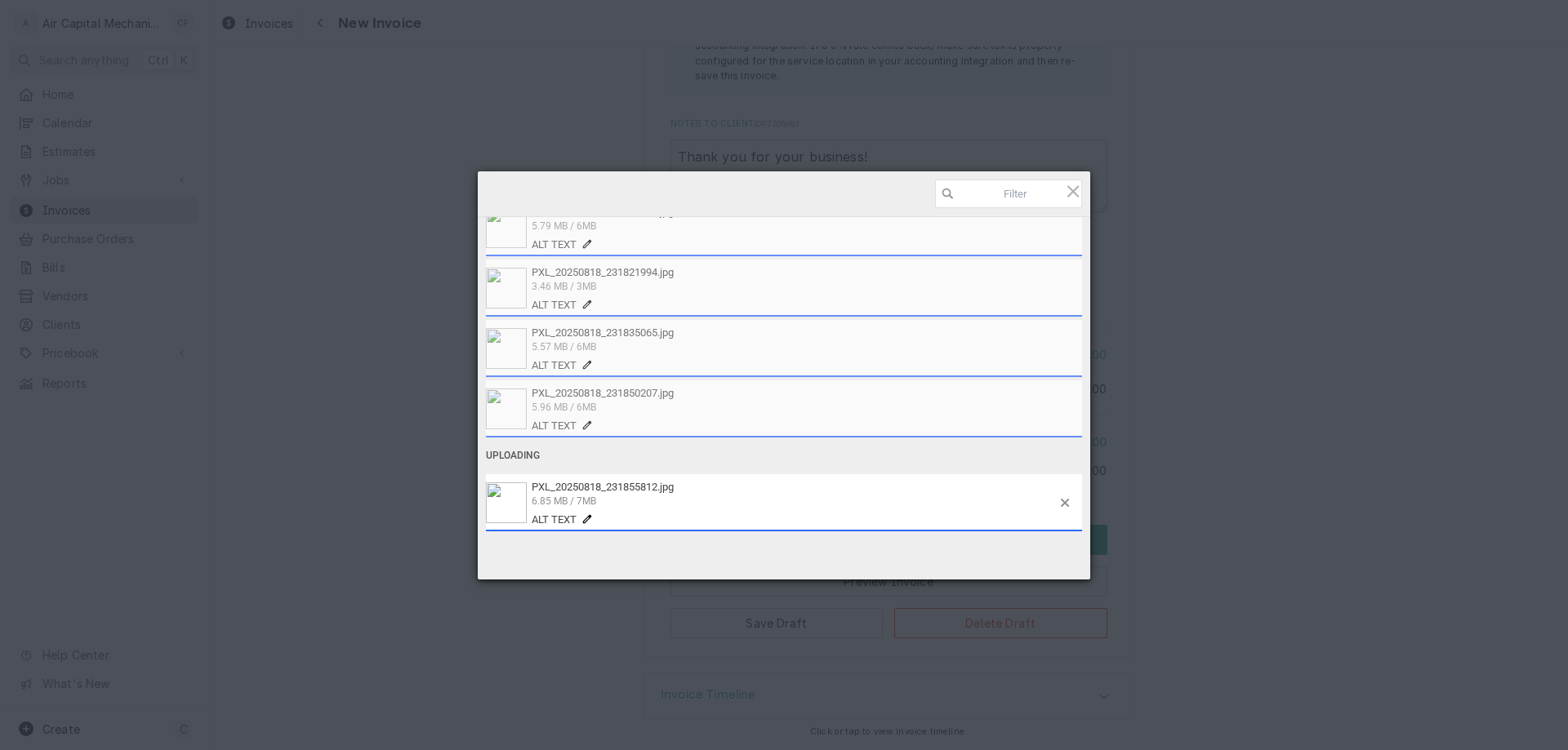
type textarea "x"
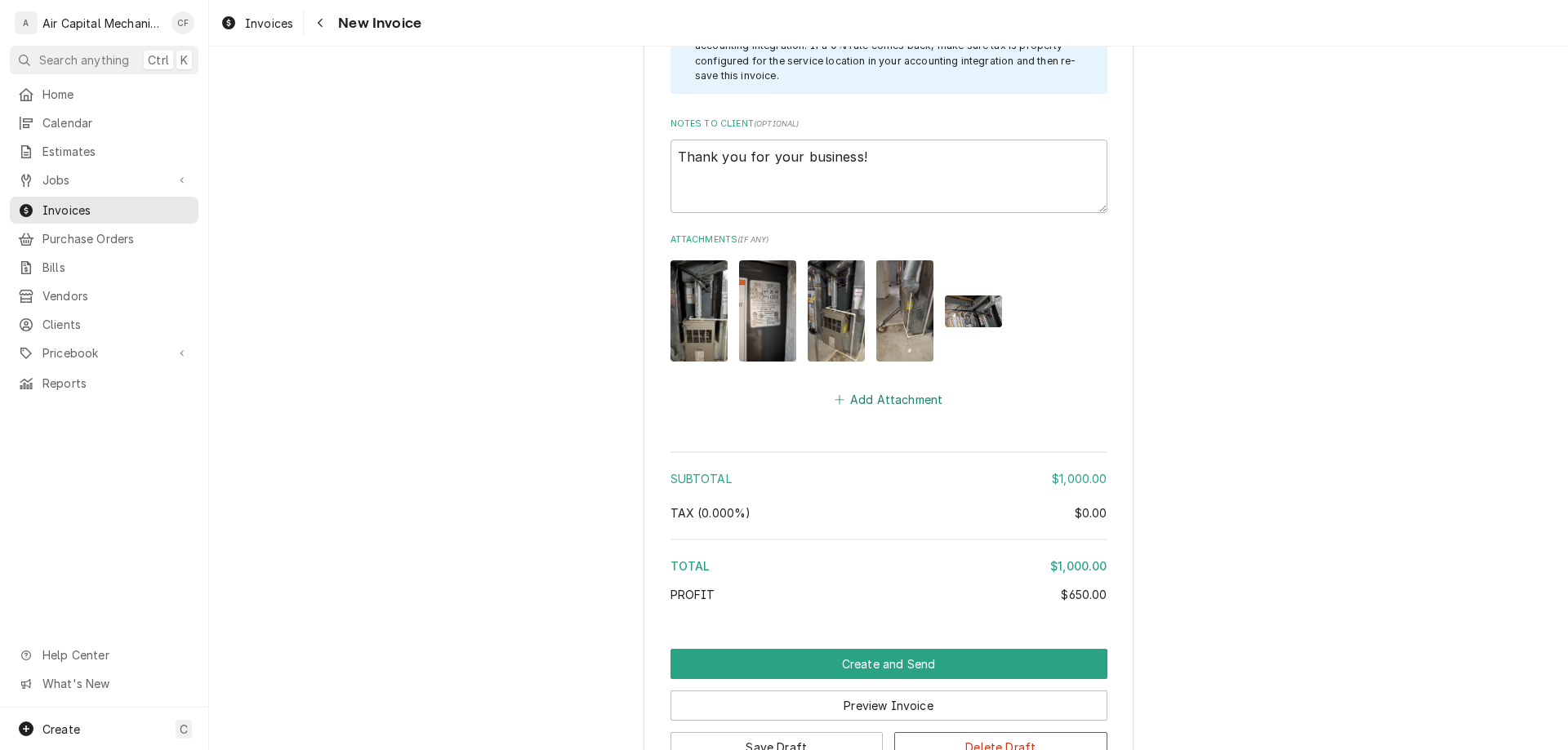
click at [888, 391] on button "Add Attachment" at bounding box center [888, 400] width 114 height 23
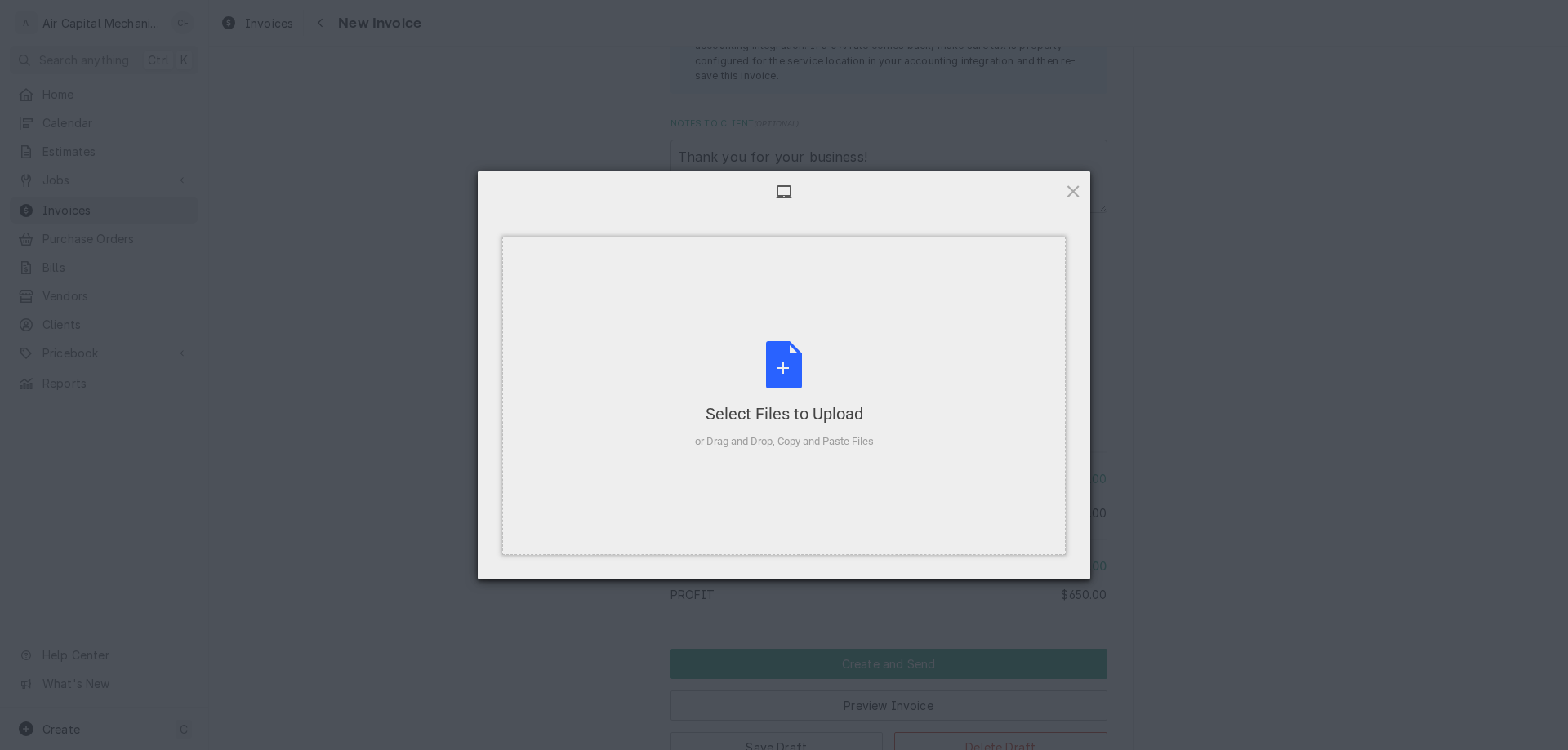
click at [811, 372] on div "Select Files to Upload or Drag and Drop, Copy and Paste Files" at bounding box center [784, 395] width 179 height 109
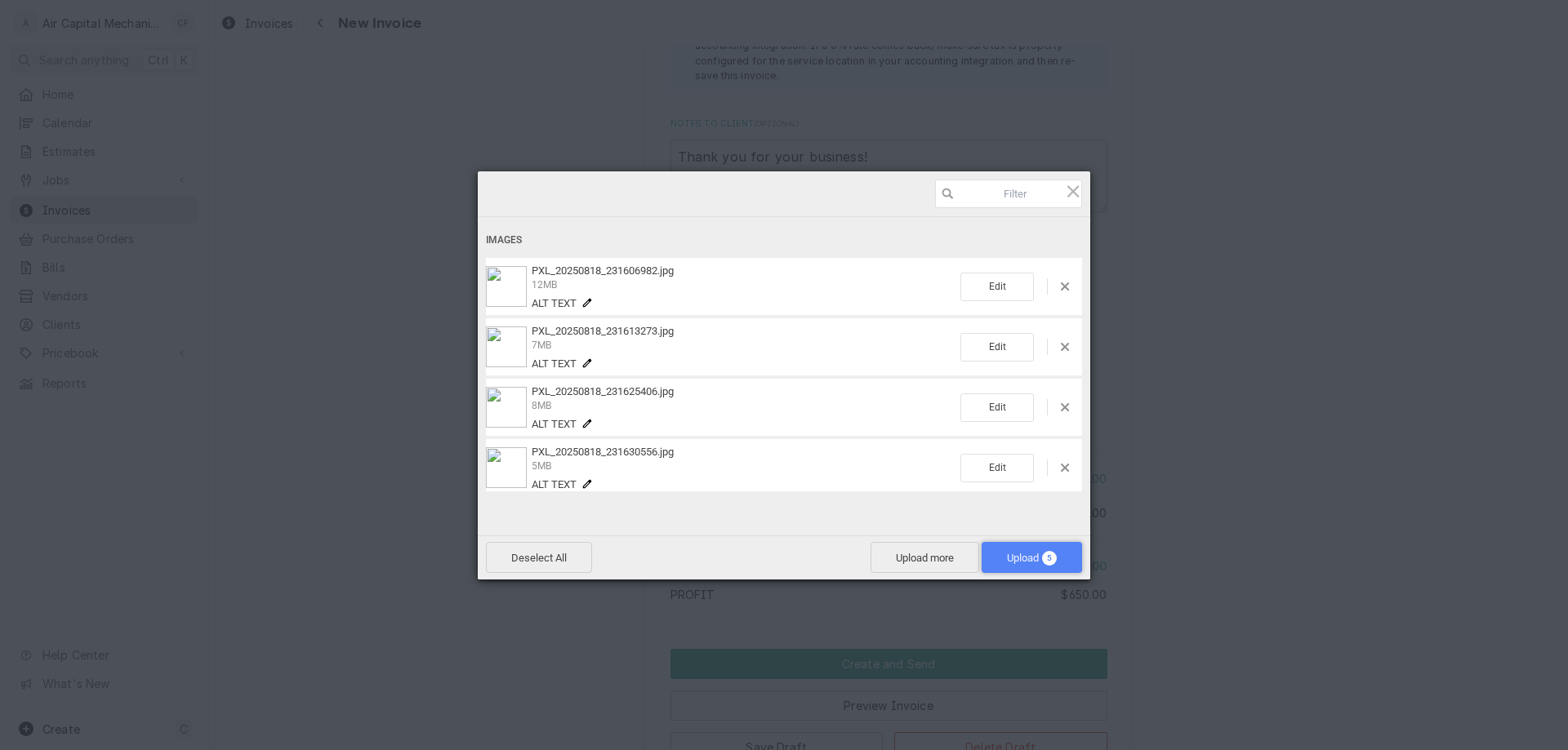
click at [1018, 555] on span "Upload 5" at bounding box center [1032, 558] width 50 height 12
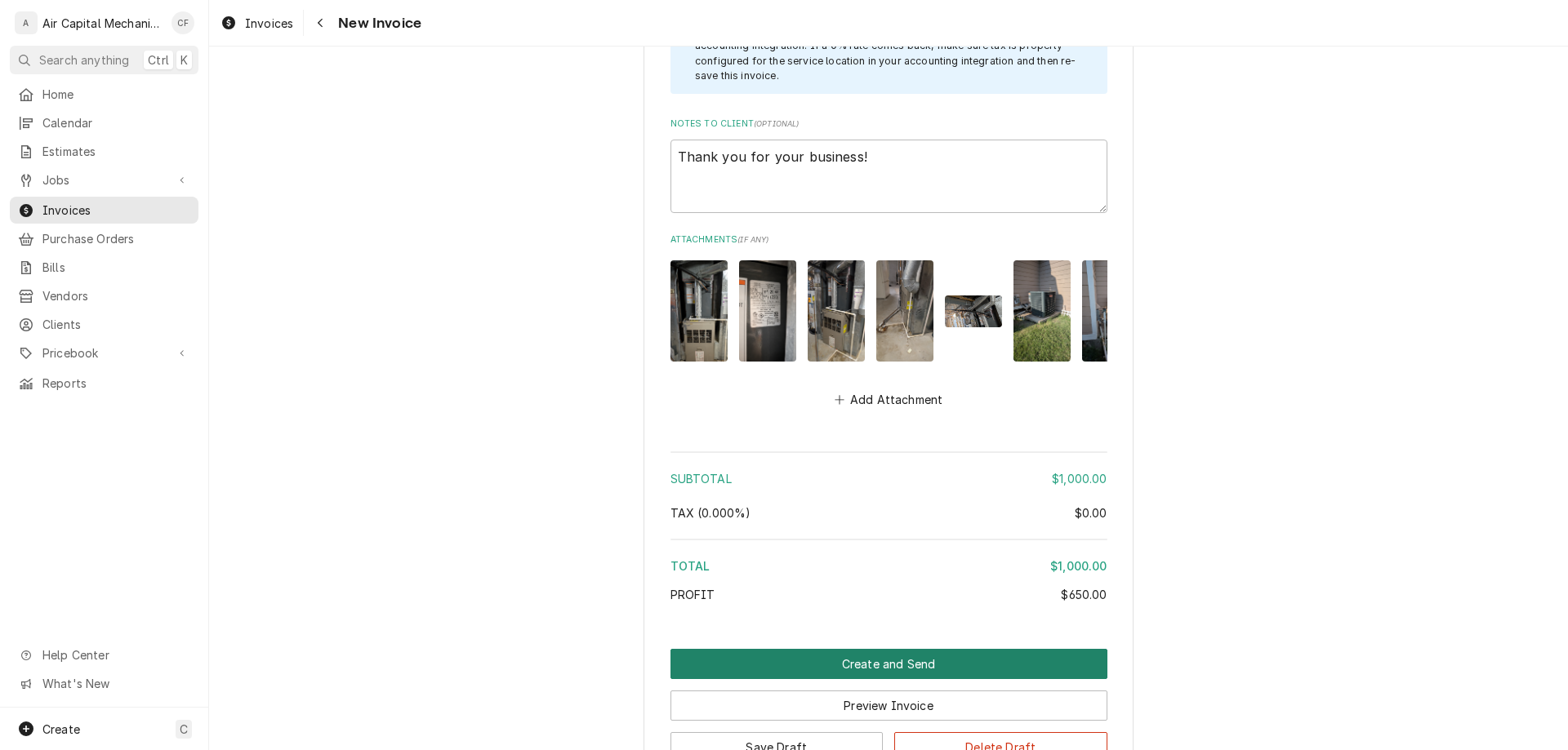
click at [966, 667] on button "Create and Send" at bounding box center [889, 664] width 437 height 31
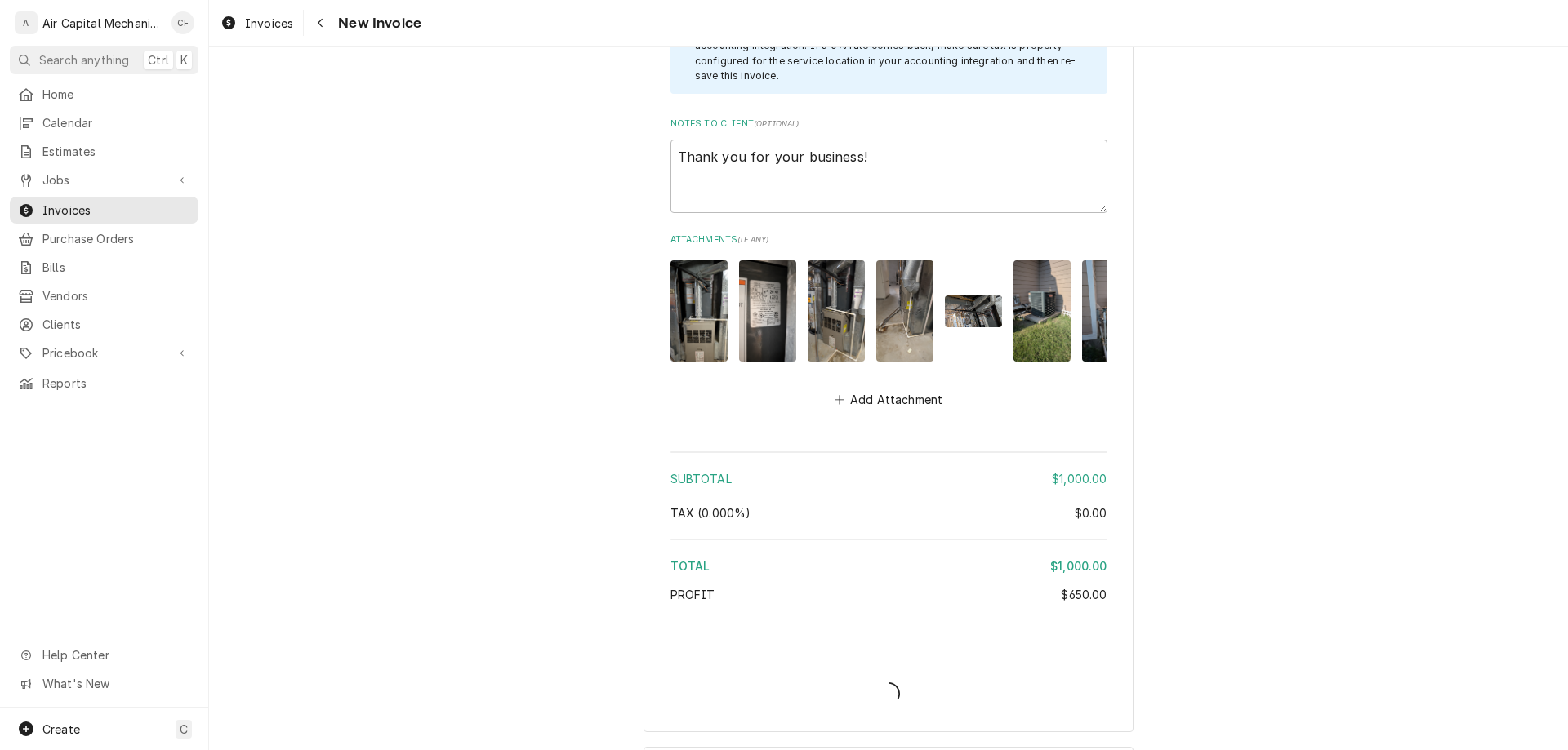
type textarea "x"
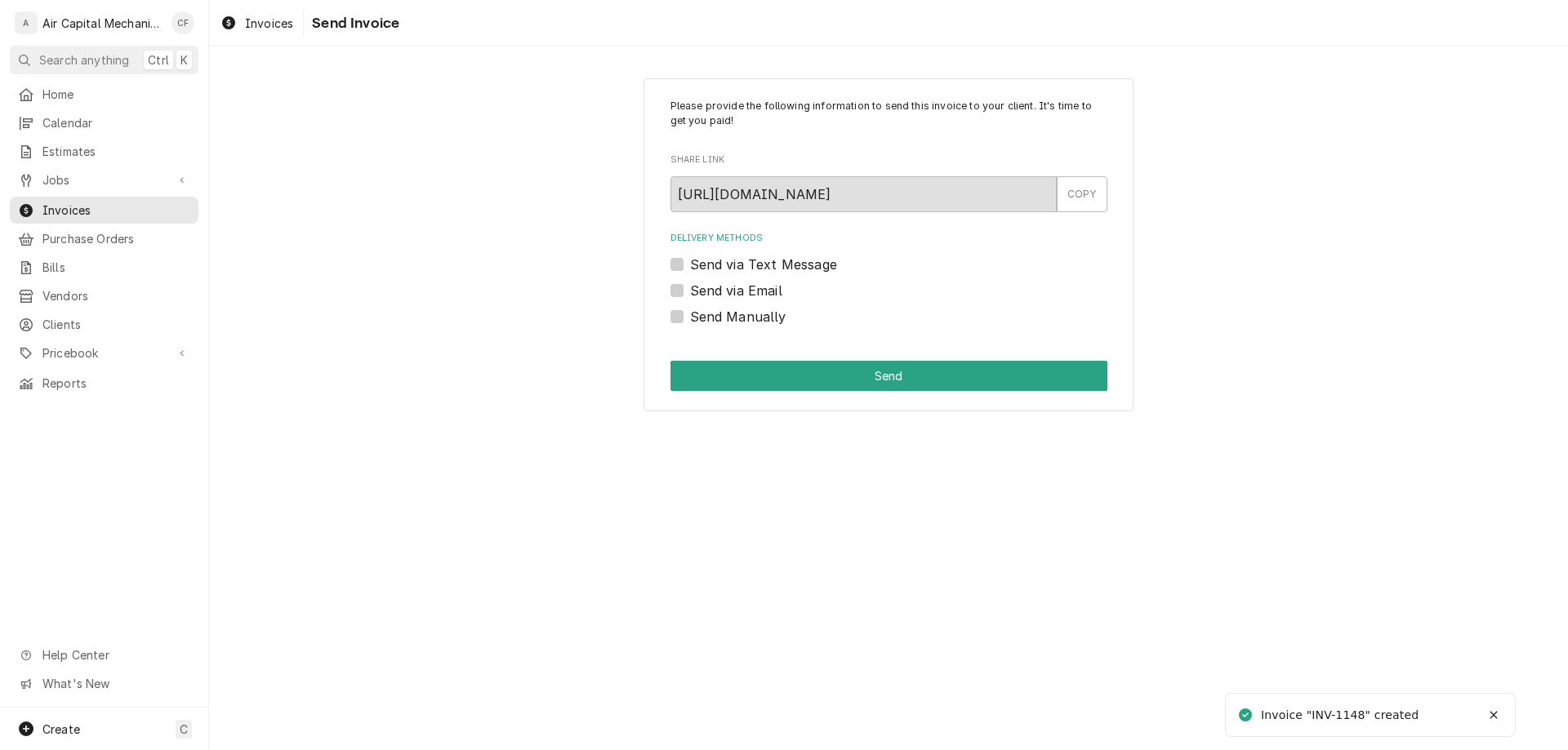
click at [772, 266] on label "Send via Text Message" at bounding box center [763, 264] width 147 height 20
click at [772, 266] on input "Send via Text Message" at bounding box center [909, 273] width 437 height 36
checkbox input "true"
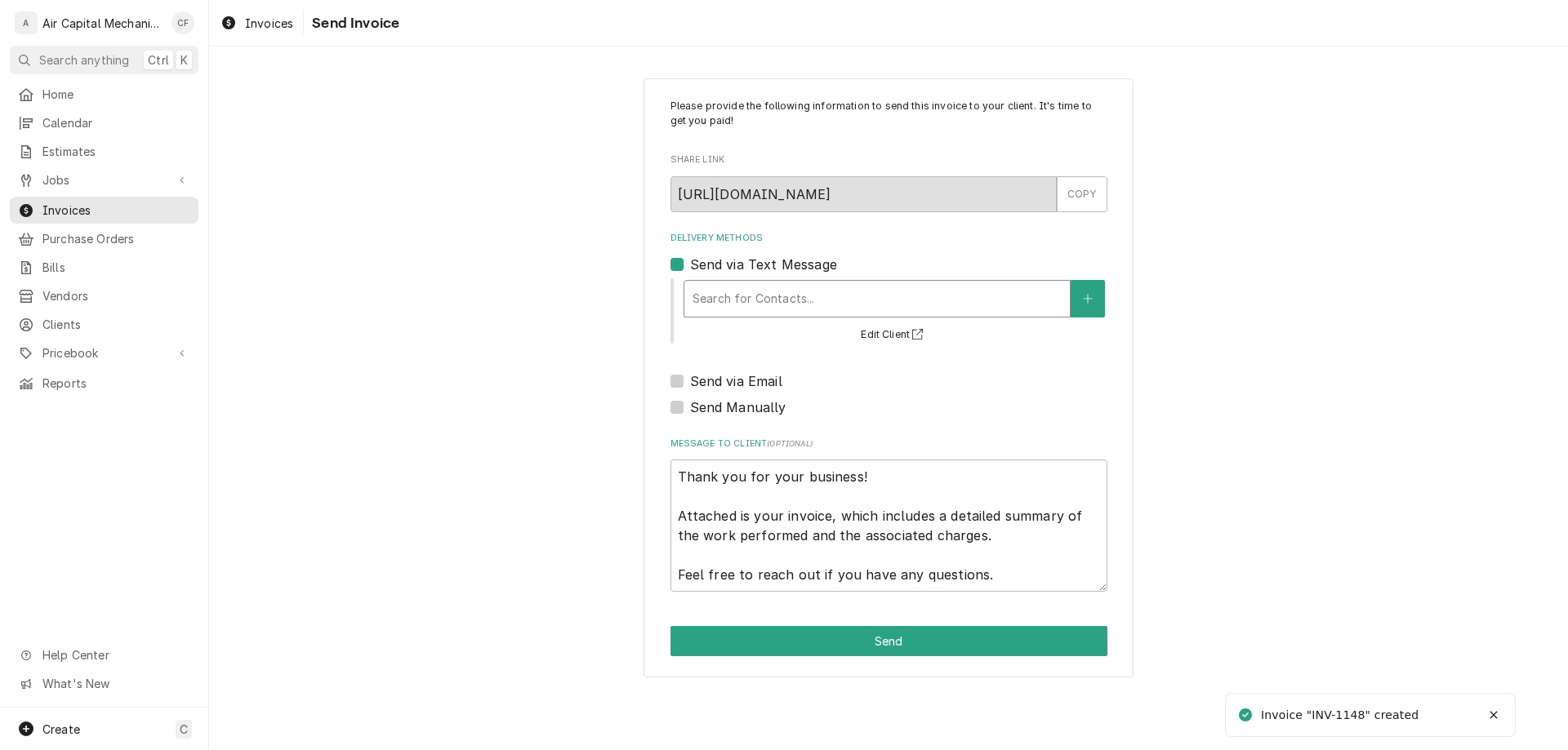
click at [751, 302] on div "Delivery Methods" at bounding box center [877, 298] width 369 height 30
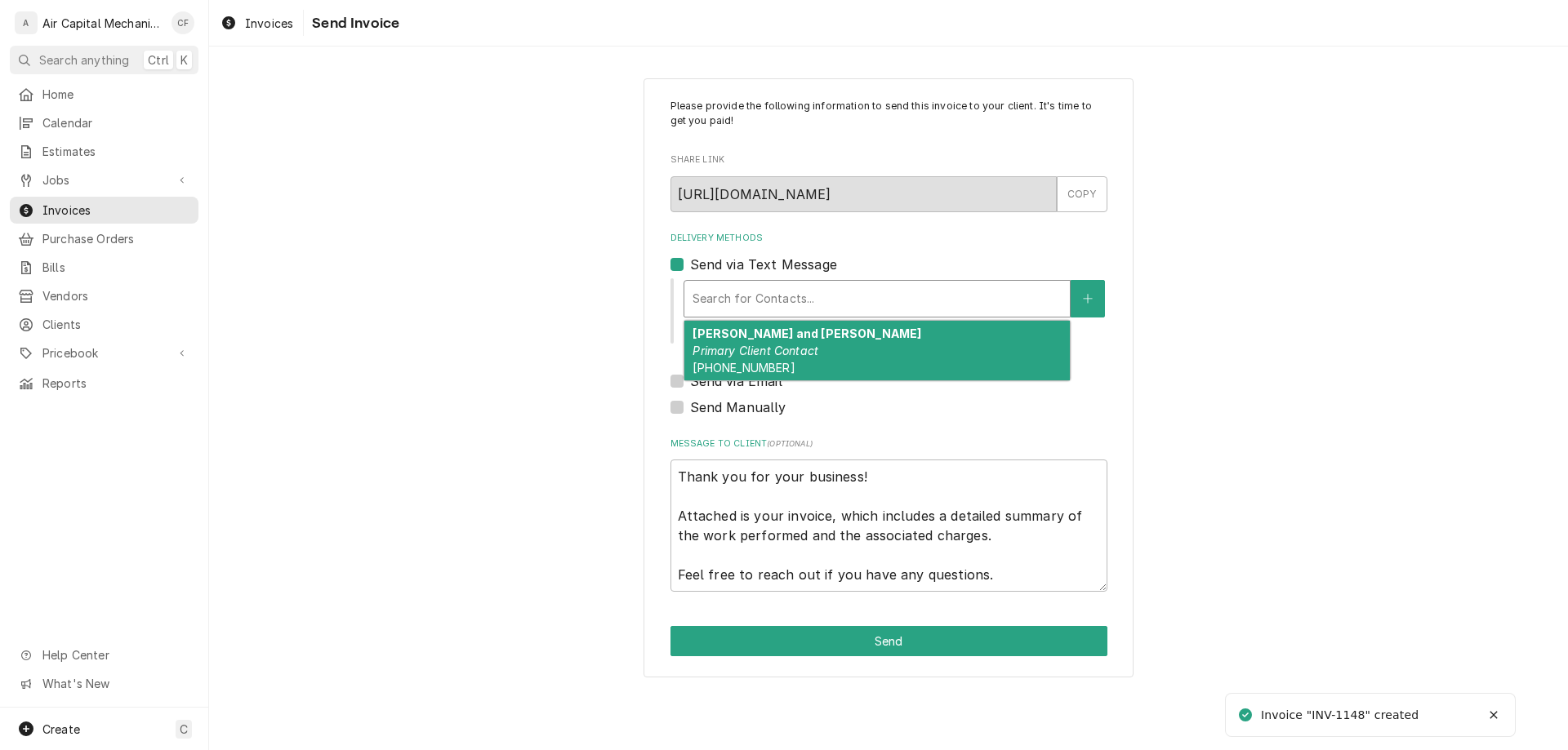
click at [746, 347] on em "Primary Client Contact" at bounding box center [755, 350] width 126 height 14
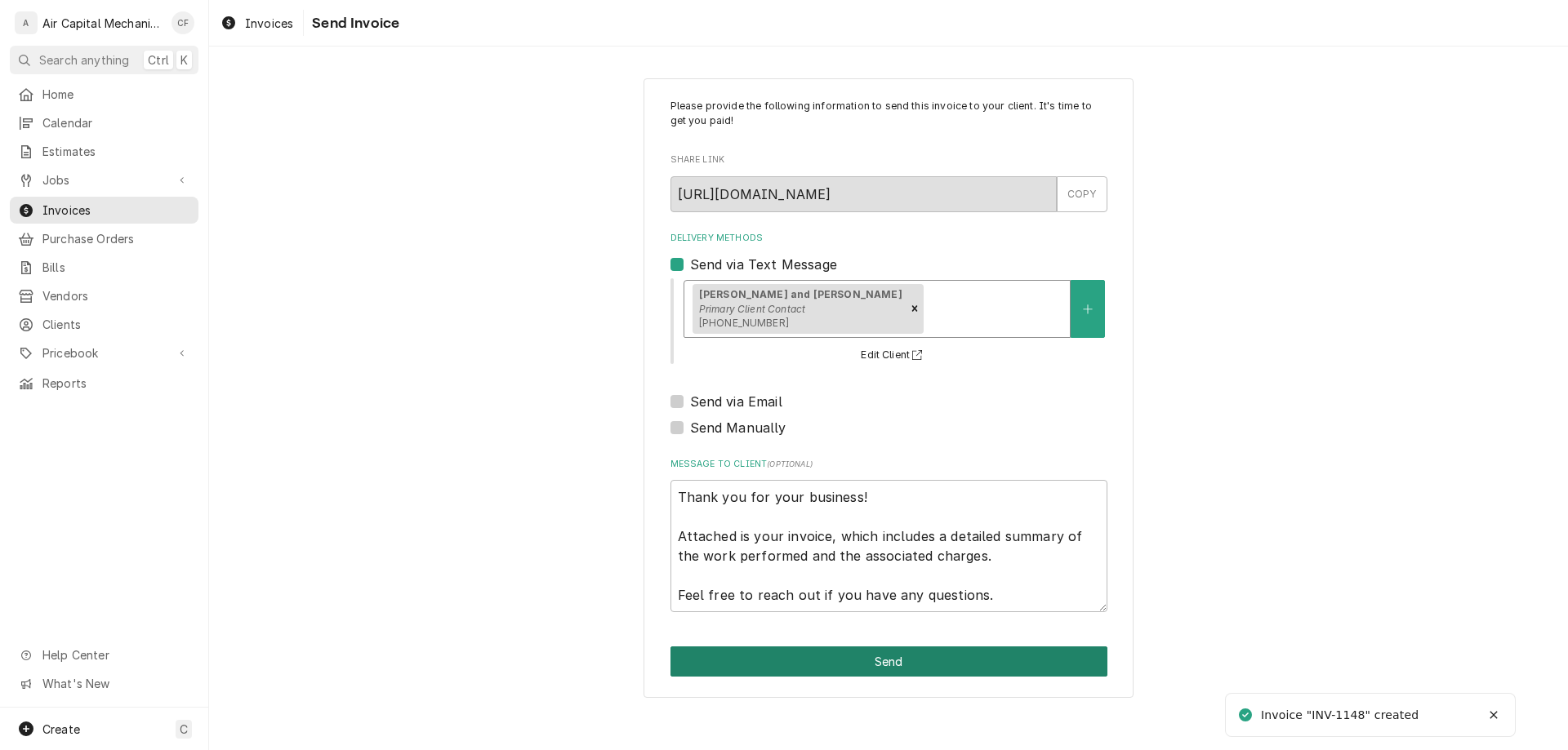
click at [900, 663] on button "Send" at bounding box center [889, 662] width 437 height 31
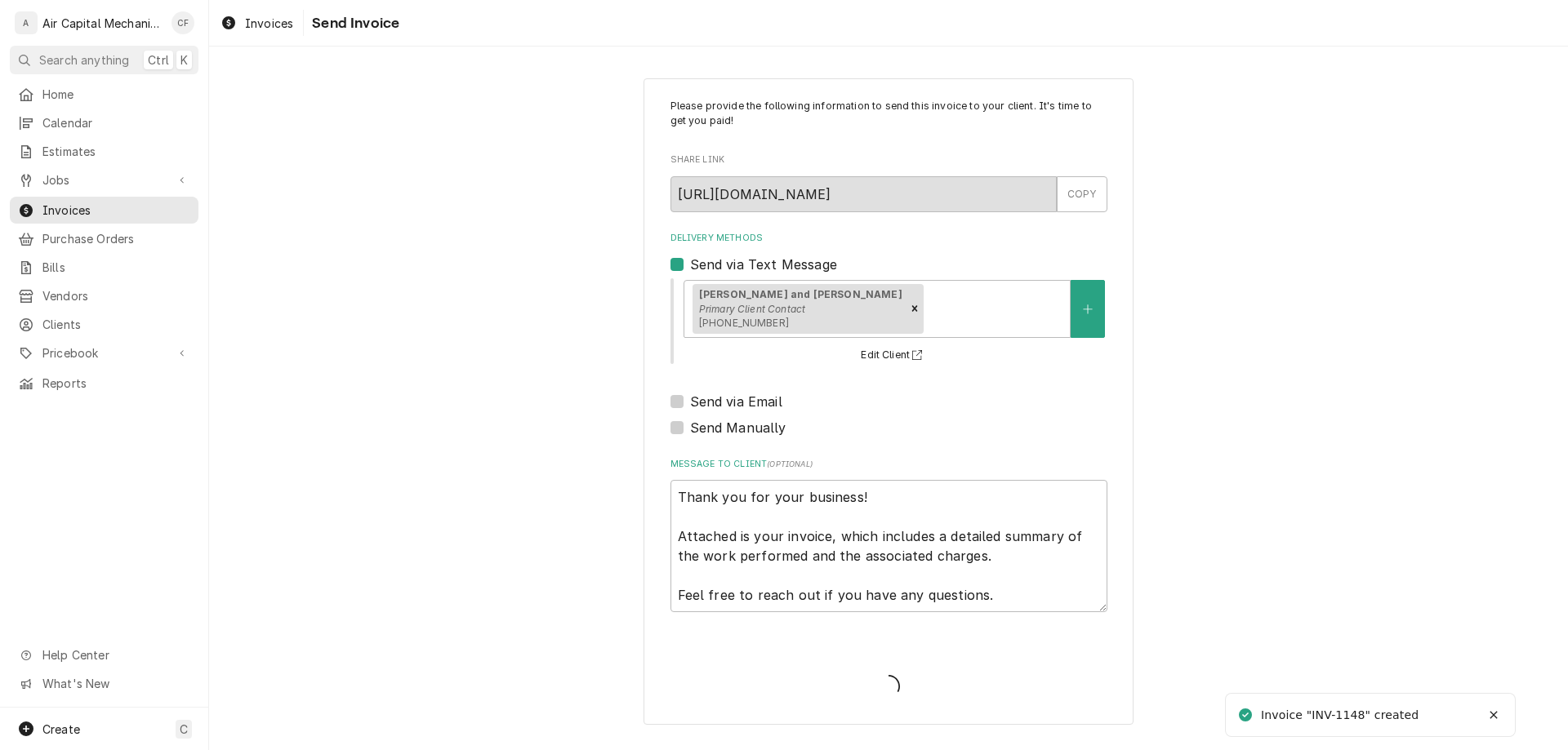
type textarea "x"
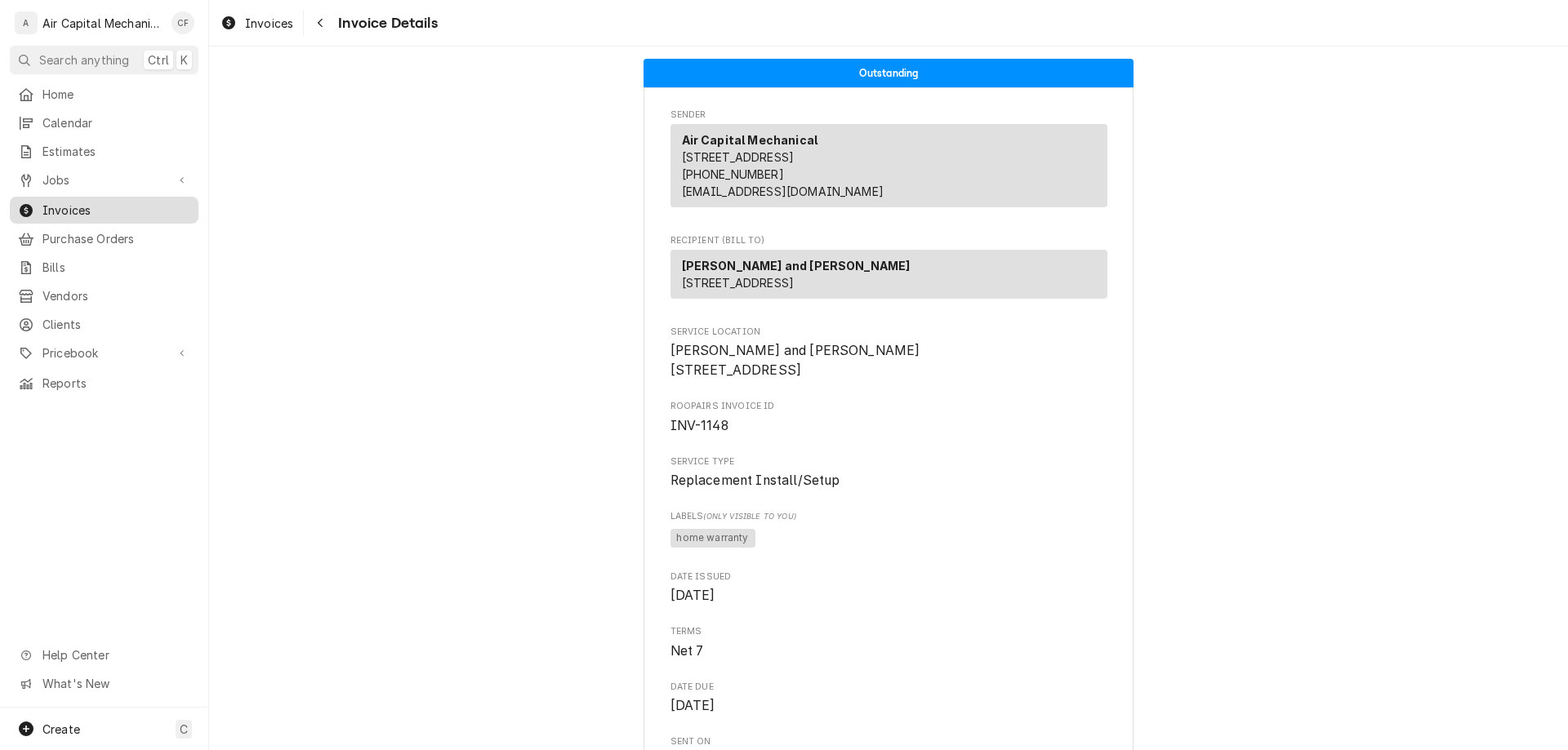
click at [92, 210] on span "Invoices" at bounding box center [117, 210] width 148 height 17
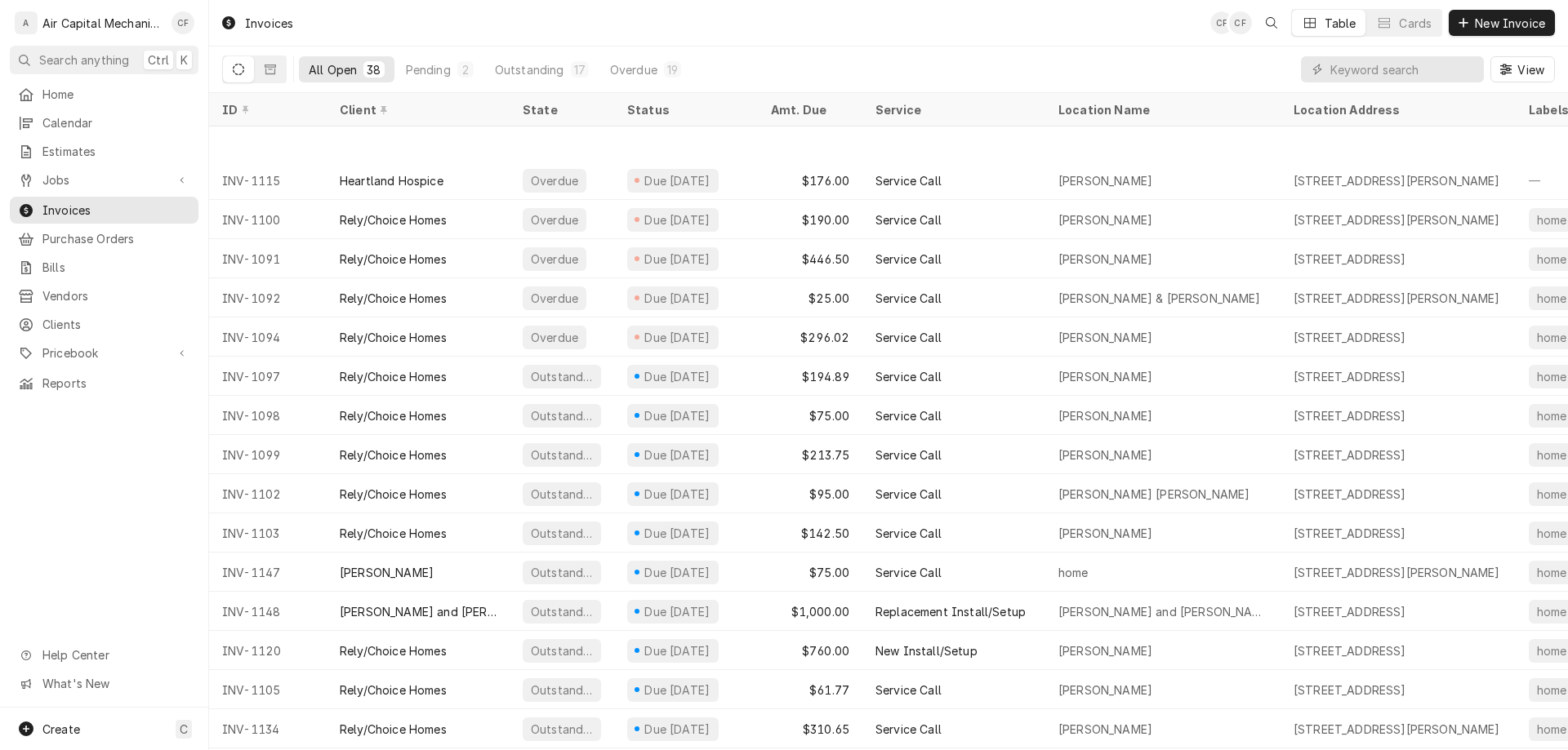
scroll to position [640, 0]
